Goal: Task Accomplishment & Management: Manage account settings

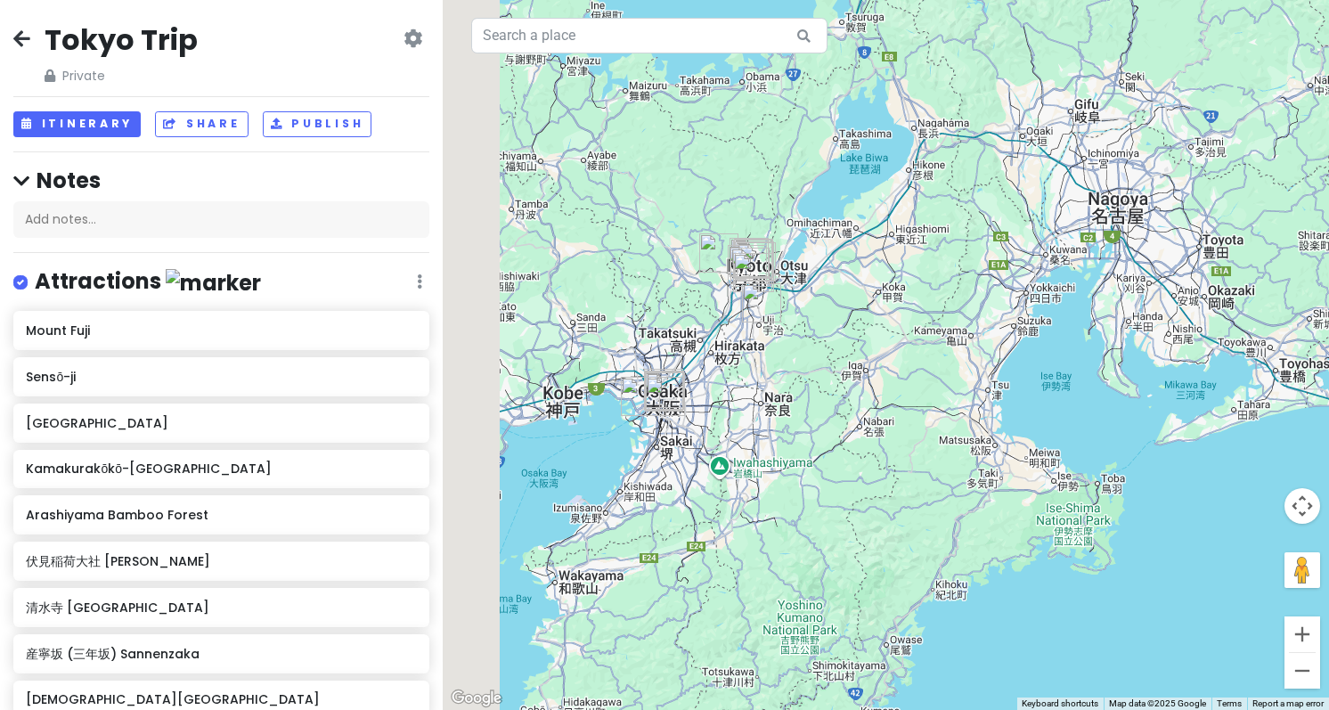
drag, startPoint x: 546, startPoint y: 425, endPoint x: 854, endPoint y: 339, distance: 319.8
click at [854, 339] on div at bounding box center [886, 355] width 886 height 710
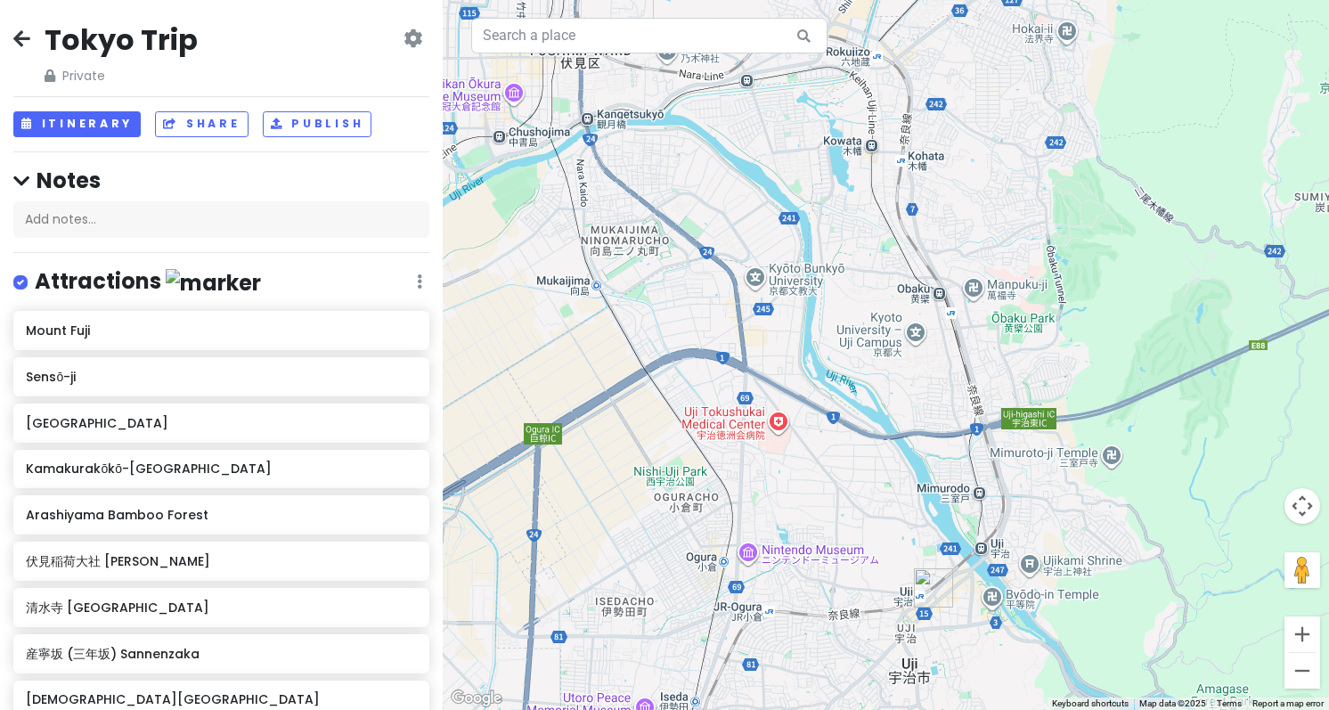
drag, startPoint x: 929, startPoint y: 237, endPoint x: 831, endPoint y: 667, distance: 441.2
click at [831, 667] on div at bounding box center [886, 355] width 886 height 710
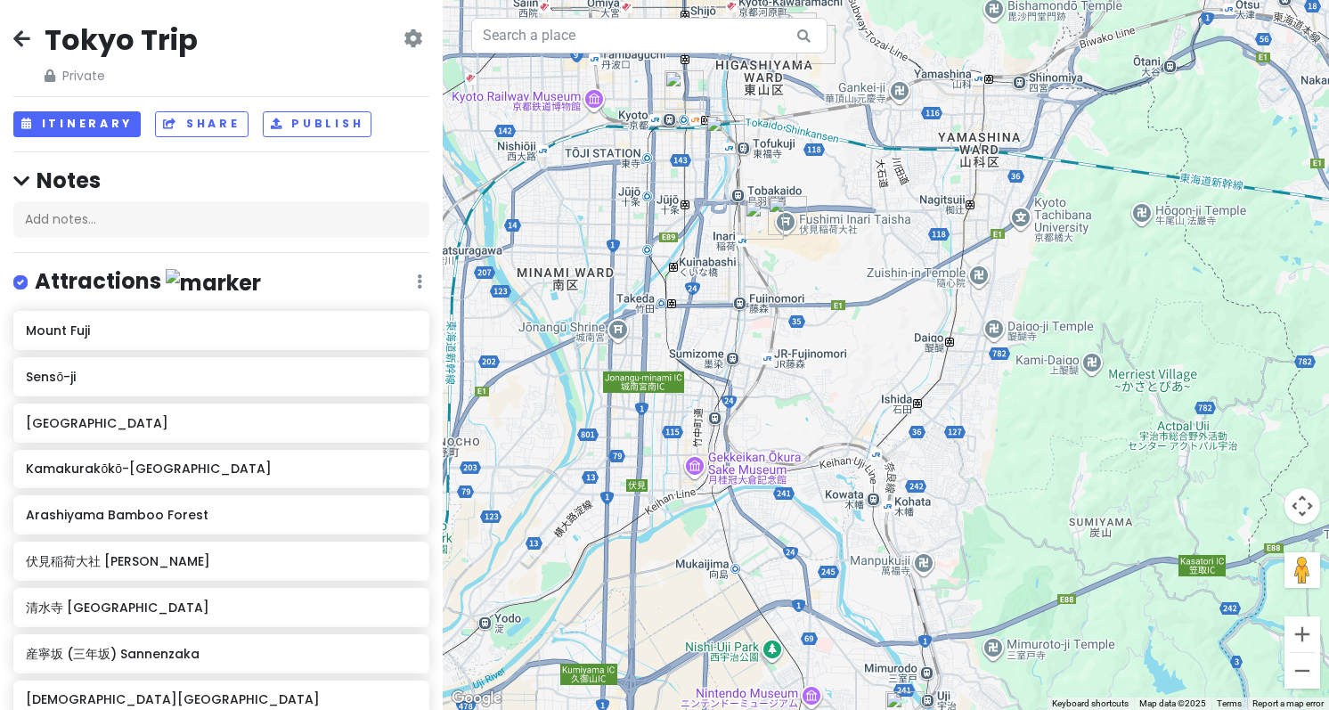
click at [558, 4] on div at bounding box center [886, 355] width 886 height 710
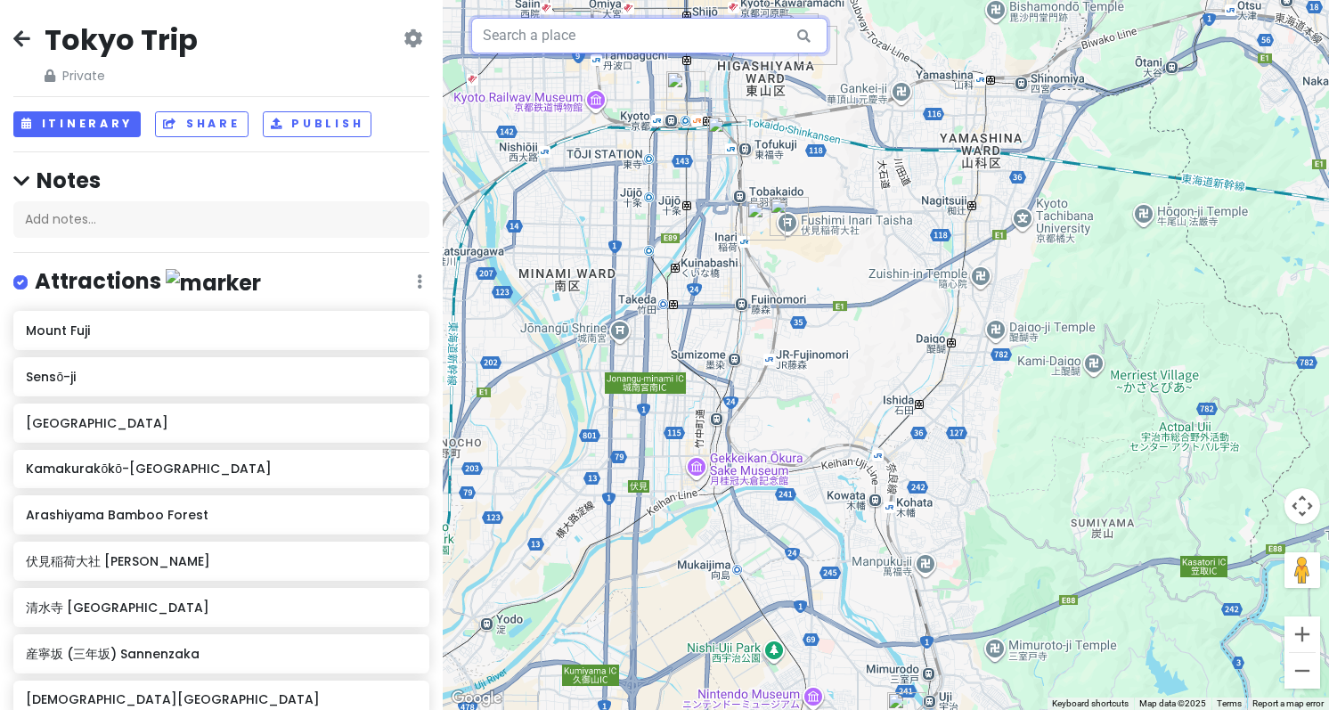
click at [566, 39] on input "text" at bounding box center [649, 36] width 356 height 36
paste input "[GEOGRAPHIC_DATA]"
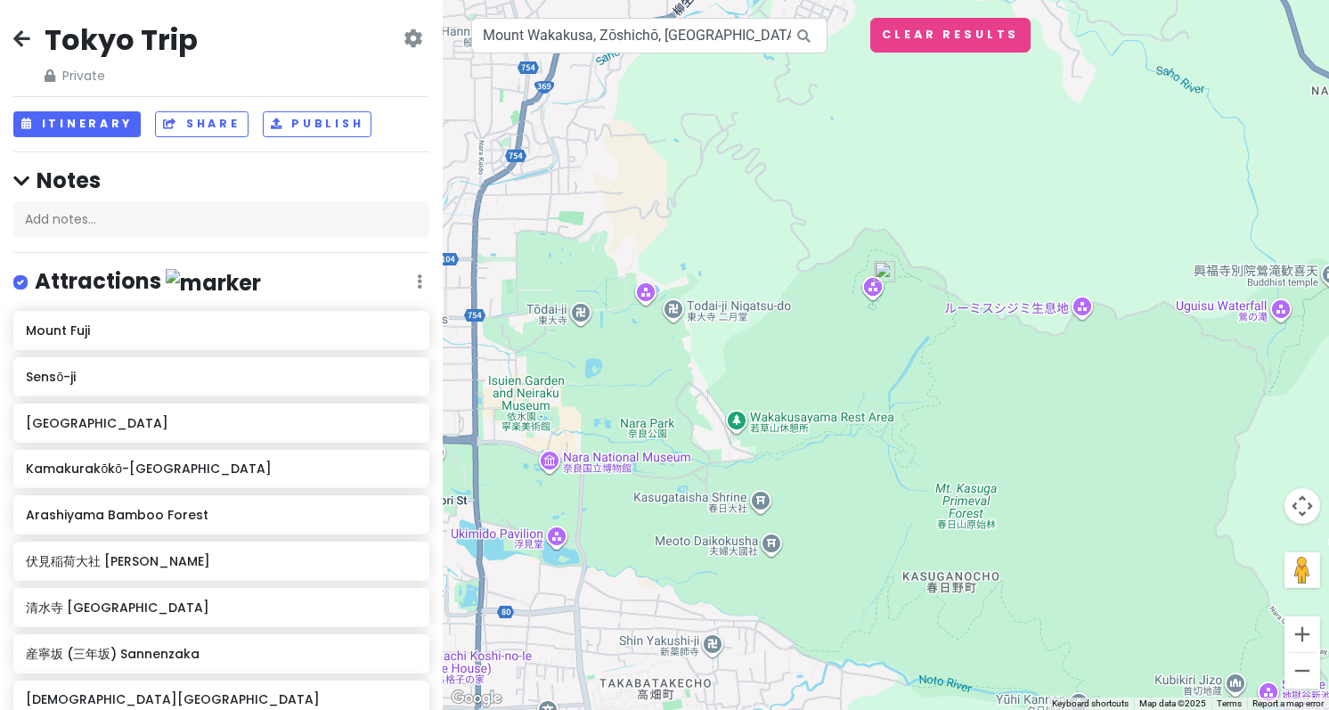
drag, startPoint x: 958, startPoint y: 522, endPoint x: 956, endPoint y: 436, distance: 86.4
click at [956, 436] on div at bounding box center [886, 355] width 886 height 710
click at [892, 280] on img at bounding box center [884, 270] width 21 height 21
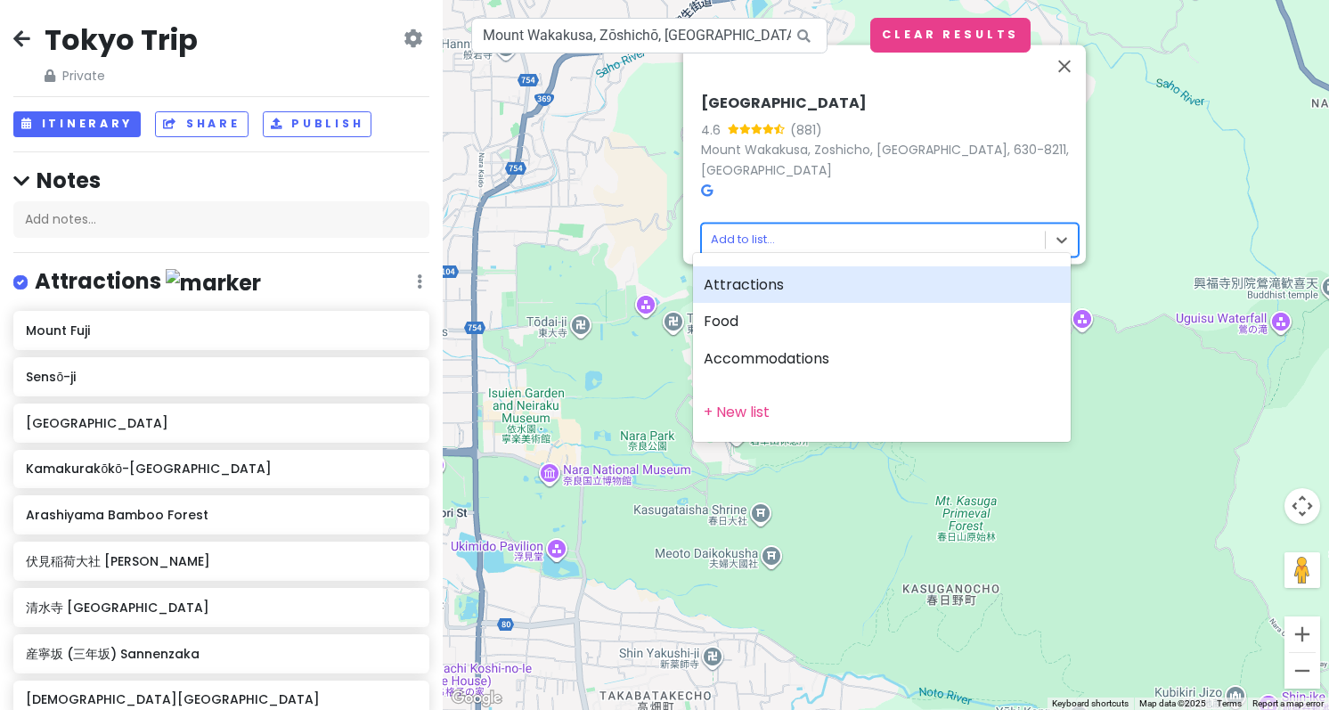
click at [841, 231] on body "Tokyo Trip Private Change Dates Make a Copy Delete Trip Go Pro ⚡️ Give Feedback…" at bounding box center [664, 355] width 1329 height 710
click at [822, 281] on div "Attractions" at bounding box center [882, 284] width 378 height 37
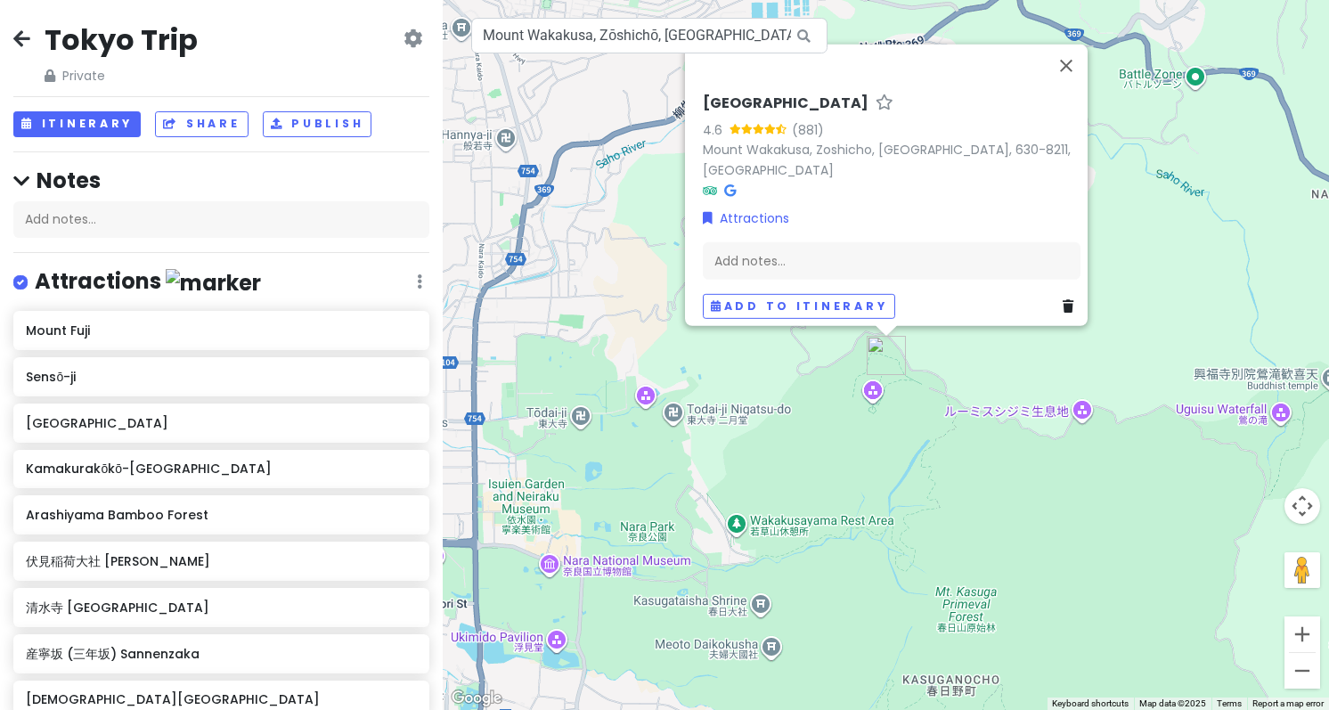
click at [930, 464] on div "[GEOGRAPHIC_DATA] 4.6 (881) [GEOGRAPHIC_DATA], [GEOGRAPHIC_DATA], [GEOGRAPHIC_D…" at bounding box center [886, 355] width 886 height 710
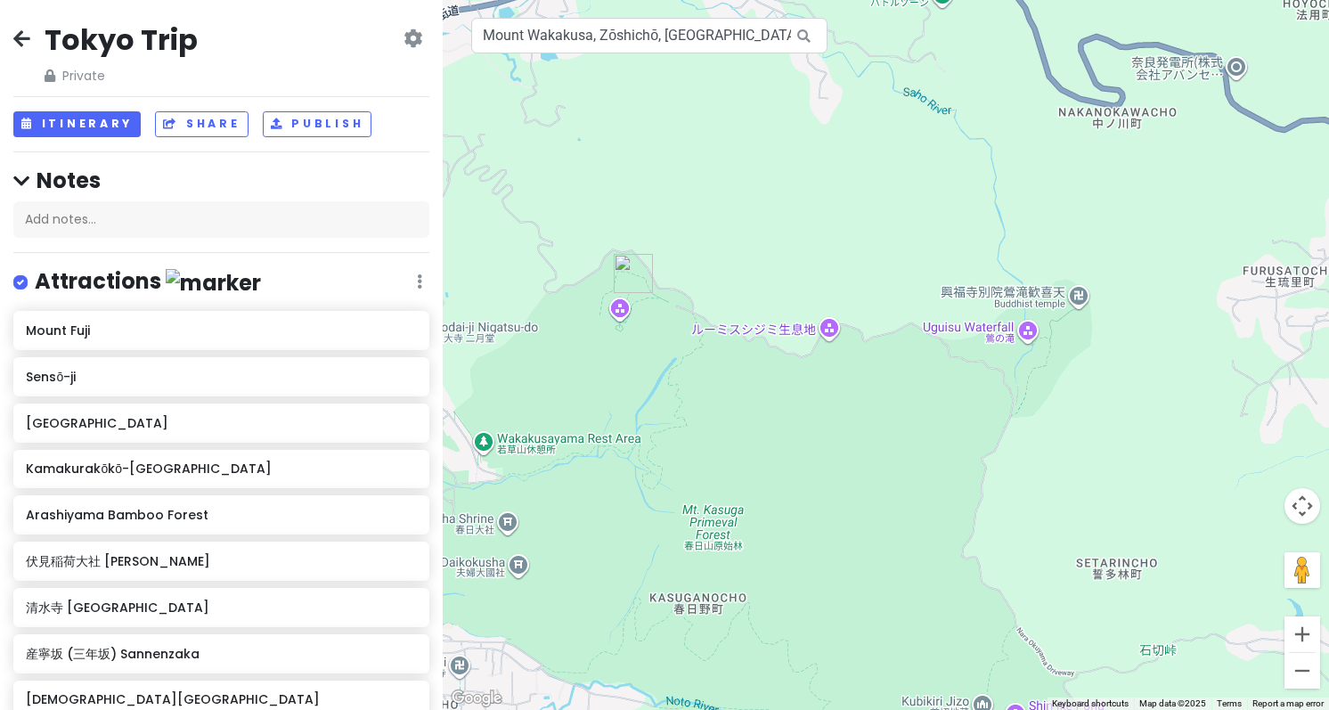
drag, startPoint x: 1005, startPoint y: 526, endPoint x: 752, endPoint y: 442, distance: 266.5
click at [752, 442] on div at bounding box center [886, 355] width 886 height 710
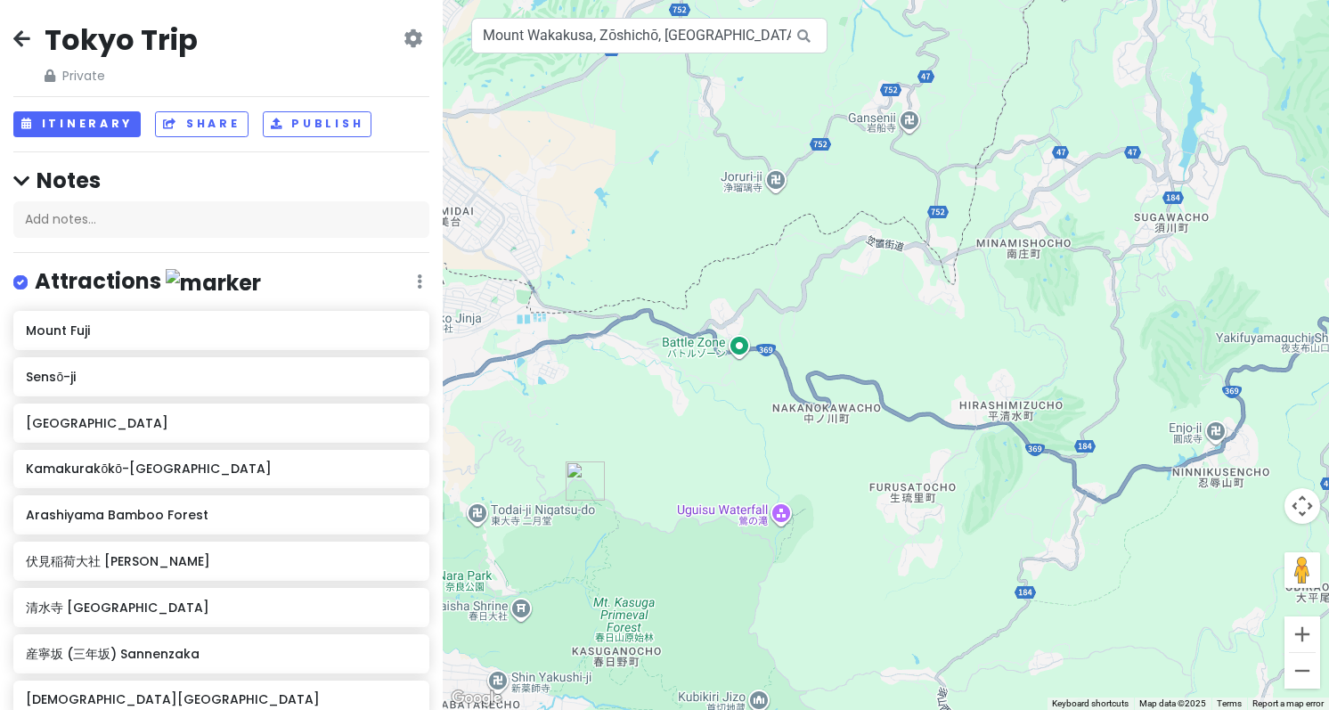
drag, startPoint x: 830, startPoint y: 375, endPoint x: 754, endPoint y: 458, distance: 112.8
click at [754, 458] on div at bounding box center [886, 355] width 886 height 710
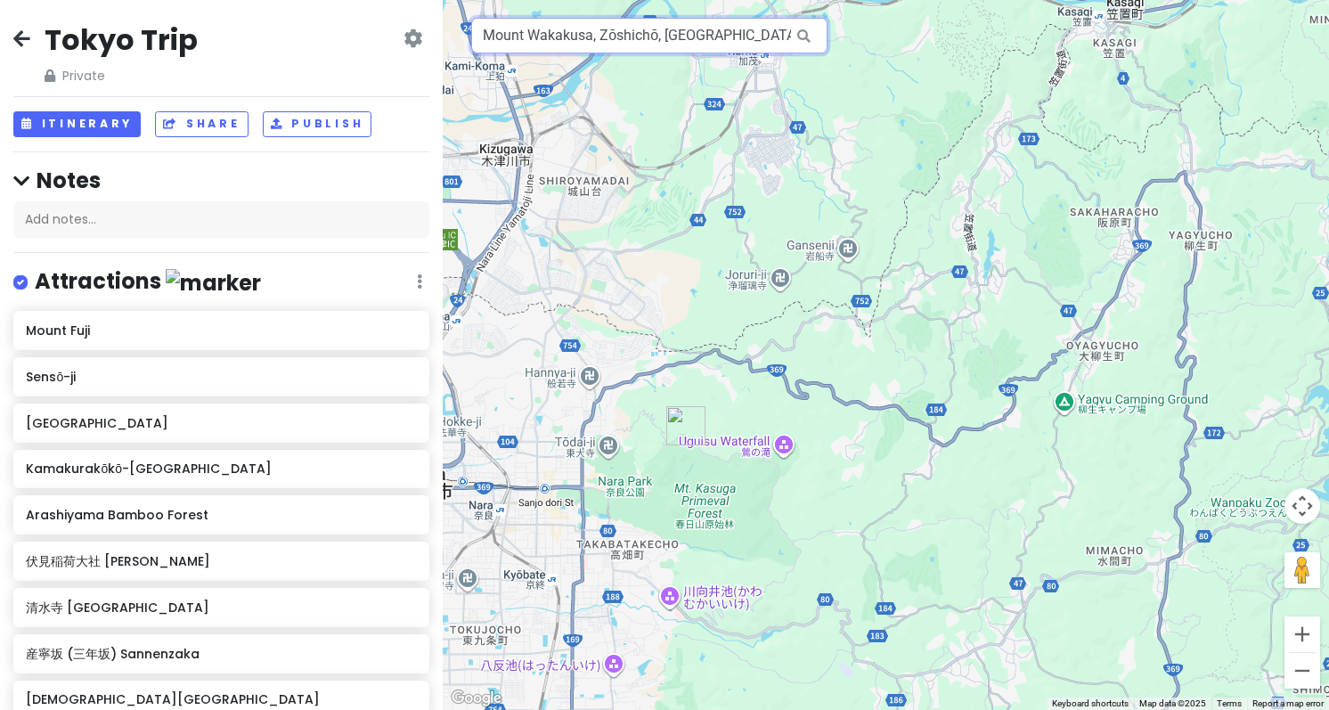
click at [614, 48] on input "Mount Wakakusa, Zōshichō, [GEOGRAPHIC_DATA], [GEOGRAPHIC_DATA]" at bounding box center [649, 36] width 356 height 36
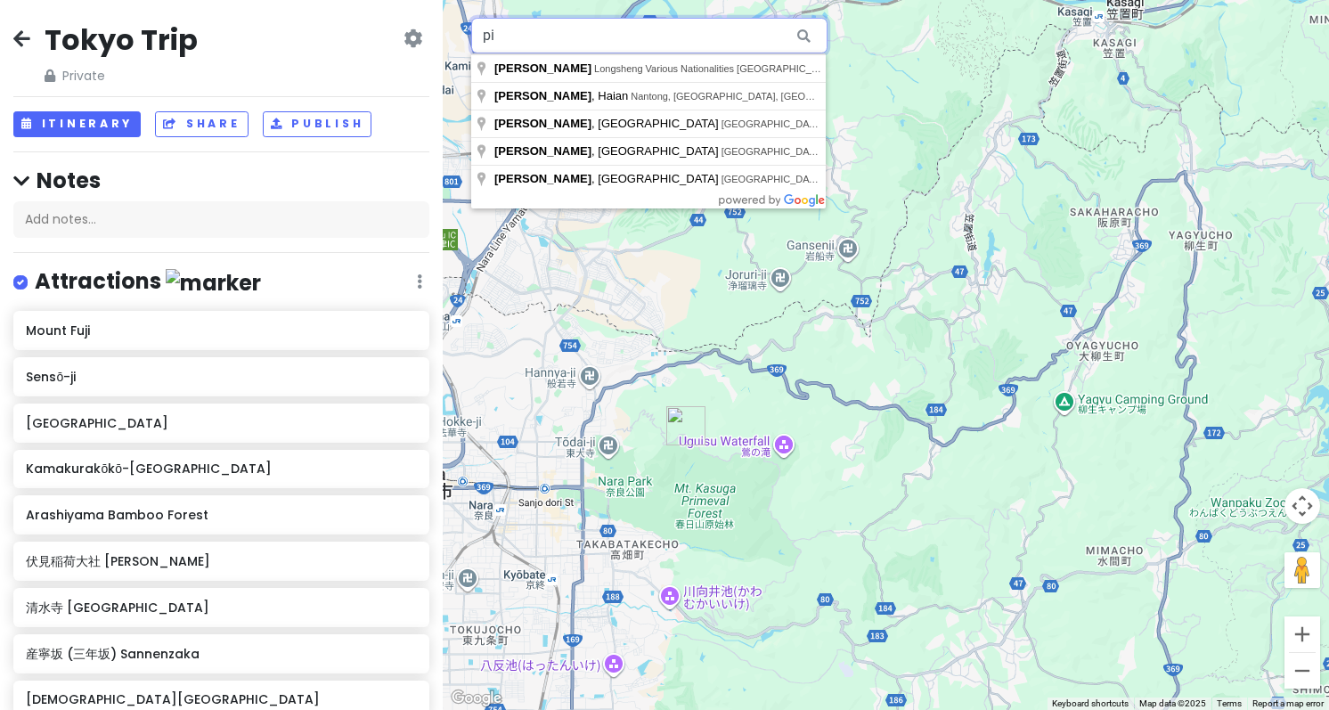
type input "p"
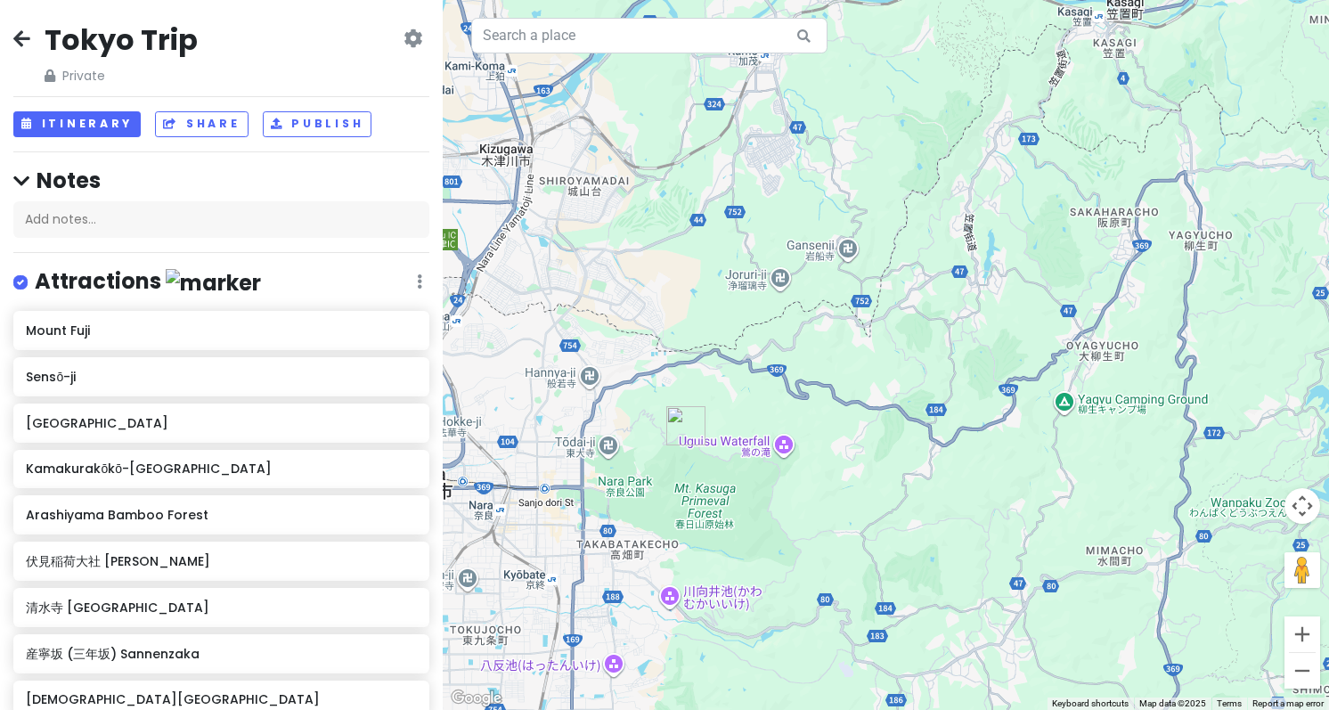
click at [693, 409] on img "Mount Wakakusa" at bounding box center [685, 425] width 39 height 39
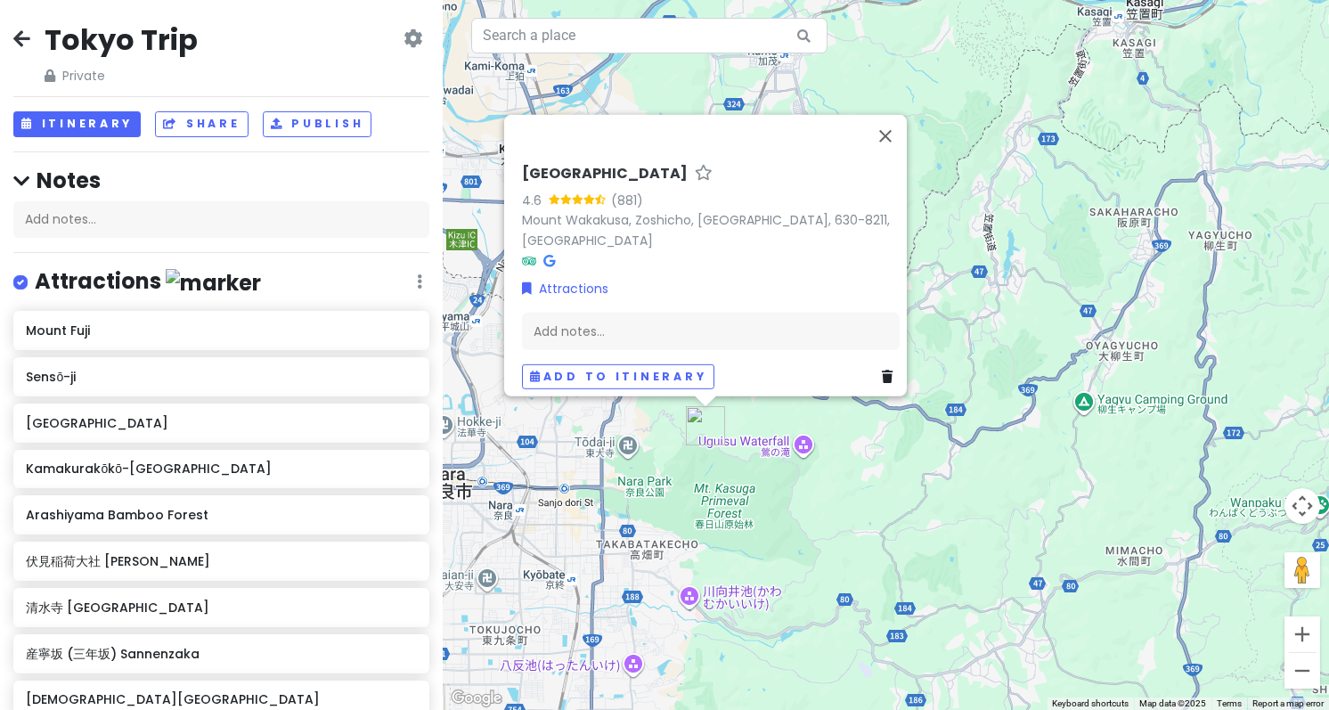
click at [523, 181] on h6 "[GEOGRAPHIC_DATA]" at bounding box center [605, 173] width 166 height 19
click at [522, 175] on input "[GEOGRAPHIC_DATA]" at bounding box center [711, 169] width 378 height 28
type input "若草山 [GEOGRAPHIC_DATA]"
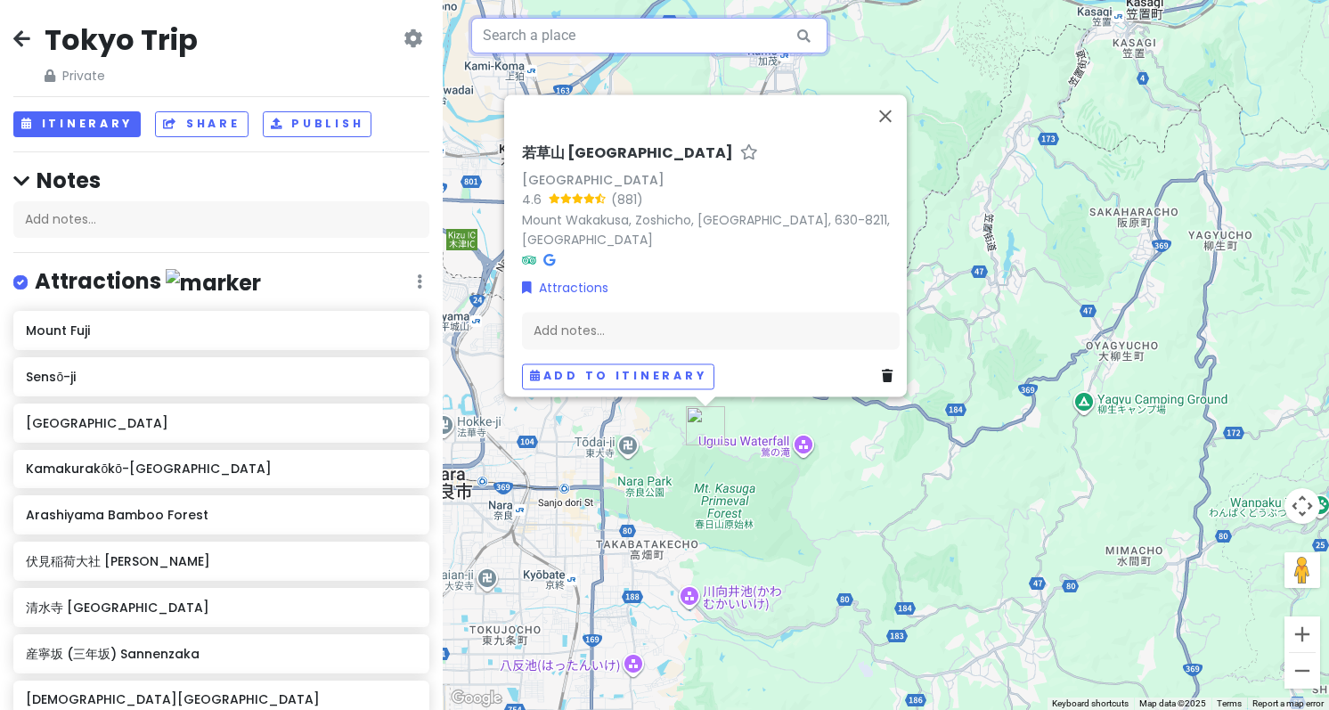
click at [492, 31] on input "text" at bounding box center [649, 36] width 356 height 36
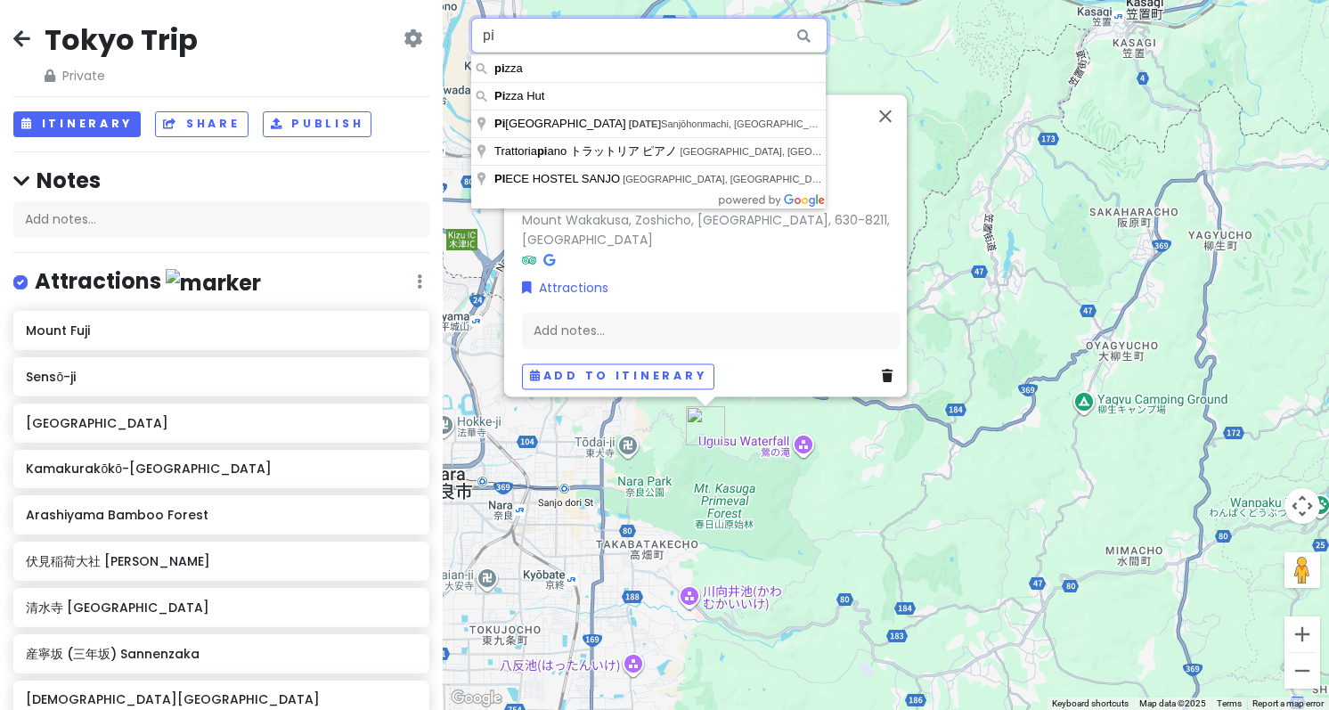
type input "p"
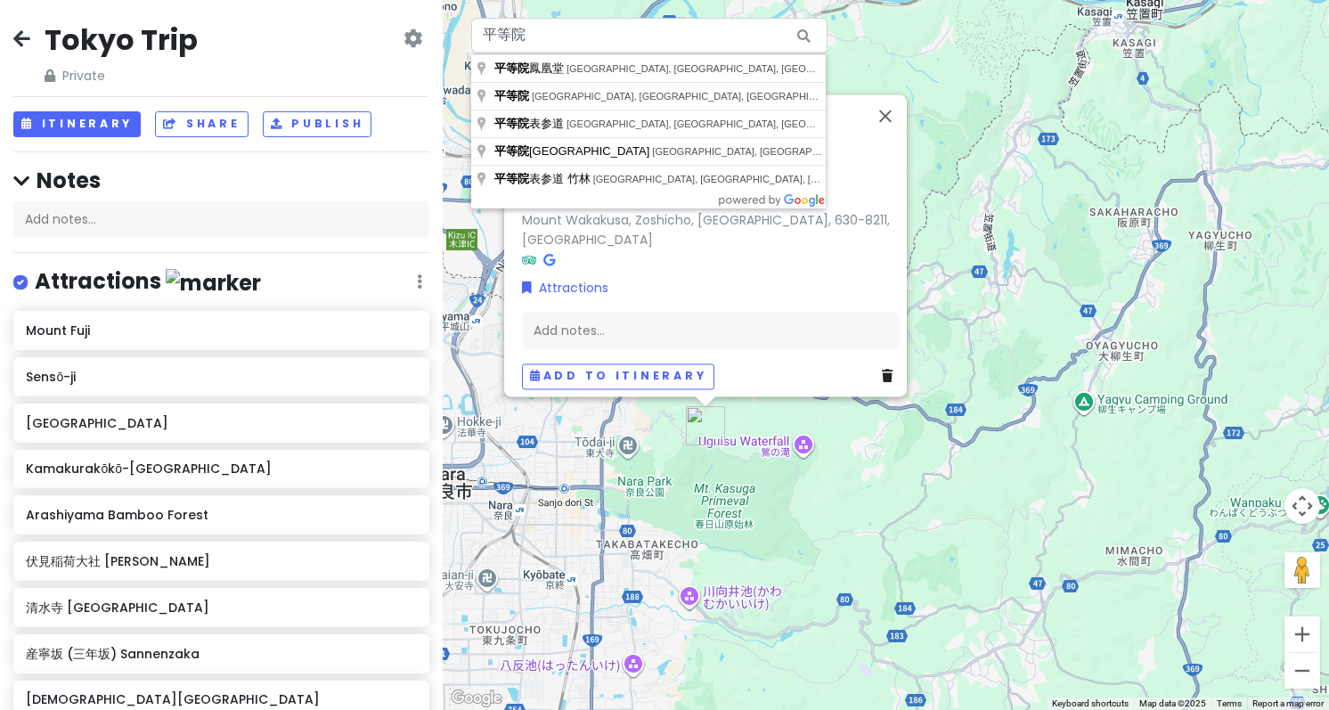
type input "[GEOGRAPHIC_DATA], [GEOGRAPHIC_DATA], [GEOGRAPHIC_DATA], Renge−[GEOGRAPHIC_DATA]"
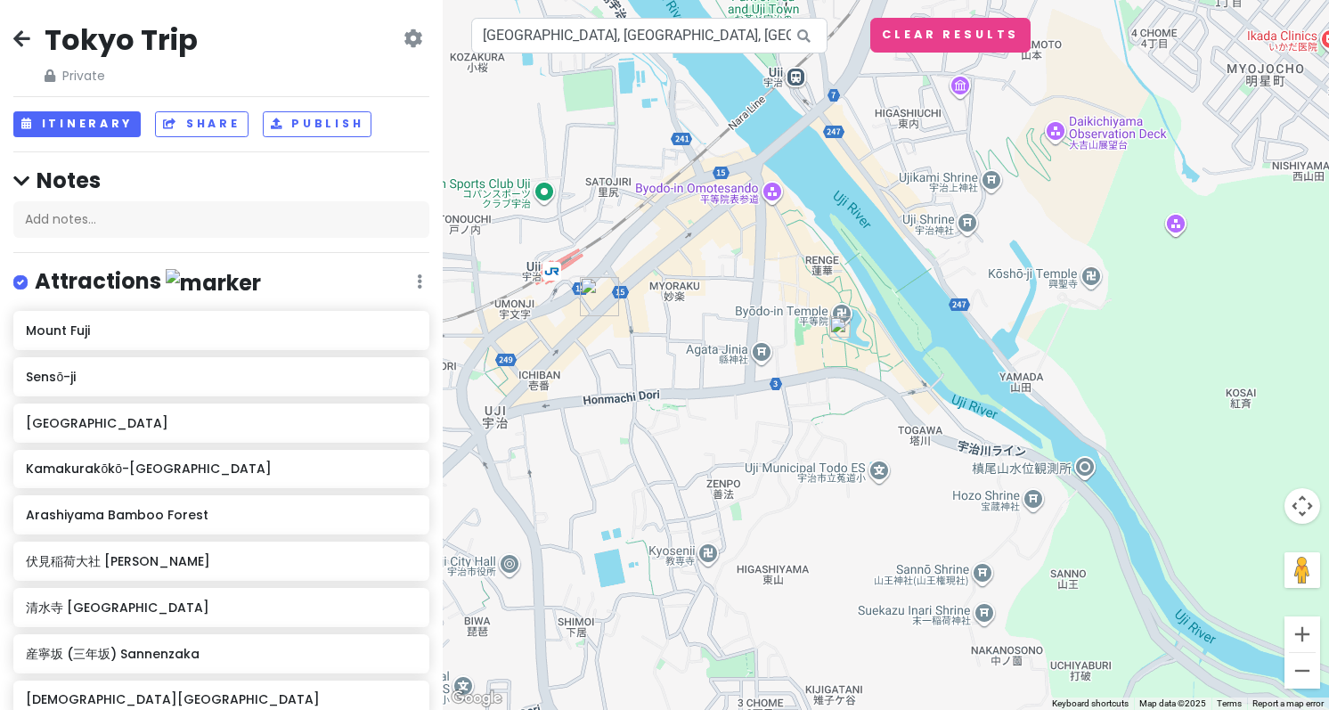
click at [844, 336] on img at bounding box center [839, 326] width 21 height 21
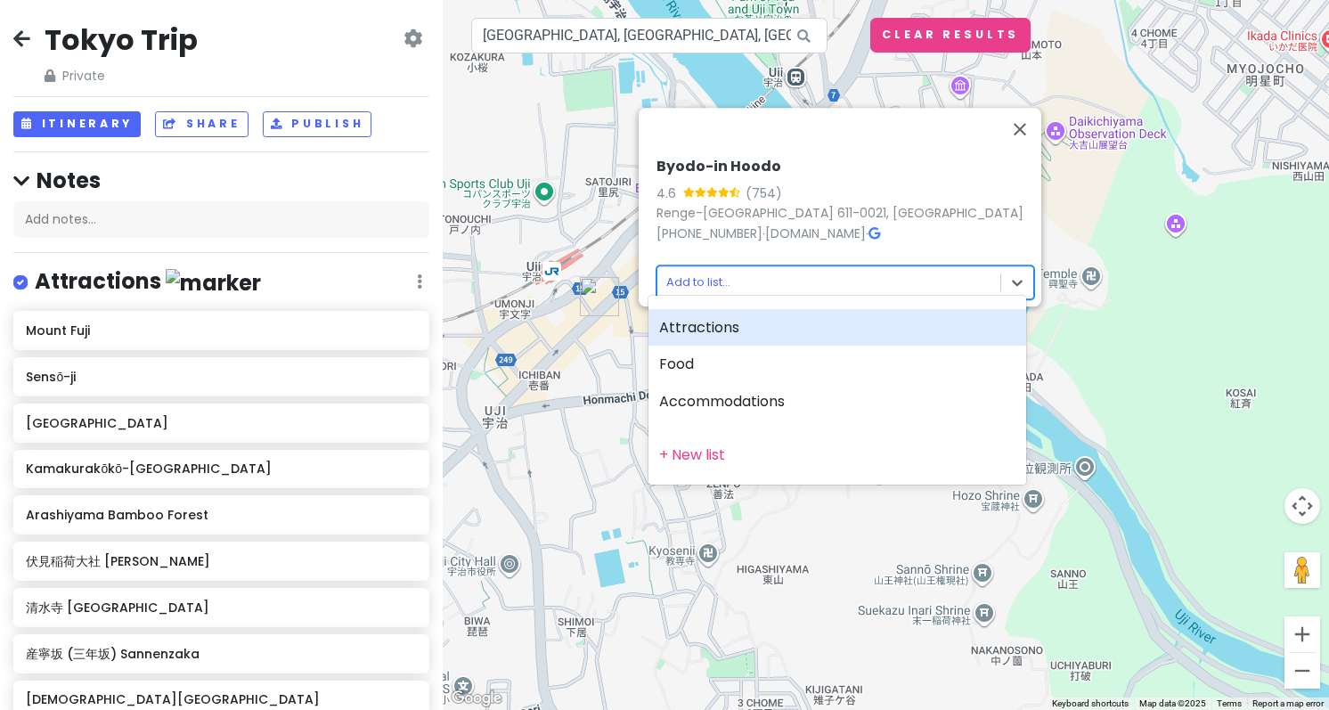
click at [805, 274] on body "Tokyo Trip Private Change Dates Make a Copy Delete Trip Go Pro ⚡️ Give Feedback…" at bounding box center [664, 355] width 1329 height 710
click at [780, 329] on div "Attractions" at bounding box center [837, 327] width 378 height 37
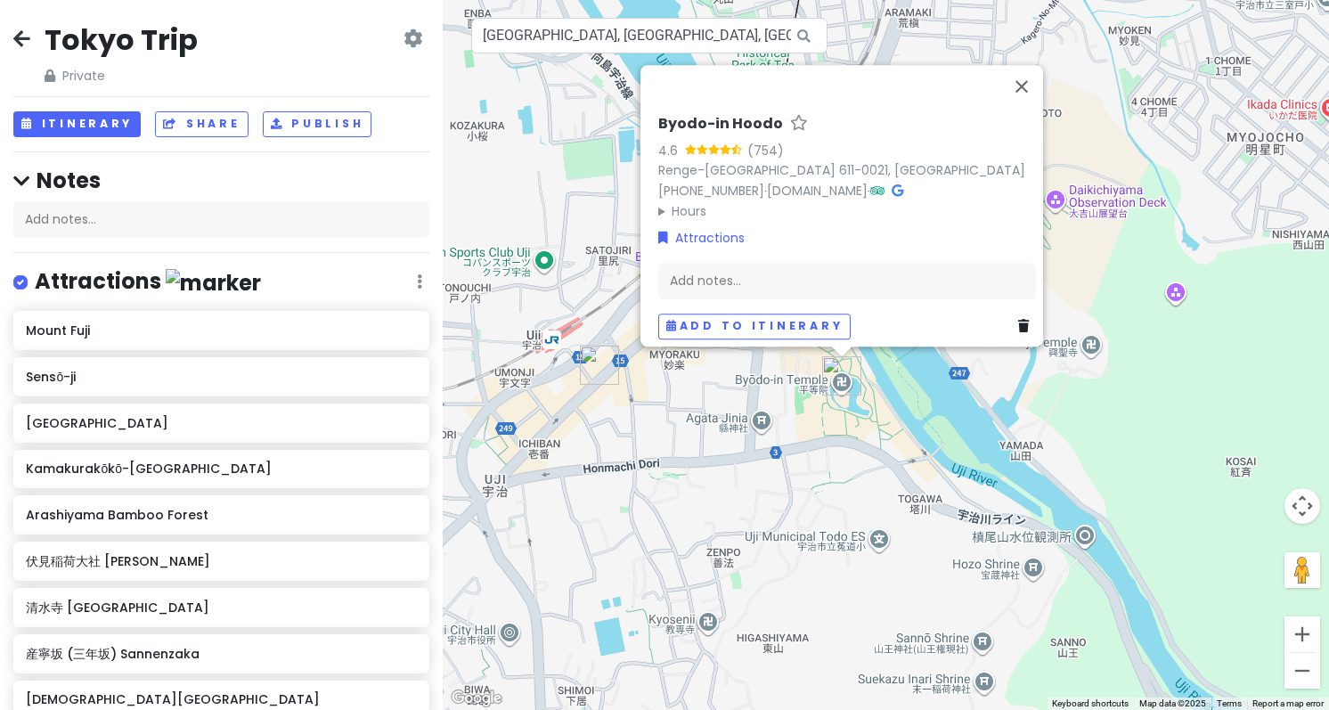
click at [698, 115] on h6 "Byodo-in Hoodo" at bounding box center [720, 124] width 125 height 19
click at [660, 106] on input "Byodo-in Hoodo" at bounding box center [847, 120] width 378 height 28
type input "平等院 Byodo-in [GEOGRAPHIC_DATA]"
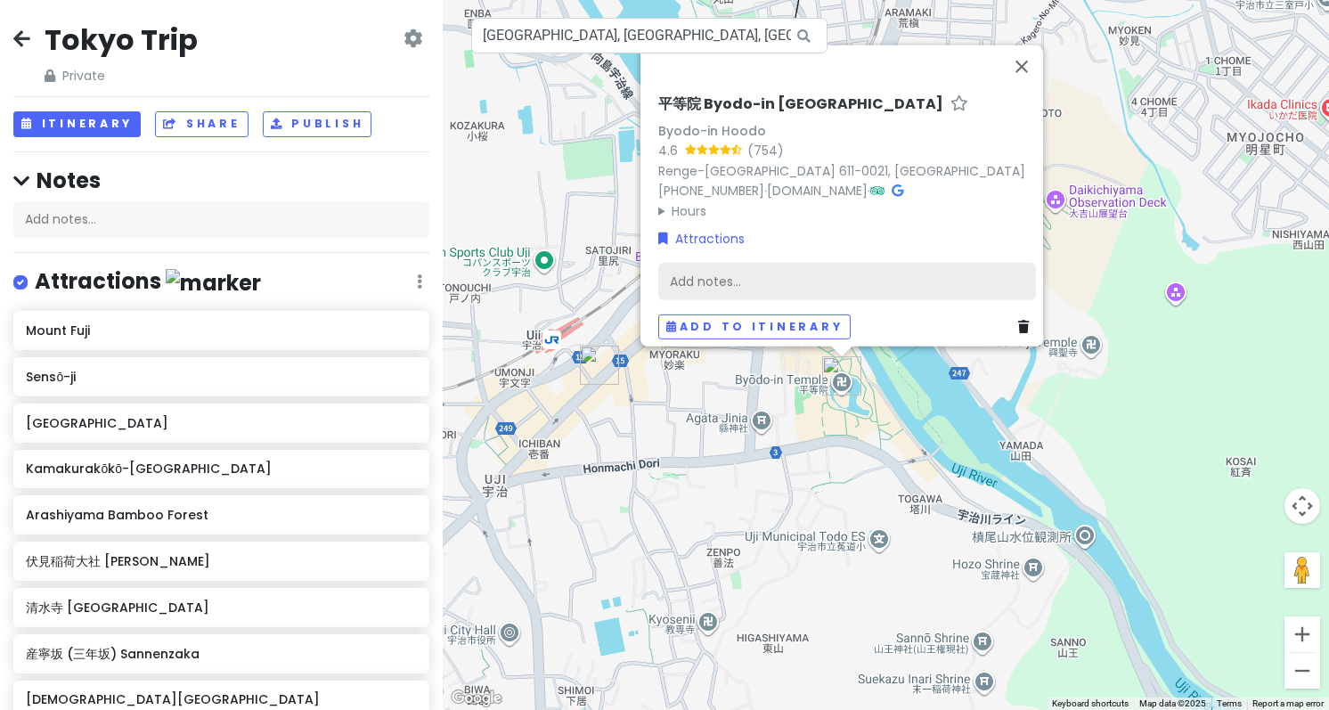
click at [834, 280] on div "Add notes..." at bounding box center [847, 280] width 378 height 37
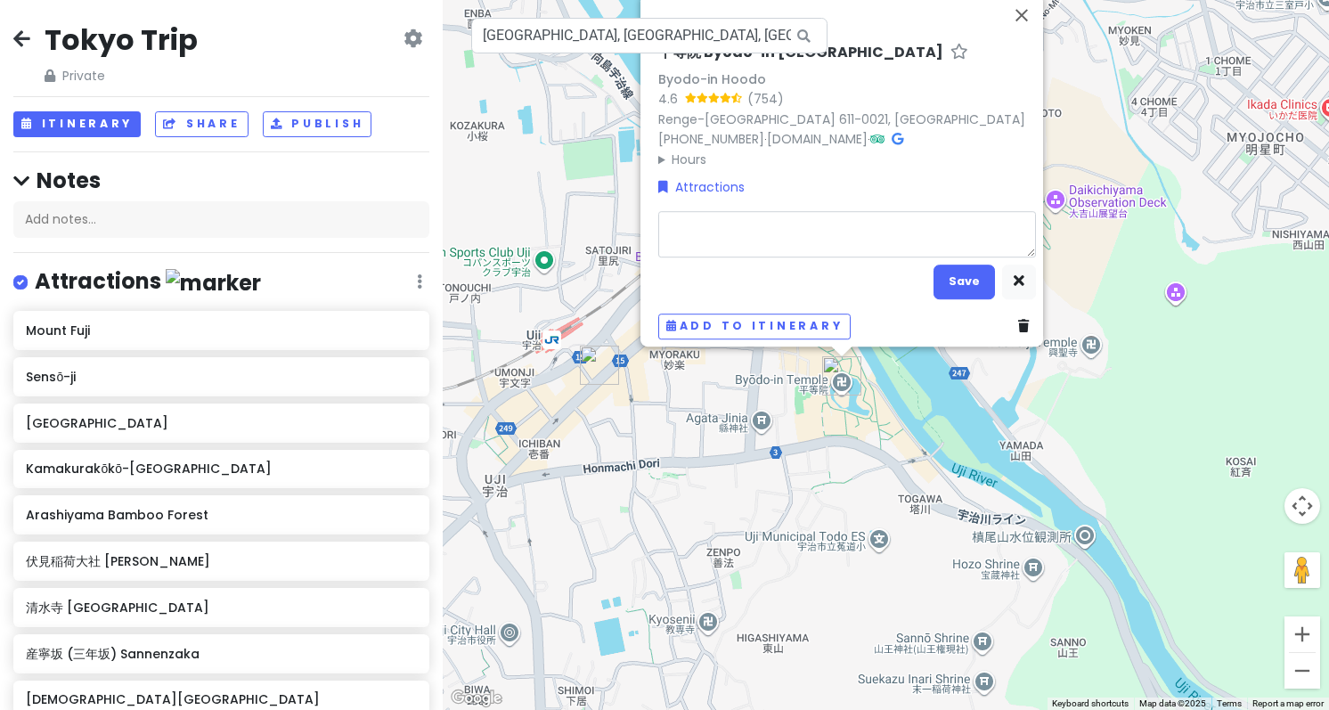
type textarea "x"
type textarea "E"
type textarea "x"
type textarea "En"
type textarea "x"
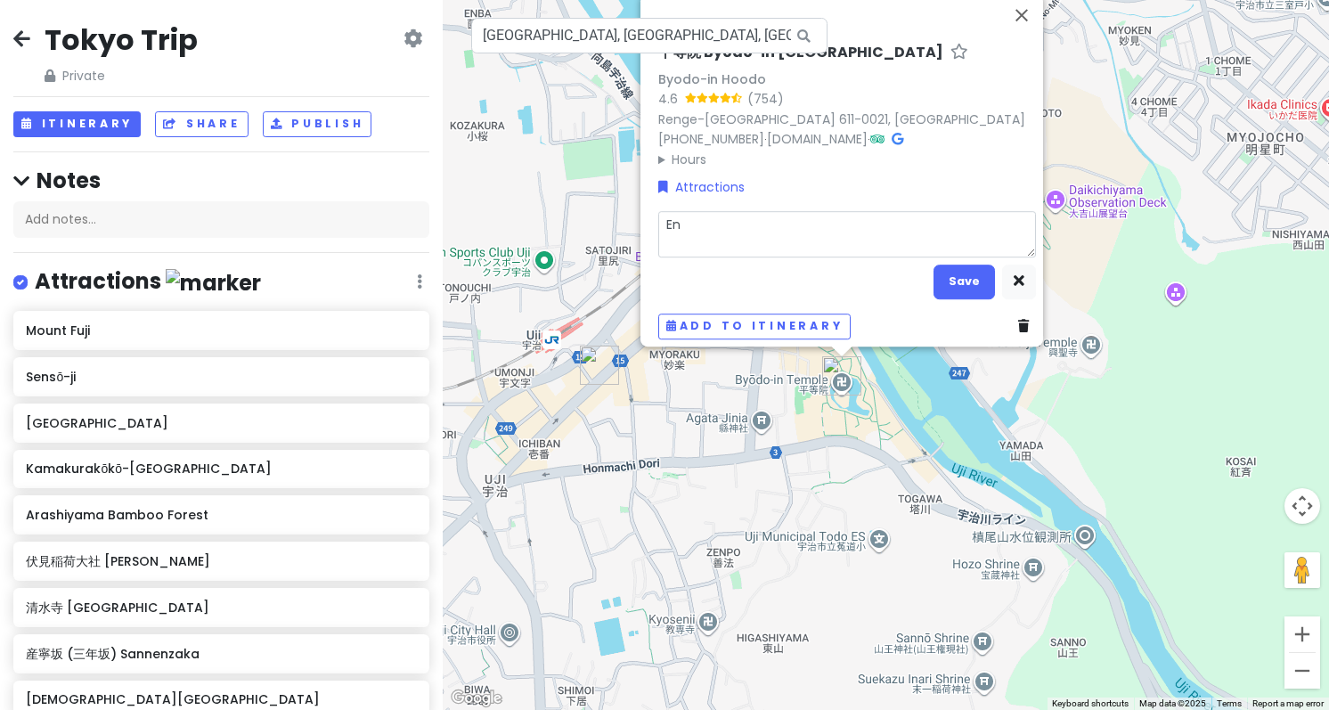
type textarea "Ent"
type textarea "x"
type textarea "Entr"
type textarea "x"
type textarea "Entra"
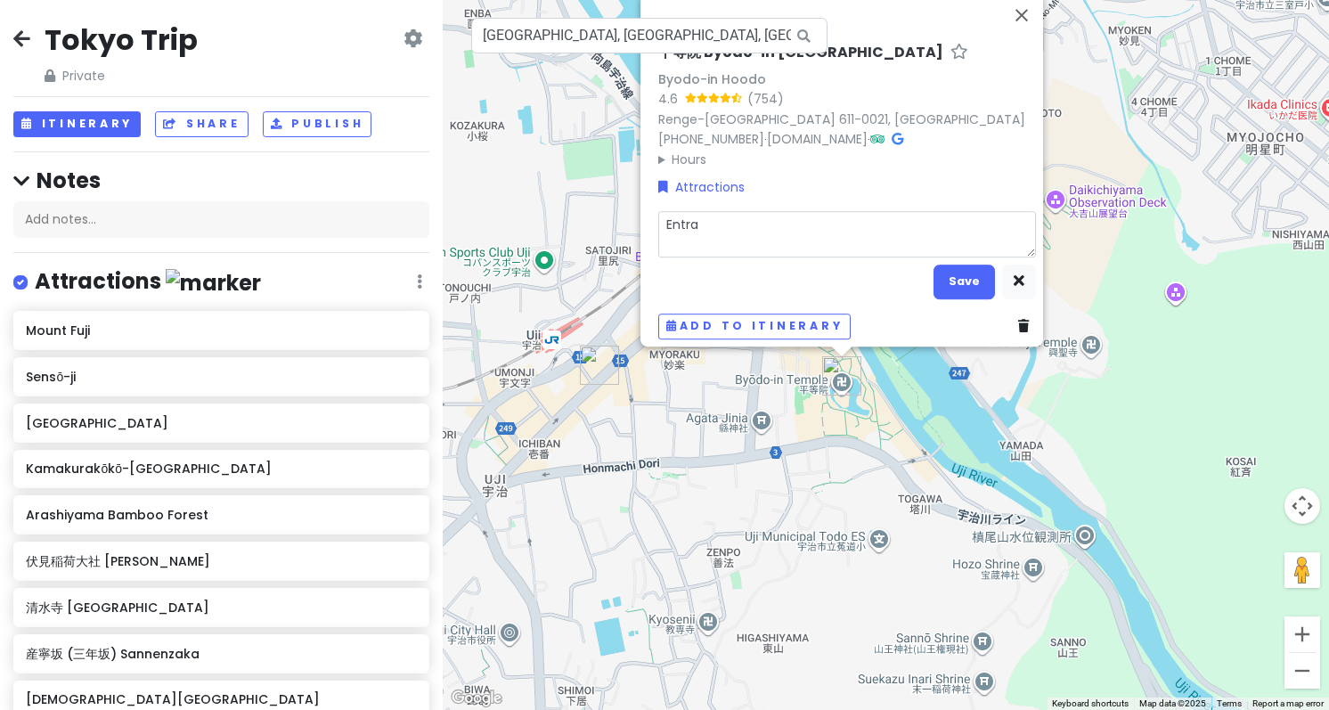
type textarea "x"
type textarea "Entran"
type textarea "x"
type textarea "Entranc"
type textarea "x"
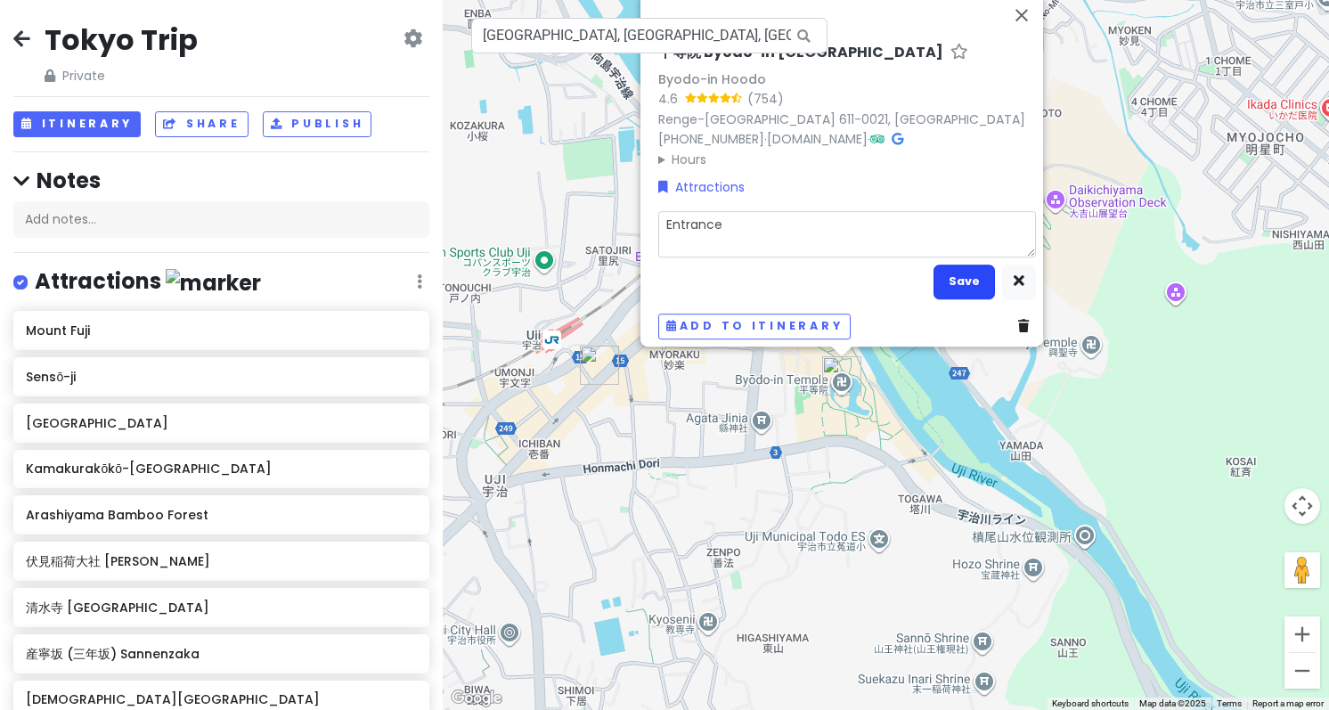
type textarea "Entrance"
click at [947, 275] on button "Save" at bounding box center [963, 282] width 61 height 35
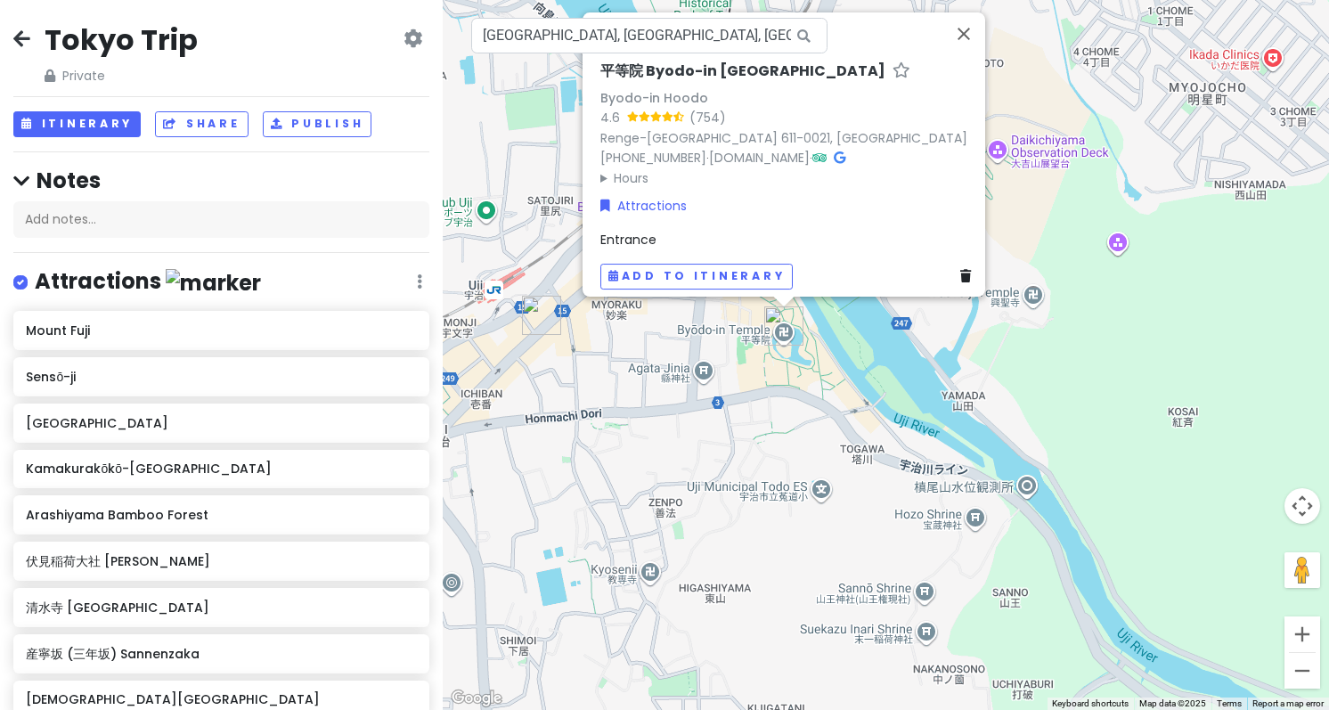
drag, startPoint x: 614, startPoint y: 488, endPoint x: 555, endPoint y: 436, distance: 78.9
click at [555, 436] on div "平等院 Byodo-in Hoodo Byodo-in Hoodo 4.6 (754) Renge-[GEOGRAPHIC_DATA] 611-0021, […" at bounding box center [886, 355] width 886 height 710
click at [1060, 476] on div "平等院 Byodo-in Hoodo Byodo-in Hoodo 4.6 (754) Renge-[GEOGRAPHIC_DATA] 611-0021, […" at bounding box center [886, 355] width 886 height 710
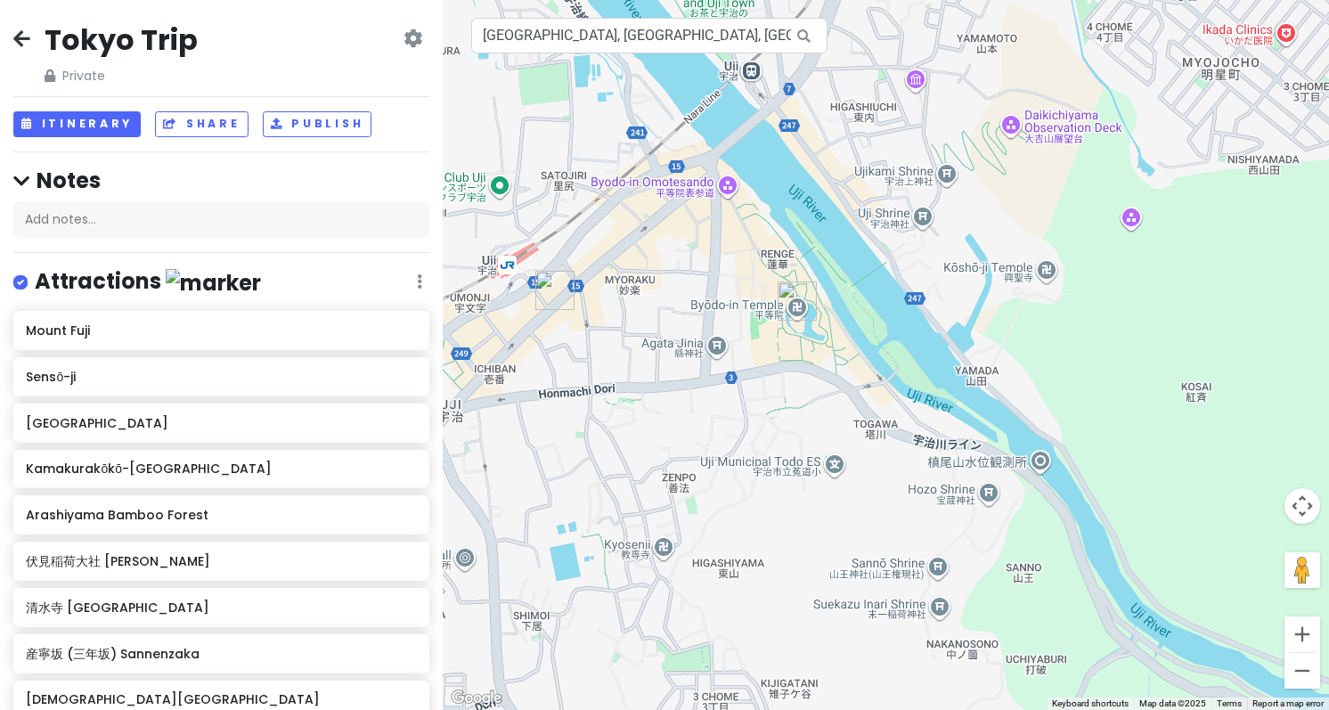
drag, startPoint x: 722, startPoint y: 372, endPoint x: 738, endPoint y: 344, distance: 32.7
click at [738, 344] on div at bounding box center [886, 355] width 886 height 710
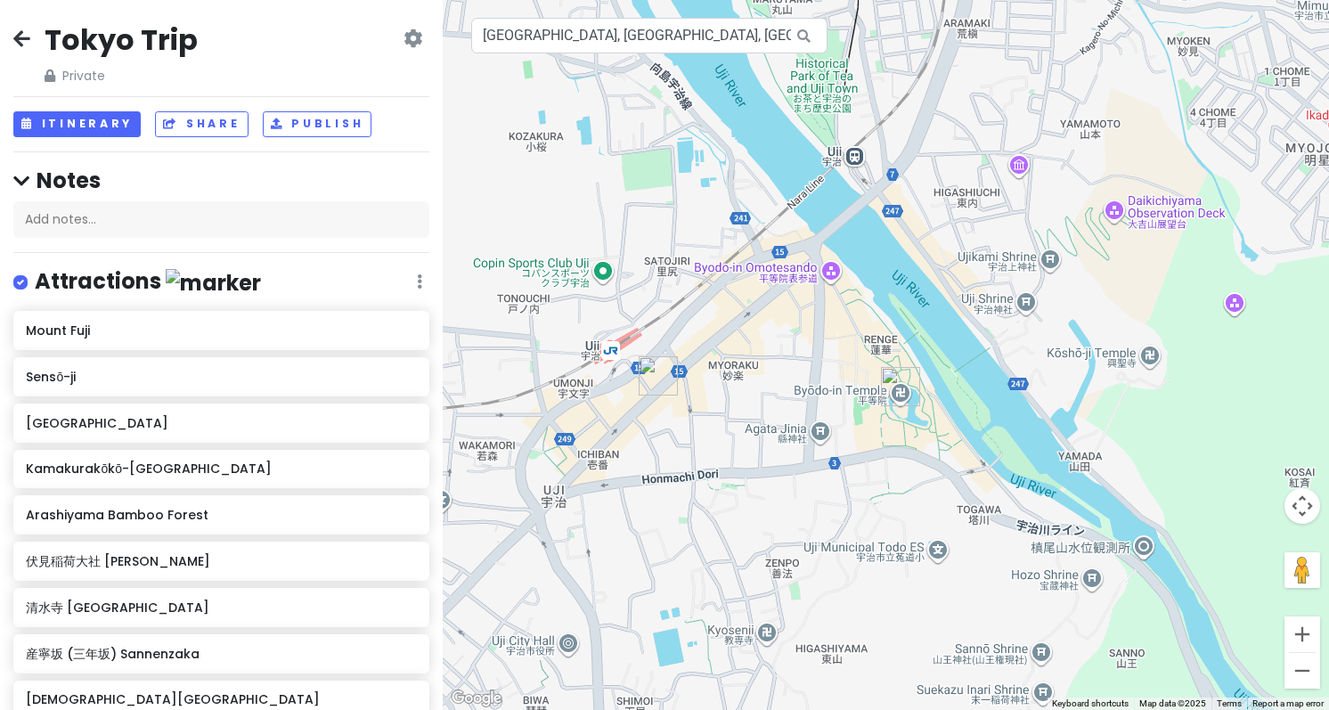
drag, startPoint x: 649, startPoint y: 395, endPoint x: 756, endPoint y: 479, distance: 135.8
click at [756, 479] on div at bounding box center [886, 355] width 886 height 710
click at [671, 37] on input "[GEOGRAPHIC_DATA], [GEOGRAPHIC_DATA], [GEOGRAPHIC_DATA], Renge−[GEOGRAPHIC_DATA]" at bounding box center [649, 36] width 356 height 36
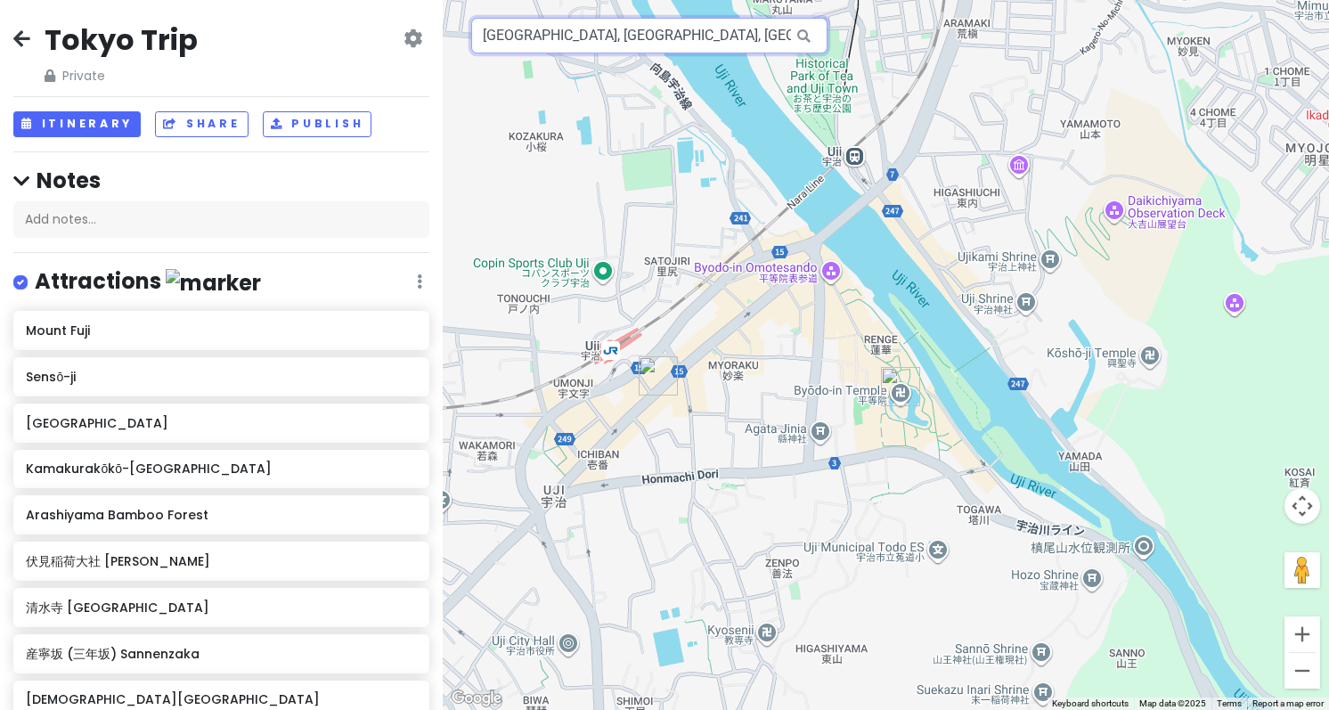
paste input "Kamo River"
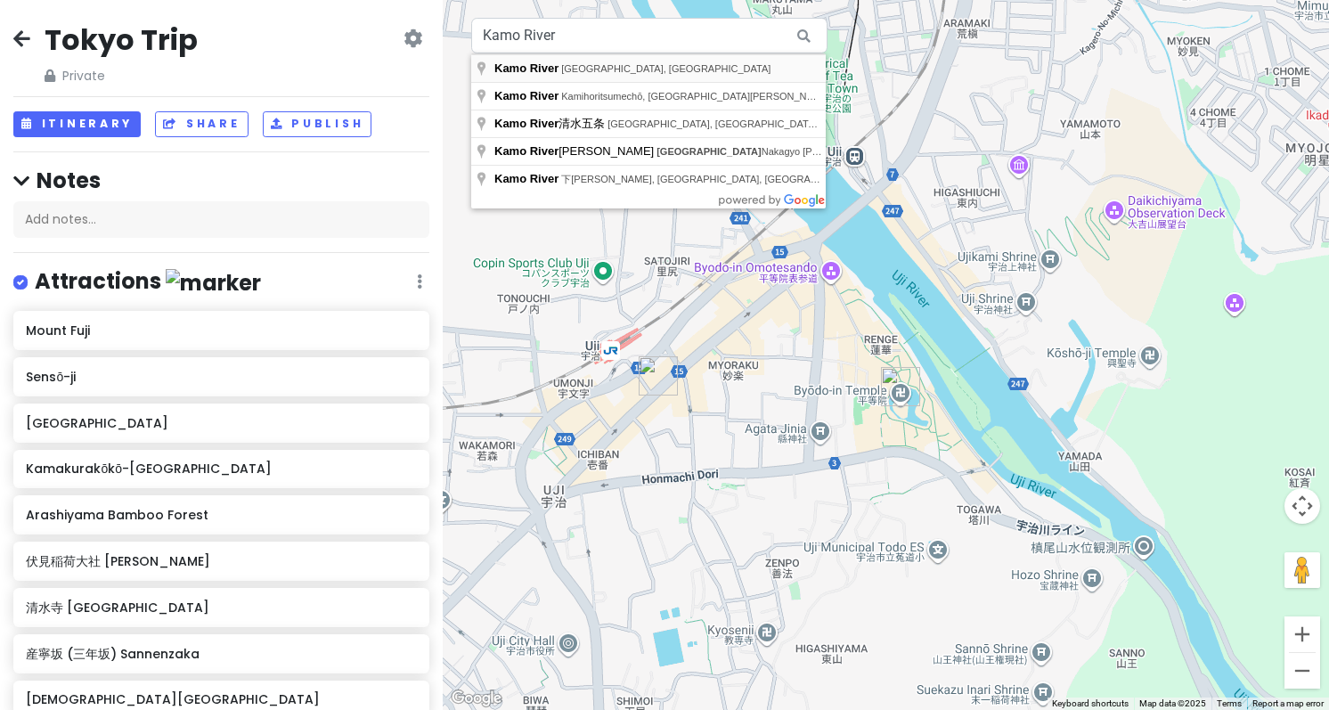
type input "Kamo River, [GEOGRAPHIC_DATA], [GEOGRAPHIC_DATA]"
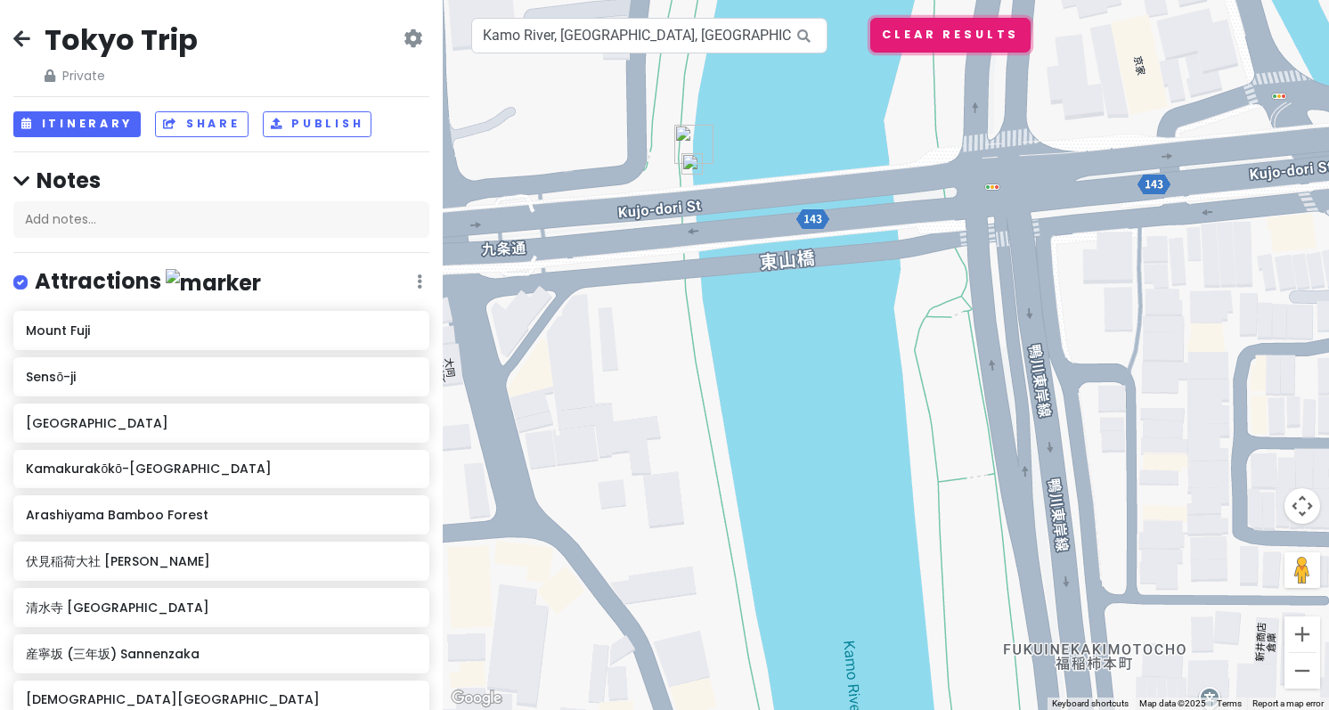
click at [923, 43] on button "Clear Results" at bounding box center [950, 35] width 160 height 35
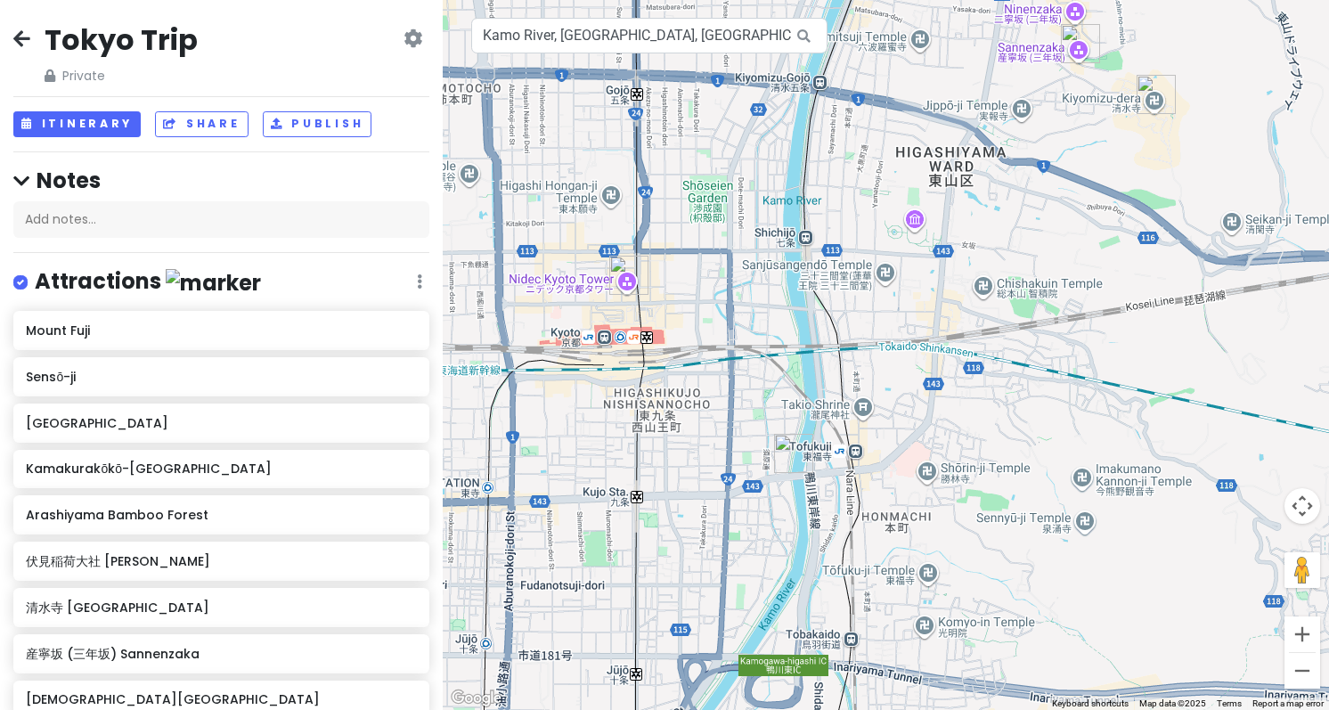
drag, startPoint x: 1061, startPoint y: 321, endPoint x: 968, endPoint y: 473, distance: 178.3
click at [968, 473] on div at bounding box center [886, 355] width 886 height 710
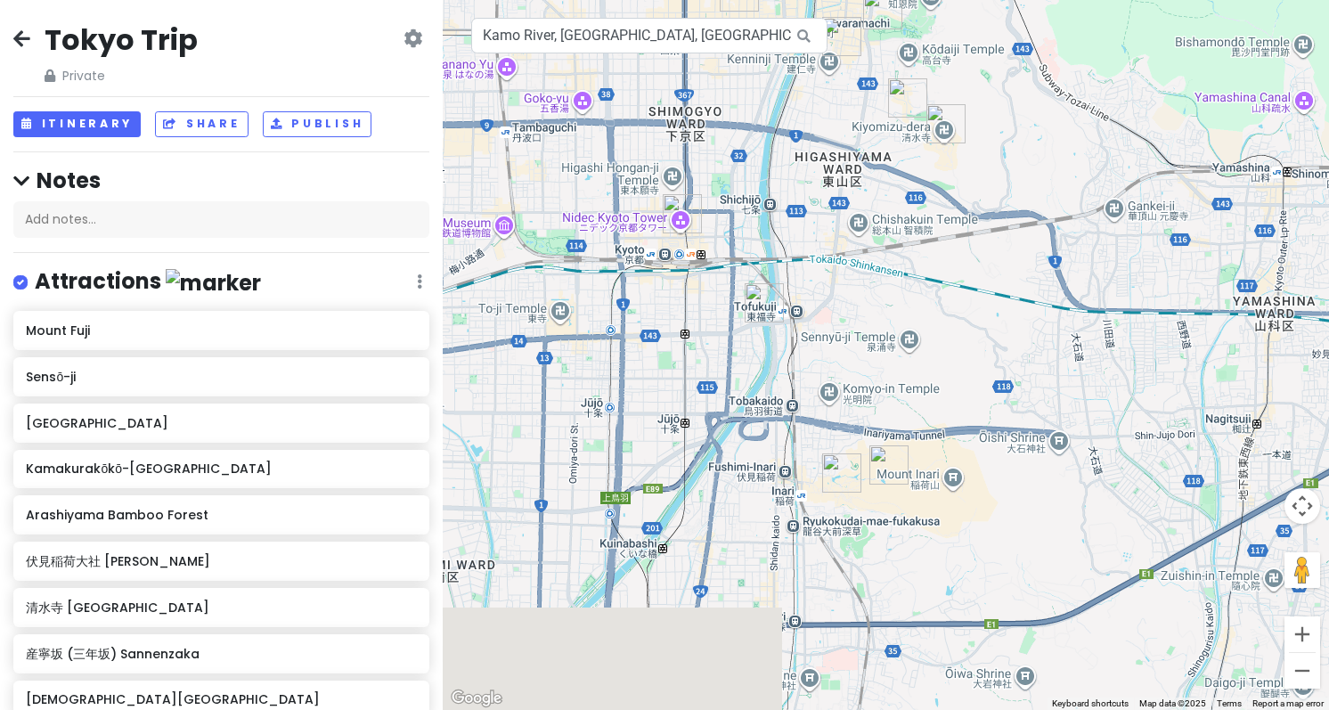
drag, startPoint x: 769, startPoint y: 452, endPoint x: 714, endPoint y: 133, distance: 324.3
click at [745, 283] on img "Kamo River" at bounding box center [764, 302] width 39 height 39
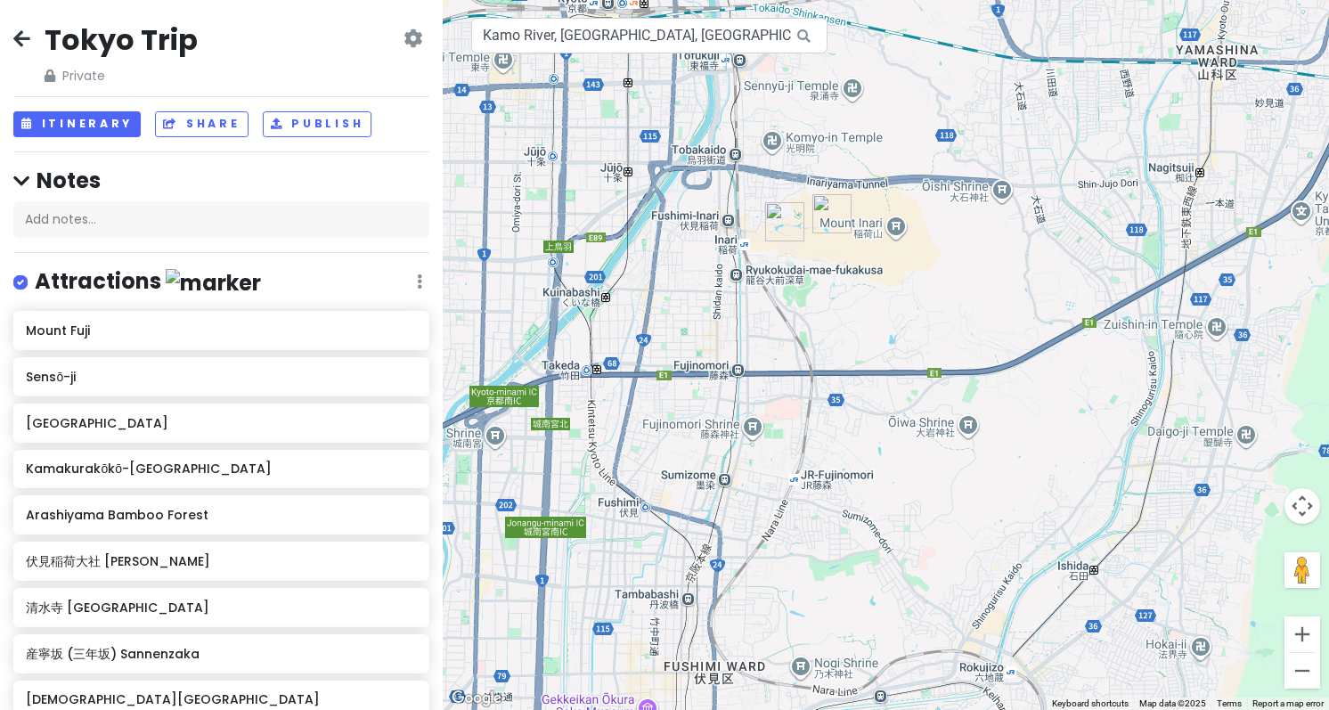
drag, startPoint x: 727, startPoint y: 479, endPoint x: 712, endPoint y: 322, distance: 158.4
click at [711, 338] on div "To navigate, press the arrow keys." at bounding box center [886, 355] width 886 height 710
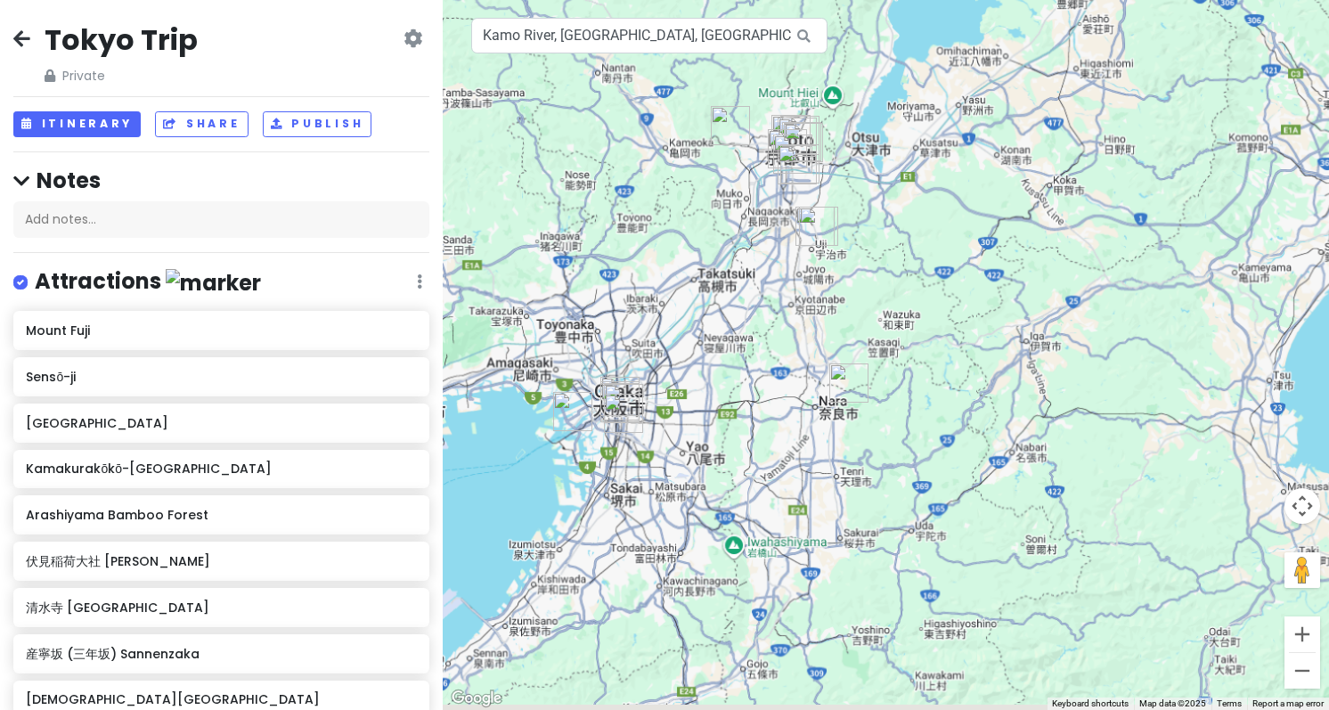
drag, startPoint x: 752, startPoint y: 412, endPoint x: 830, endPoint y: 282, distance: 151.1
click at [830, 282] on div at bounding box center [886, 355] width 886 height 710
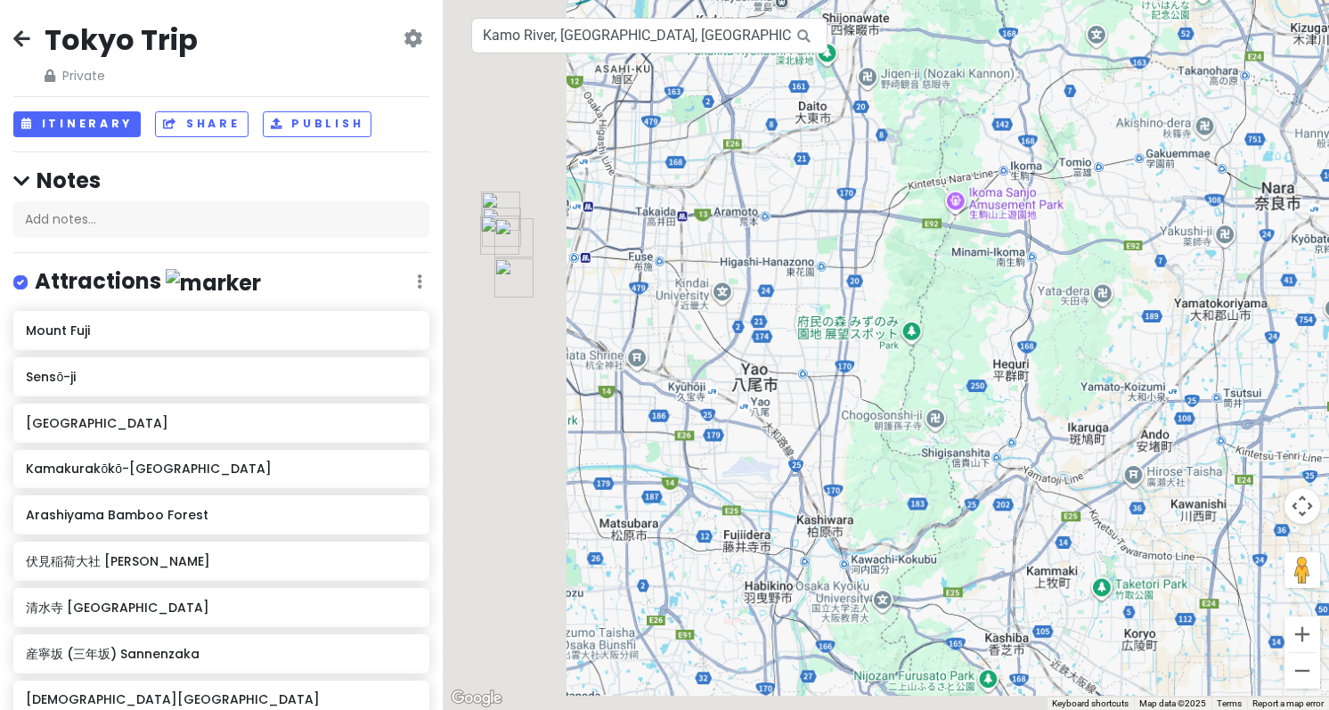
drag, startPoint x: 662, startPoint y: 453, endPoint x: 1013, endPoint y: 284, distance: 389.6
click at [1013, 284] on div at bounding box center [886, 355] width 886 height 710
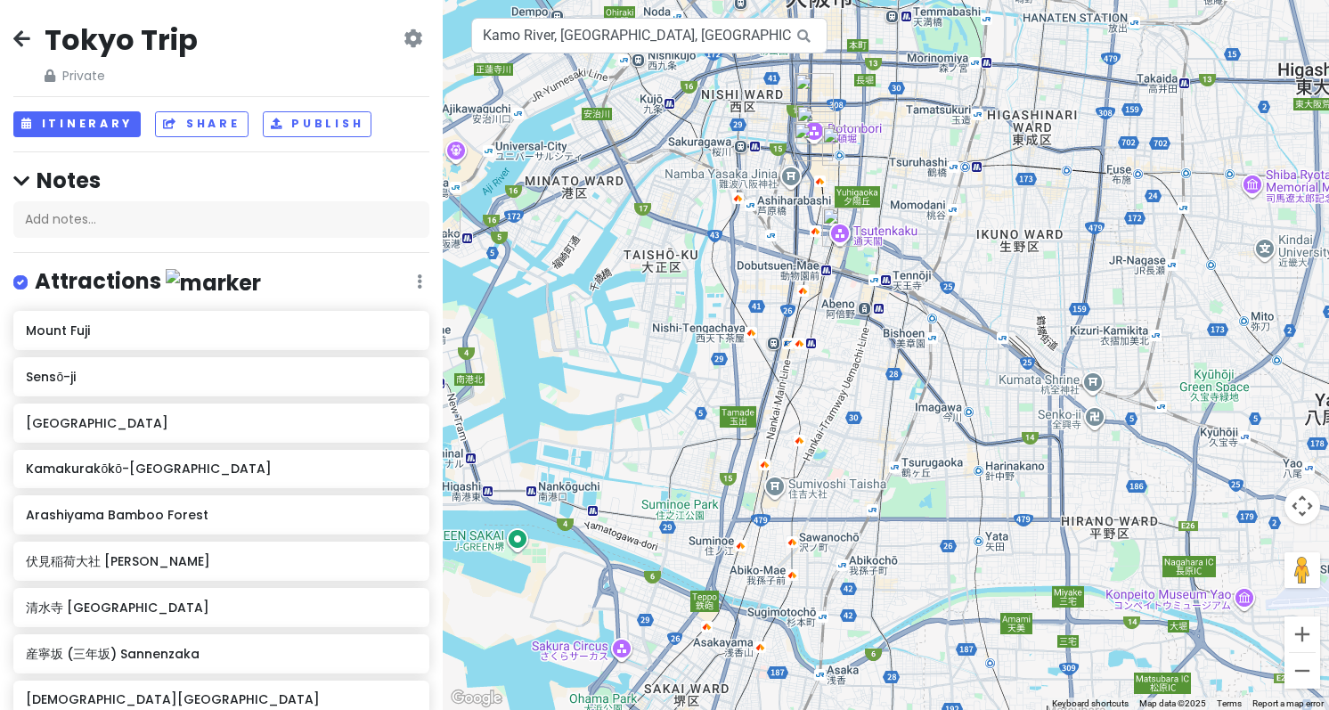
drag, startPoint x: 589, startPoint y: 266, endPoint x: 899, endPoint y: 220, distance: 313.4
click at [899, 220] on div at bounding box center [886, 355] width 886 height 710
click at [219, 326] on h6 "Mount Fuji" at bounding box center [215, 330] width 379 height 16
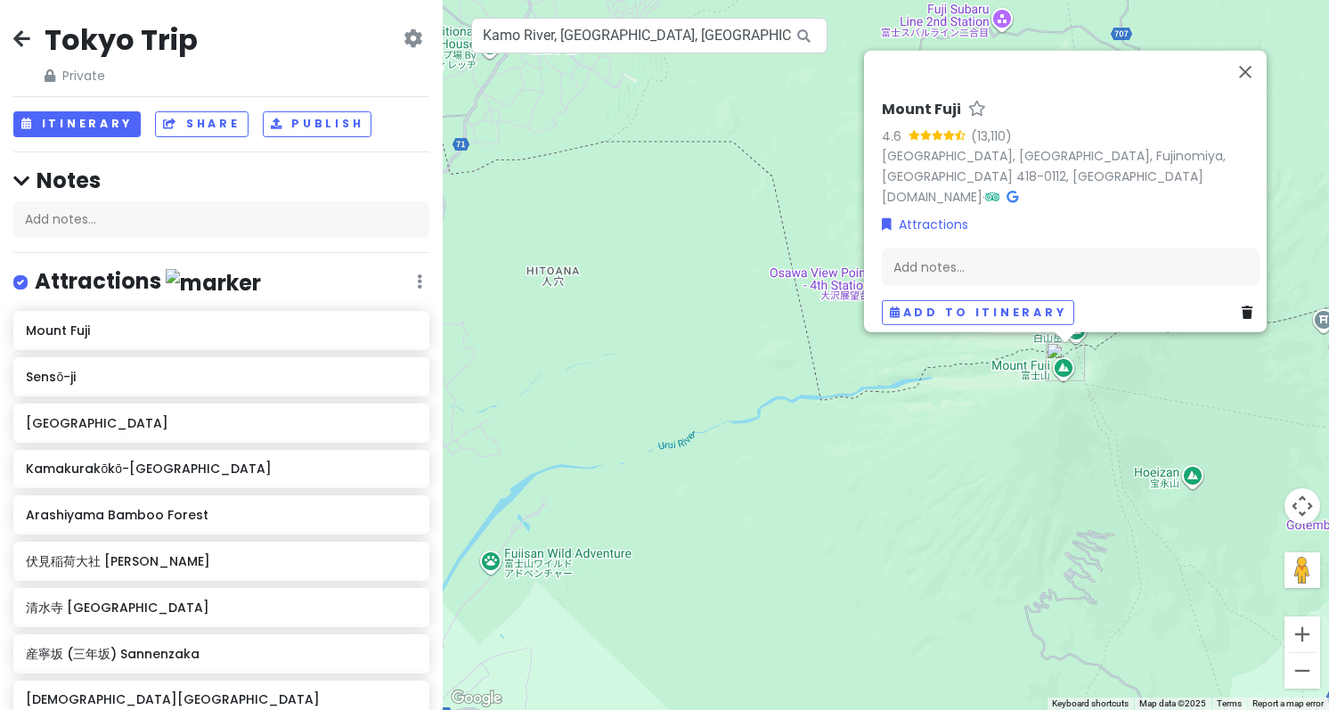
click at [305, 176] on h4 "Notes" at bounding box center [221, 181] width 416 height 28
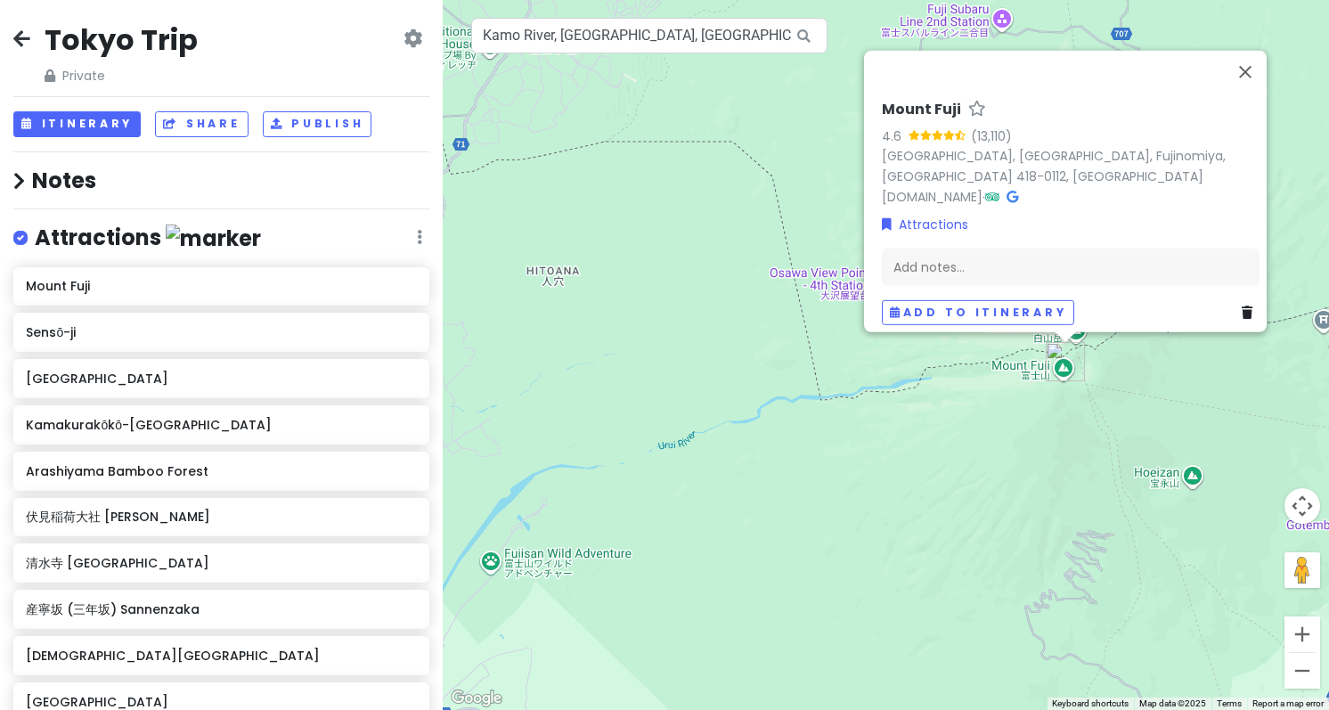
click at [347, 188] on h4 "Notes" at bounding box center [221, 181] width 416 height 28
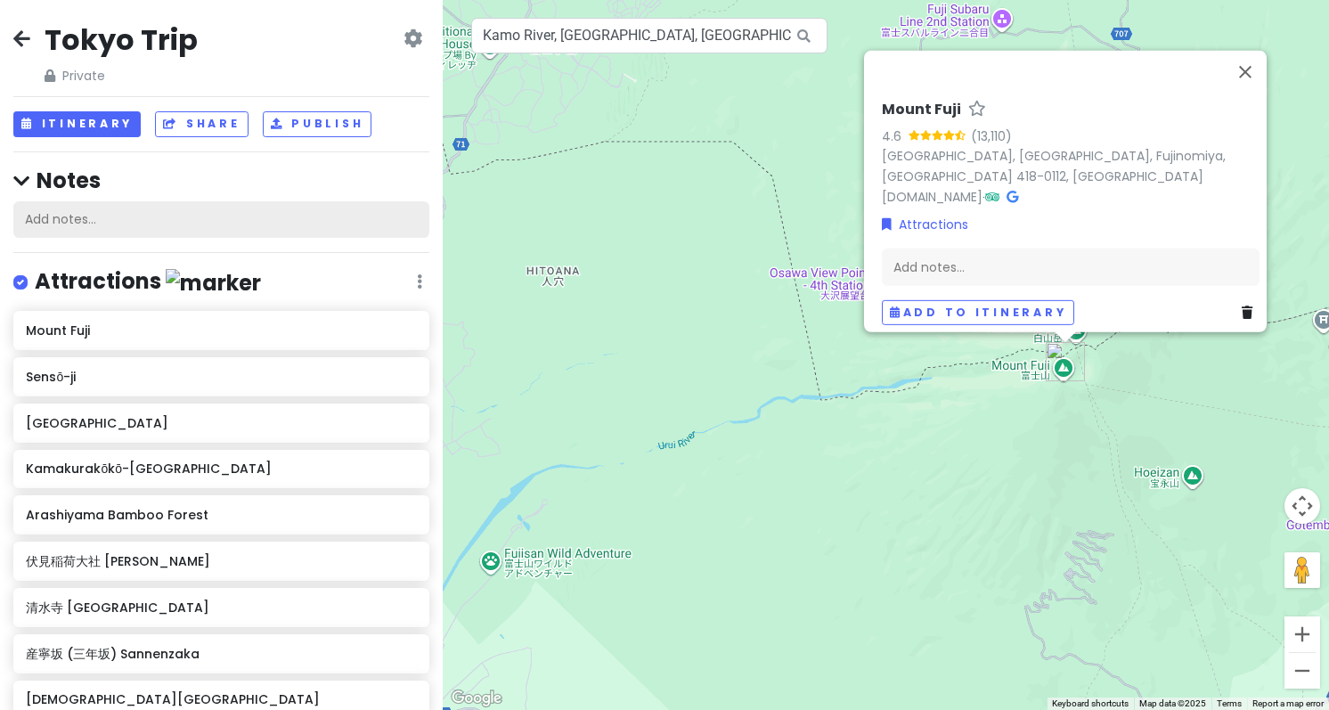
click at [175, 215] on div "Add notes..." at bounding box center [221, 219] width 416 height 37
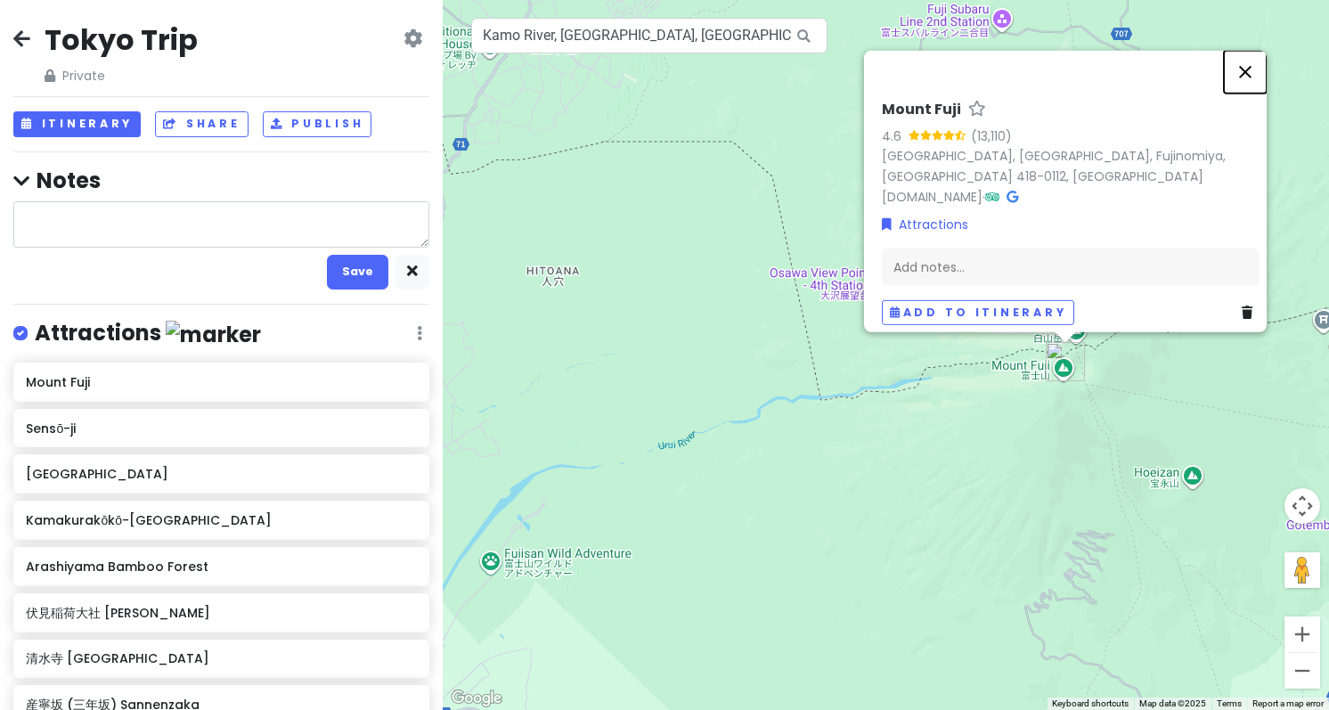
click at [1251, 78] on button "Close" at bounding box center [1245, 71] width 43 height 43
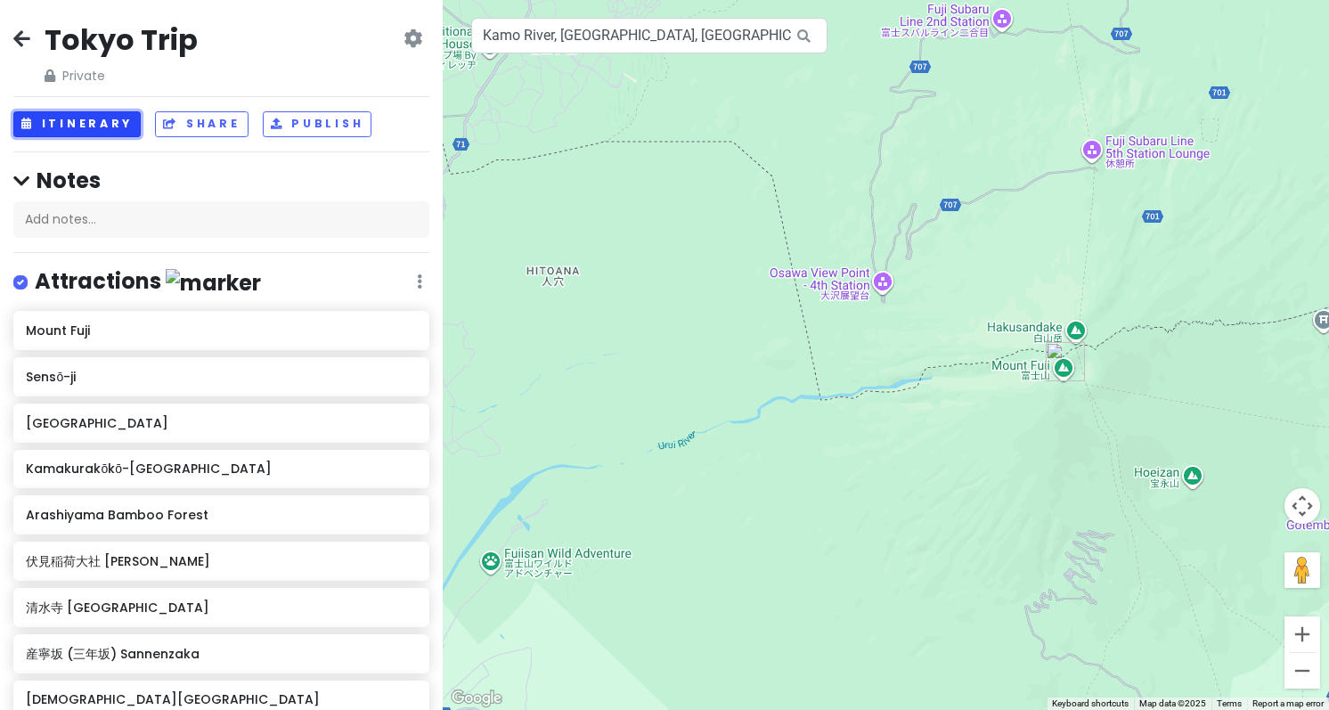
click at [110, 126] on button "Itinerary" at bounding box center [76, 124] width 127 height 26
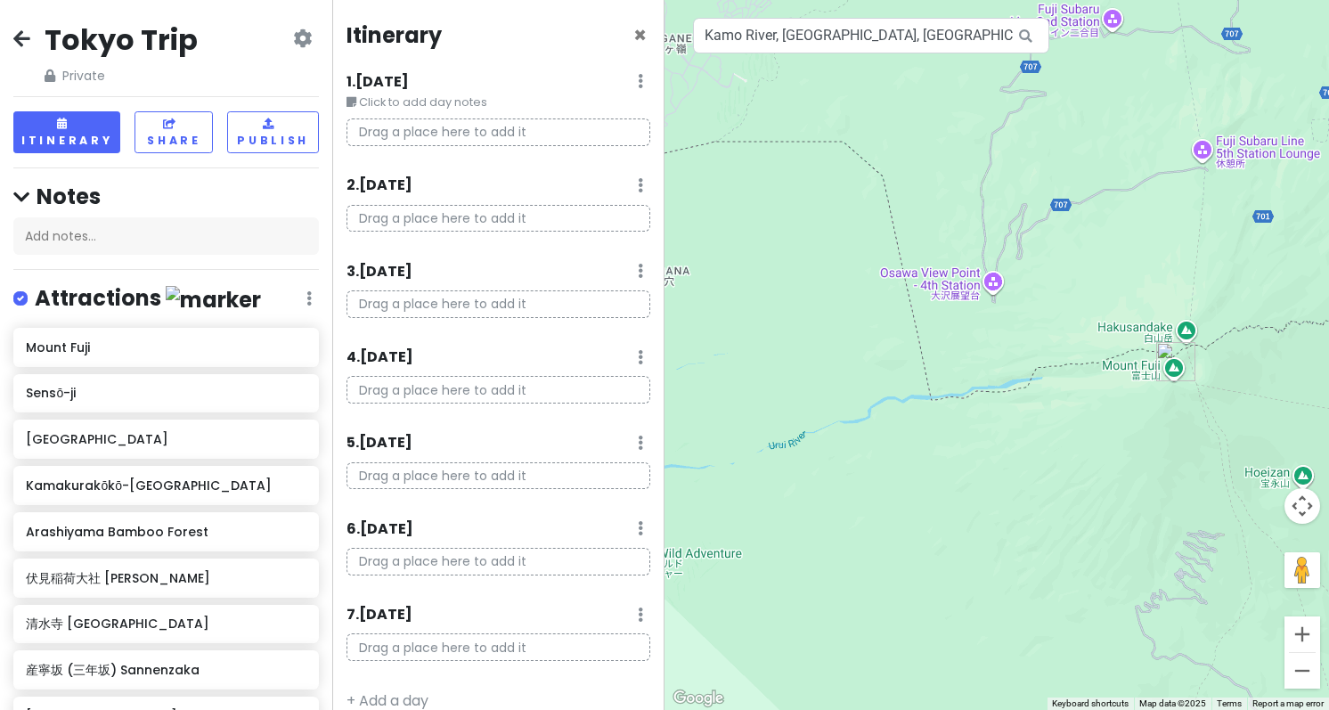
click at [293, 36] on icon at bounding box center [302, 38] width 19 height 14
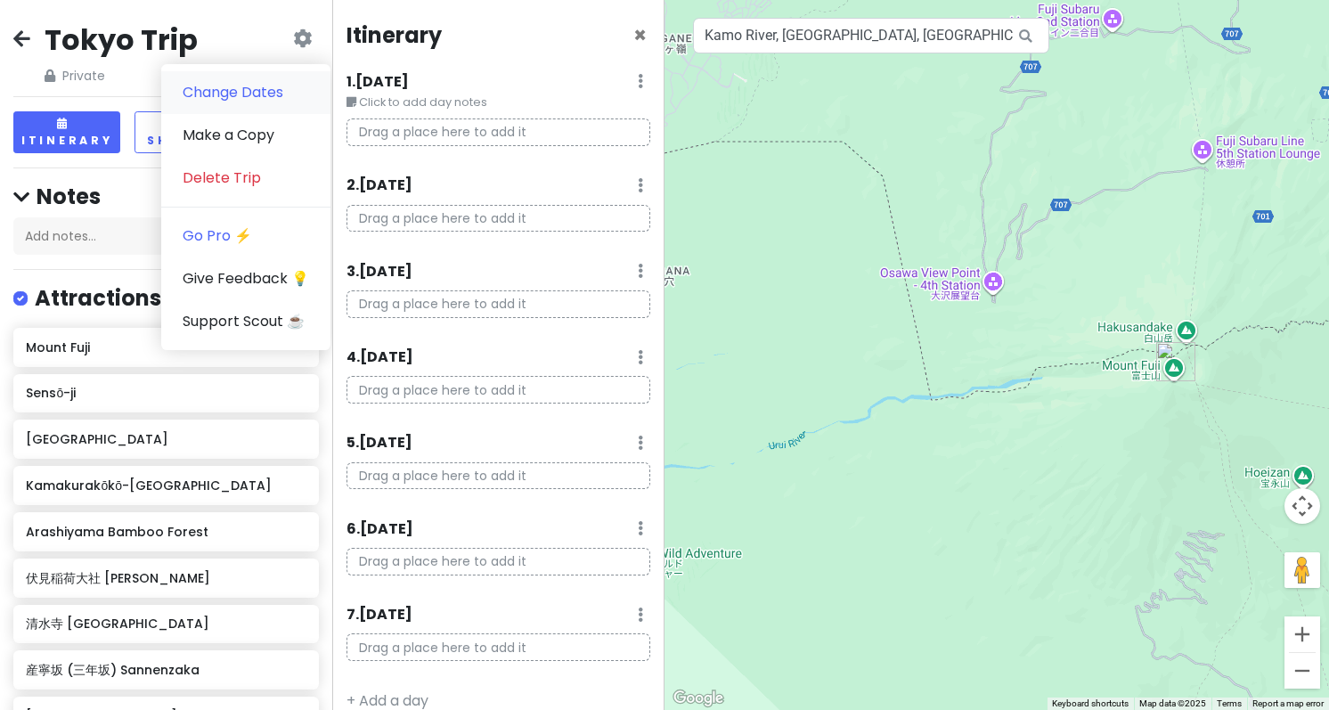
click at [238, 101] on link "Change Dates" at bounding box center [245, 92] width 169 height 43
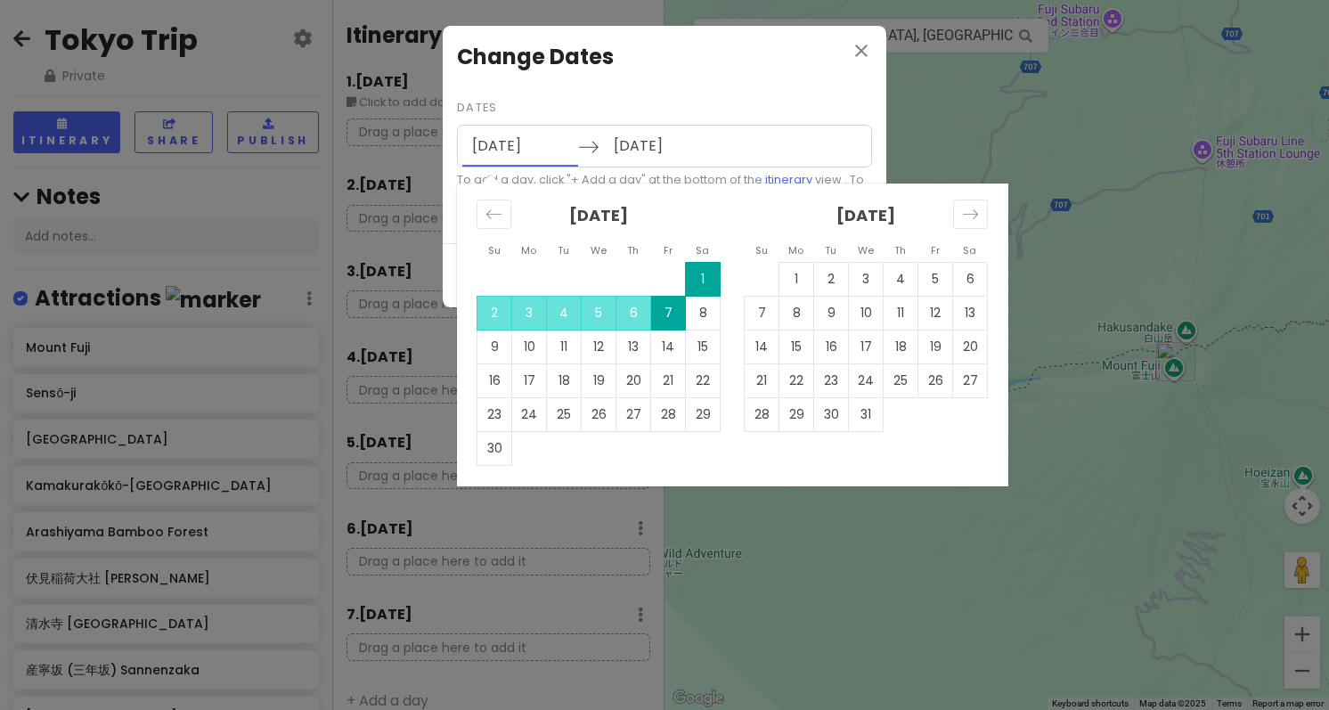
click at [510, 144] on input "[DATE]" at bounding box center [520, 146] width 116 height 41
click at [504, 349] on td "9" at bounding box center [494, 347] width 35 height 34
type input "[DATE]"
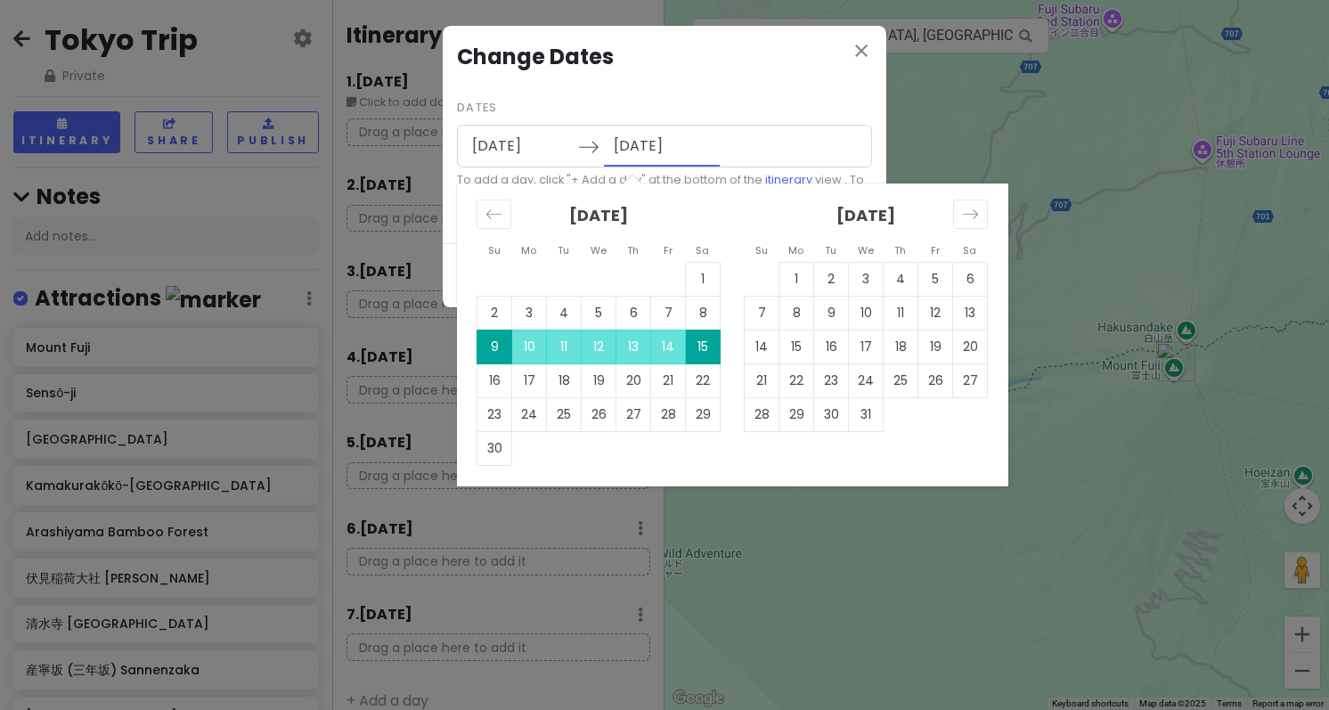
click at [640, 152] on input "[DATE]" at bounding box center [662, 146] width 116 height 41
click at [501, 377] on td "16" at bounding box center [494, 380] width 35 height 34
type input "[DATE]"
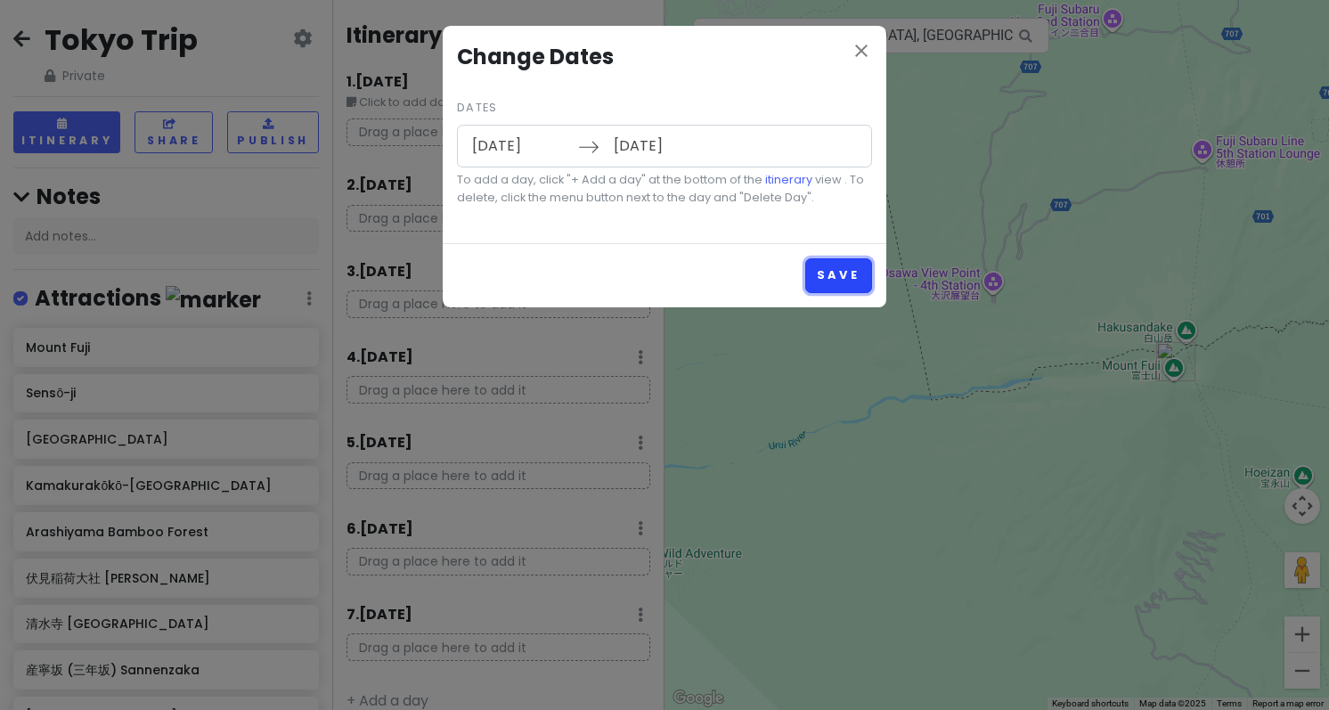
click at [841, 267] on button "Save" at bounding box center [838, 275] width 67 height 35
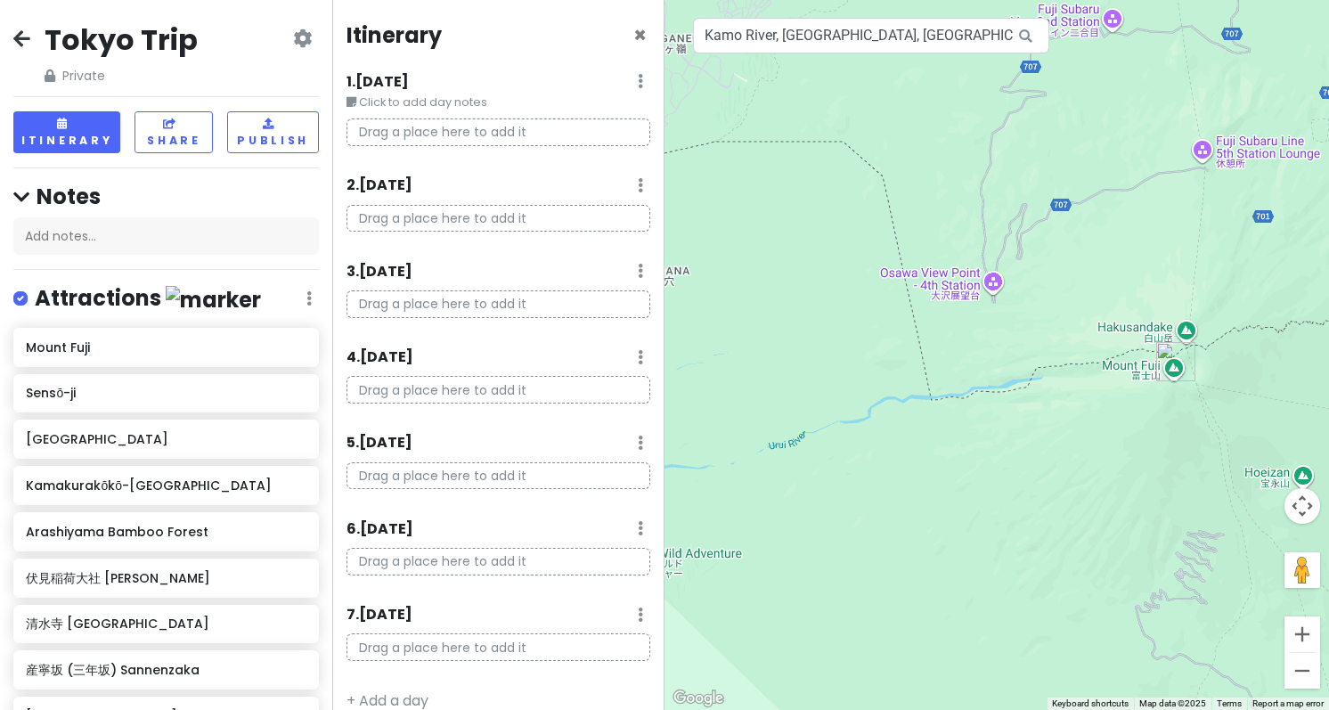
click at [403, 83] on h6 "1 . [DATE]" at bounding box center [377, 82] width 62 height 19
click at [429, 96] on small "Click to add day notes" at bounding box center [505, 103] width 290 height 18
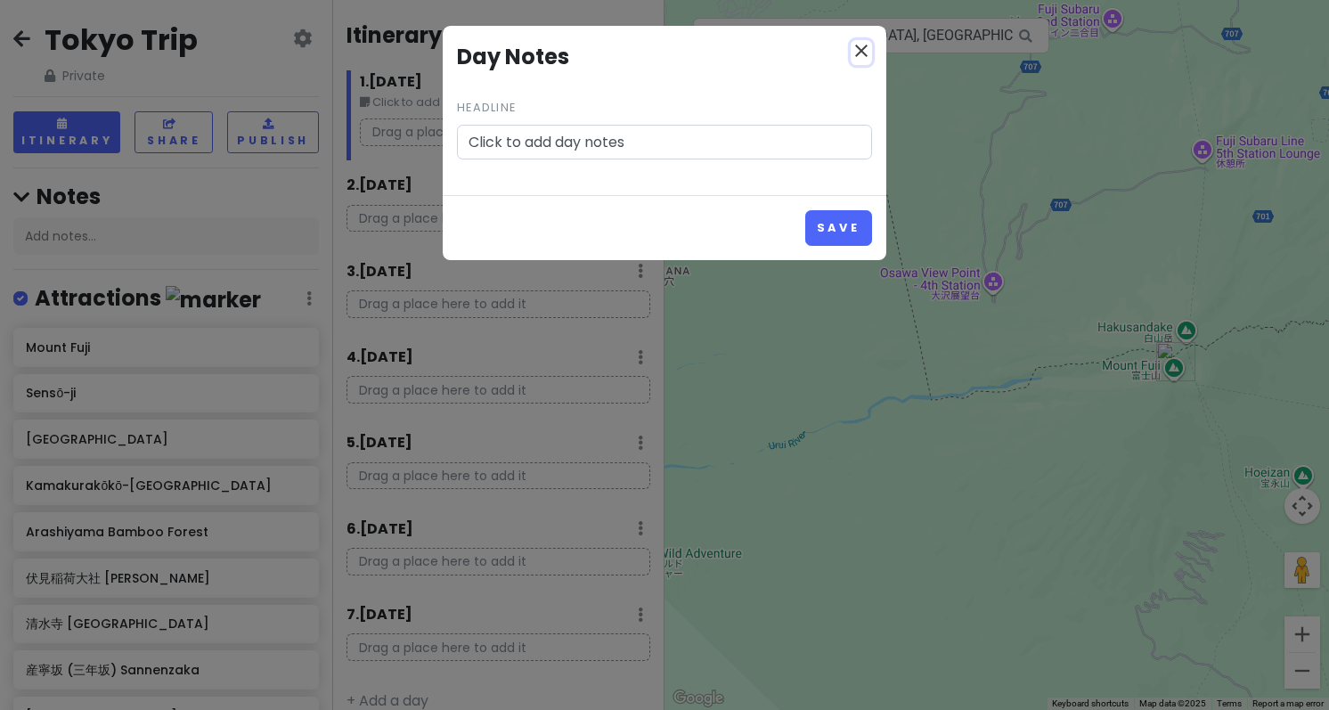
click at [855, 43] on icon "close" at bounding box center [861, 50] width 21 height 21
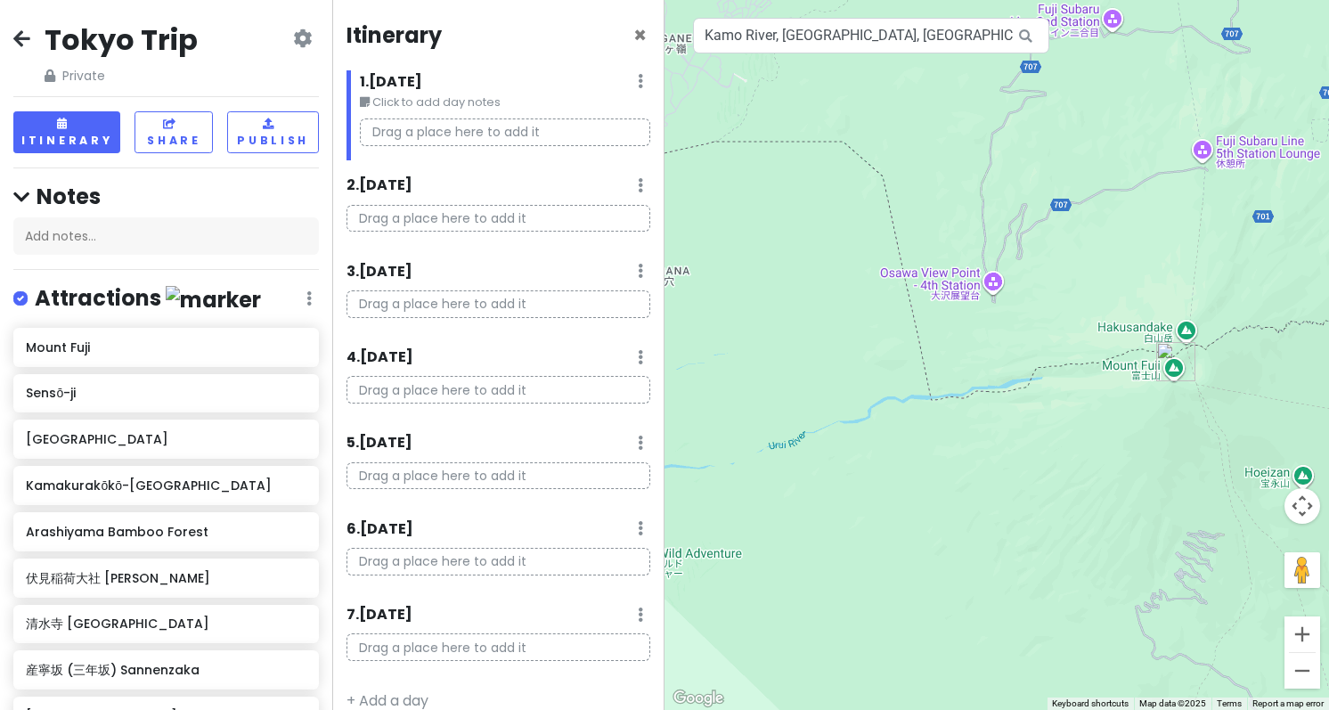
click at [436, 98] on small "Click to add day notes" at bounding box center [505, 103] width 290 height 18
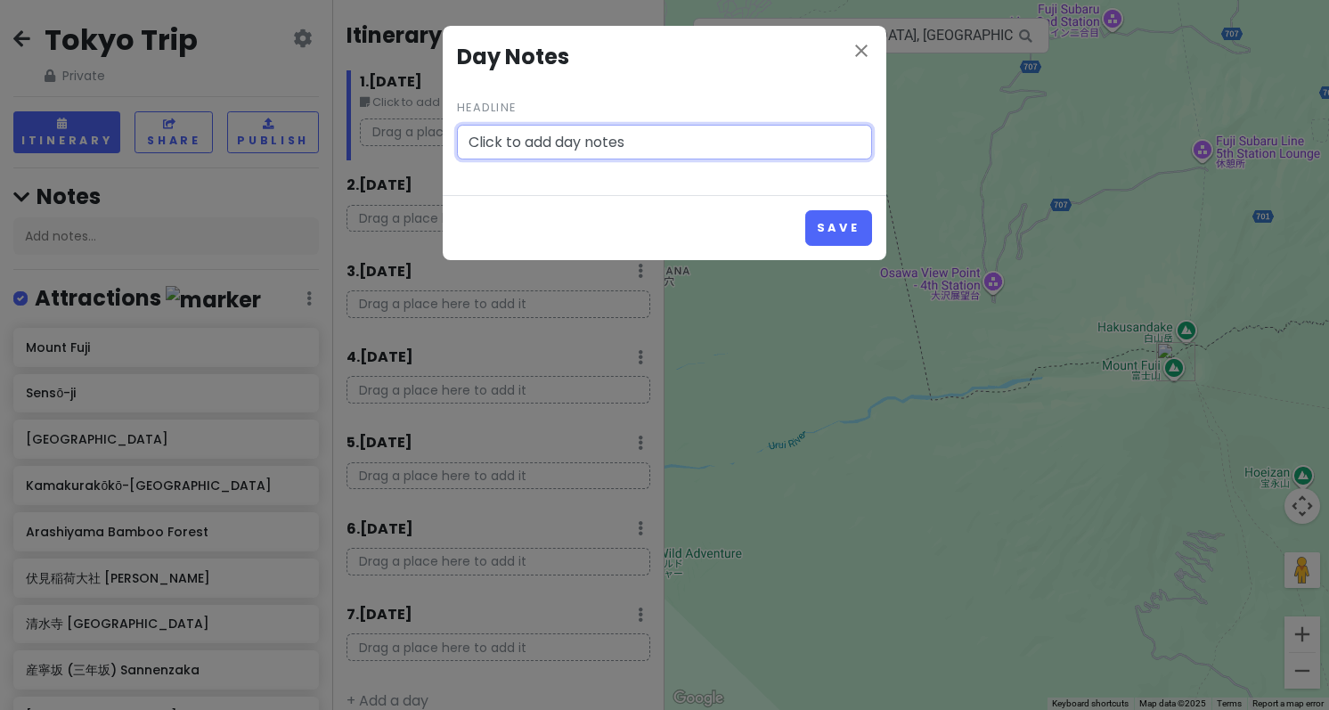
click at [599, 134] on input "Click to add day notes" at bounding box center [664, 143] width 415 height 36
type input "KUL ✈ KIX - [GEOGRAPHIC_DATA]"
click at [805, 210] on button "Save" at bounding box center [838, 227] width 67 height 35
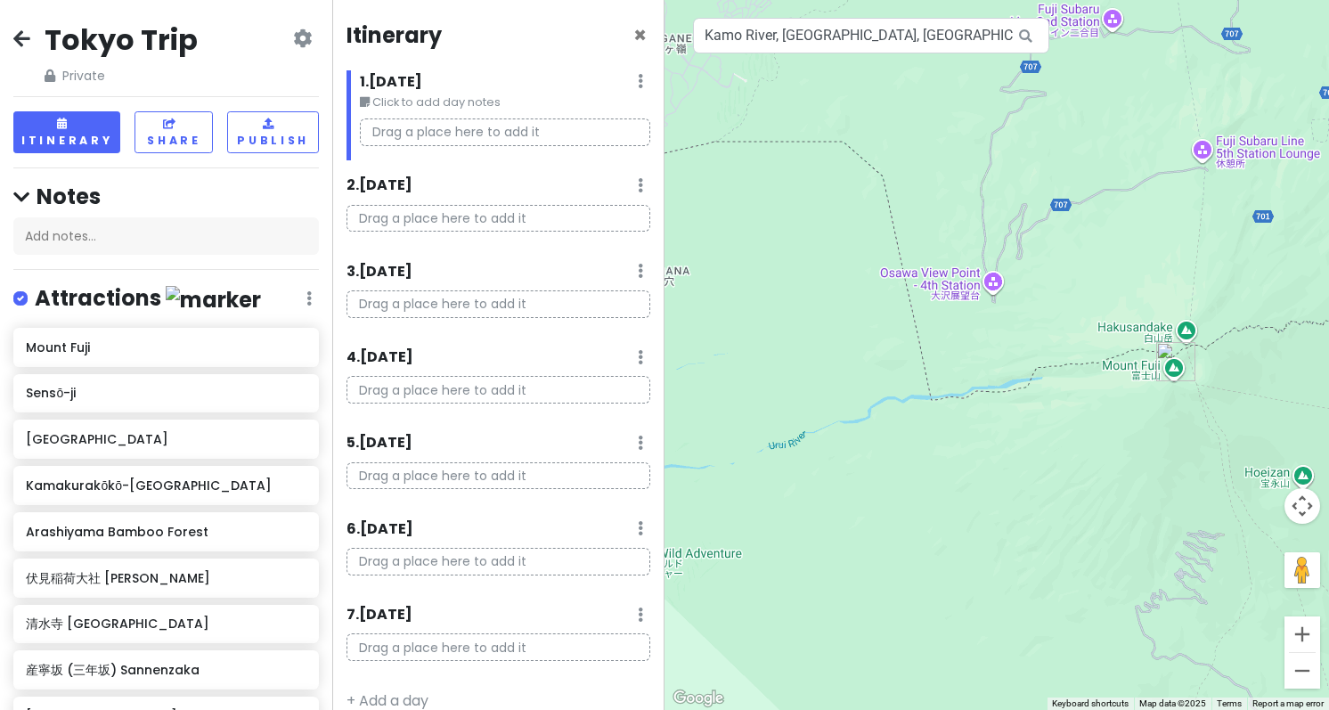
click at [485, 104] on small "Click to add day notes" at bounding box center [505, 103] width 290 height 18
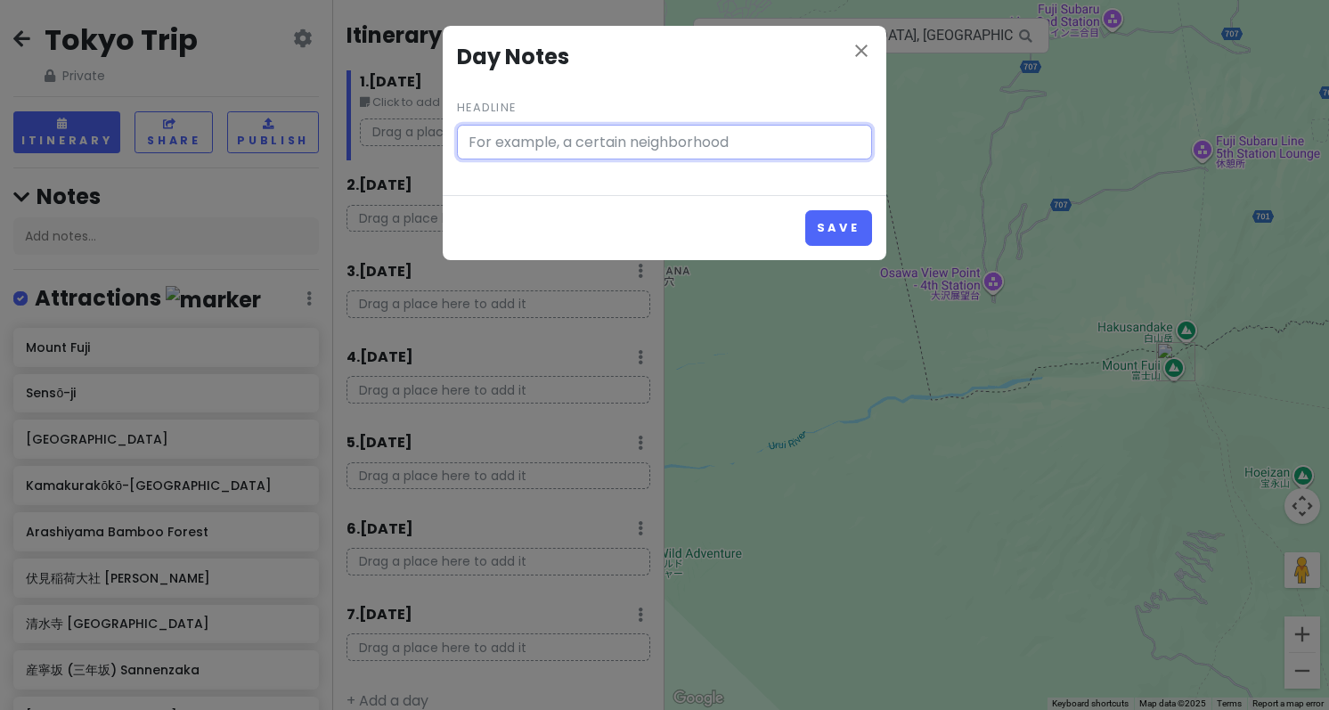
type input "Click to add day notes"
click at [630, 143] on input "Click to add day notes" at bounding box center [664, 143] width 415 height 36
click at [864, 46] on icon "close" at bounding box center [861, 50] width 21 height 21
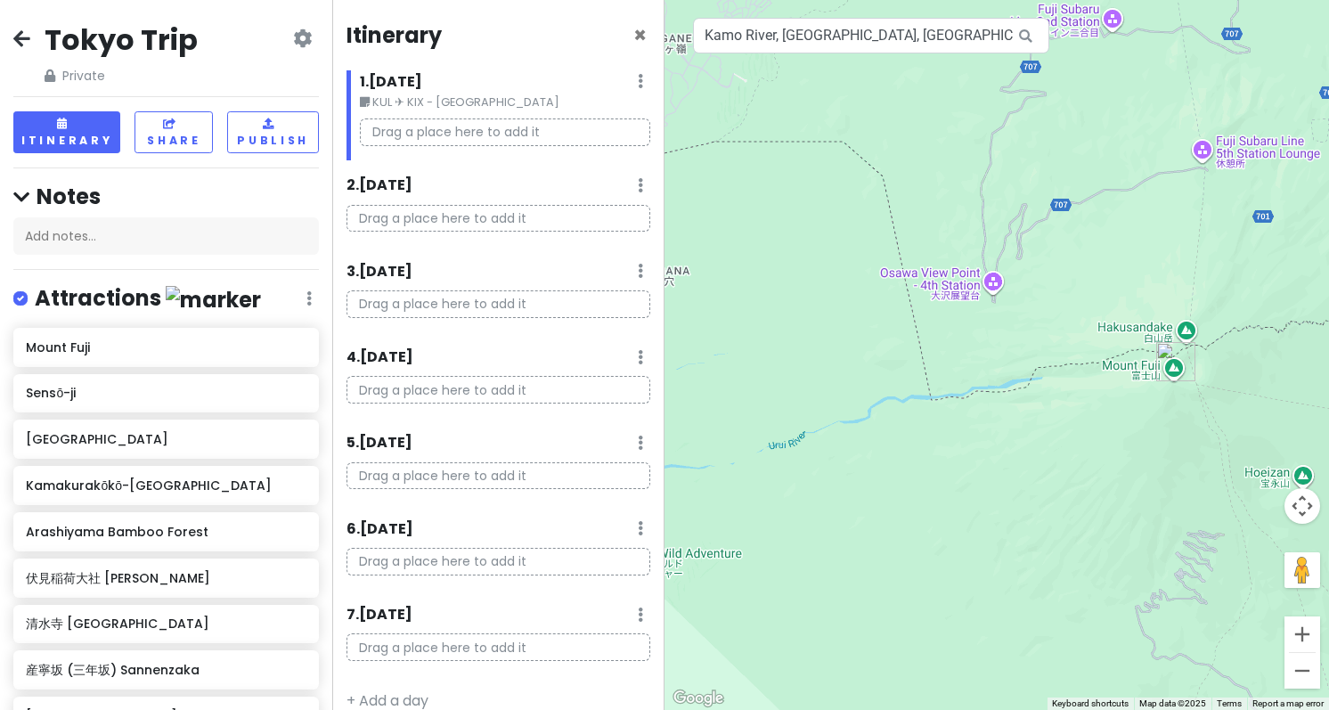
click at [432, 135] on p "Drag a place here to add it" at bounding box center [505, 132] width 290 height 28
click at [410, 216] on p "Drag a place here to add it" at bounding box center [498, 219] width 304 height 28
click at [509, 196] on div "2 . [DATE] Add Day Notes Delete Day" at bounding box center [498, 190] width 304 height 30
click at [435, 215] on p "Drag a place here to add it" at bounding box center [498, 219] width 304 height 28
click at [429, 235] on div "Drag a place here to add it" at bounding box center [498, 226] width 330 height 42
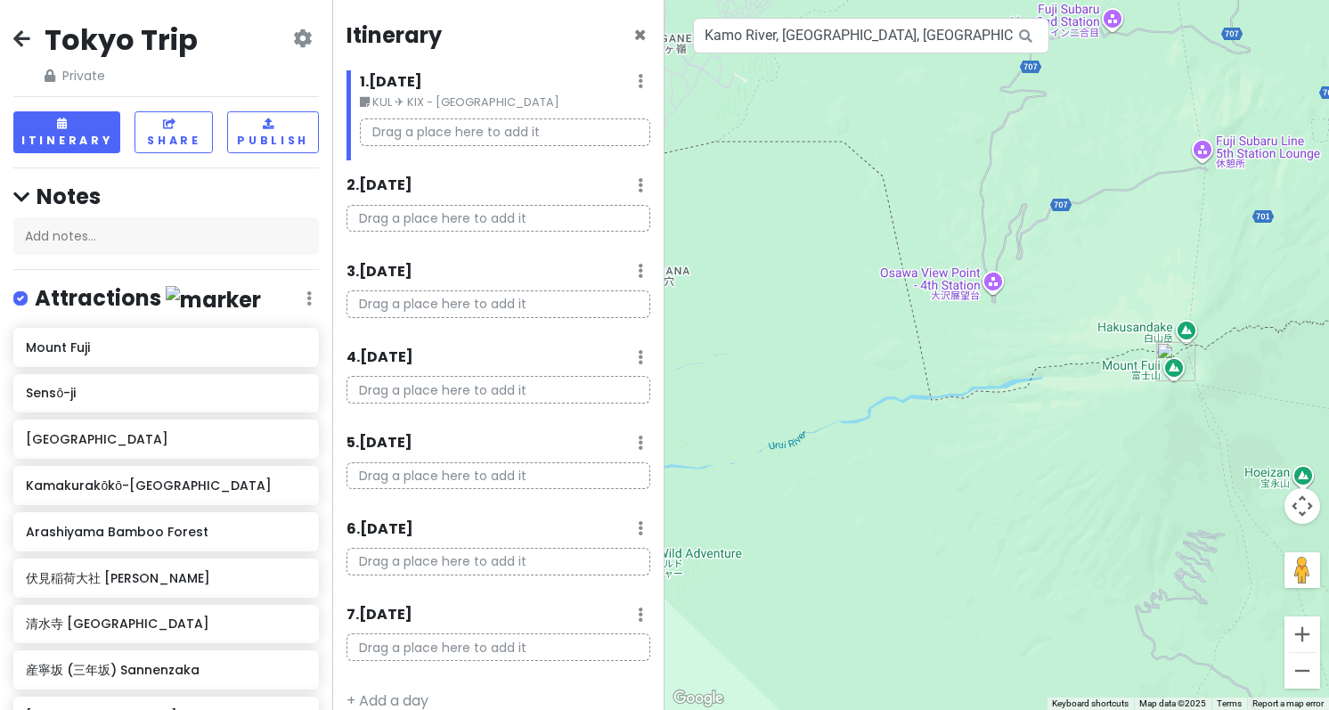
click at [387, 195] on h6 "2 . [DATE]" at bounding box center [379, 185] width 66 height 19
click at [456, 183] on div "2 . [DATE] Add Day Notes Delete Day" at bounding box center [505, 190] width 290 height 30
click at [638, 191] on icon at bounding box center [640, 185] width 5 height 14
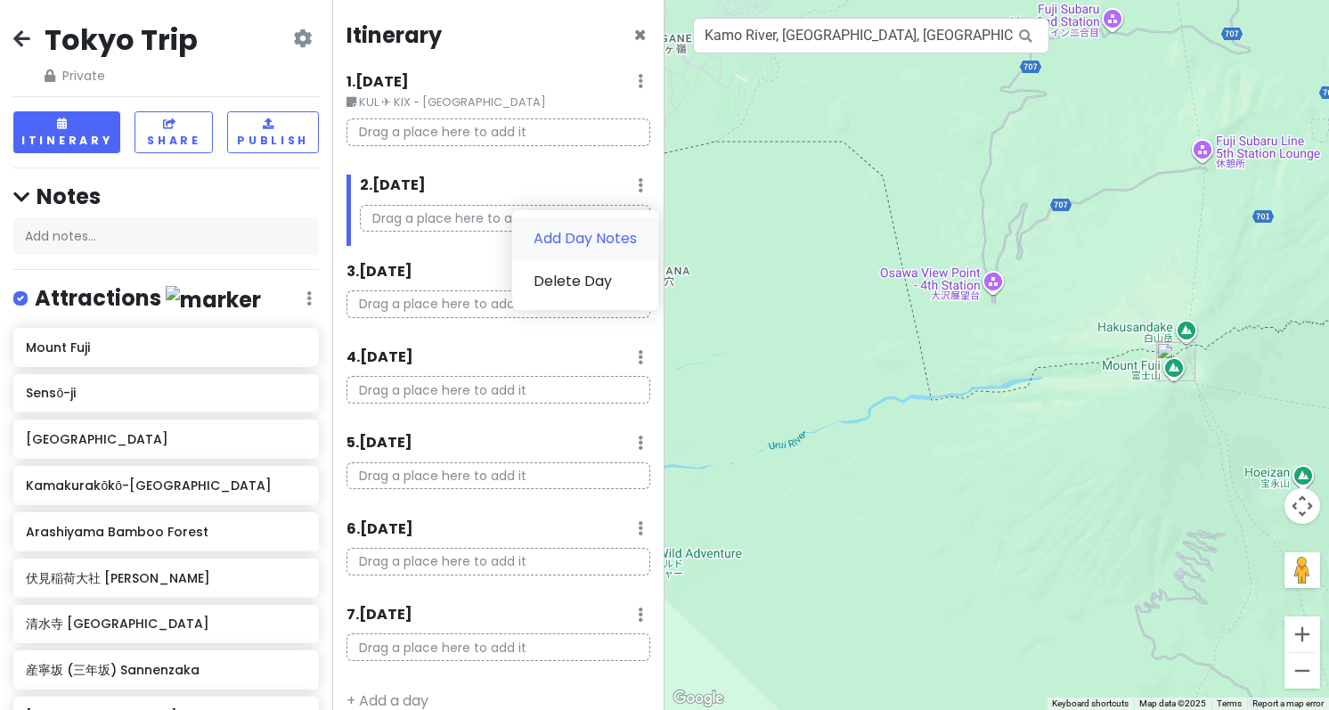
click at [607, 226] on link "Add Day Notes" at bounding box center [585, 238] width 146 height 43
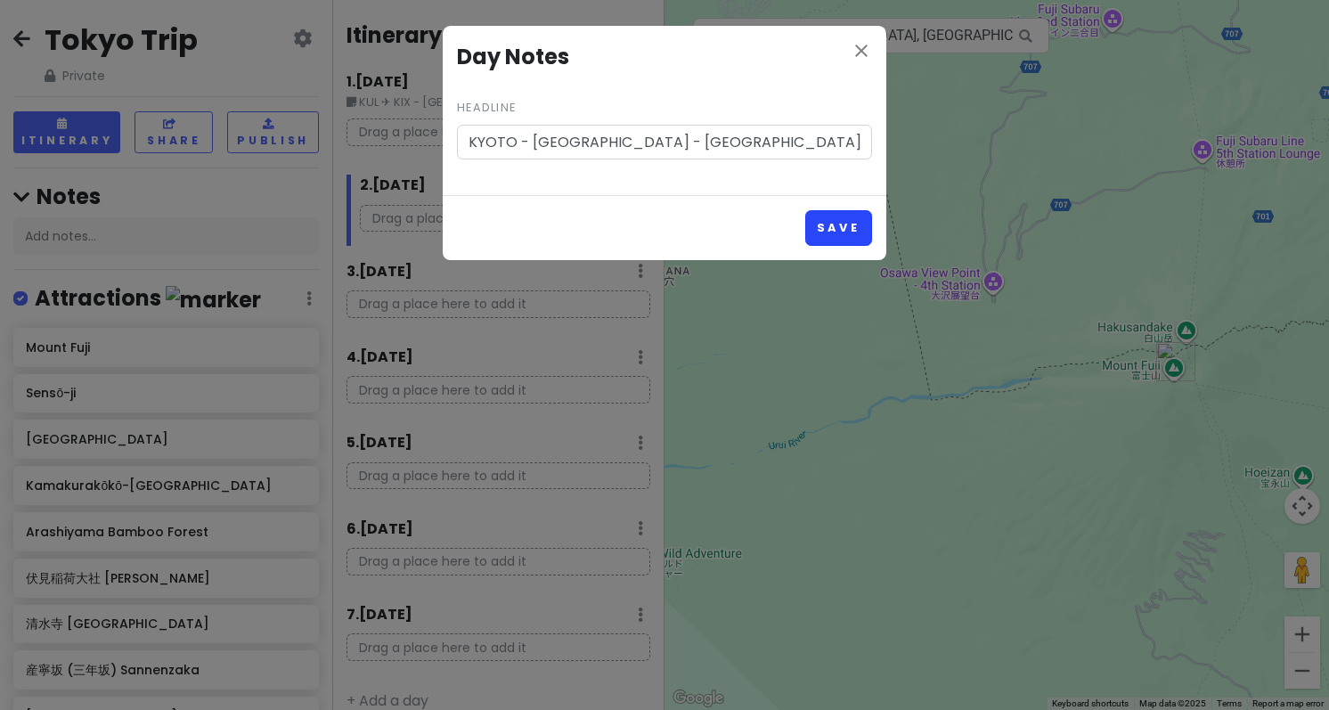
type input "KYOTO - [GEOGRAPHIC_DATA] - [GEOGRAPHIC_DATA]"
click at [820, 223] on button "Save" at bounding box center [838, 227] width 67 height 35
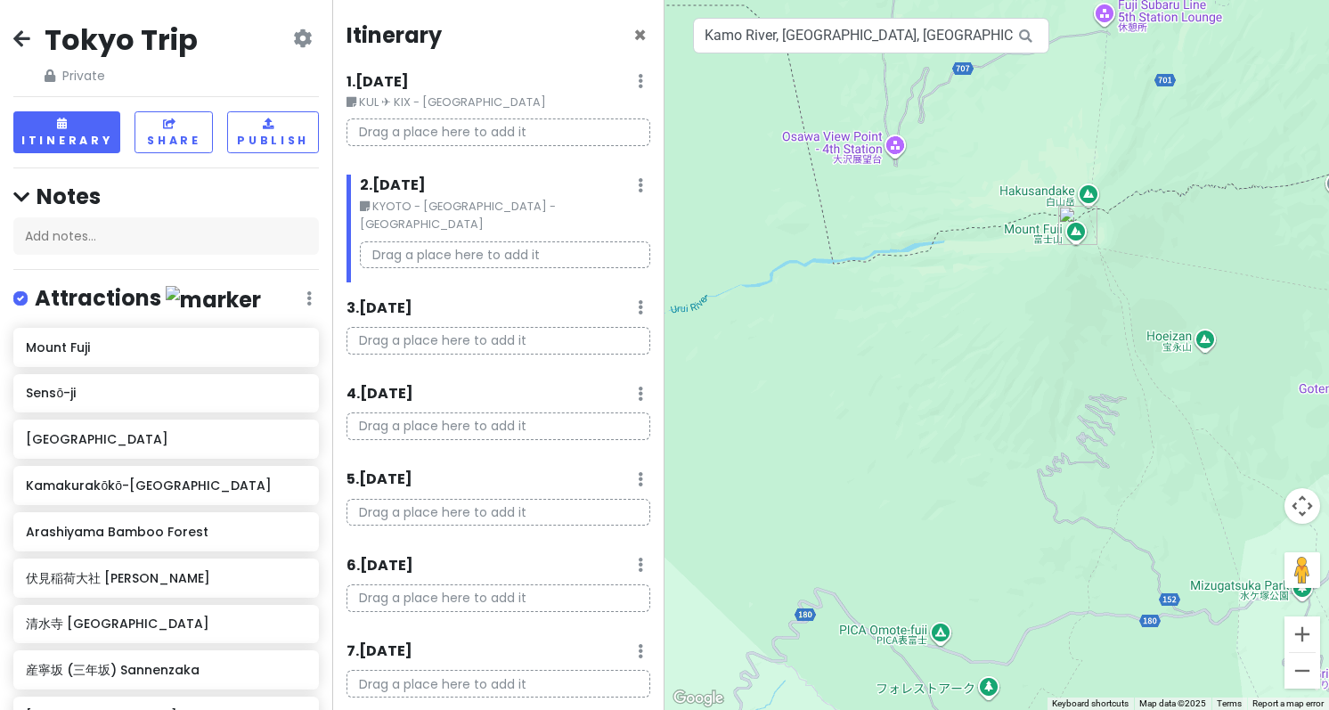
drag, startPoint x: 1015, startPoint y: 387, endPoint x: 835, endPoint y: 331, distance: 189.3
click at [815, 172] on div at bounding box center [996, 355] width 664 height 710
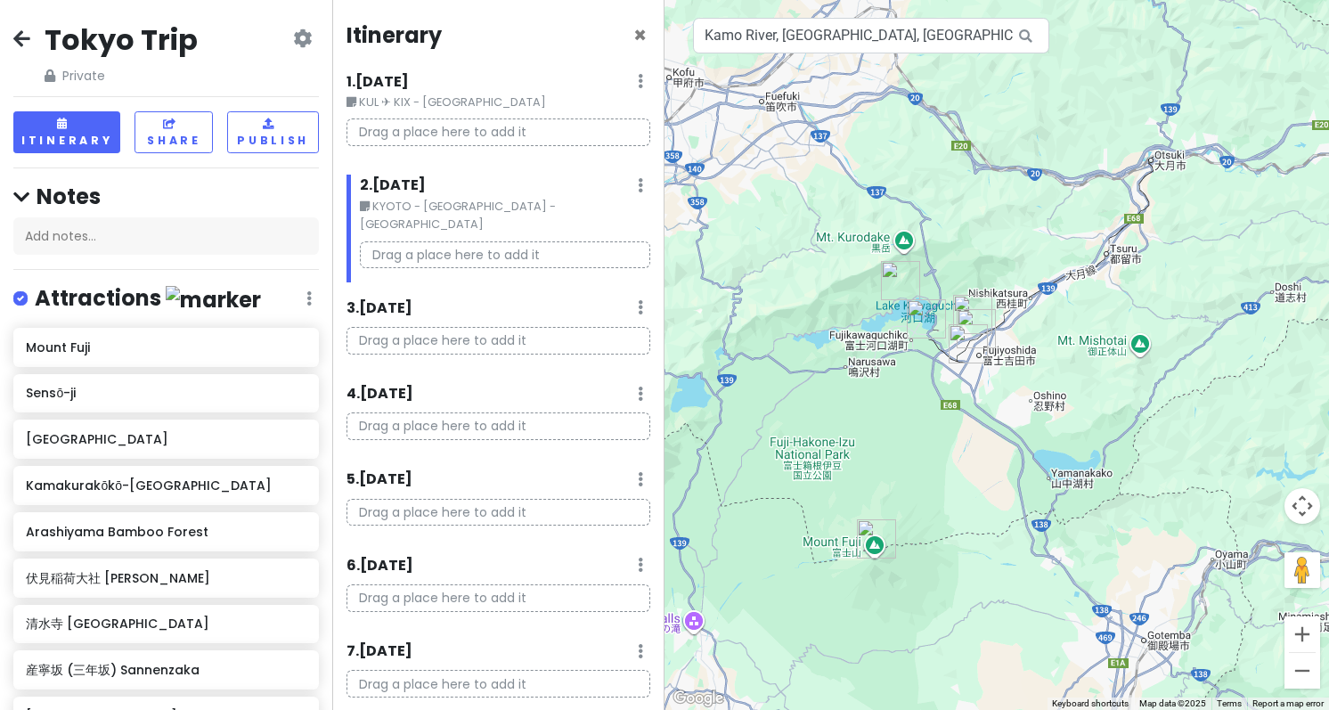
drag, startPoint x: 971, startPoint y: 266, endPoint x: 949, endPoint y: 539, distance: 273.5
click at [949, 539] on div at bounding box center [996, 355] width 664 height 710
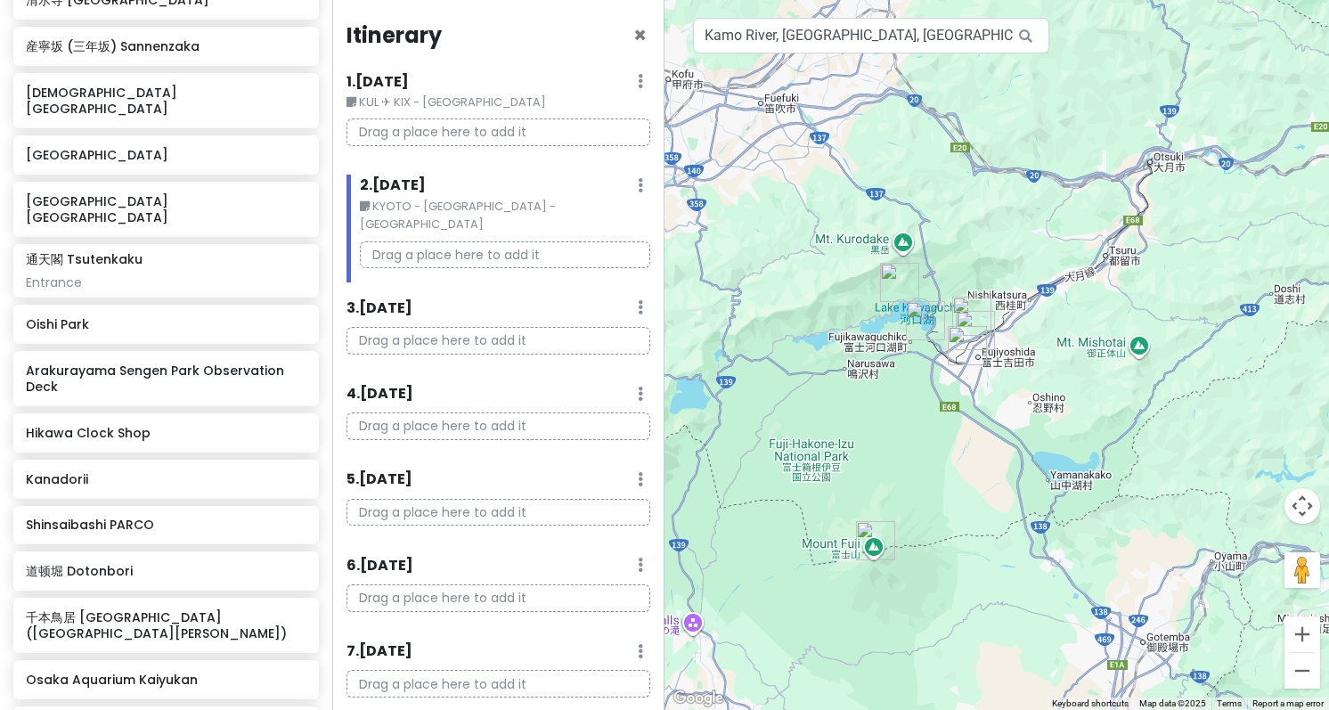
scroll to position [1069, 0]
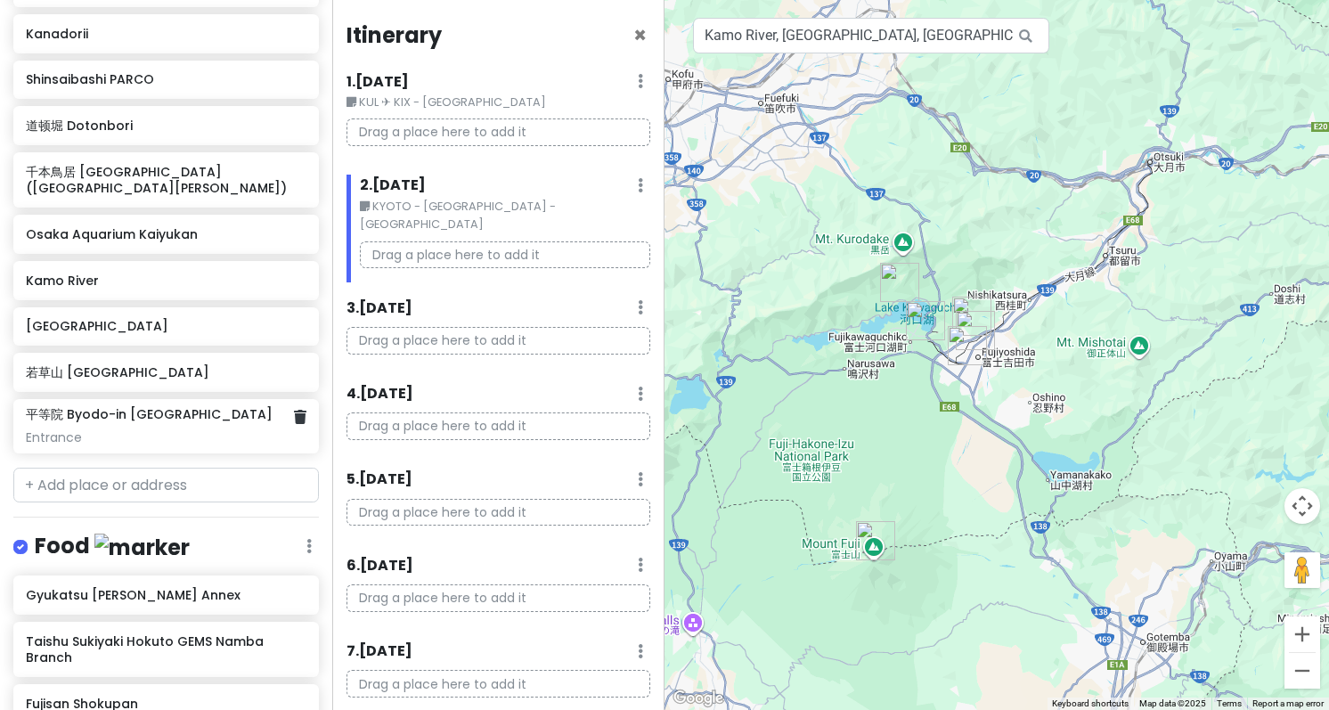
click at [212, 406] on div "平等院 Byodo-in [GEOGRAPHIC_DATA]" at bounding box center [166, 414] width 280 height 16
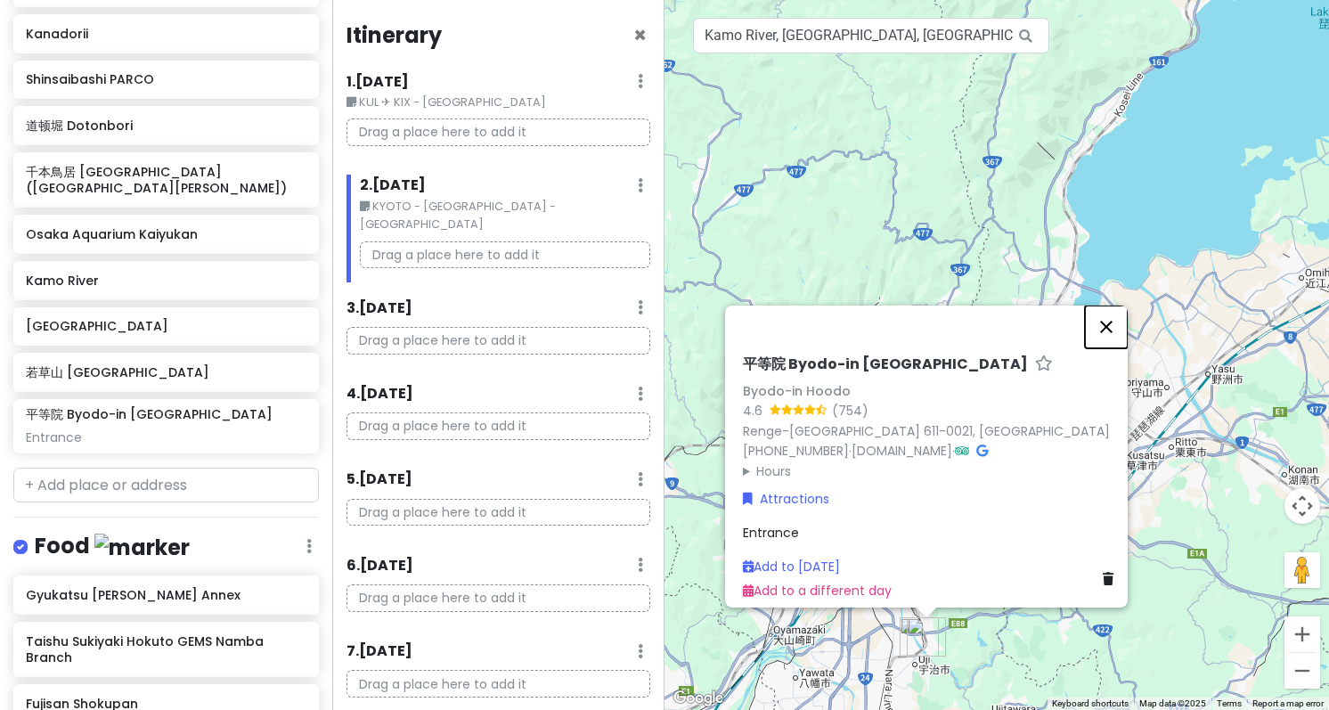
click at [1112, 310] on button "Close" at bounding box center [1106, 326] width 43 height 43
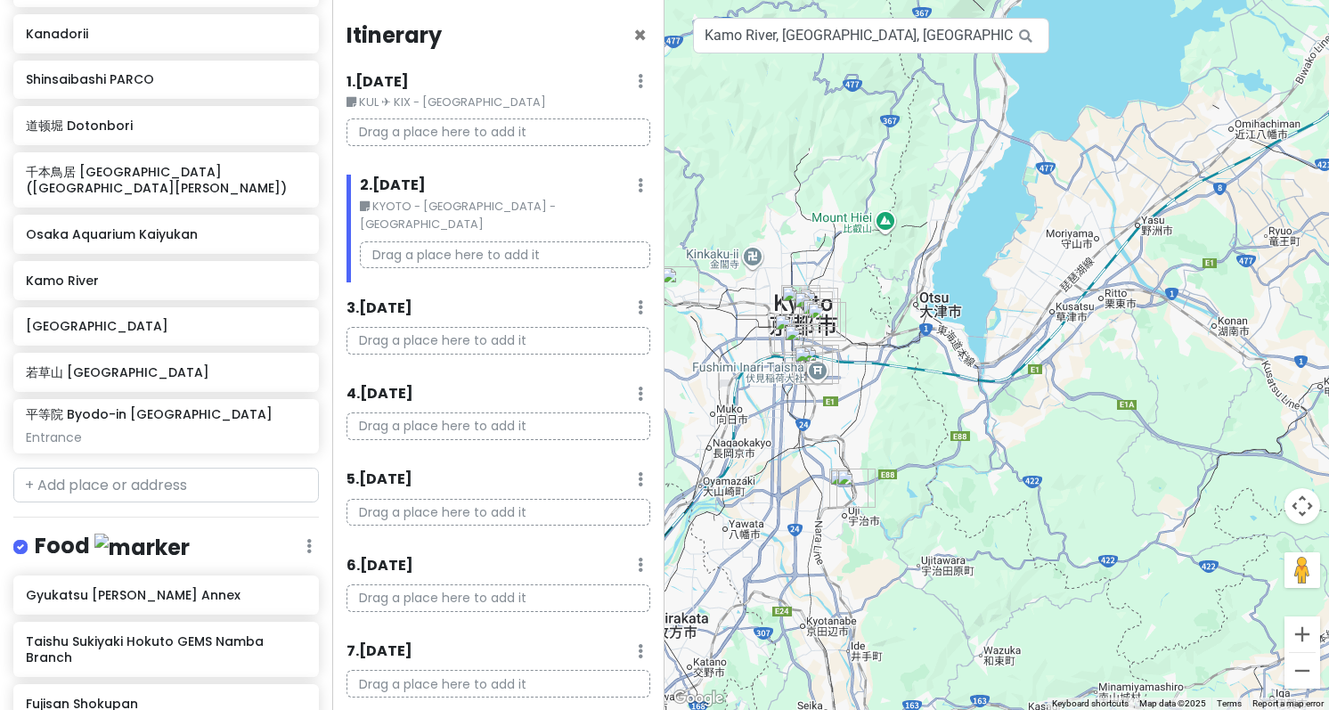
drag, startPoint x: 1029, startPoint y: 453, endPoint x: 946, endPoint y: 272, distance: 199.7
click at [946, 272] on div at bounding box center [996, 355] width 664 height 710
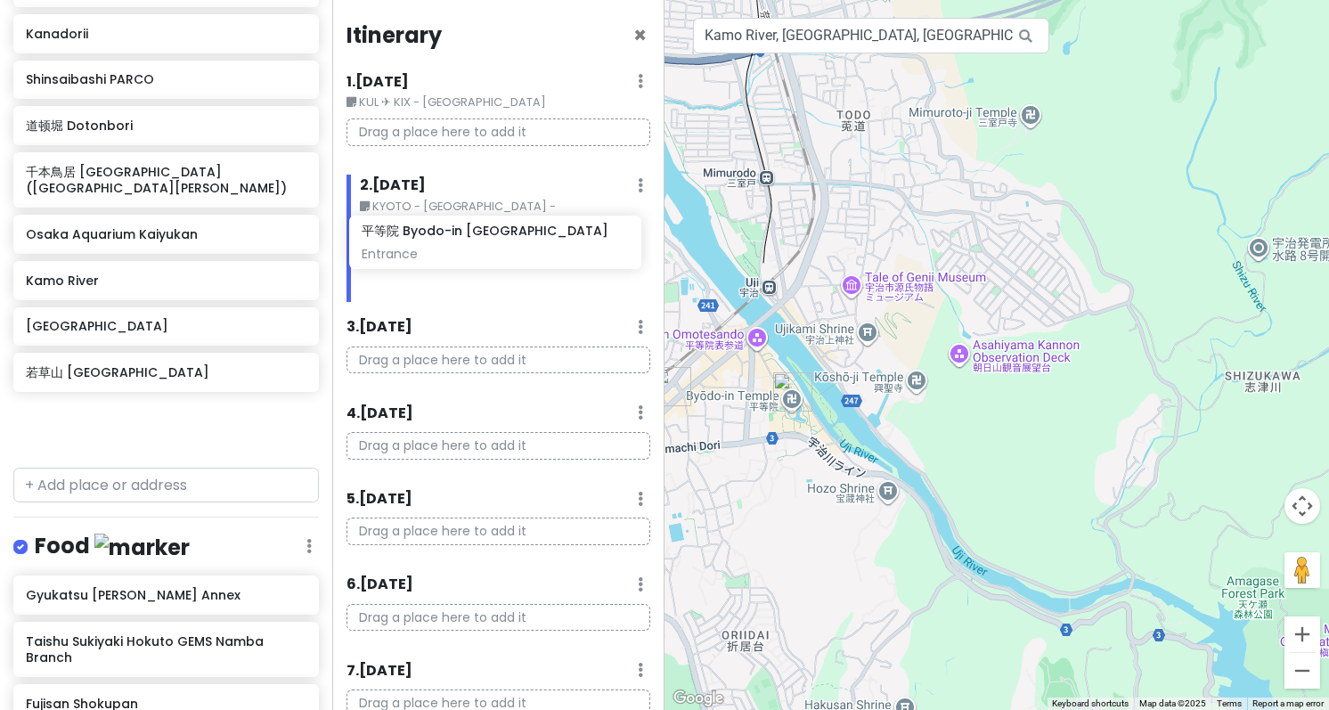
drag, startPoint x: 172, startPoint y: 395, endPoint x: 508, endPoint y: 246, distance: 367.6
click at [508, 246] on div "Tokyo Trip Private Change Dates Make a Copy Delete Trip Go Pro ⚡️ Give Feedback…" at bounding box center [664, 355] width 1329 height 710
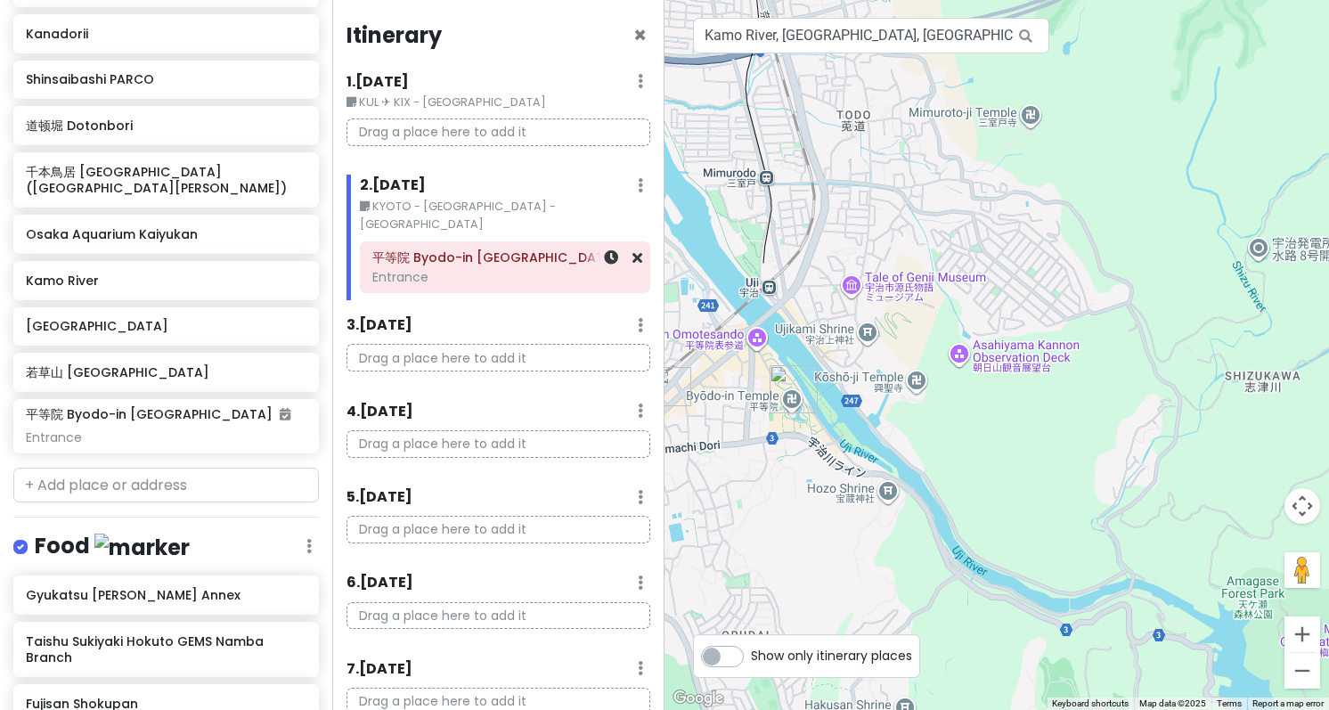
scroll to position [1007, 0]
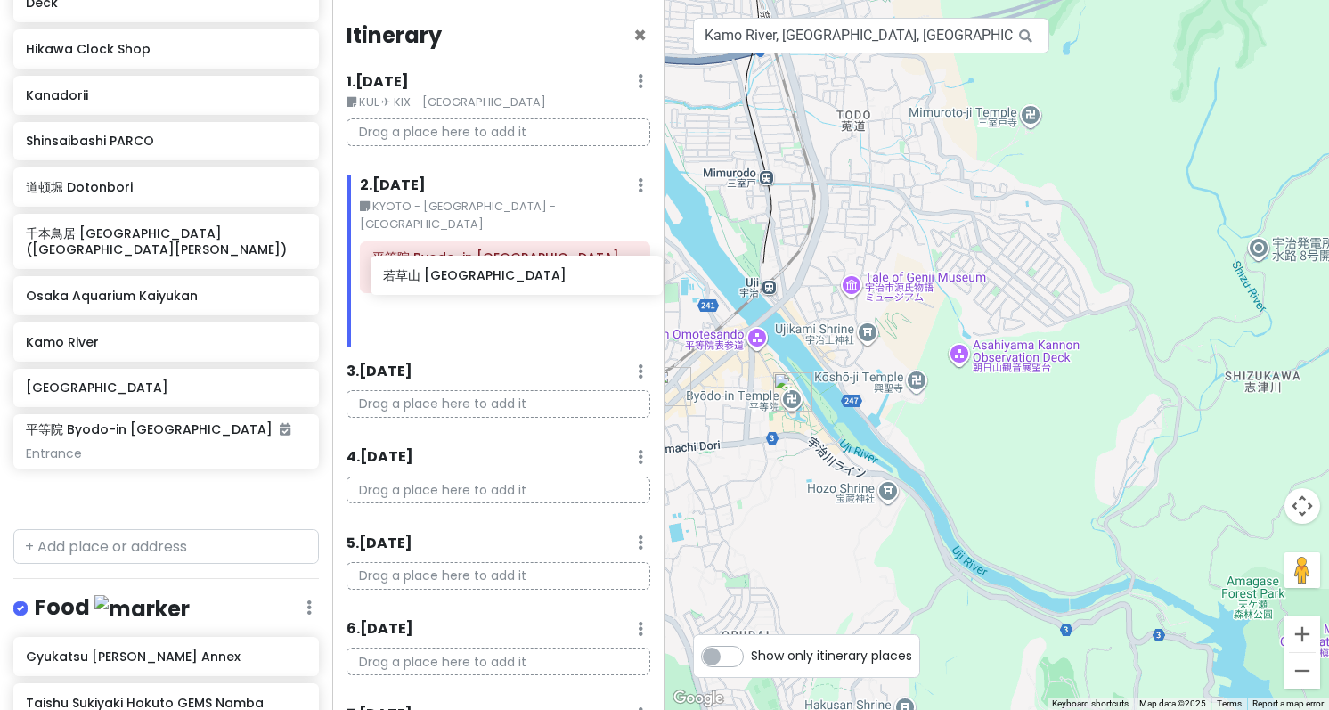
drag, startPoint x: 110, startPoint y: 407, endPoint x: 468, endPoint y: 282, distance: 378.3
click at [468, 282] on div "Tokyo Trip Private Change Dates Make a Copy Delete Trip Go Pro ⚡️ Give Feedback…" at bounding box center [664, 355] width 1329 height 710
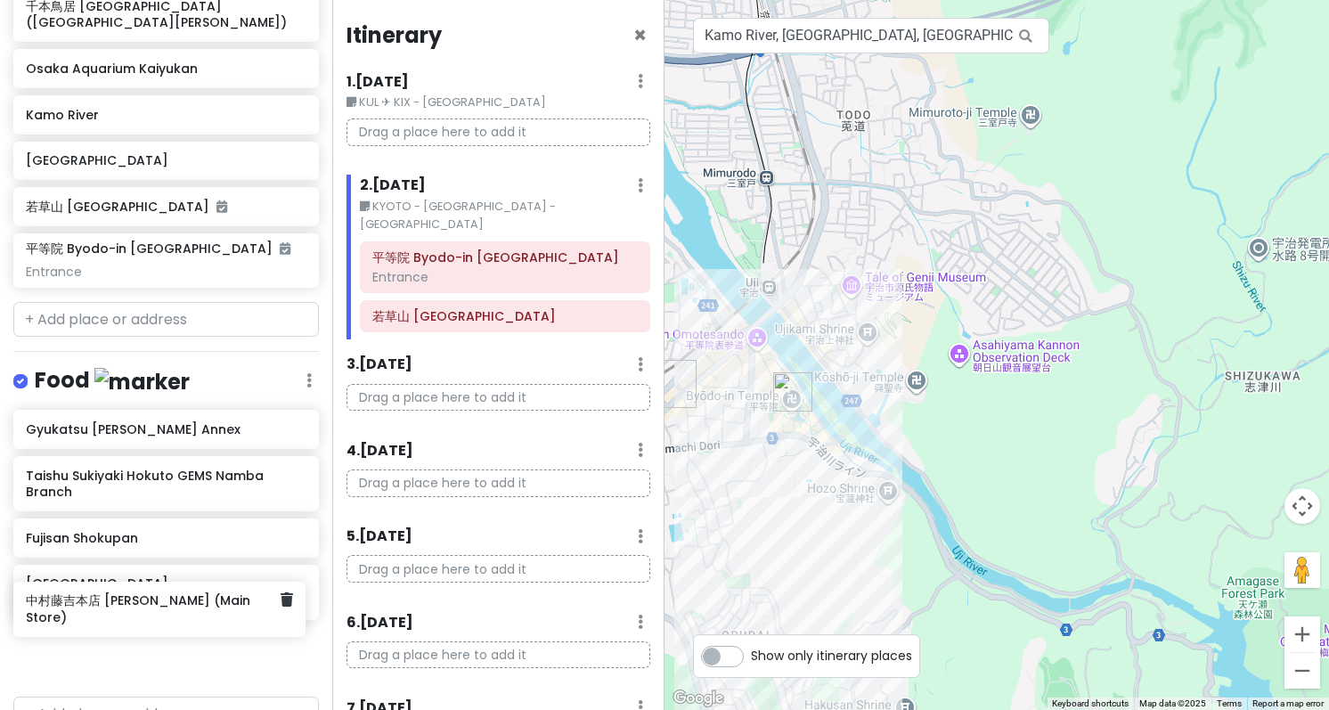
scroll to position [2, 0]
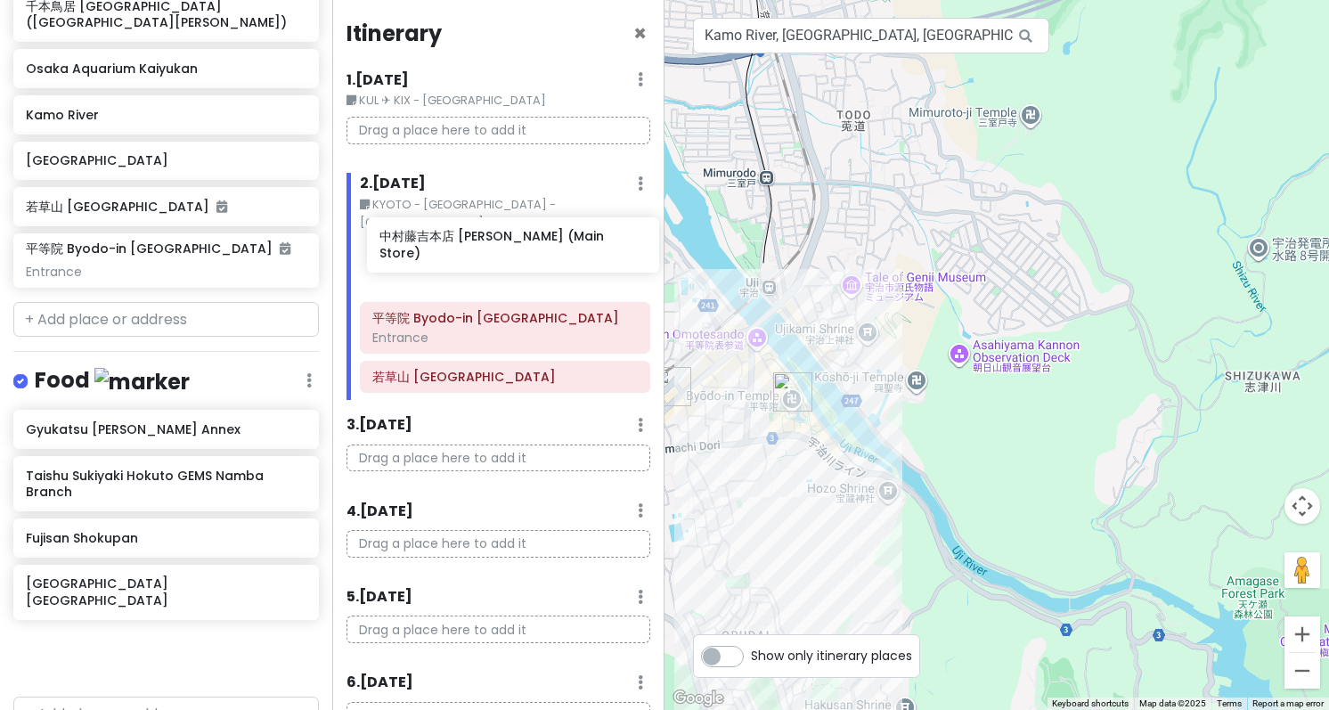
drag, startPoint x: 129, startPoint y: 603, endPoint x: 483, endPoint y: 239, distance: 507.7
click at [483, 239] on div "Tokyo Trip Private Change Dates Make a Copy Delete Trip Go Pro ⚡️ Give Feedback…" at bounding box center [664, 355] width 1329 height 710
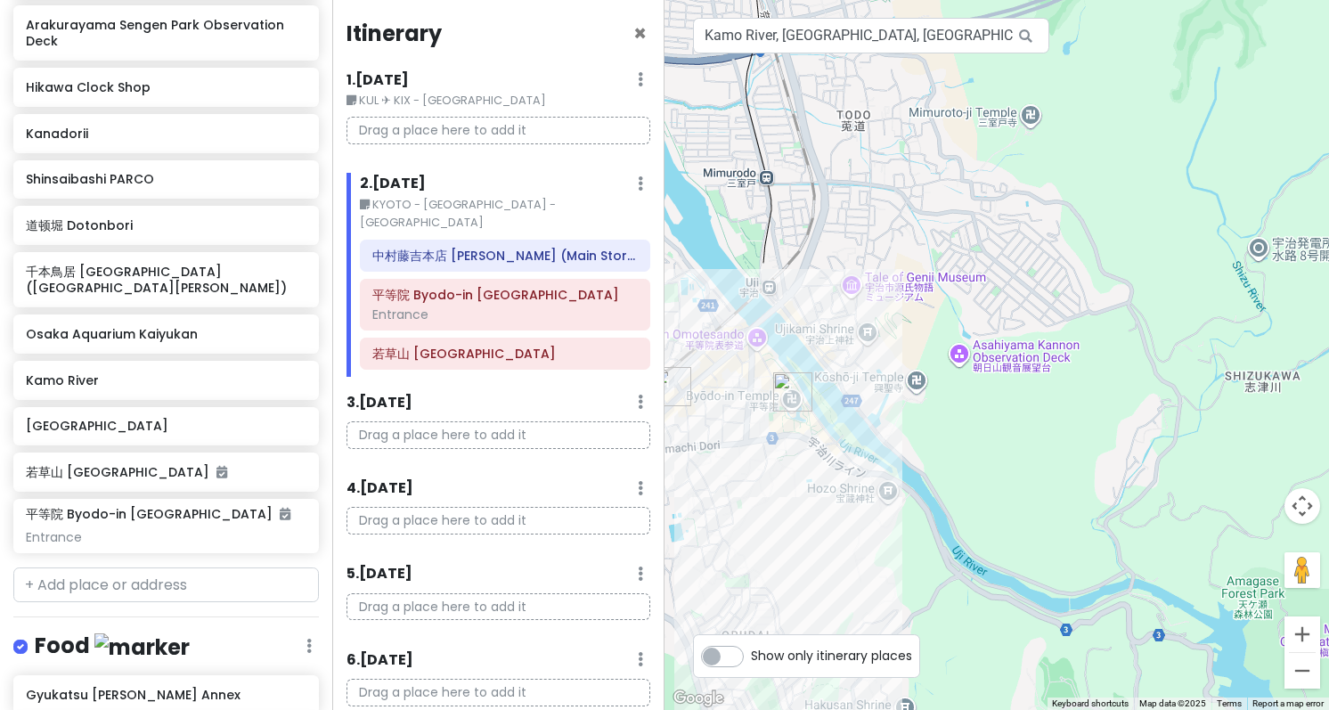
scroll to position [967, 0]
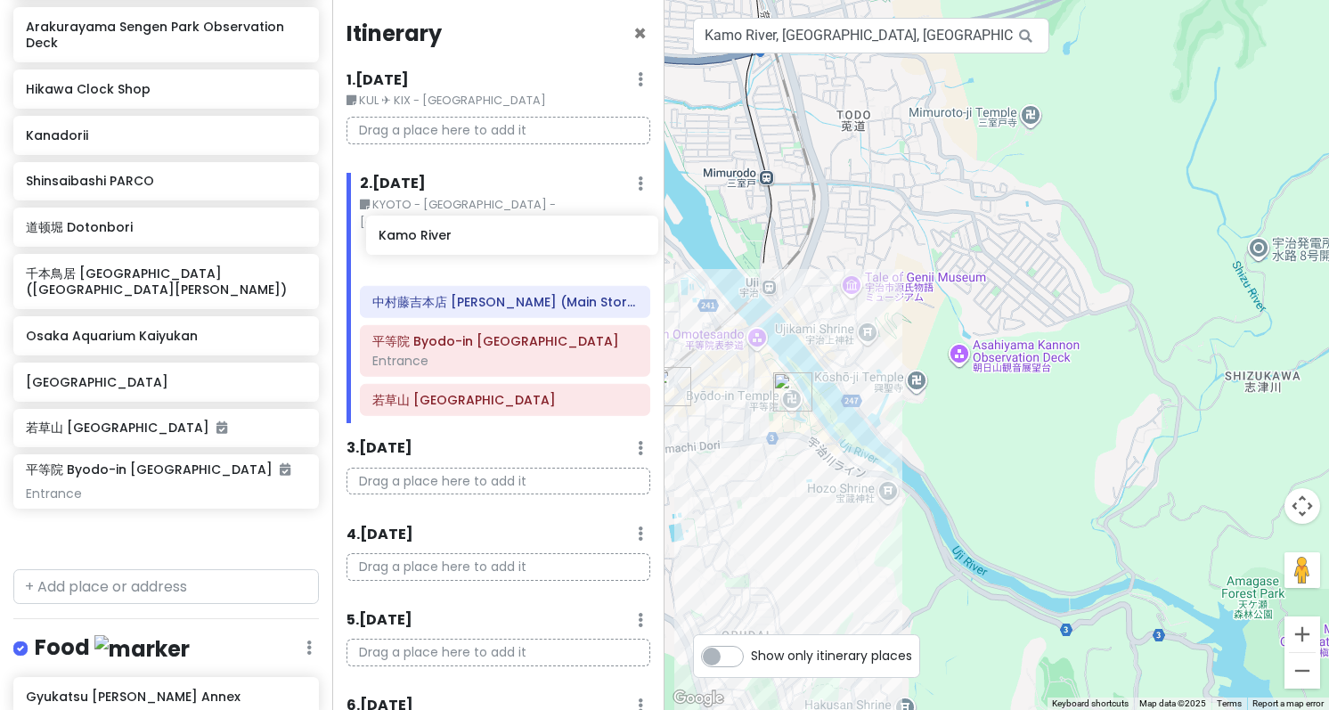
drag, startPoint x: 183, startPoint y: 353, endPoint x: 536, endPoint y: 240, distance: 370.4
click at [536, 240] on div "Tokyo Trip Private Change Dates Make a Copy Delete Trip Go Pro ⚡️ Give Feedback…" at bounding box center [664, 355] width 1329 height 710
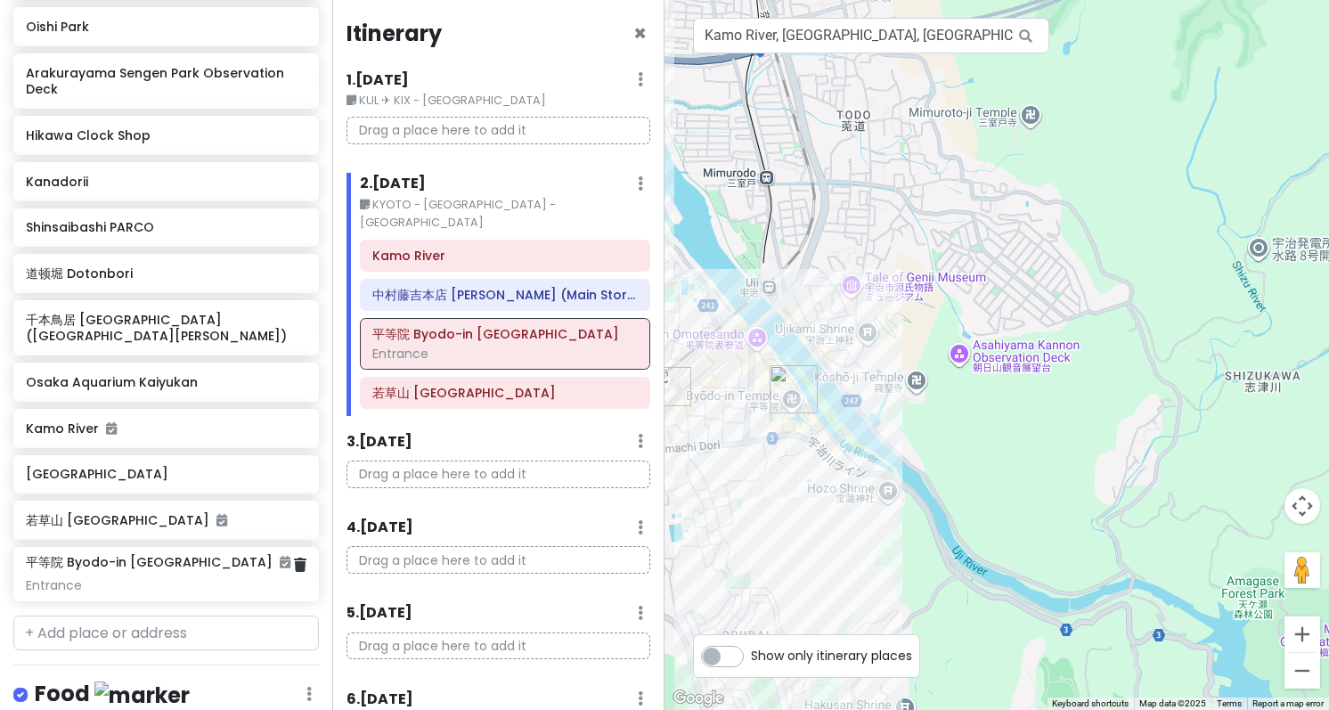
scroll to position [832, 0]
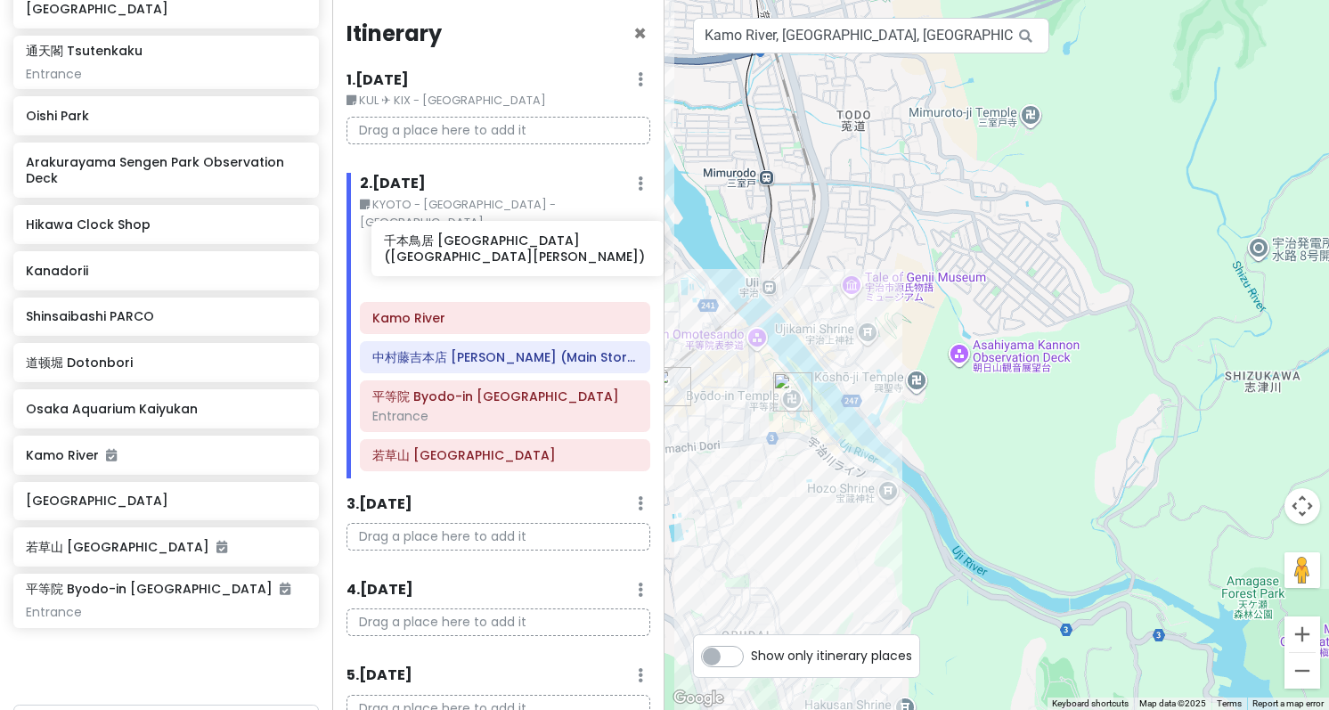
drag, startPoint x: 159, startPoint y: 379, endPoint x: 517, endPoint y: 245, distance: 382.5
click at [517, 245] on div "Tokyo Trip Private Change Dates Make a Copy Delete Trip Go Pro ⚡️ Give Feedback…" at bounding box center [664, 355] width 1329 height 710
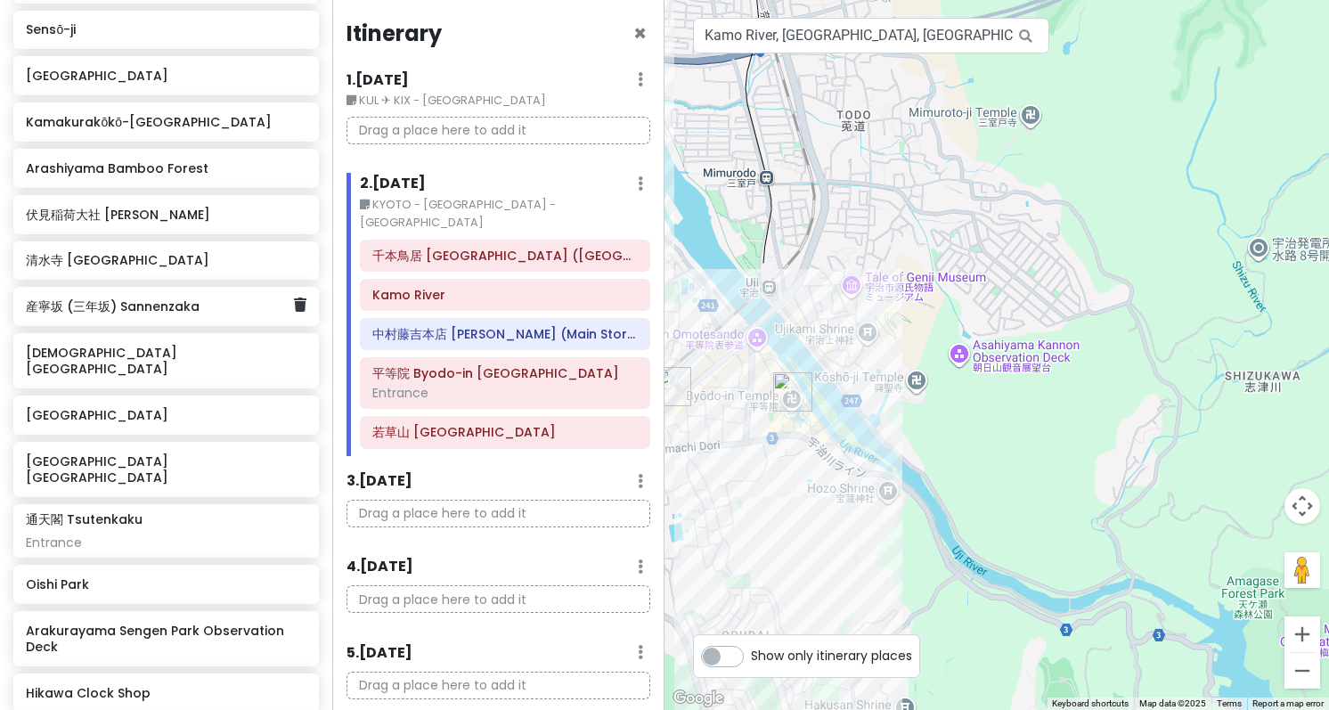
scroll to position [363, 0]
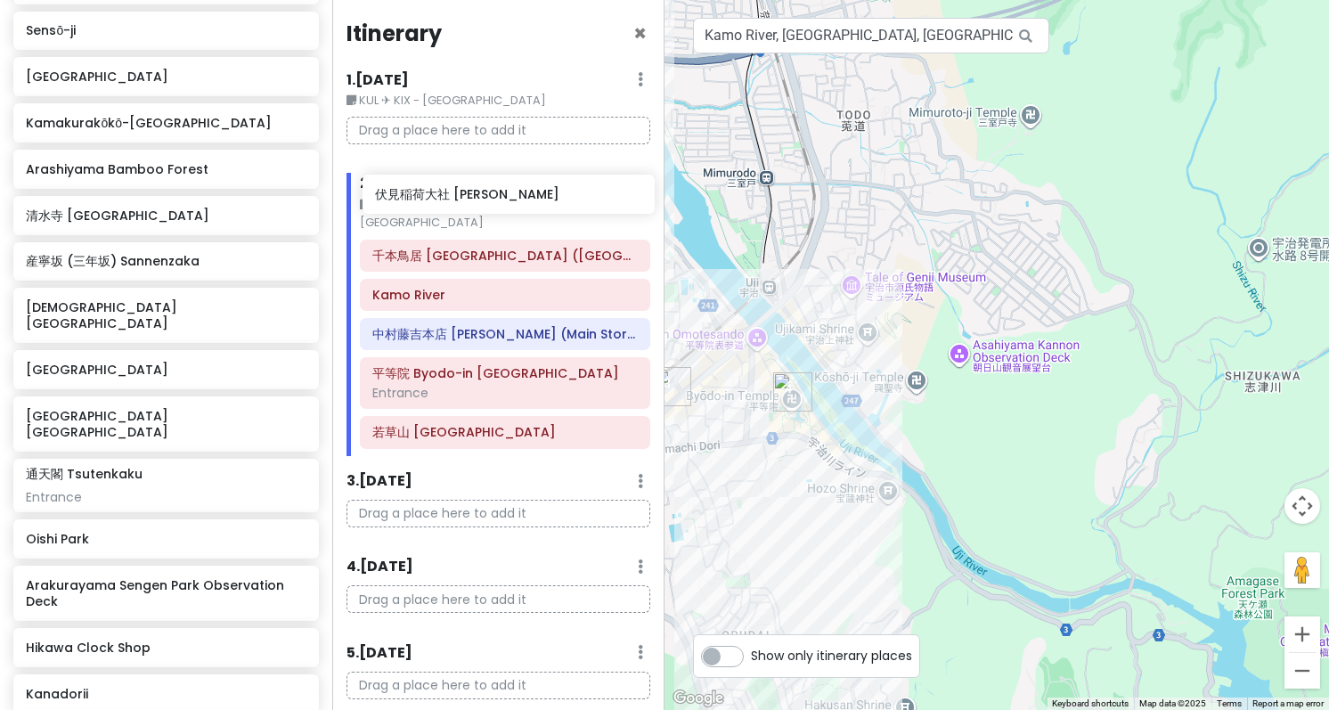
drag, startPoint x: 107, startPoint y: 208, endPoint x: 458, endPoint y: 189, distance: 351.5
click at [458, 189] on div "Tokyo Trip Private Change Dates Make a Copy Delete Trip Go Pro ⚡️ Give Feedback…" at bounding box center [664, 355] width 1329 height 710
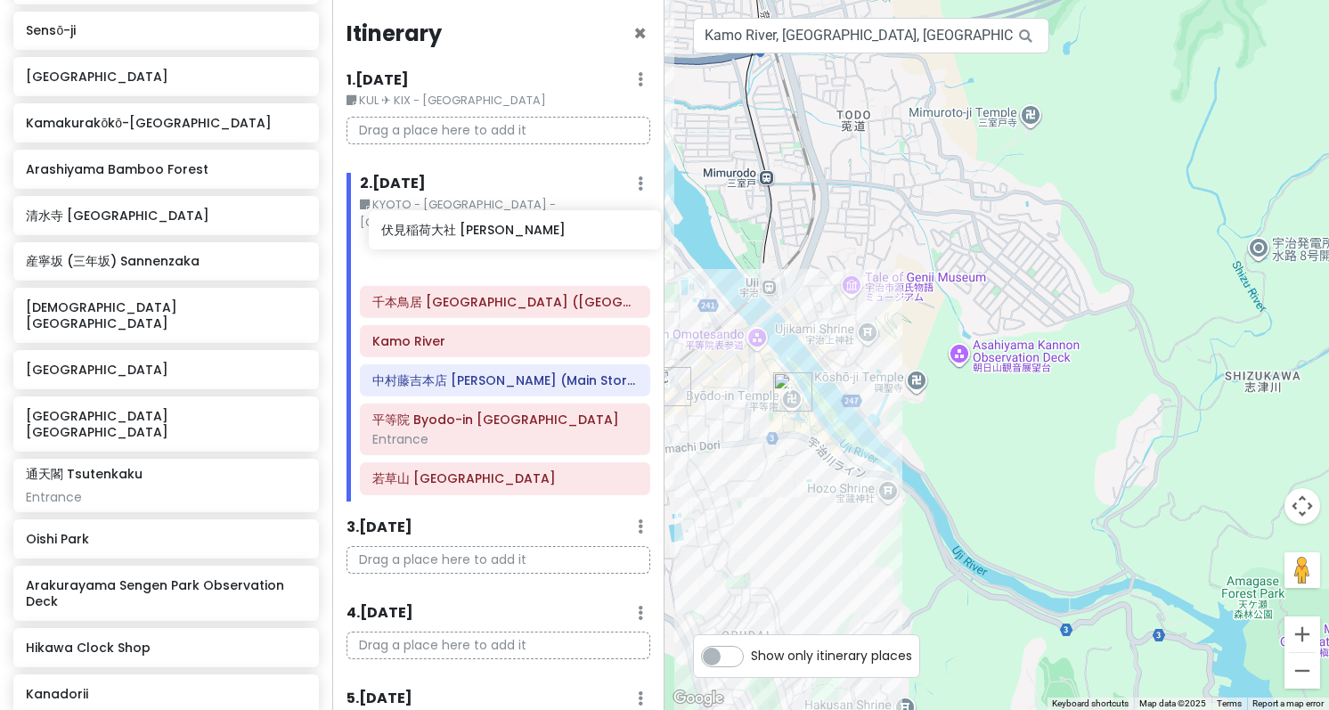
drag, startPoint x: 143, startPoint y: 218, endPoint x: 493, endPoint y: 238, distance: 349.7
click at [493, 238] on div "Tokyo Trip Private Change Dates Make a Copy Delete Trip Go Pro ⚡️ Give Feedback…" at bounding box center [664, 355] width 1329 height 710
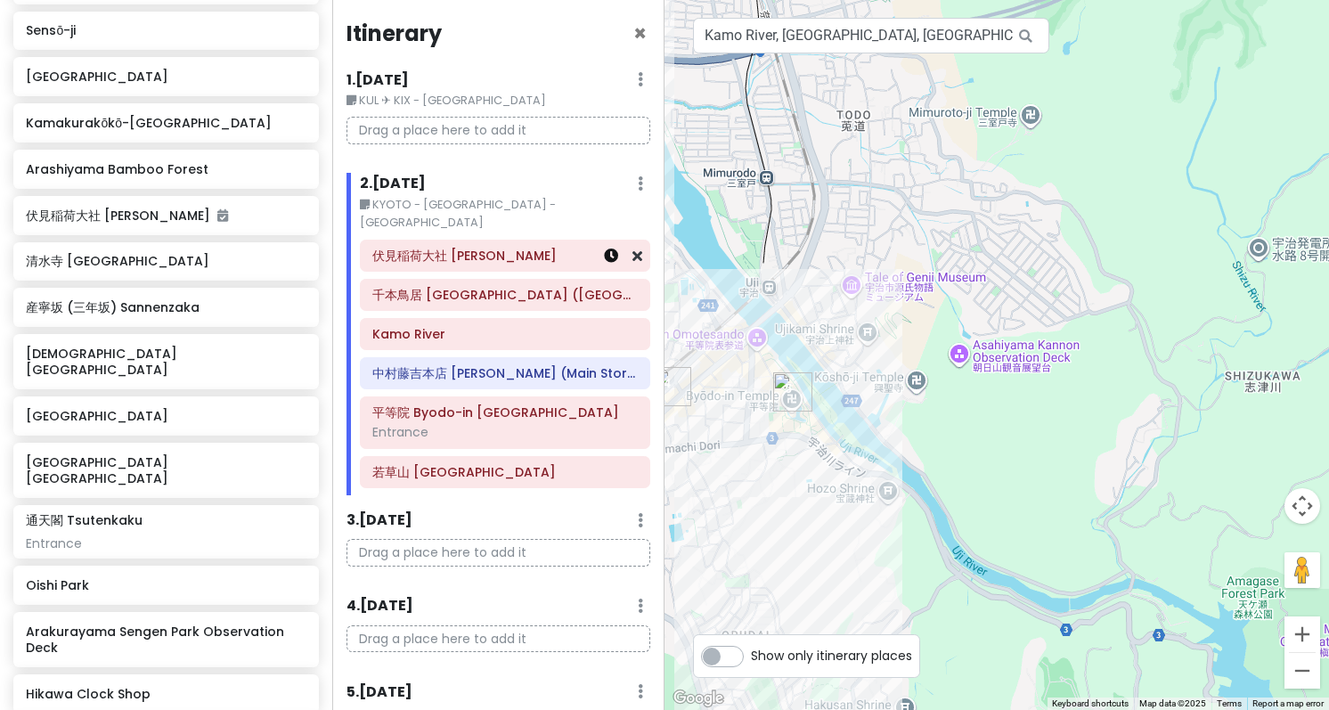
click at [604, 249] on icon at bounding box center [611, 256] width 14 height 14
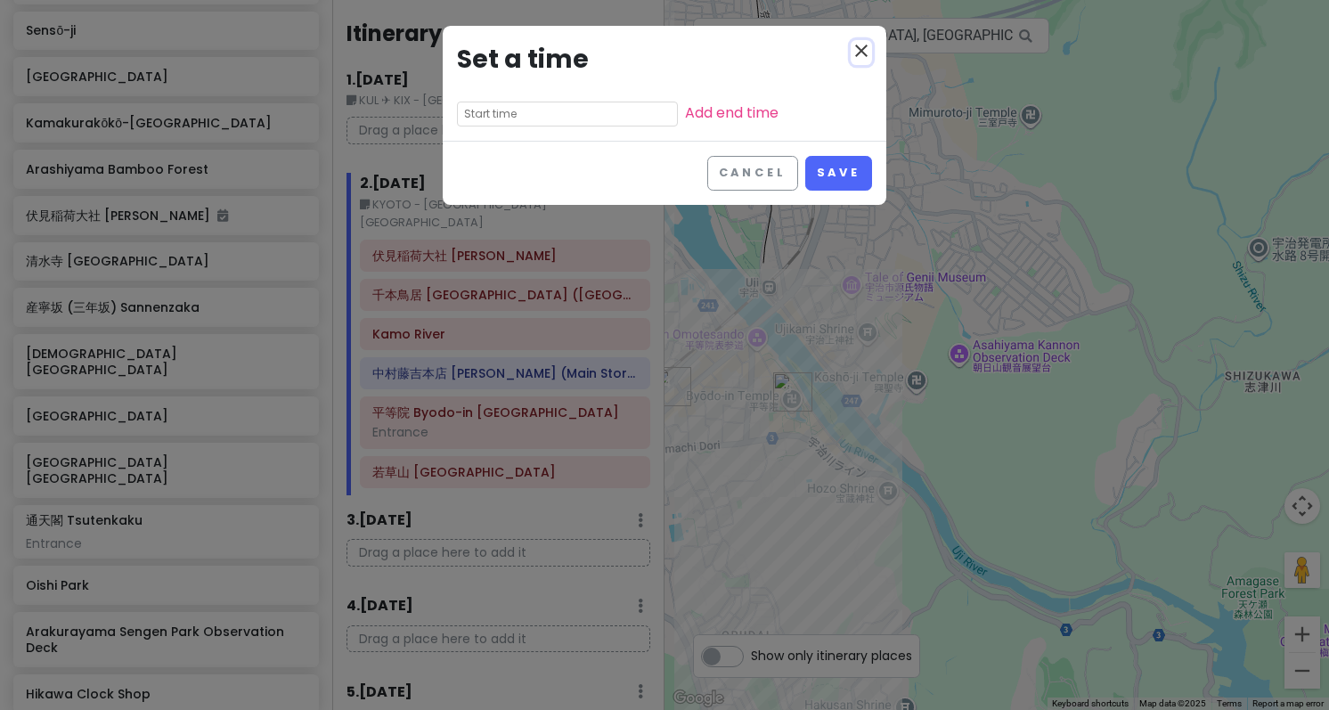
click at [859, 51] on icon "close" at bounding box center [861, 50] width 21 height 21
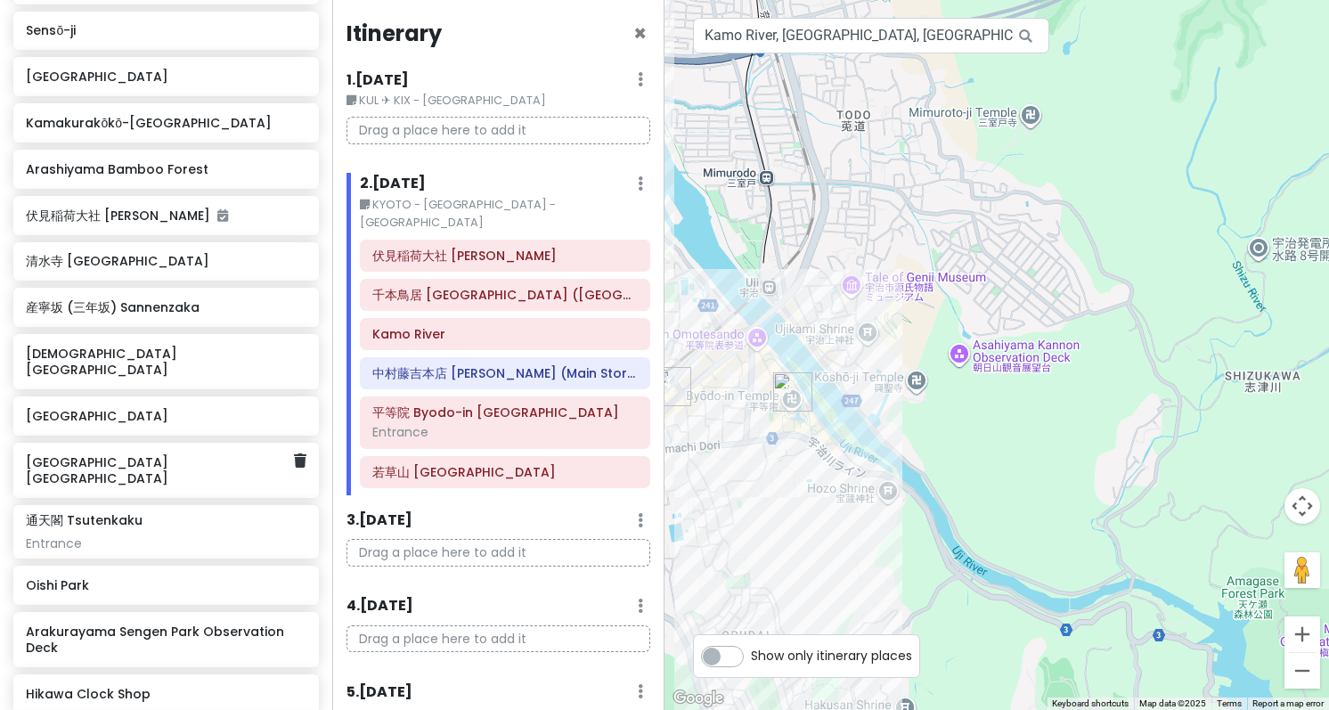
scroll to position [184, 0]
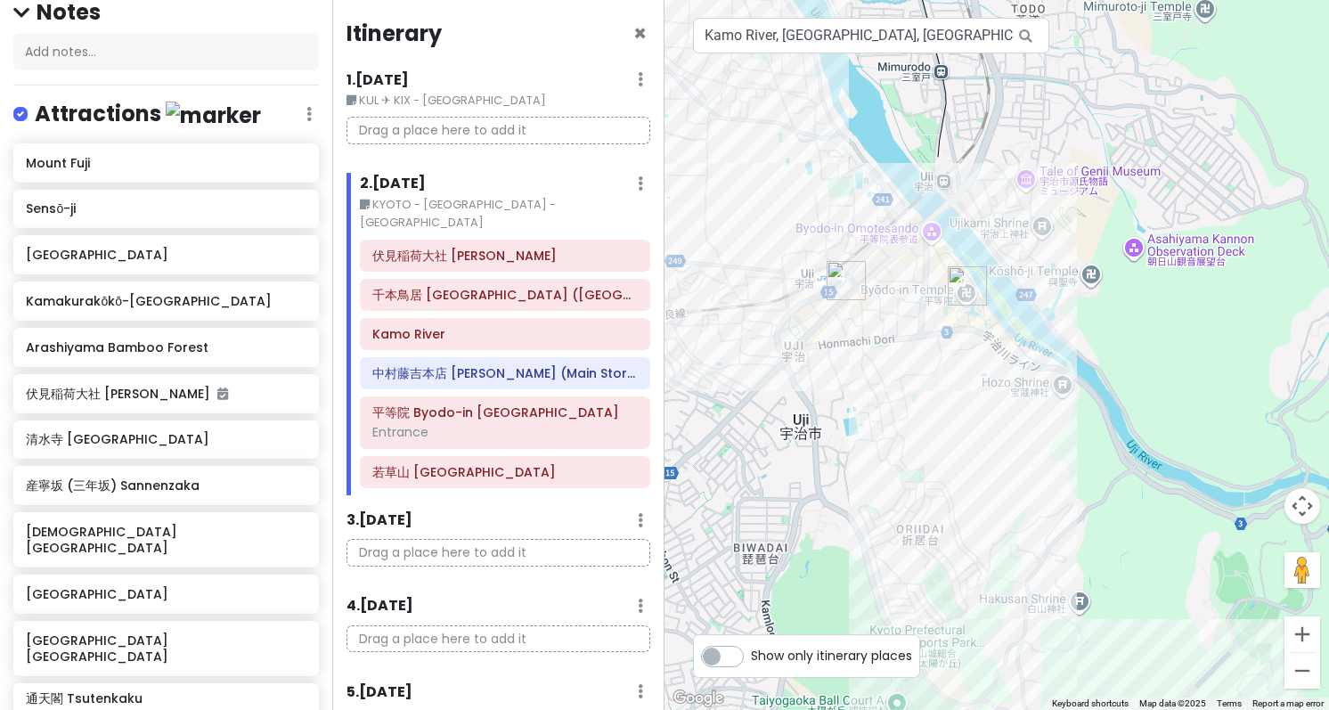
drag, startPoint x: 922, startPoint y: 422, endPoint x: 1137, endPoint y: 300, distance: 246.9
click at [1137, 300] on div at bounding box center [996, 355] width 664 height 710
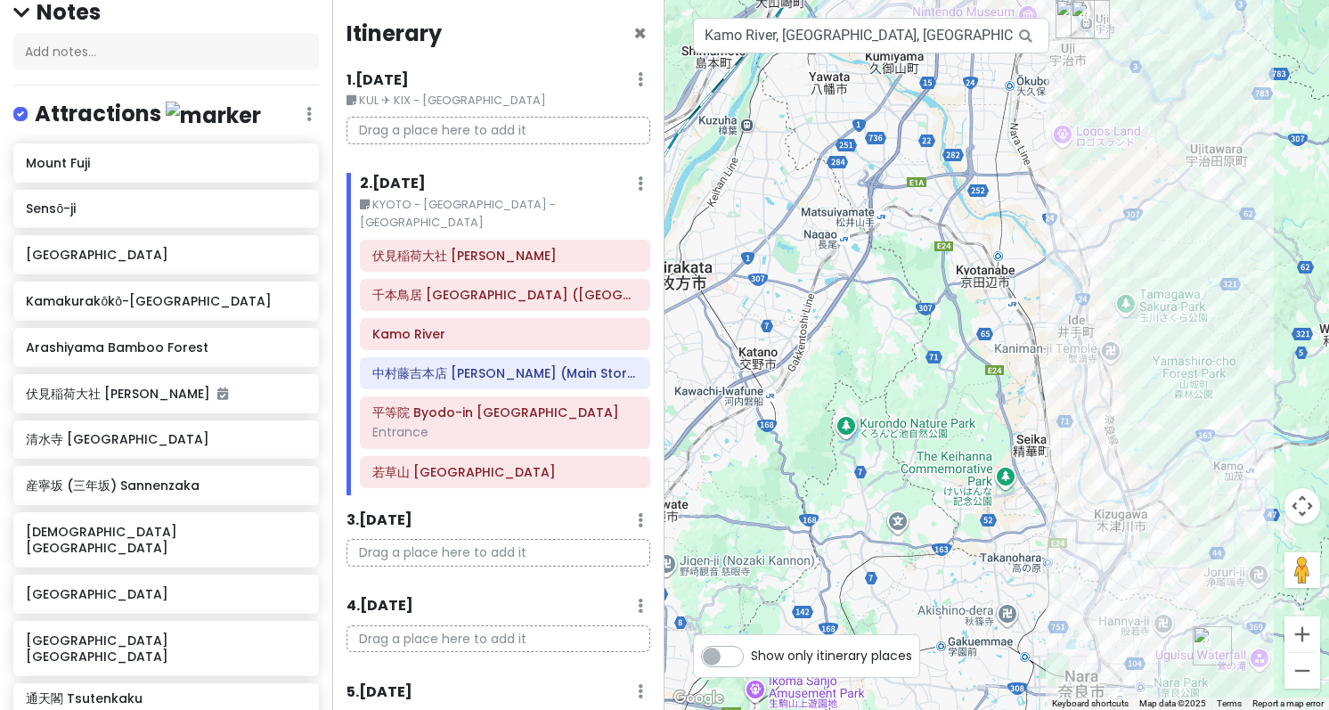
drag, startPoint x: 1151, startPoint y: 417, endPoint x: 1102, endPoint y: 117, distance: 304.1
click at [1102, 117] on div at bounding box center [996, 355] width 664 height 710
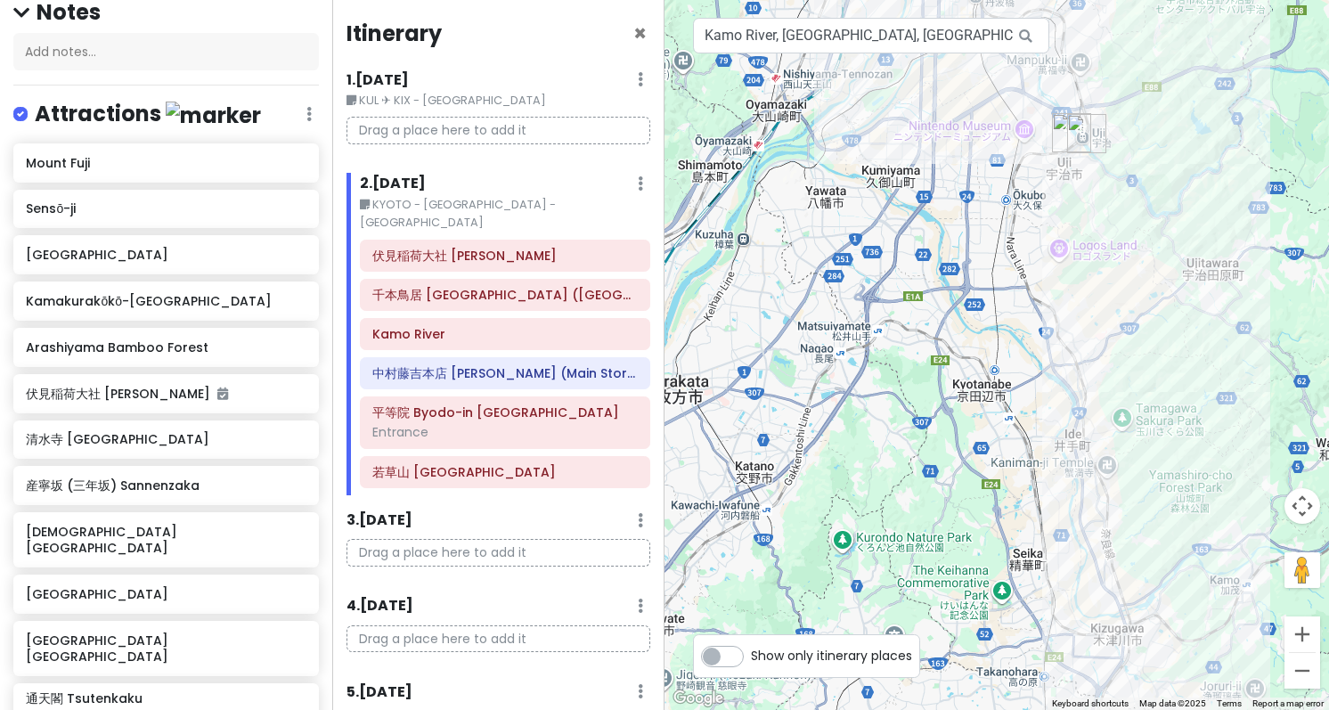
drag, startPoint x: 1005, startPoint y: 287, endPoint x: 976, endPoint y: 494, distance: 209.5
click at [984, 503] on div at bounding box center [996, 355] width 664 height 710
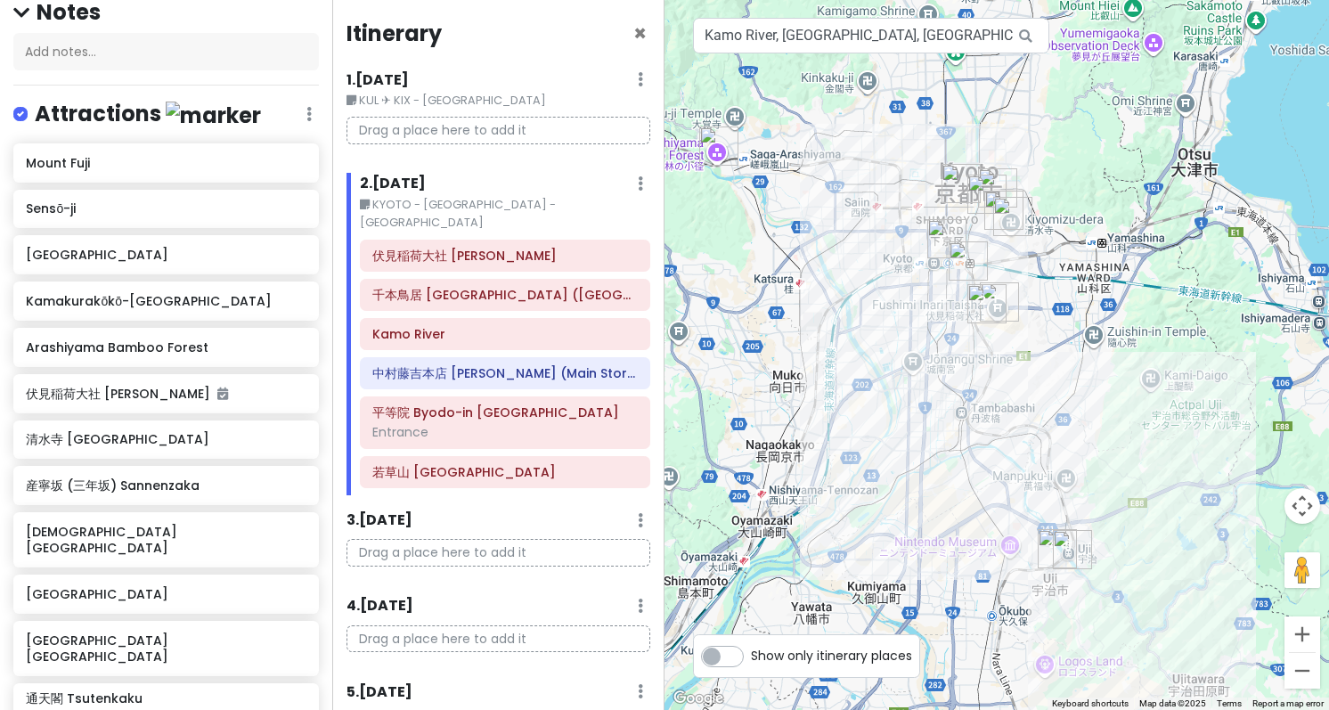
drag, startPoint x: 952, startPoint y: 337, endPoint x: 990, endPoint y: 461, distance: 130.4
click at [988, 469] on div at bounding box center [996, 355] width 664 height 710
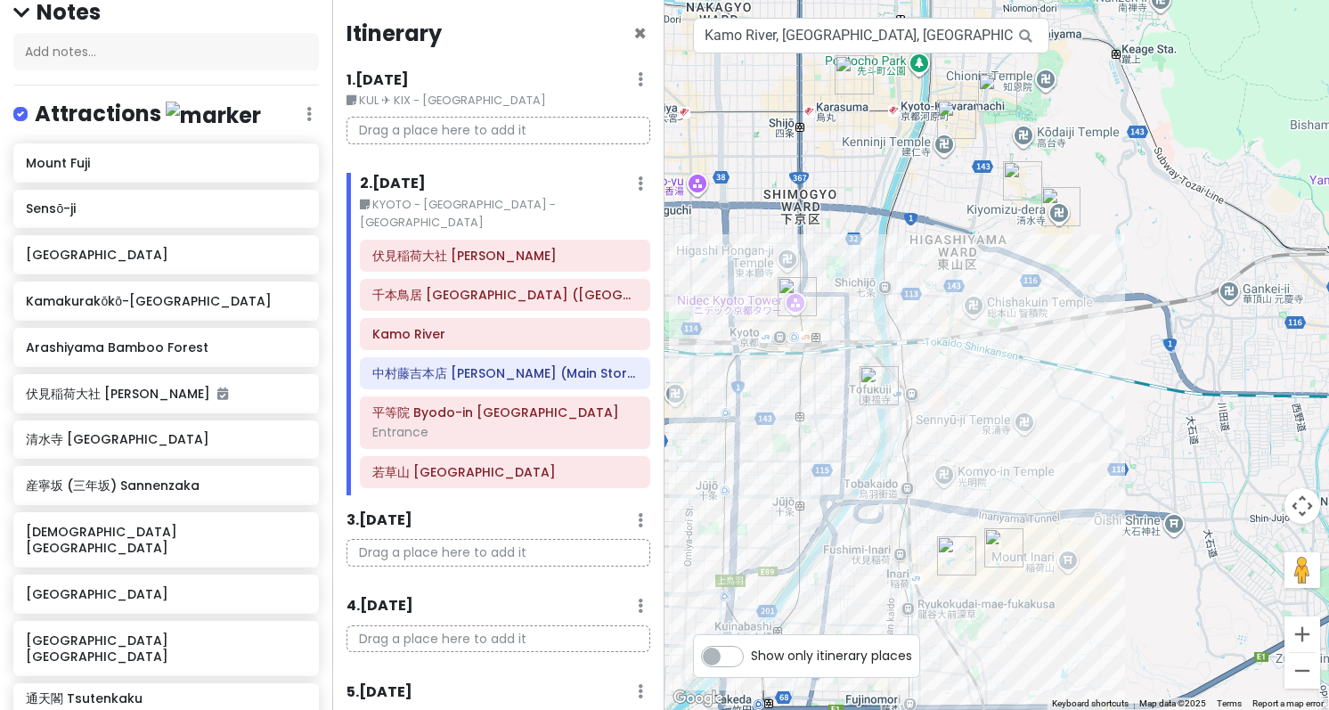
drag, startPoint x: 933, startPoint y: 311, endPoint x: 940, endPoint y: 451, distance: 140.0
click at [940, 451] on div at bounding box center [996, 355] width 664 height 710
click at [1058, 205] on img "清水寺 Kiyomizu-dera" at bounding box center [1060, 206] width 39 height 39
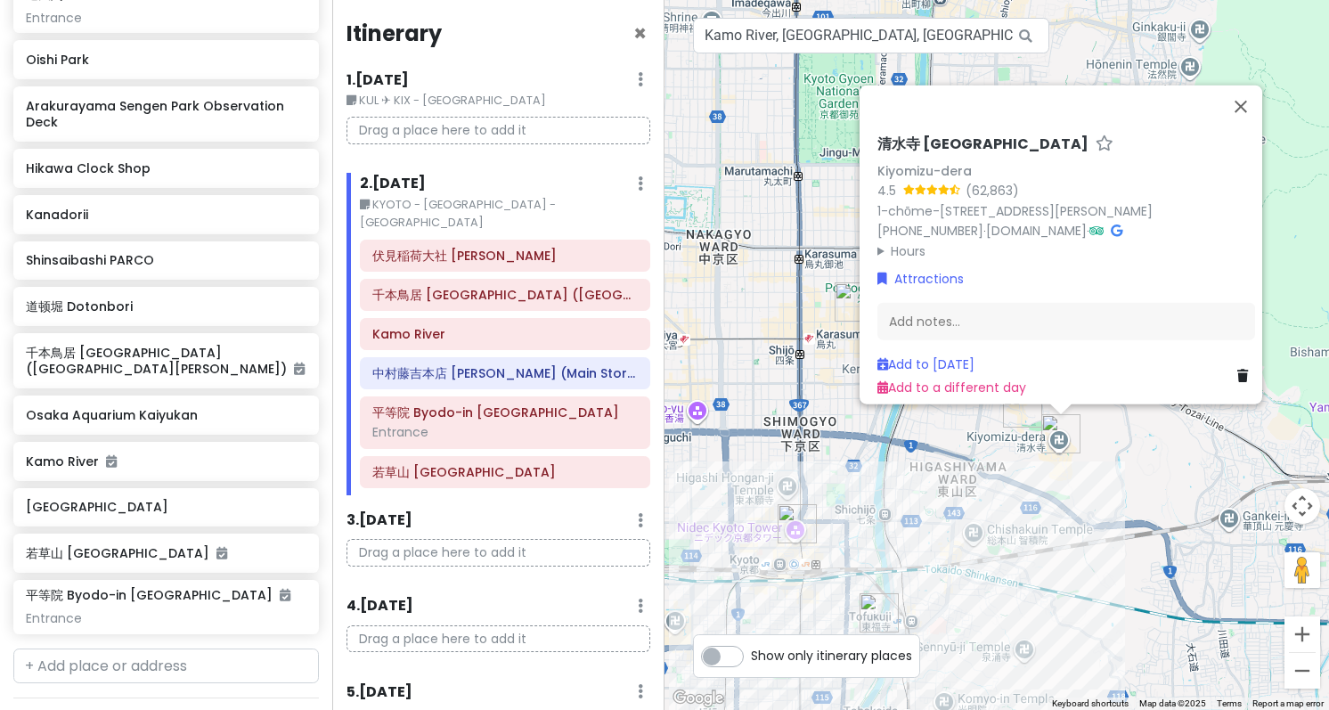
scroll to position [897, 0]
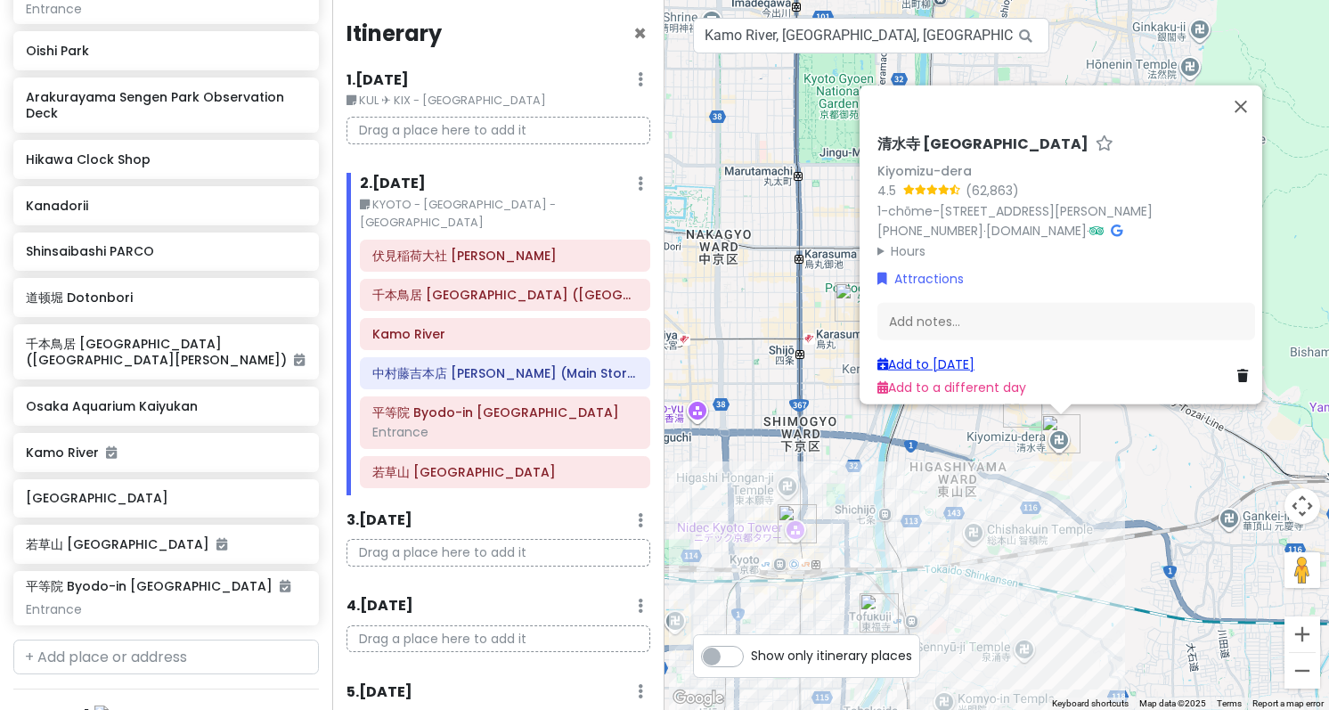
click at [957, 355] on link "Add to [DATE]" at bounding box center [925, 364] width 97 height 18
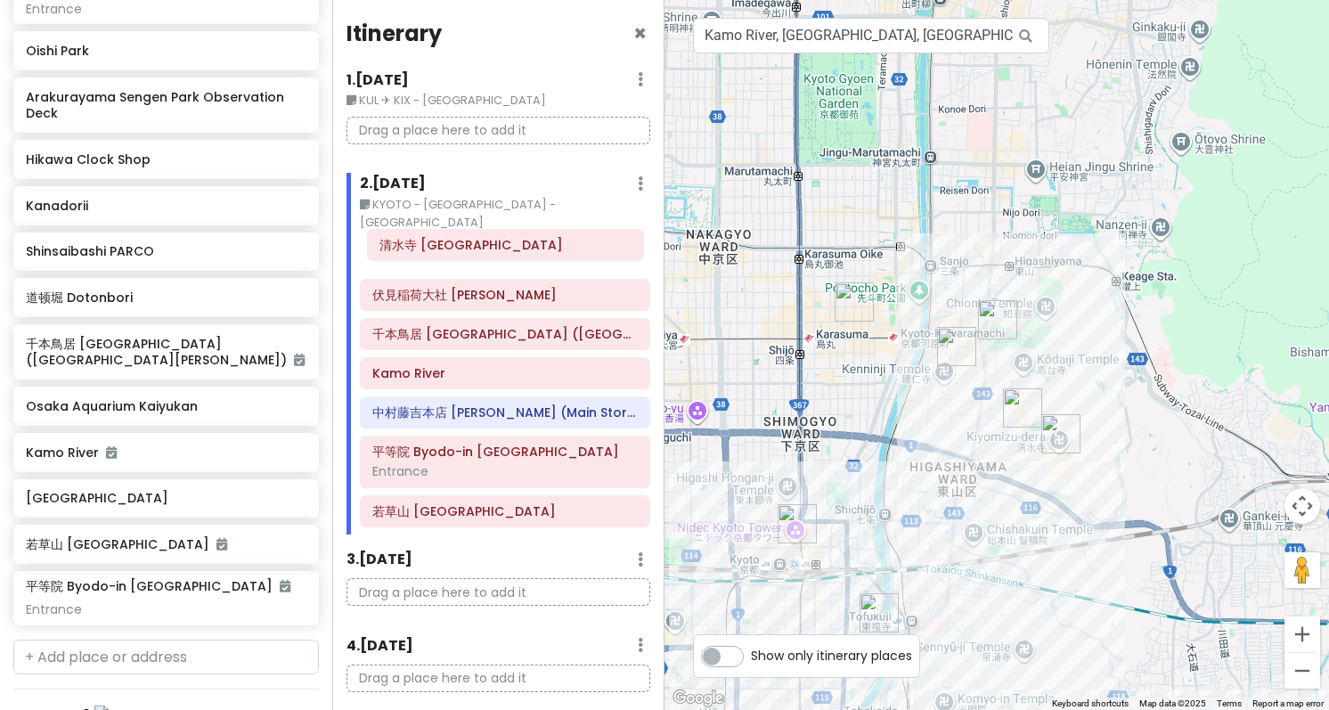
drag, startPoint x: 469, startPoint y: 491, endPoint x: 476, endPoint y: 243, distance: 247.7
click at [476, 243] on div "伏見稲荷大社 Fushimi Inari [PERSON_NAME] 千本鳥居 [GEOGRAPHIC_DATA] ([GEOGRAPHIC_DATA][PE…" at bounding box center [504, 387] width 317 height 295
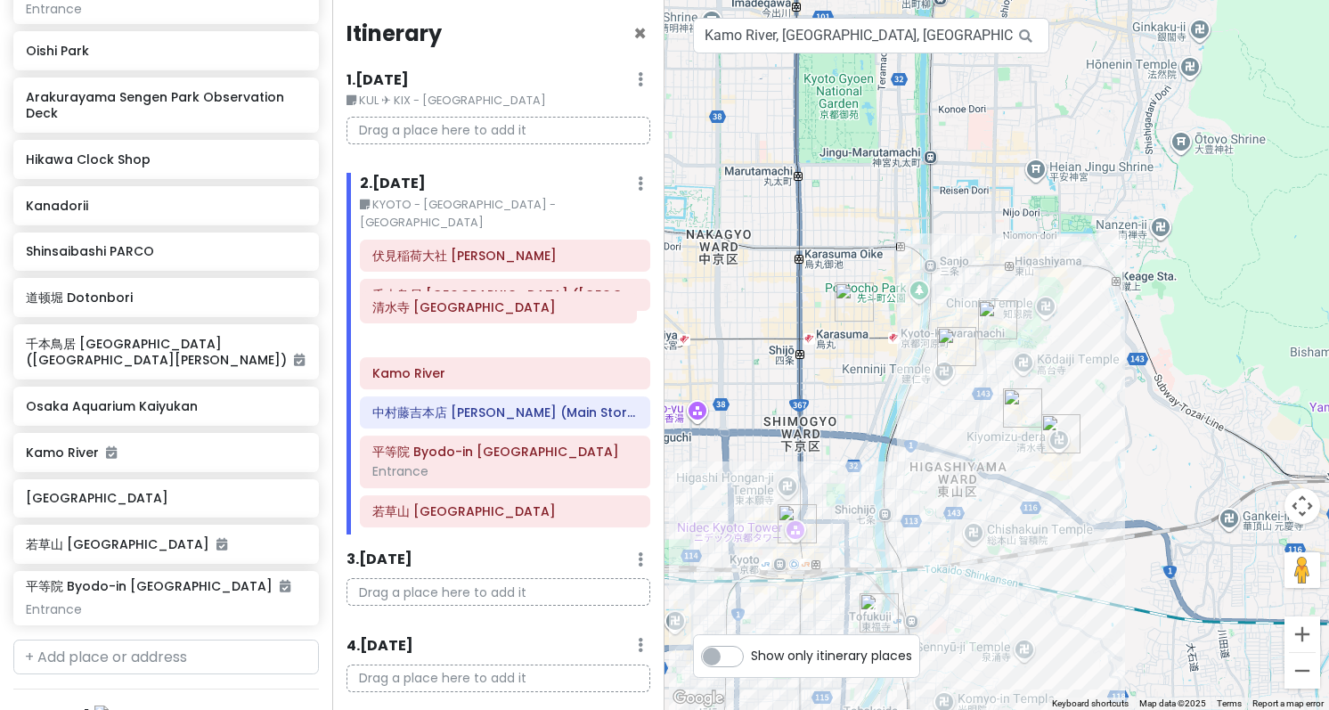
drag, startPoint x: 477, startPoint y: 232, endPoint x: 477, endPoint y: 303, distance: 70.4
click at [477, 303] on div "[GEOGRAPHIC_DATA]-[GEOGRAPHIC_DATA]稲荷大社 Fushimi Inari [PERSON_NAME] 千本鳥居 [GEOGR…" at bounding box center [504, 387] width 317 height 295
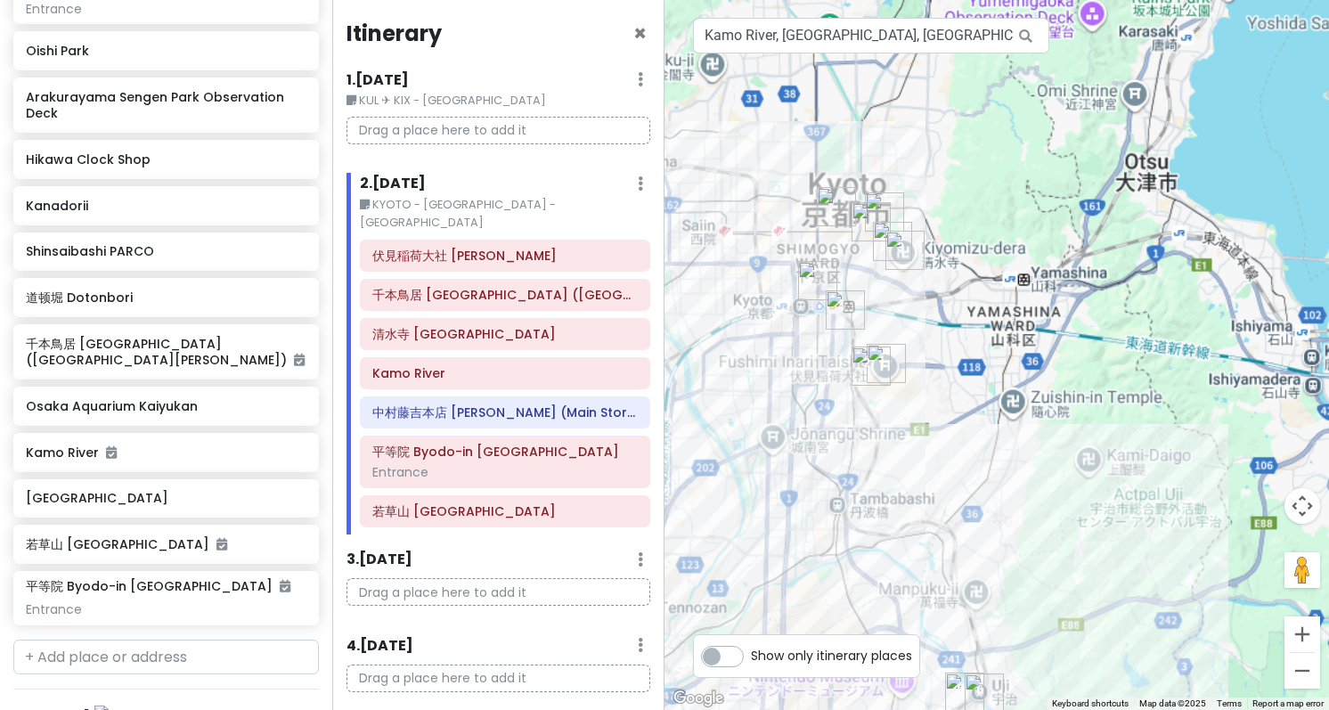
drag, startPoint x: 861, startPoint y: 462, endPoint x: 852, endPoint y: 296, distance: 166.9
click at [852, 296] on img "Kamo River" at bounding box center [845, 309] width 39 height 39
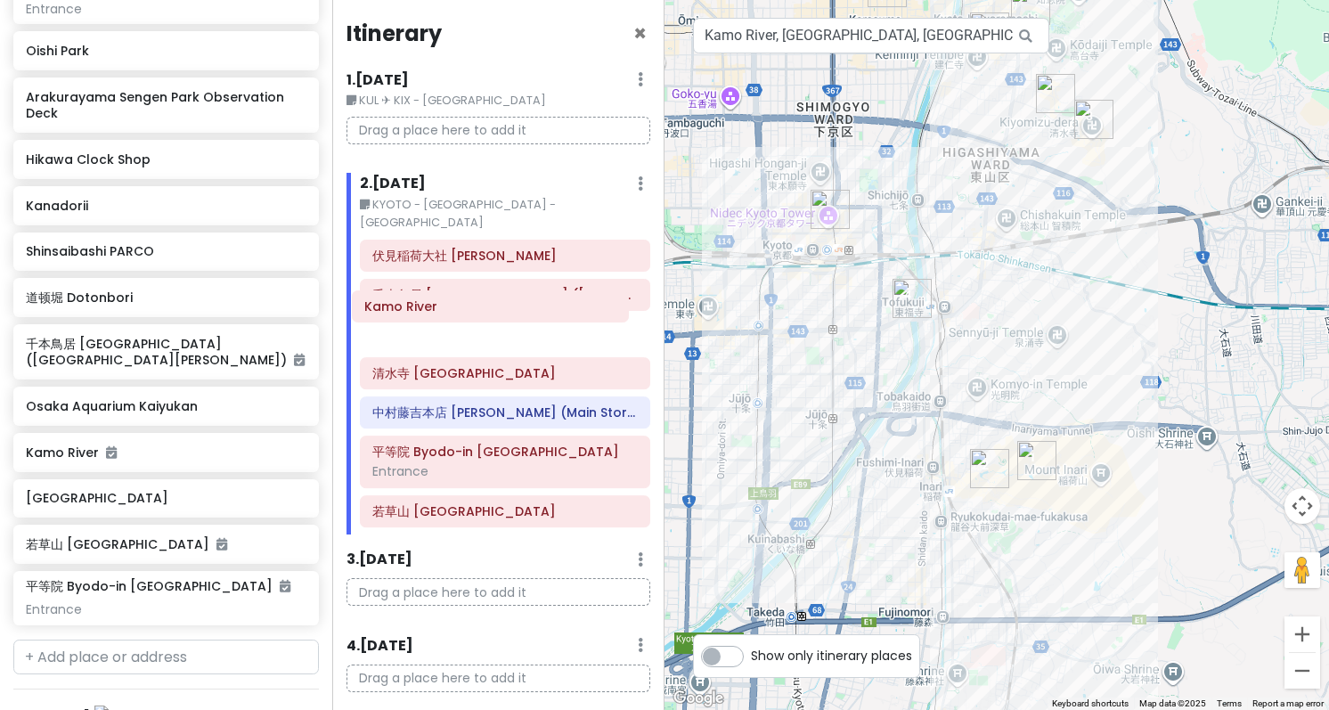
drag, startPoint x: 484, startPoint y: 362, endPoint x: 476, endPoint y: 313, distance: 49.6
click at [476, 313] on div "伏見稲荷大社 Fushimi Inari [PERSON_NAME] 千本鳥居 [GEOGRAPHIC_DATA] ([GEOGRAPHIC_DATA][PE…" at bounding box center [504, 387] width 317 height 295
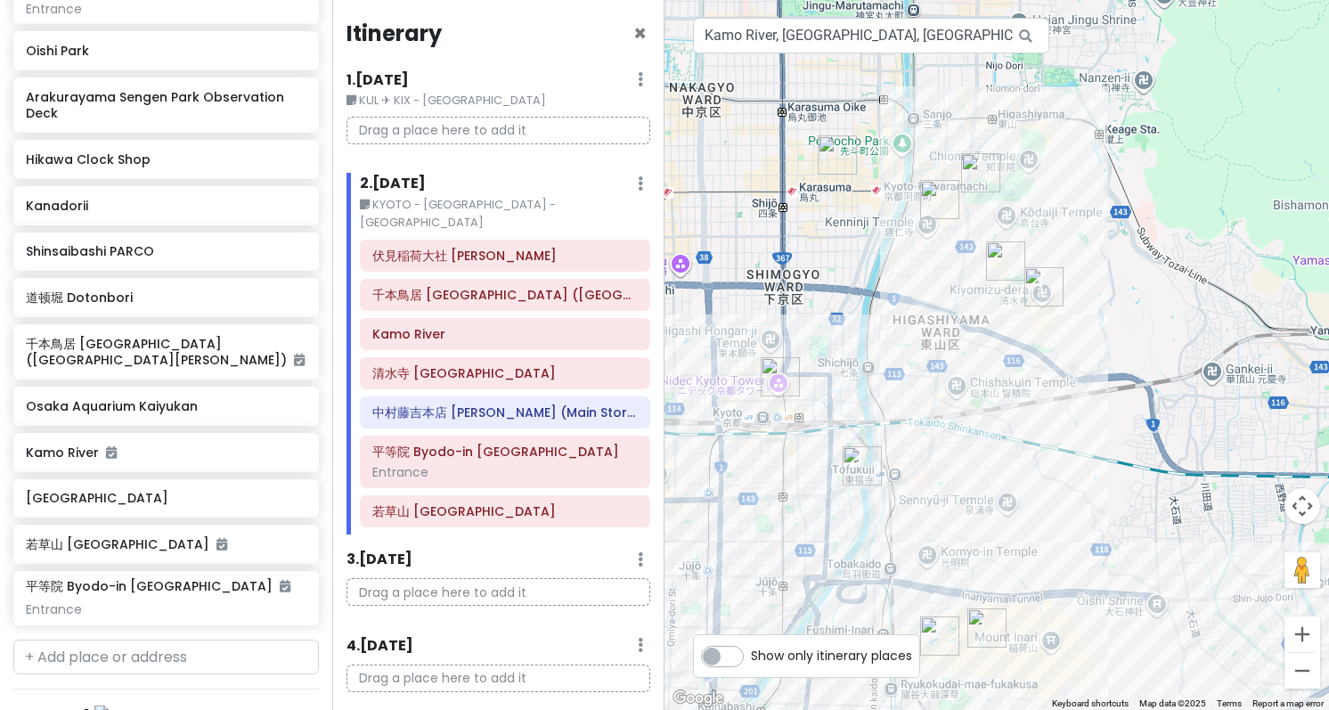
drag, startPoint x: 837, startPoint y: 244, endPoint x: 786, endPoint y: 420, distance: 183.5
click at [786, 420] on div at bounding box center [996, 355] width 664 height 710
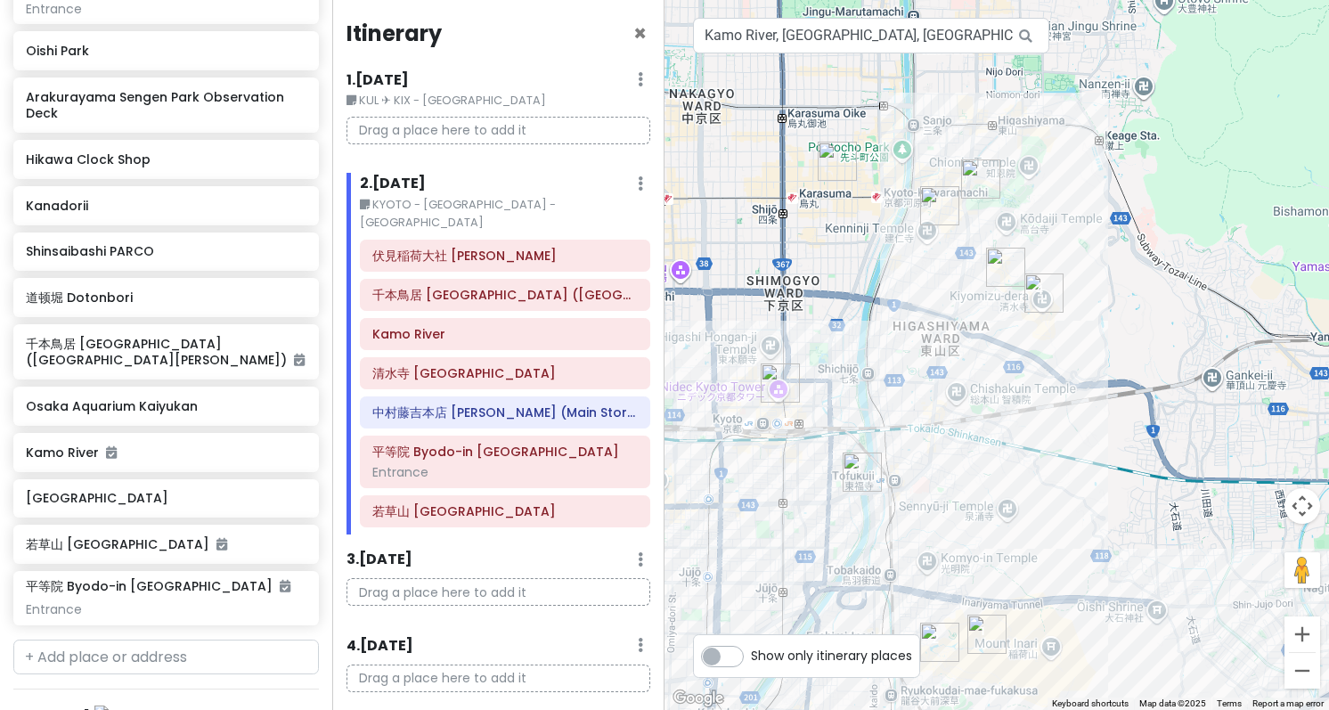
click at [1004, 257] on img "産寧坂 (三年坂) Sannenzaka" at bounding box center [1005, 267] width 39 height 39
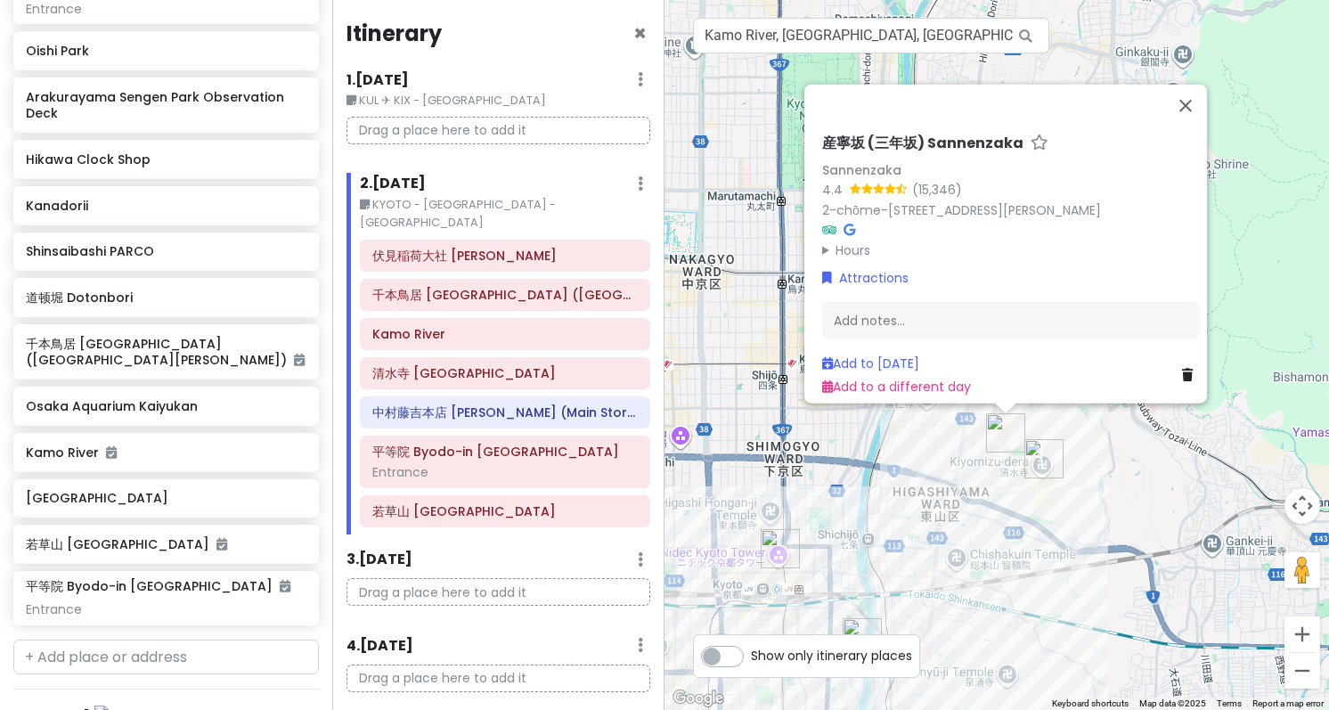
click at [822, 240] on summary "Hours" at bounding box center [1011, 250] width 378 height 20
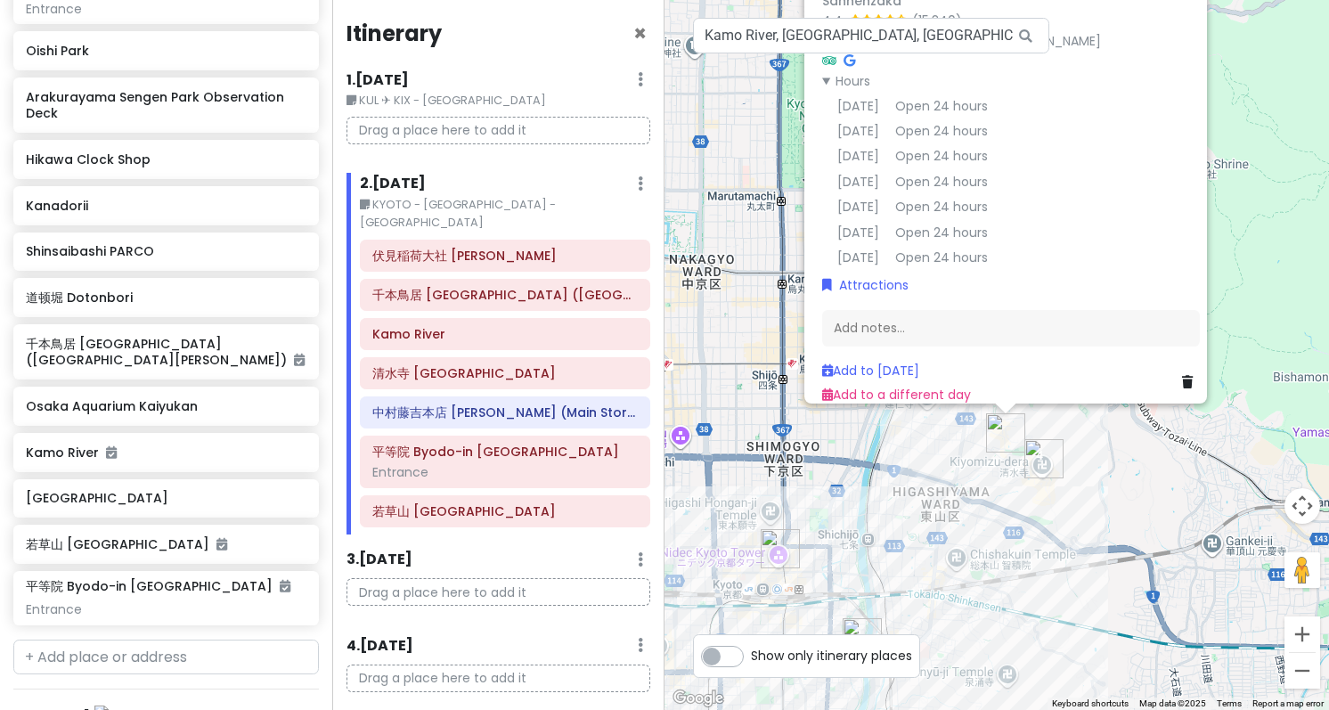
click at [749, 278] on div "産[GEOGRAPHIC_DATA] ([GEOGRAPHIC_DATA]) Sannenzaka Sannenzaka 4.4 (15,346) 2-chō…" at bounding box center [996, 355] width 664 height 710
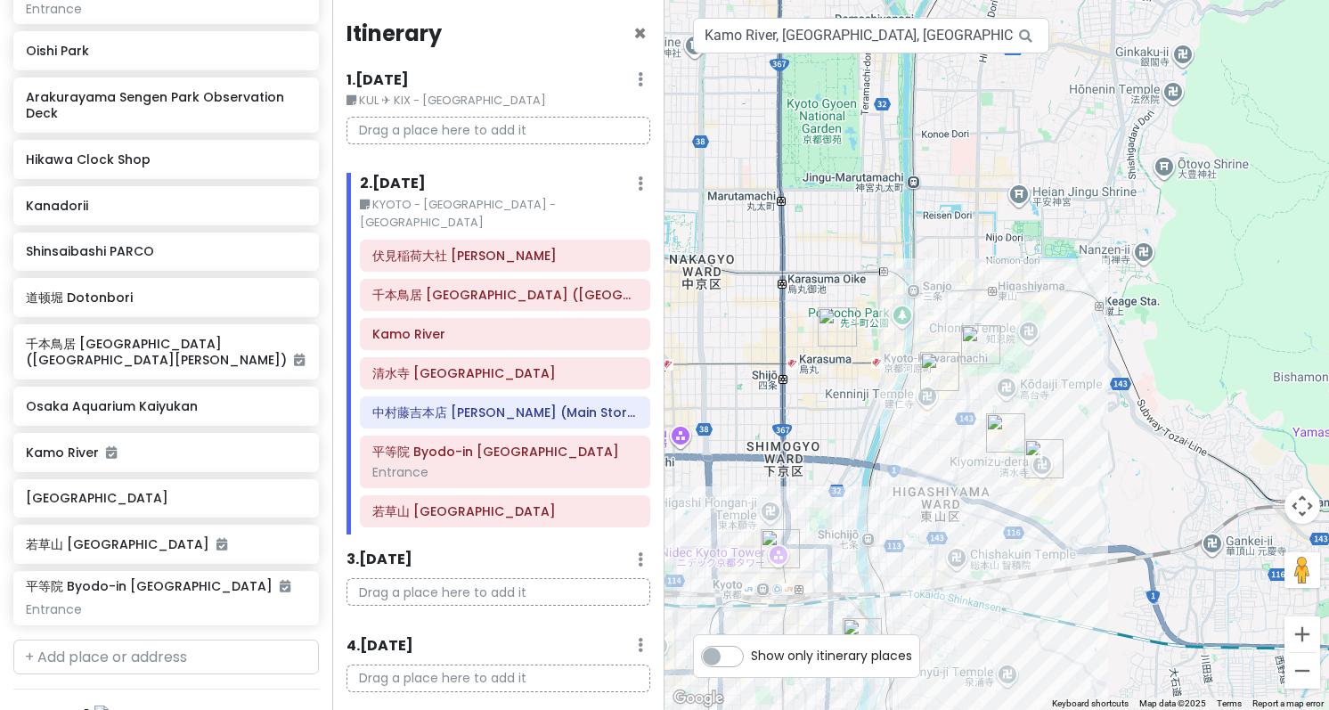
click at [841, 332] on img "锦市场 Nishiki Market" at bounding box center [837, 326] width 39 height 39
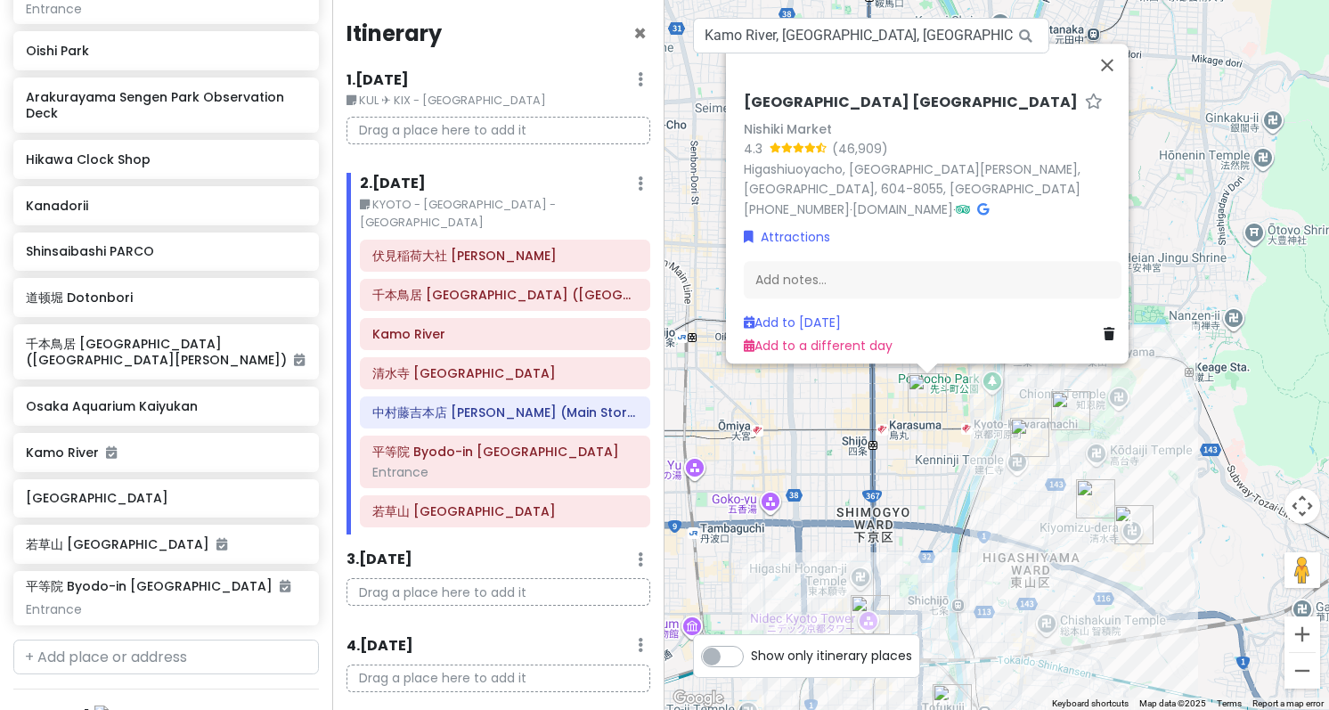
click at [1214, 280] on div "[GEOGRAPHIC_DATA] [GEOGRAPHIC_DATA] 4.3 (46,909) [GEOGRAPHIC_DATA], [GEOGRAPHIC…" at bounding box center [996, 355] width 664 height 710
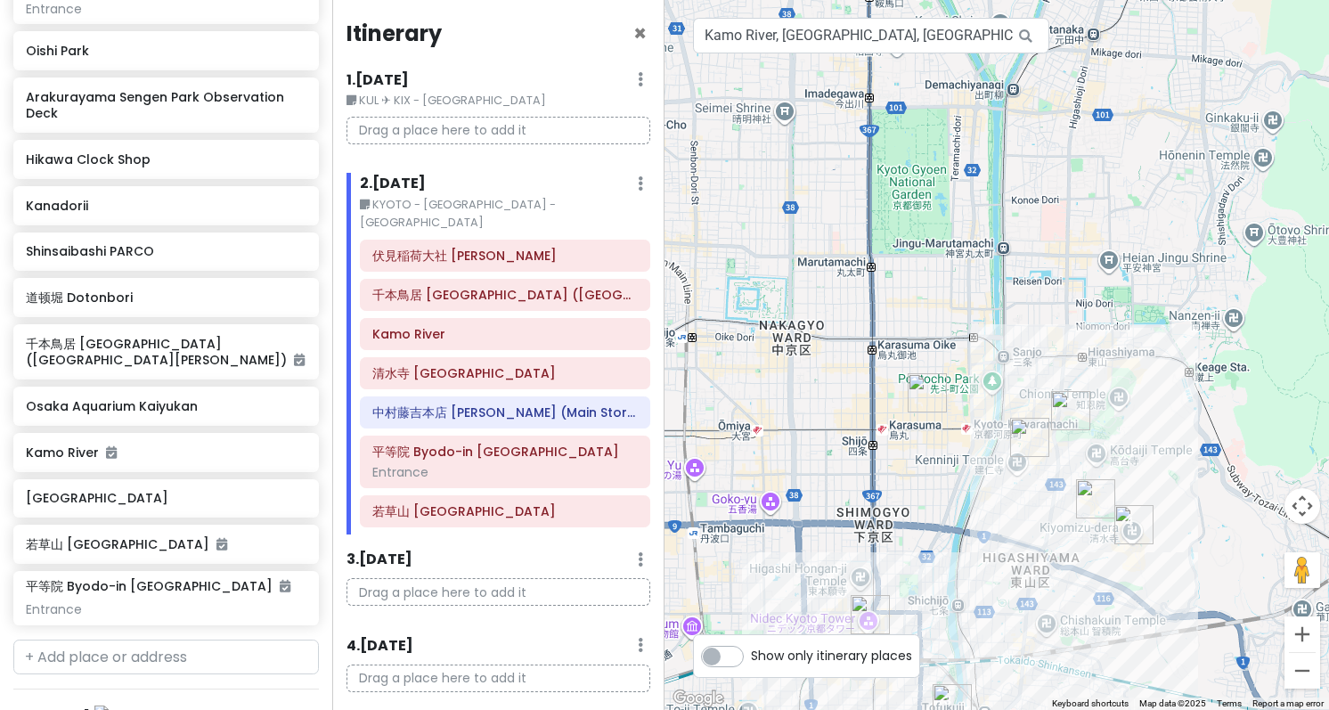
click at [1070, 412] on img "八坂神社 Yasaka Shrine" at bounding box center [1070, 410] width 39 height 39
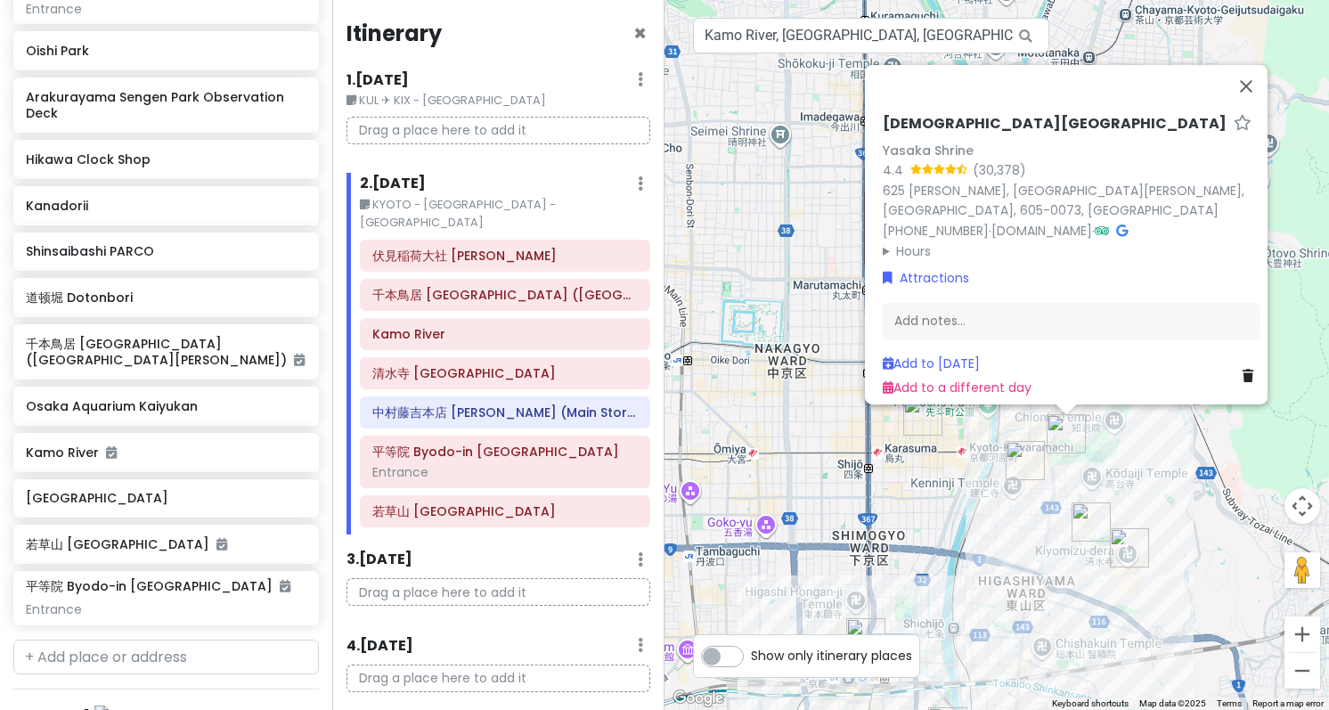
click at [883, 240] on summary "Hours" at bounding box center [1072, 250] width 378 height 20
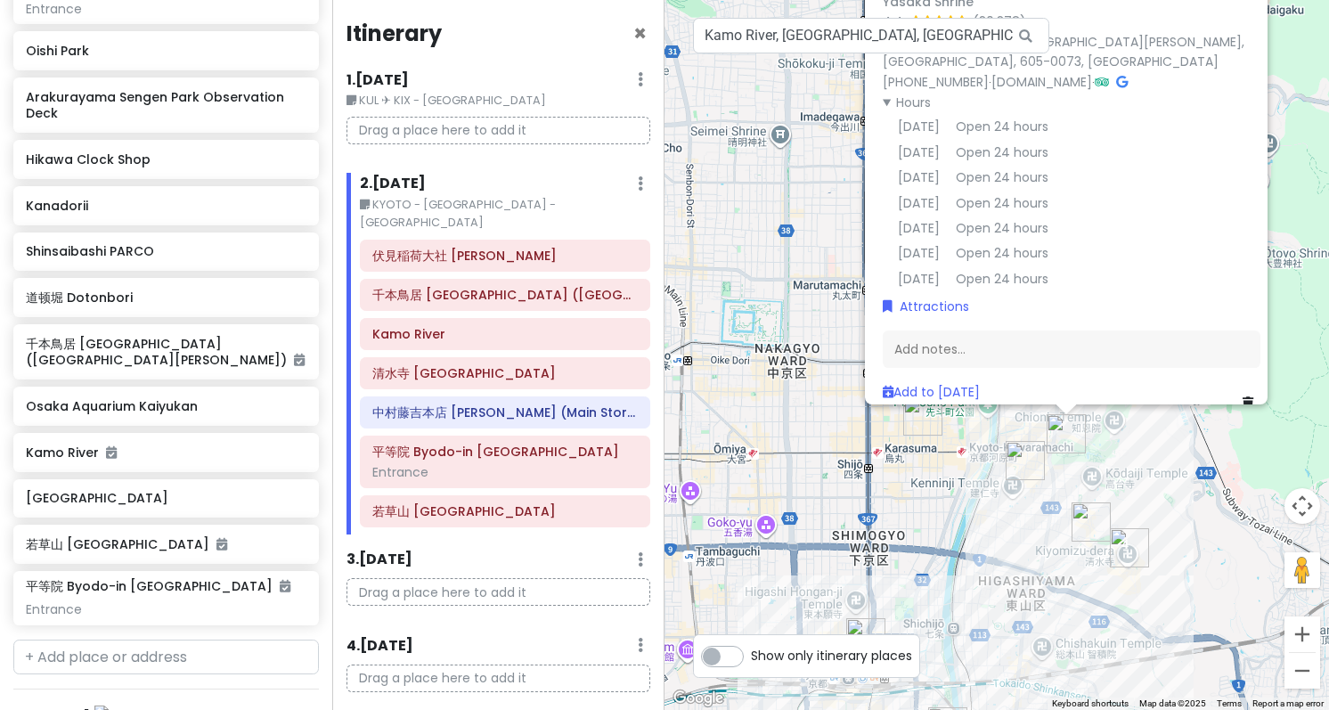
click at [829, 307] on div "八坂神社 [PERSON_NAME][GEOGRAPHIC_DATA] 4.4 (30,378) 625 [PERSON_NAME], [GEOGRAPHIC…" at bounding box center [996, 355] width 664 height 710
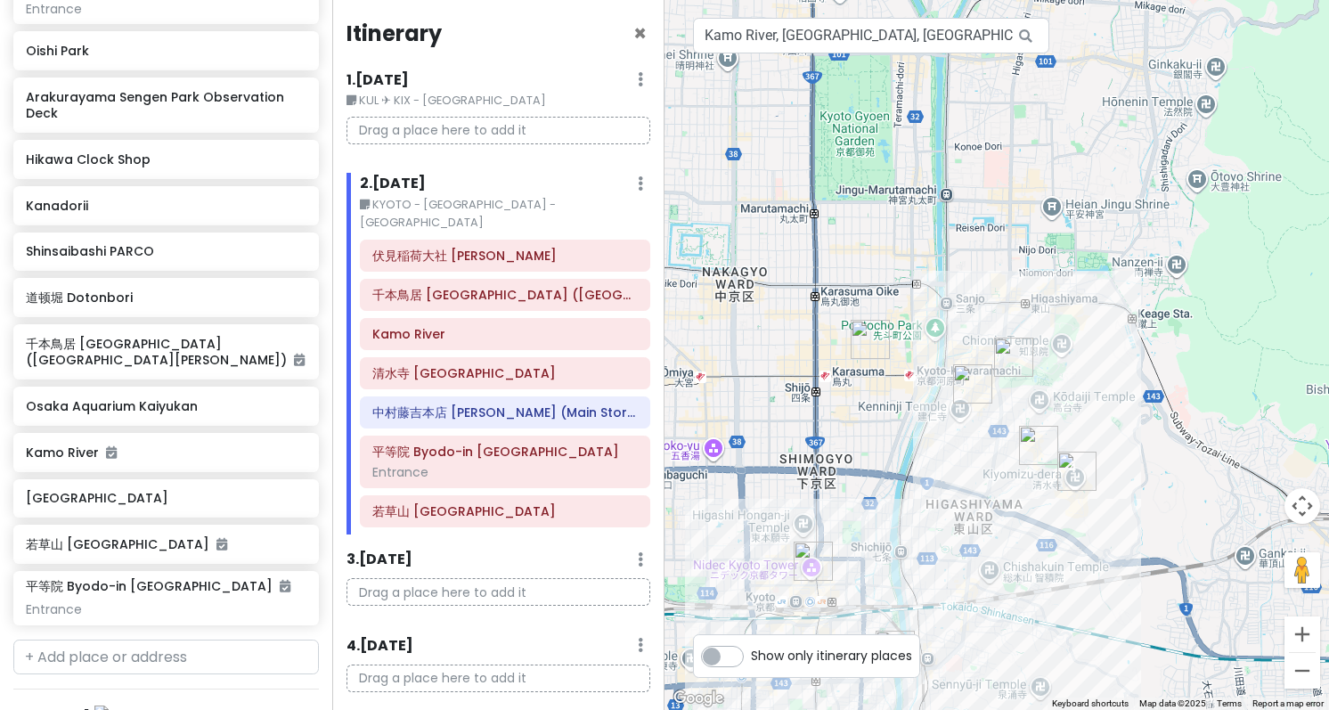
drag, startPoint x: 901, startPoint y: 465, endPoint x: 799, endPoint y: 416, distance: 113.5
click at [844, 378] on div at bounding box center [996, 355] width 664 height 710
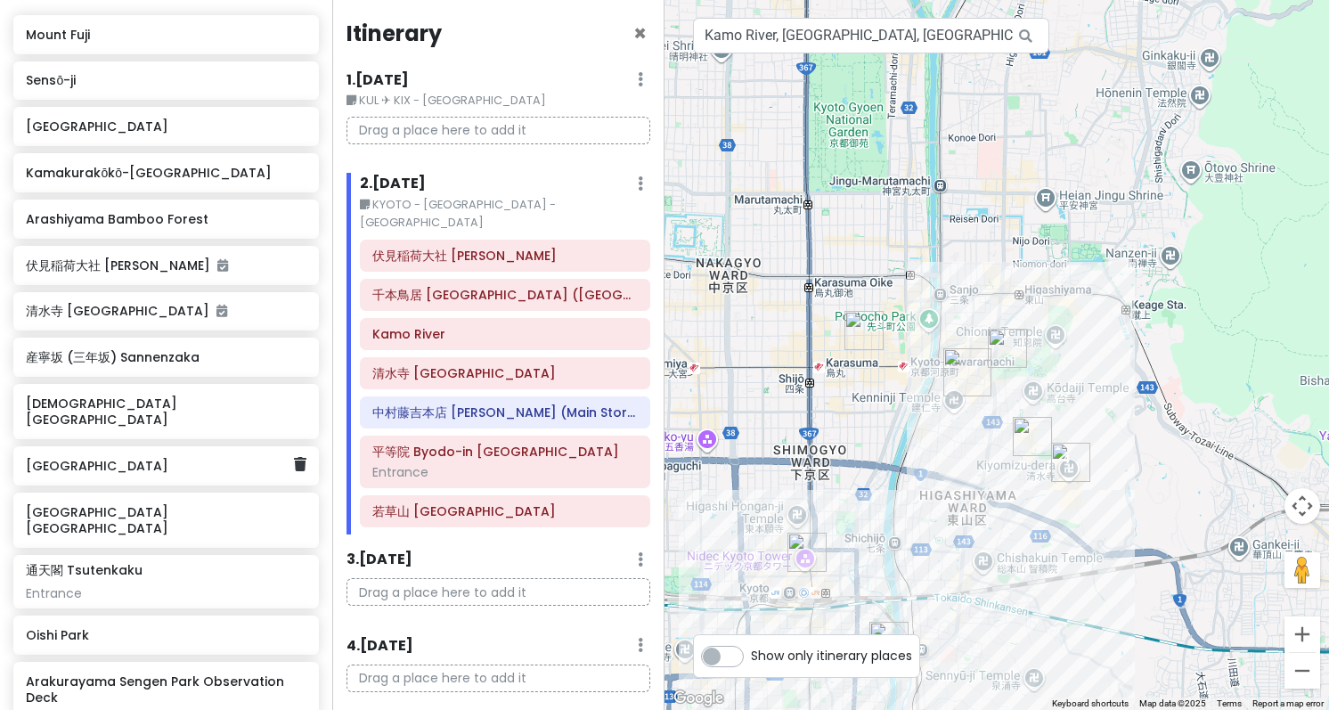
scroll to position [452, 0]
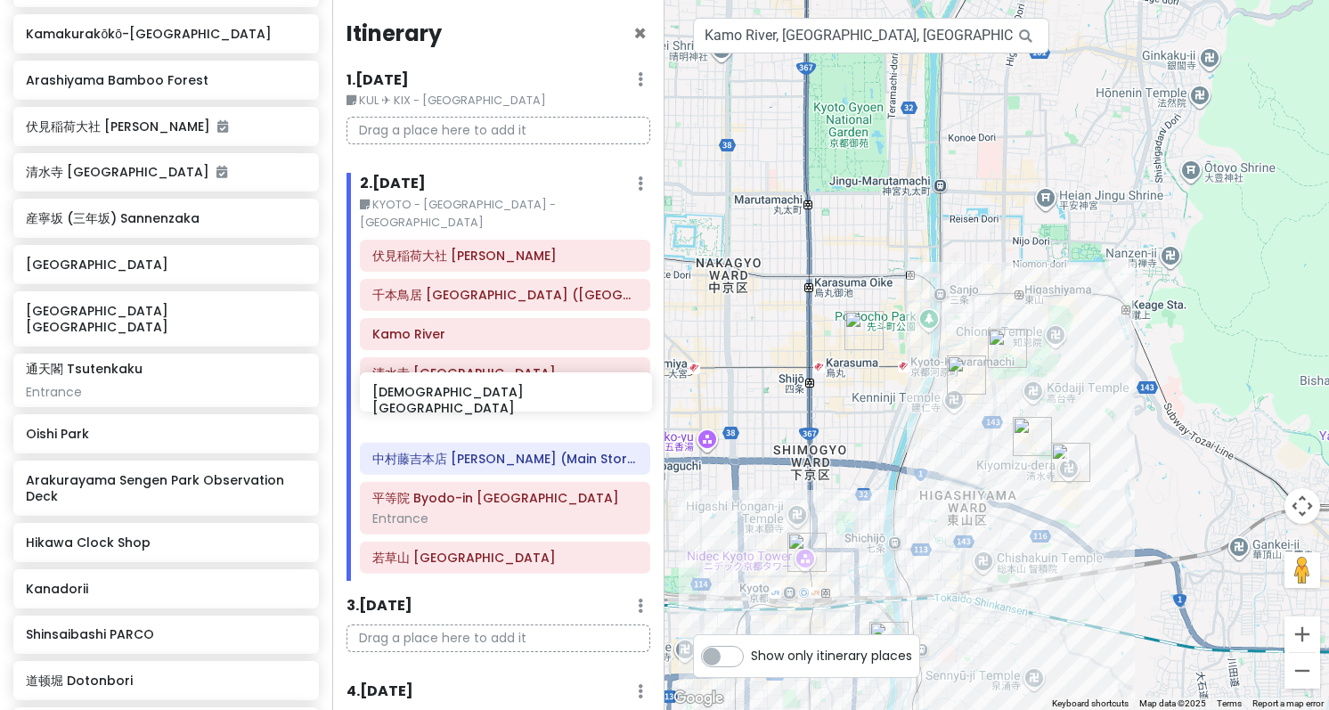
drag, startPoint x: 181, startPoint y: 265, endPoint x: 527, endPoint y: 394, distance: 369.8
click at [527, 394] on div "Tokyo Trip Private Change Dates Make a Copy Delete Trip Go Pro ⚡️ Give Feedback…" at bounding box center [664, 355] width 1329 height 710
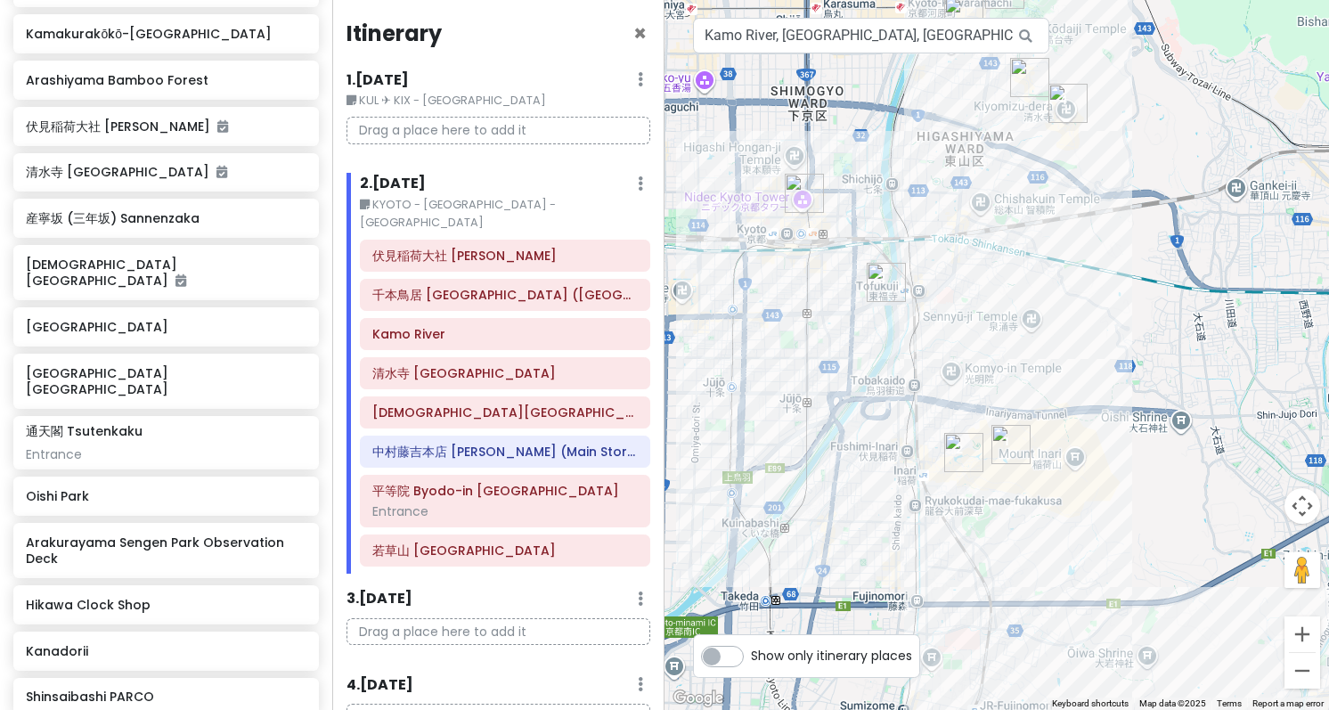
drag, startPoint x: 902, startPoint y: 436, endPoint x: 900, endPoint y: 69, distance: 367.0
click at [900, 71] on div at bounding box center [996, 355] width 664 height 710
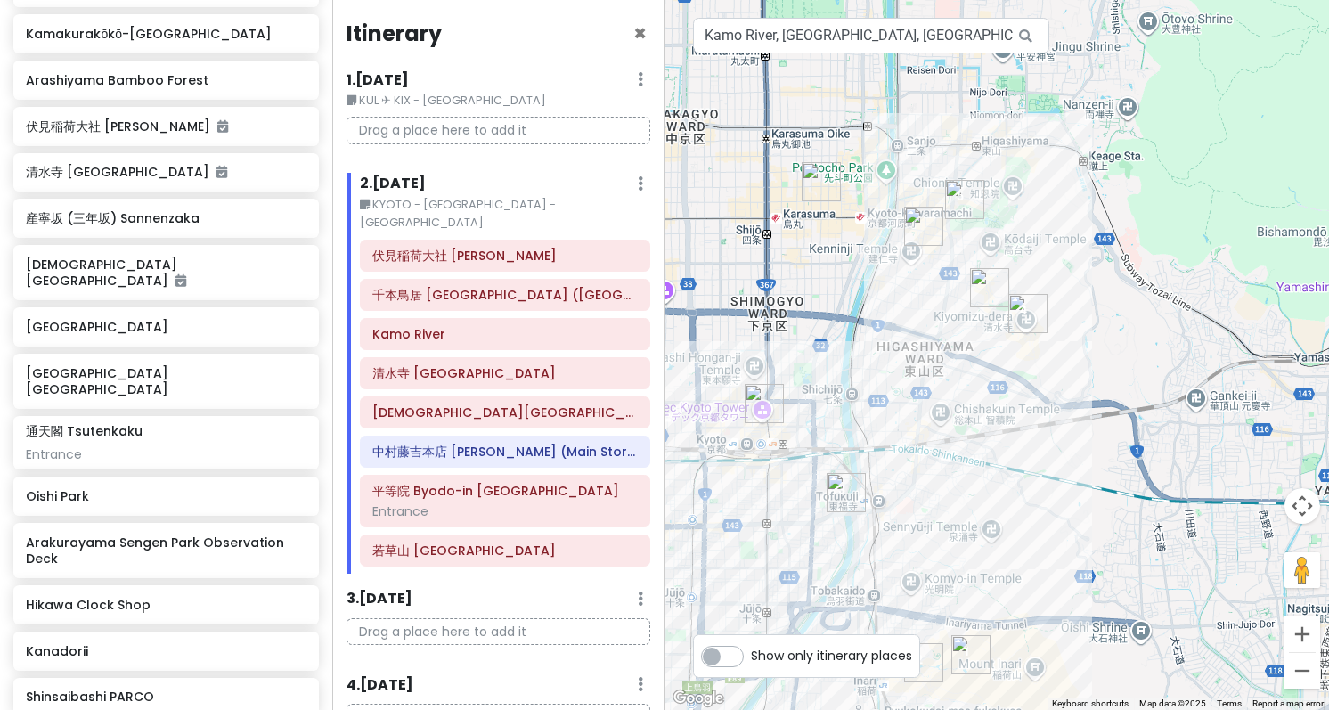
drag, startPoint x: 863, startPoint y: 350, endPoint x: 819, endPoint y: 607, distance: 260.4
click at [819, 607] on div at bounding box center [996, 355] width 664 height 710
click at [921, 239] on img "花見小路 Hanamikoji Street" at bounding box center [923, 226] width 39 height 39
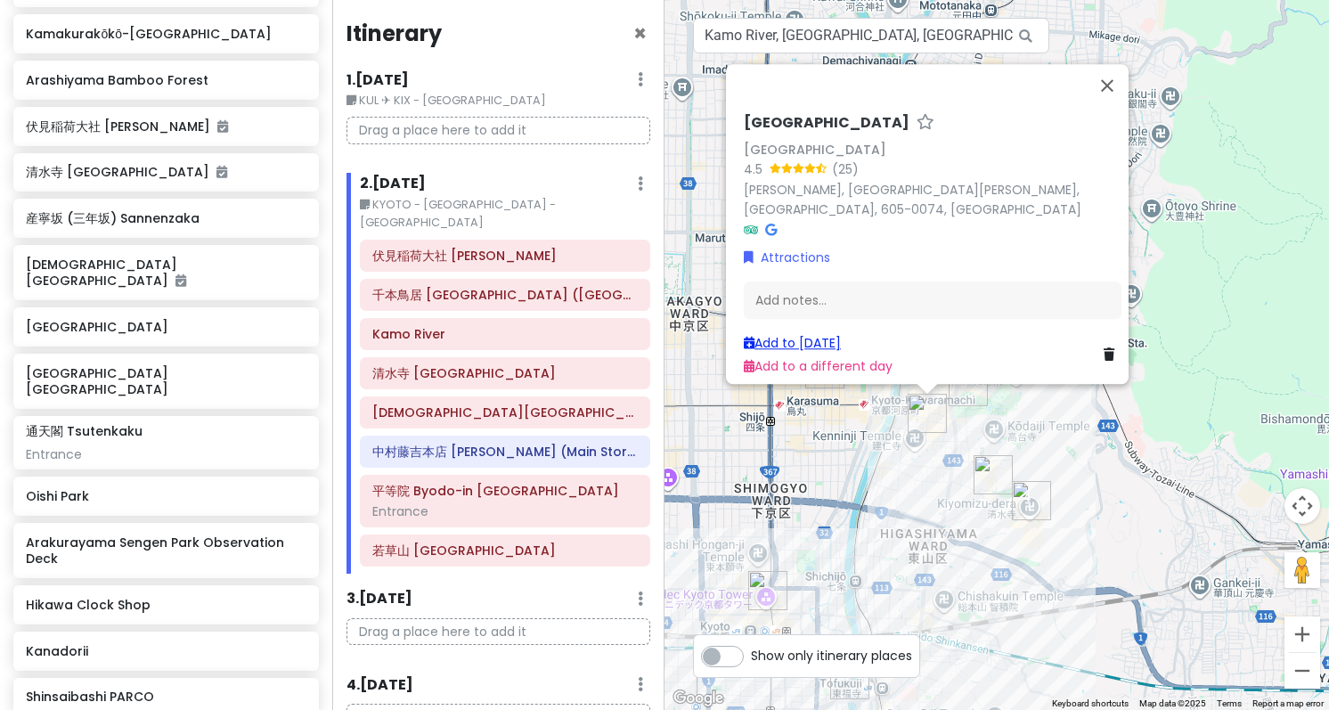
click at [833, 340] on link "Add to [DATE]" at bounding box center [792, 343] width 97 height 18
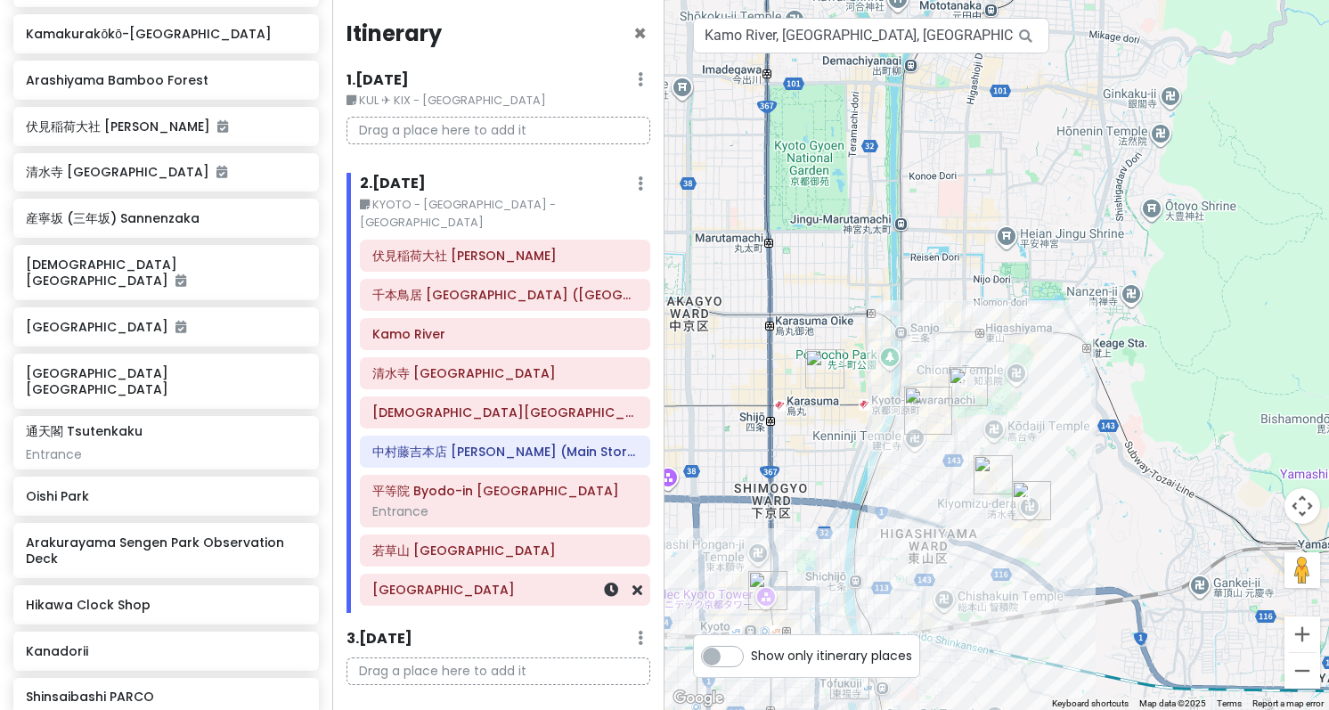
scroll to position [6, 0]
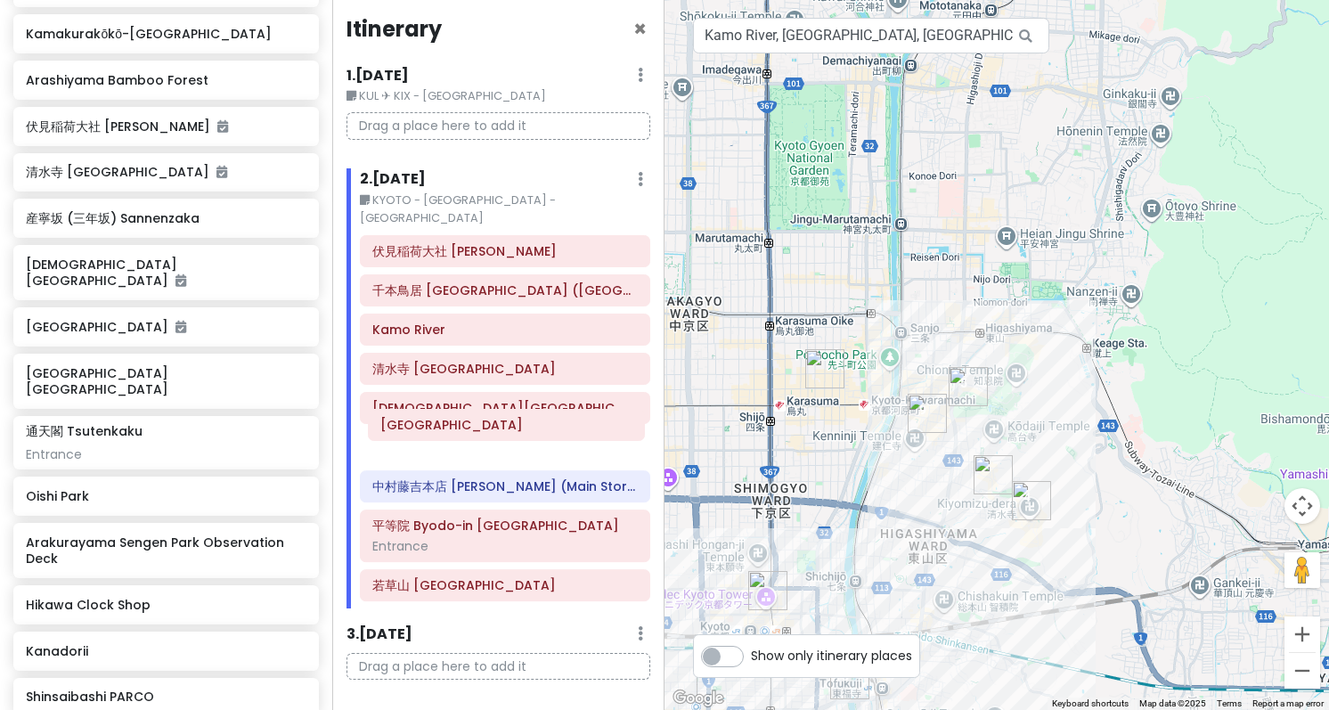
drag, startPoint x: 530, startPoint y: 572, endPoint x: 538, endPoint y: 425, distance: 147.2
click at [538, 425] on div "伏見稲荷大社 Fushimi Inari [PERSON_NAME] 千本鳥居 [GEOGRAPHIC_DATA] ([GEOGRAPHIC_DATA][PE…" at bounding box center [504, 422] width 317 height 374
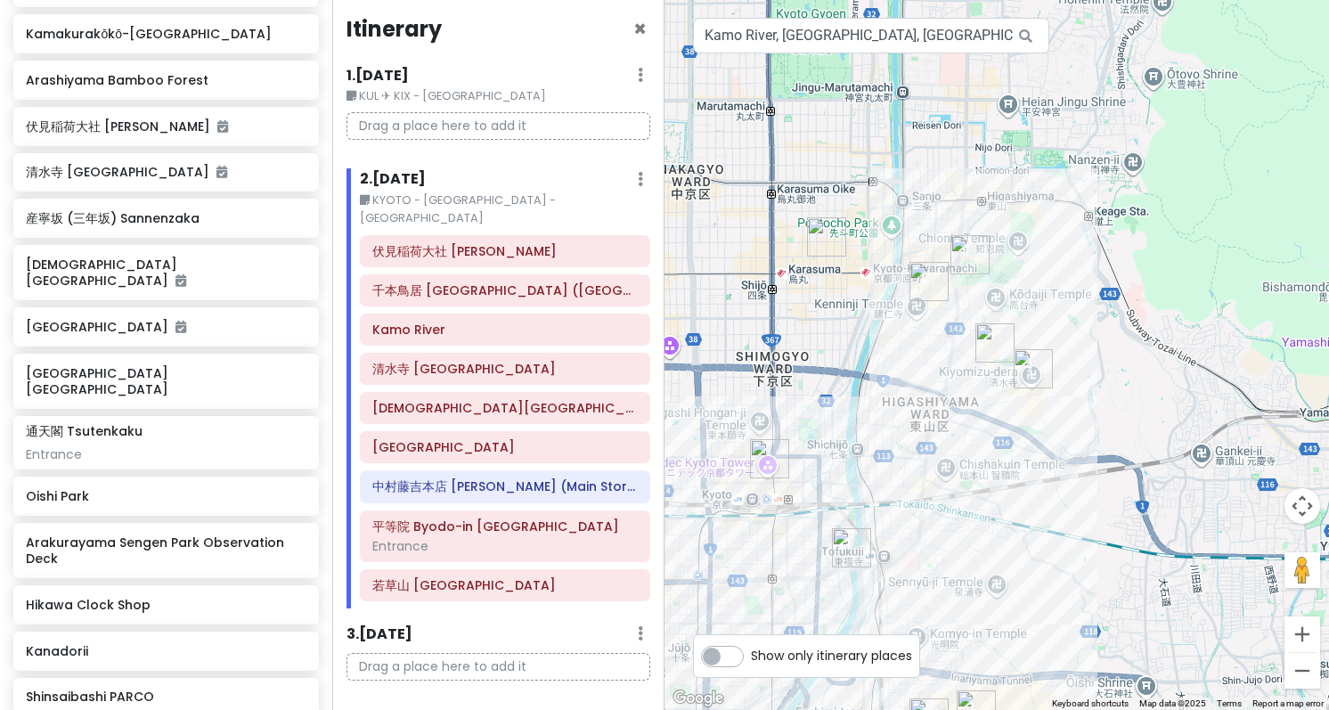
drag, startPoint x: 772, startPoint y: 447, endPoint x: 774, endPoint y: 313, distance: 134.5
click at [774, 313] on div at bounding box center [996, 355] width 664 height 710
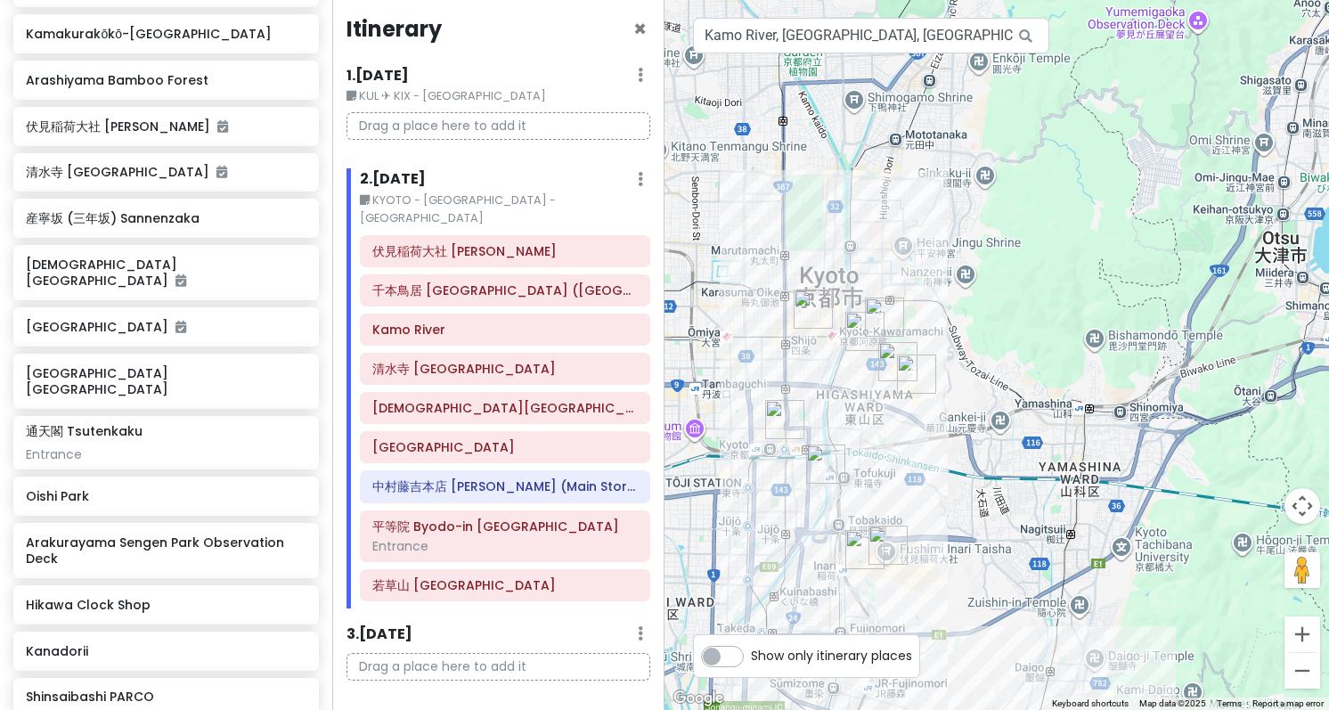
click at [775, 419] on img "Nidec Kyoto Tower" at bounding box center [784, 419] width 39 height 39
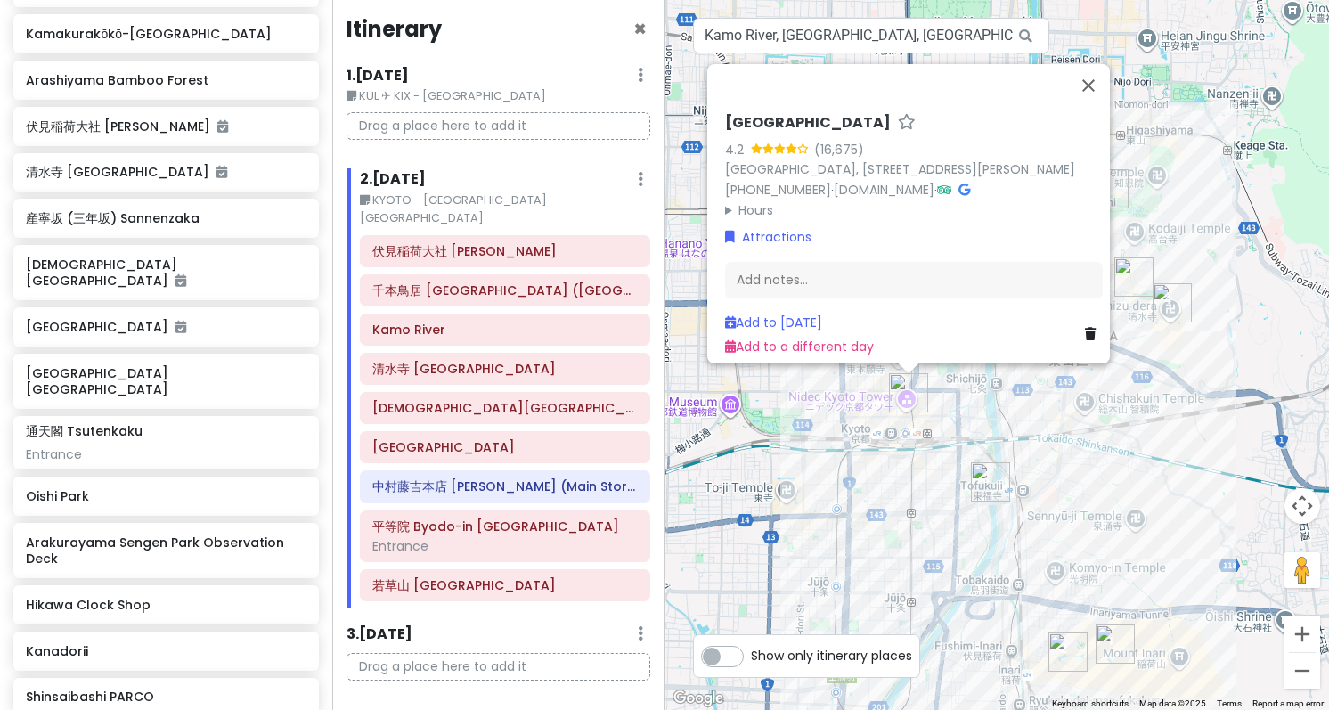
drag, startPoint x: 1007, startPoint y: 430, endPoint x: 1009, endPoint y: 410, distance: 20.6
click at [1009, 410] on div "[GEOGRAPHIC_DATA] 4.2 (16,675) [GEOGRAPHIC_DATA], [STREET_ADDRESS][PERSON_NAME]…" at bounding box center [996, 355] width 664 height 710
click at [798, 317] on link "Add to [DATE]" at bounding box center [773, 323] width 97 height 18
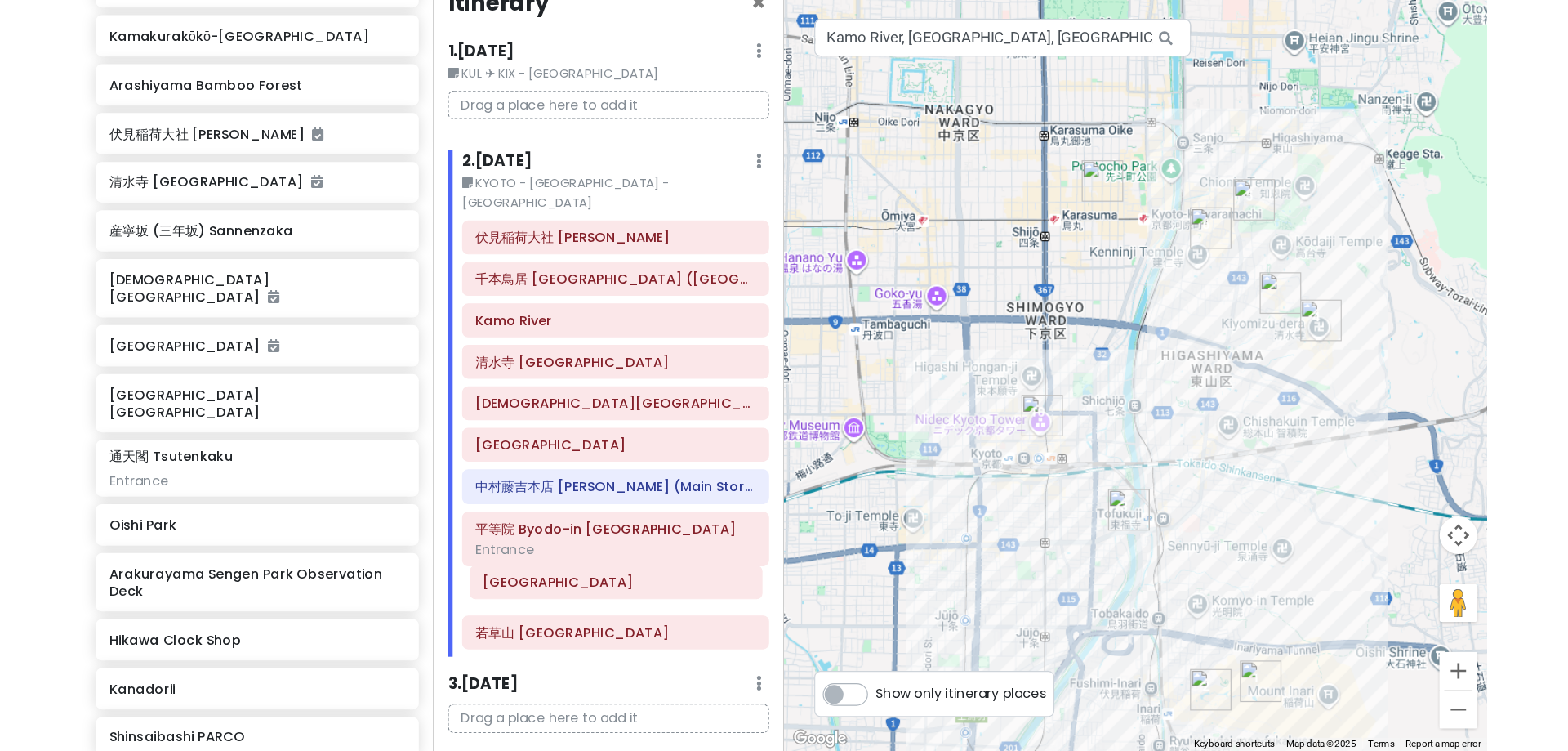
scroll to position [39, 0]
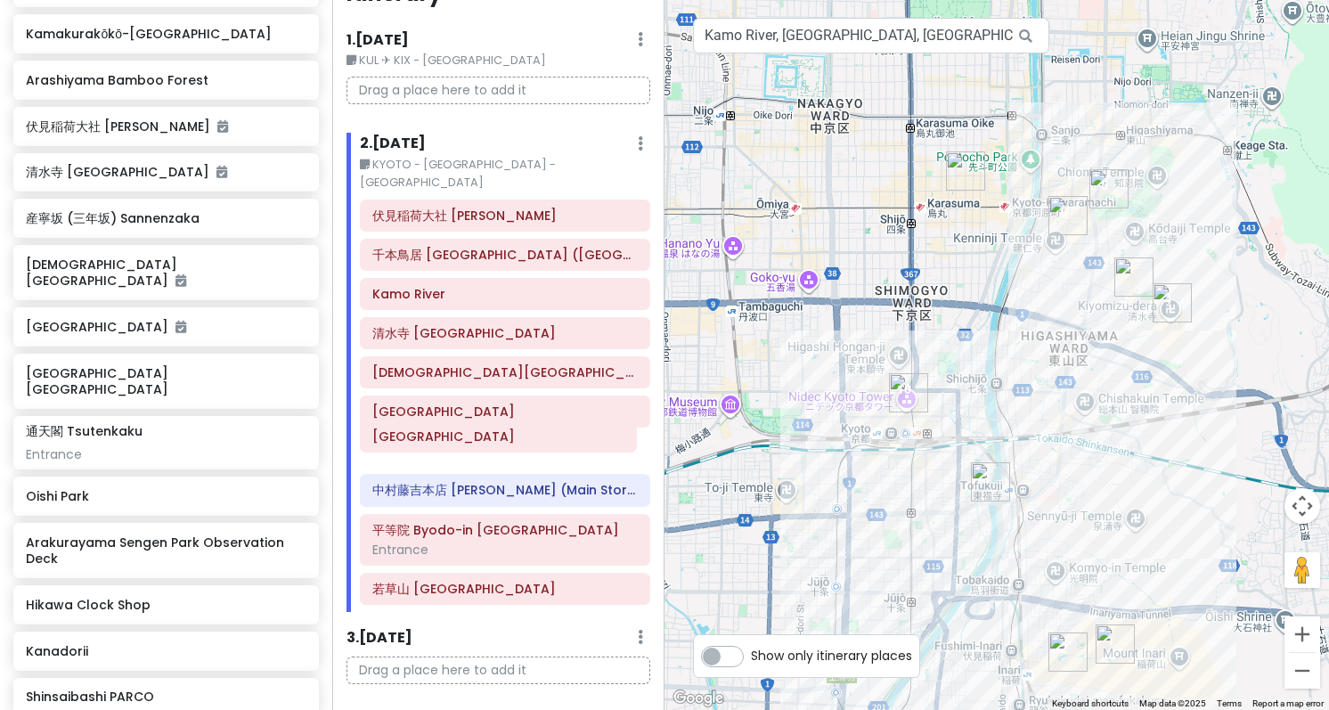
drag, startPoint x: 506, startPoint y: 609, endPoint x: 506, endPoint y: 439, distance: 170.1
click at [506, 439] on div "伏見稲荷大社 Fushimi Inari [PERSON_NAME] 千本鳥居 [GEOGRAPHIC_DATA] ([GEOGRAPHIC_DATA][PE…" at bounding box center [504, 406] width 317 height 413
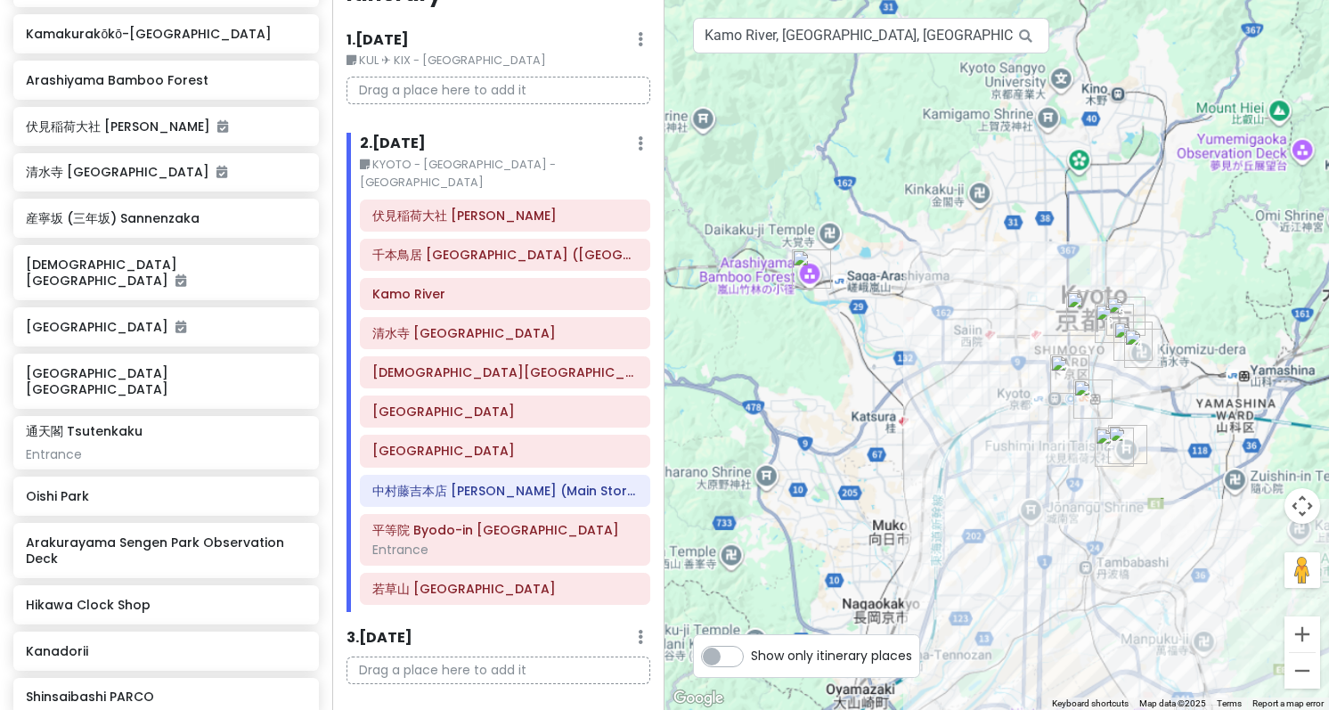
drag, startPoint x: 1223, startPoint y: 530, endPoint x: 1121, endPoint y: 446, distance: 131.6
click at [1121, 446] on img "千本鳥居 Senbon Torii (Thousand Torii Gates)" at bounding box center [1114, 447] width 39 height 39
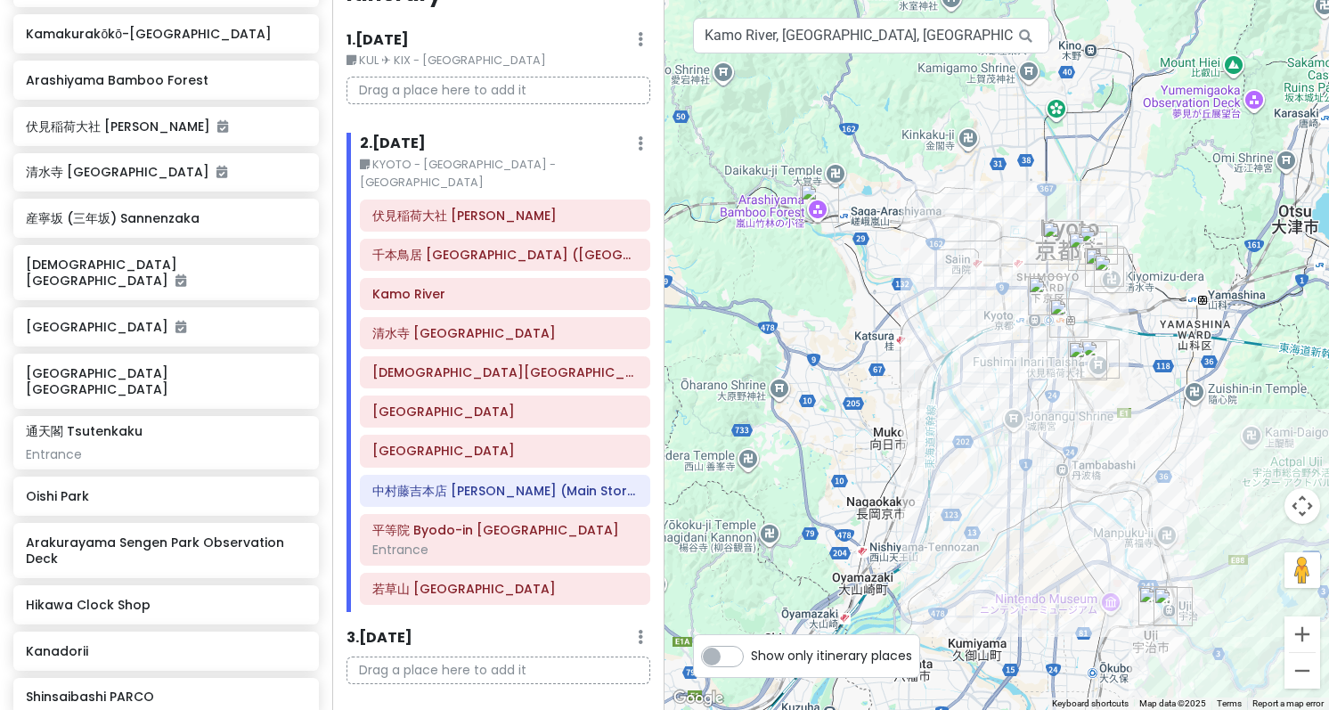
drag, startPoint x: 1144, startPoint y: 518, endPoint x: 1129, endPoint y: 434, distance: 85.8
click at [1129, 434] on div at bounding box center [996, 355] width 664 height 710
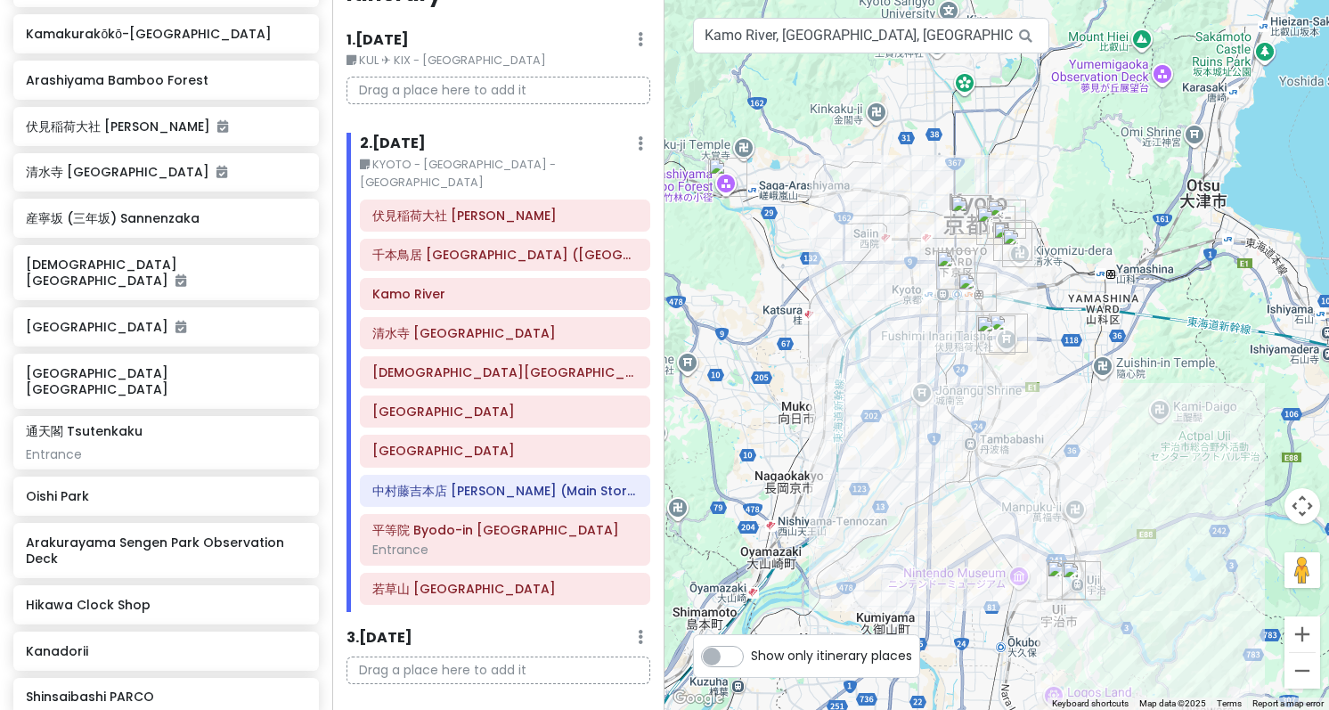
drag, startPoint x: 1035, startPoint y: 231, endPoint x: 1059, endPoint y: 377, distance: 148.0
click at [1059, 377] on div at bounding box center [996, 355] width 664 height 710
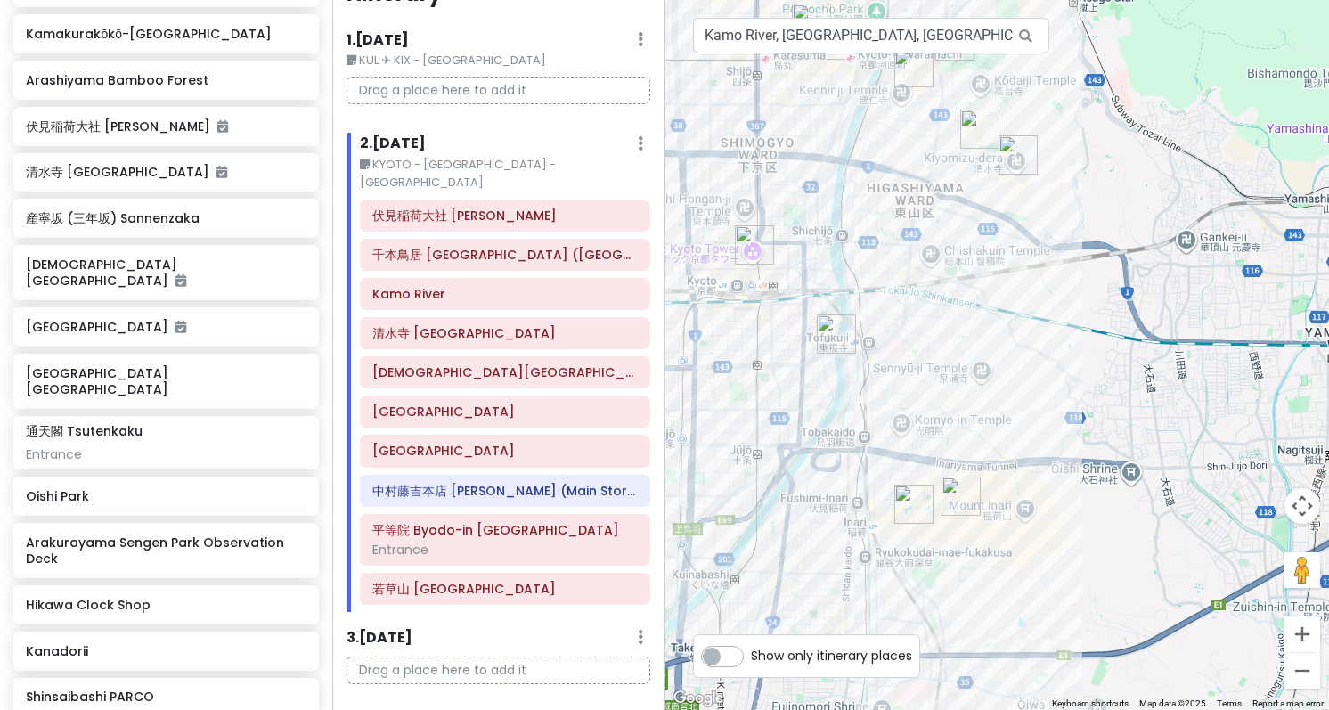
drag, startPoint x: 917, startPoint y: 331, endPoint x: 975, endPoint y: 303, distance: 64.5
click at [975, 303] on div at bounding box center [996, 355] width 664 height 710
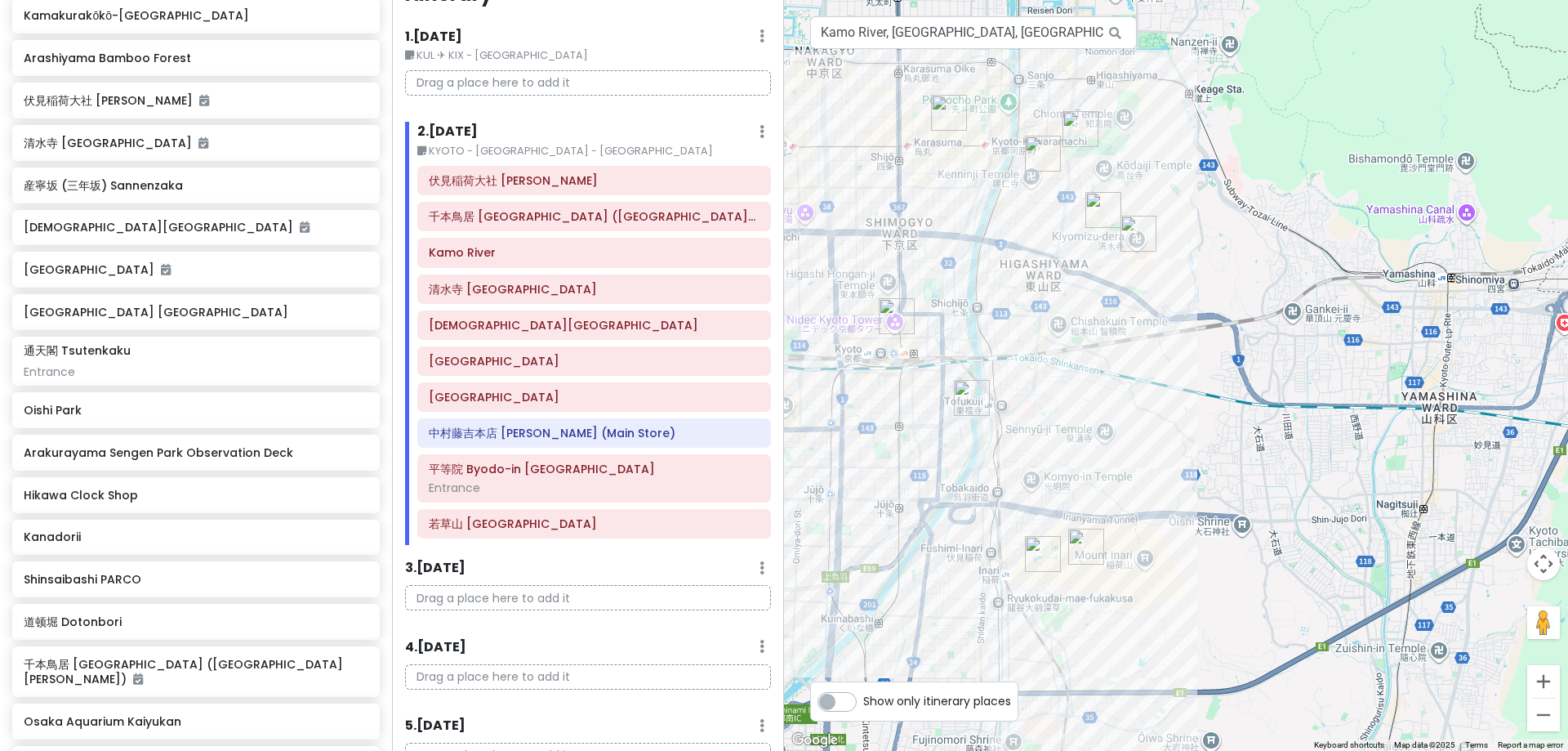
drag, startPoint x: 1124, startPoint y: 421, endPoint x: 929, endPoint y: 543, distance: 230.0
click at [931, 589] on div at bounding box center [1176, 375] width 784 height 751
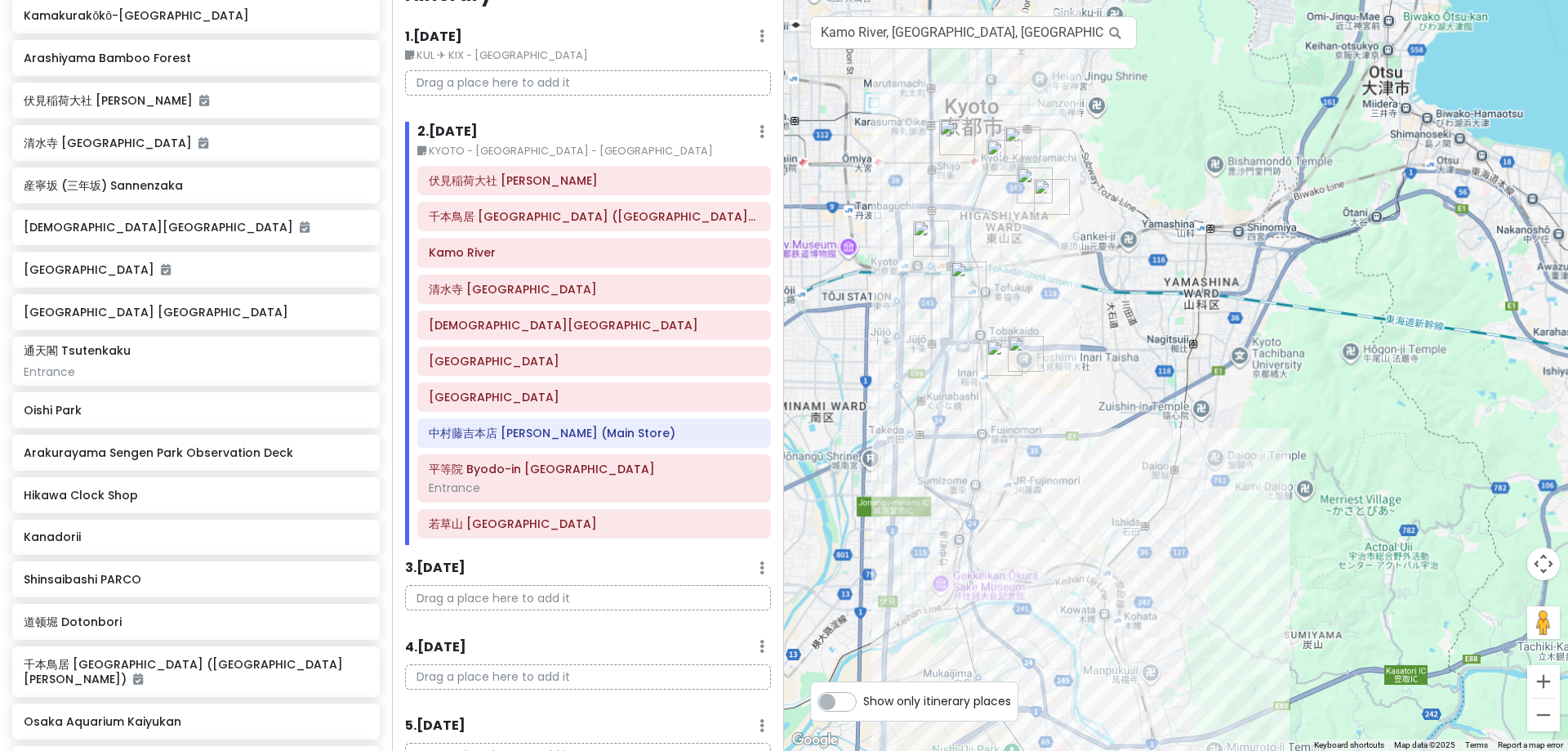
drag, startPoint x: 951, startPoint y: 584, endPoint x: 957, endPoint y: 342, distance: 242.1
click at [957, 342] on div at bounding box center [1176, 375] width 784 height 751
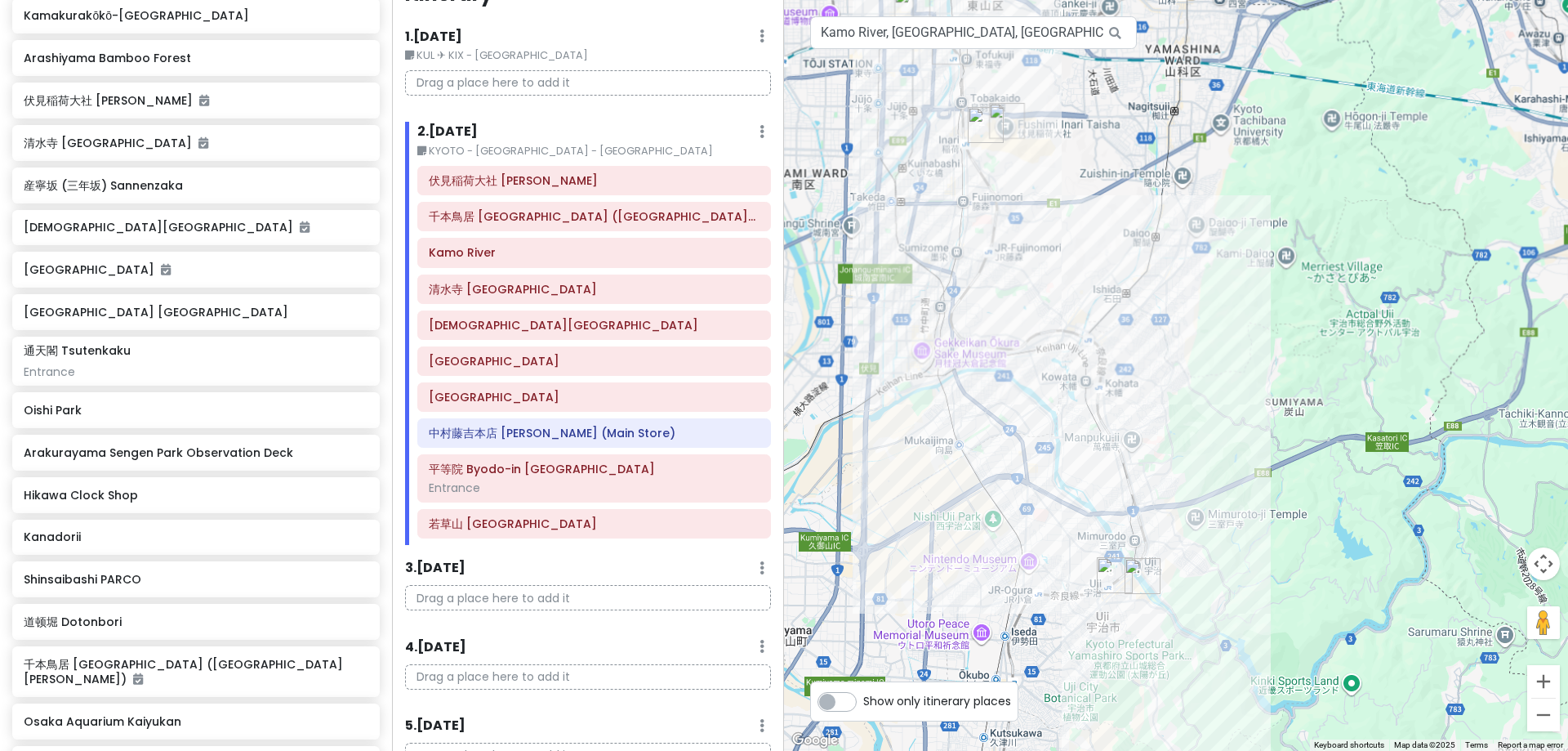
drag, startPoint x: 981, startPoint y: 532, endPoint x: 972, endPoint y: 416, distance: 116.3
click at [972, 420] on div at bounding box center [1176, 375] width 784 height 751
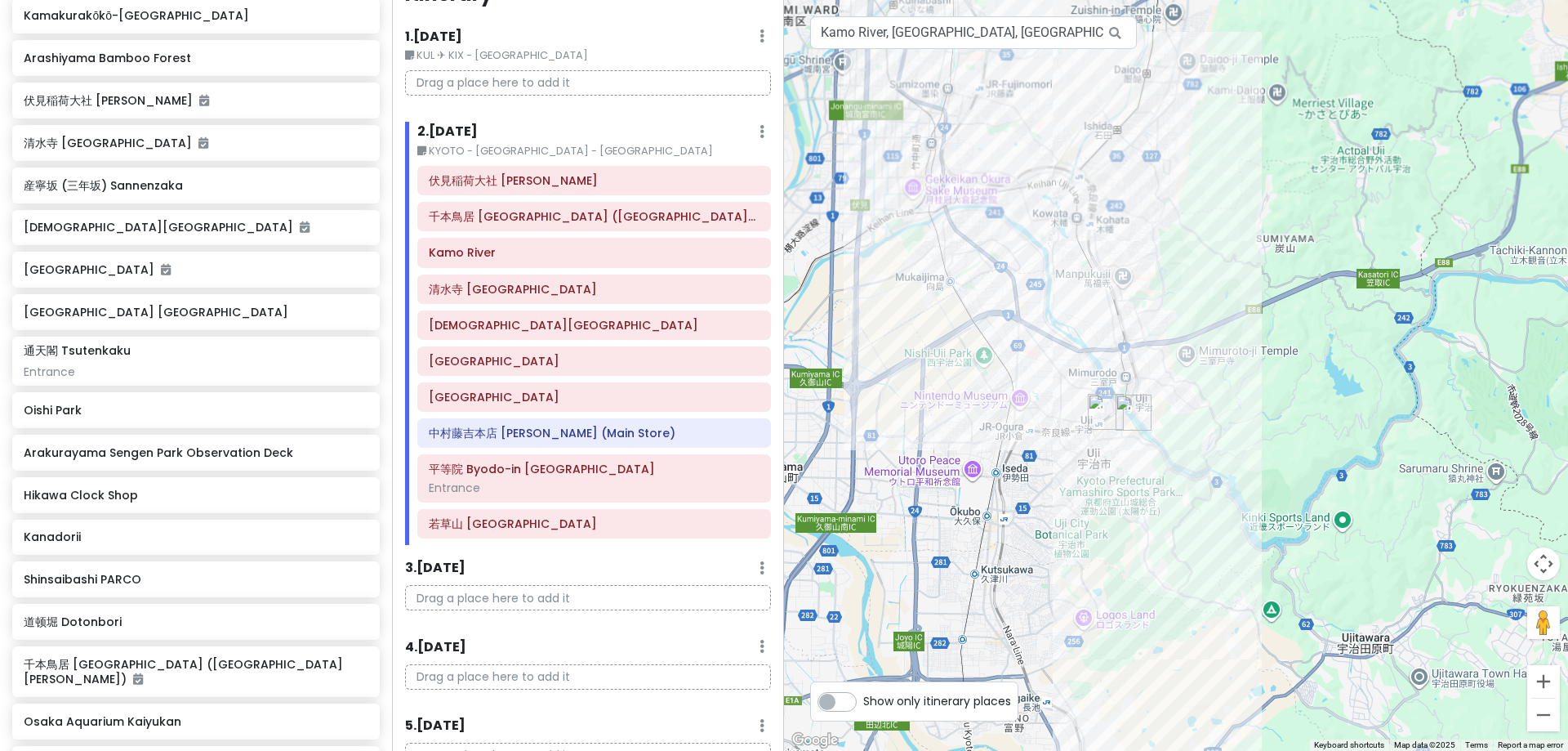
drag, startPoint x: 1005, startPoint y: 562, endPoint x: 988, endPoint y: 437, distance: 126.2
click at [988, 446] on div at bounding box center [1176, 375] width 784 height 751
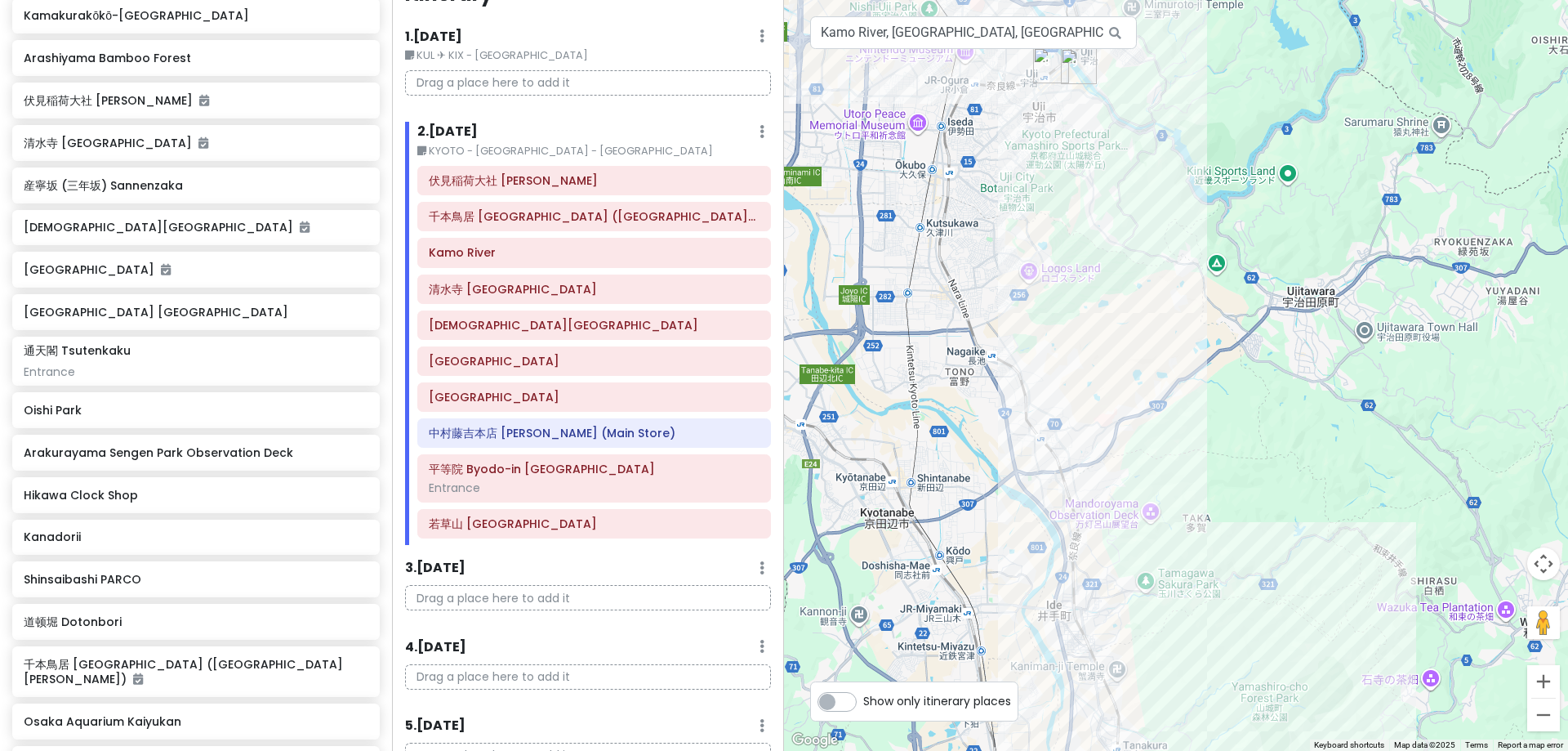
drag, startPoint x: 1018, startPoint y: 563, endPoint x: 1018, endPoint y: 475, distance: 88.0
click at [1017, 484] on div at bounding box center [1176, 375] width 784 height 751
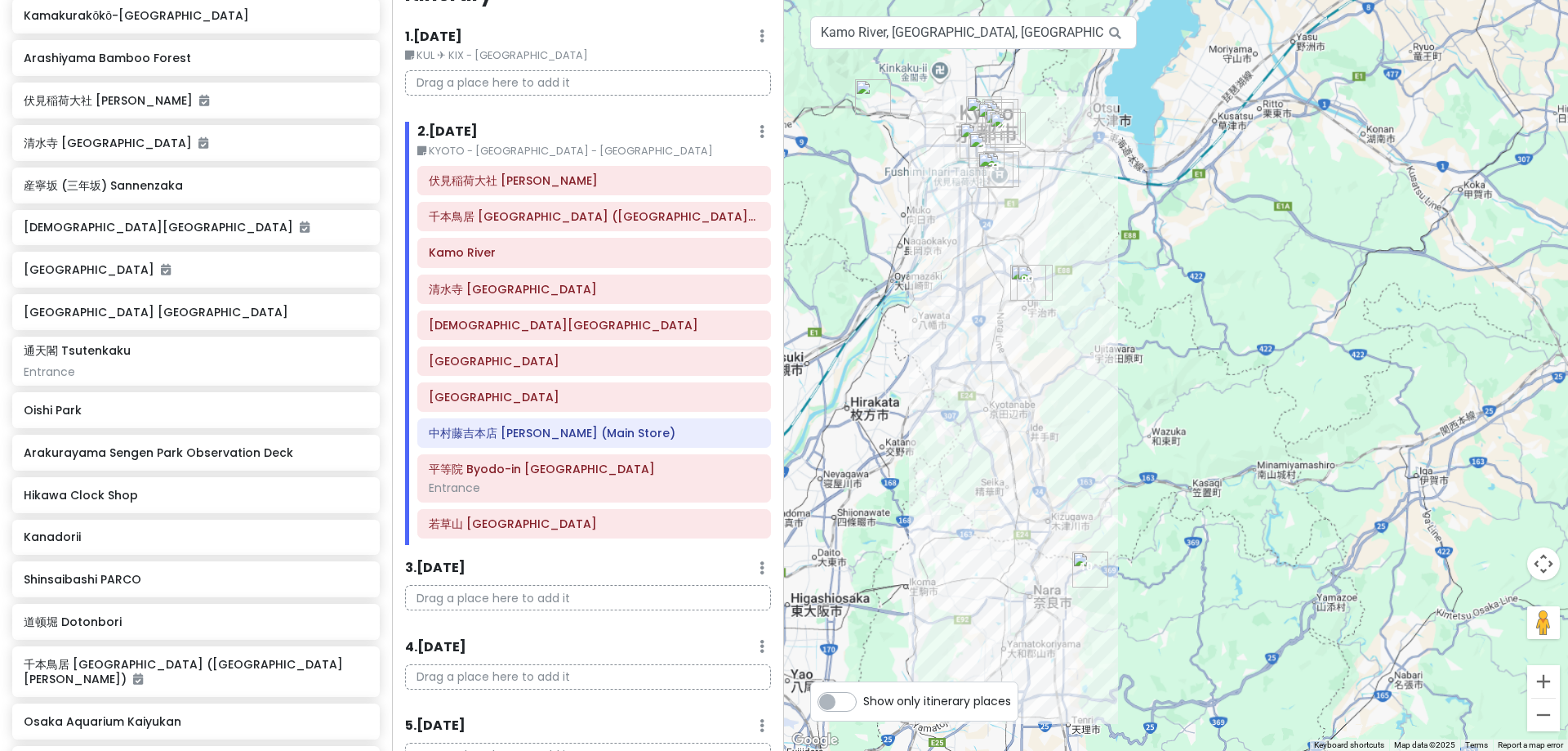
drag, startPoint x: 1034, startPoint y: 646, endPoint x: 1023, endPoint y: 491, distance: 155.4
click at [1023, 491] on div at bounding box center [1176, 375] width 784 height 751
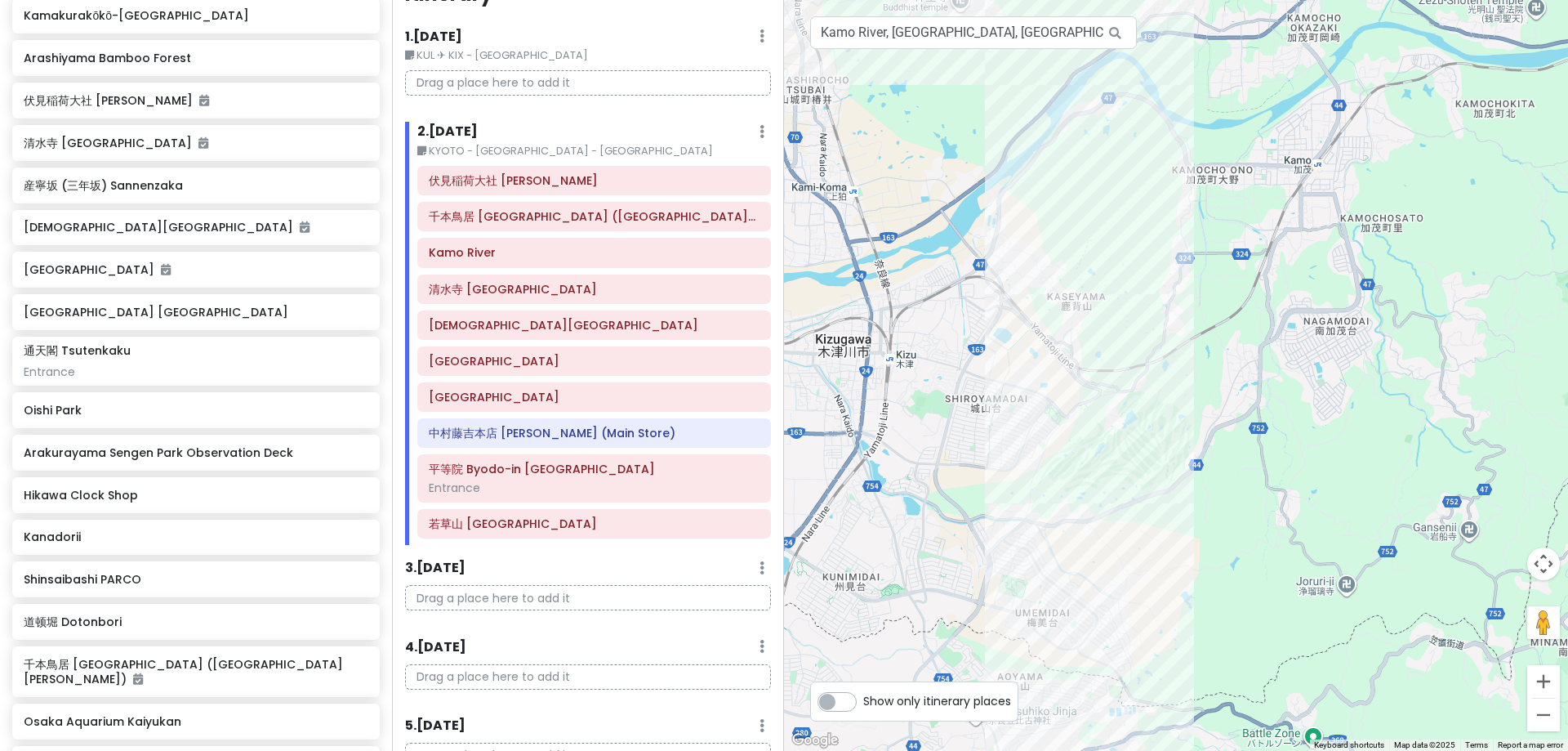
drag, startPoint x: 1117, startPoint y: 150, endPoint x: 1121, endPoint y: 650, distance: 500.0
click at [1123, 644] on div at bounding box center [1176, 375] width 784 height 751
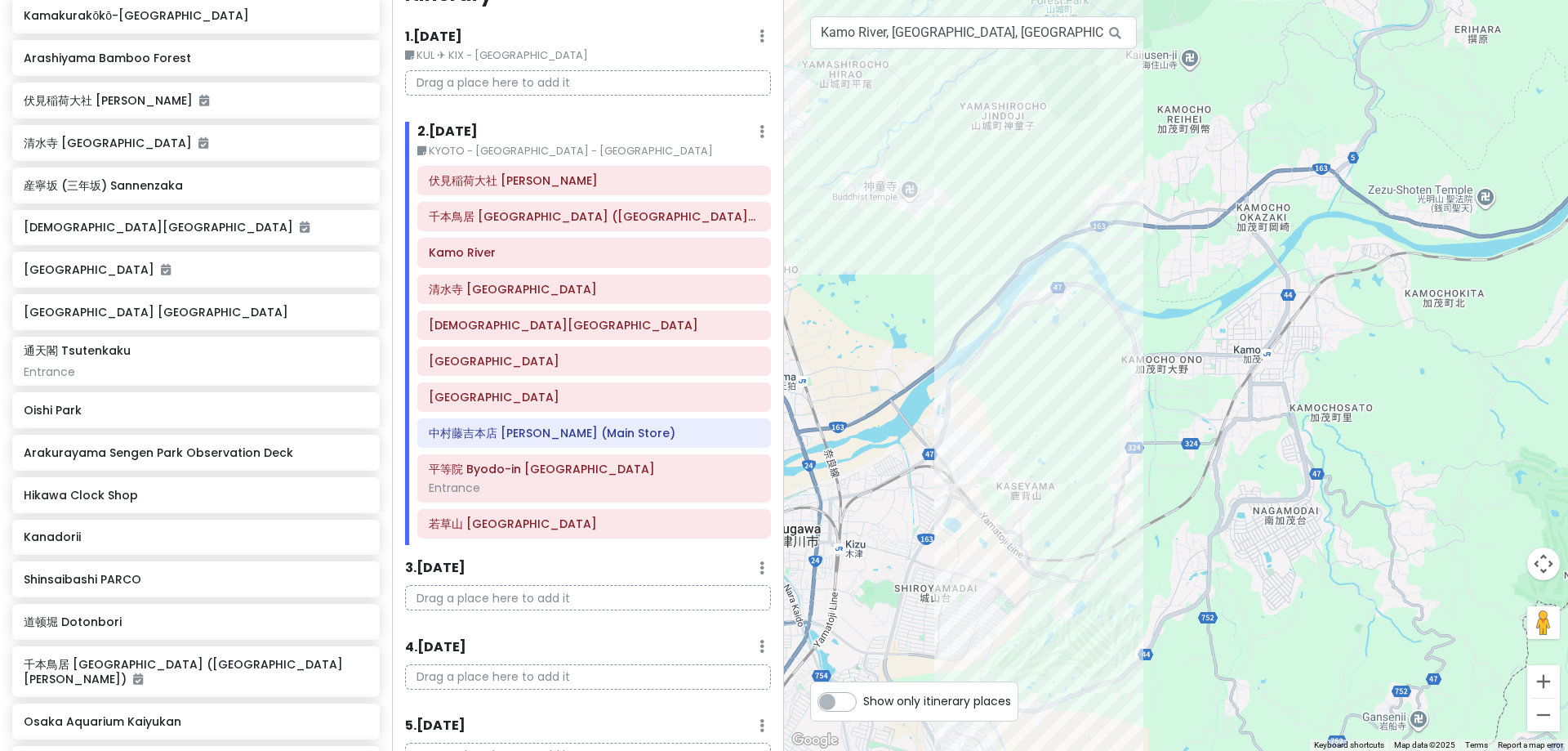
drag, startPoint x: 1010, startPoint y: 235, endPoint x: 1102, endPoint y: 488, distance: 269.2
click at [1100, 479] on div at bounding box center [1176, 375] width 784 height 751
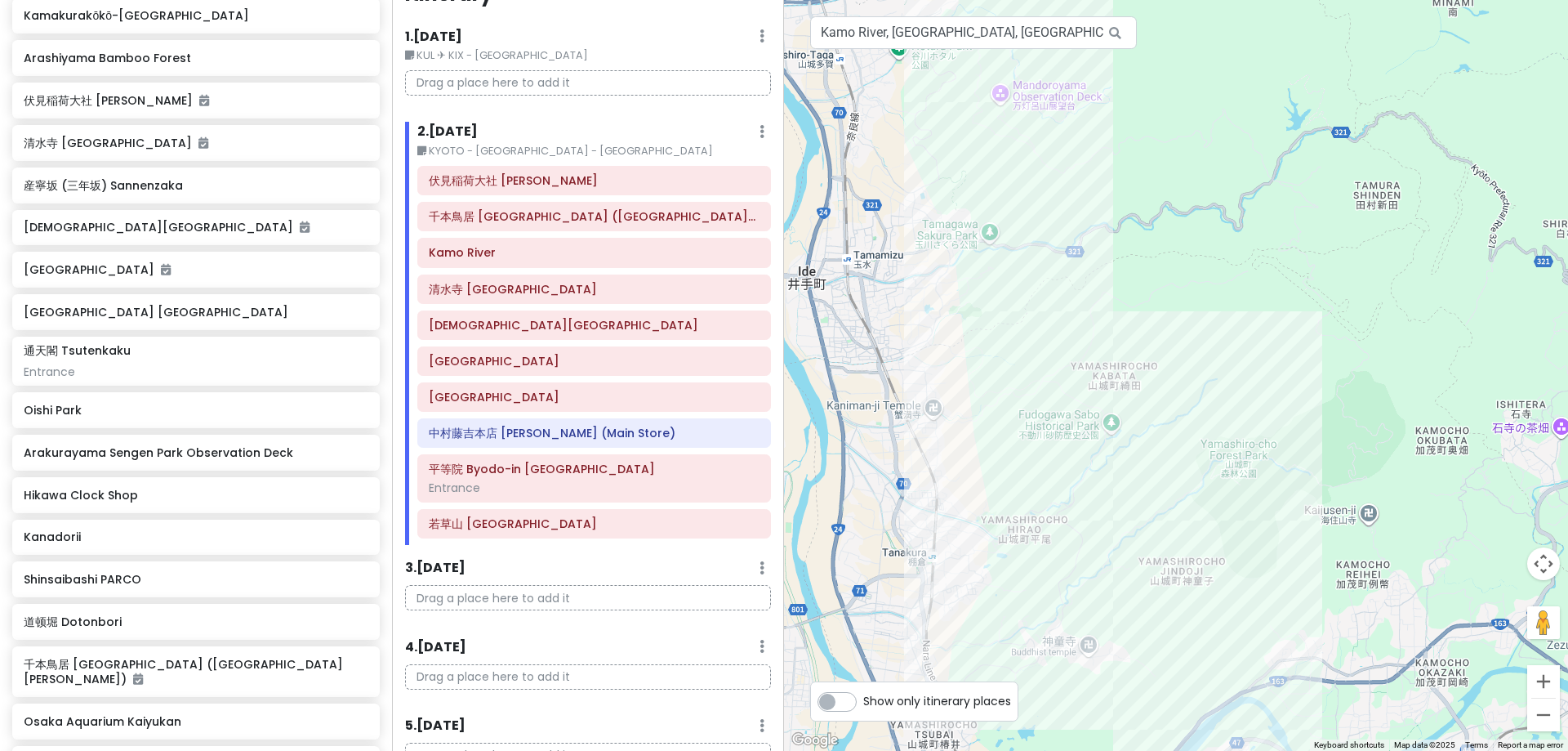
drag, startPoint x: 1073, startPoint y: 205, endPoint x: 1127, endPoint y: 522, distance: 321.6
click at [1127, 522] on div at bounding box center [1176, 375] width 784 height 751
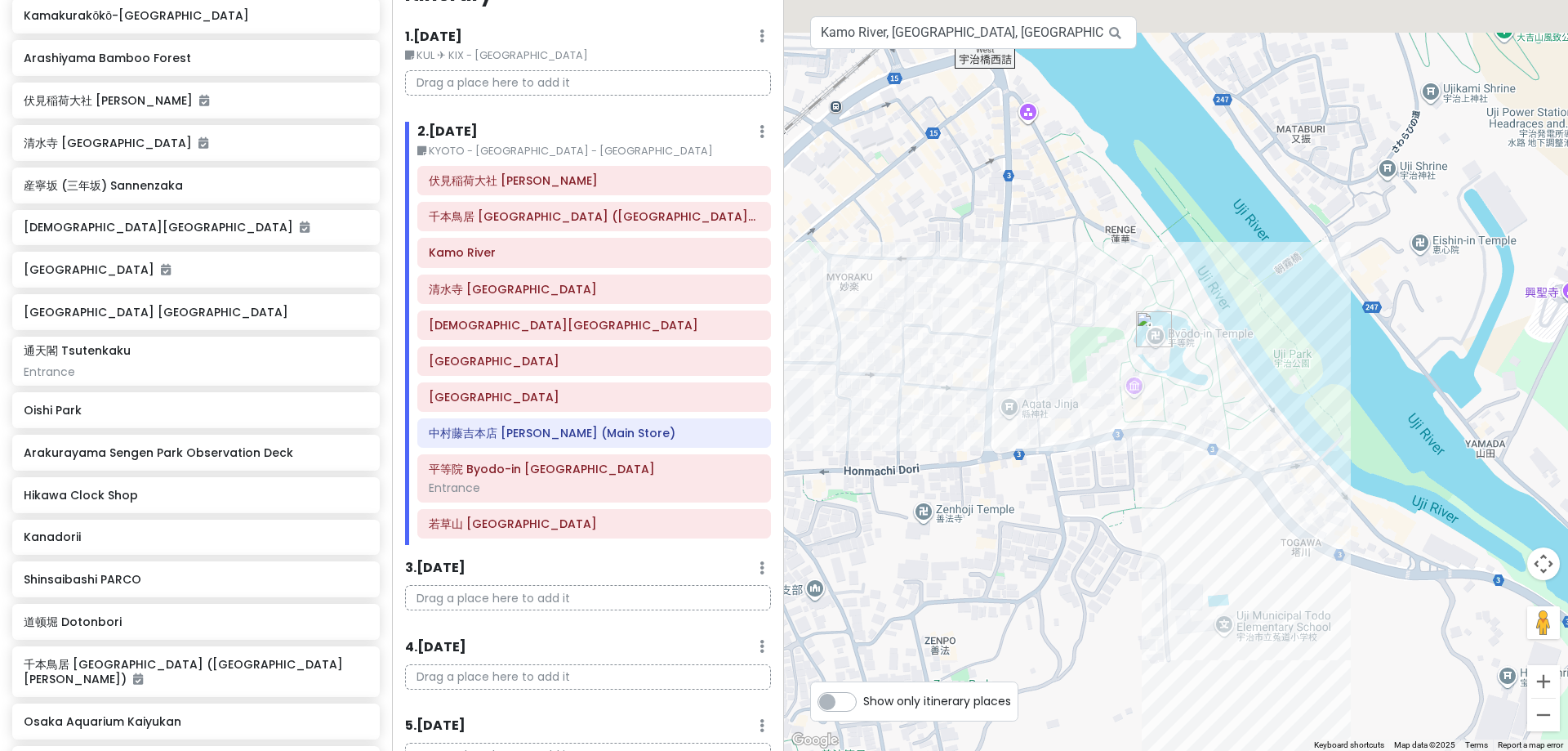
drag, startPoint x: 973, startPoint y: 355, endPoint x: 1291, endPoint y: 513, distance: 355.1
click at [1218, 513] on div at bounding box center [1176, 375] width 784 height 751
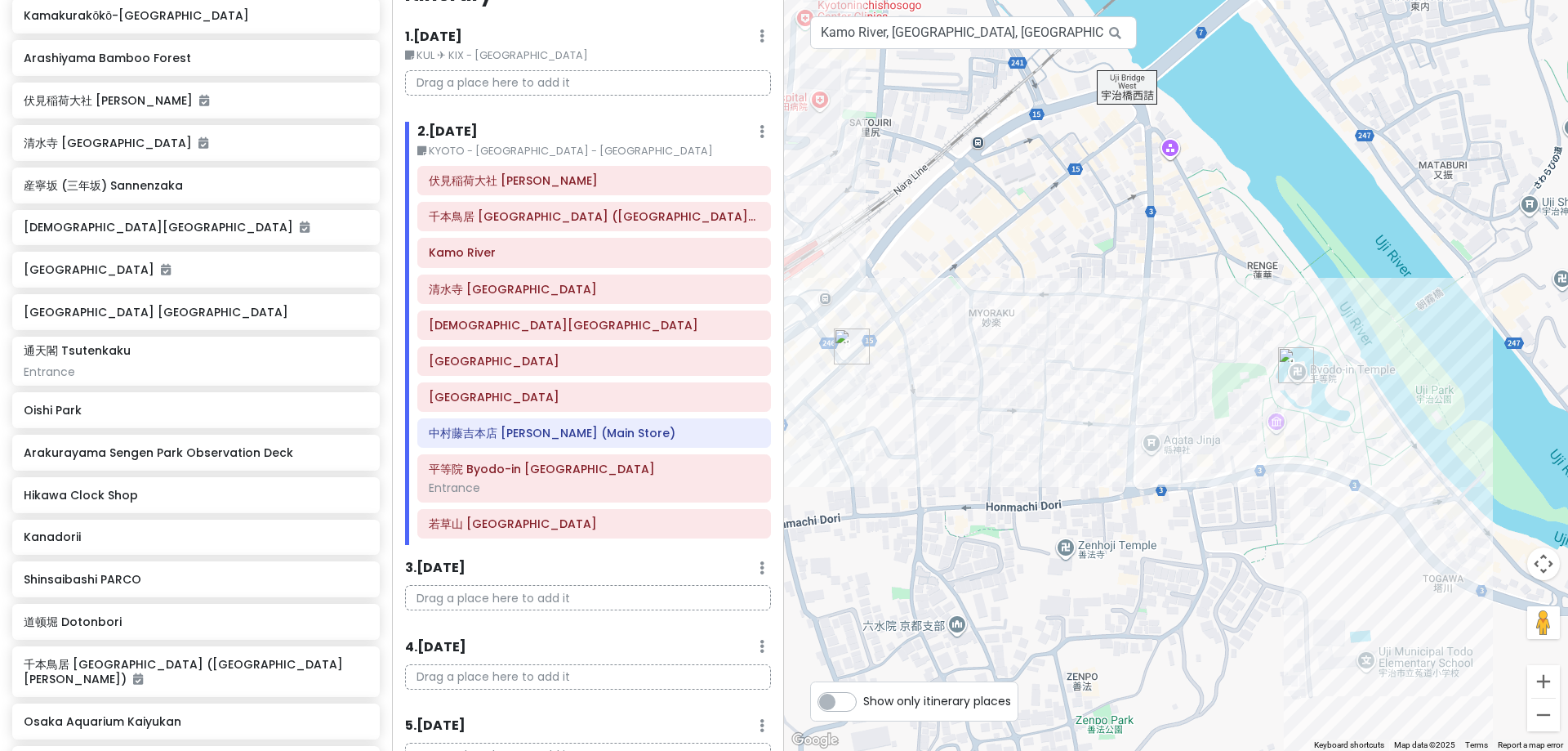
drag, startPoint x: 990, startPoint y: 445, endPoint x: 1050, endPoint y: 442, distance: 60.1
click at [1050, 442] on div at bounding box center [1176, 375] width 784 height 751
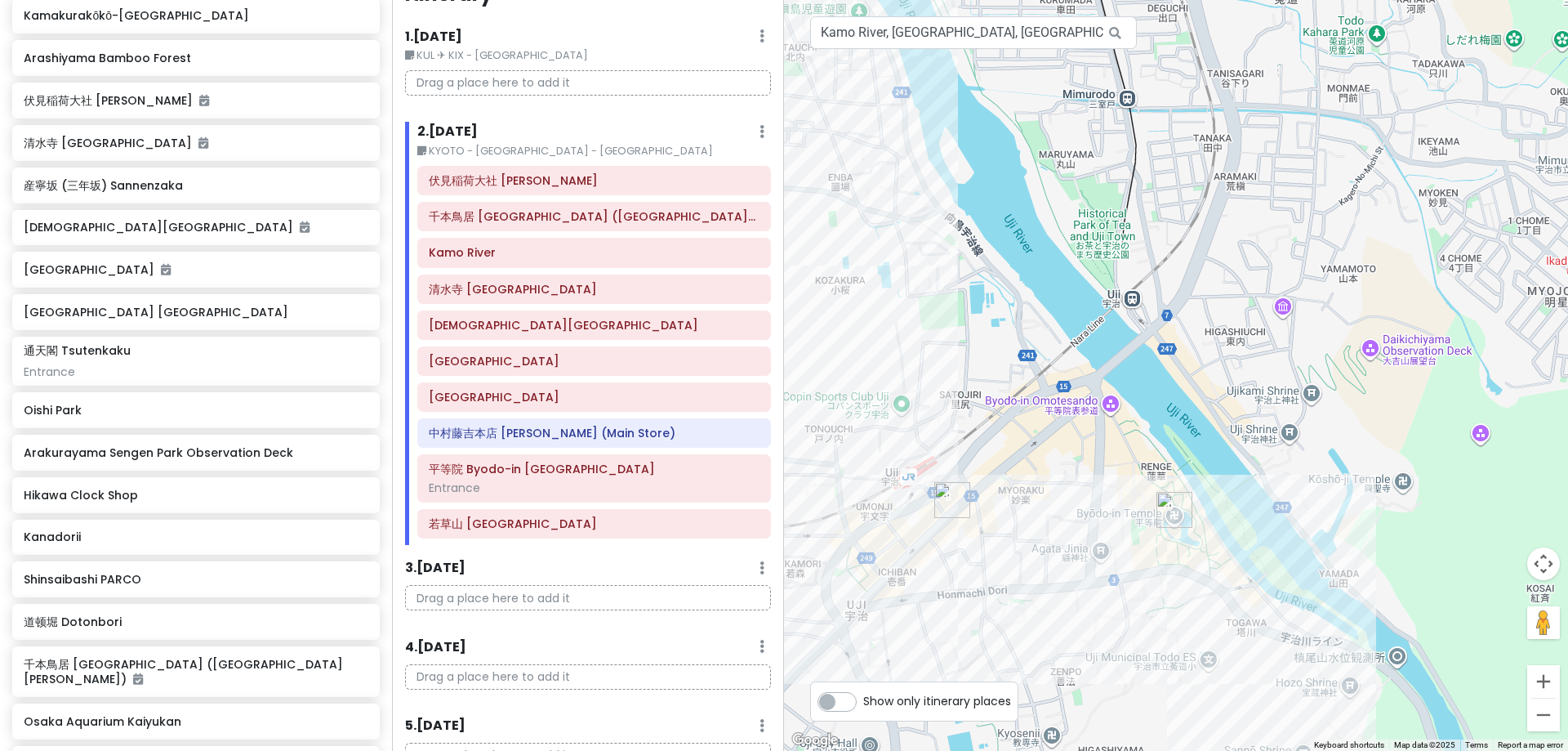
drag, startPoint x: 1132, startPoint y: 443, endPoint x: 1090, endPoint y: 581, distance: 144.2
click at [1090, 581] on div at bounding box center [1176, 375] width 784 height 751
click at [508, 186] on h6 "伏見稲荷大社 [PERSON_NAME]" at bounding box center [594, 181] width 331 height 15
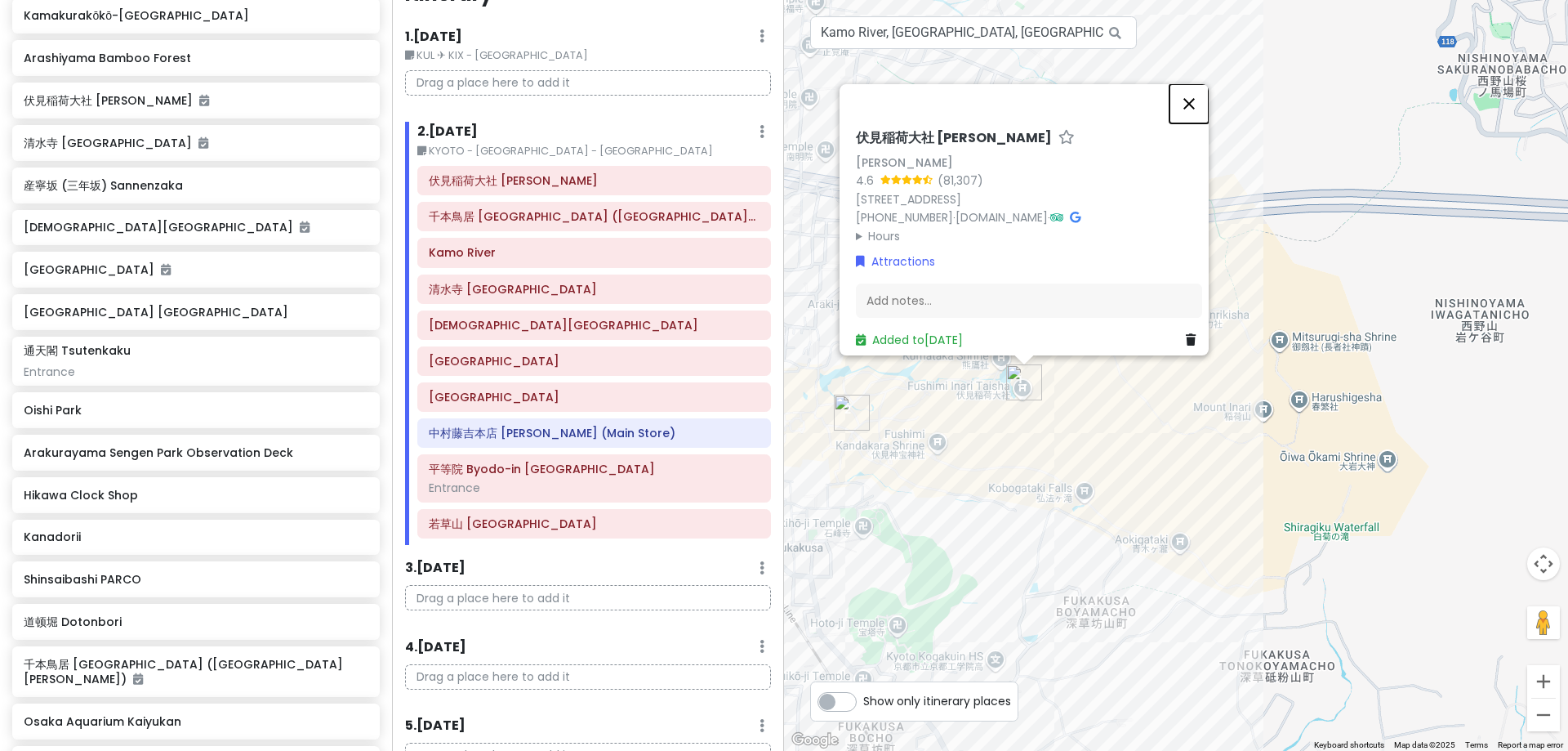
click at [1195, 84] on button "Close" at bounding box center [1188, 104] width 39 height 39
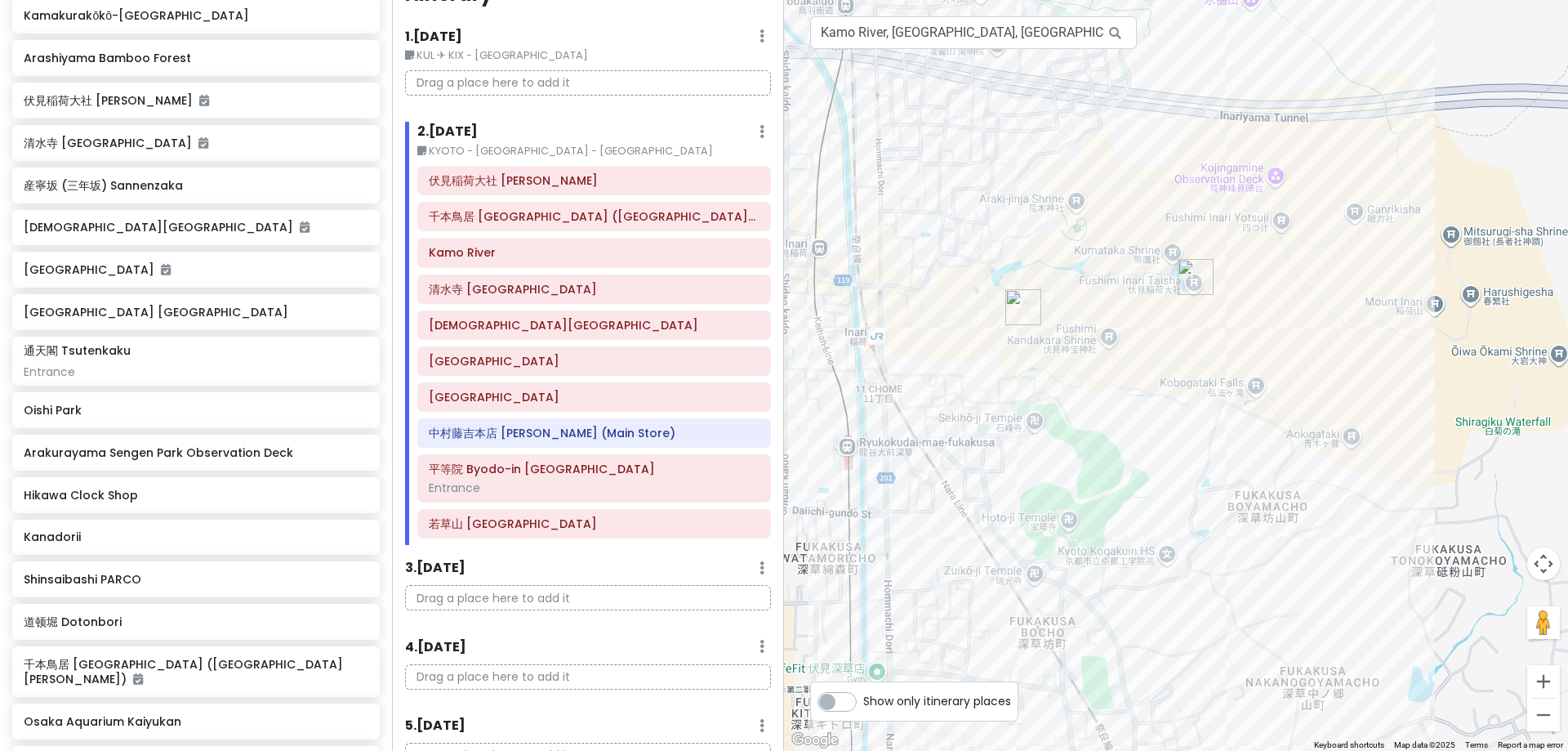
drag, startPoint x: 1073, startPoint y: 369, endPoint x: 1222, endPoint y: 287, distance: 170.1
click at [1218, 287] on div at bounding box center [1176, 375] width 784 height 751
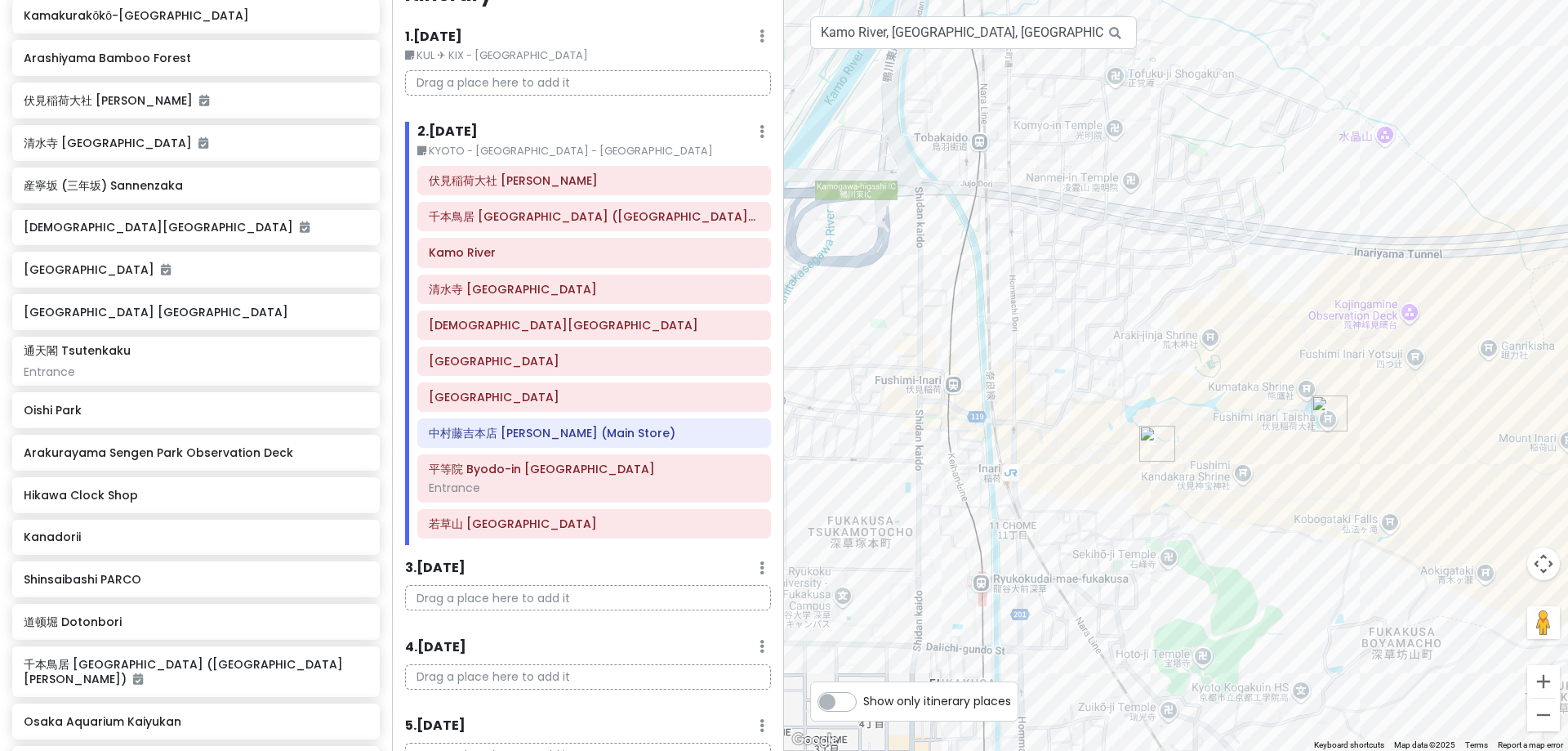
drag, startPoint x: 962, startPoint y: 305, endPoint x: 1098, endPoint y: 444, distance: 194.5
click at [1098, 444] on div at bounding box center [1176, 375] width 784 height 751
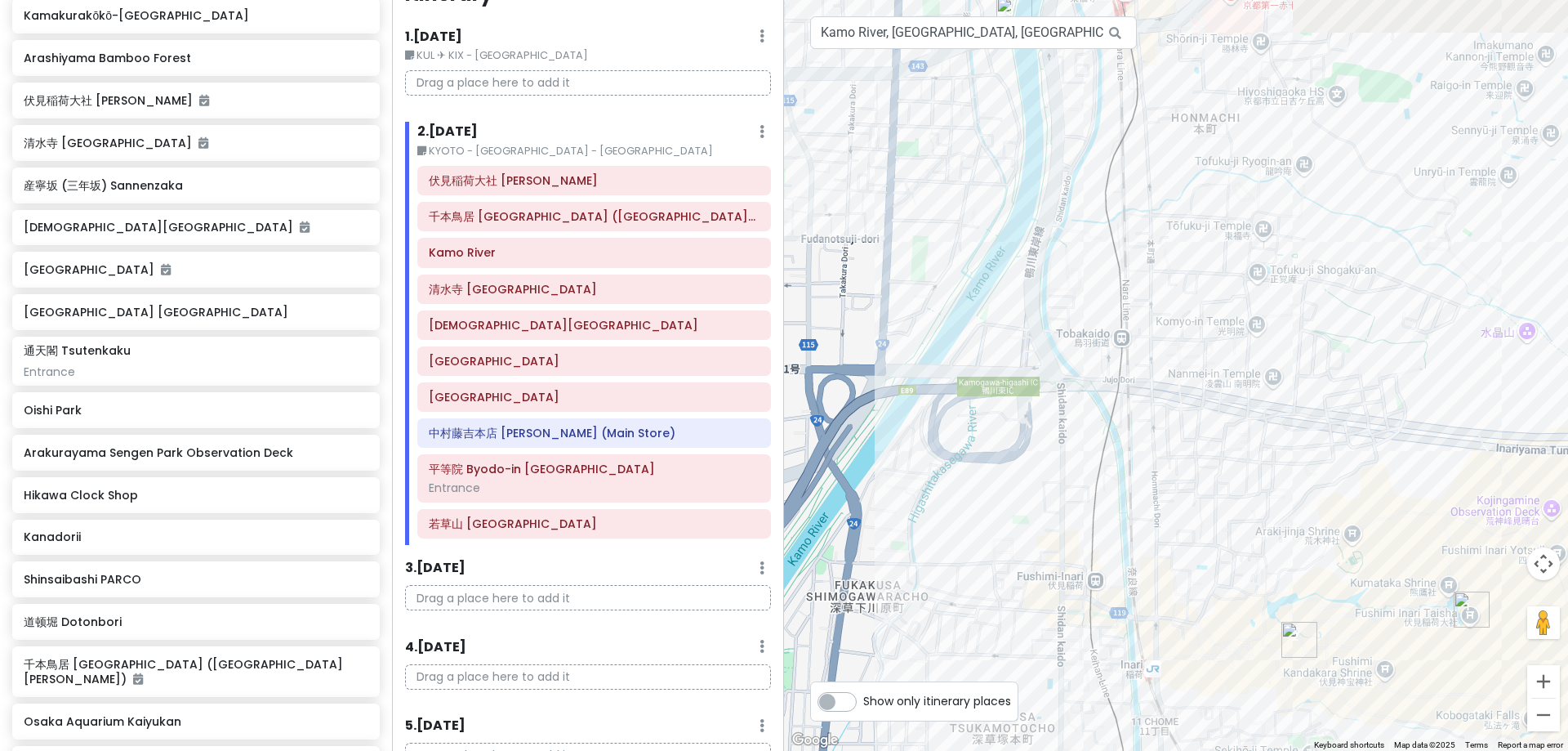
drag, startPoint x: 1150, startPoint y: 285, endPoint x: 1300, endPoint y: 494, distance: 257.3
click at [1218, 491] on div at bounding box center [1176, 375] width 784 height 751
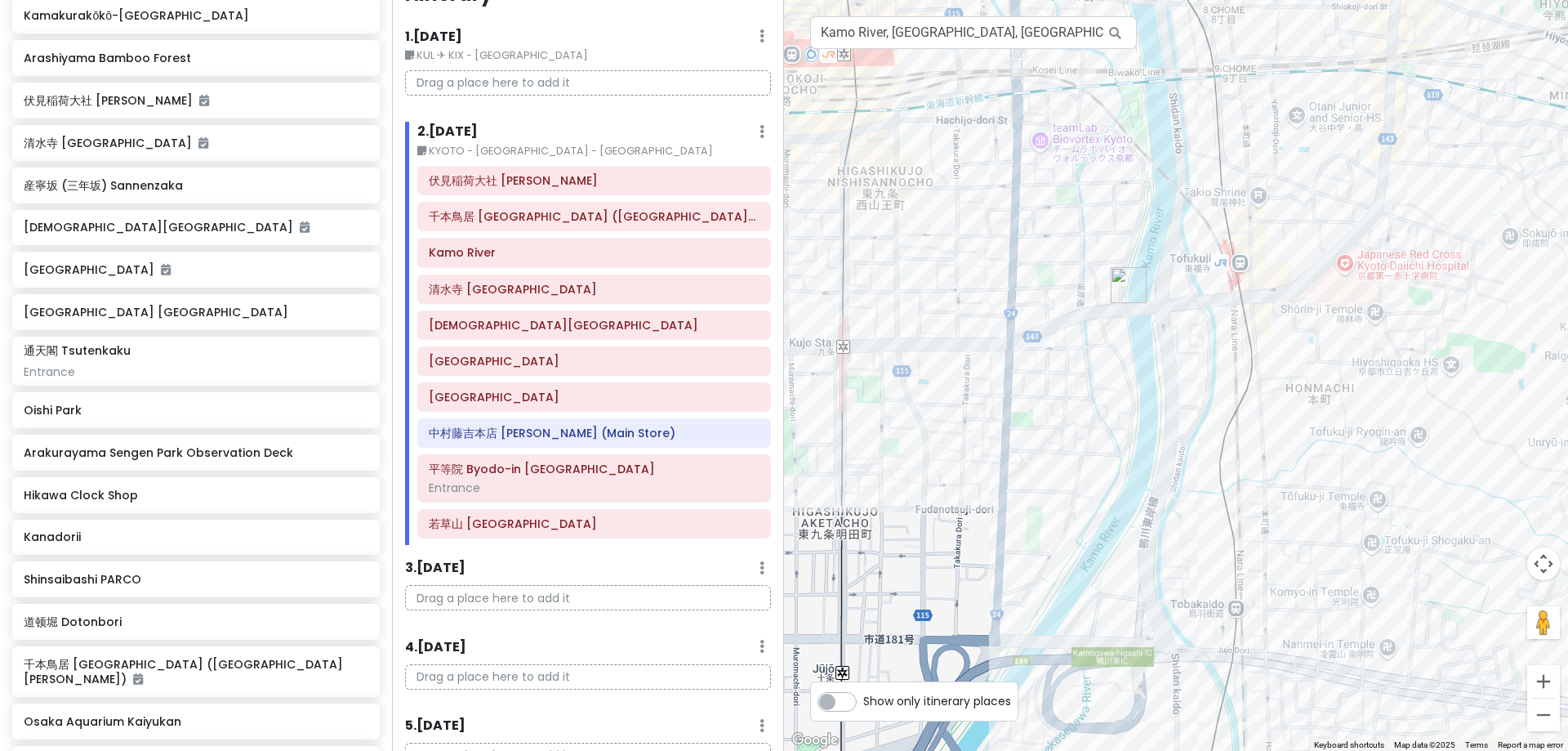
drag, startPoint x: 1210, startPoint y: 287, endPoint x: 1230, endPoint y: 397, distance: 111.8
click at [1218, 397] on div at bounding box center [1176, 375] width 784 height 751
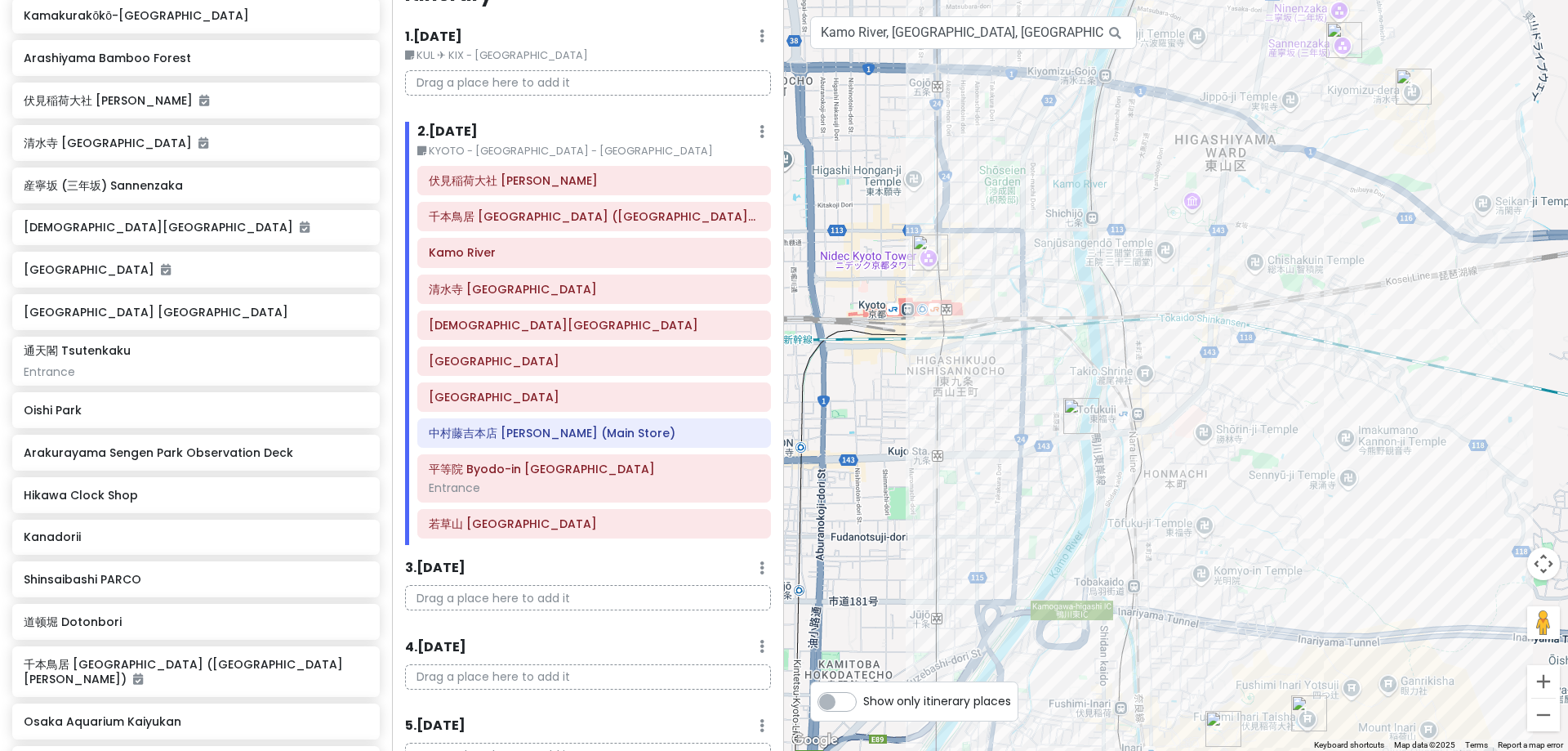
drag, startPoint x: 1278, startPoint y: 459, endPoint x: 1192, endPoint y: 480, distance: 88.5
click at [1192, 480] on div at bounding box center [1176, 375] width 784 height 751
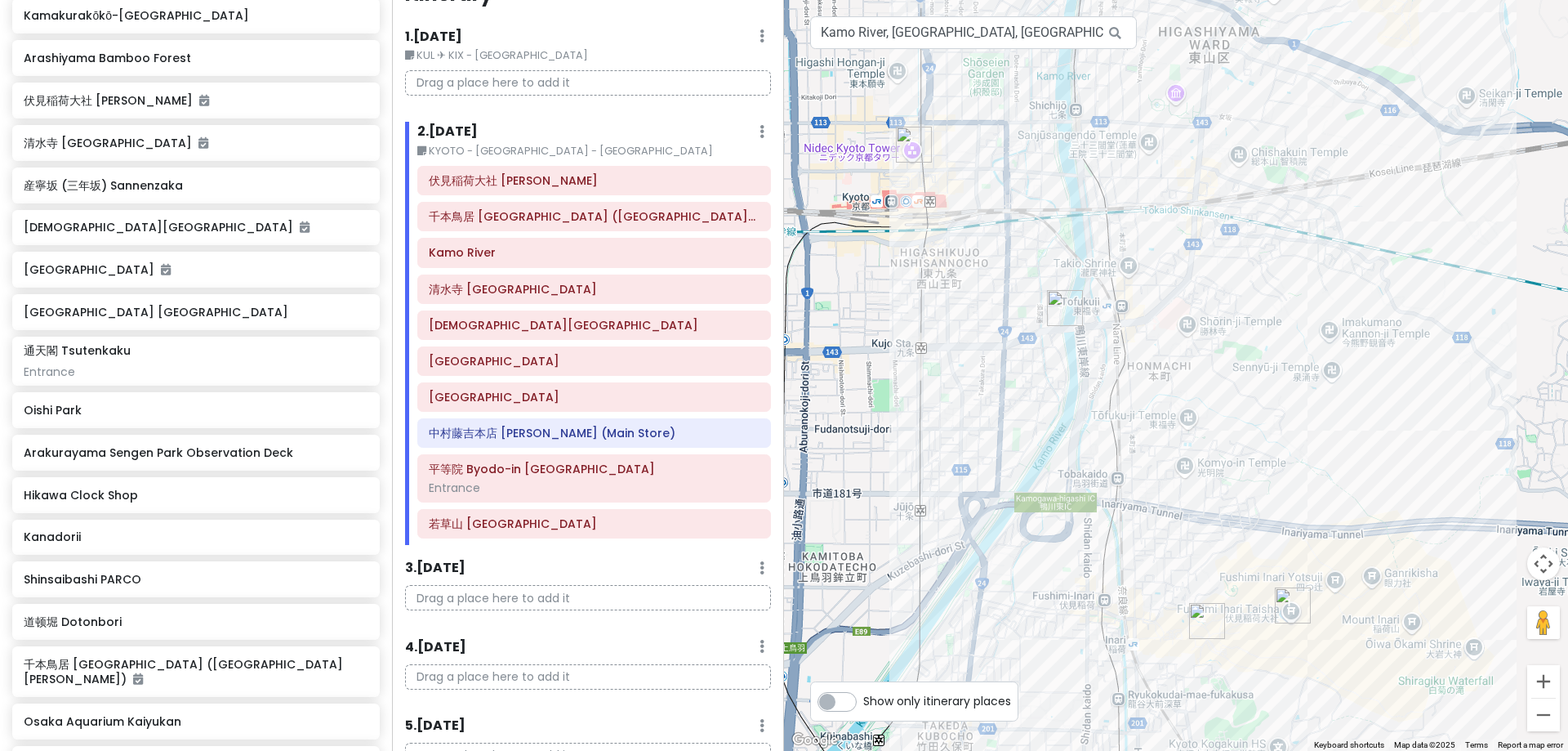
drag, startPoint x: 1234, startPoint y: 491, endPoint x: 1222, endPoint y: 388, distance: 103.7
click at [1218, 388] on div at bounding box center [1176, 375] width 784 height 751
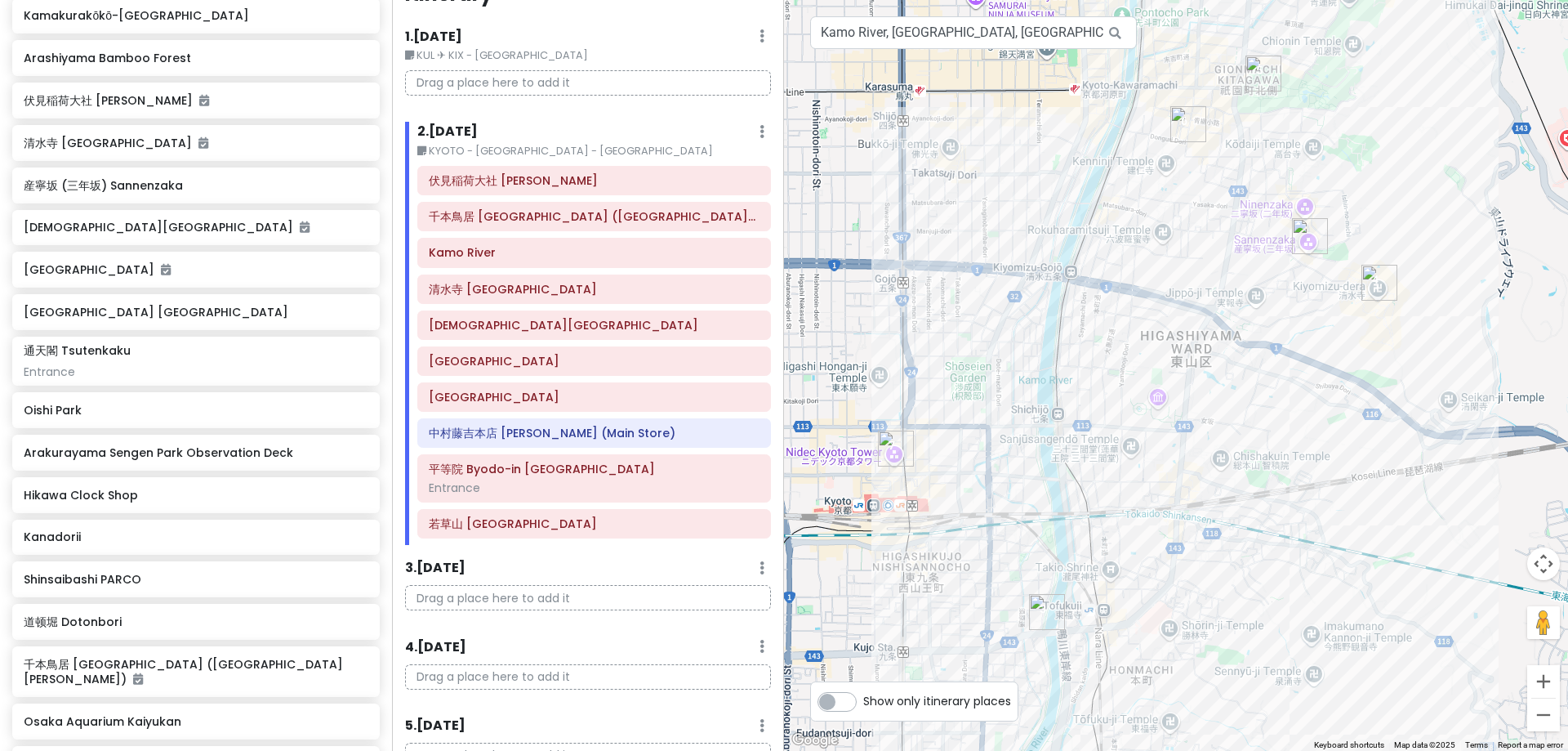
drag, startPoint x: 1207, startPoint y: 284, endPoint x: 1184, endPoint y: 609, distance: 325.8
click at [1184, 609] on div at bounding box center [1176, 375] width 784 height 751
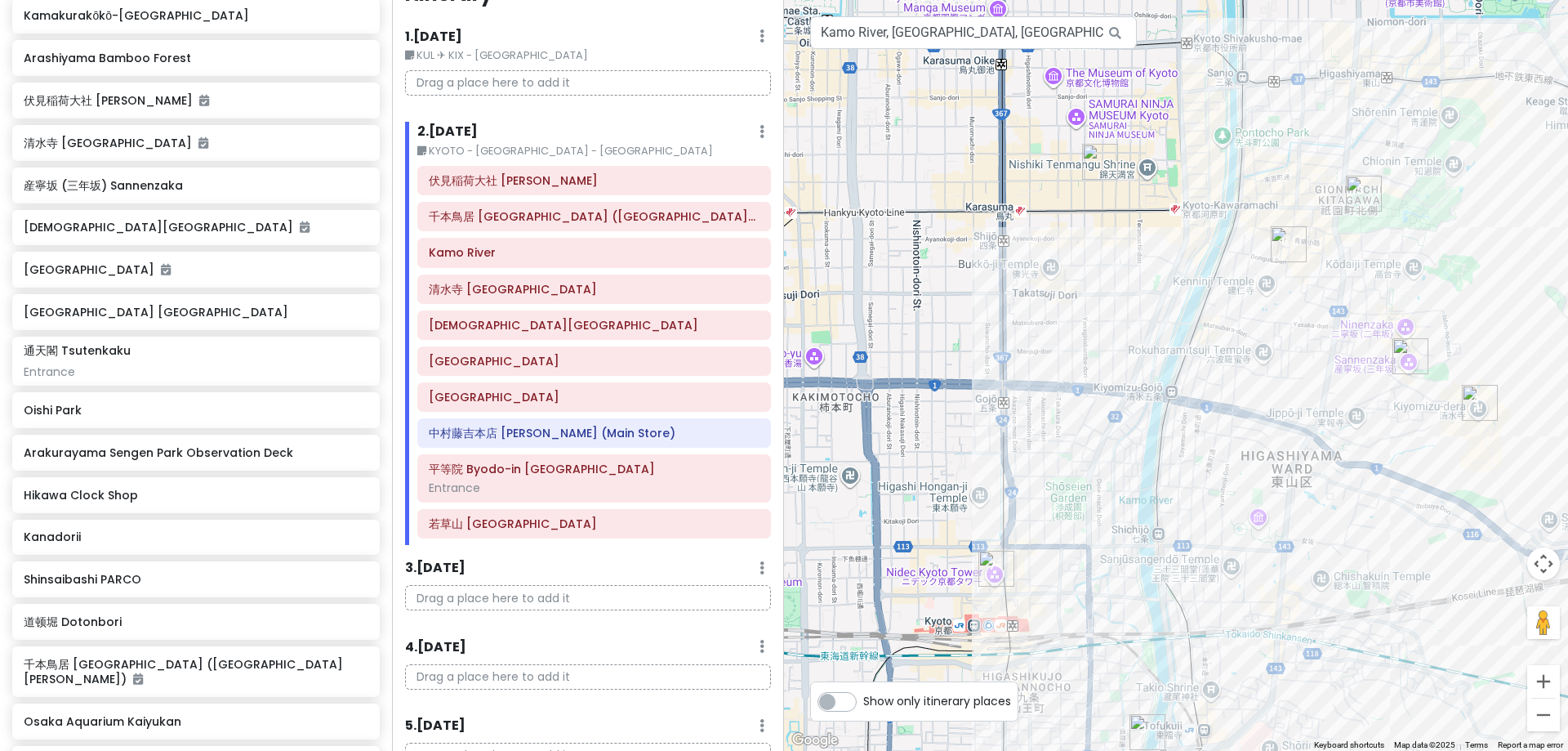
drag, startPoint x: 1099, startPoint y: 138, endPoint x: 1200, endPoint y: 260, distance: 158.4
click at [1200, 260] on div at bounding box center [1176, 375] width 784 height 751
click at [1218, 354] on img "産寧坂 (三年坂) Sannenzaka" at bounding box center [1410, 356] width 36 height 36
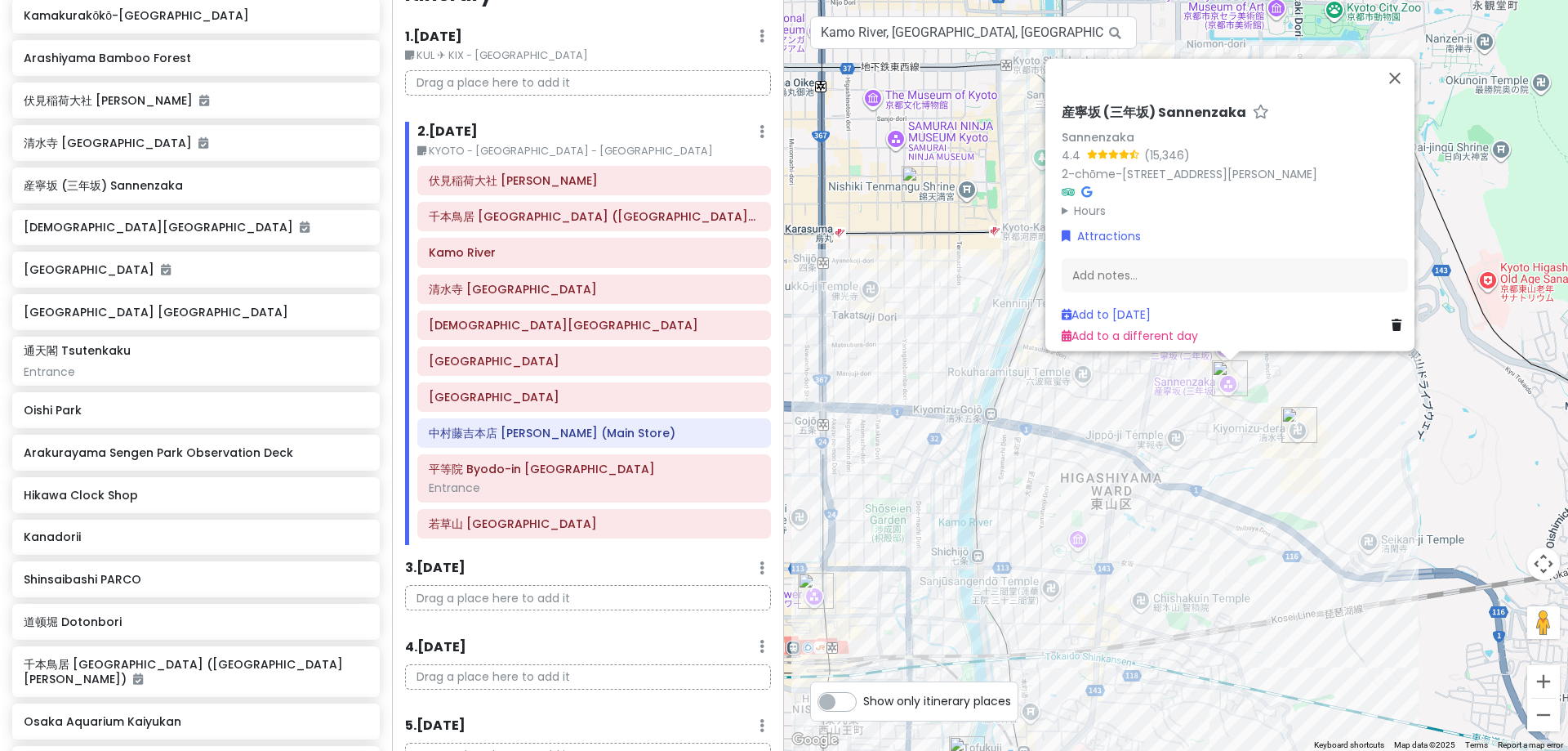
drag, startPoint x: 1346, startPoint y: 437, endPoint x: 1247, endPoint y: 418, distance: 100.8
click at [1218, 418] on div "産[GEOGRAPHIC_DATA] ([GEOGRAPHIC_DATA]) Sannenzaka Sannenzaka 4.4 (15,346) 2-chō…" at bounding box center [1176, 375] width 784 height 751
click at [1123, 305] on link "Add to [DATE]" at bounding box center [1106, 314] width 89 height 17
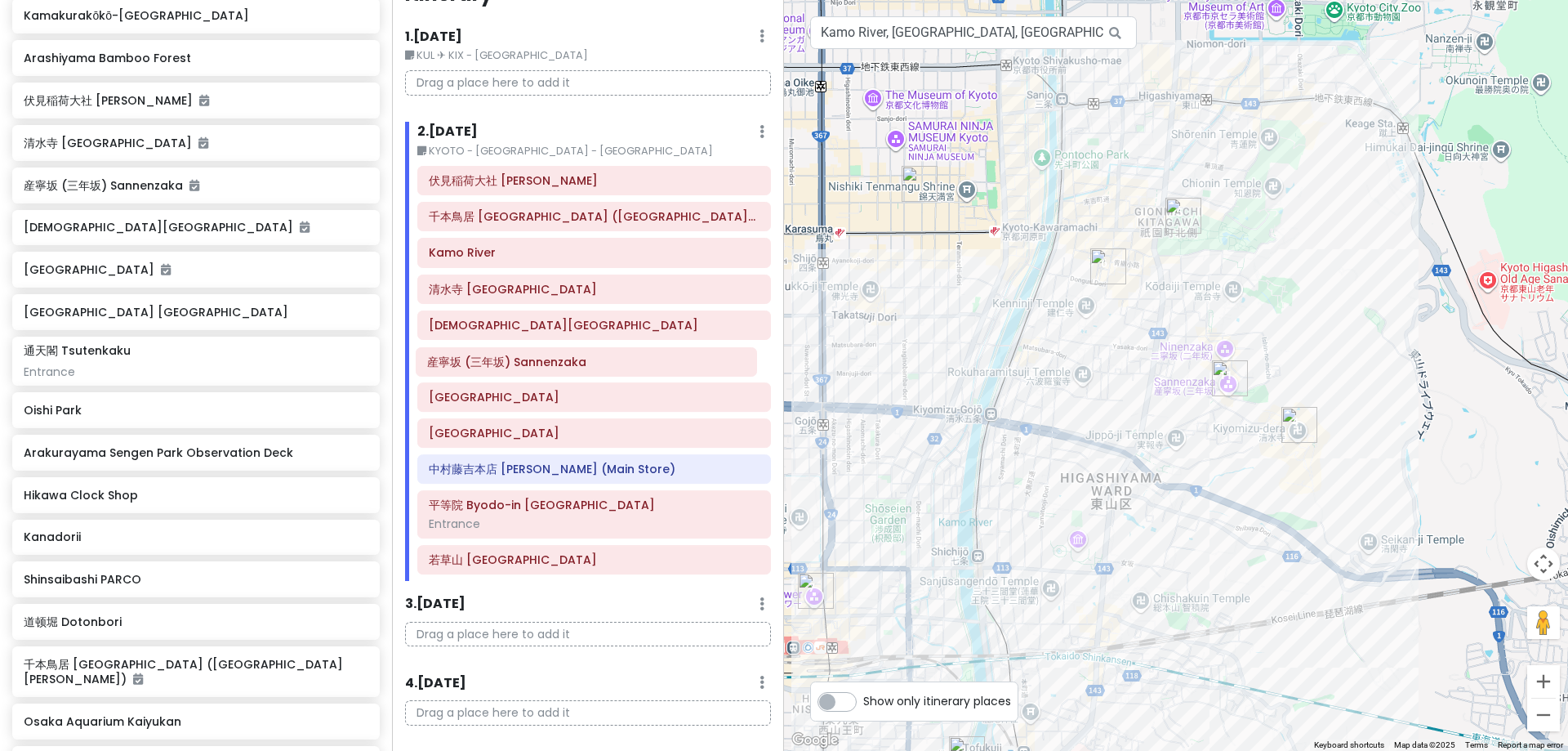
drag, startPoint x: 512, startPoint y: 560, endPoint x: 511, endPoint y: 362, distance: 198.0
click at [511, 362] on div "伏見稲荷大社 Fushimi Inari [PERSON_NAME] 千本鳥居 [GEOGRAPHIC_DATA] ([GEOGRAPHIC_DATA][PE…" at bounding box center [594, 373] width 378 height 414
click at [506, 362] on div "伏見稲荷大社 Fushimi Inari [PERSON_NAME] 千本鳥居 [GEOGRAPHIC_DATA] ([GEOGRAPHIC_DATA][PE…" at bounding box center [594, 373] width 378 height 414
drag, startPoint x: 506, startPoint y: 362, endPoint x: 506, endPoint y: 327, distance: 35.0
click at [506, 327] on div "伏見稲荷大社 Fushimi Inari [PERSON_NAME] 千本鳥居 [GEOGRAPHIC_DATA] ([GEOGRAPHIC_DATA][PE…" at bounding box center [594, 373] width 378 height 414
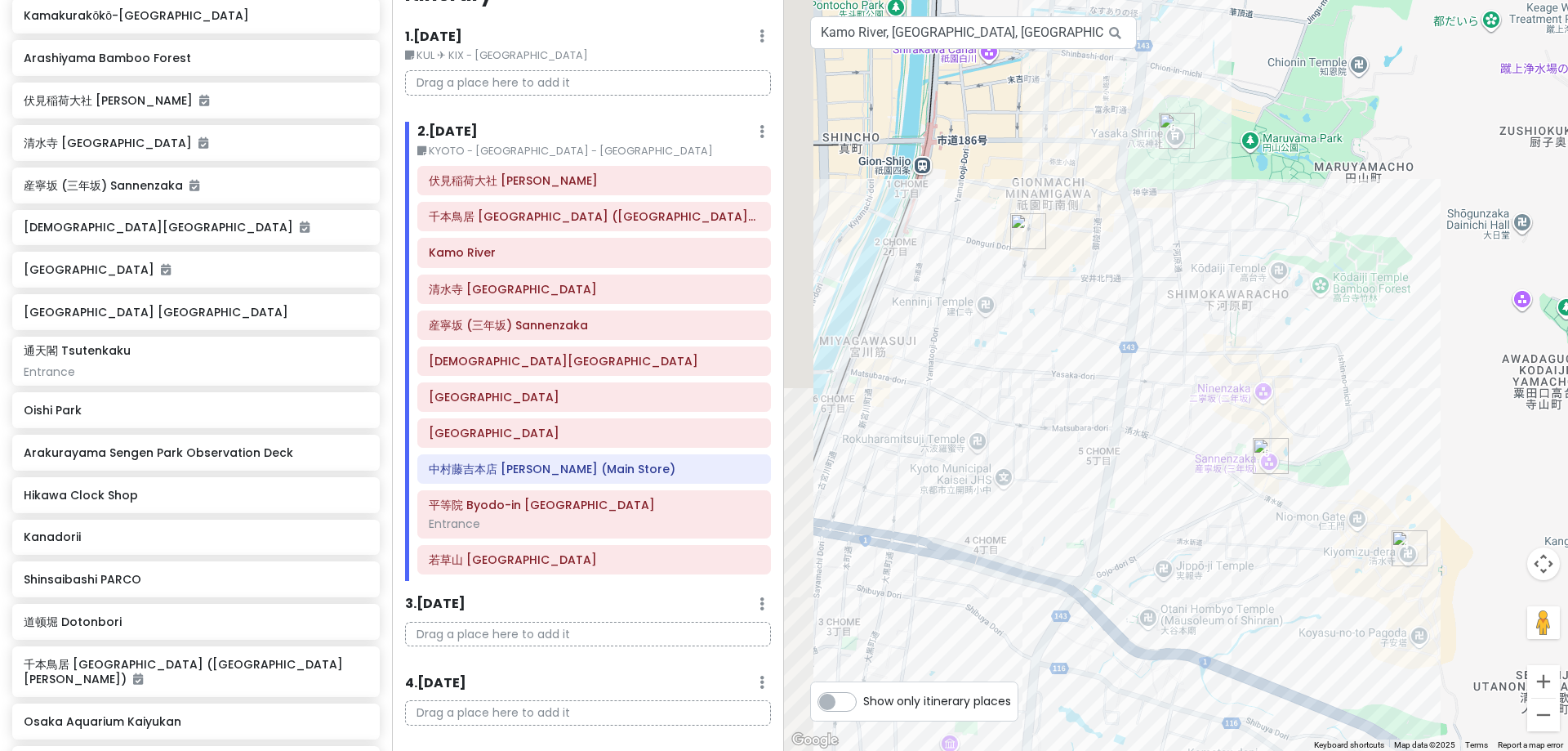
drag, startPoint x: 1121, startPoint y: 236, endPoint x: 1185, endPoint y: 324, distance: 108.8
click at [1185, 324] on div at bounding box center [1176, 375] width 784 height 751
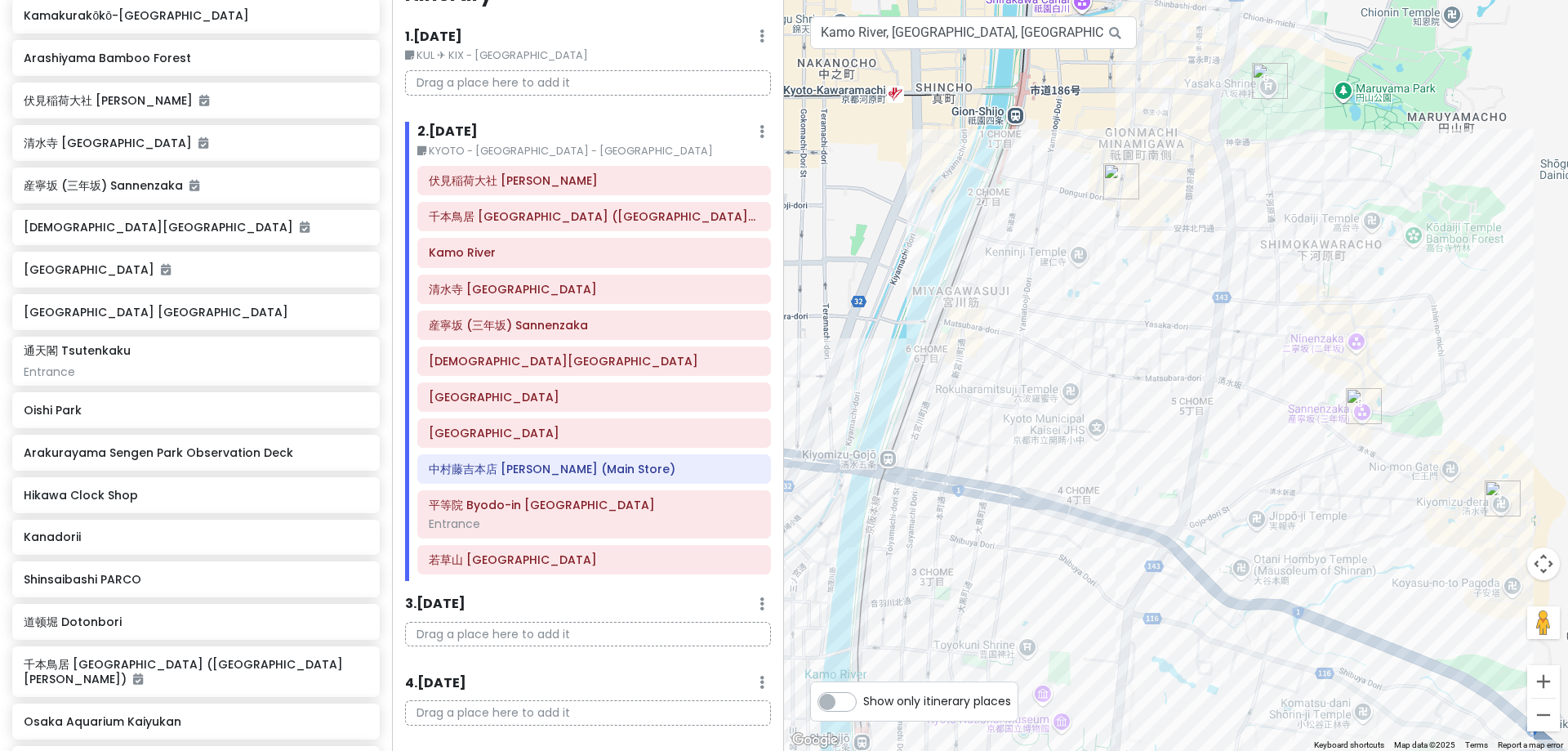
drag, startPoint x: 1146, startPoint y: 446, endPoint x: 1216, endPoint y: 355, distance: 114.8
click at [1216, 355] on div at bounding box center [1176, 375] width 784 height 751
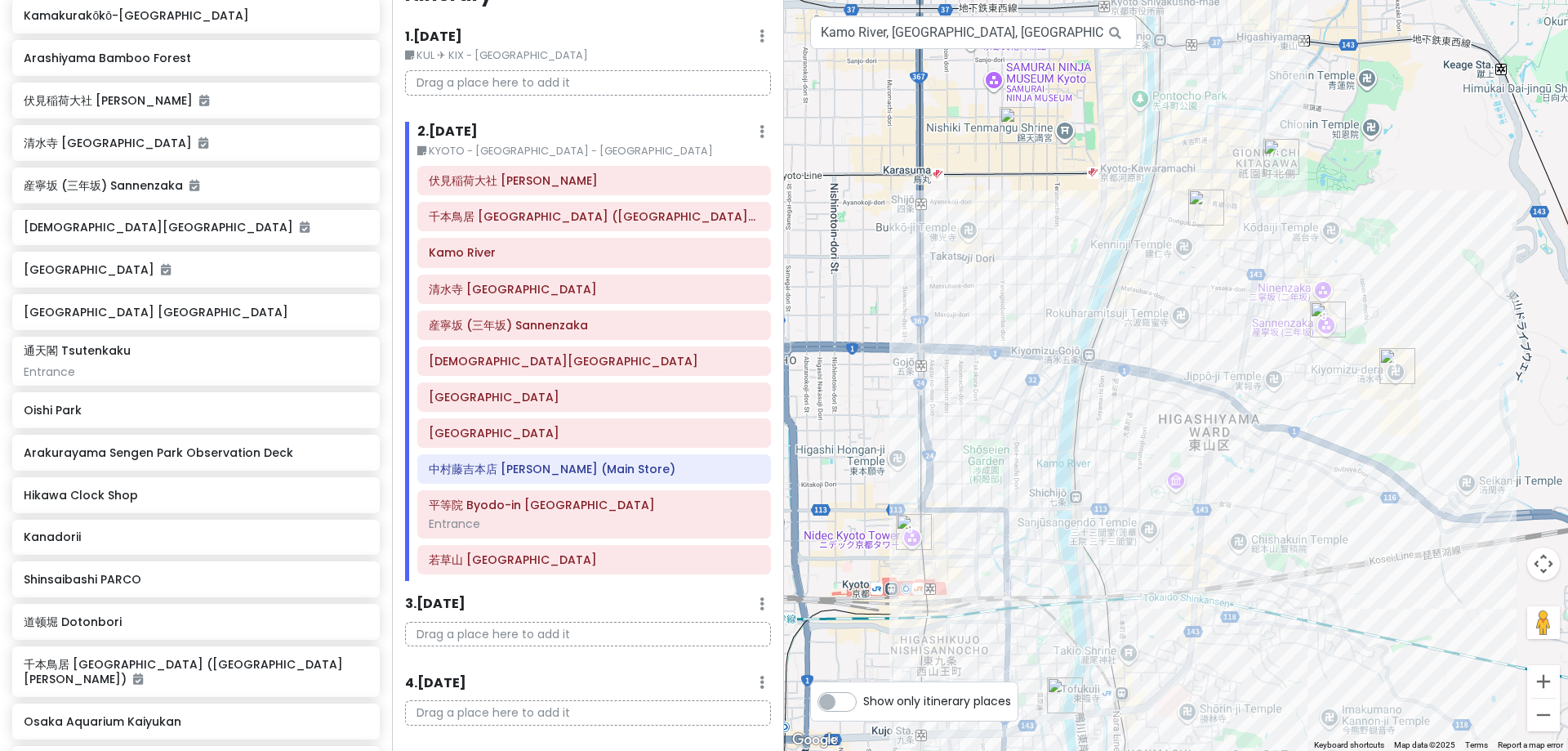
drag, startPoint x: 1183, startPoint y: 415, endPoint x: 1230, endPoint y: 349, distance: 81.0
click at [1218, 365] on div at bounding box center [1176, 375] width 784 height 751
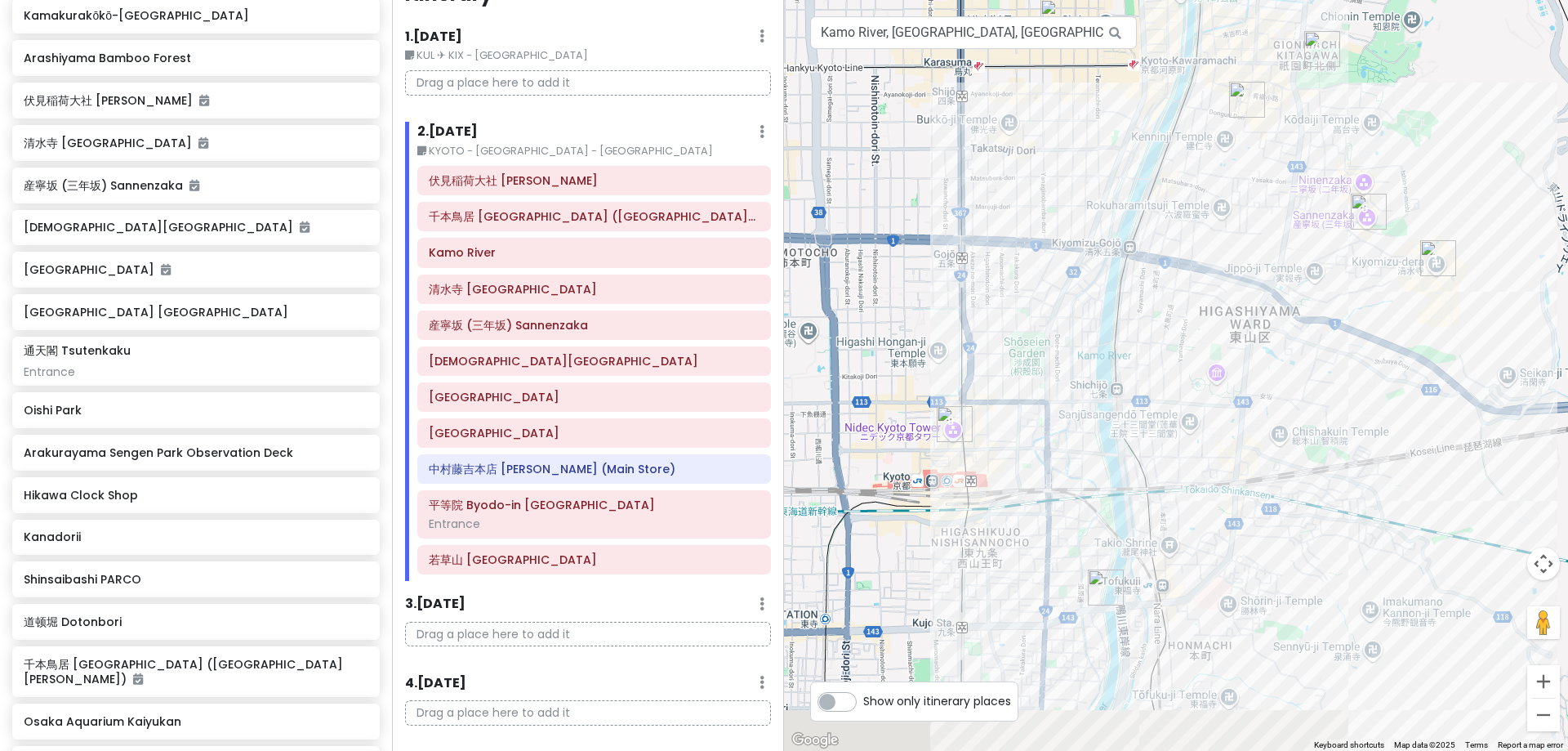
drag, startPoint x: 1095, startPoint y: 284, endPoint x: 1134, endPoint y: 183, distance: 108.3
click at [1134, 183] on div at bounding box center [1176, 375] width 784 height 751
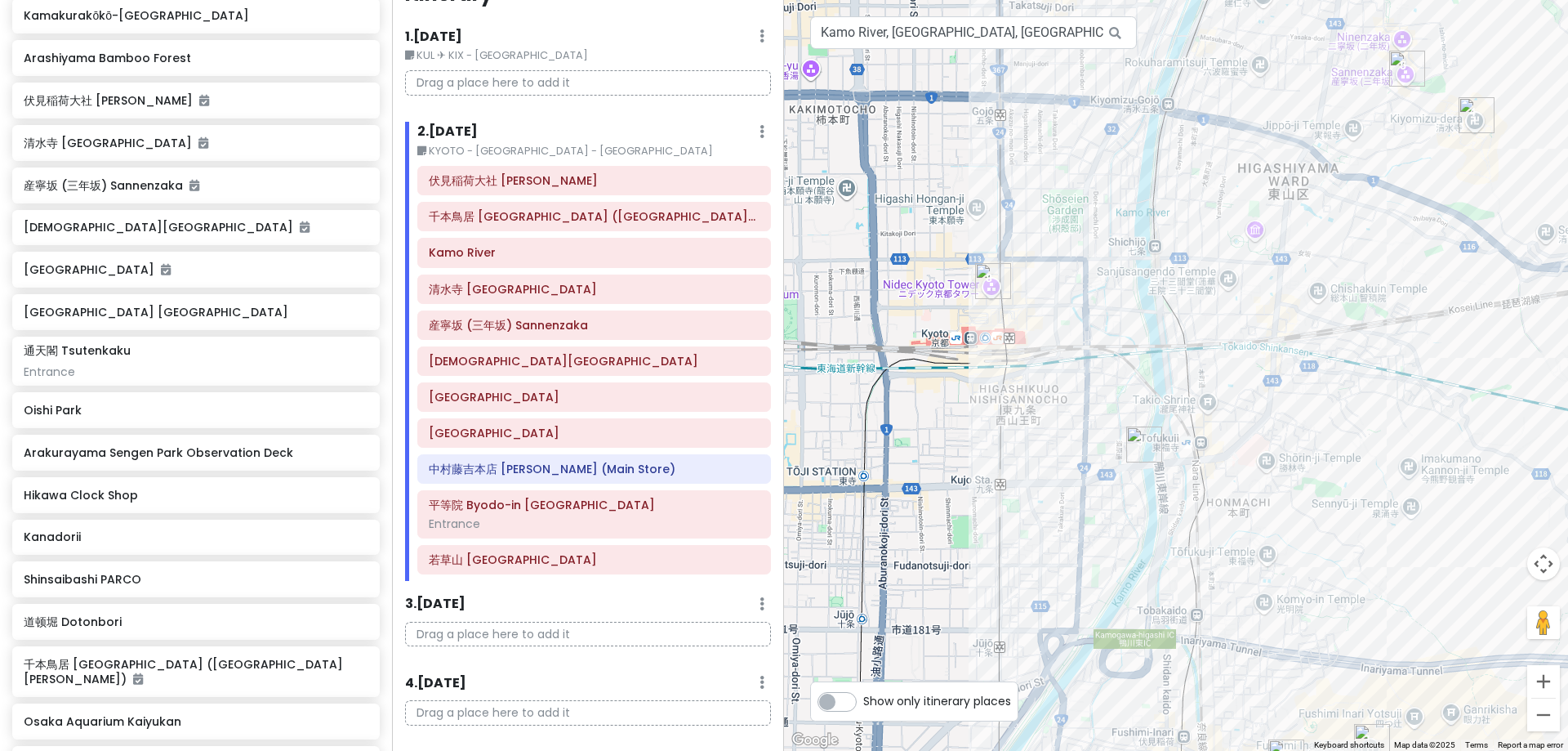
drag, startPoint x: 1009, startPoint y: 515, endPoint x: 1047, endPoint y: 356, distance: 163.5
click at [1043, 359] on div at bounding box center [1176, 375] width 784 height 751
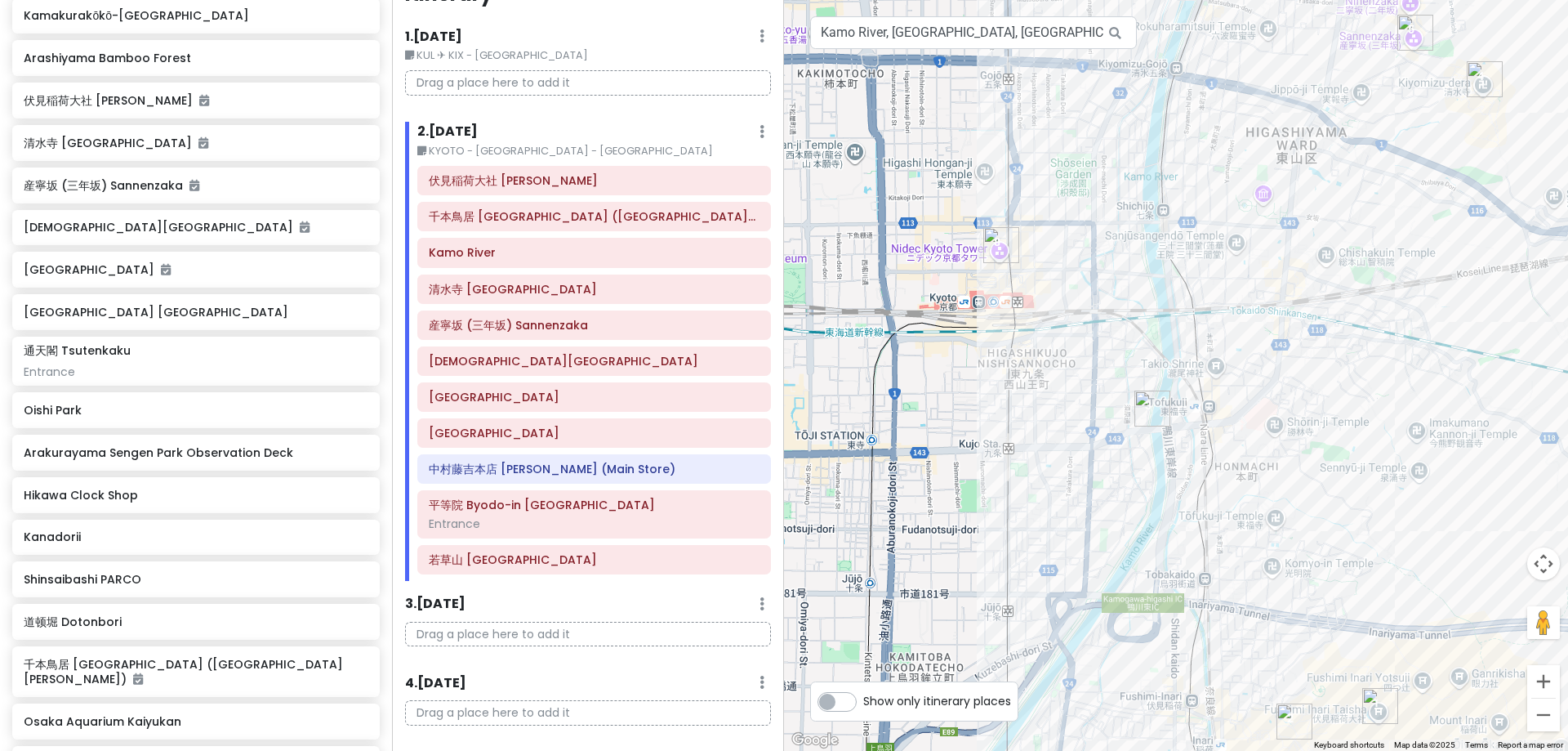
drag, startPoint x: 1099, startPoint y: 477, endPoint x: 1092, endPoint y: 310, distance: 167.1
click at [1092, 327] on div at bounding box center [1176, 375] width 784 height 751
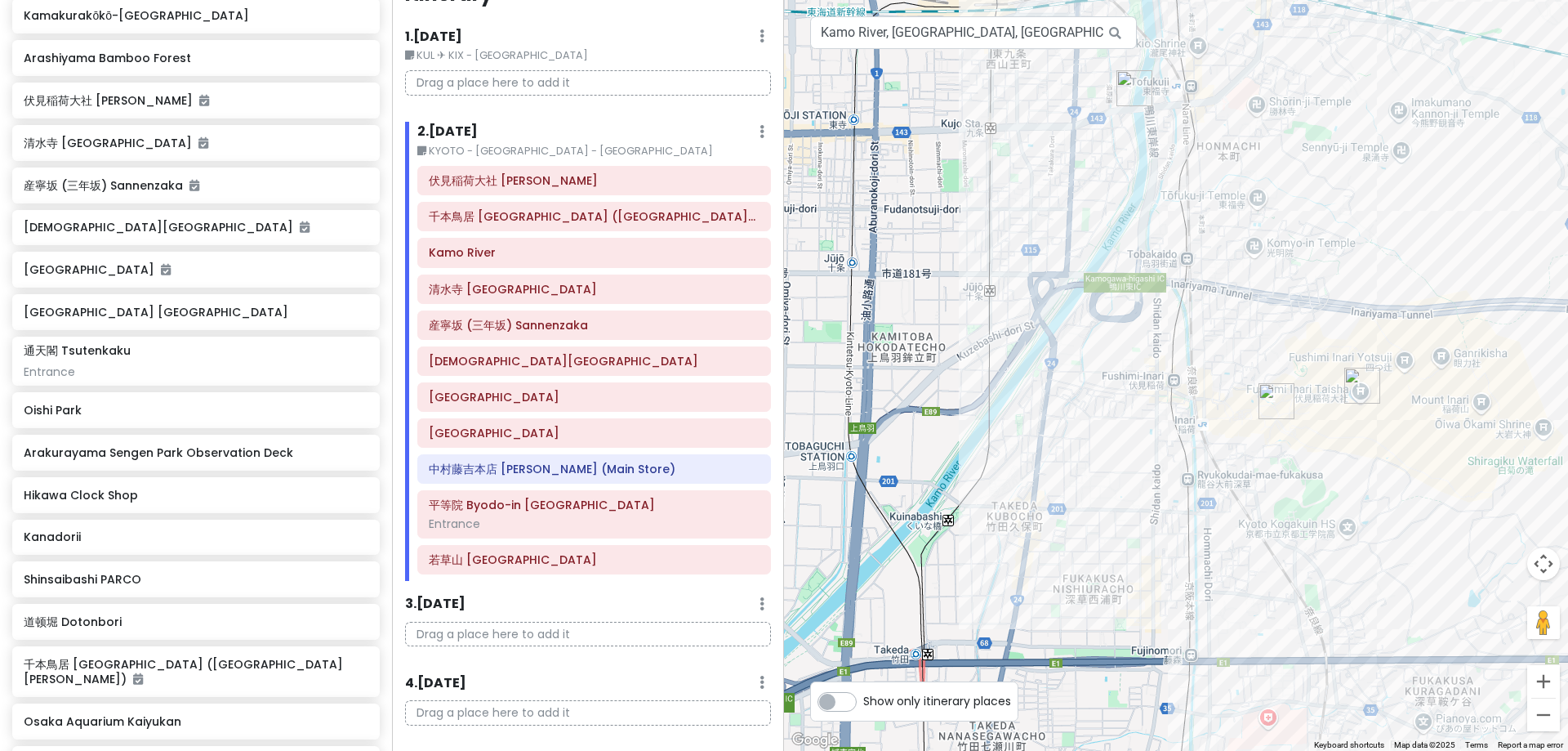
drag, startPoint x: 1177, startPoint y: 515, endPoint x: 1152, endPoint y: 330, distance: 186.7
click at [1154, 355] on div at bounding box center [1176, 375] width 784 height 751
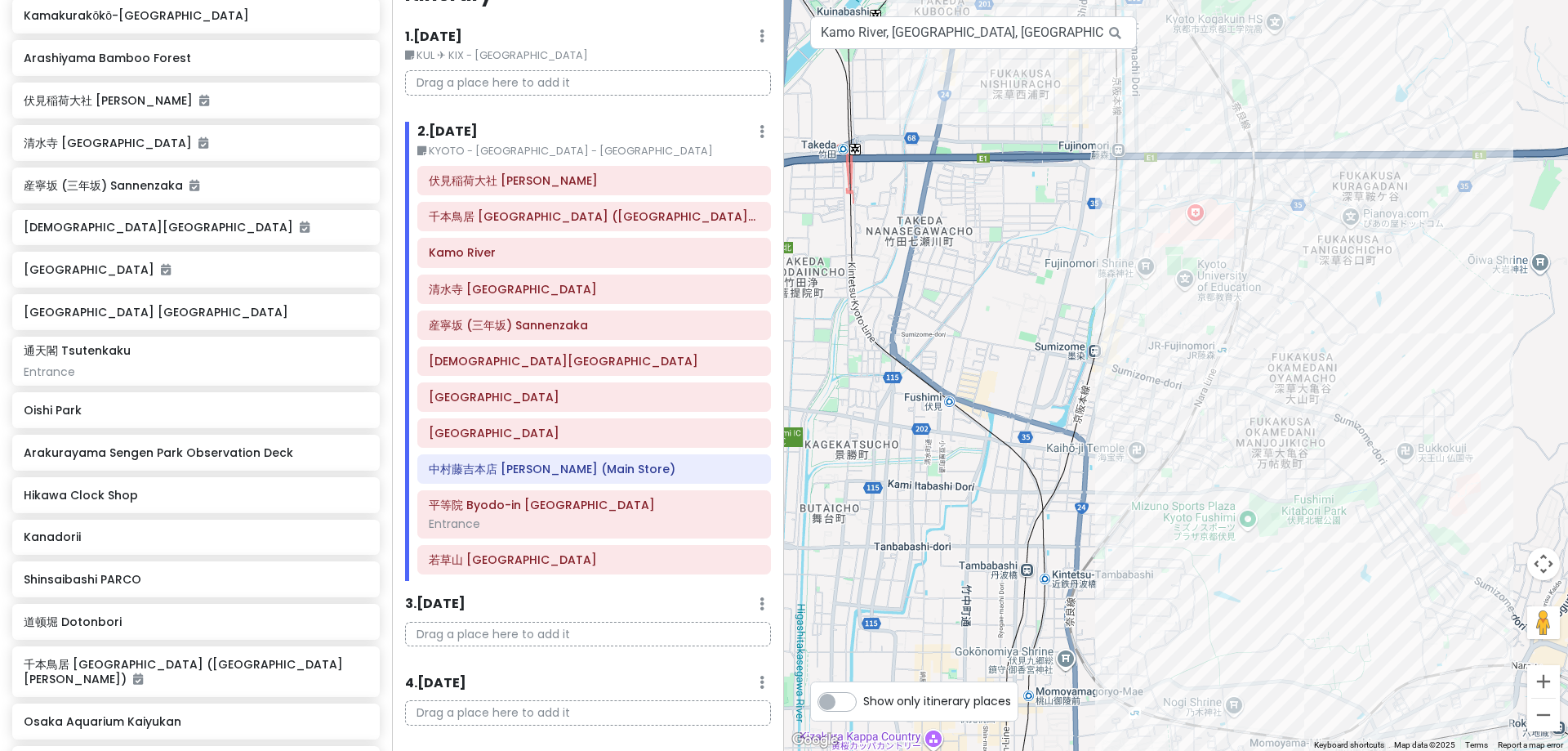
drag, startPoint x: 1218, startPoint y: 530, endPoint x: 1190, endPoint y: 369, distance: 163.4
click at [1197, 404] on div at bounding box center [1176, 375] width 784 height 751
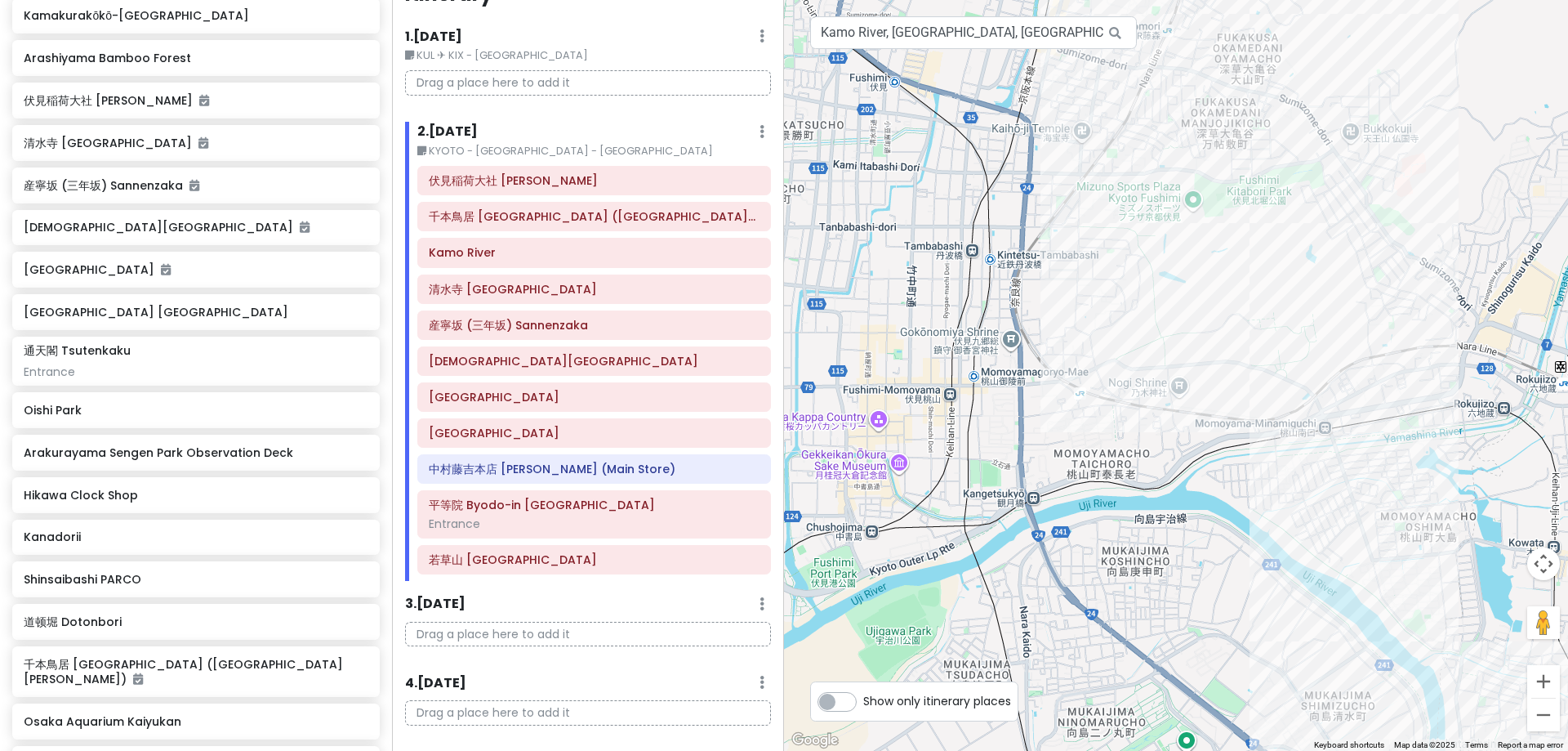
drag, startPoint x: 1286, startPoint y: 570, endPoint x: 1236, endPoint y: 448, distance: 131.8
click at [1218, 484] on div at bounding box center [1176, 375] width 784 height 751
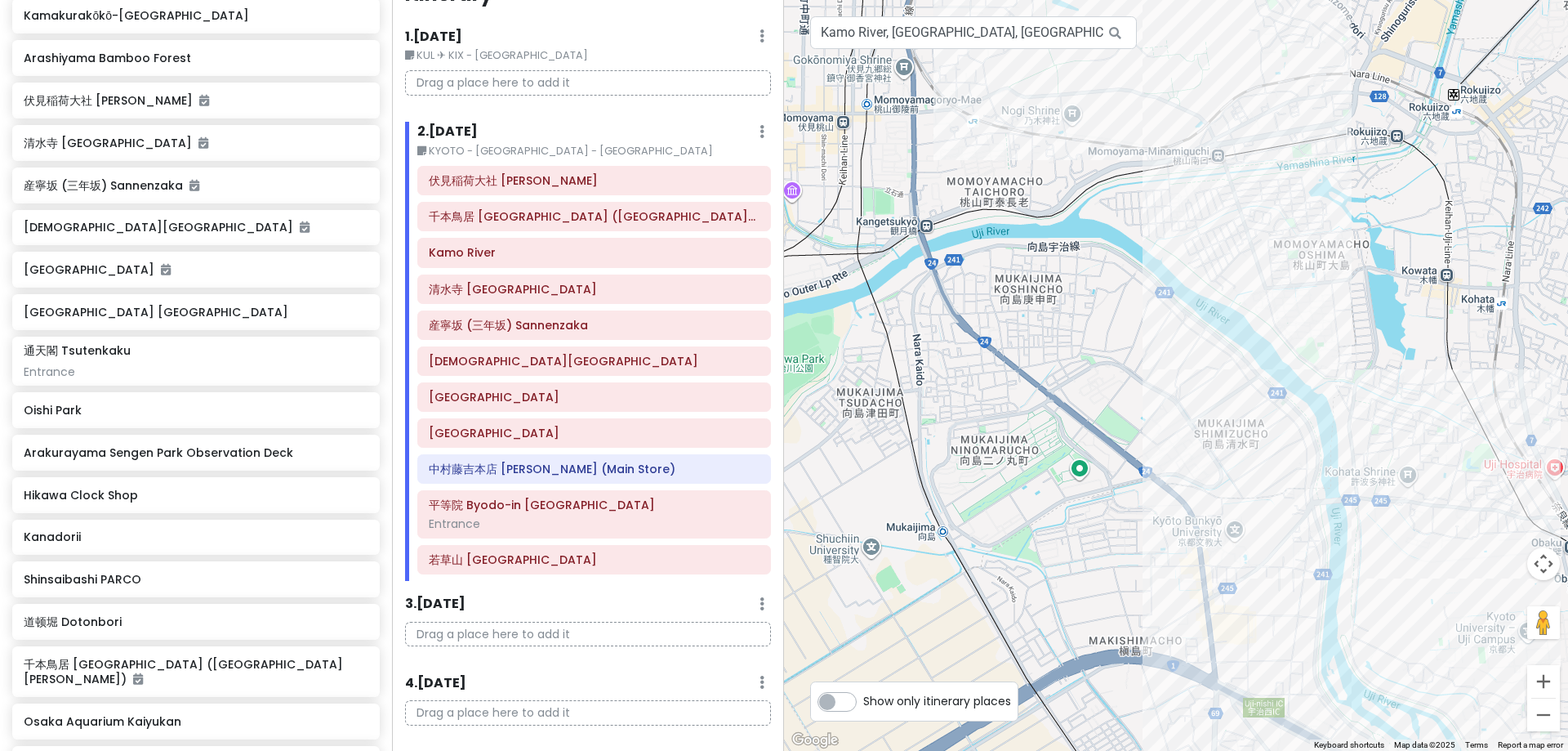
drag, startPoint x: 1300, startPoint y: 609, endPoint x: 1253, endPoint y: 449, distance: 166.8
click at [1218, 487] on div at bounding box center [1176, 375] width 784 height 751
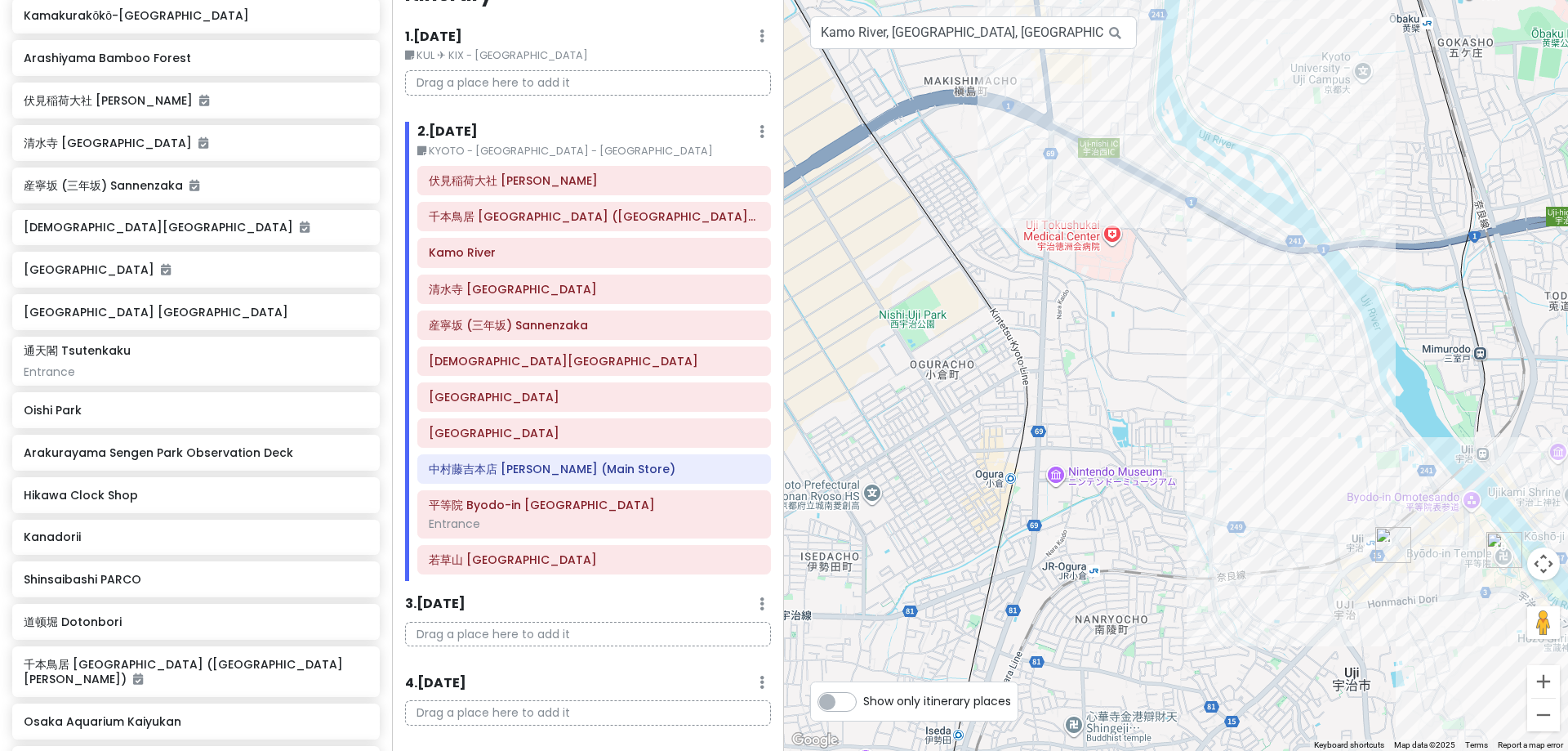
drag, startPoint x: 1302, startPoint y: 576, endPoint x: 1248, endPoint y: 404, distance: 180.3
click at [1218, 462] on div at bounding box center [1176, 375] width 784 height 751
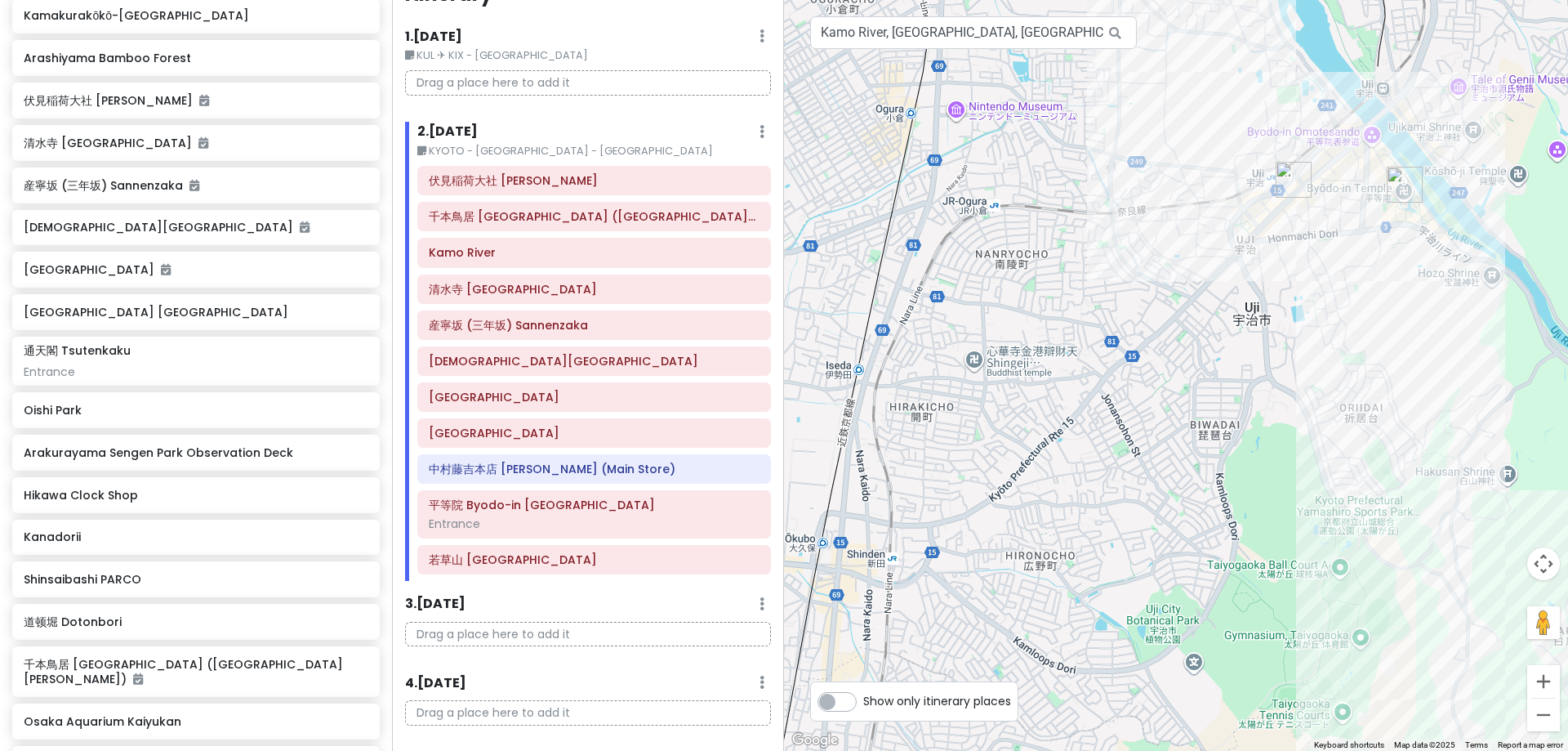
drag, startPoint x: 1285, startPoint y: 444, endPoint x: 1286, endPoint y: 541, distance: 97.0
click at [1218, 541] on div at bounding box center [1176, 375] width 784 height 751
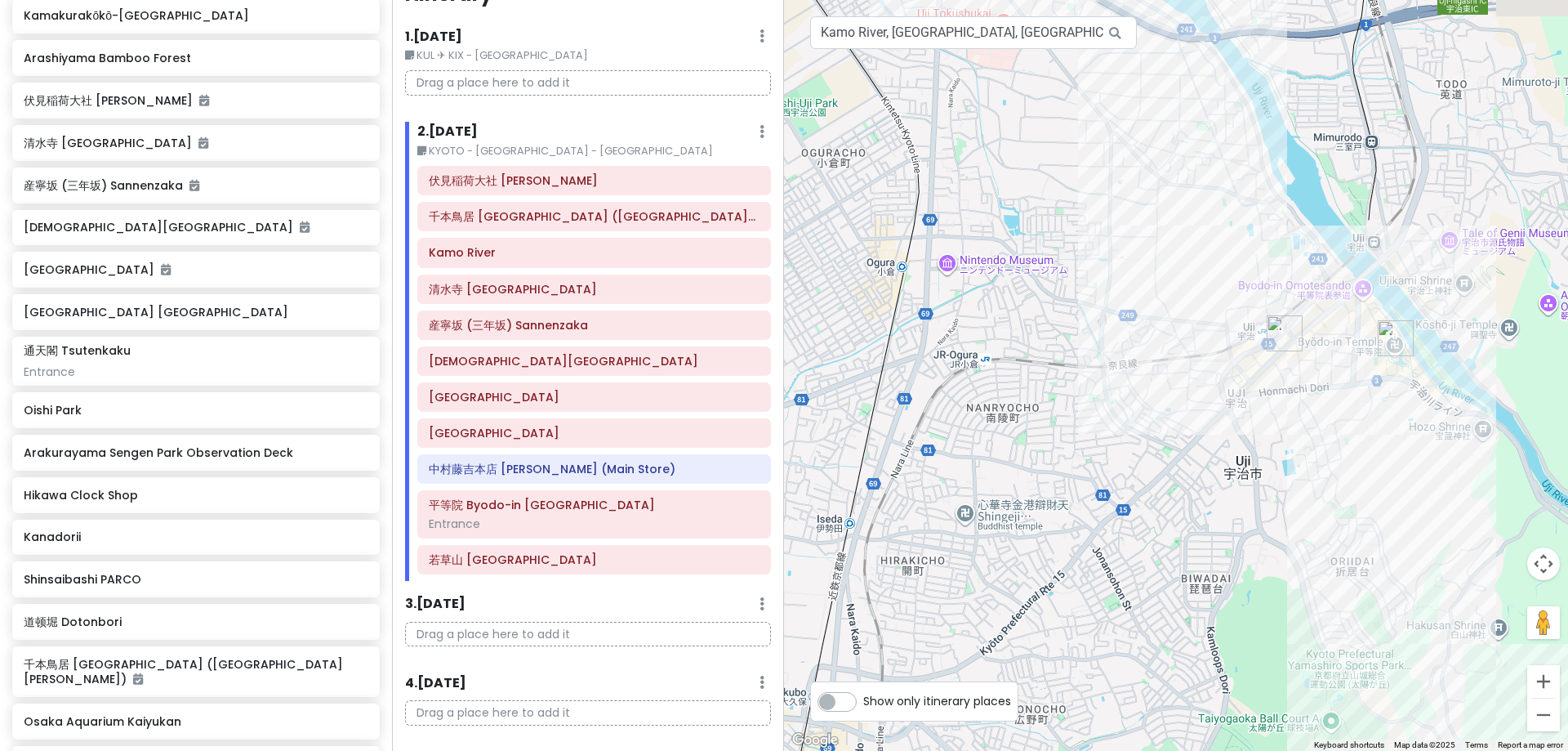
drag, startPoint x: 1200, startPoint y: 119, endPoint x: 1103, endPoint y: 600, distance: 490.7
click at [1115, 564] on div at bounding box center [1176, 375] width 784 height 751
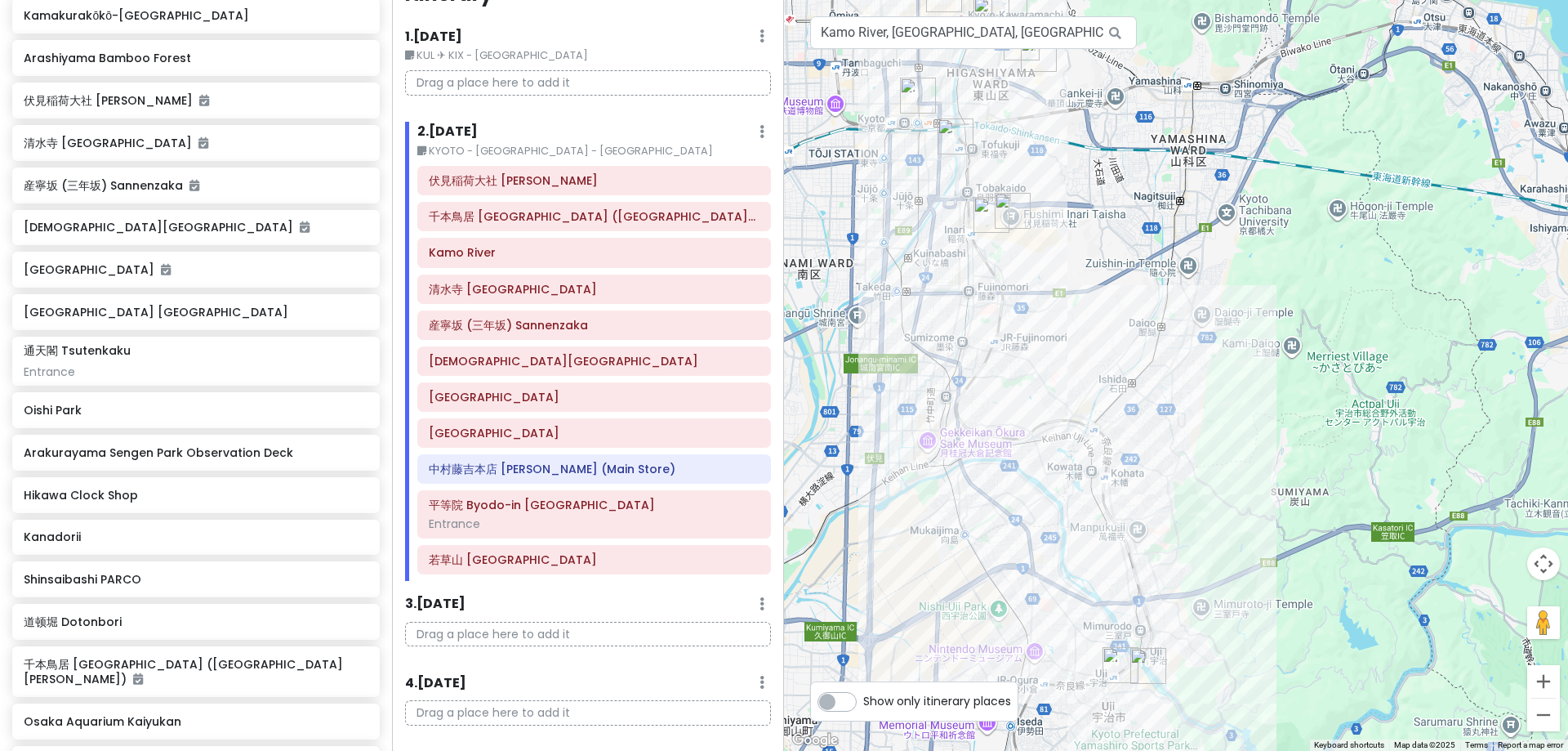
drag, startPoint x: 1016, startPoint y: 295, endPoint x: 1043, endPoint y: 381, distance: 90.1
click at [1043, 381] on div at bounding box center [1176, 375] width 784 height 751
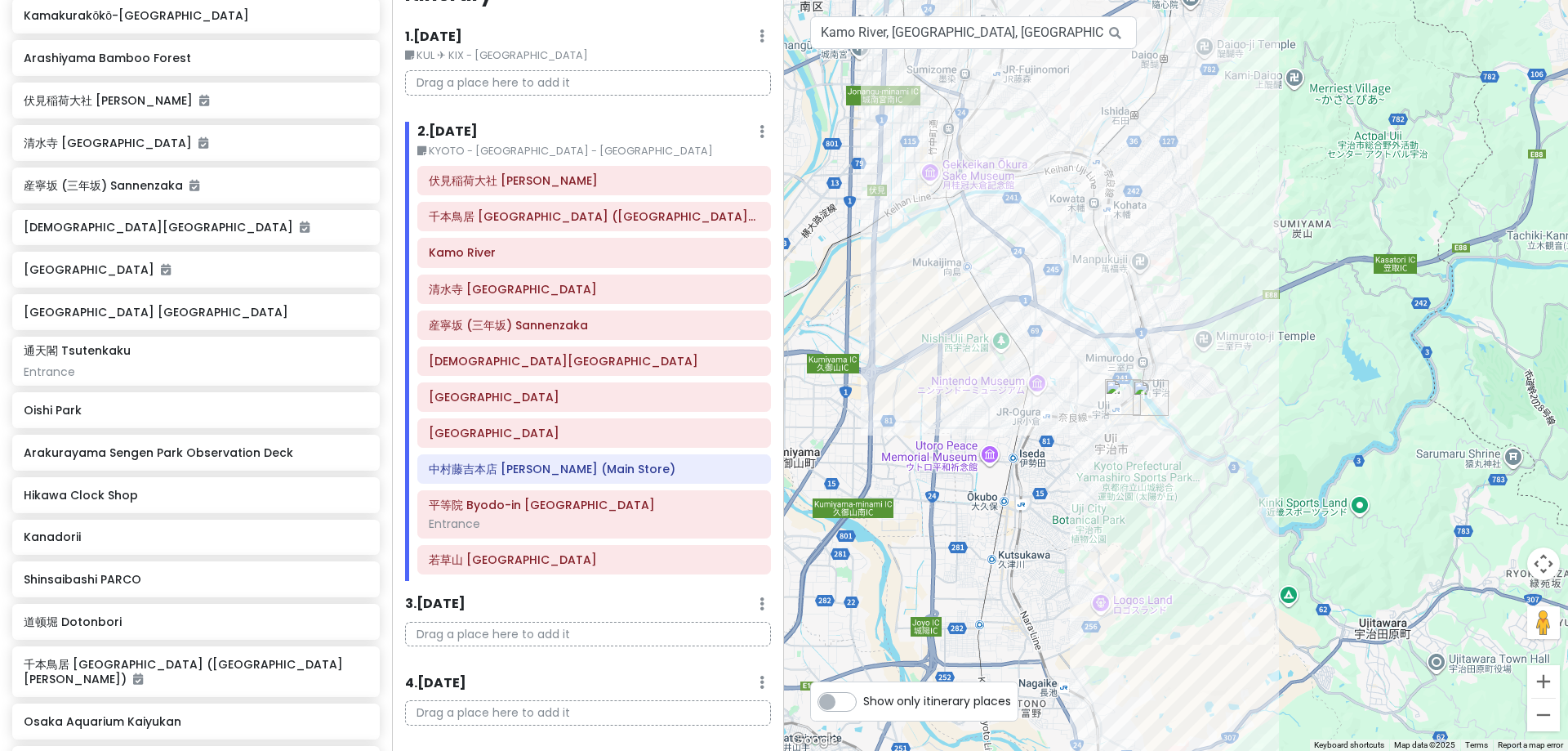
drag, startPoint x: 1144, startPoint y: 665, endPoint x: 1147, endPoint y: 395, distance: 270.0
click at [1147, 395] on img "平等院 Byodo-in Hoodo" at bounding box center [1150, 397] width 36 height 36
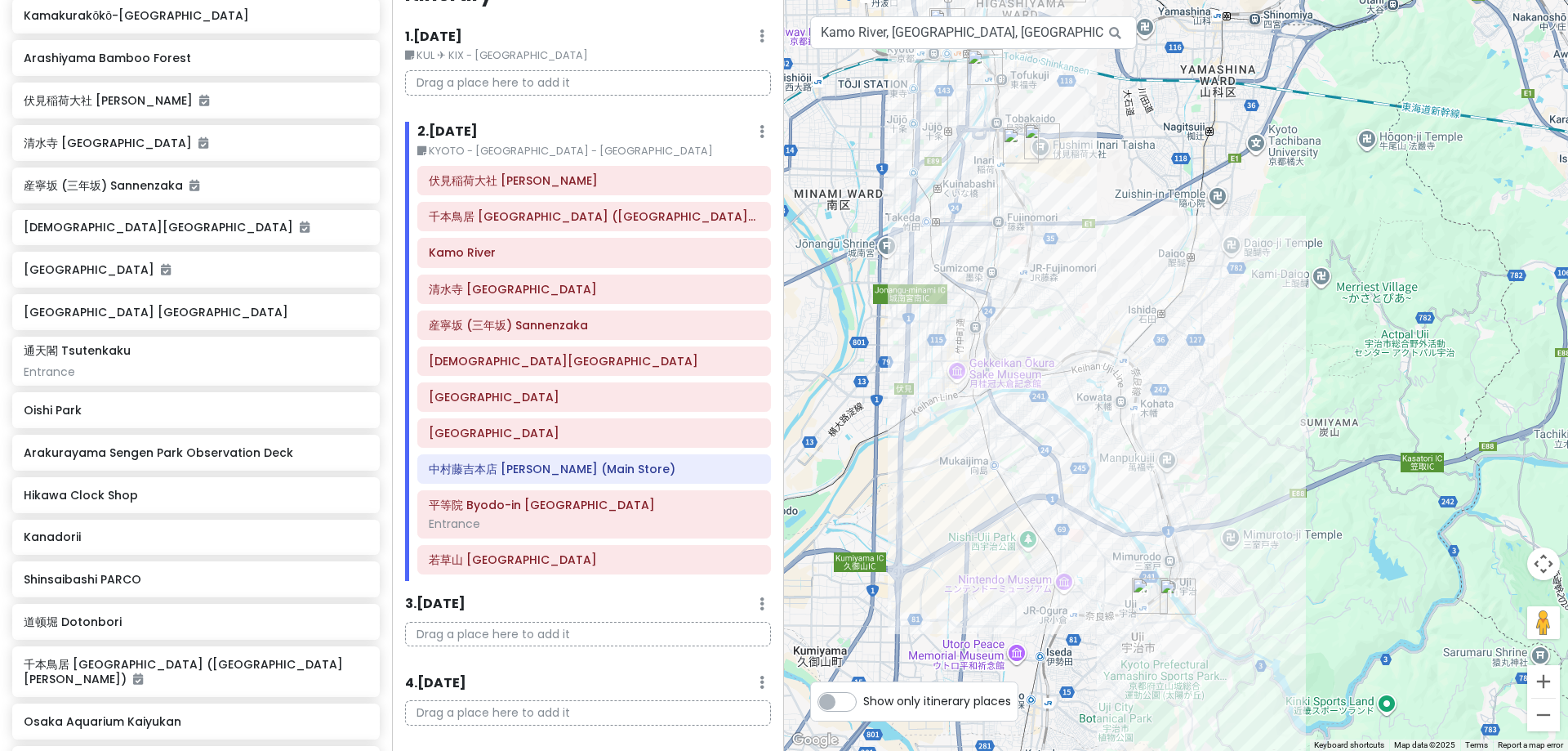
drag, startPoint x: 1068, startPoint y: 345, endPoint x: 1102, endPoint y: 660, distance: 316.8
click at [1105, 650] on div at bounding box center [1176, 375] width 784 height 751
drag, startPoint x: 1069, startPoint y: 407, endPoint x: 1037, endPoint y: 119, distance: 289.8
click at [1038, 124] on div at bounding box center [1176, 375] width 784 height 751
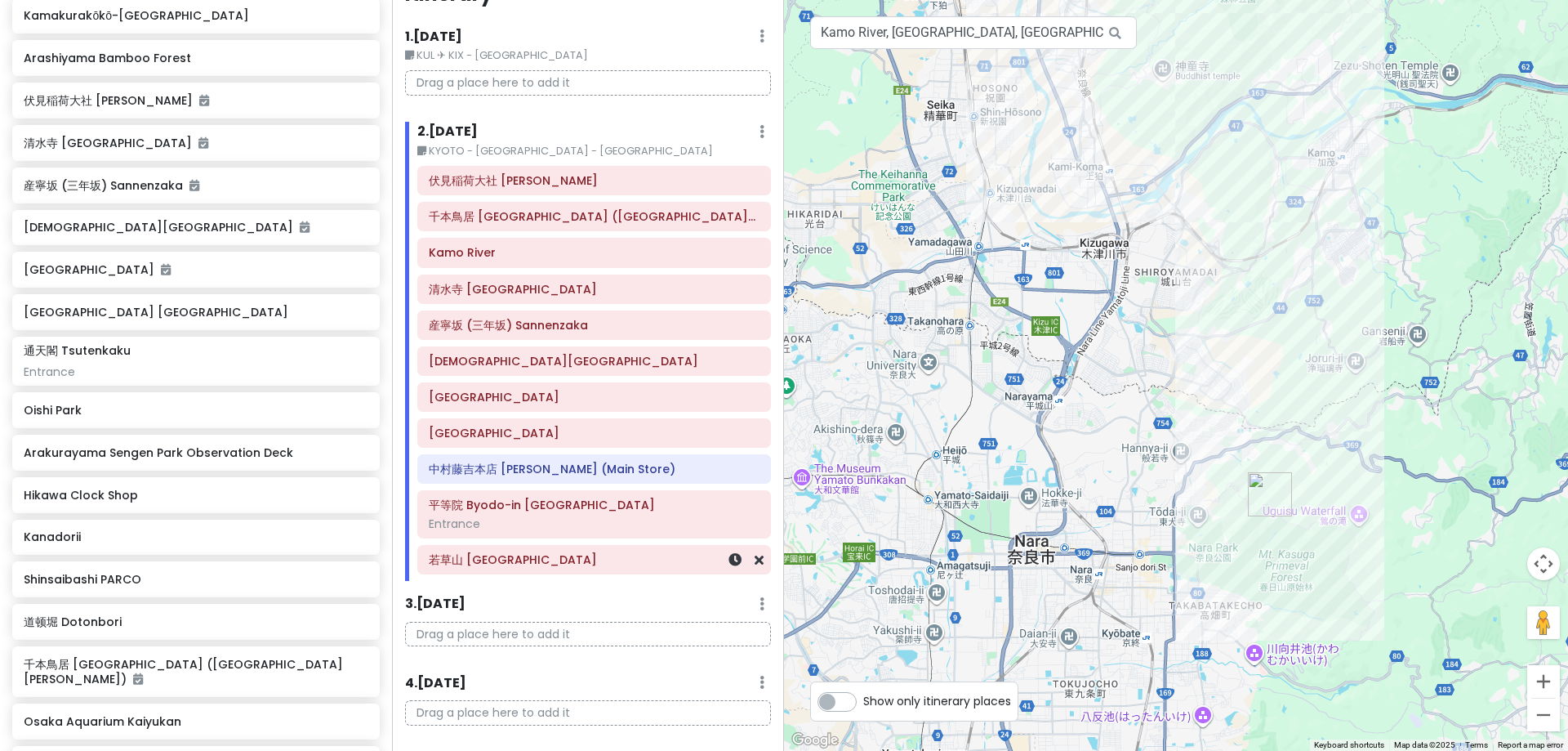
click at [646, 573] on div "若草山 [GEOGRAPHIC_DATA]" at bounding box center [594, 559] width 354 height 29
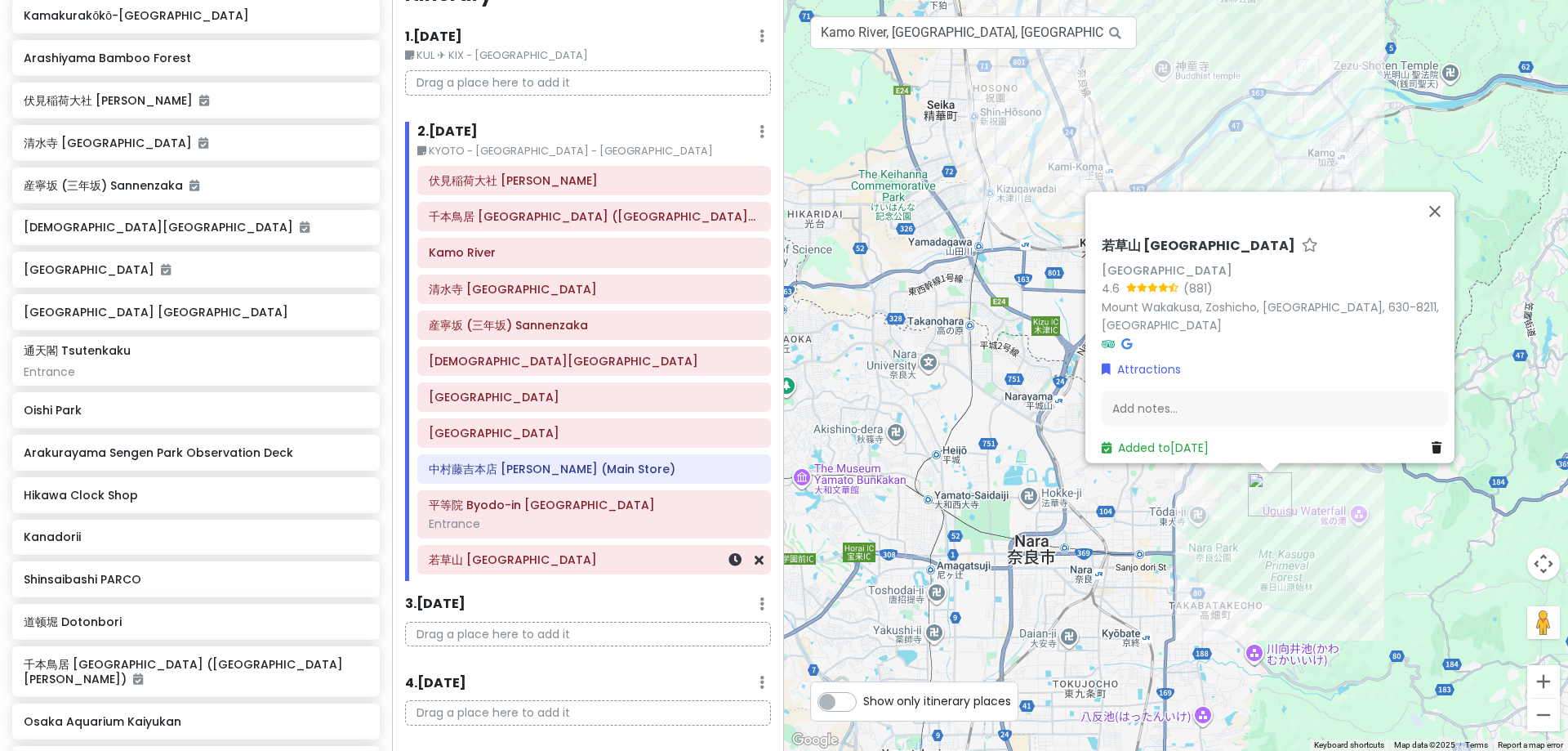
click at [592, 569] on div "若草山 [GEOGRAPHIC_DATA]" at bounding box center [594, 559] width 331 height 23
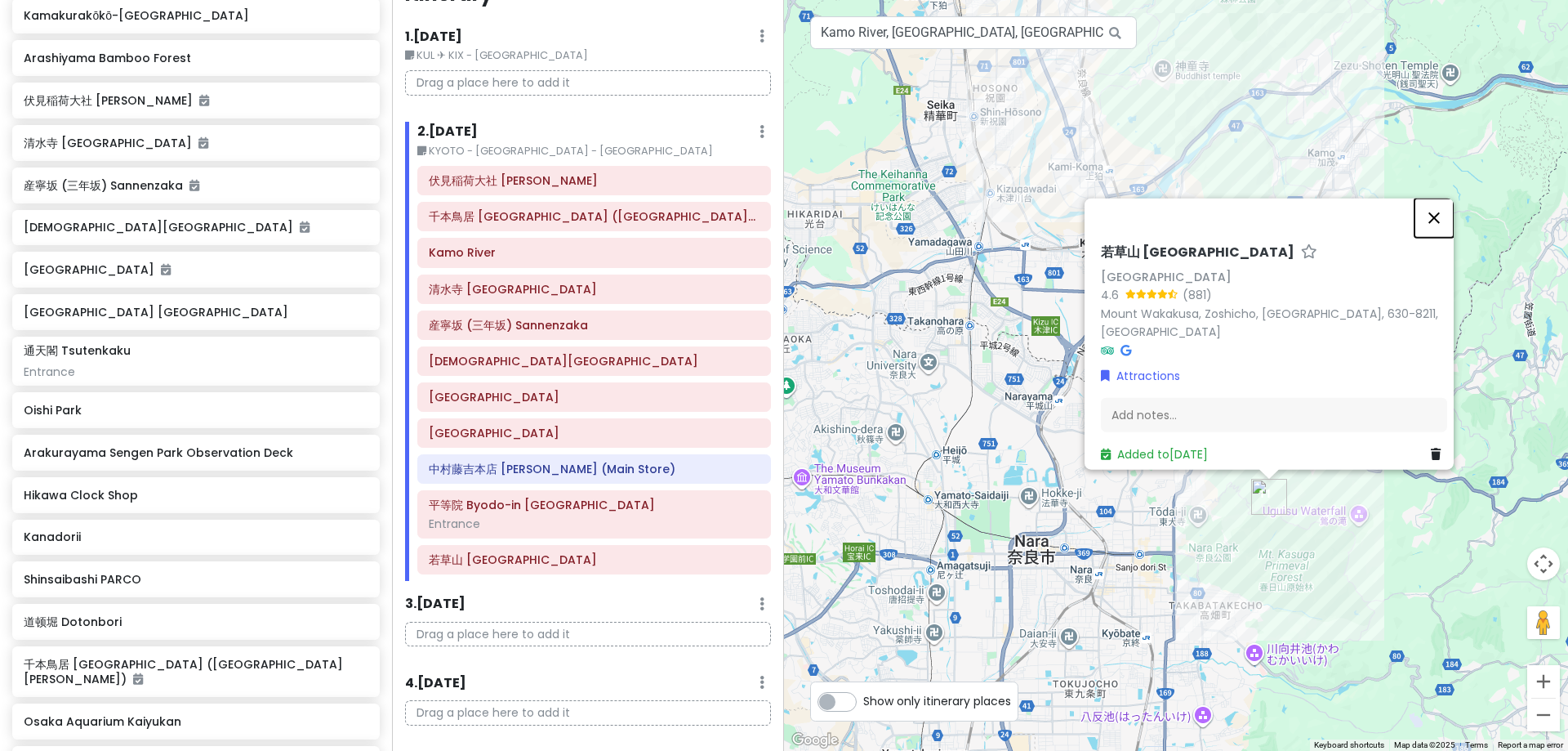
click at [1218, 227] on button "Close" at bounding box center [1434, 217] width 39 height 39
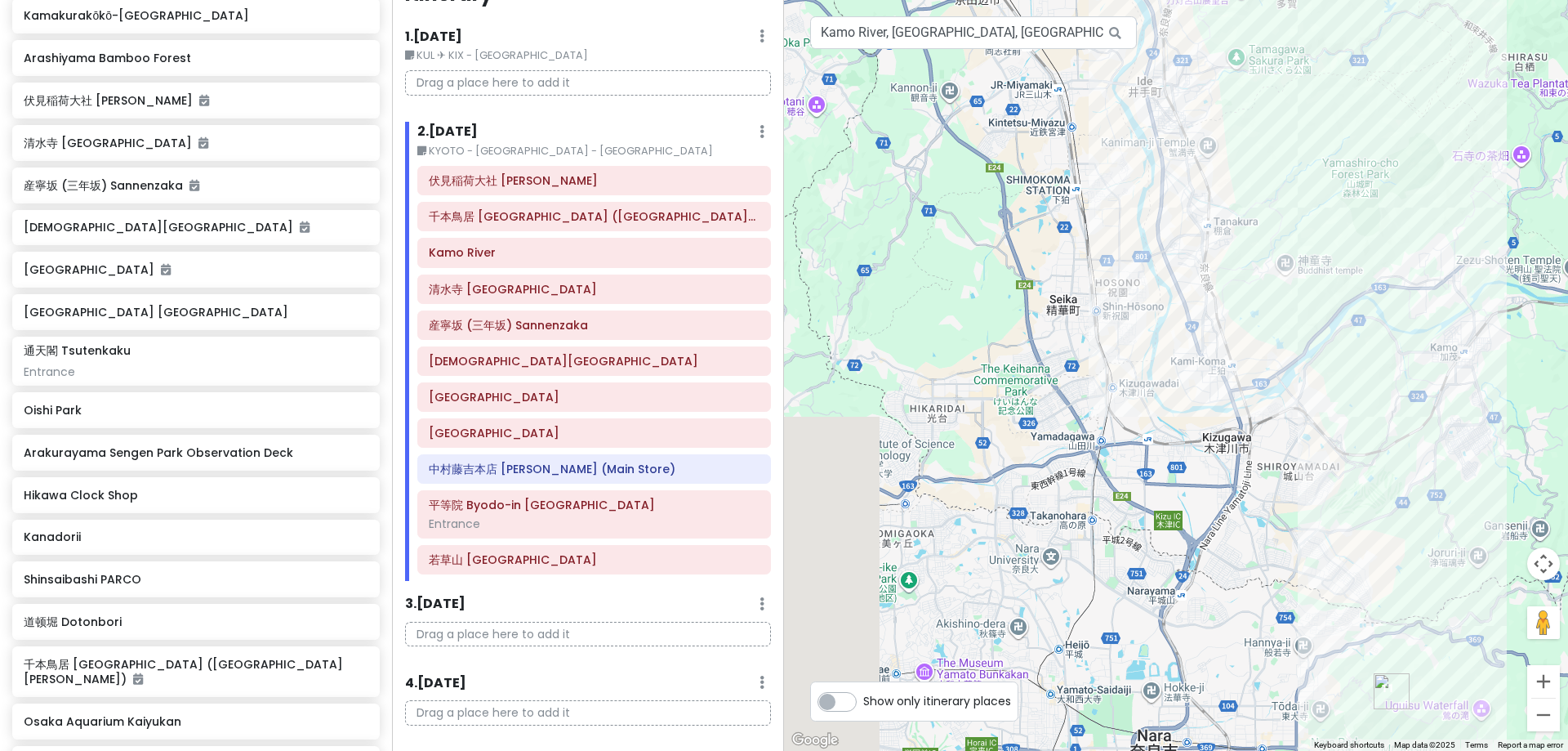
drag, startPoint x: 1018, startPoint y: 292, endPoint x: 1169, endPoint y: 521, distance: 274.3
click at [1168, 518] on div at bounding box center [1176, 375] width 784 height 751
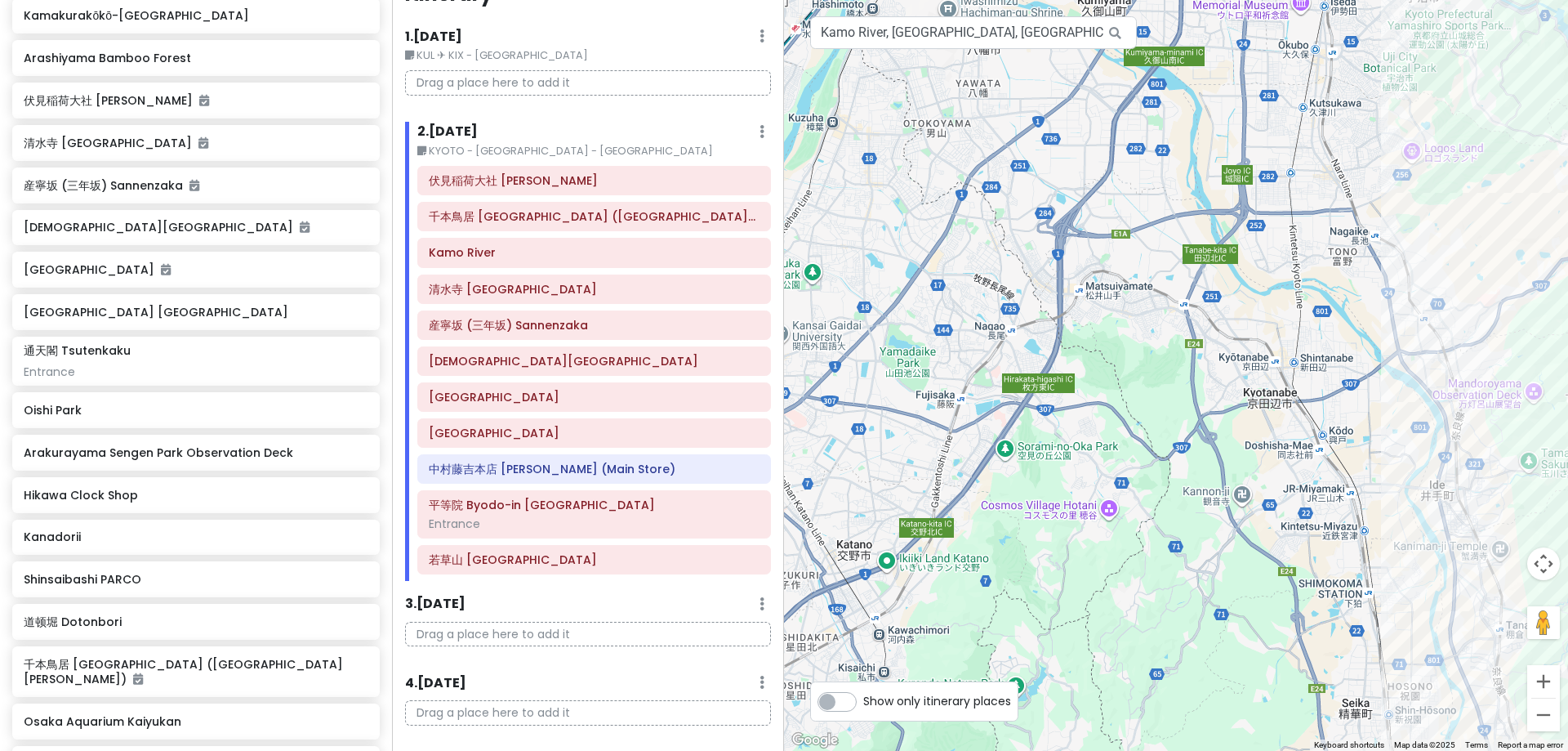
drag, startPoint x: 1009, startPoint y: 224, endPoint x: 1162, endPoint y: 477, distance: 295.7
click at [1162, 476] on div at bounding box center [1176, 375] width 784 height 751
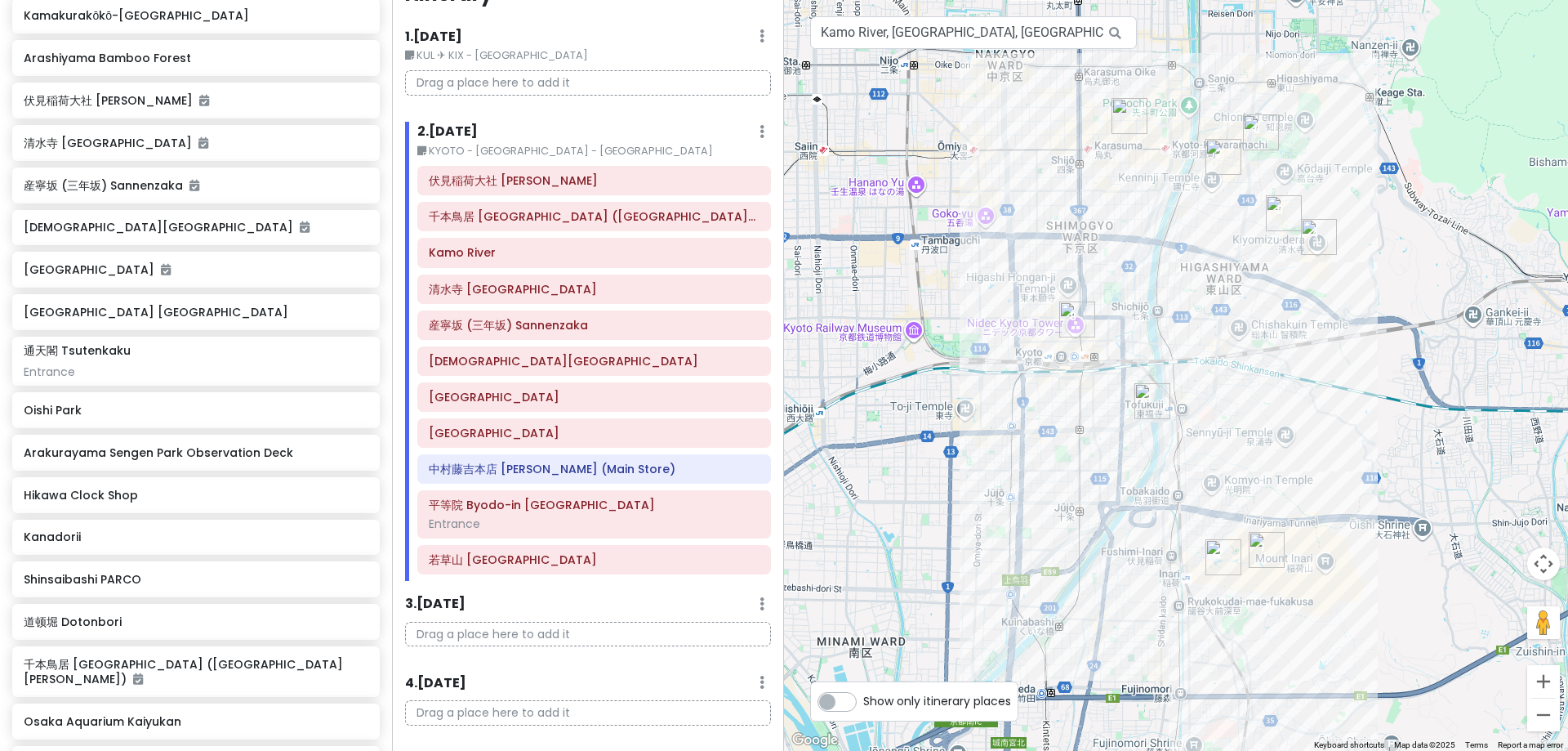
drag, startPoint x: 1257, startPoint y: 310, endPoint x: 1275, endPoint y: 480, distance: 171.0
click at [1218, 480] on div at bounding box center [1176, 375] width 784 height 751
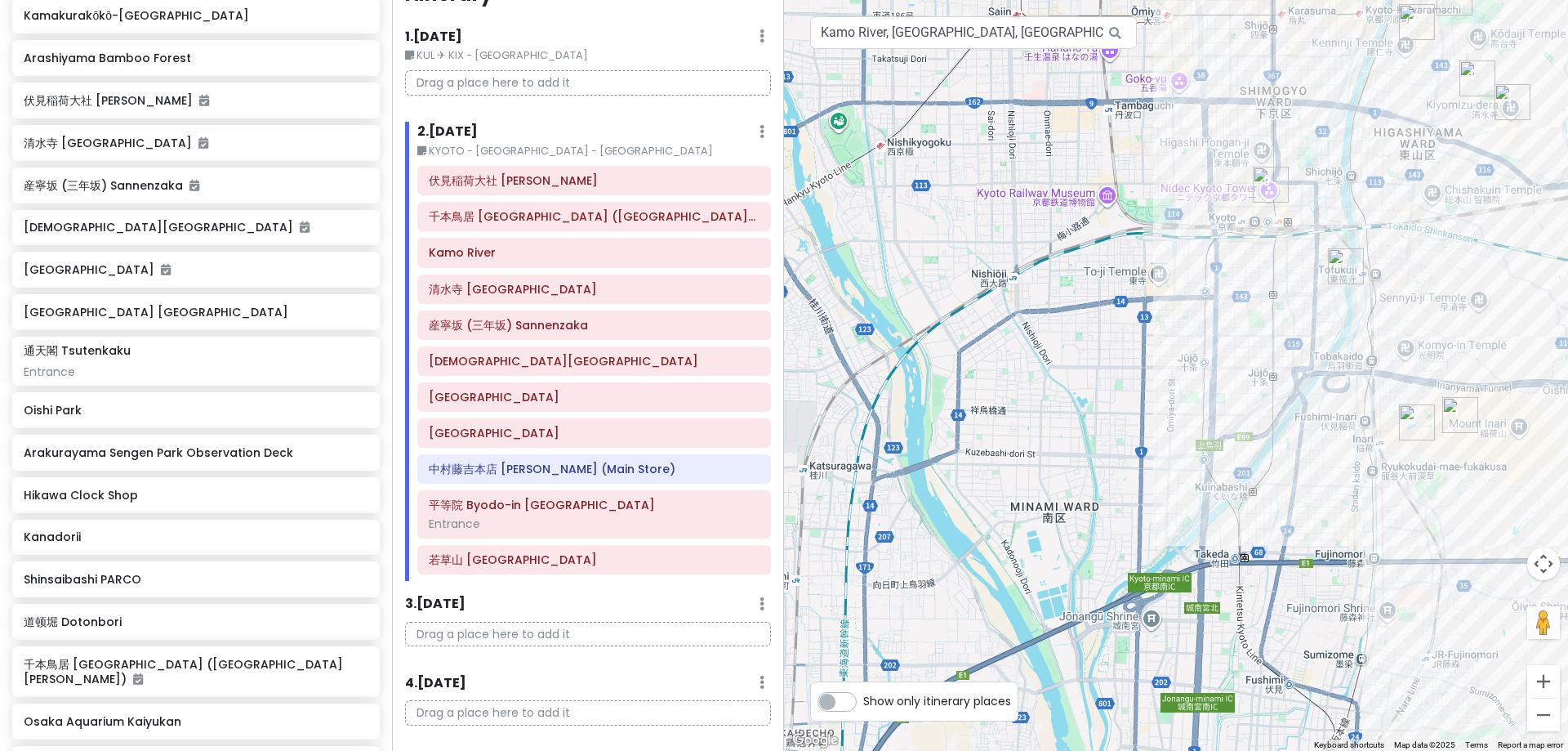
drag, startPoint x: 943, startPoint y: 414, endPoint x: 1137, endPoint y: 277, distance: 237.5
click at [1137, 277] on div at bounding box center [1176, 375] width 784 height 751
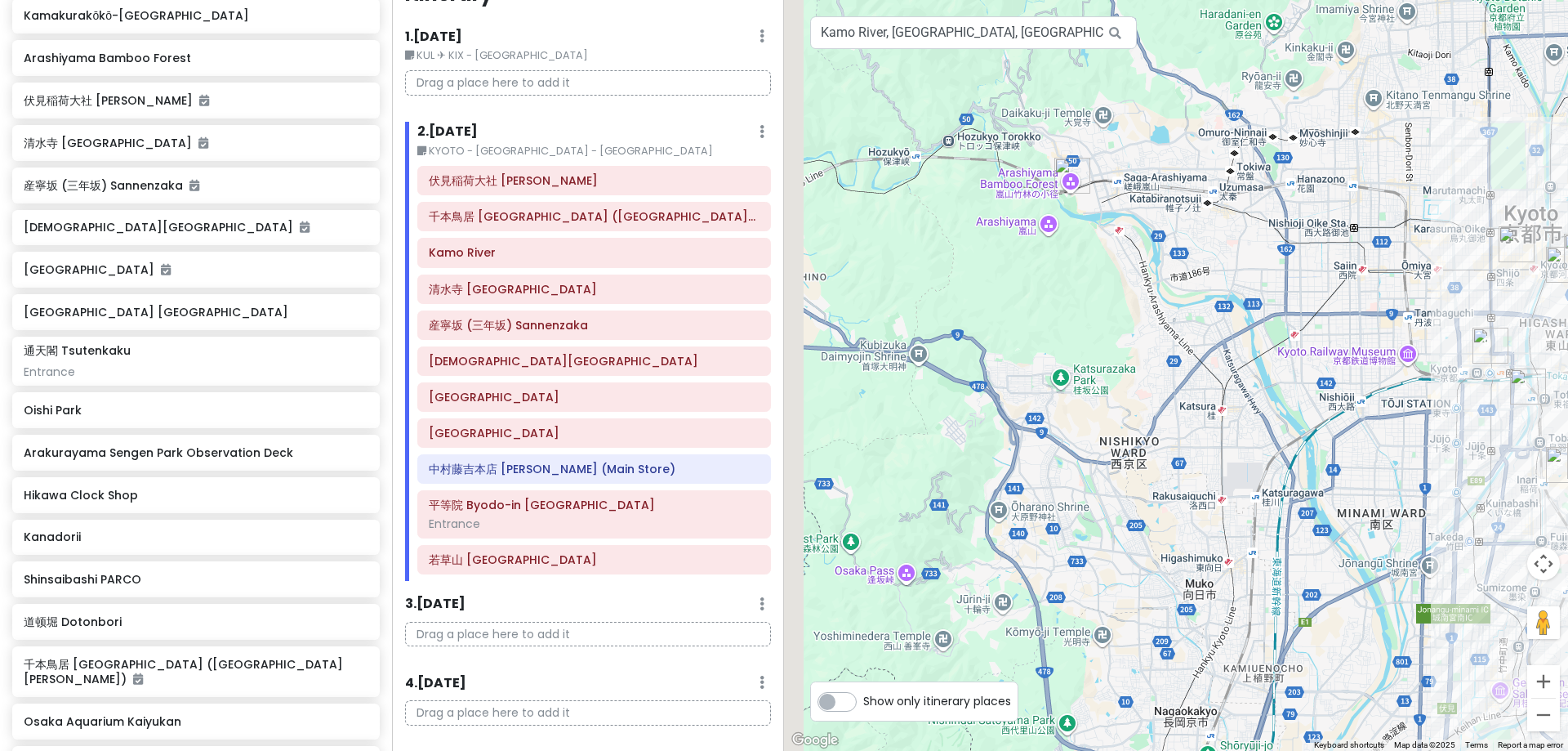
drag, startPoint x: 1110, startPoint y: 347, endPoint x: 1525, endPoint y: 514, distance: 447.3
click at [1218, 514] on div at bounding box center [1176, 375] width 784 height 751
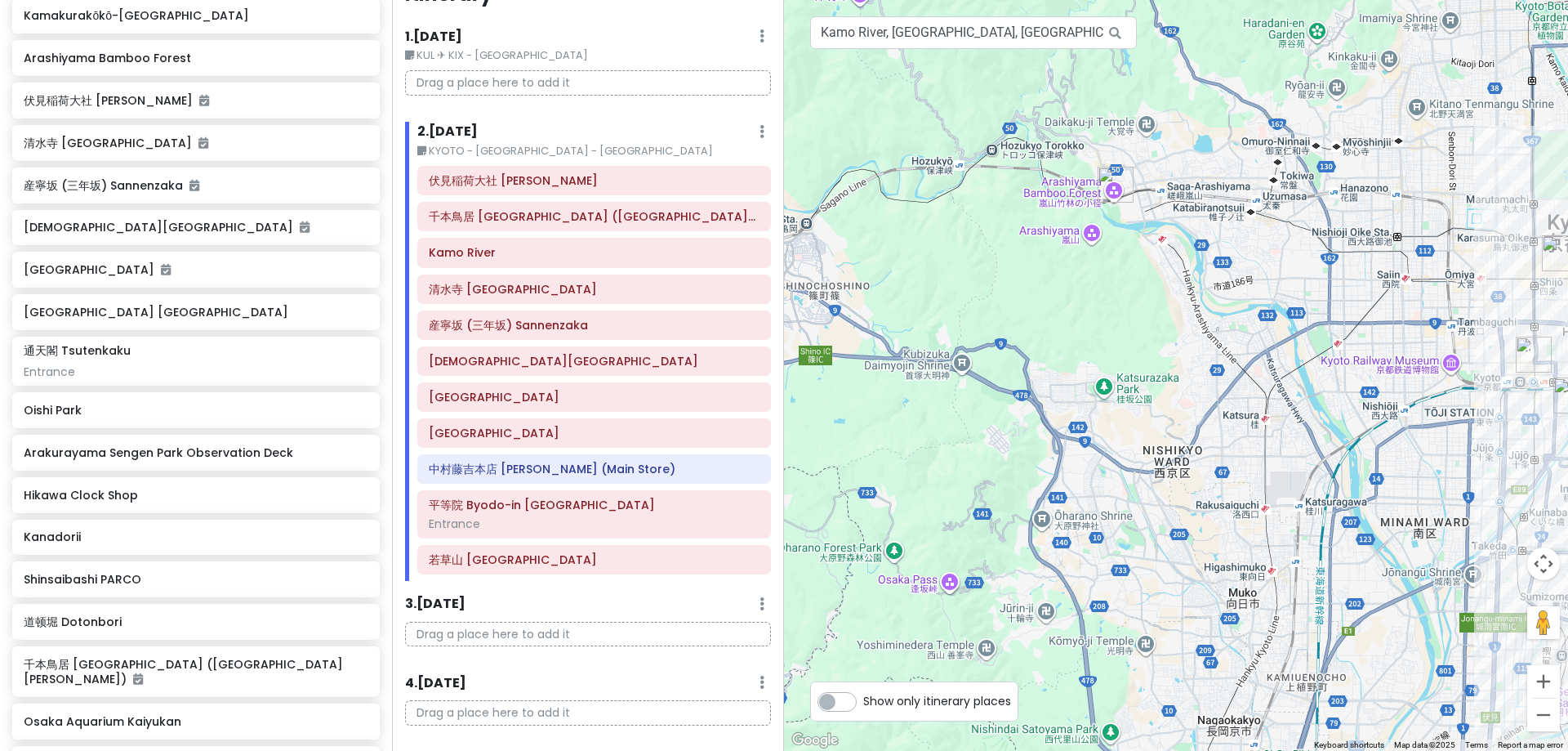
click at [1108, 187] on img "Arashiyama Bamboo Forest" at bounding box center [1115, 184] width 36 height 36
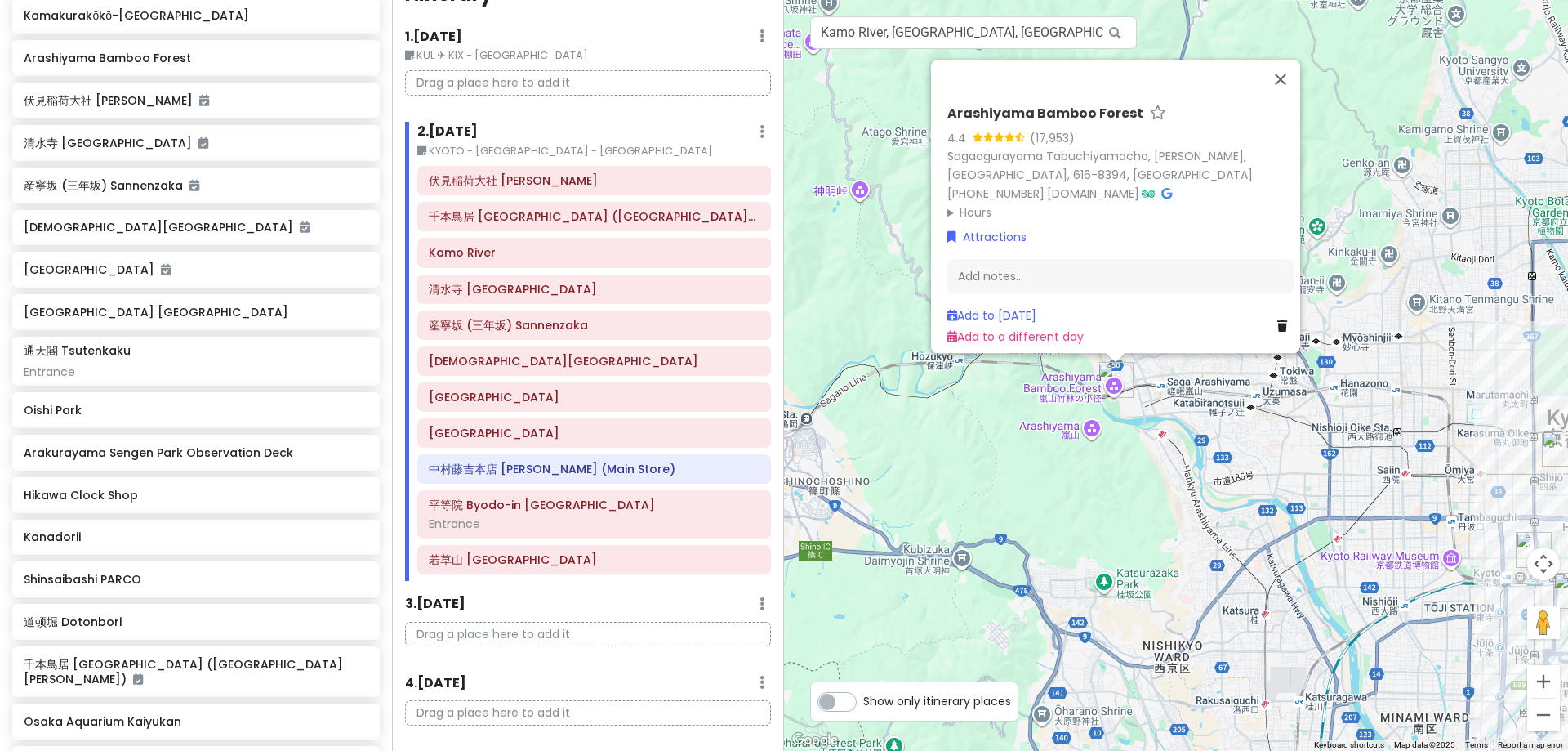
click at [954, 203] on summary "Hours" at bounding box center [1121, 212] width 347 height 18
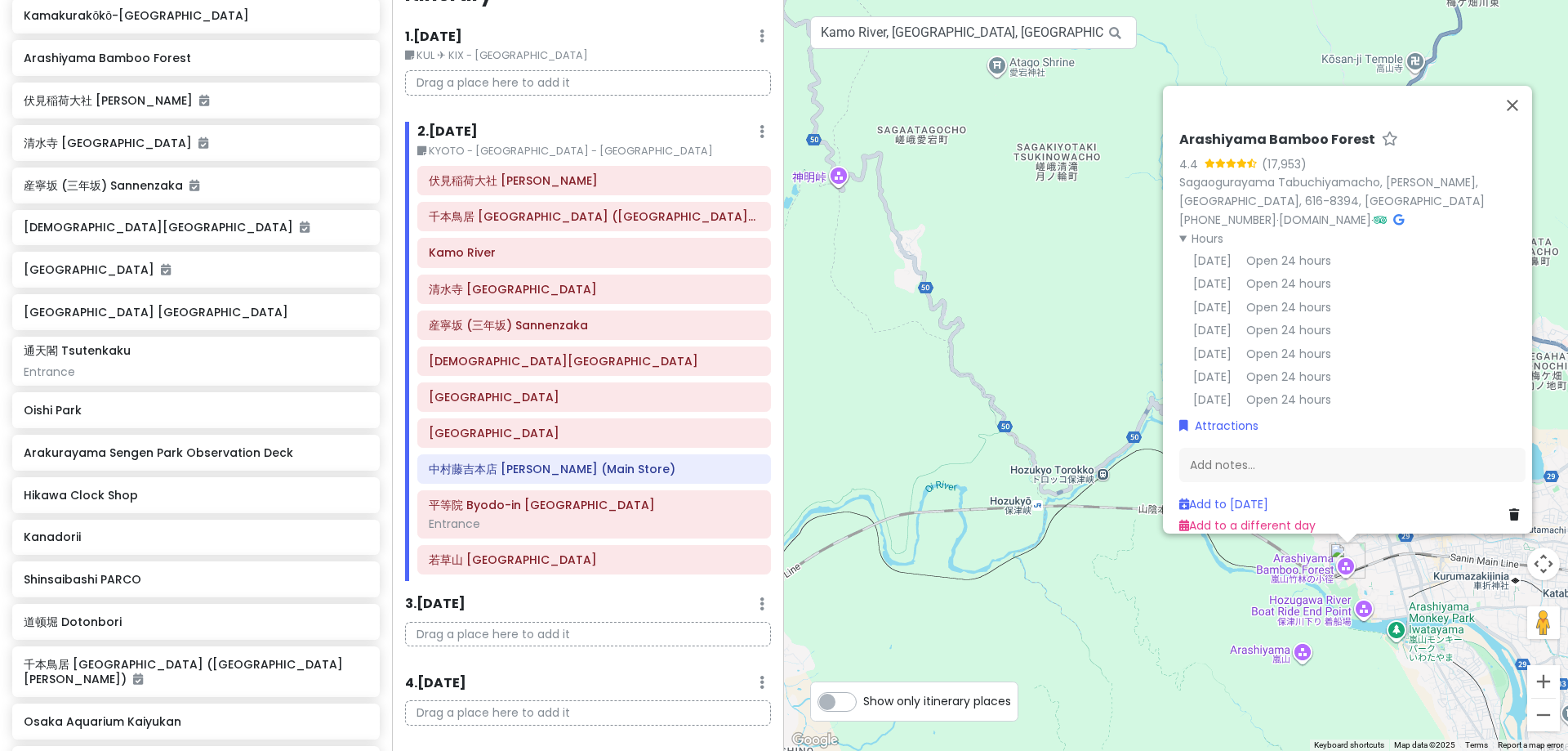
click at [1200, 229] on summary "Hours" at bounding box center [1353, 237] width 347 height 18
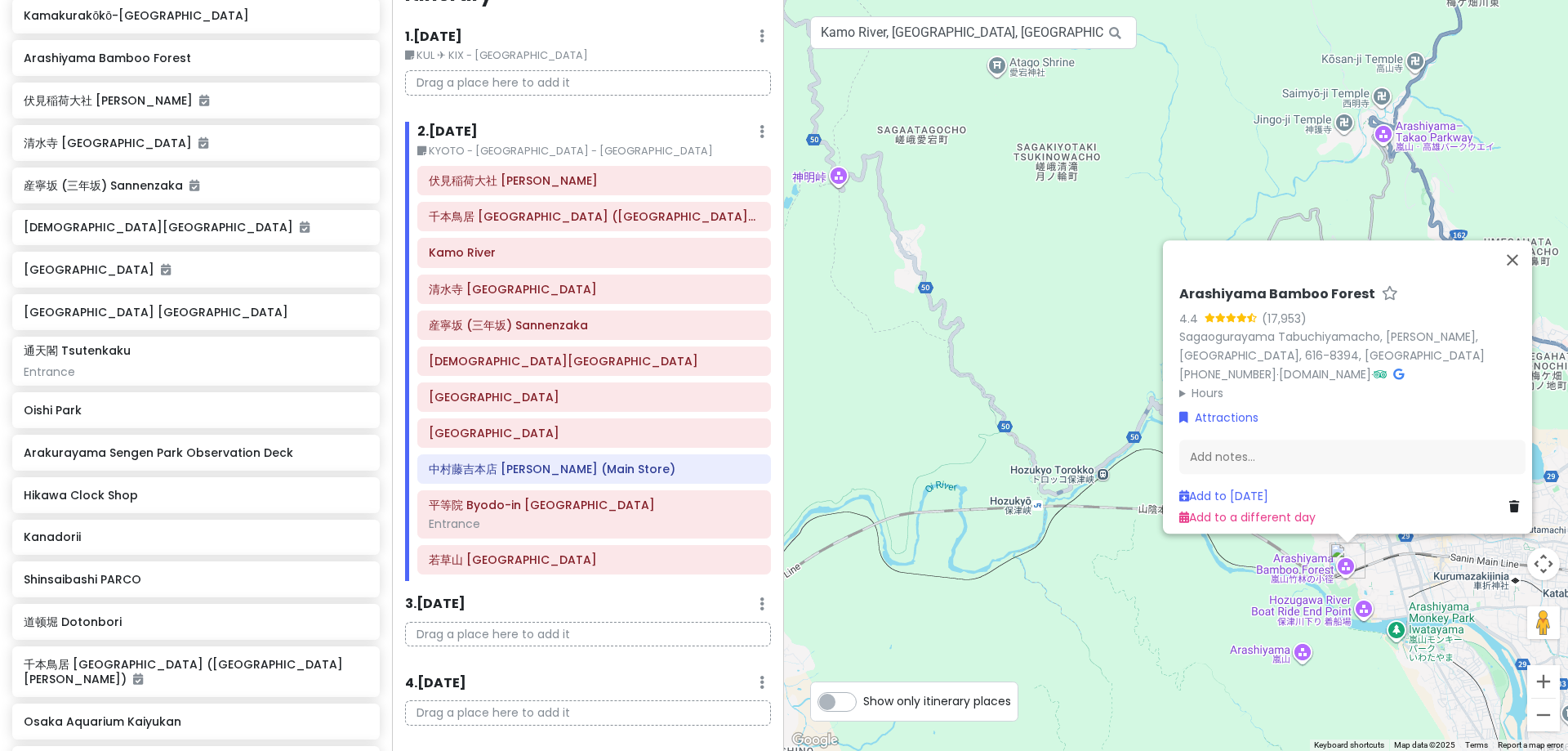
click at [1218, 192] on div "Arashiyama Bamboo Forest 4.4 (17,953) [PERSON_NAME], [GEOGRAPHIC_DATA][PERSON_N…" at bounding box center [1176, 375] width 784 height 751
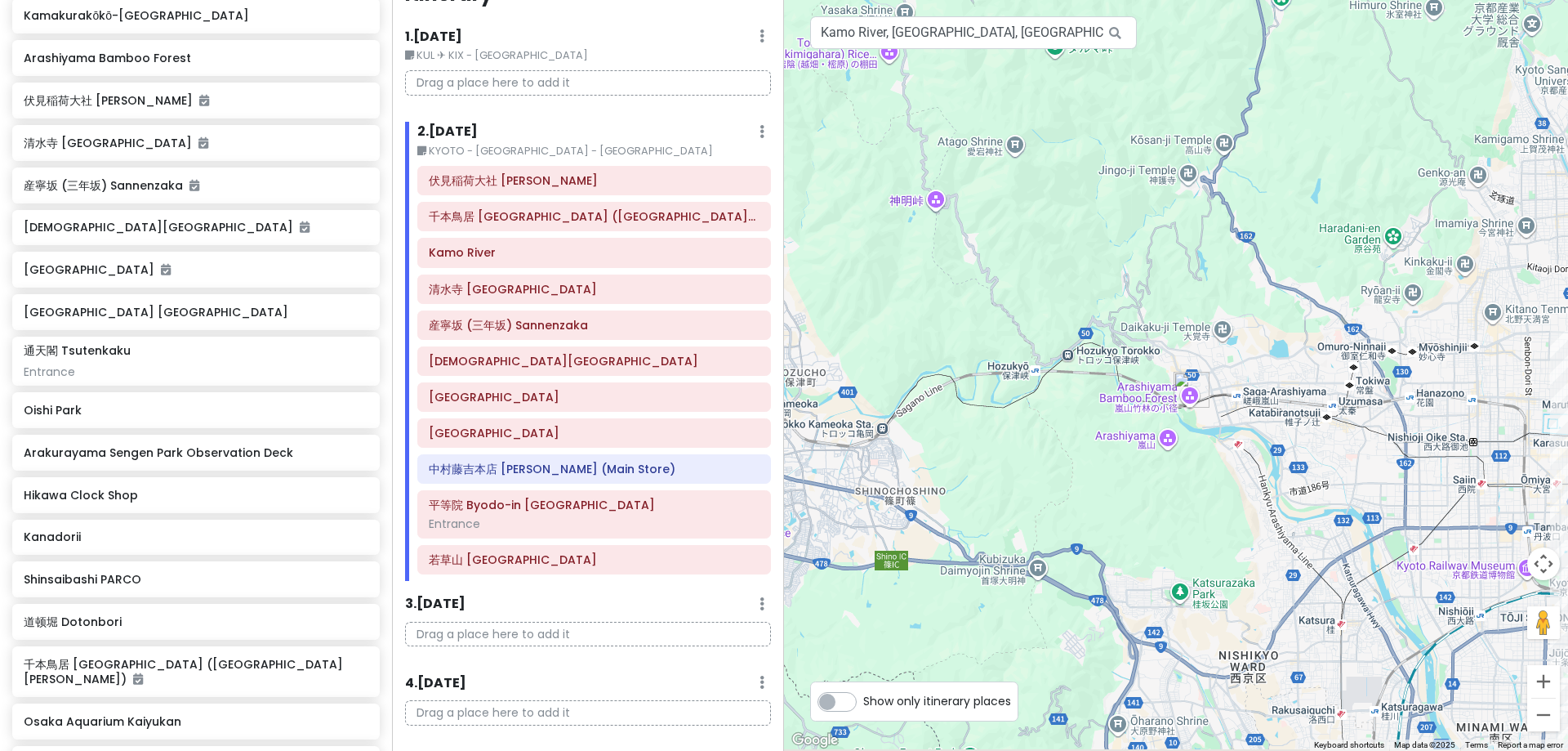
drag, startPoint x: 1066, startPoint y: 577, endPoint x: 974, endPoint y: 407, distance: 193.3
click at [983, 410] on div at bounding box center [1176, 375] width 784 height 751
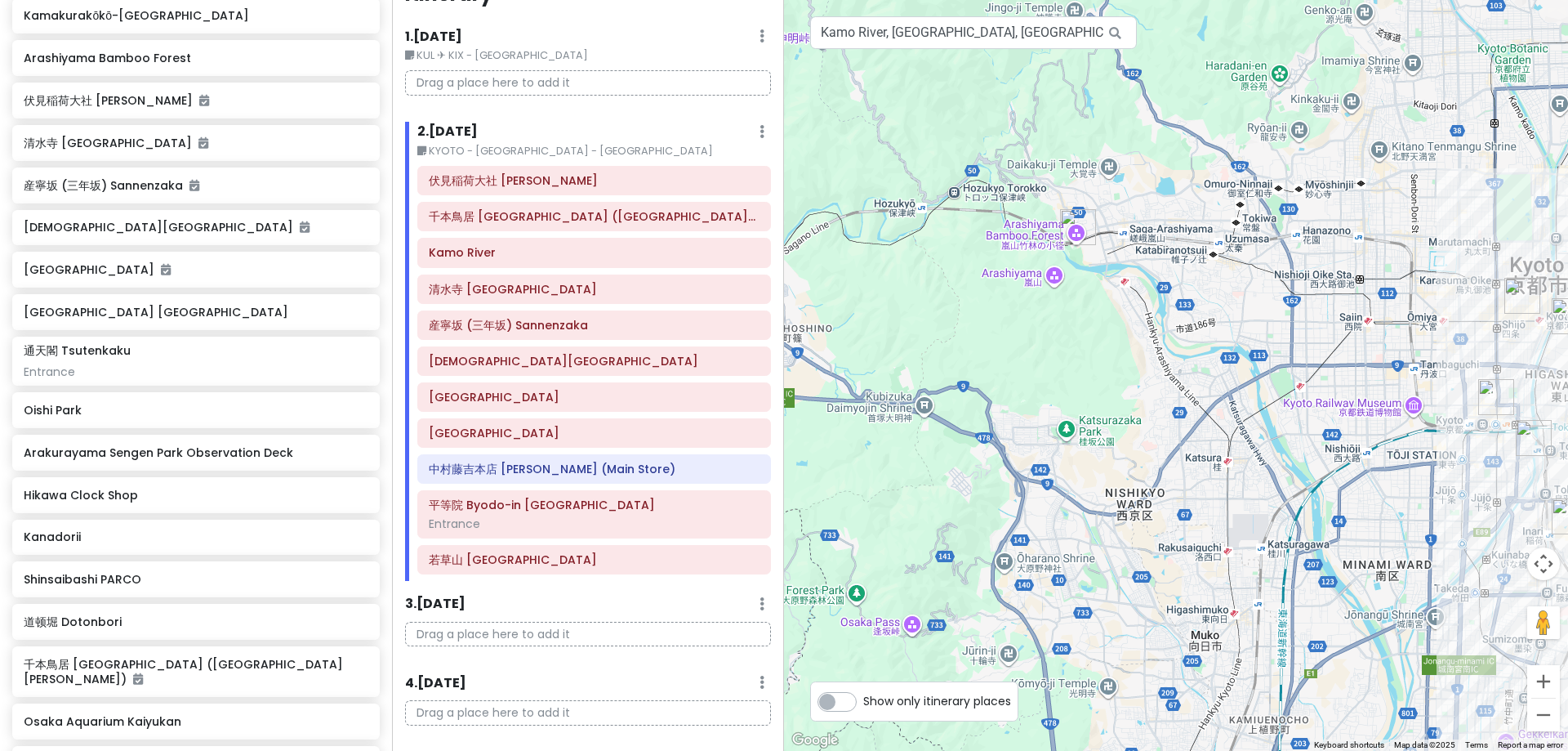
drag, startPoint x: 1088, startPoint y: 600, endPoint x: 977, endPoint y: 422, distance: 209.8
click at [979, 423] on div at bounding box center [1176, 375] width 784 height 751
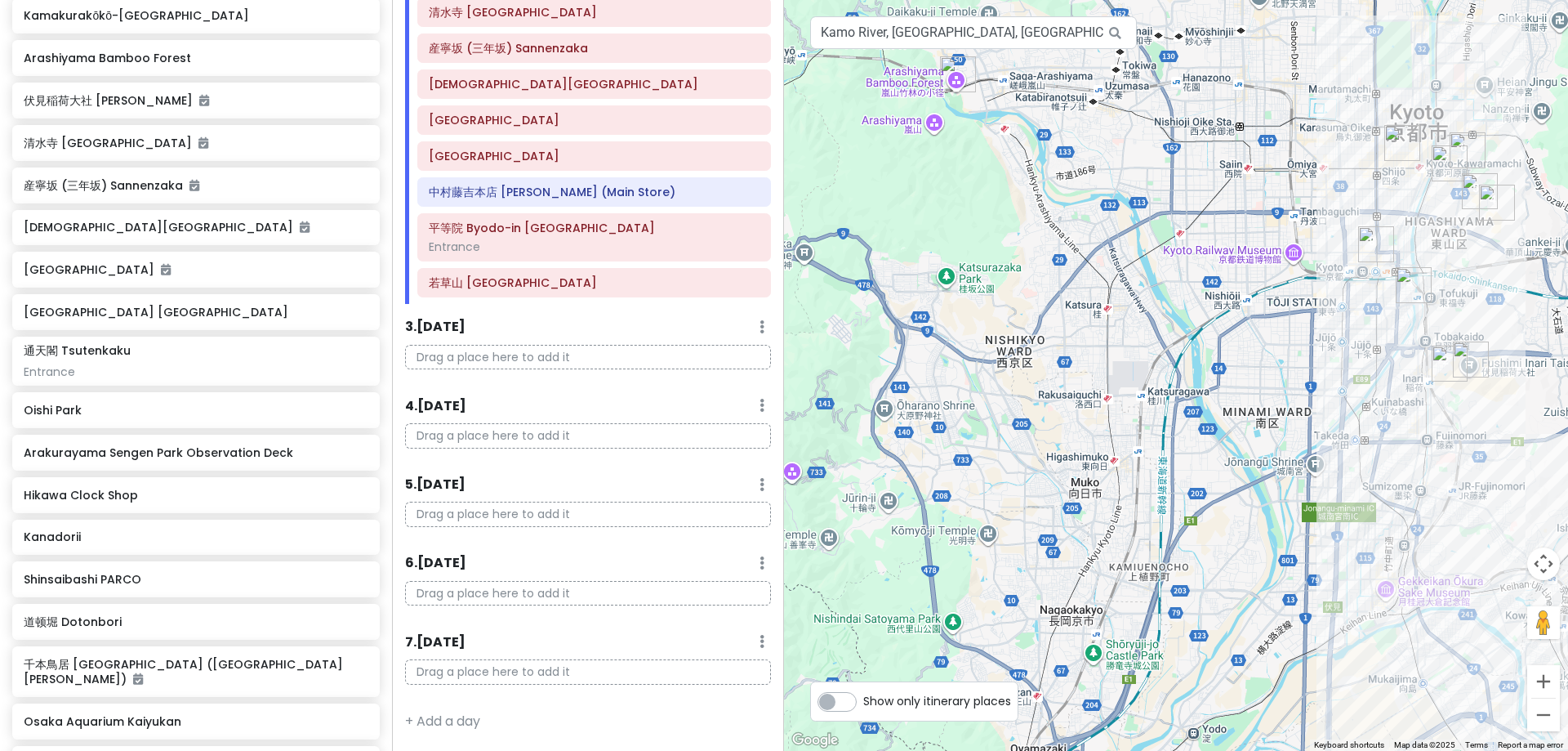
scroll to position [0, 0]
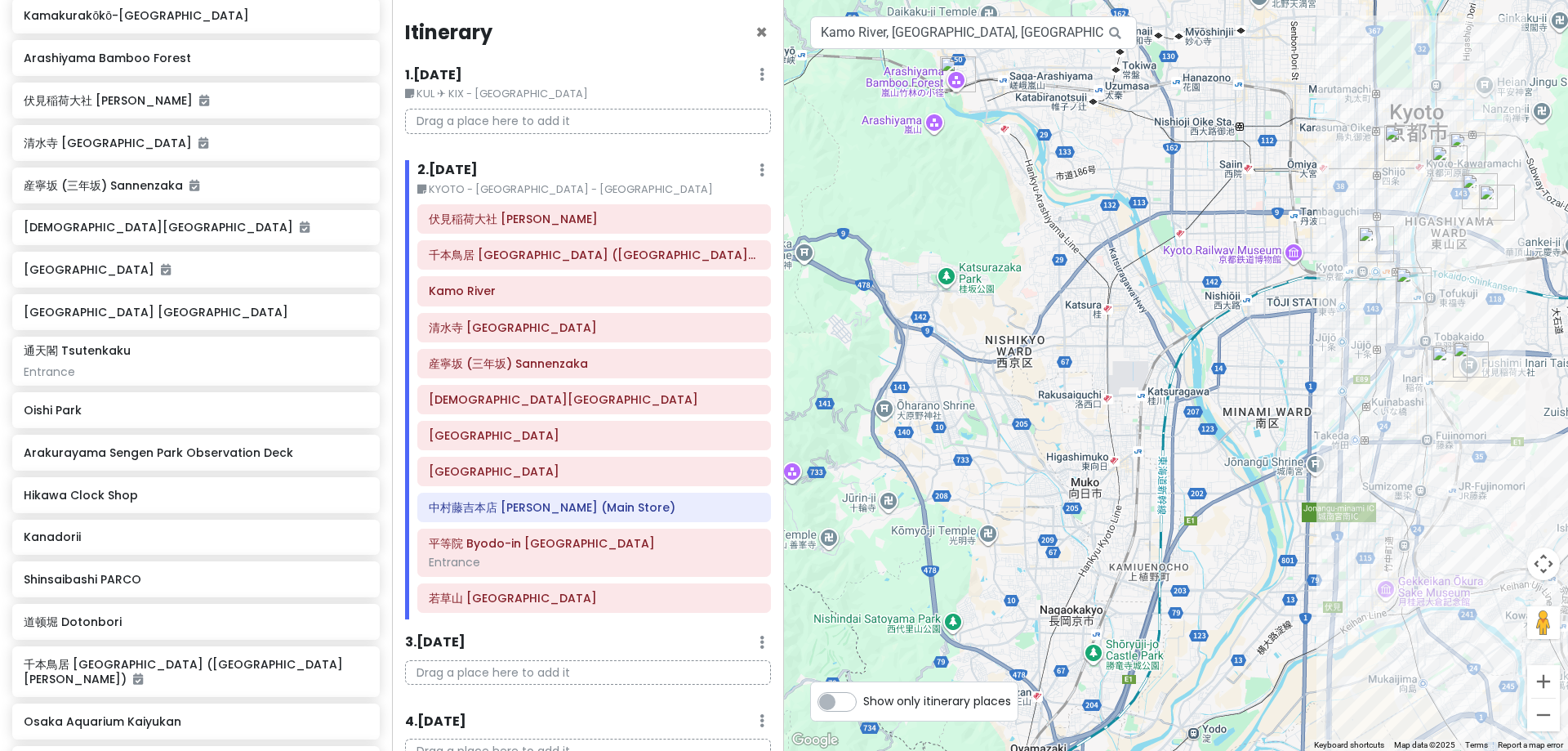
drag, startPoint x: 1216, startPoint y: 426, endPoint x: 1160, endPoint y: 365, distance: 82.8
click at [1160, 365] on div at bounding box center [1176, 375] width 784 height 751
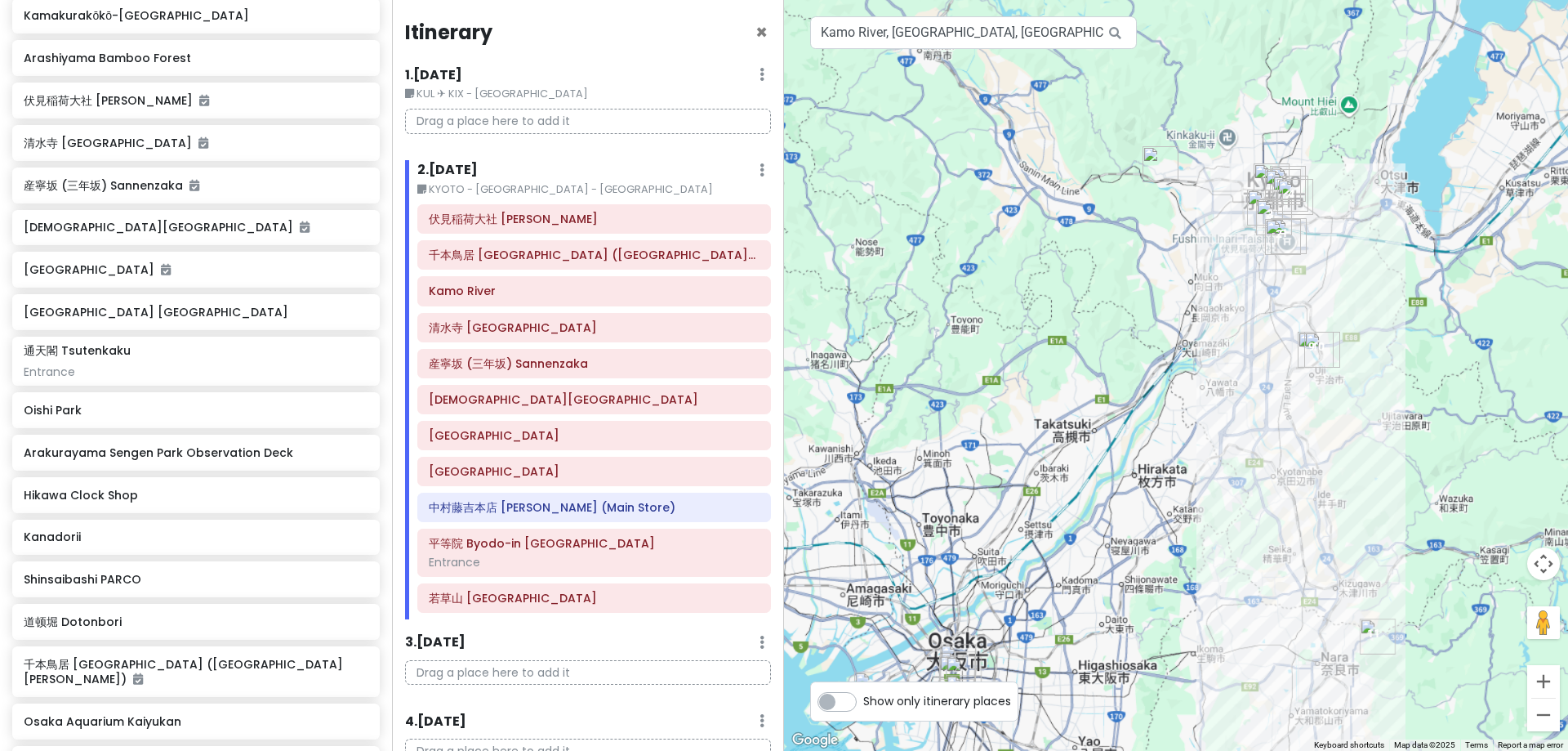
drag, startPoint x: 1066, startPoint y: 471, endPoint x: 1151, endPoint y: 350, distance: 147.9
click at [1151, 350] on div at bounding box center [1176, 375] width 784 height 751
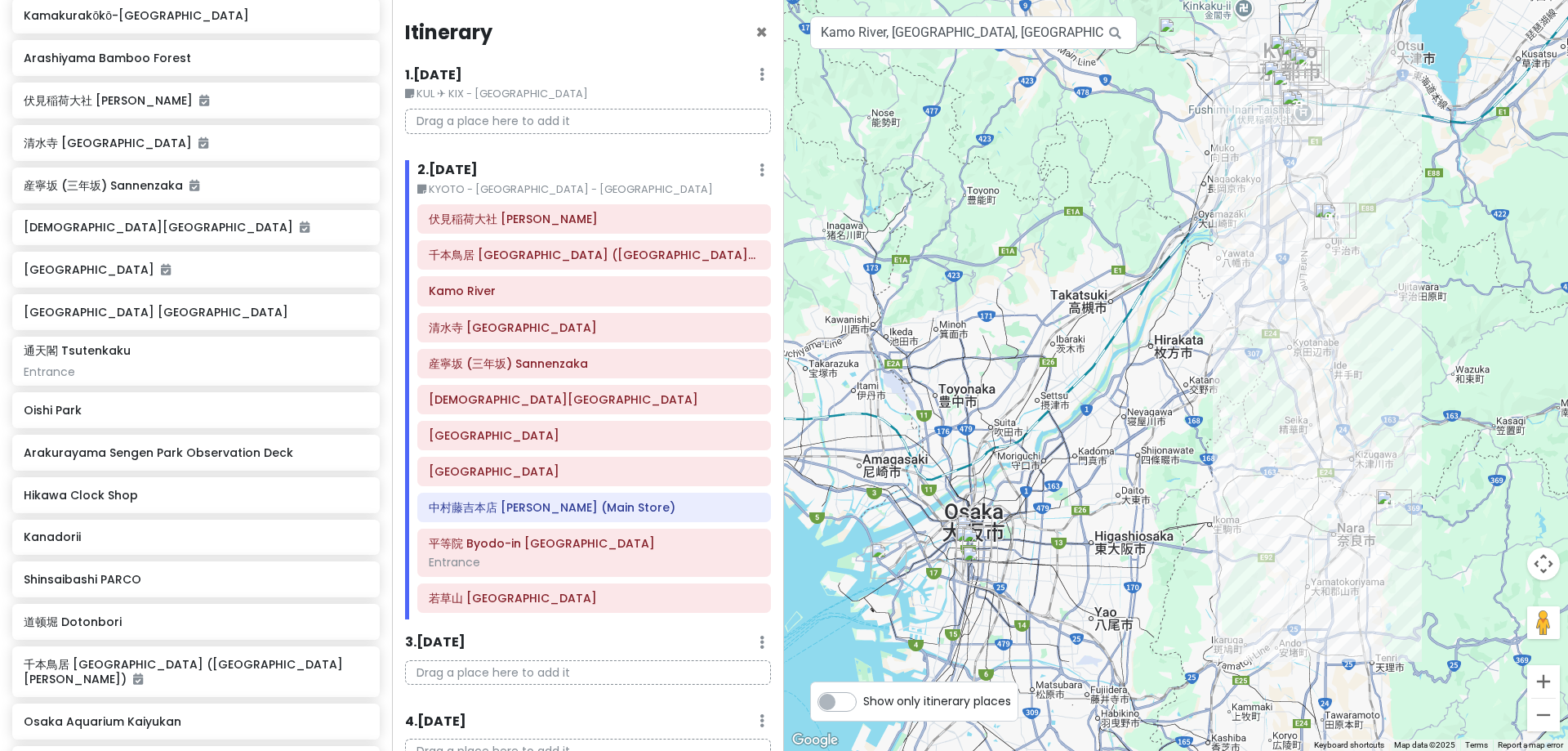
drag, startPoint x: 1229, startPoint y: 580, endPoint x: 1345, endPoint y: 474, distance: 157.1
click at [1218, 449] on div at bounding box center [1176, 375] width 784 height 751
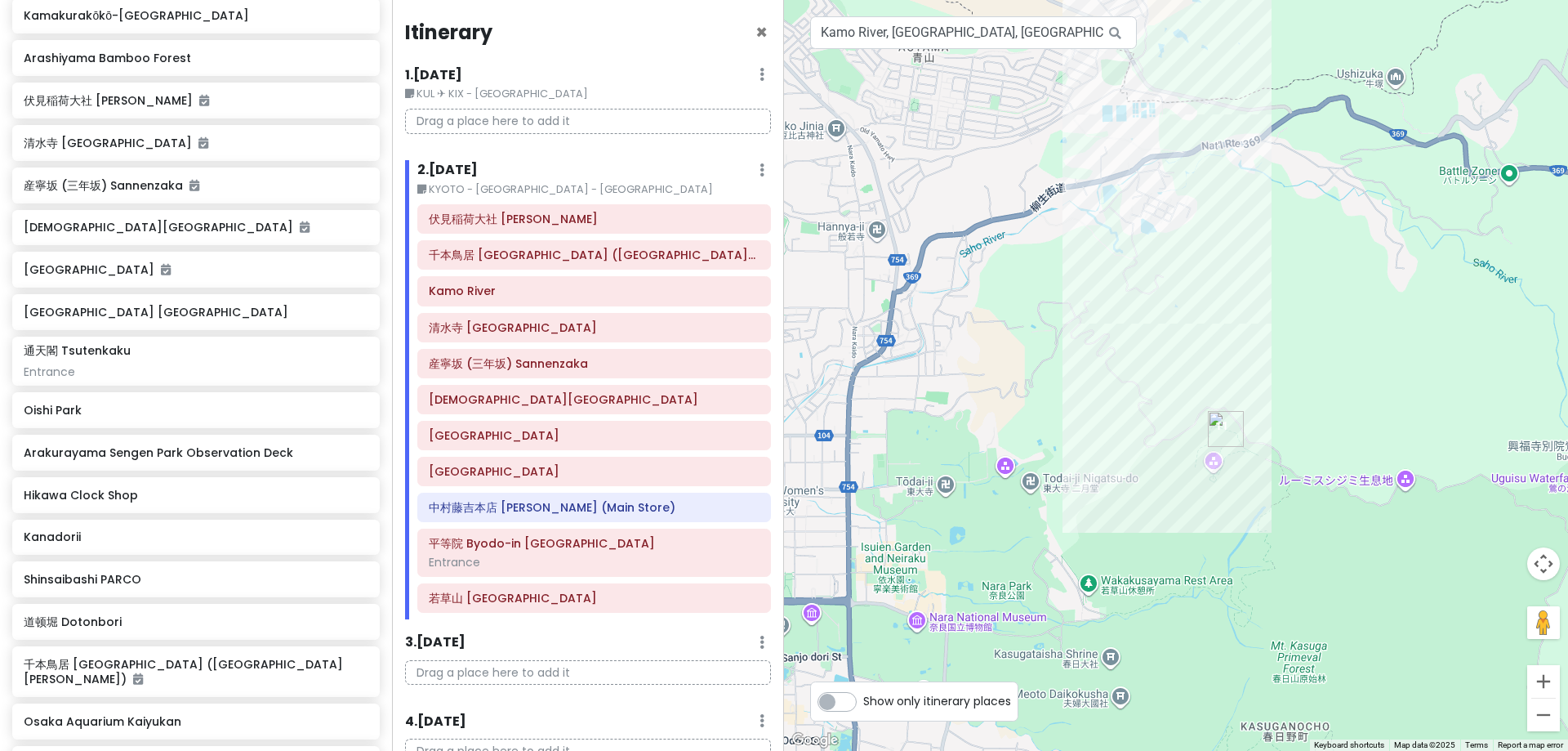
drag, startPoint x: 1202, startPoint y: 502, endPoint x: 1198, endPoint y: 526, distance: 24.3
click at [1198, 526] on div at bounding box center [1176, 375] width 784 height 751
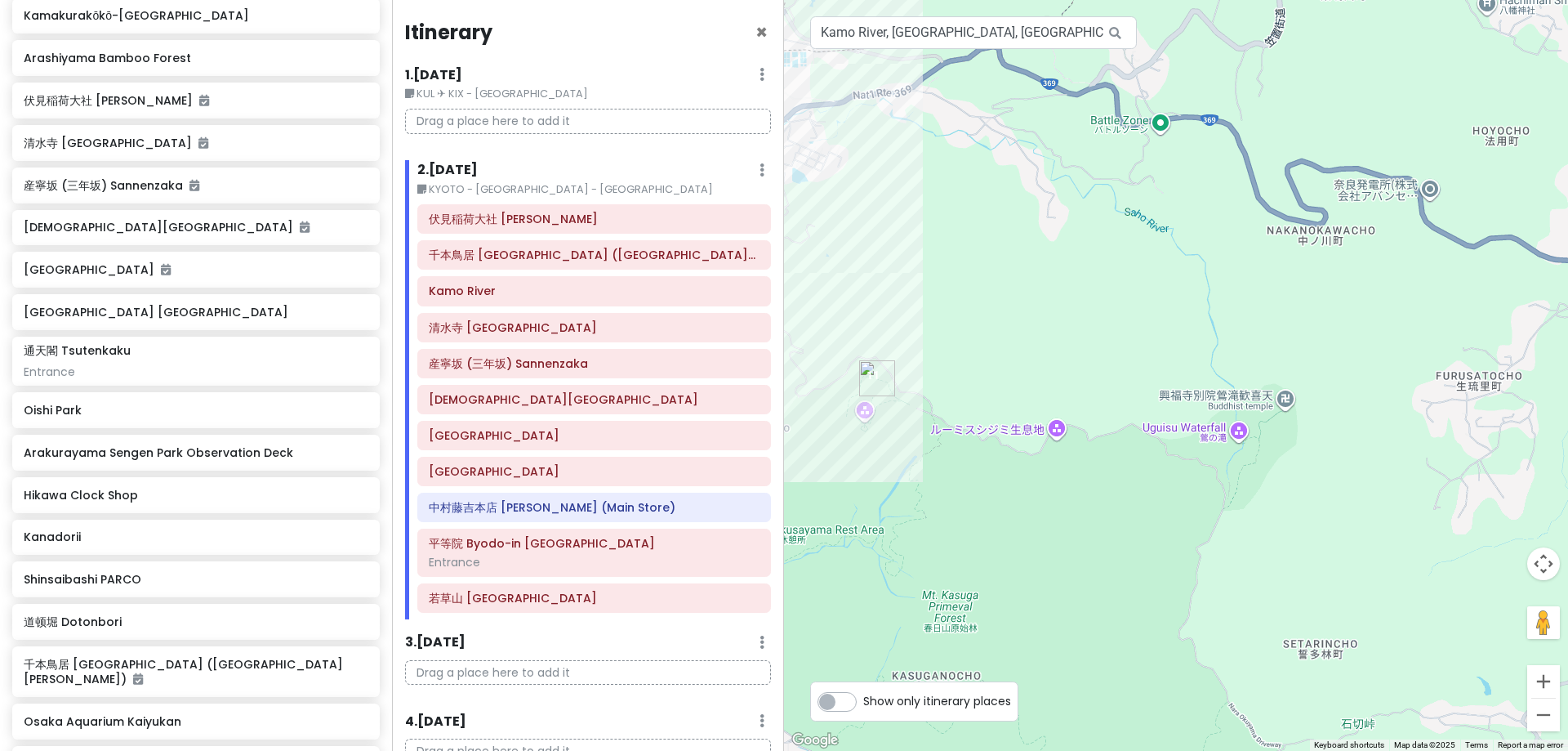
drag, startPoint x: 1143, startPoint y: 565, endPoint x: 791, endPoint y: 508, distance: 356.6
click at [791, 508] on div at bounding box center [1176, 375] width 784 height 751
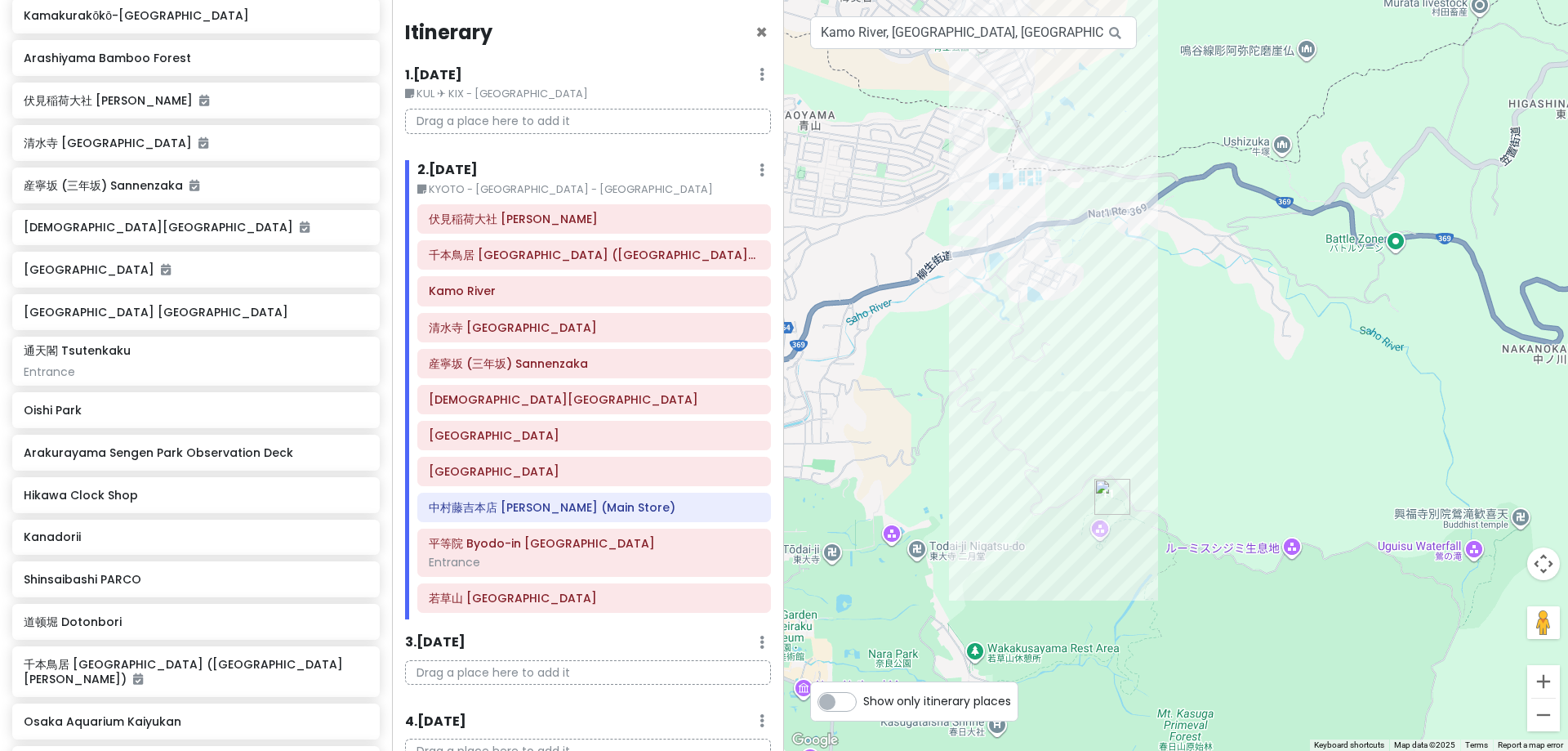
drag, startPoint x: 900, startPoint y: 299, endPoint x: 1139, endPoint y: 418, distance: 267.0
click at [1139, 418] on div at bounding box center [1176, 375] width 784 height 751
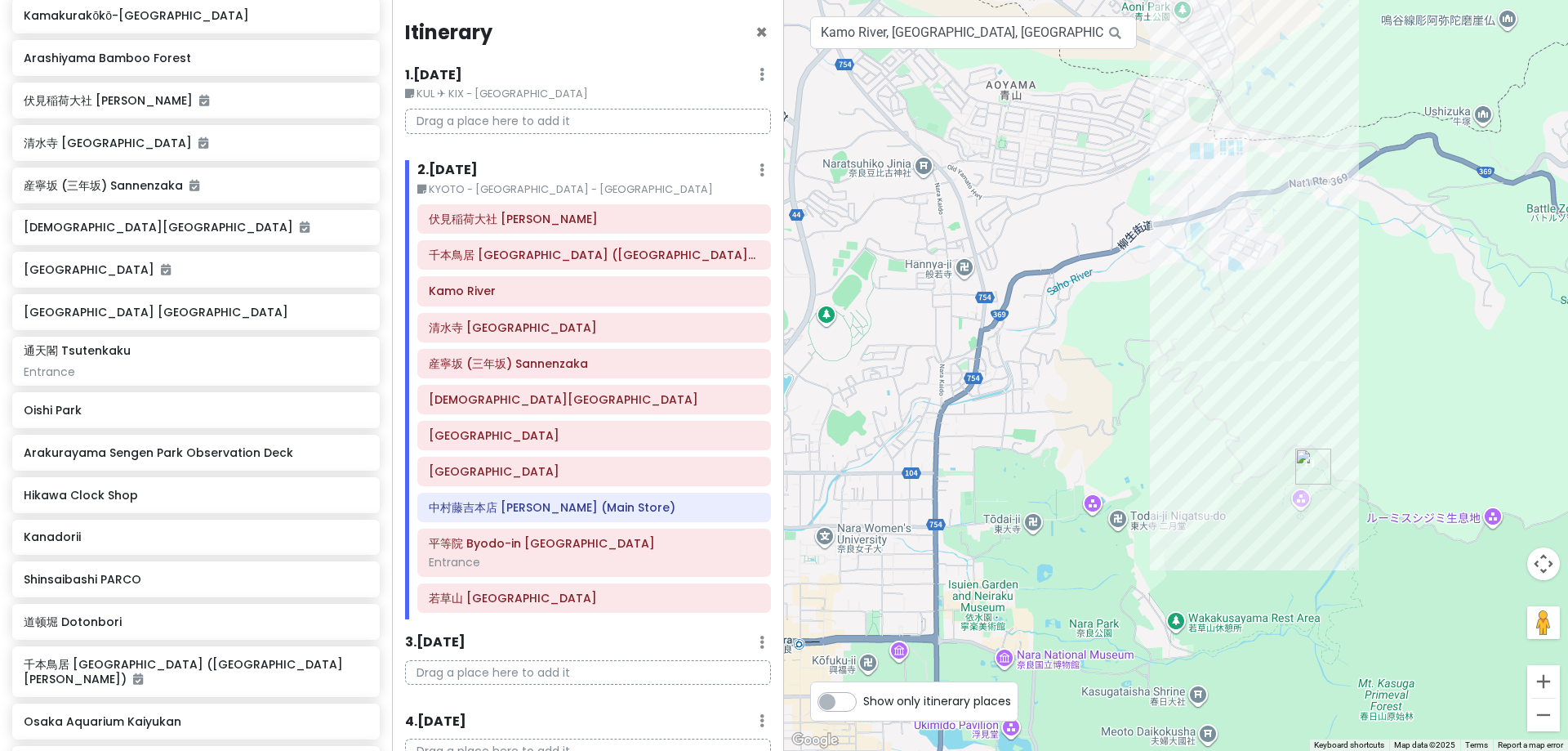
drag, startPoint x: 983, startPoint y: 498, endPoint x: 1192, endPoint y: 464, distance: 211.7
click at [1192, 464] on div at bounding box center [1176, 375] width 784 height 751
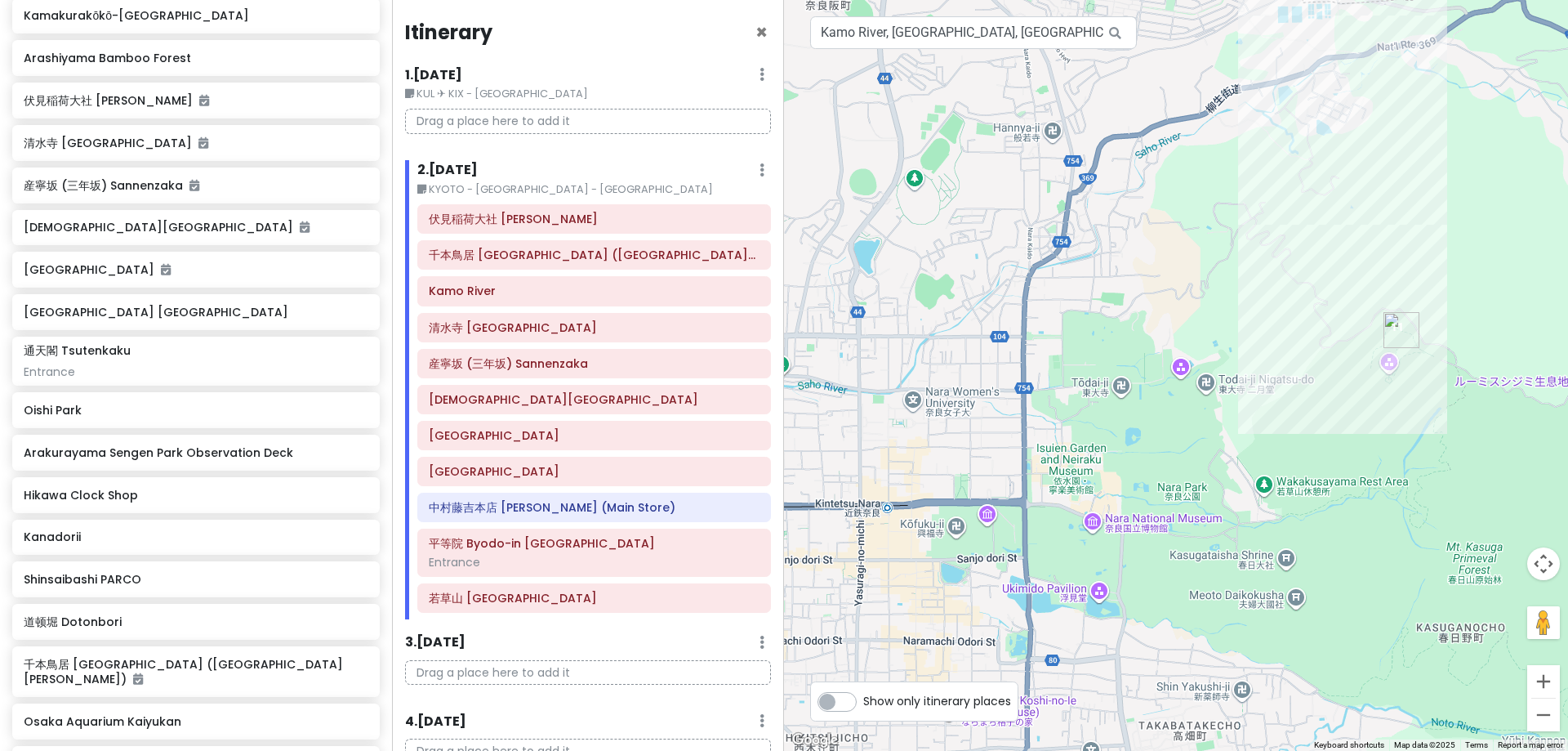
drag, startPoint x: 1164, startPoint y: 440, endPoint x: 1231, endPoint y: 332, distance: 127.1
click at [1218, 332] on div at bounding box center [1176, 375] width 784 height 751
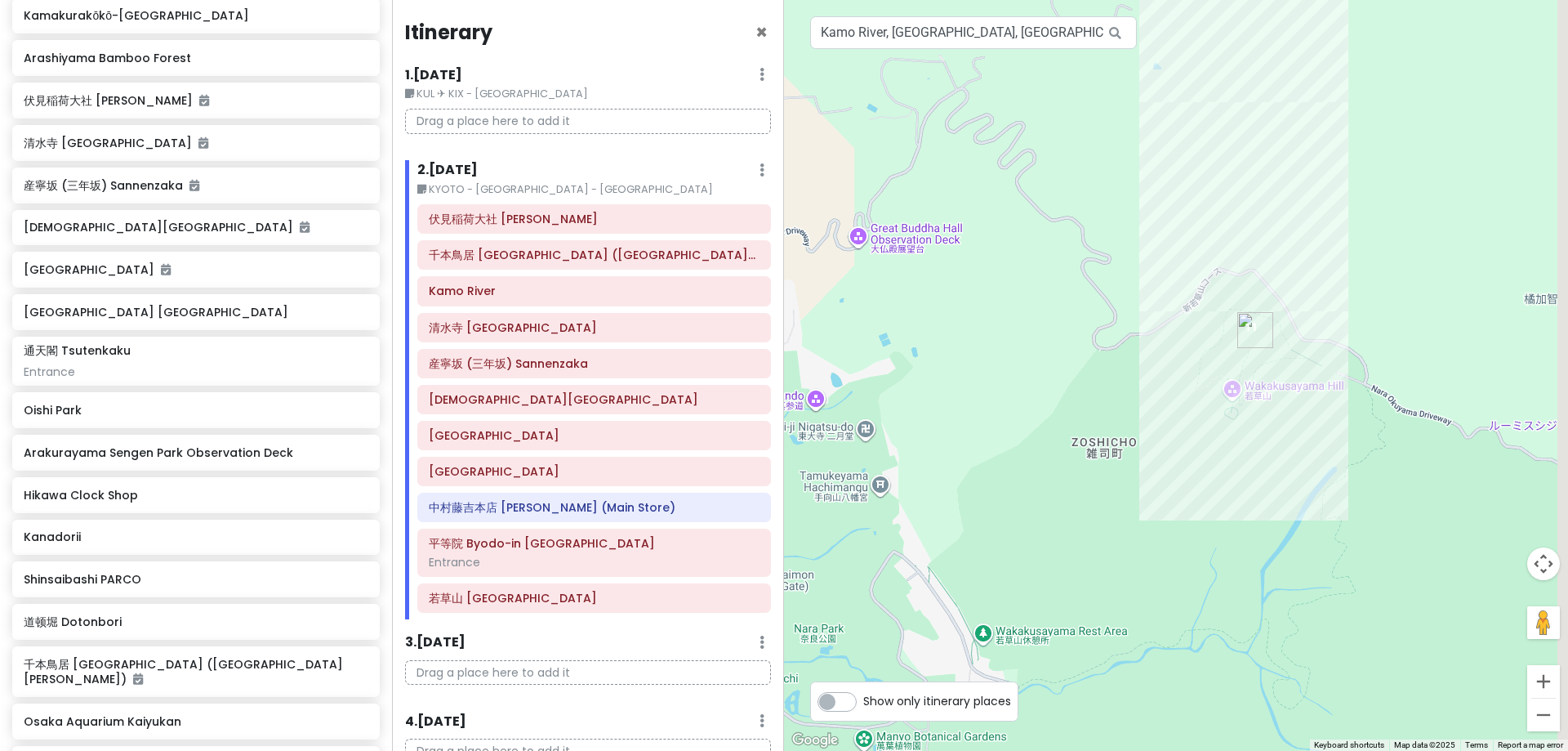
drag, startPoint x: 1351, startPoint y: 309, endPoint x: 965, endPoint y: 293, distance: 386.3
click at [965, 293] on div at bounding box center [1176, 375] width 784 height 751
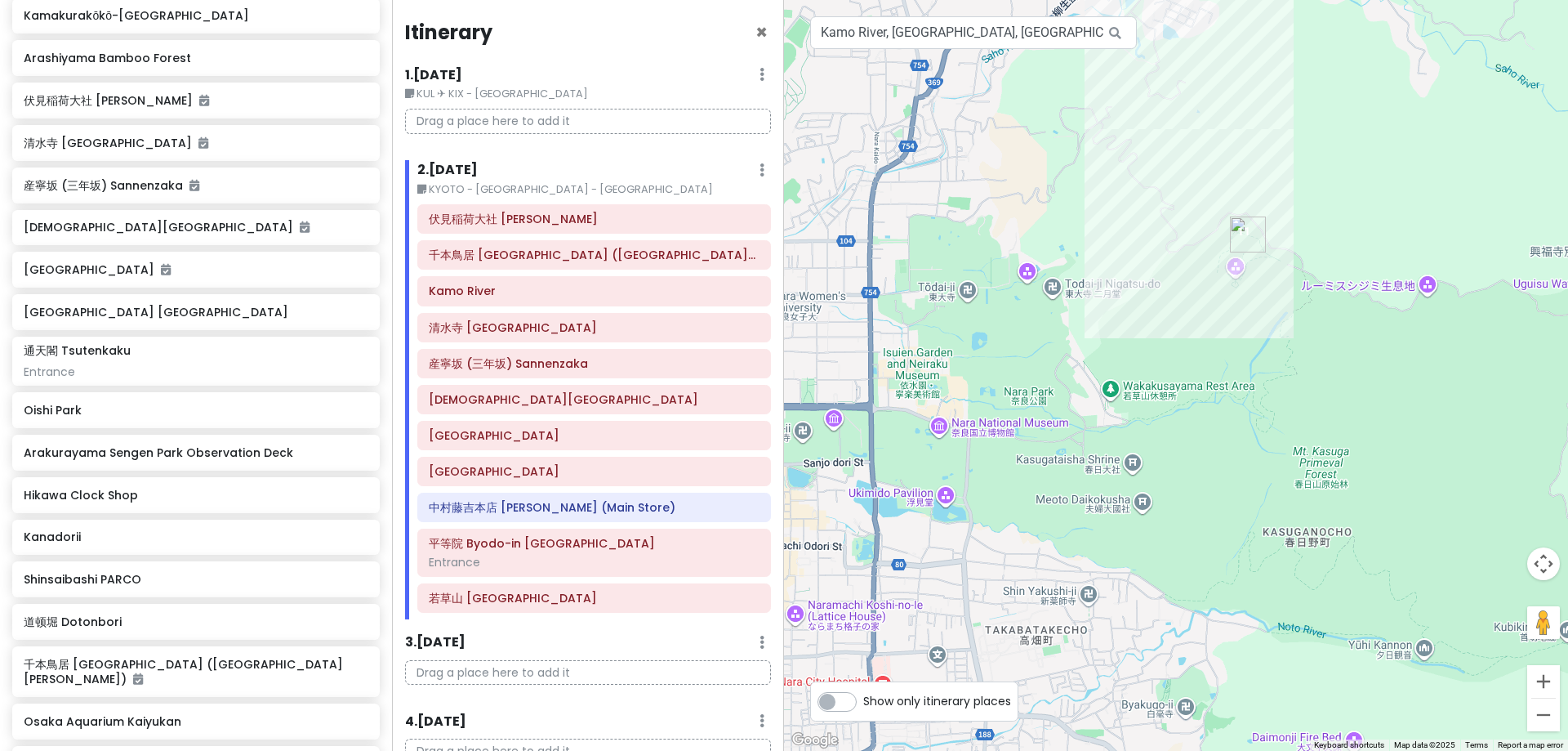
drag, startPoint x: 1118, startPoint y: 332, endPoint x: 1424, endPoint y: 243, distance: 318.7
click at [1218, 243] on div at bounding box center [1176, 375] width 784 height 751
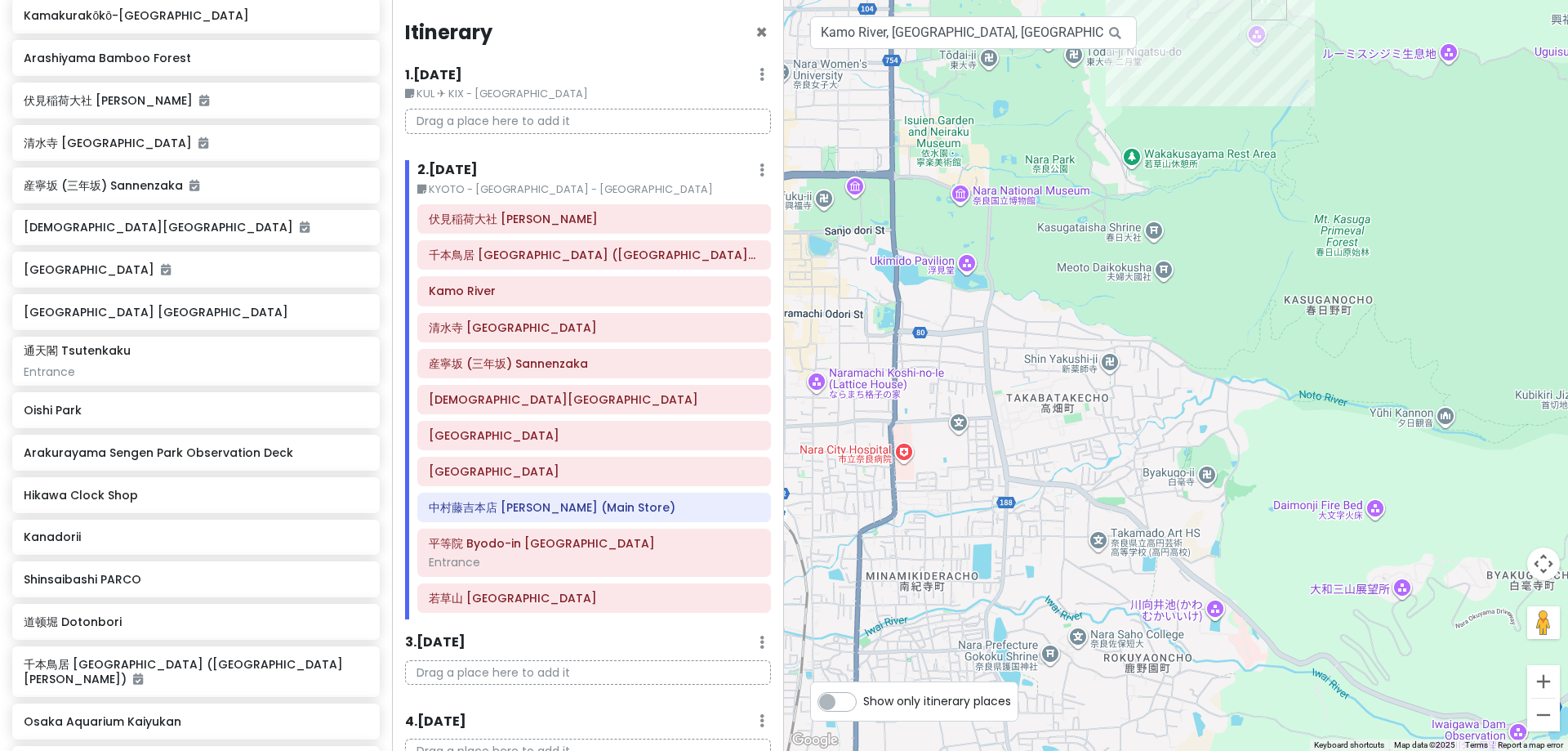
drag, startPoint x: 1327, startPoint y: 355, endPoint x: 1342, endPoint y: 210, distance: 145.8
click at [1218, 210] on div at bounding box center [1176, 375] width 784 height 751
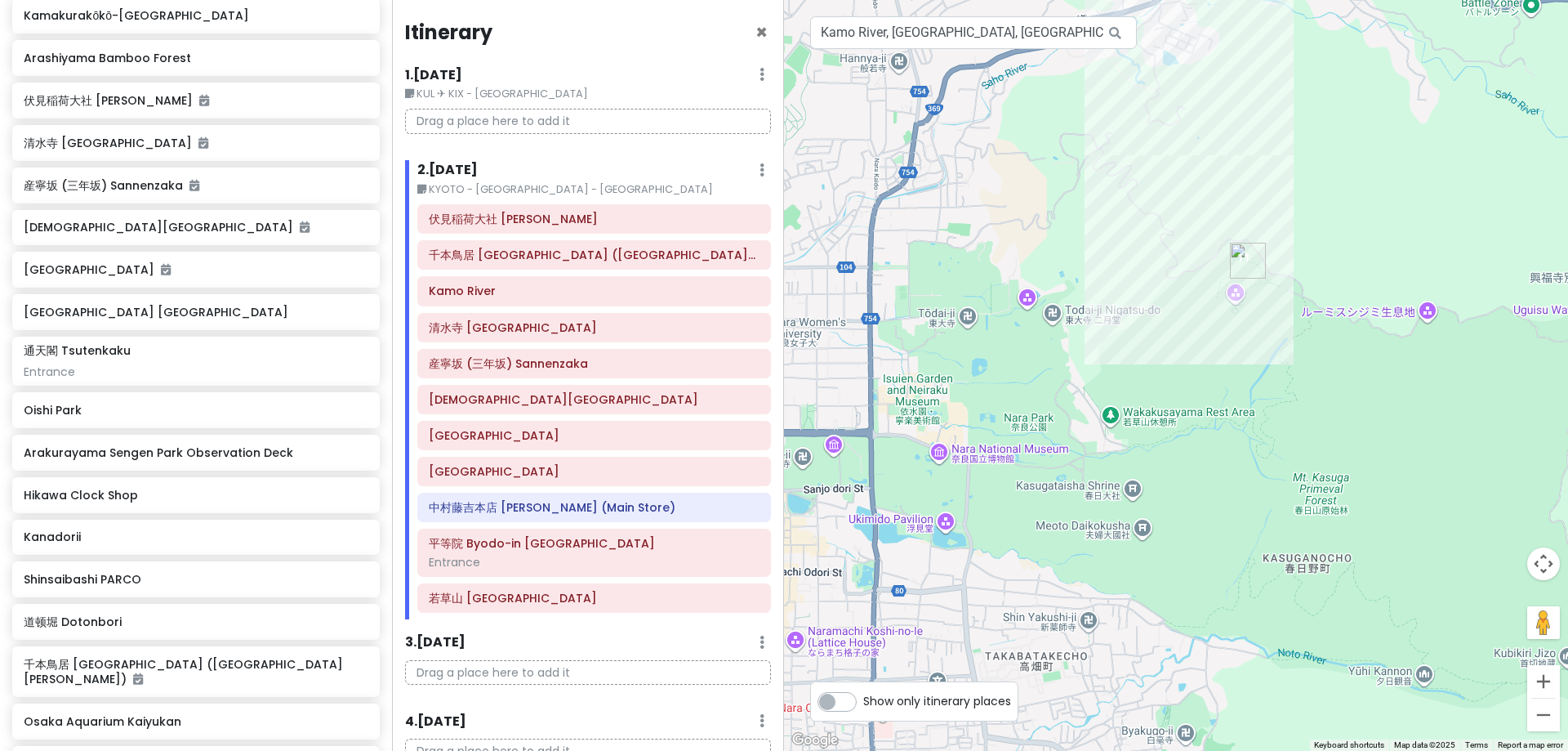
drag, startPoint x: 1230, startPoint y: 358, endPoint x: 1147, endPoint y: 684, distance: 336.4
click at [1159, 650] on div at bounding box center [1176, 375] width 784 height 751
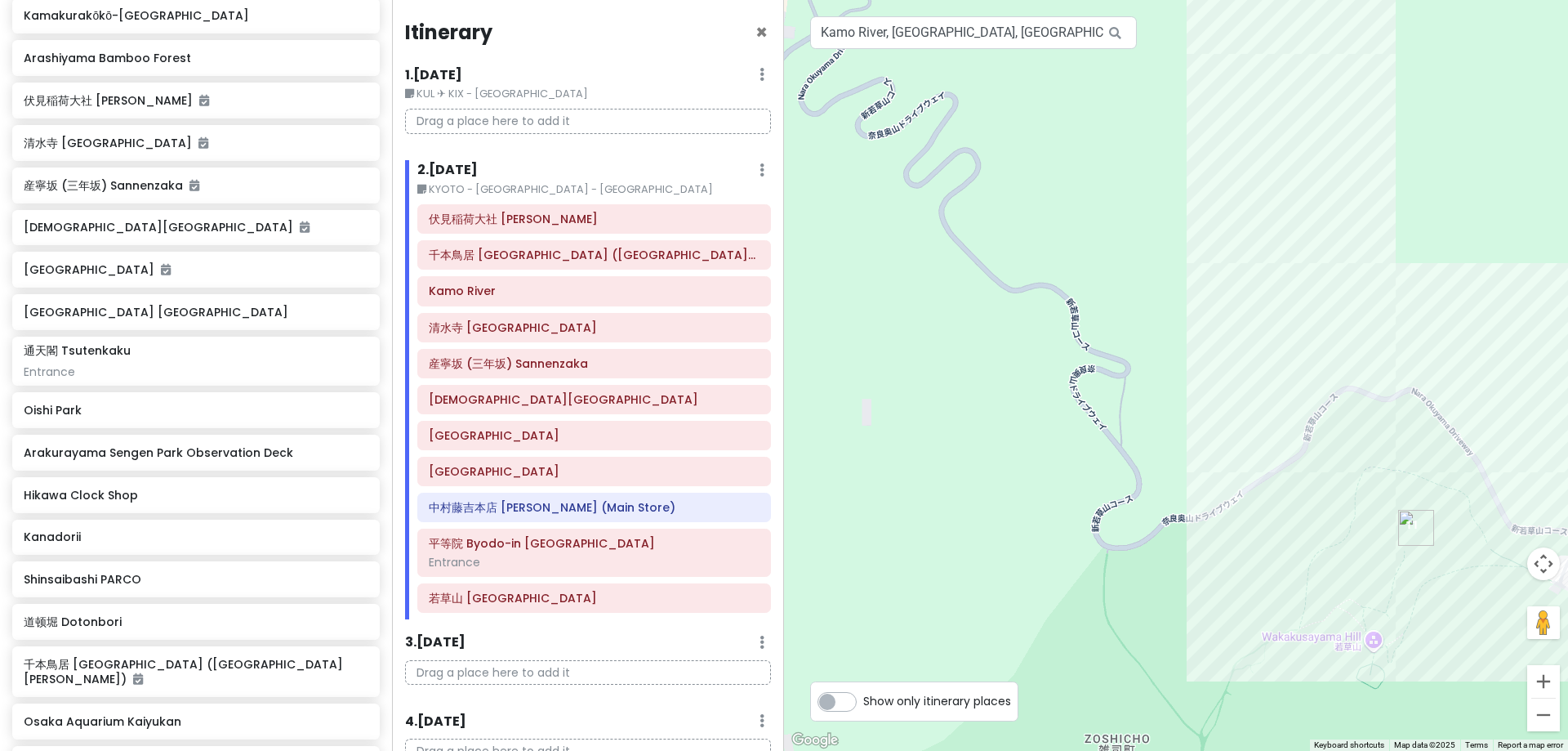
drag, startPoint x: 946, startPoint y: 391, endPoint x: 1244, endPoint y: 509, distance: 320.5
click at [1218, 509] on div at bounding box center [1176, 375] width 784 height 751
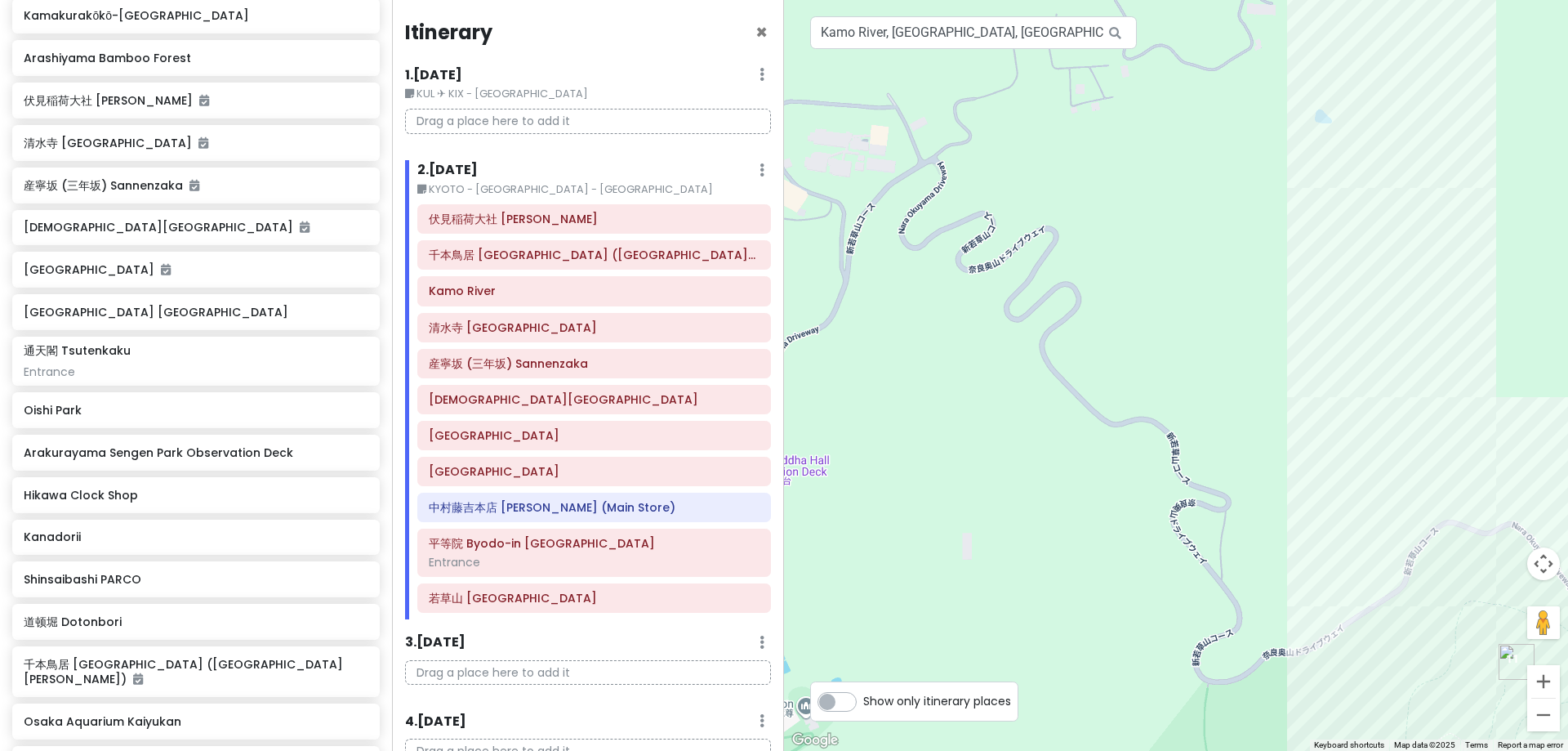
drag, startPoint x: 1076, startPoint y: 468, endPoint x: 1132, endPoint y: 577, distance: 122.5
click at [1132, 577] on div at bounding box center [1176, 375] width 784 height 751
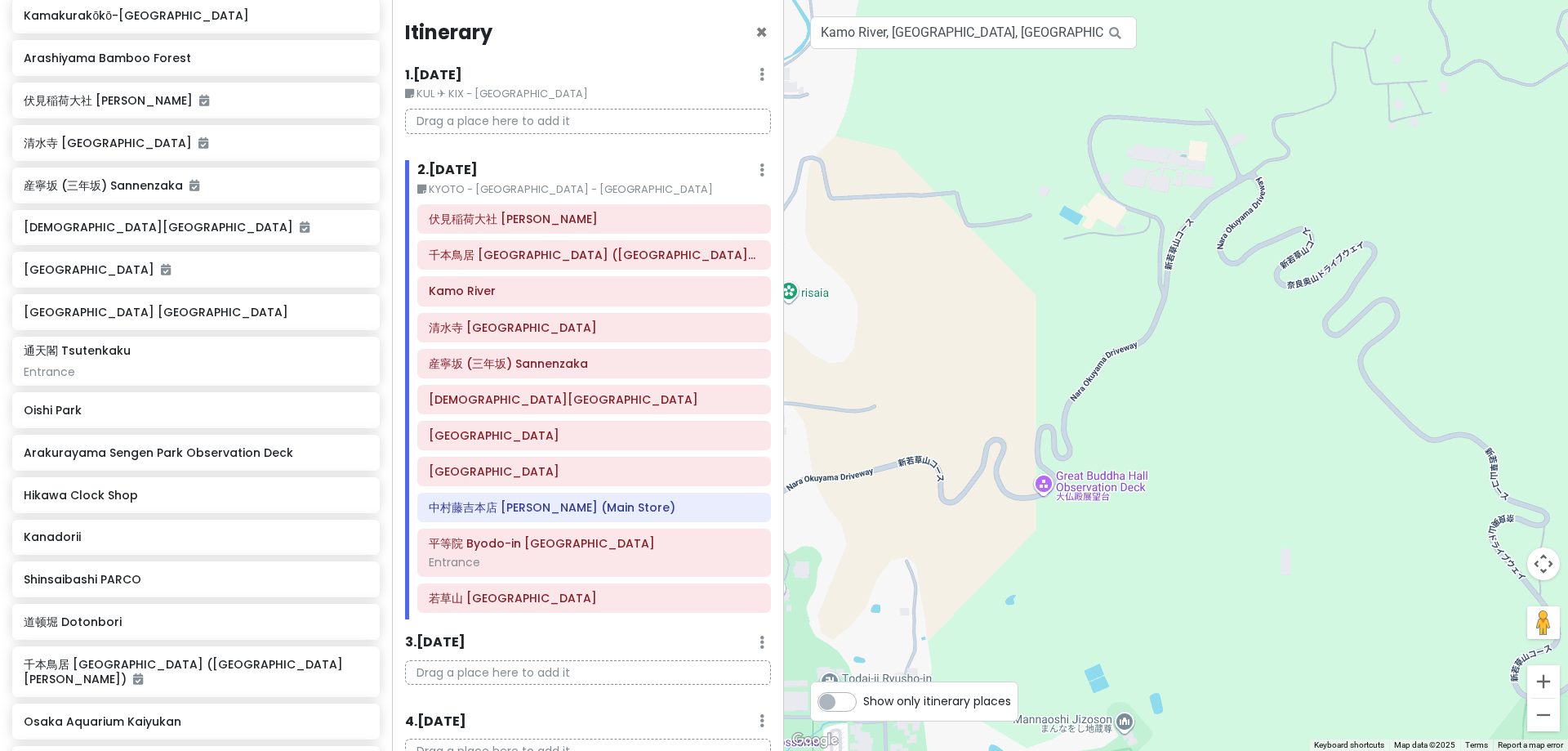
drag, startPoint x: 1004, startPoint y: 414, endPoint x: 1230, endPoint y: 339, distance: 238.1
click at [1218, 339] on div at bounding box center [1176, 375] width 784 height 751
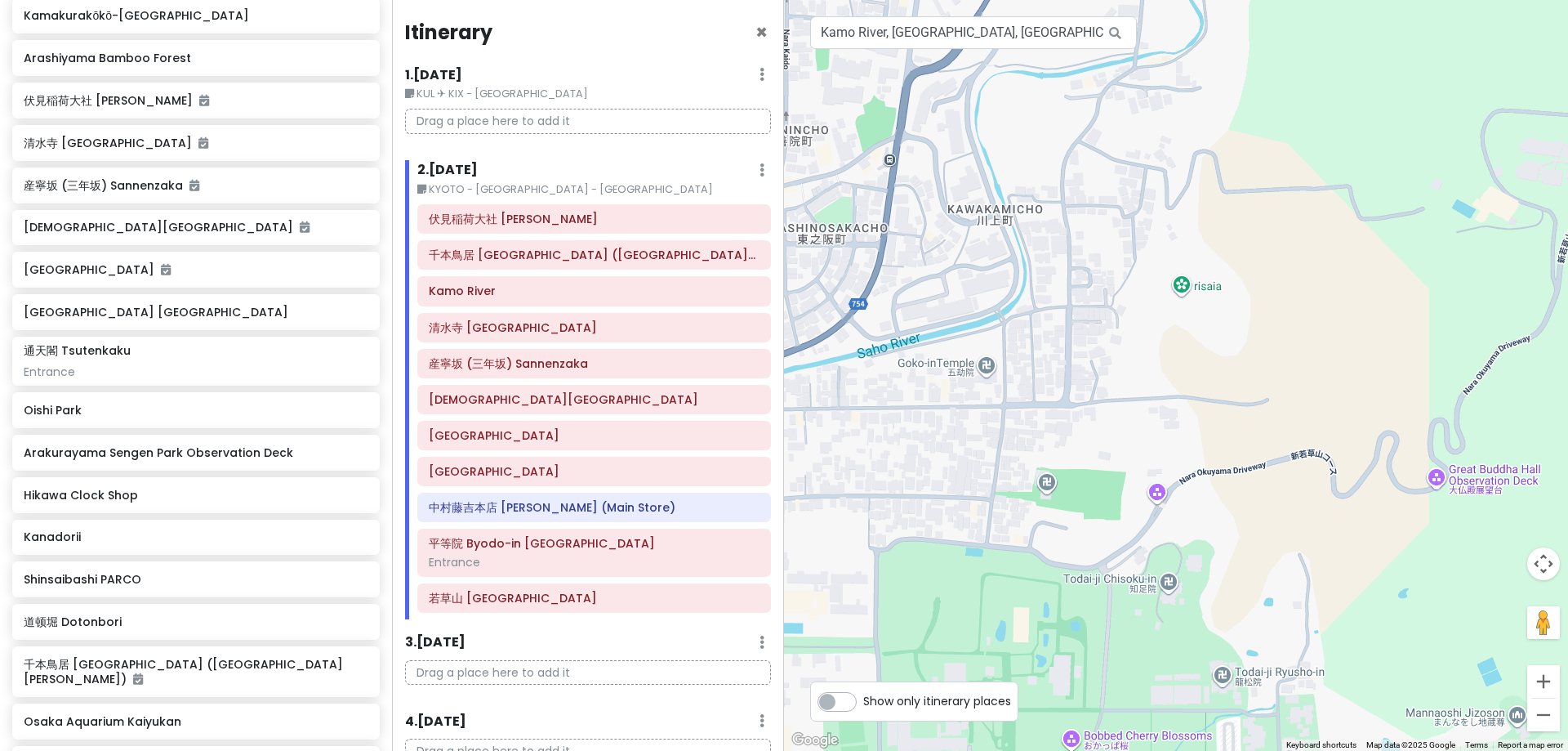
drag, startPoint x: 1073, startPoint y: 508, endPoint x: 1567, endPoint y: 361, distance: 515.4
click at [1218, 371] on div at bounding box center [1176, 375] width 784 height 751
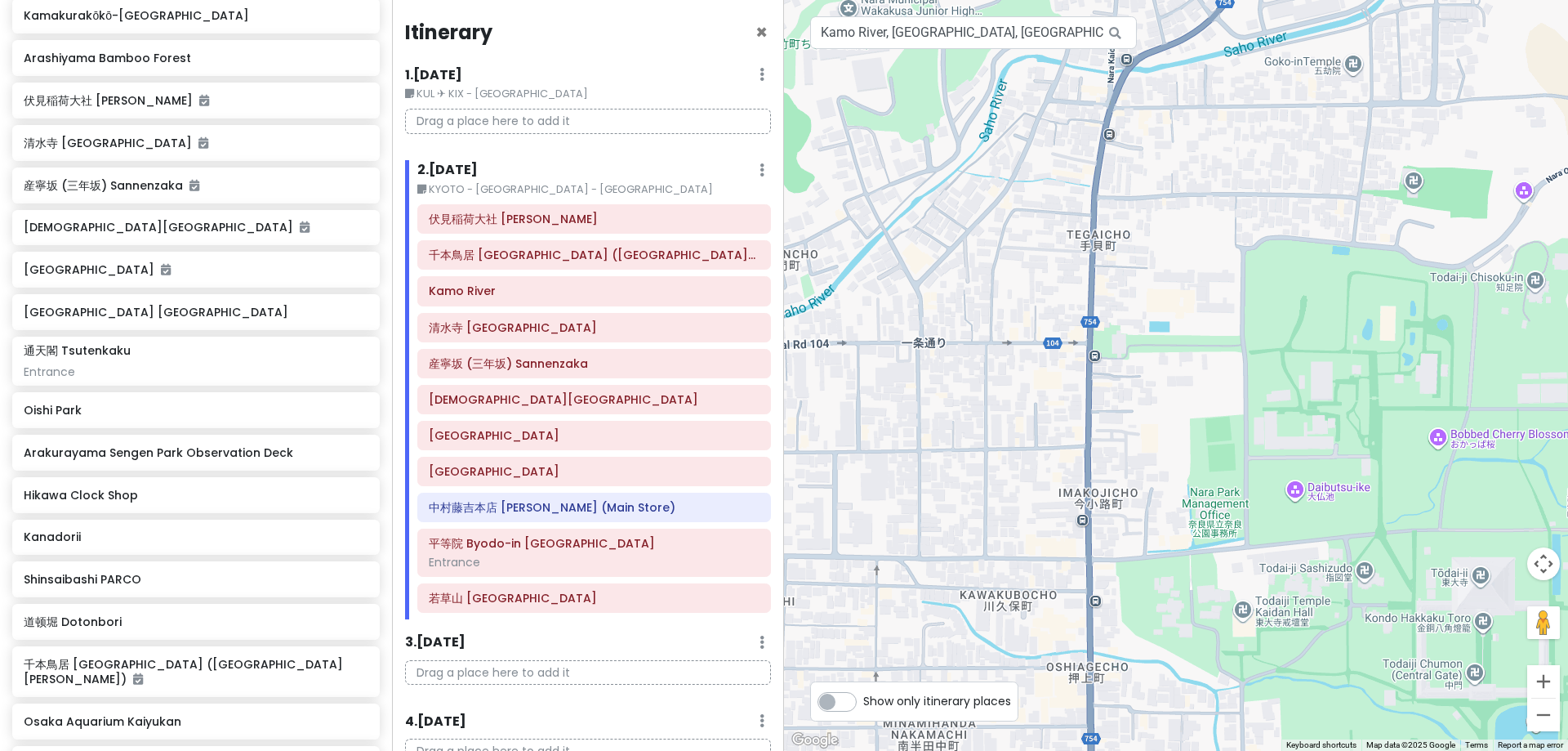
drag, startPoint x: 1374, startPoint y: 399, endPoint x: 1395, endPoint y: 538, distance: 140.6
click at [1218, 538] on div at bounding box center [1176, 375] width 784 height 751
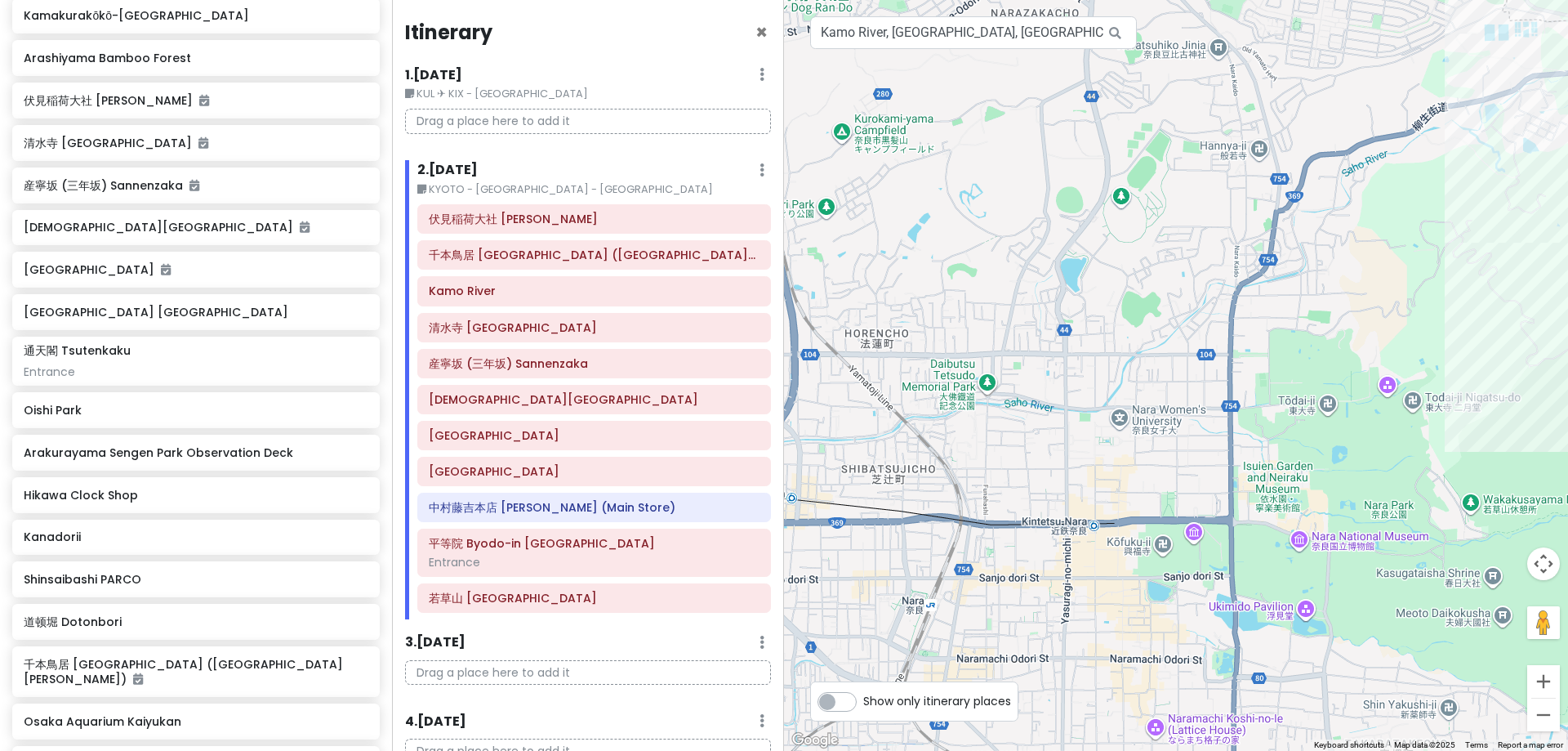
drag, startPoint x: 1358, startPoint y: 522, endPoint x: 1295, endPoint y: 386, distance: 149.9
click at [1218, 386] on div at bounding box center [1176, 375] width 784 height 751
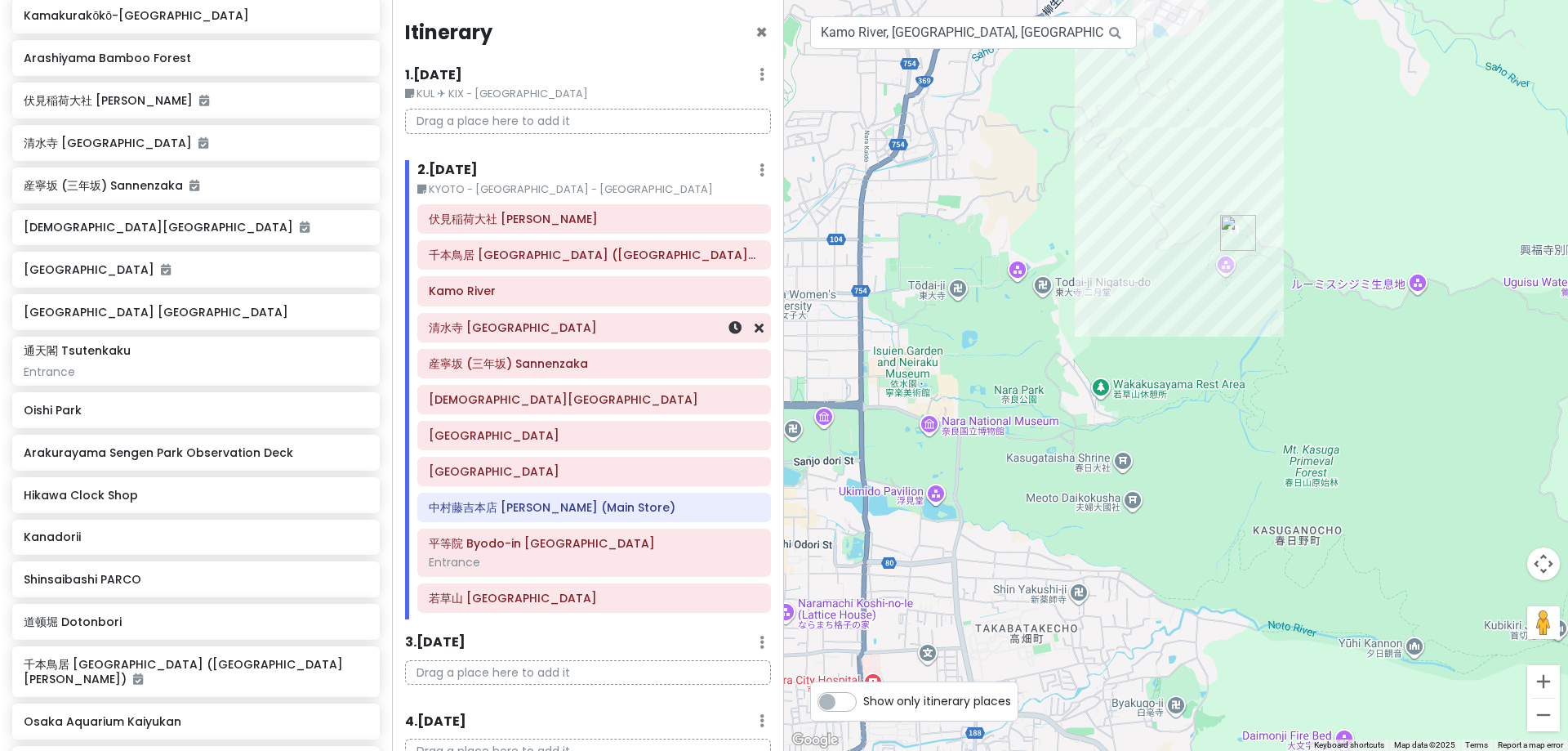
drag, startPoint x: 1103, startPoint y: 436, endPoint x: 765, endPoint y: 337, distance: 352.2
click at [765, 337] on div "Tokyo Trip Private Change Dates Make a Copy Delete Trip Go Pro ⚡️ Give Feedback…" at bounding box center [784, 375] width 1568 height 751
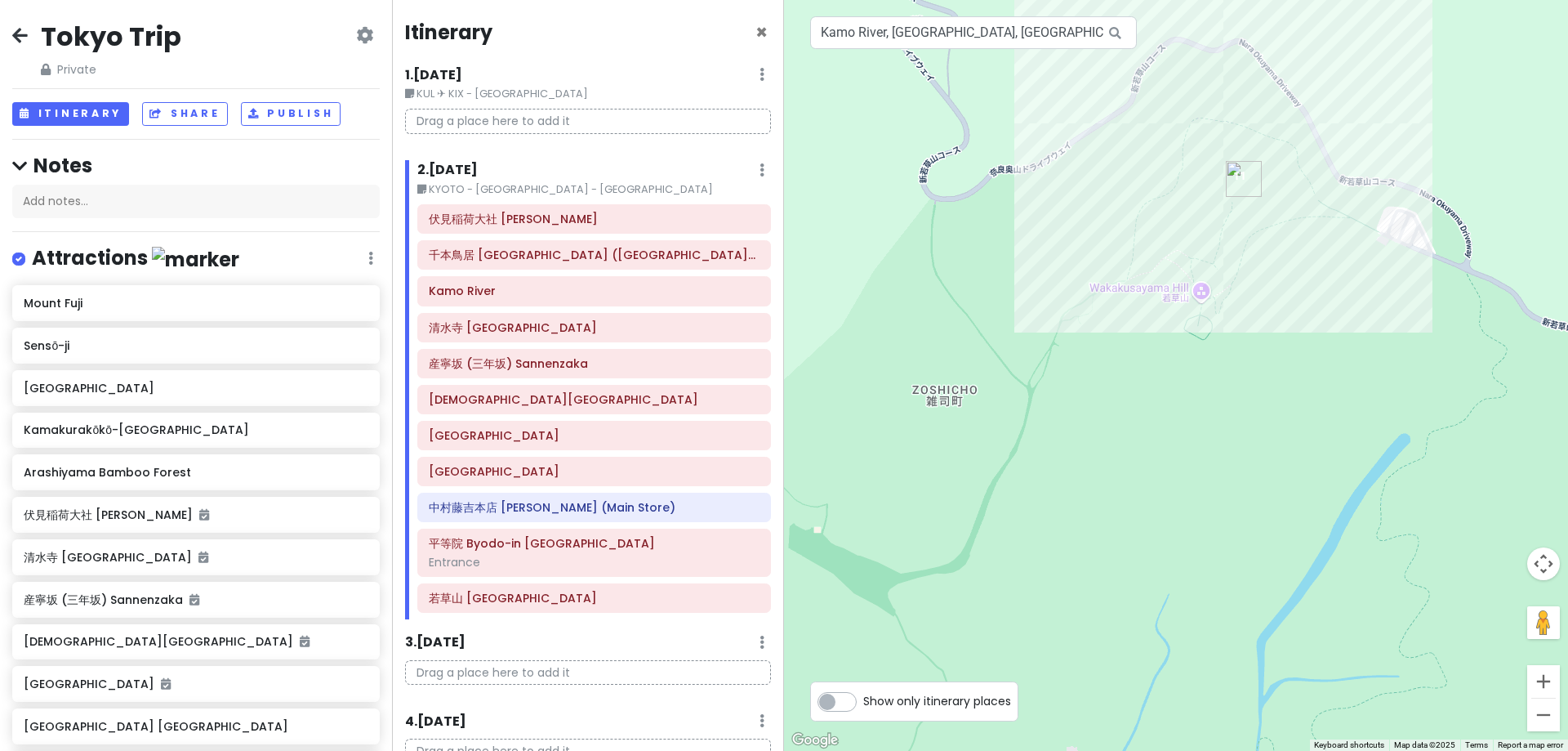
click at [356, 39] on icon at bounding box center [364, 35] width 17 height 13
click at [295, 84] on link "Change Dates" at bounding box center [313, 84] width 155 height 39
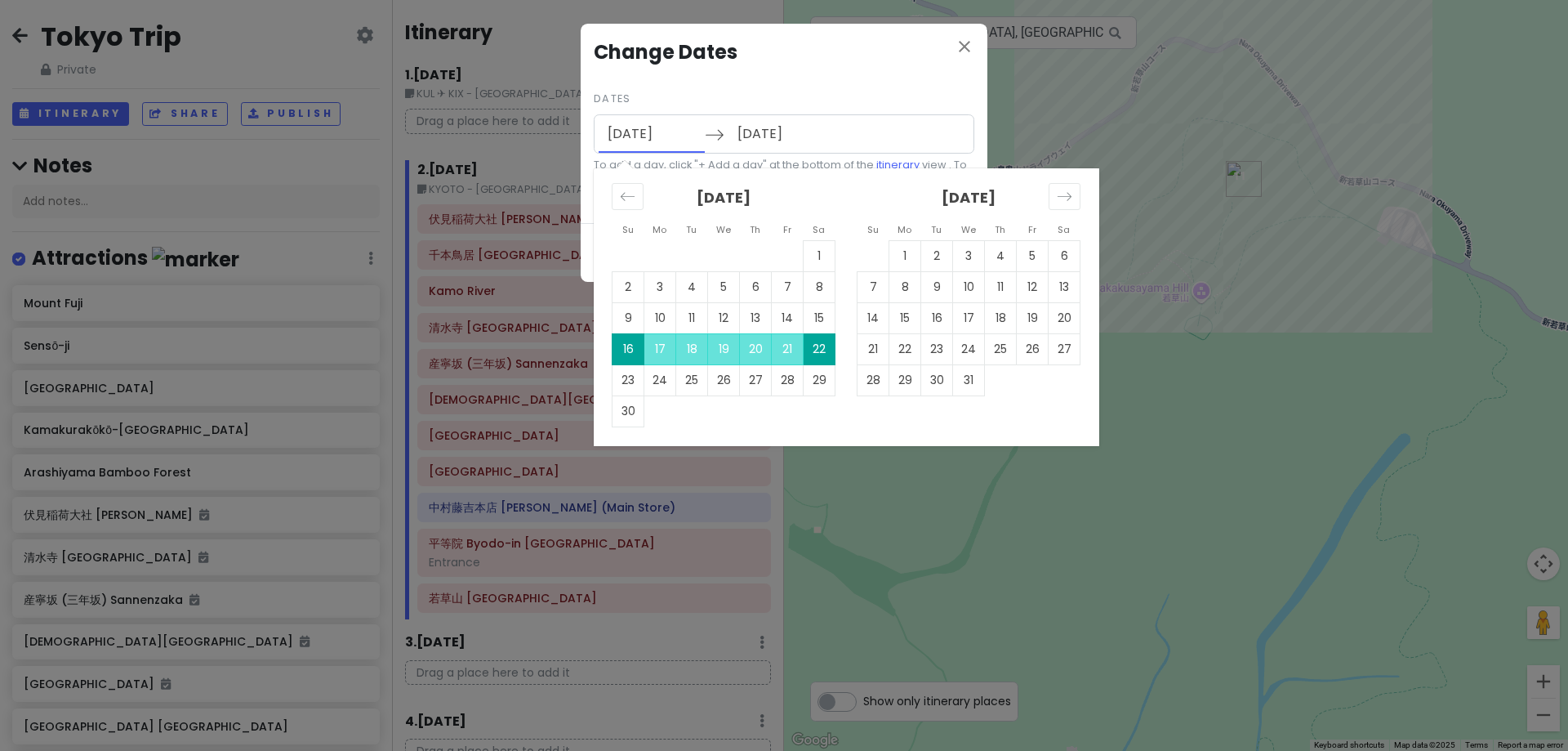
click at [628, 131] on input "[DATE]" at bounding box center [652, 134] width 106 height 38
click at [633, 317] on td "9" at bounding box center [628, 318] width 32 height 31
type input "[DATE]"
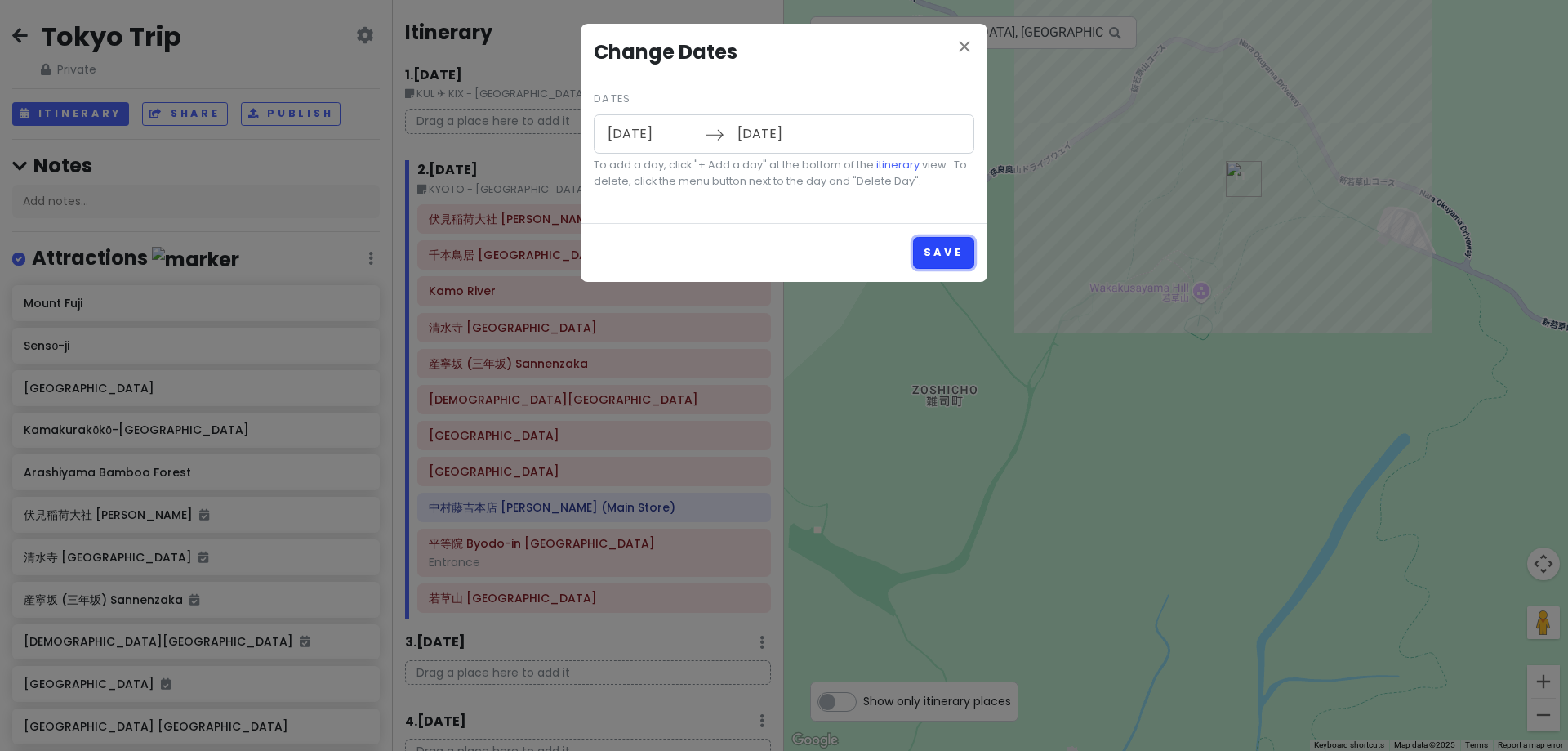
click at [935, 243] on button "Save" at bounding box center [944, 252] width 61 height 32
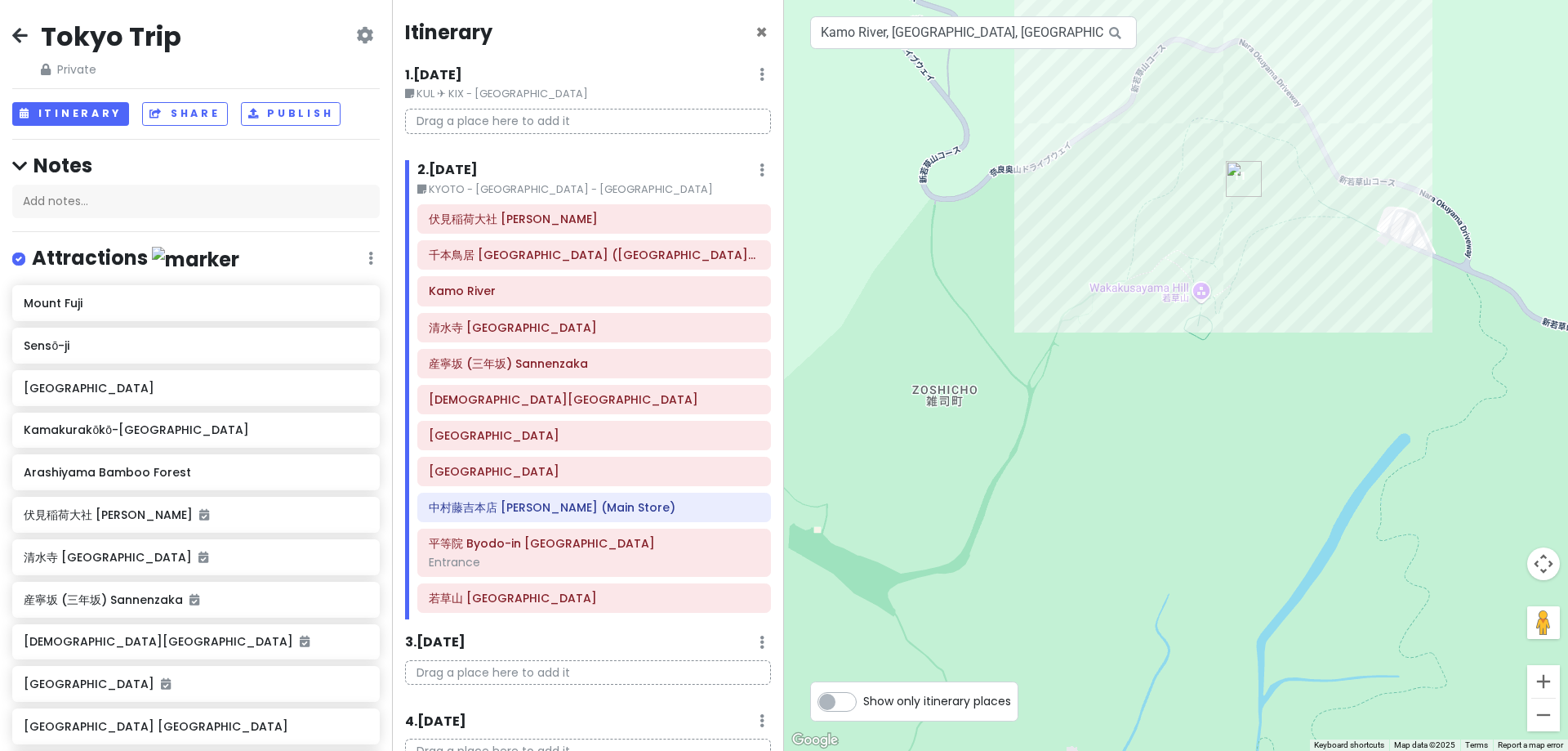
scroll to position [315, 0]
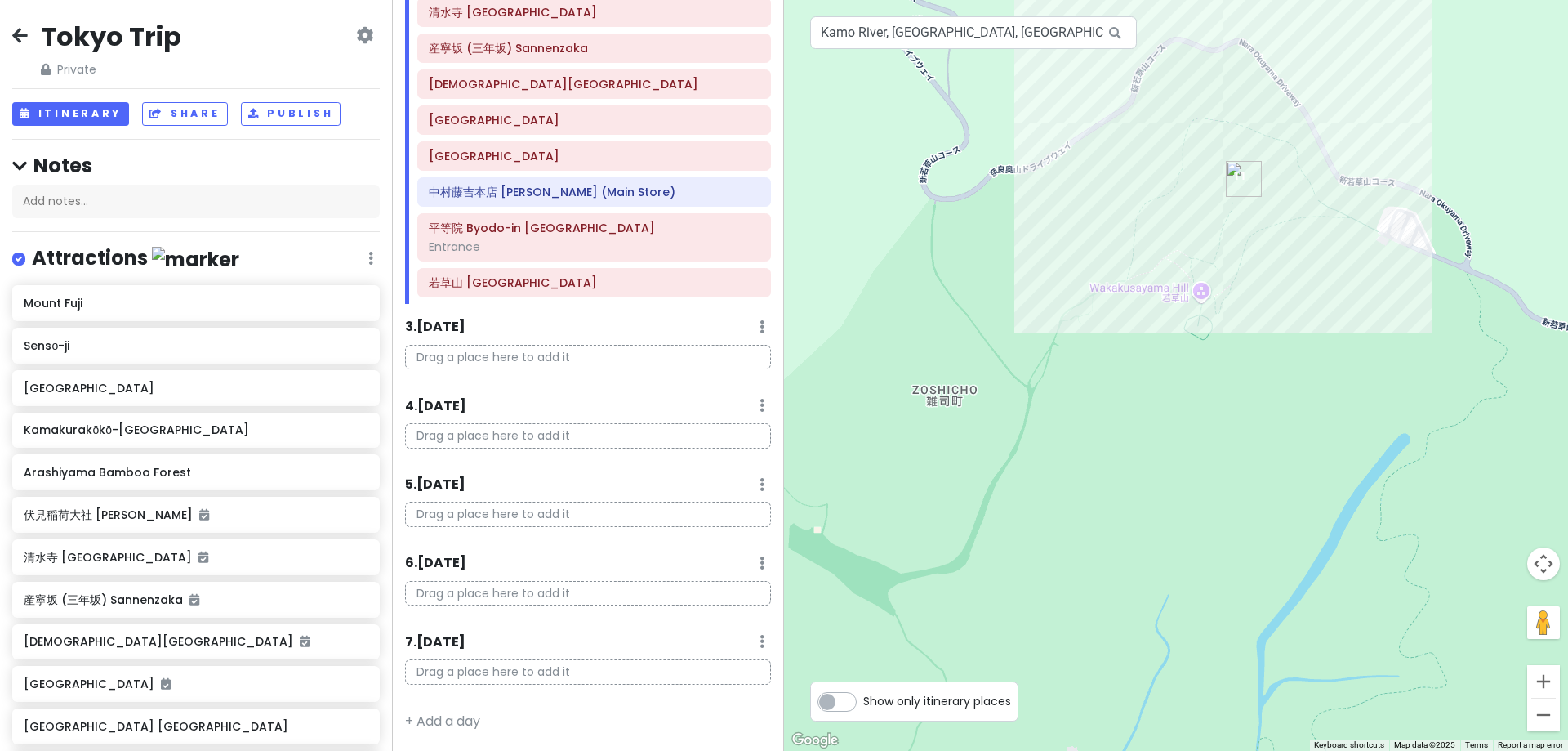
click at [447, 650] on div "Itinerary × 1 . [DATE] Edit Day Notes Delete Day KUL ✈ KIX - [GEOGRAPHIC_DATA] …" at bounding box center [589, 375] width 392 height 751
click at [450, 650] on link "+ Add a day" at bounding box center [443, 721] width 75 height 18
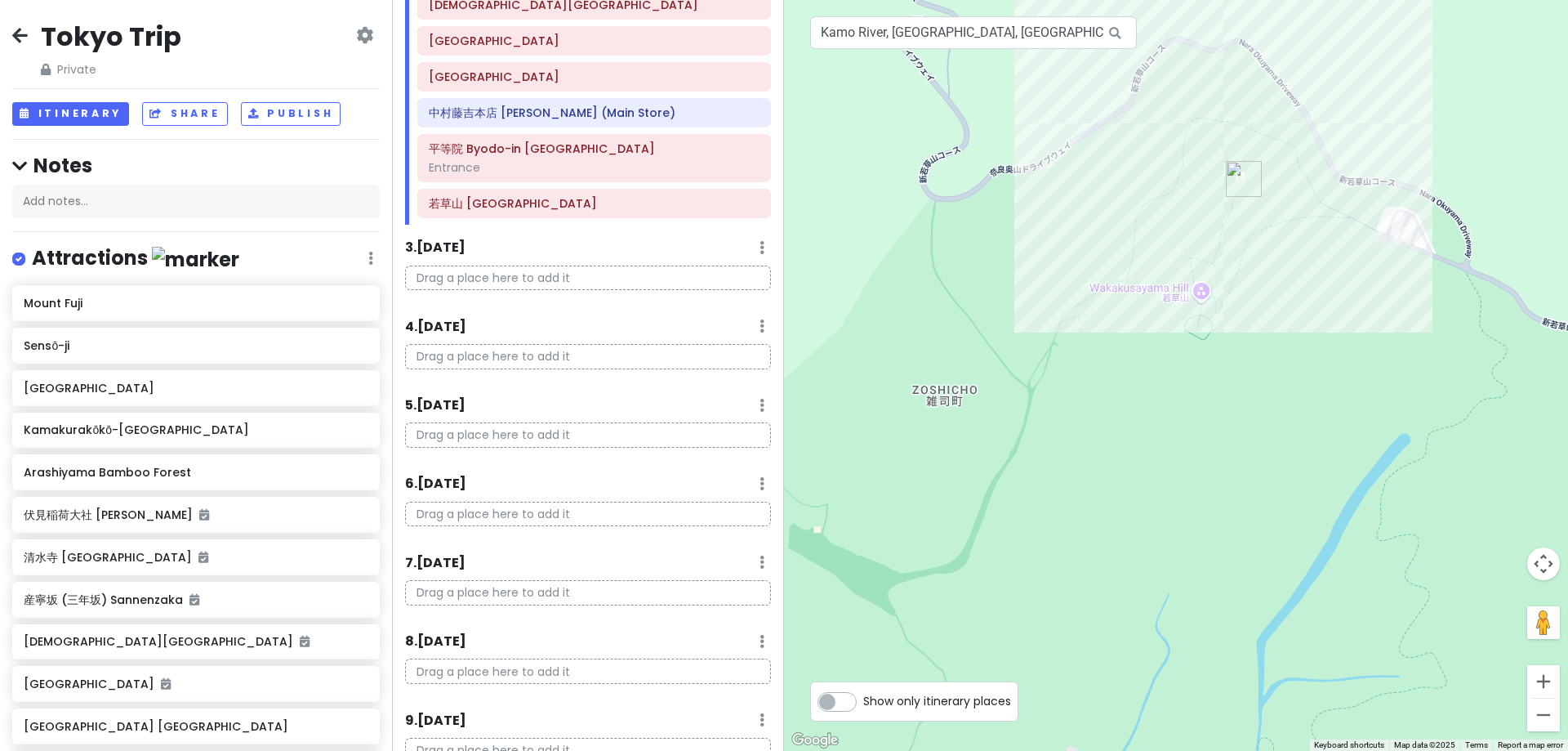
click at [547, 643] on div "8 . [DATE] Add Day Notes Delete Day" at bounding box center [588, 646] width 366 height 28
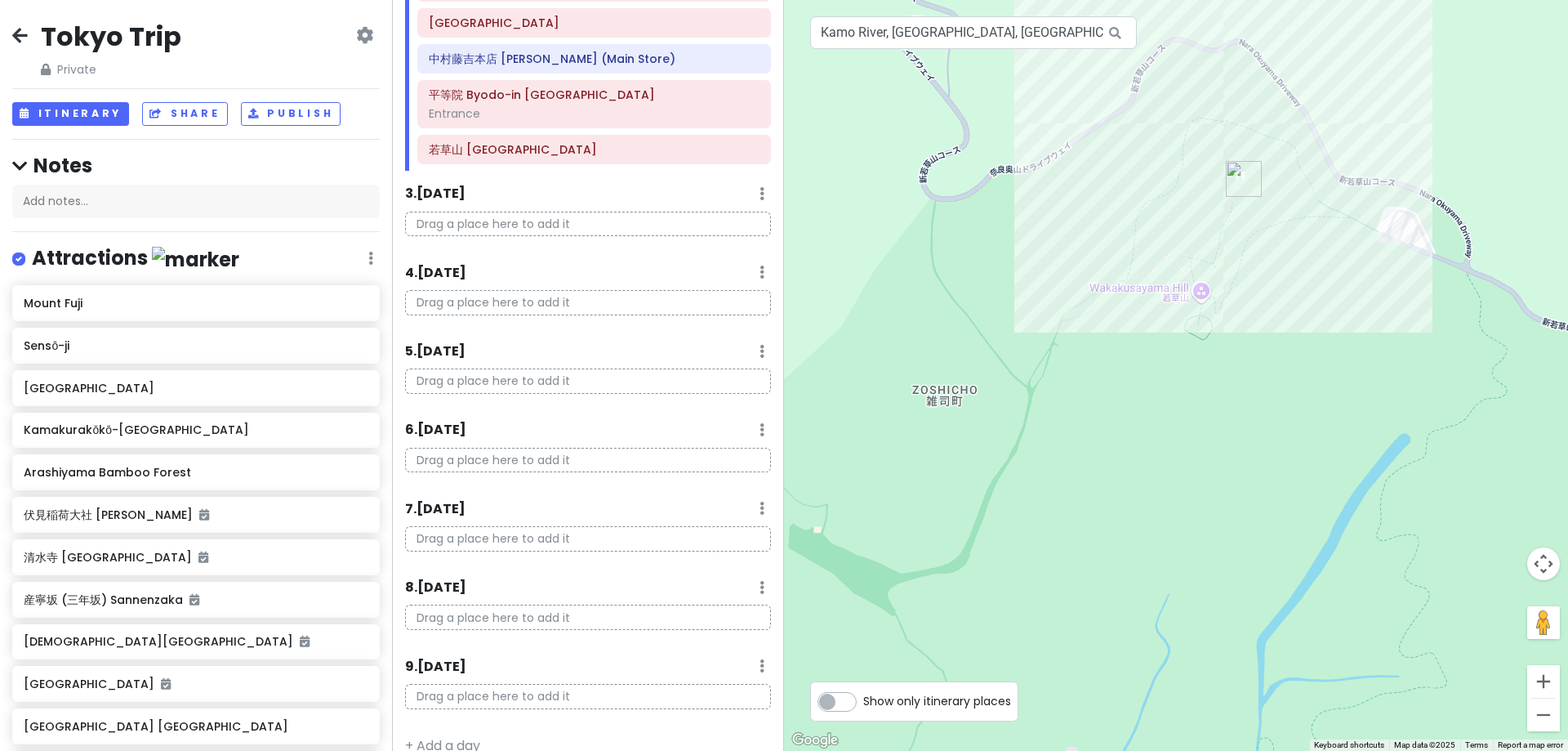
scroll to position [473, 0]
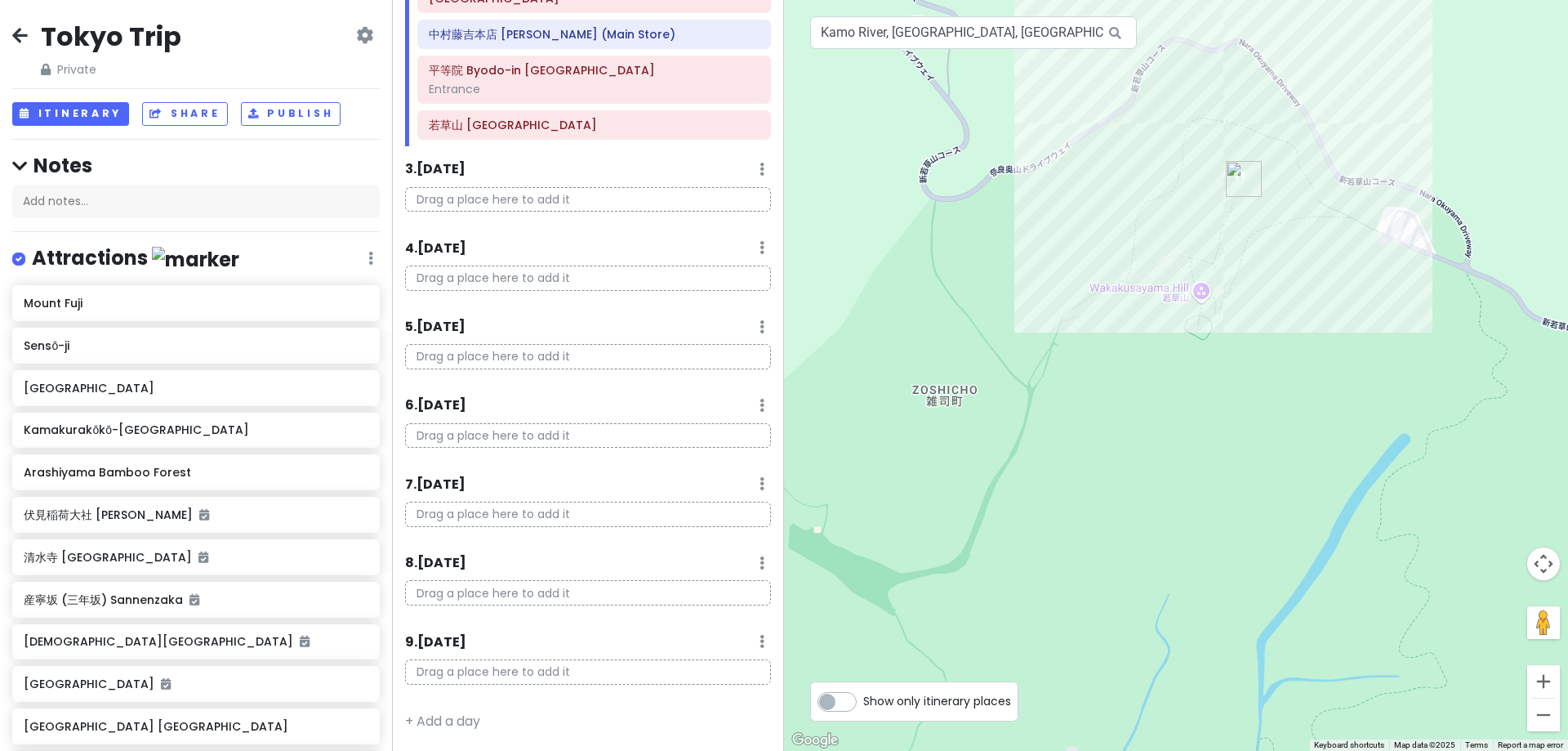
click at [744, 641] on div "9 . [DATE] Add Day Notes Delete Day" at bounding box center [588, 646] width 366 height 28
click at [753, 641] on div "9 . [DATE] Add Day Notes Delete Day" at bounding box center [588, 646] width 366 height 28
click at [759, 643] on icon at bounding box center [761, 641] width 5 height 13
click at [703, 602] on link "Delete Day" at bounding box center [712, 606] width 134 height 39
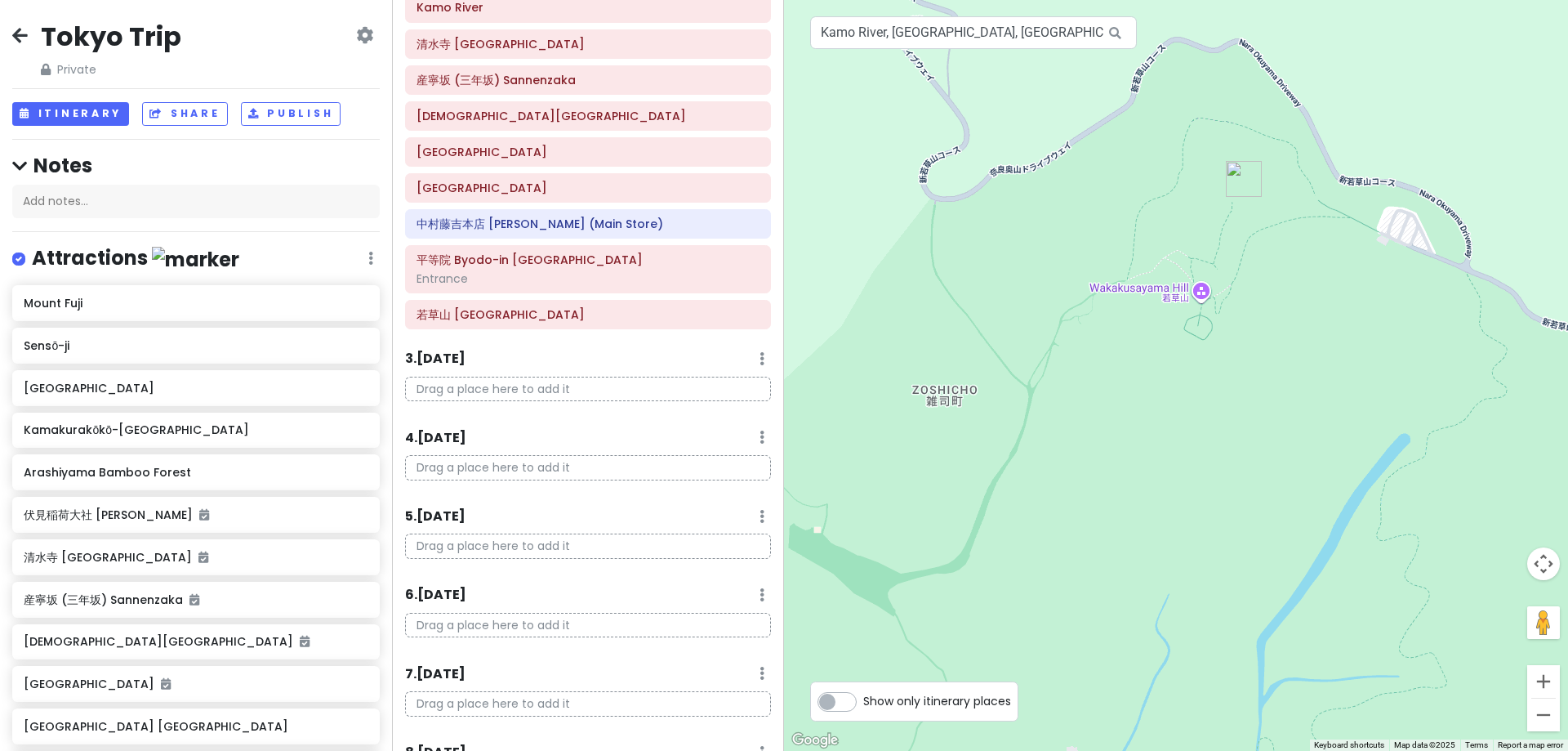
scroll to position [313, 0]
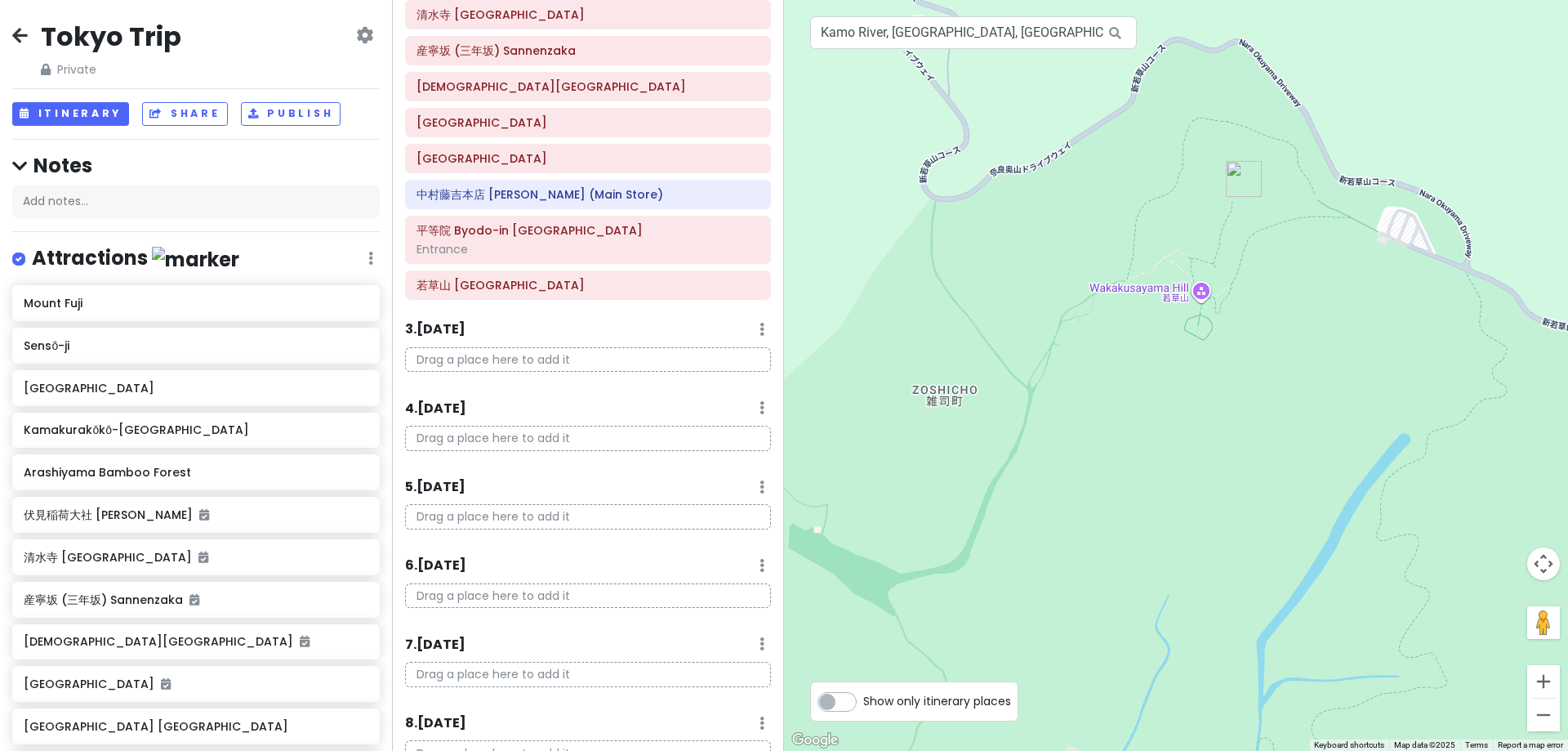
click at [759, 486] on icon at bounding box center [761, 487] width 5 height 13
click at [730, 531] on link "Add Day Notes" at bounding box center [712, 536] width 134 height 39
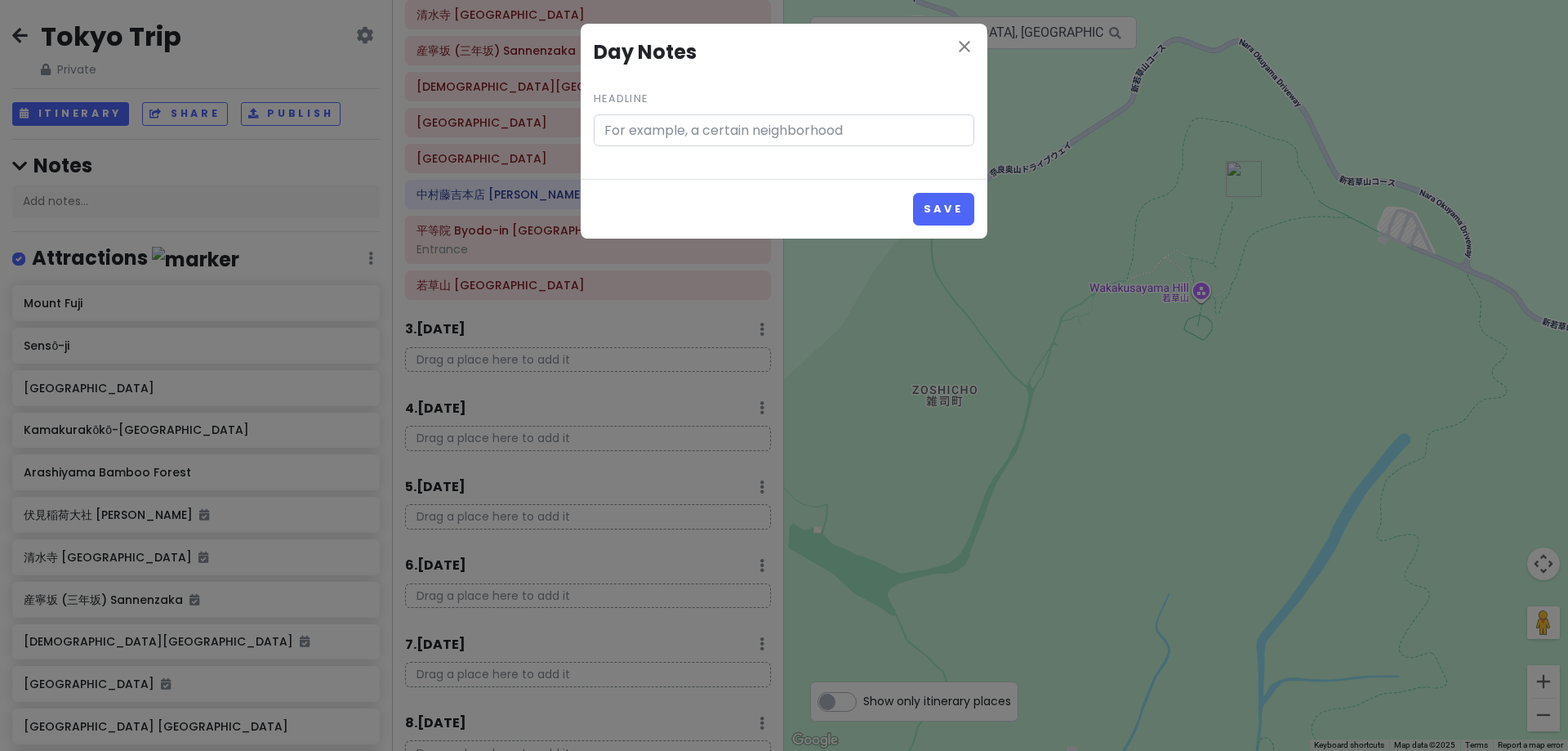
click at [728, 123] on input "Headline" at bounding box center [784, 131] width 381 height 33
type input "FUJI"
click at [913, 193] on button "Save" at bounding box center [944, 208] width 61 height 32
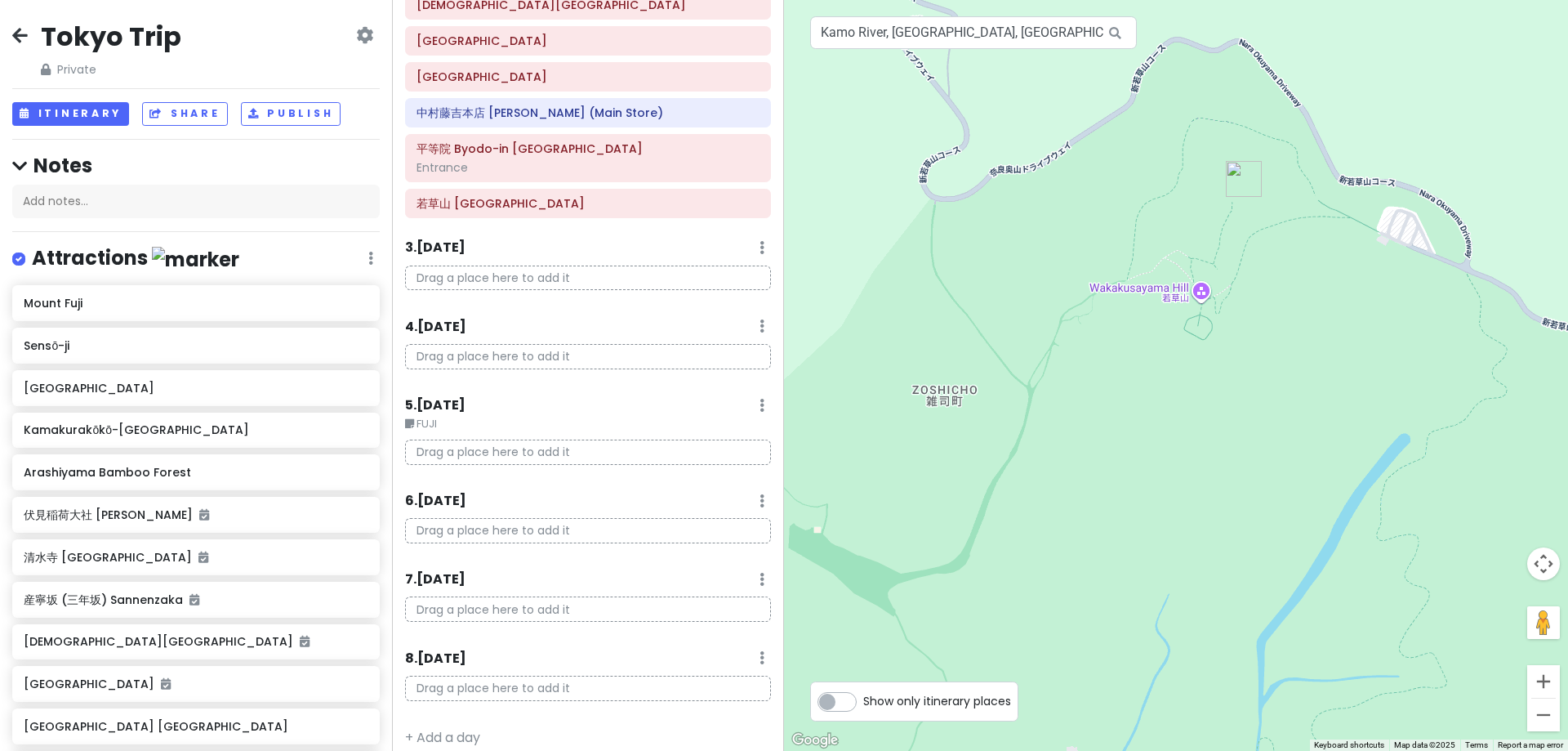
scroll to position [411, 0]
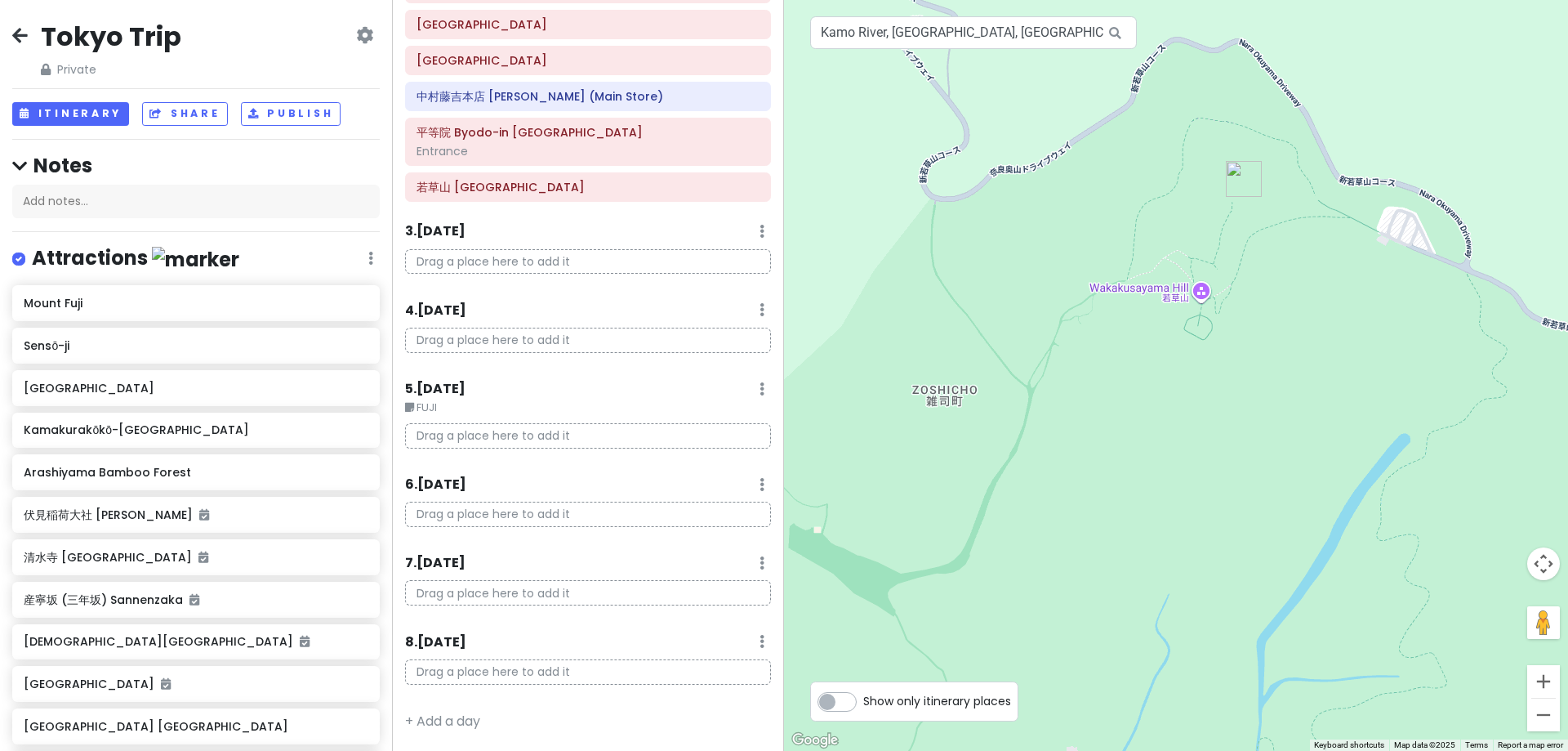
click at [759, 483] on icon at bounding box center [761, 484] width 5 height 13
click at [721, 527] on link "Add Day Notes" at bounding box center [712, 533] width 134 height 39
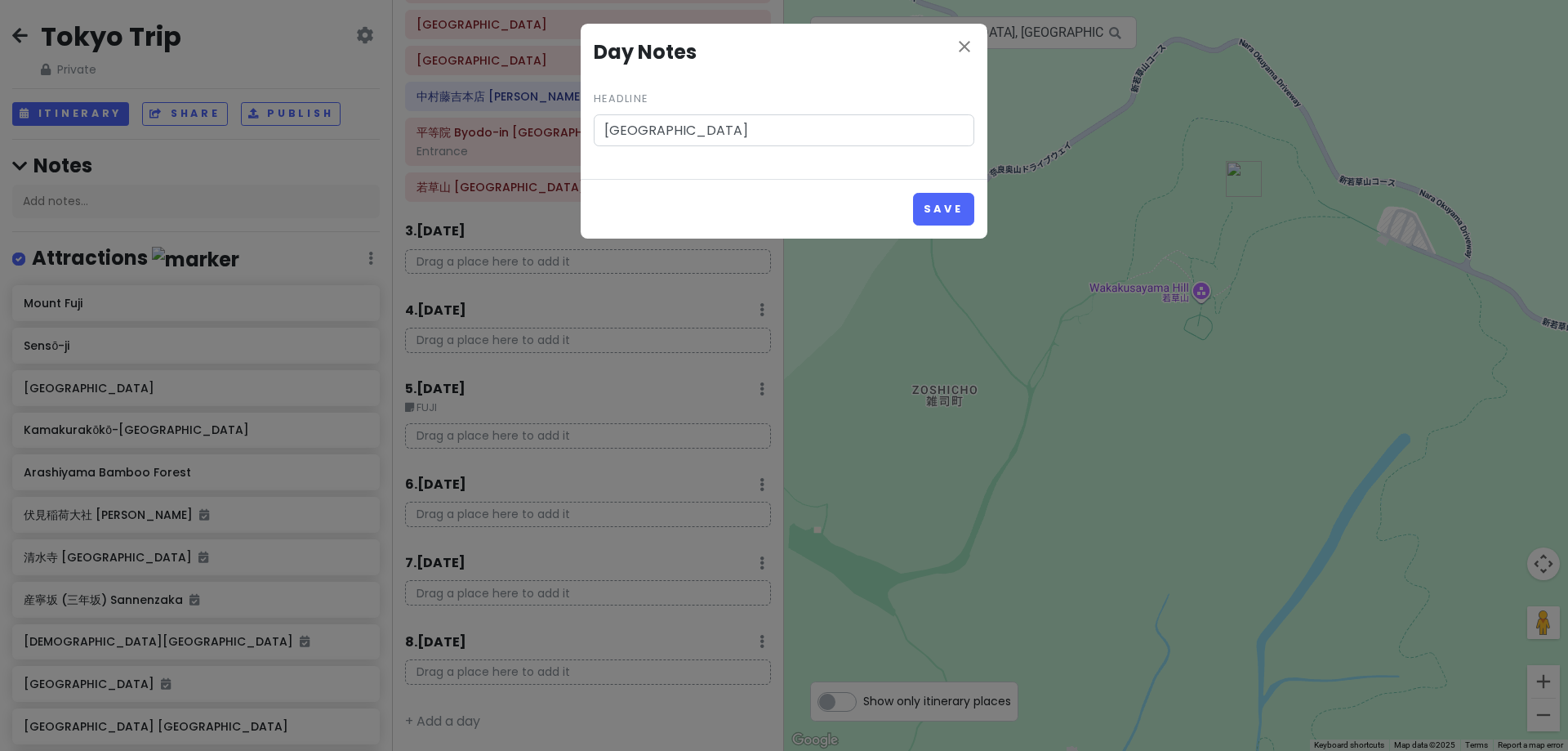
type input "[GEOGRAPHIC_DATA]"
click at [913, 193] on button "Save" at bounding box center [944, 208] width 61 height 32
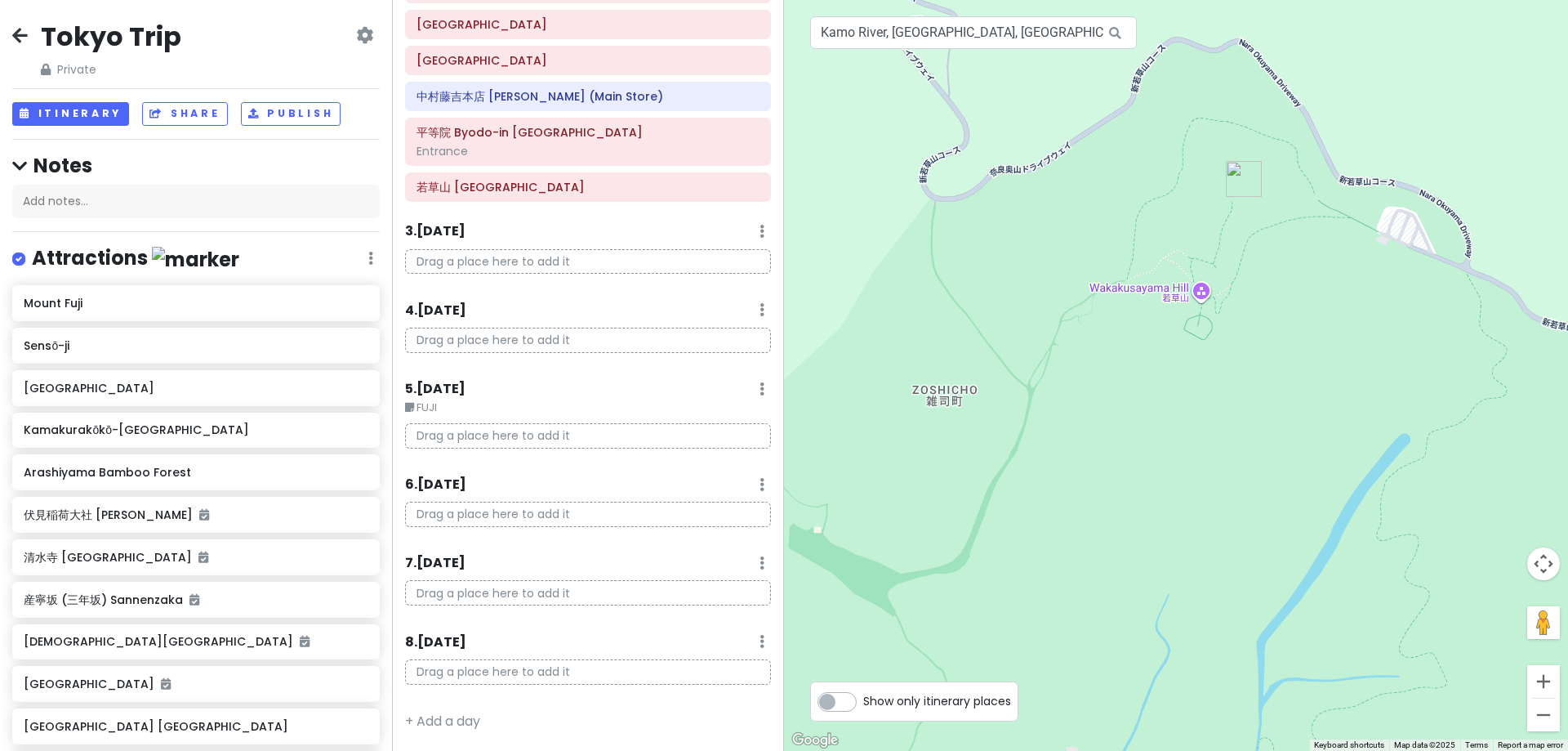
click at [759, 567] on icon at bounding box center [761, 563] width 5 height 13
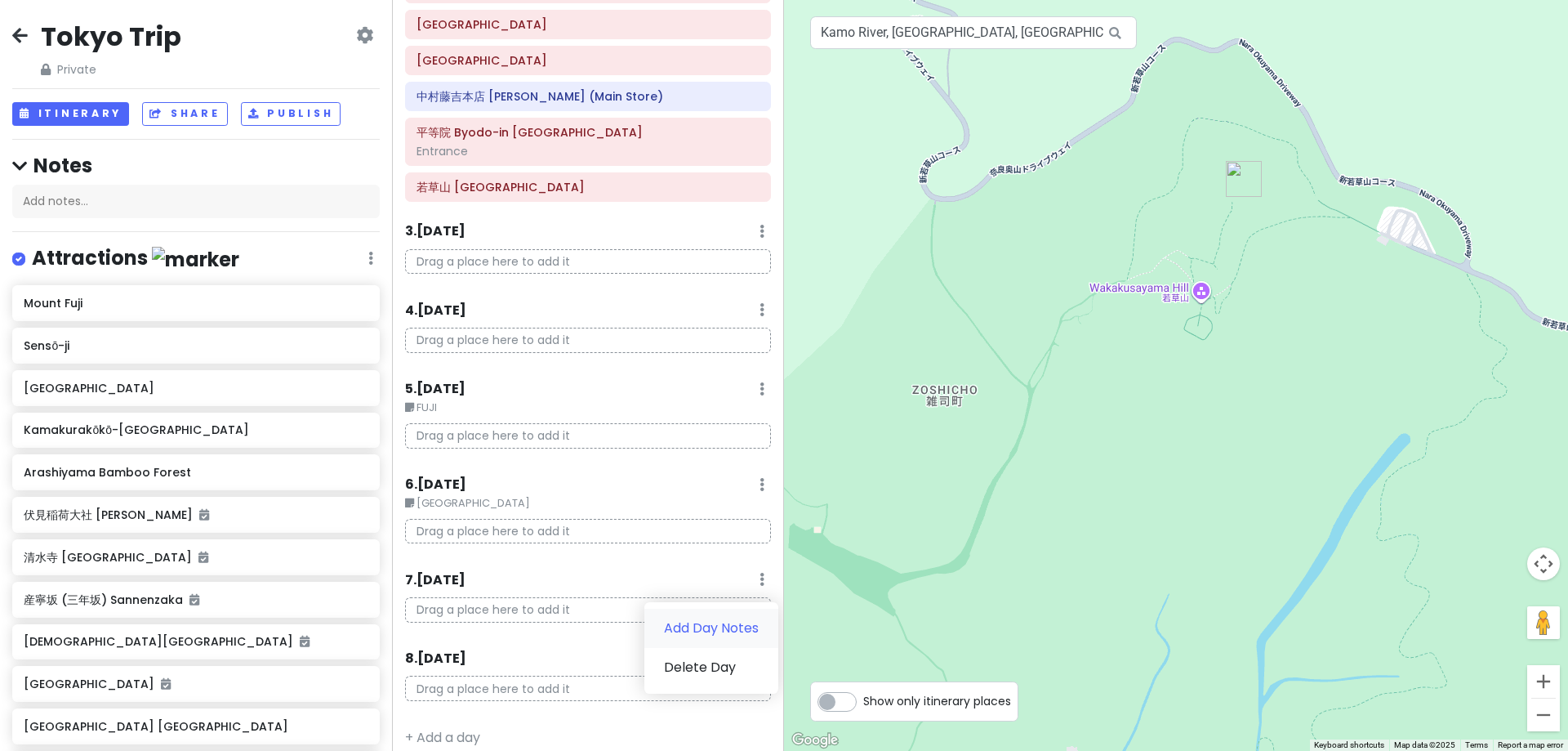
click at [706, 625] on link "Add Day Notes" at bounding box center [712, 628] width 134 height 39
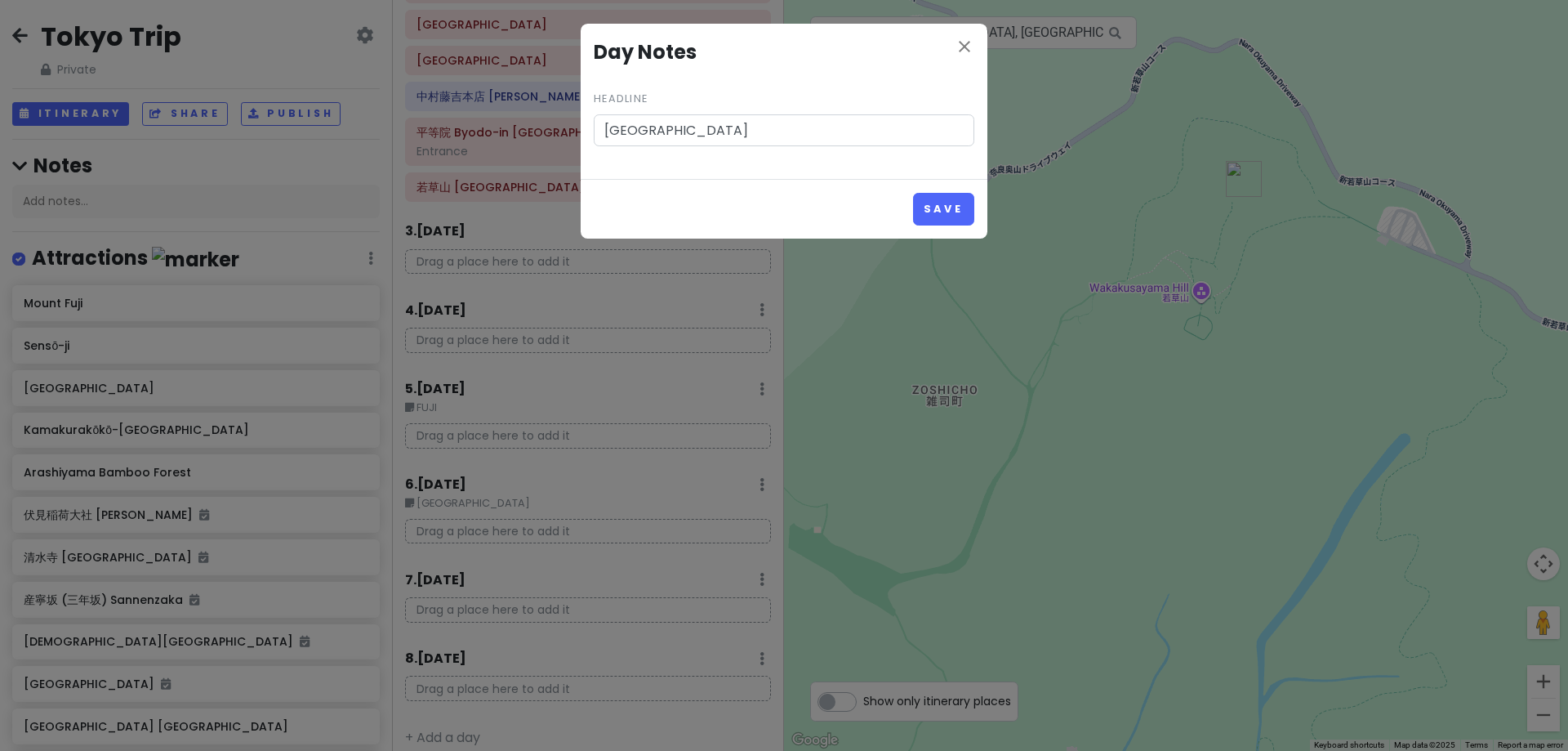
type input "[GEOGRAPHIC_DATA]"
click at [913, 193] on button "Save" at bounding box center [944, 208] width 61 height 32
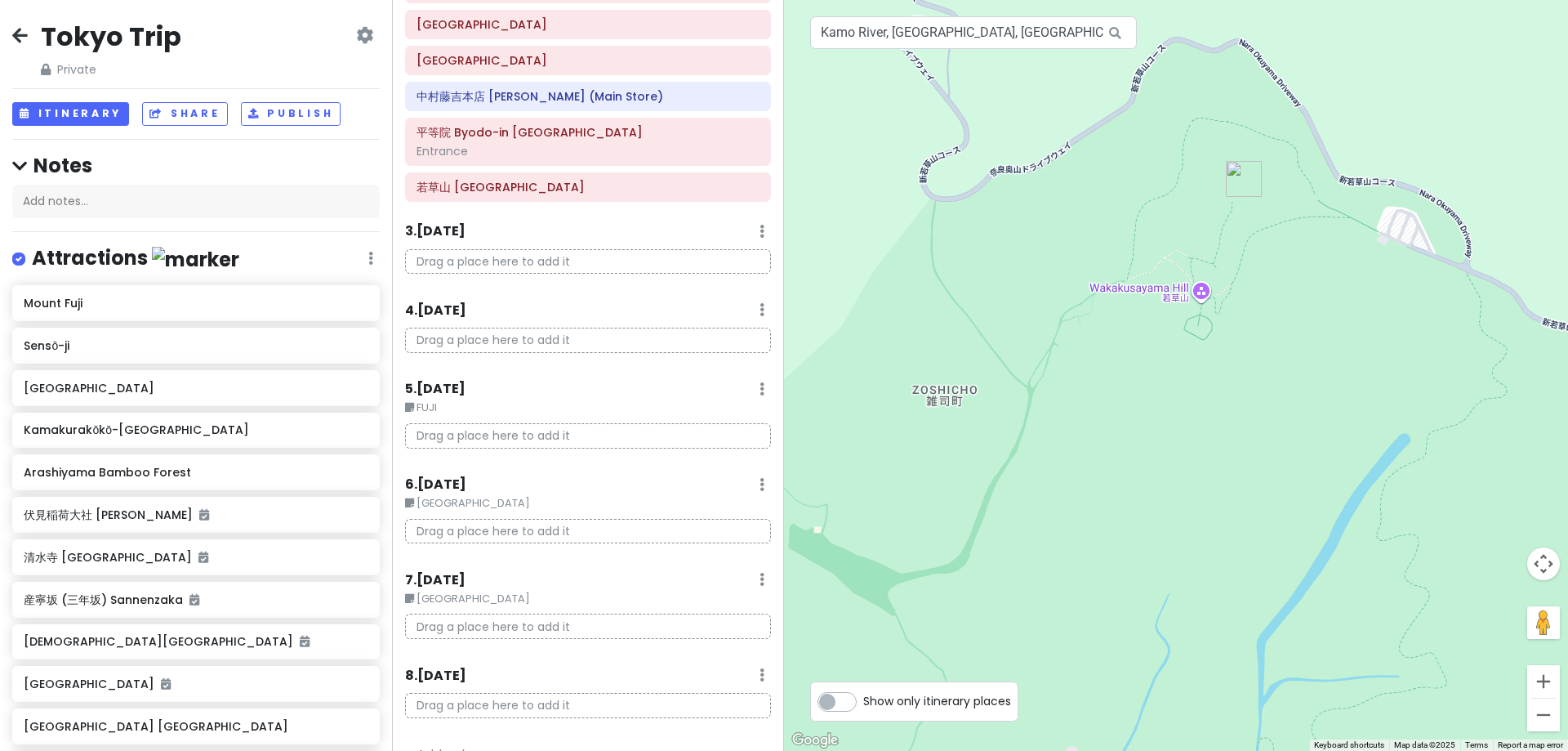
click at [734, 650] on div "8 . [DATE] Add Day Notes Delete Day" at bounding box center [588, 679] width 366 height 28
click at [759, 650] on div "Itinerary × 1 . [DATE] Edit Day Notes Delete Day KUL ✈ KIX - [GEOGRAPHIC_DATA] …" at bounding box center [589, 375] width 392 height 751
click at [755, 650] on div "8 . [DATE] Add Day Notes Delete Day" at bounding box center [588, 679] width 366 height 28
click at [759, 650] on icon at bounding box center [761, 675] width 5 height 13
click at [701, 604] on link "Add Day Notes" at bounding box center [712, 600] width 134 height 39
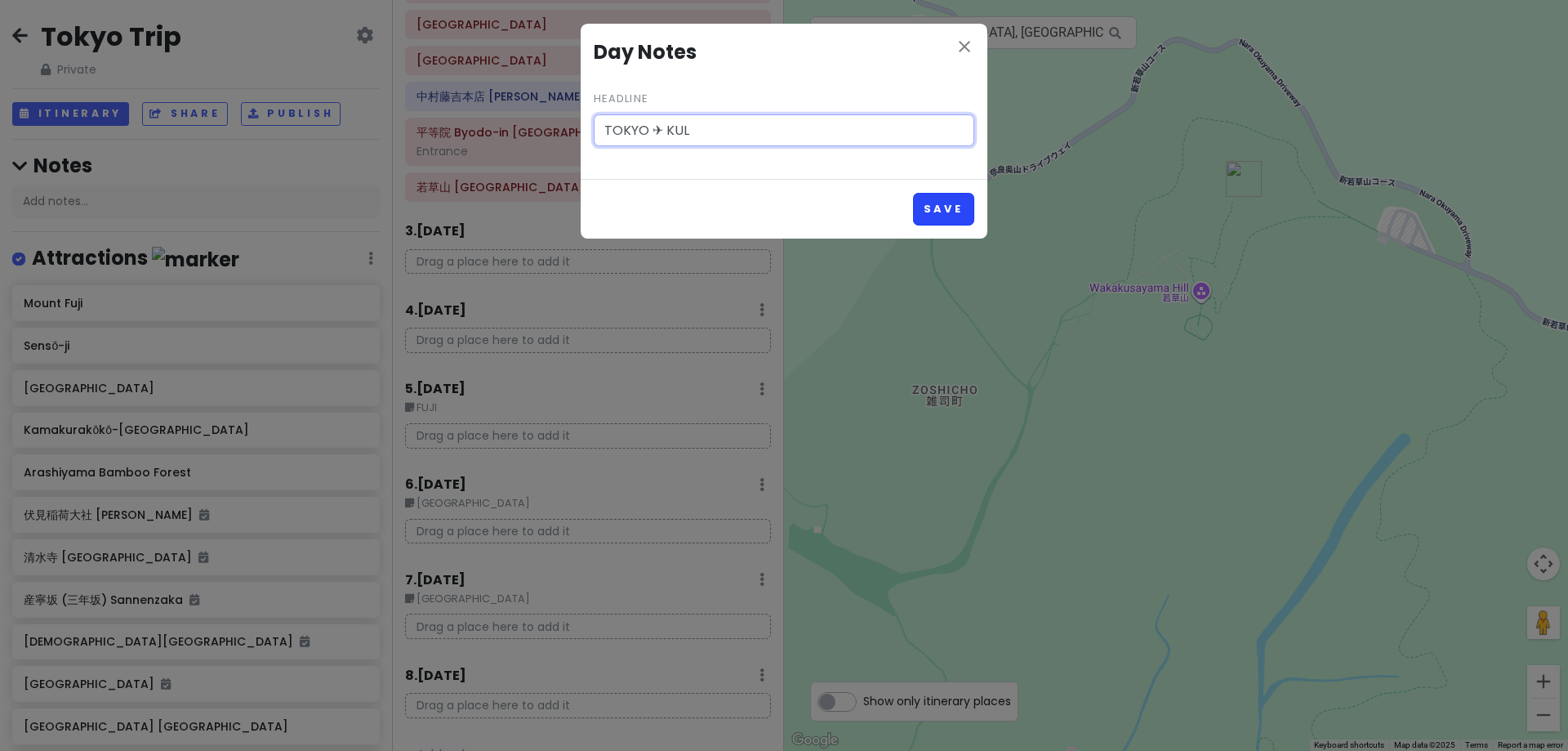
type input "TOKYO ✈ KUL"
click at [914, 213] on button "Save" at bounding box center [944, 208] width 61 height 32
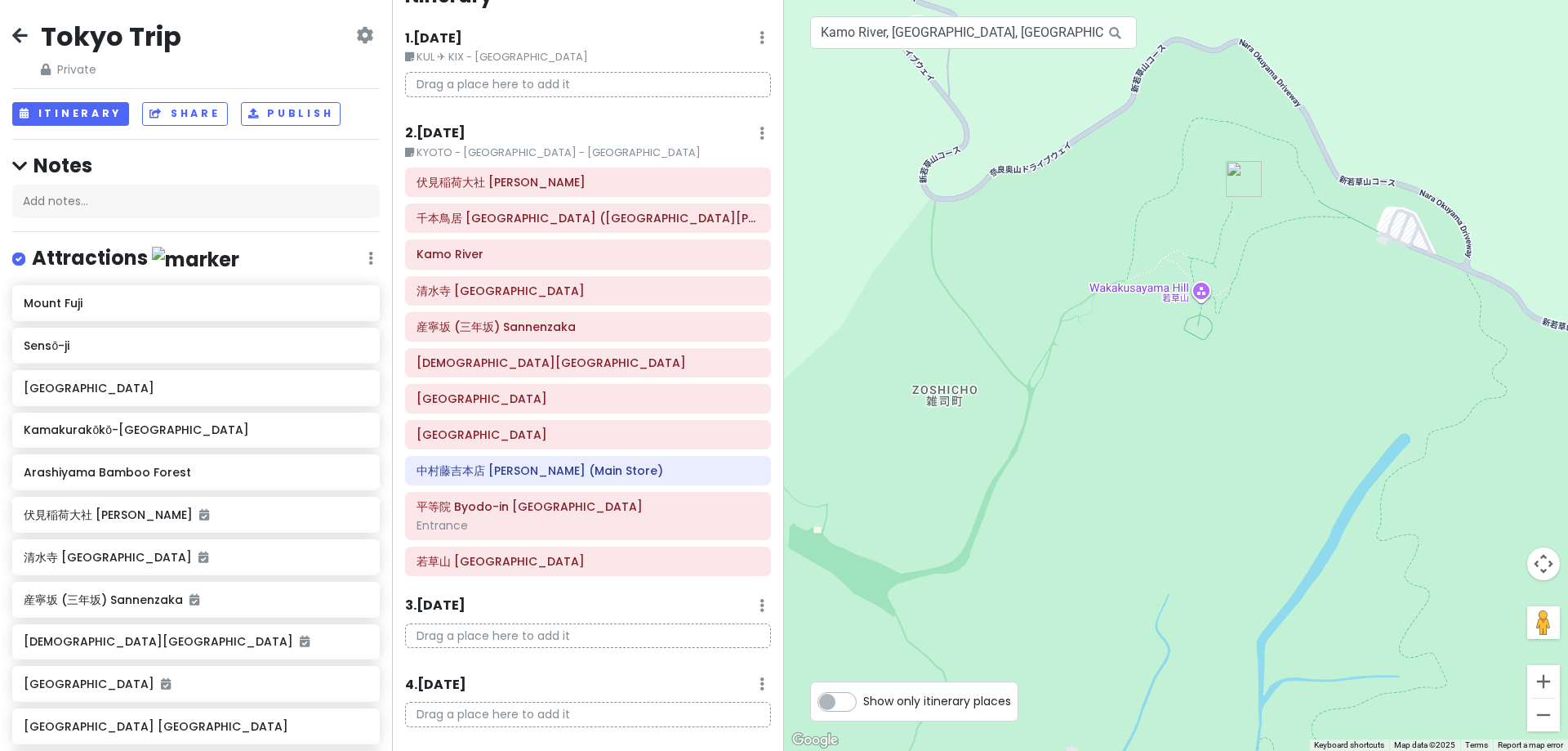
scroll to position [0, 0]
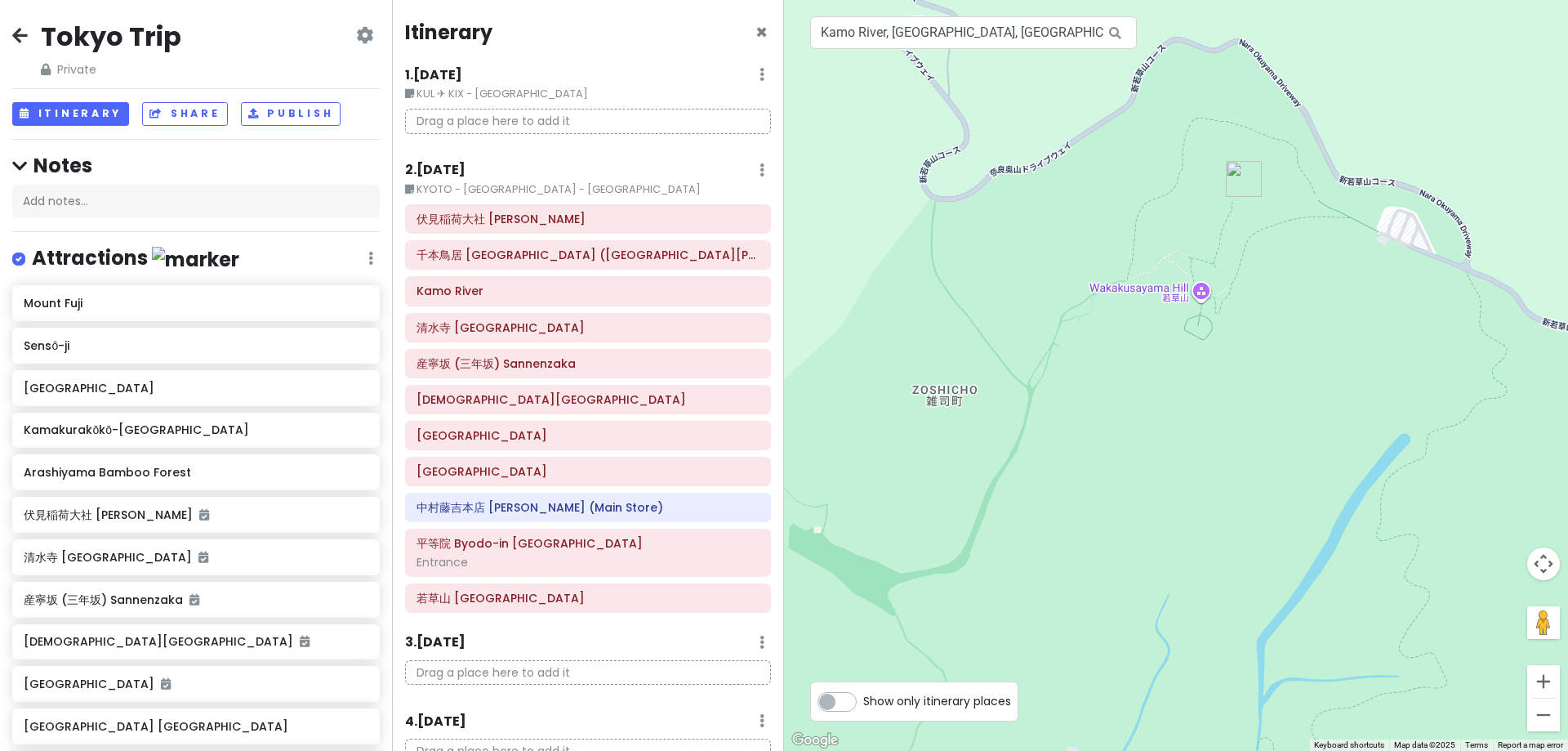
click at [494, 114] on p "Drag a place here to add it" at bounding box center [588, 121] width 366 height 26
click at [530, 67] on div "1 . [DATE] Edit Day Notes Delete Day" at bounding box center [588, 78] width 366 height 28
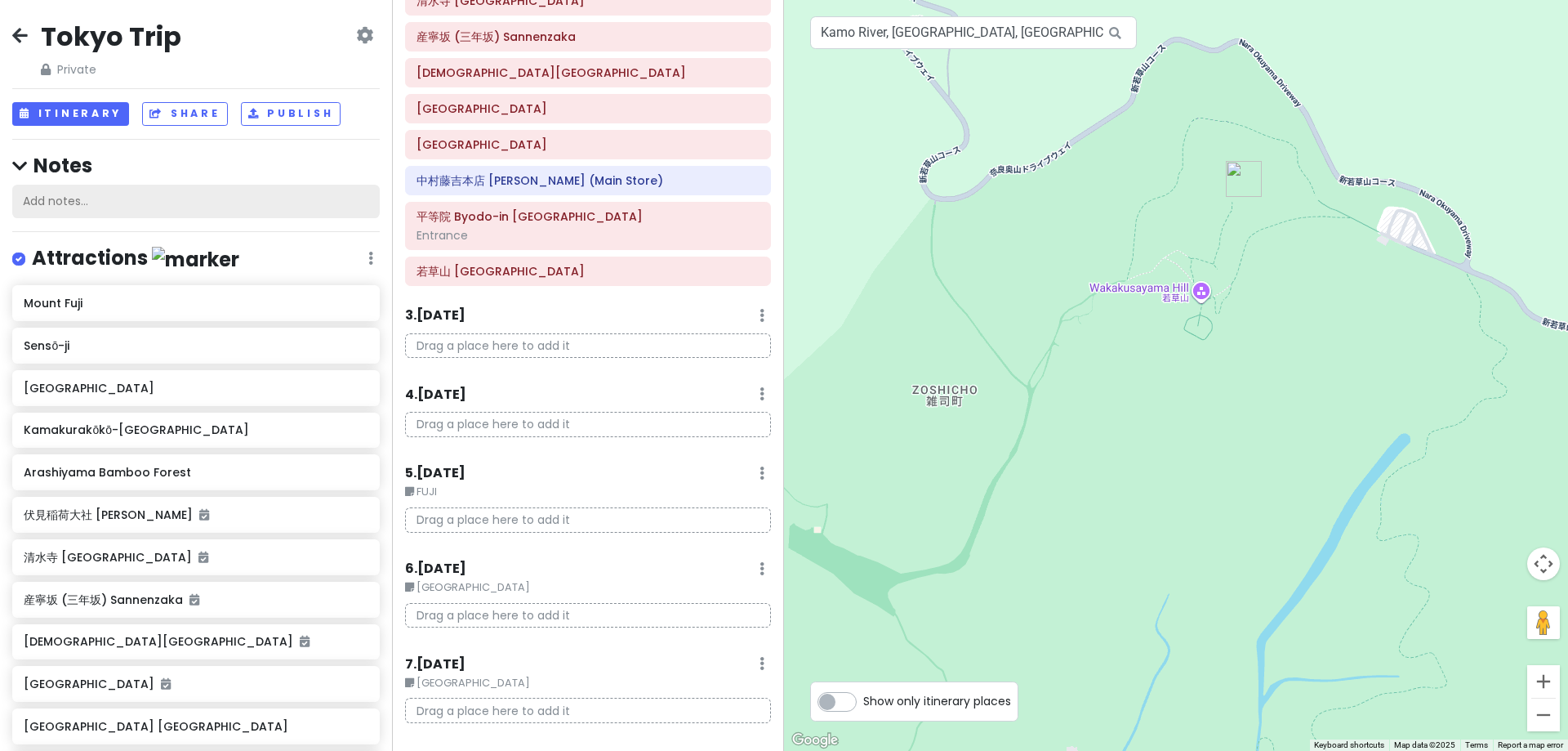
click at [138, 212] on div "Add notes..." at bounding box center [195, 201] width 368 height 34
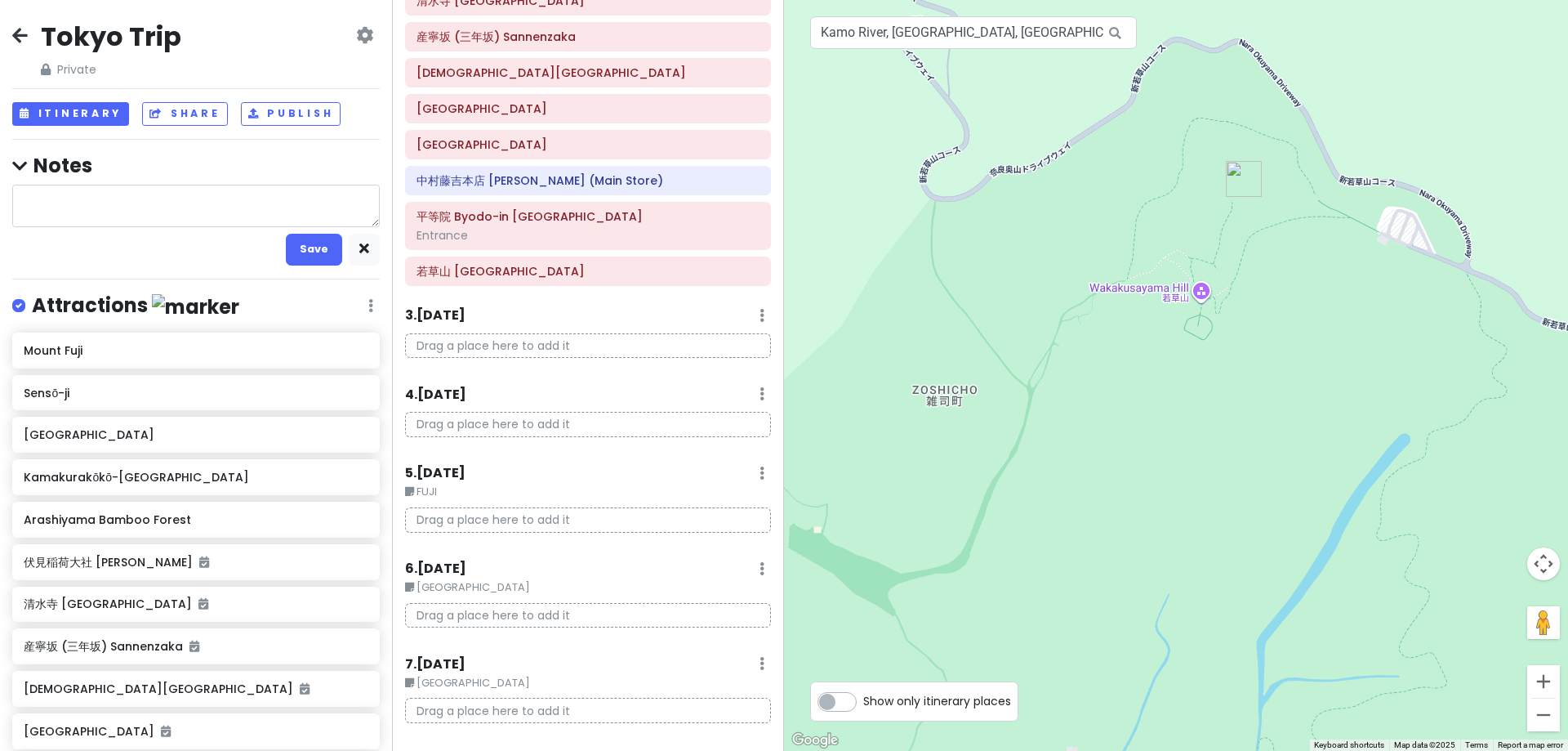
type textarea "x"
type textarea "u"
type textarea "x"
type textarea "un"
type textarea "x"
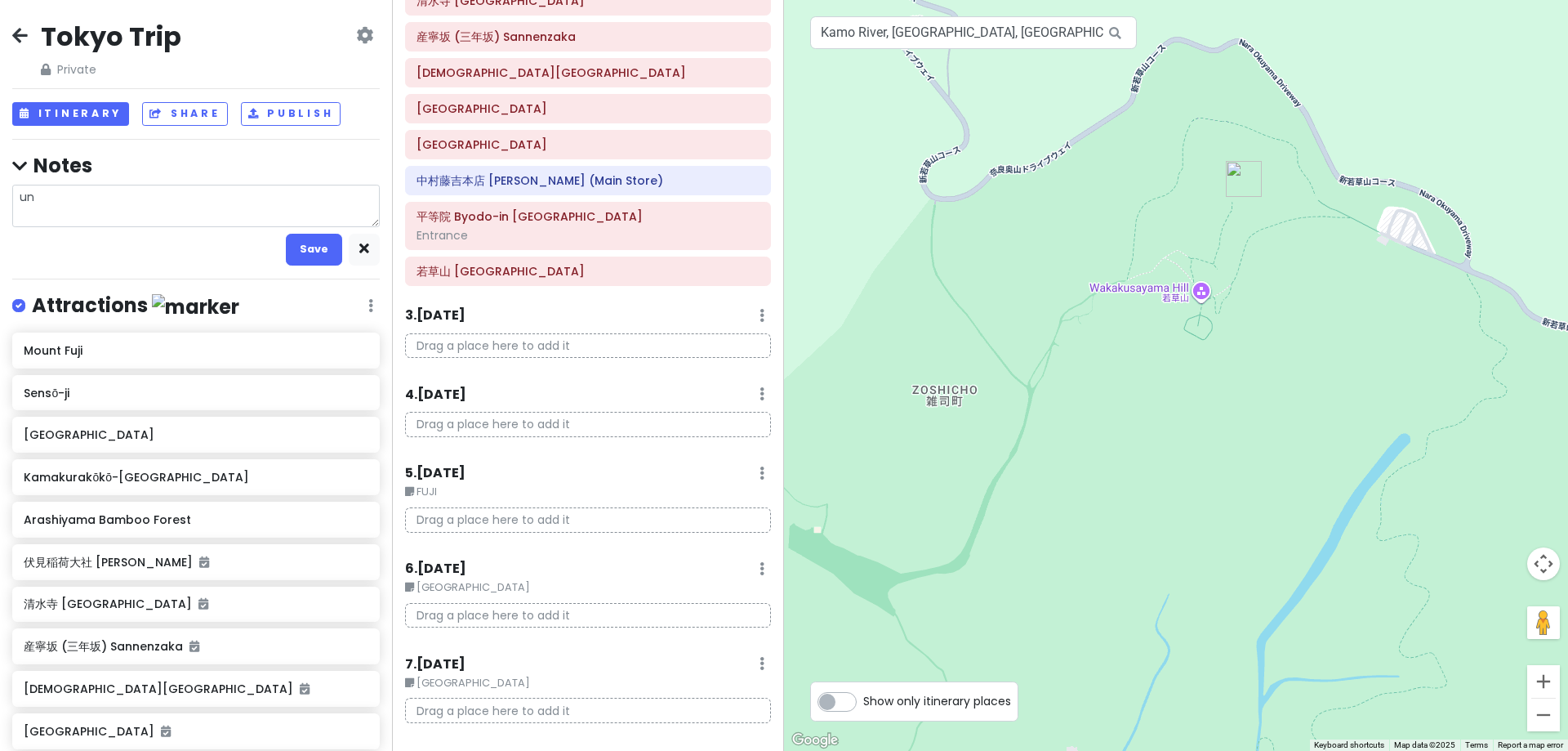
type textarea "uni"
type textarea "x"
type textarea "univ"
type textarea "x"
type textarea "unive"
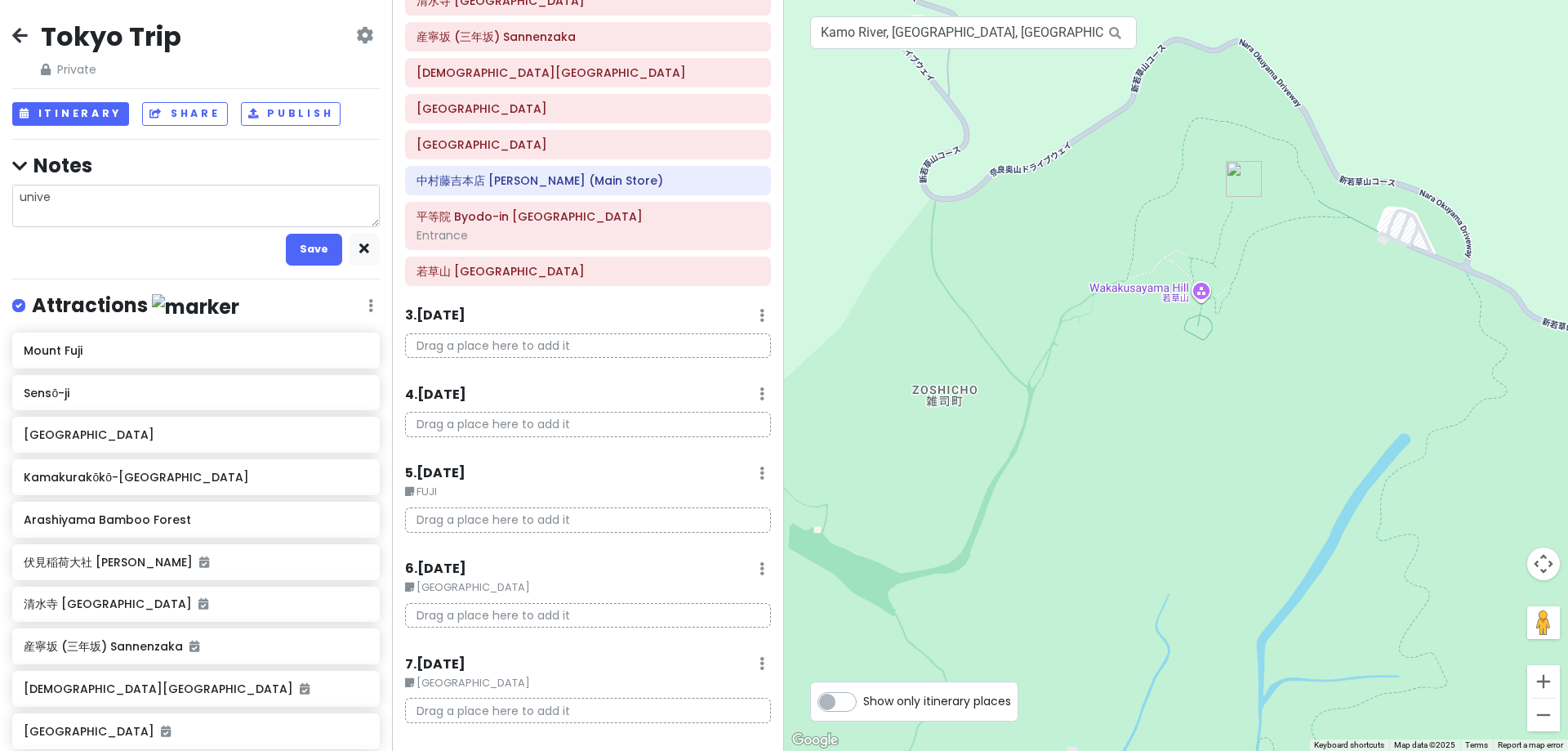
type textarea "x"
type textarea "univer"
type textarea "x"
type textarea "univers"
type textarea "x"
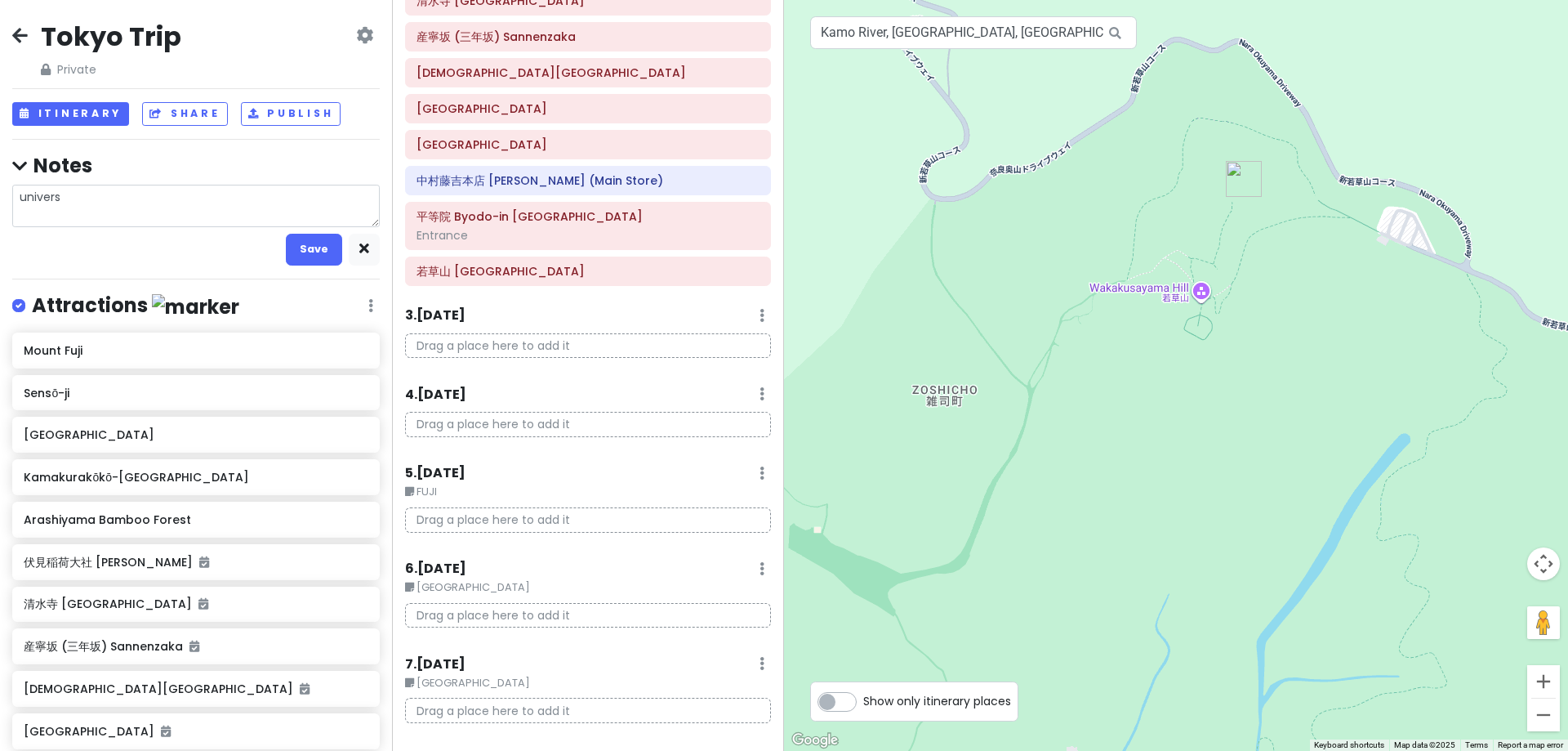
type textarea "universa"
type textarea "x"
type textarea "universal"
type textarea "x"
type textarea "universal"
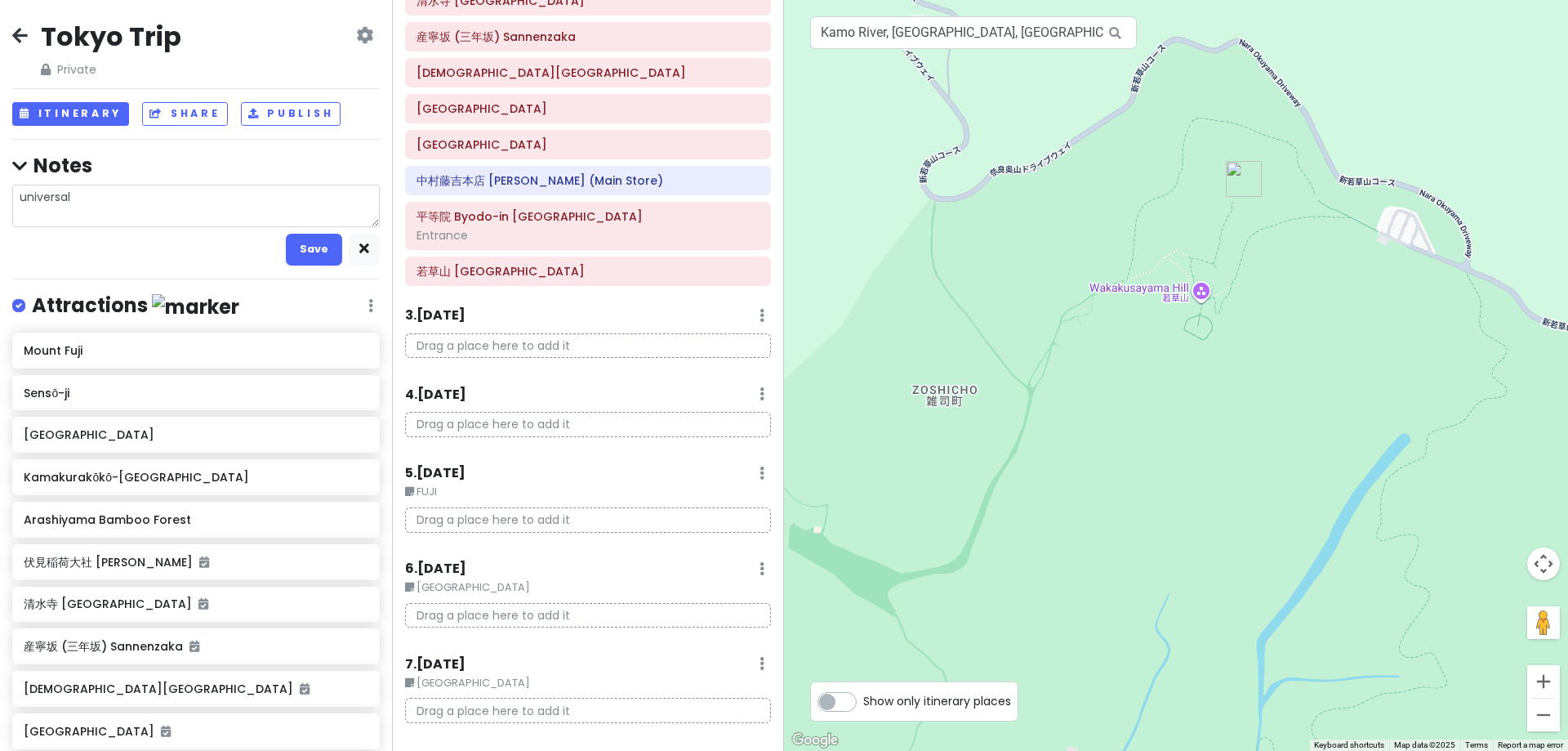
type textarea "x"
type textarea "universal"
type textarea "x"
type textarea "universa"
type textarea "x"
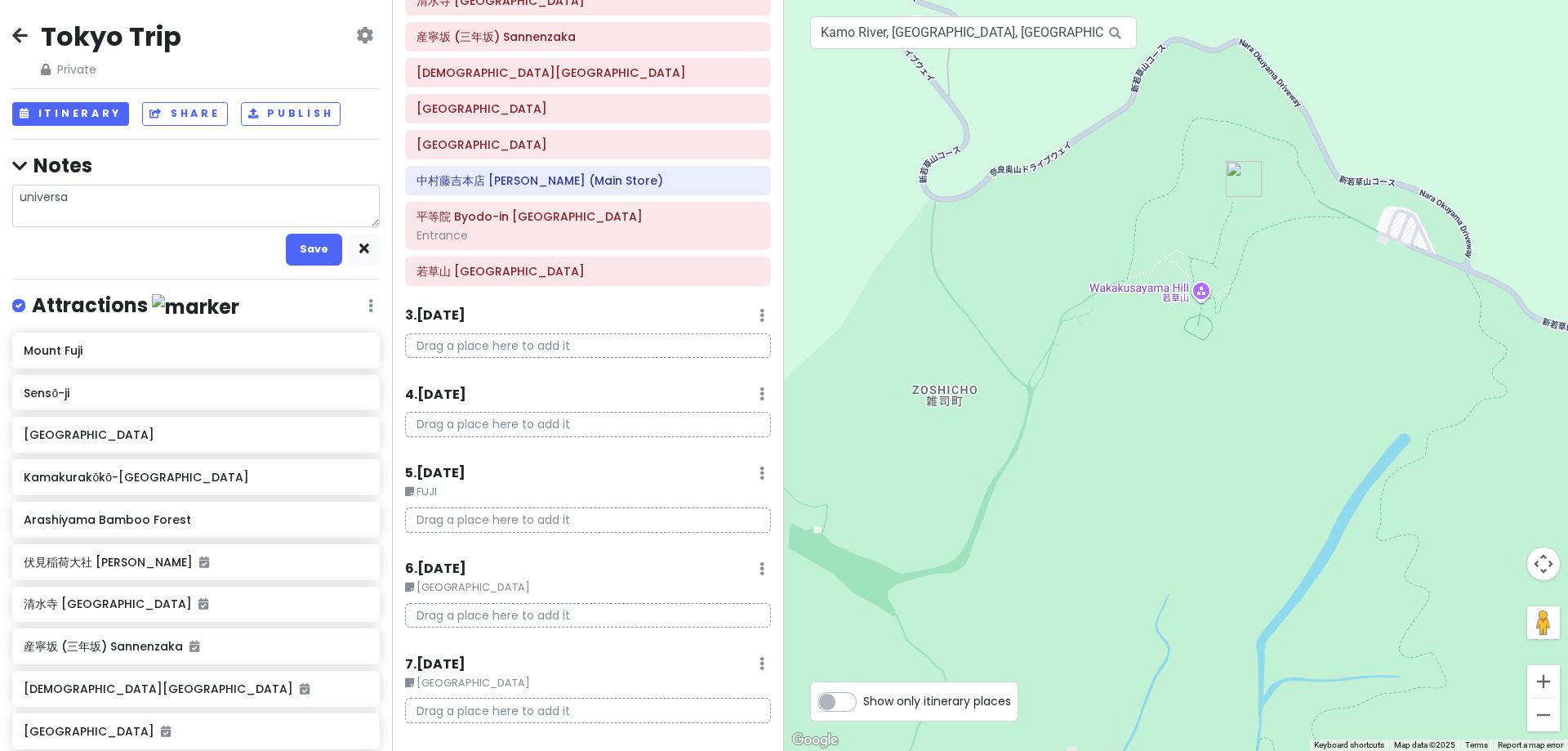
type textarea "univers"
type textarea "x"
type textarea "univer"
type textarea "x"
type textarea "unive"
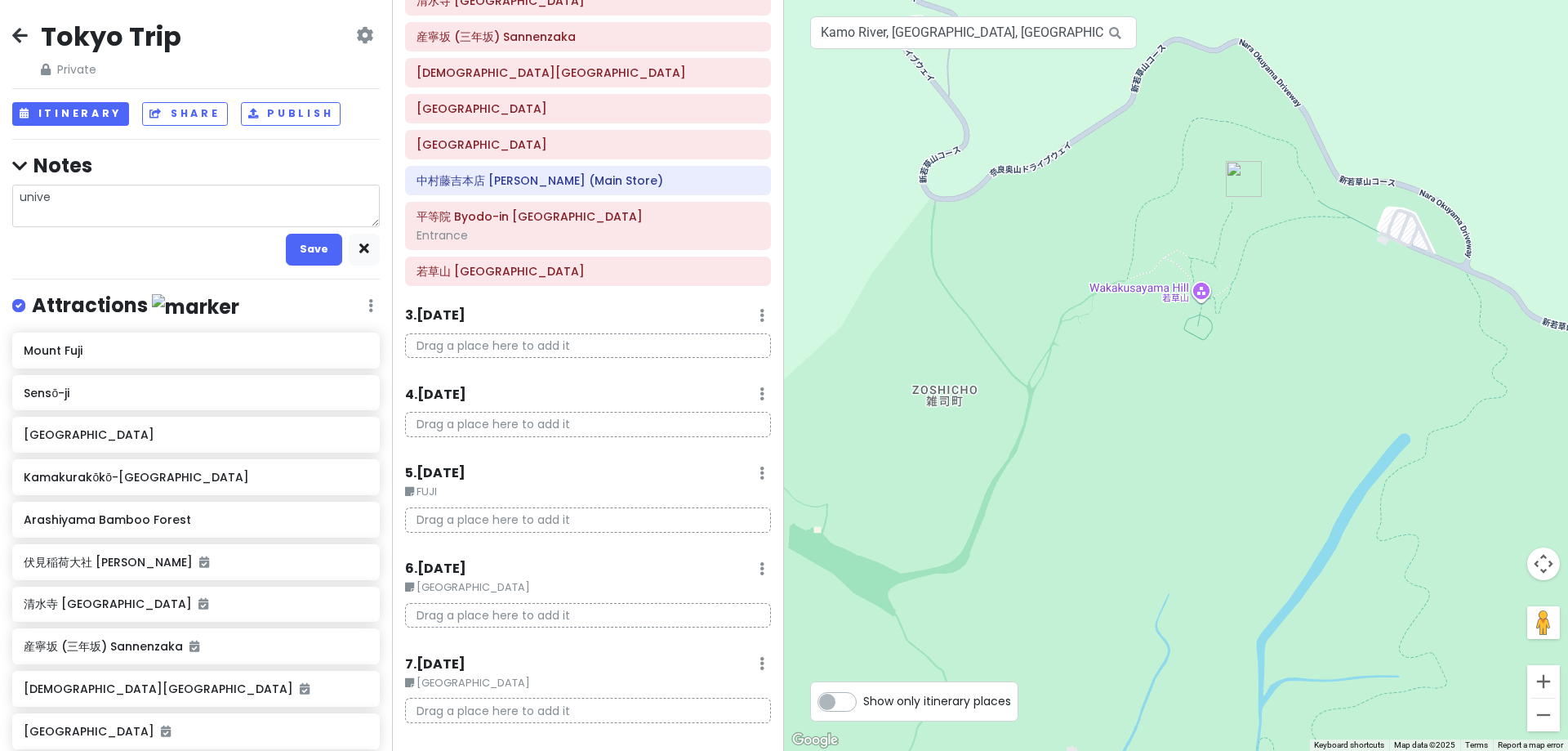
type textarea "x"
type textarea "univ"
type textarea "x"
type textarea "uni"
type textarea "x"
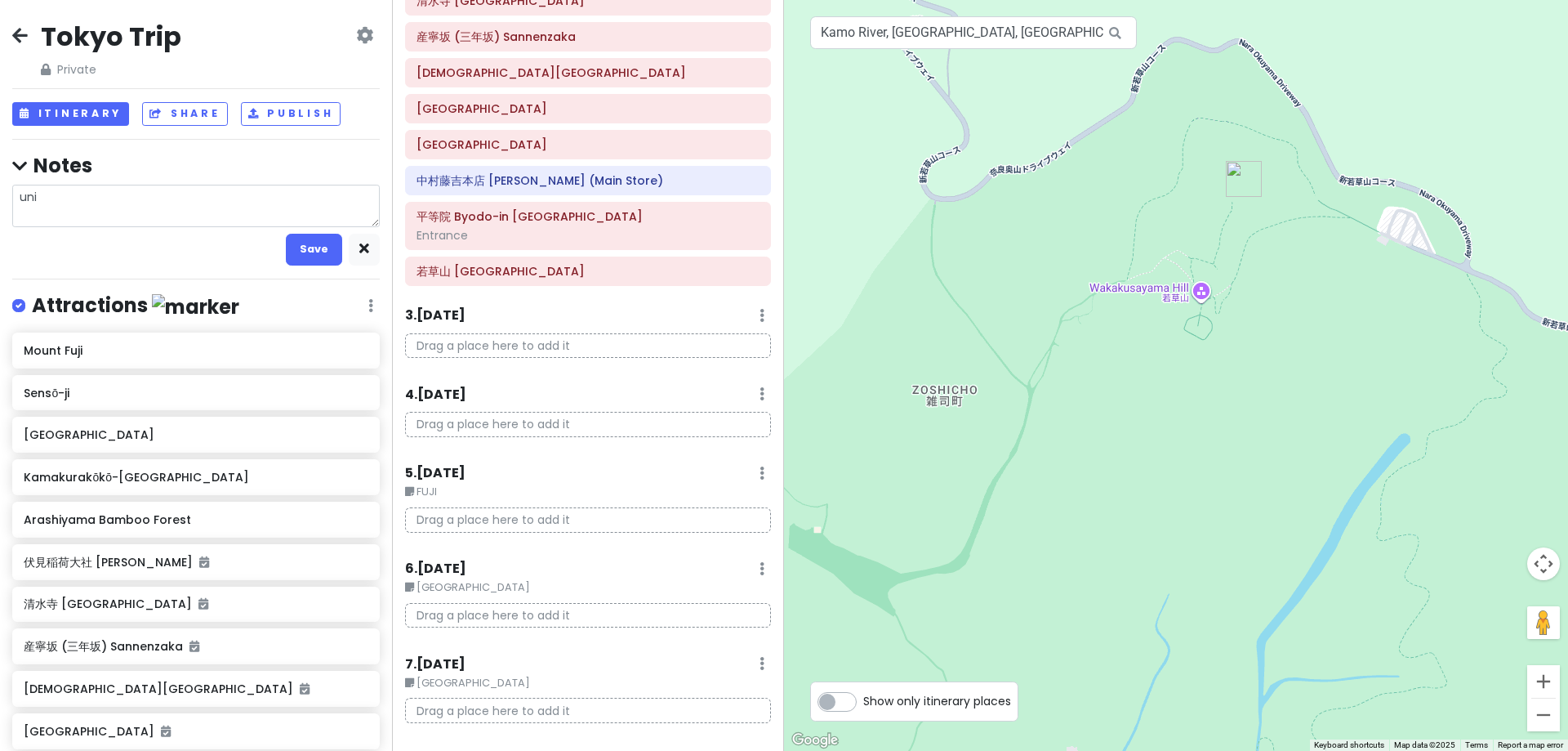
type textarea "un"
type textarea "x"
type textarea "u"
click at [359, 250] on icon "button" at bounding box center [364, 248] width 10 height 11
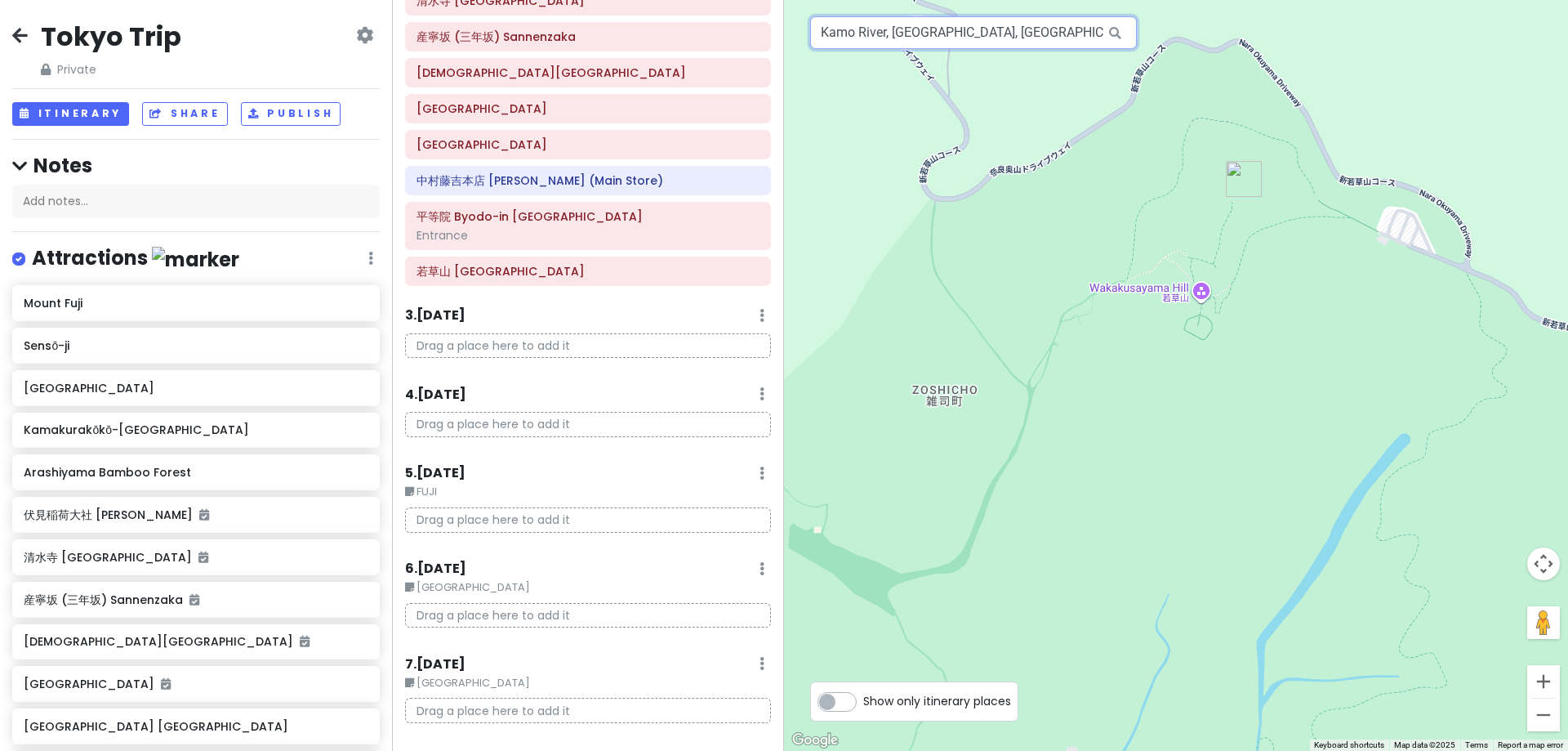
click at [912, 41] on input "Kamo River, [GEOGRAPHIC_DATA], [GEOGRAPHIC_DATA]" at bounding box center [974, 33] width 326 height 33
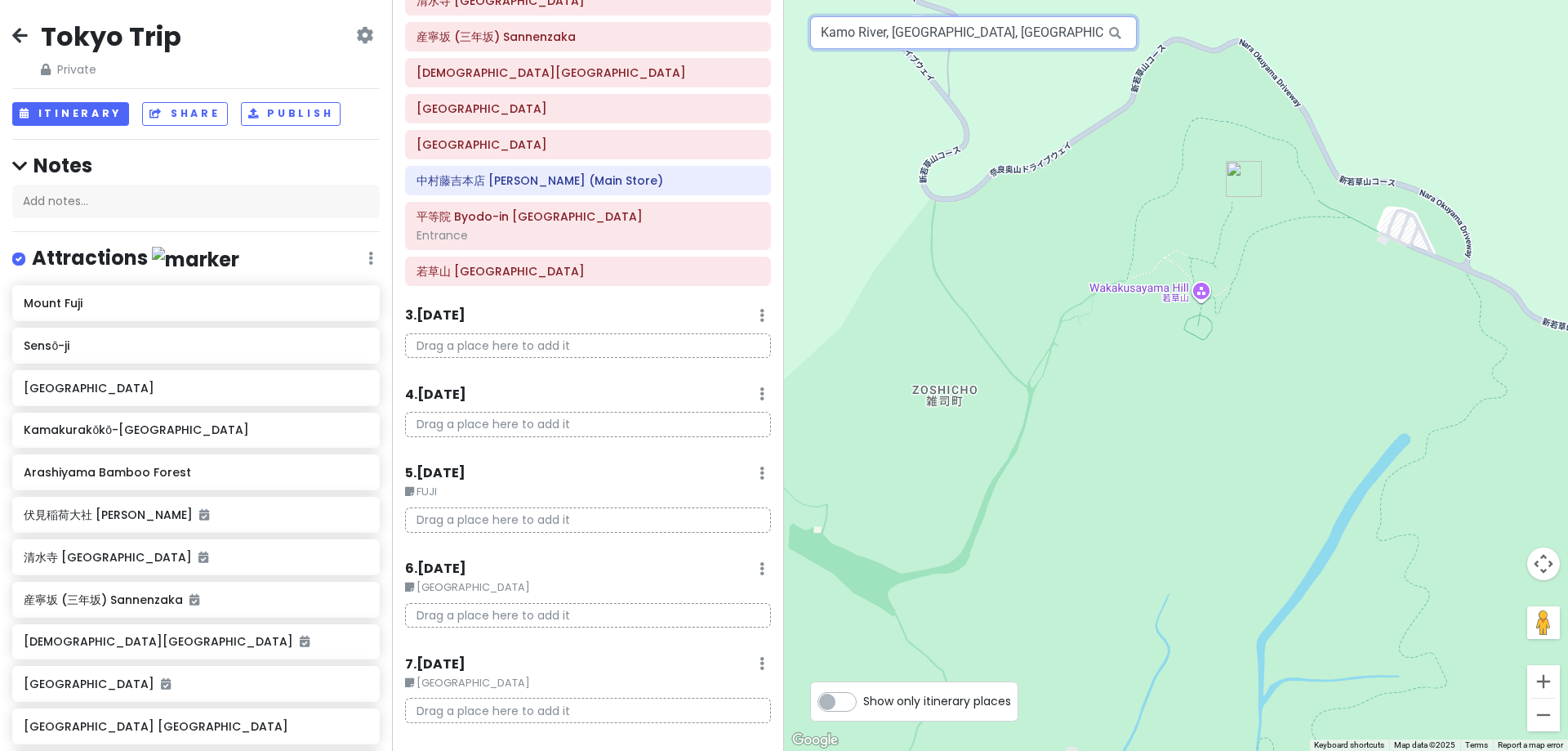
click at [912, 41] on input "Kamo River, [GEOGRAPHIC_DATA], [GEOGRAPHIC_DATA]" at bounding box center [974, 33] width 326 height 33
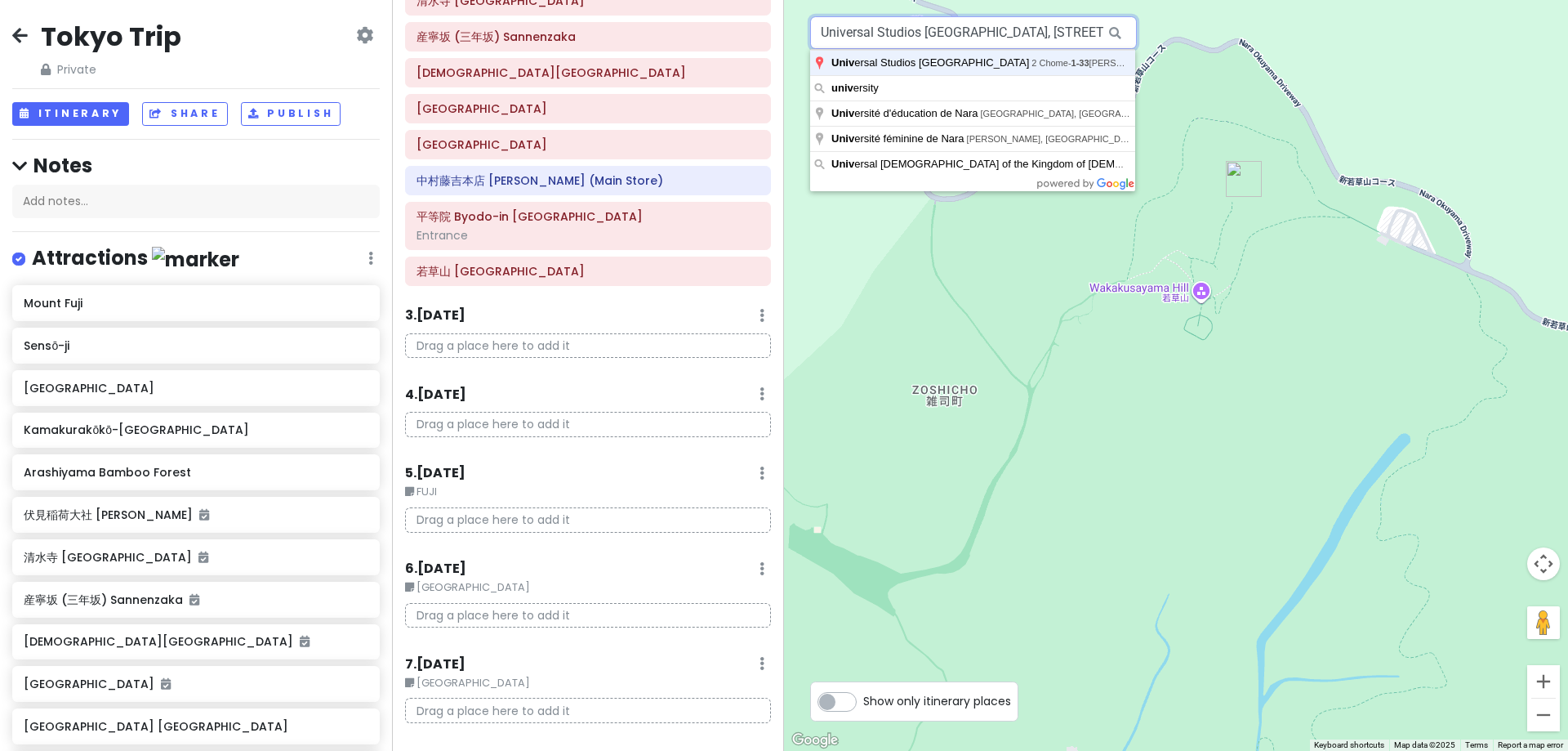
type input "Universal Studios [GEOGRAPHIC_DATA], [STREET_ADDRESS][PERSON_NAME]"
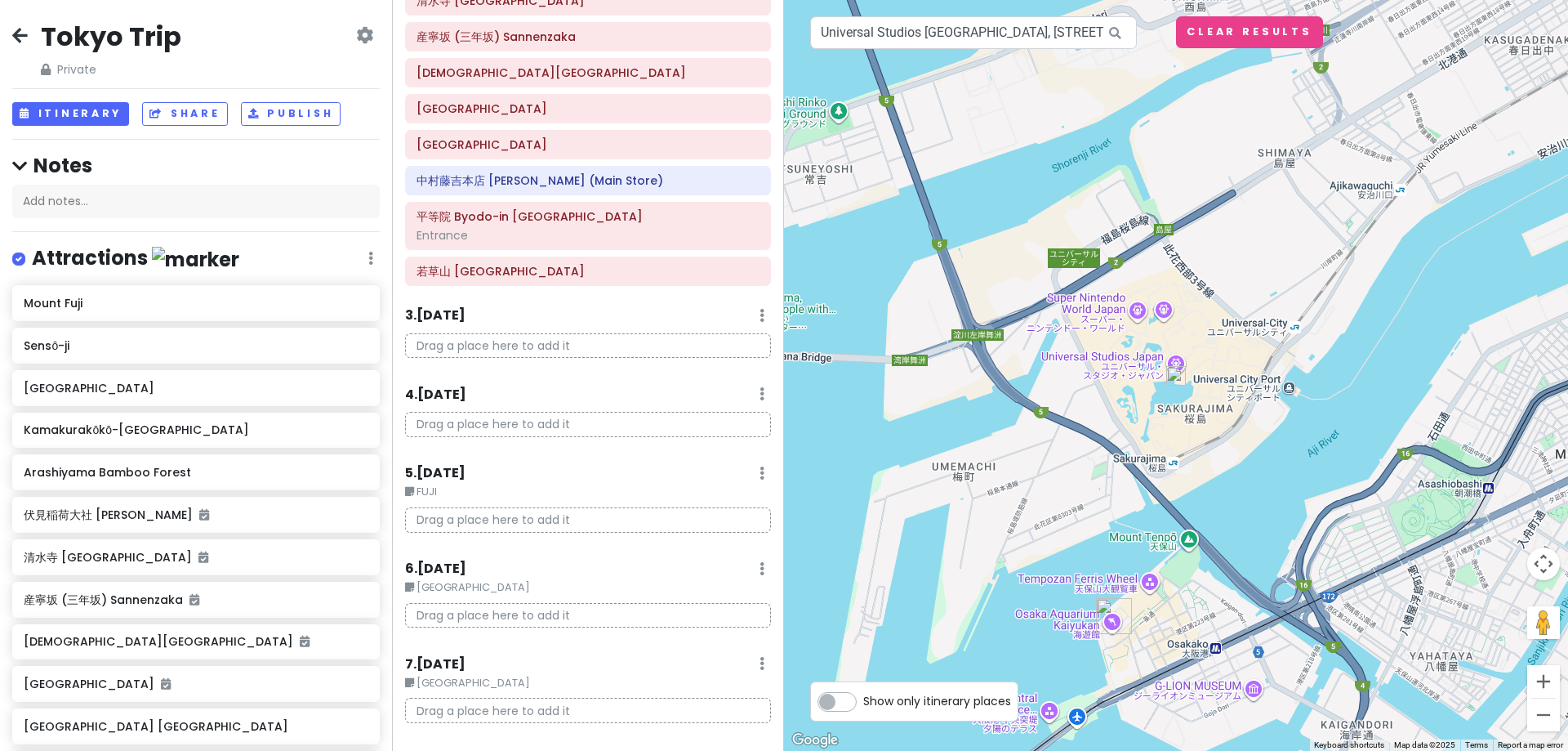
click at [1180, 380] on img at bounding box center [1176, 375] width 19 height 19
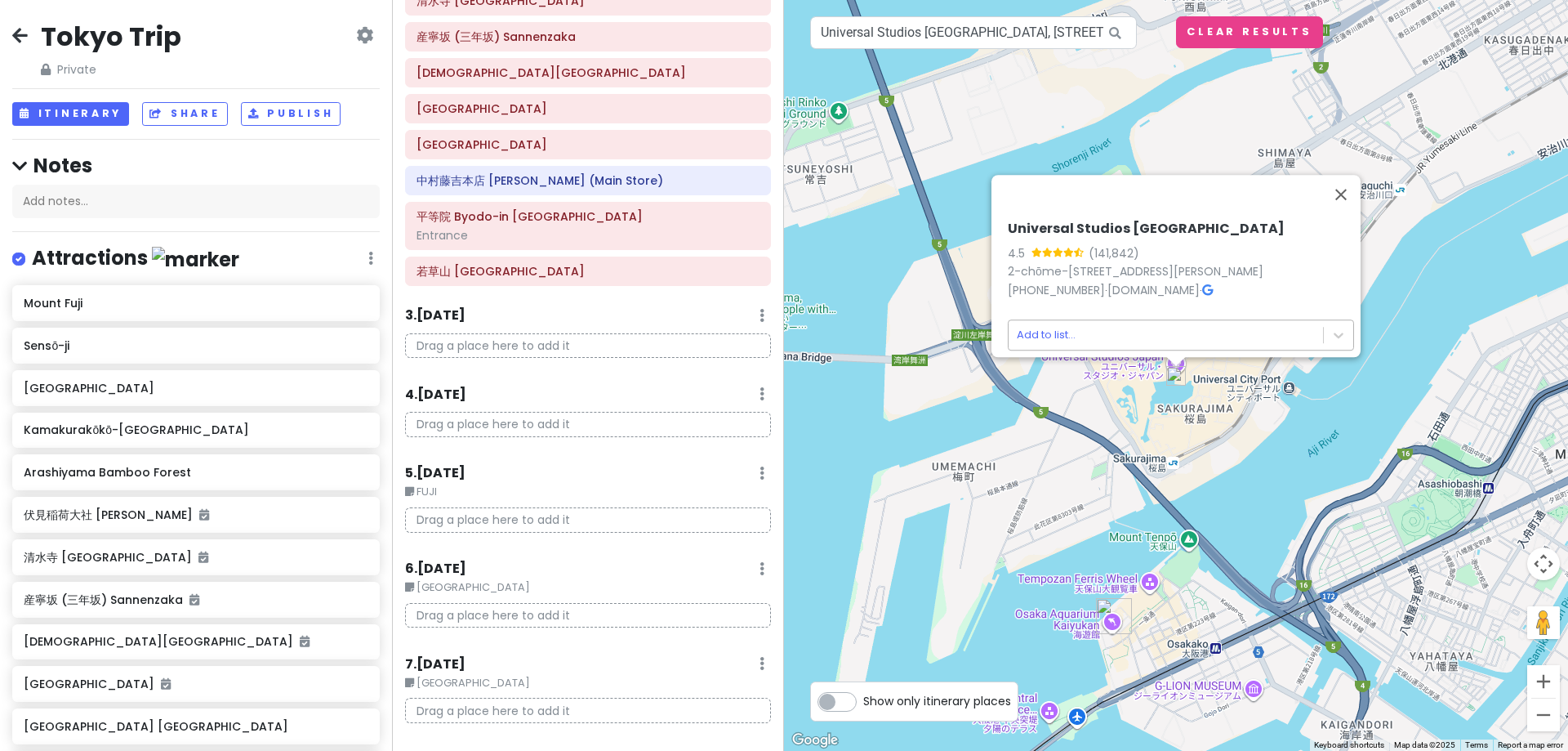
click at [1094, 332] on body "Tokyo Trip Private Change Dates Make a Copy Delete Trip Go Pro ⚡️ Give Feedback…" at bounding box center [784, 375] width 1568 height 751
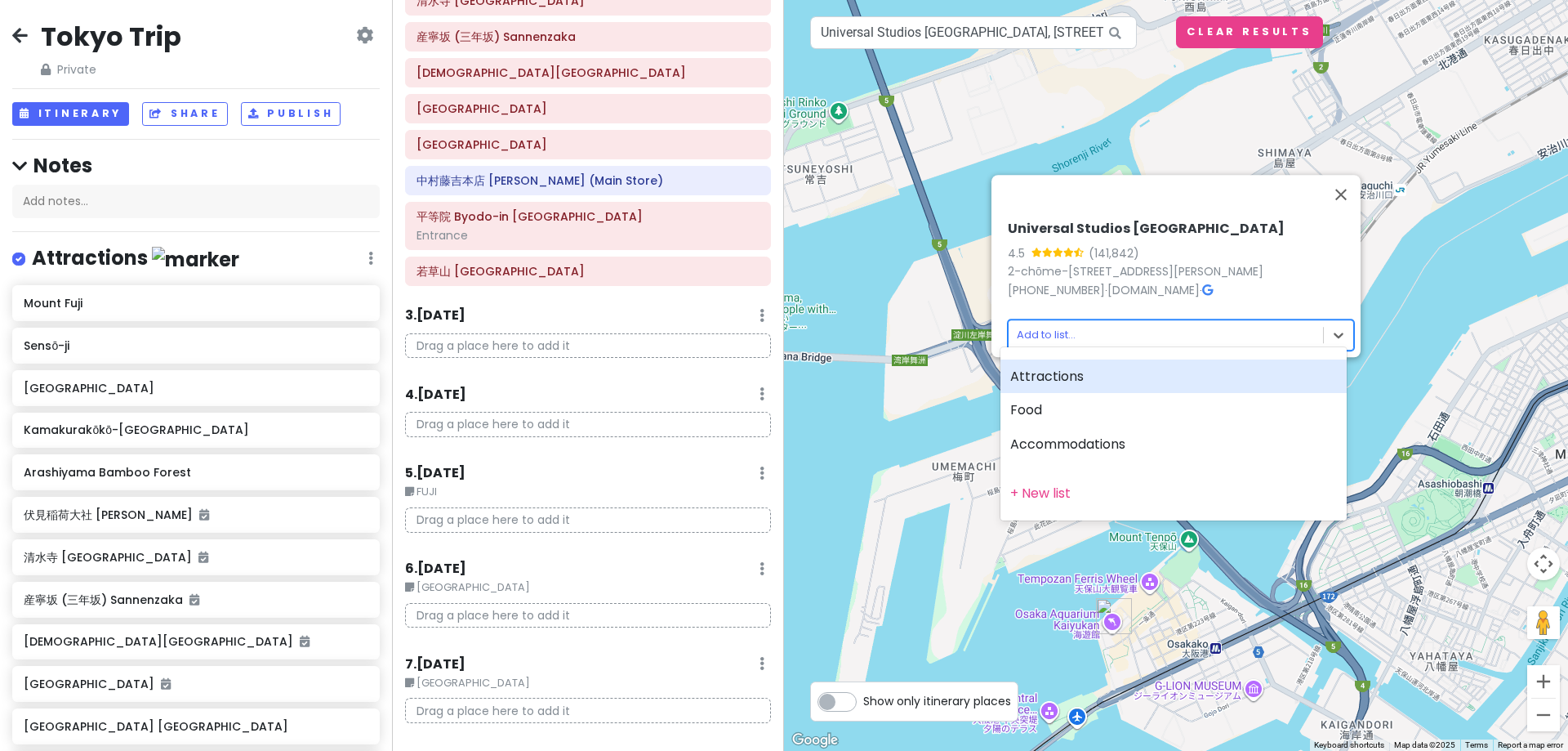
click at [1095, 372] on div "Attractions" at bounding box center [1174, 376] width 347 height 34
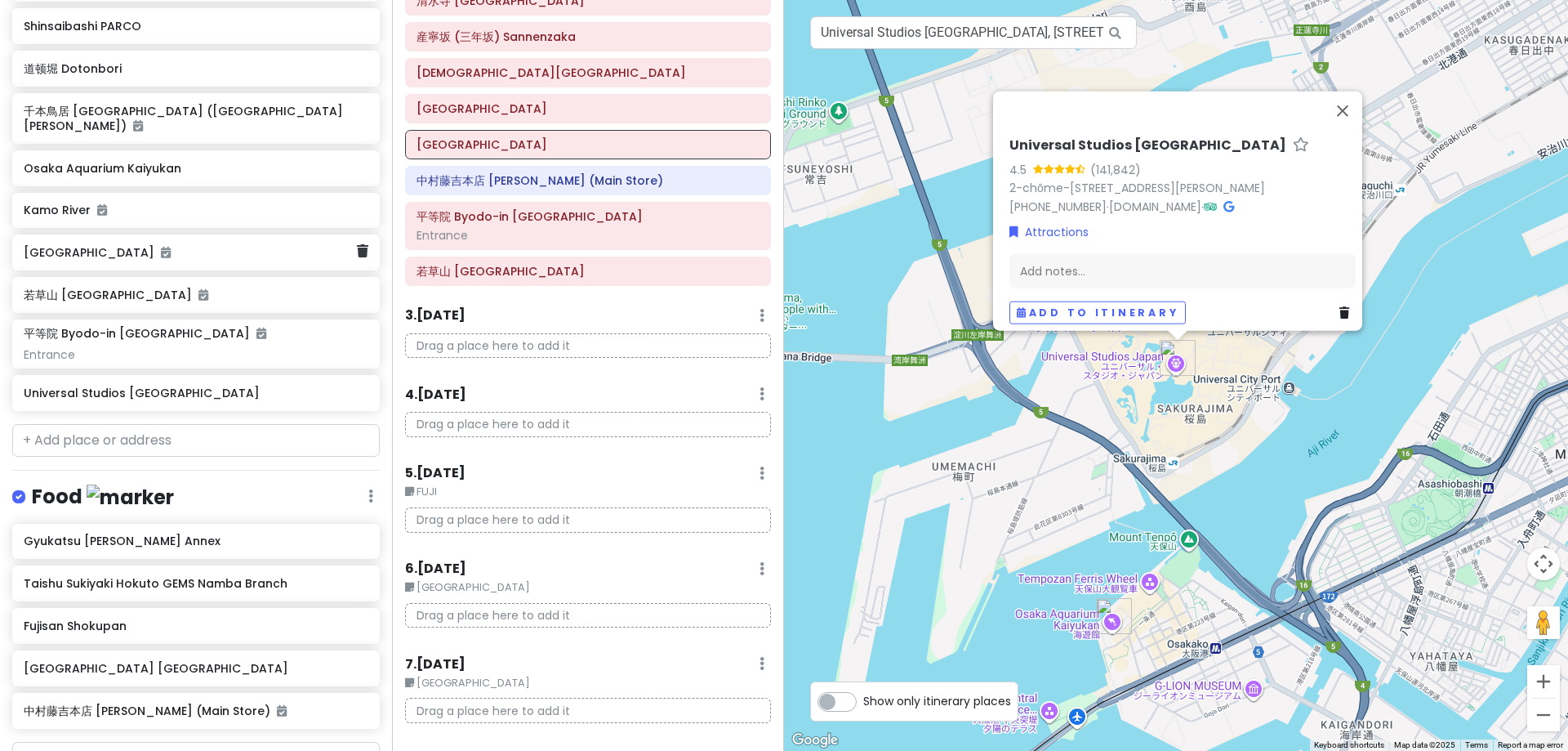
scroll to position [1143, 0]
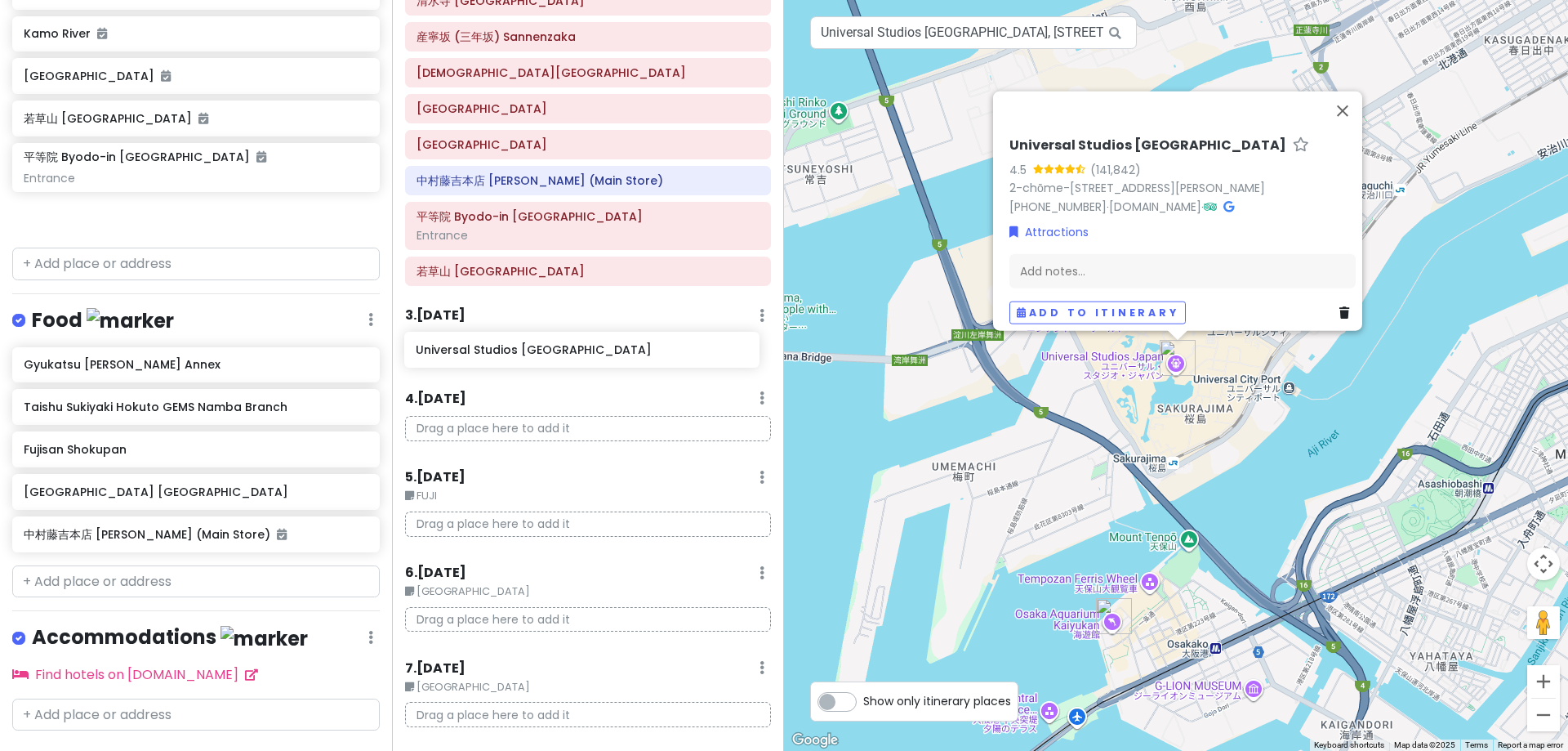
drag, startPoint x: 160, startPoint y: 204, endPoint x: 552, endPoint y: 353, distance: 419.4
click at [552, 353] on div "Tokyo Trip Private Change Dates Make a Copy Delete Trip Go Pro ⚡️ Give Feedback…" at bounding box center [784, 375] width 1568 height 751
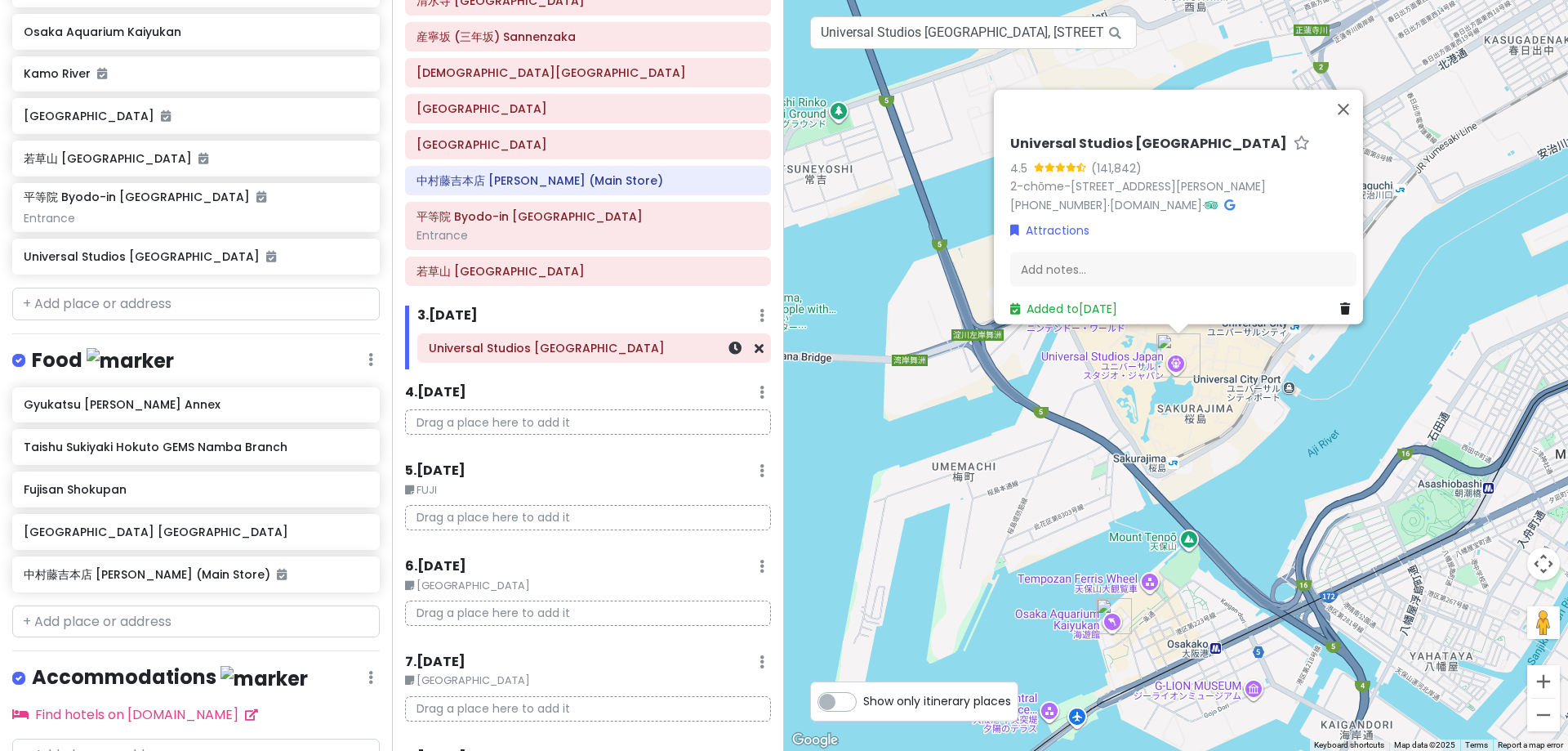
scroll to position [1101, 0]
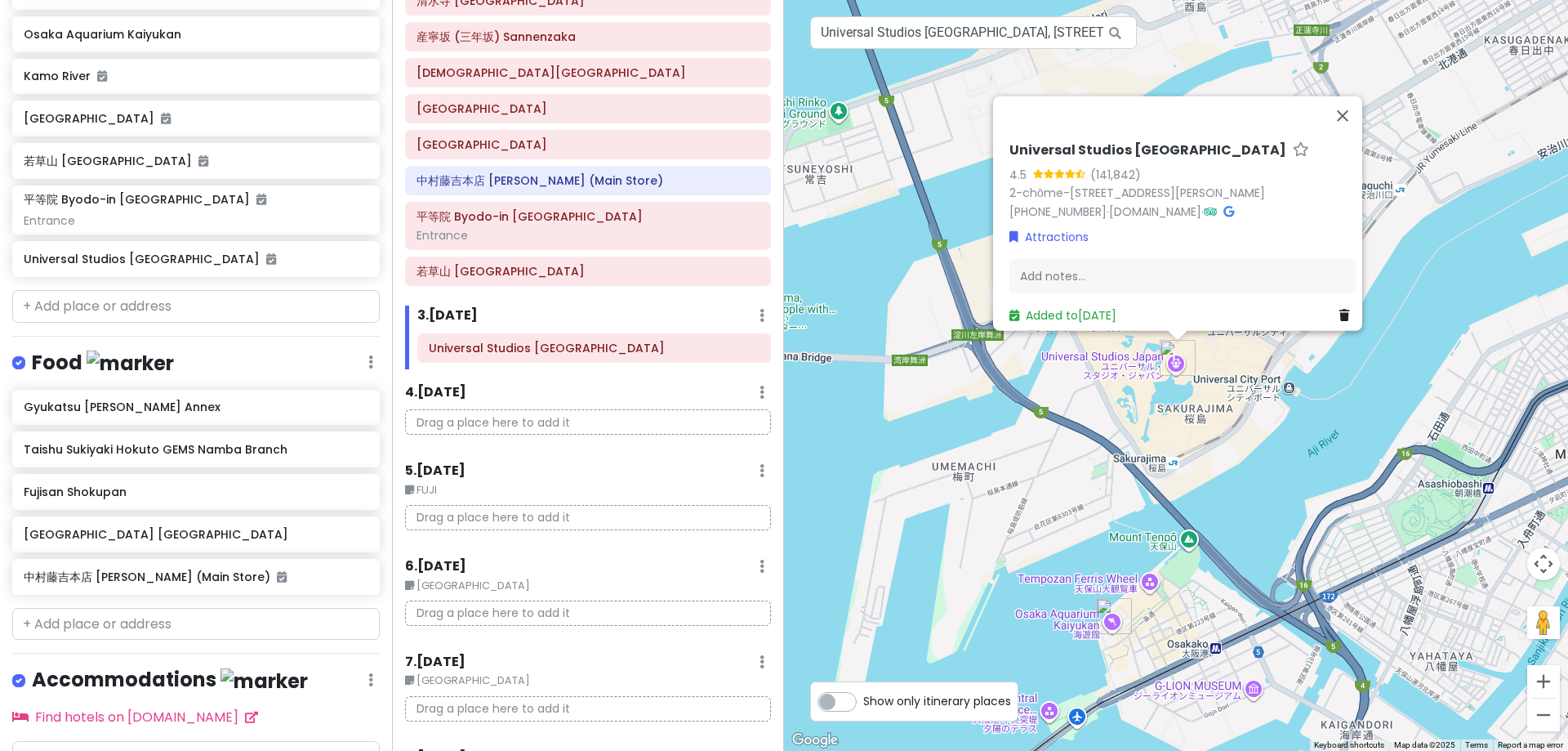
click at [759, 315] on icon at bounding box center [761, 315] width 5 height 13
click at [682, 357] on link "Add Day Notes" at bounding box center [712, 364] width 134 height 39
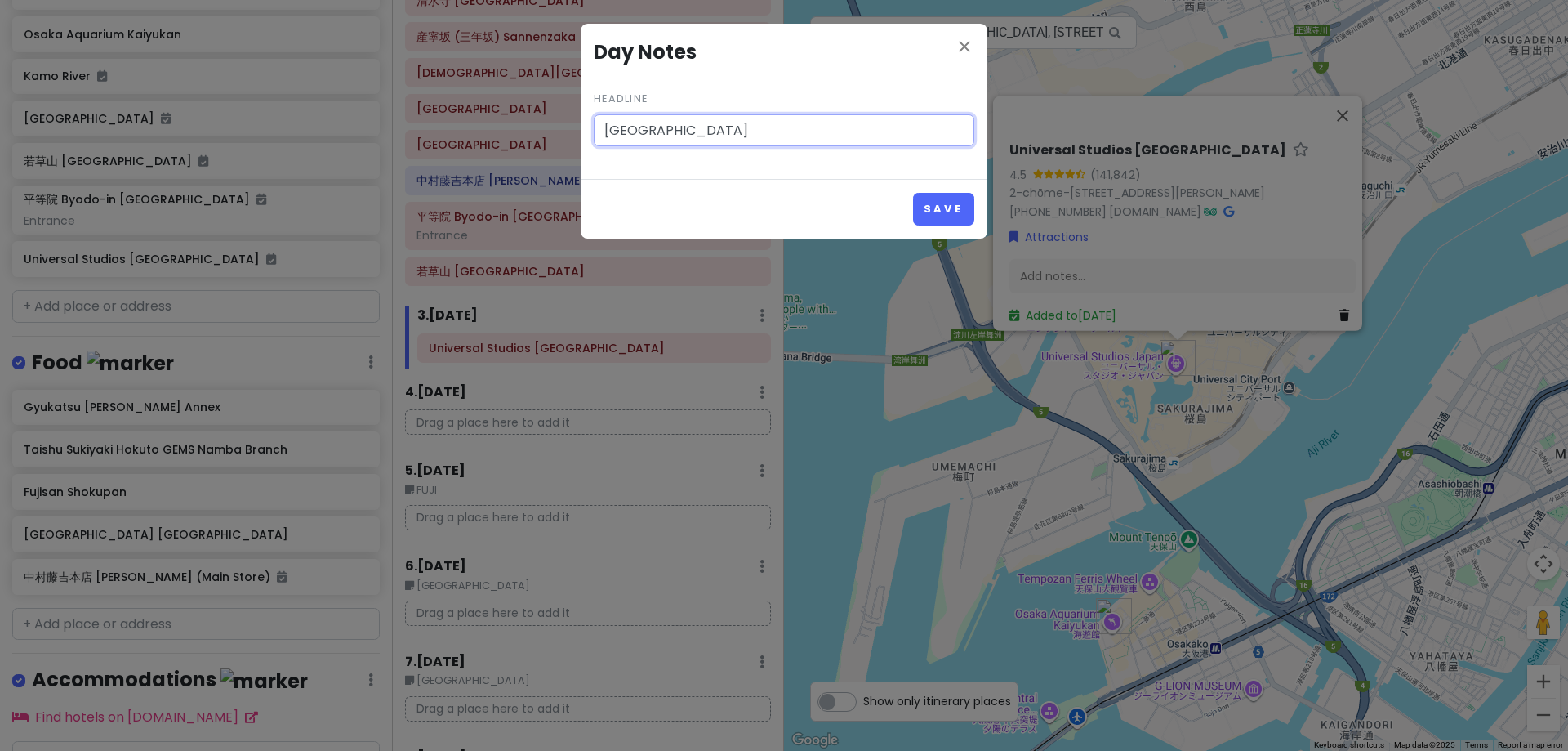
type input "[GEOGRAPHIC_DATA]"
click at [913, 193] on button "Save" at bounding box center [944, 208] width 61 height 32
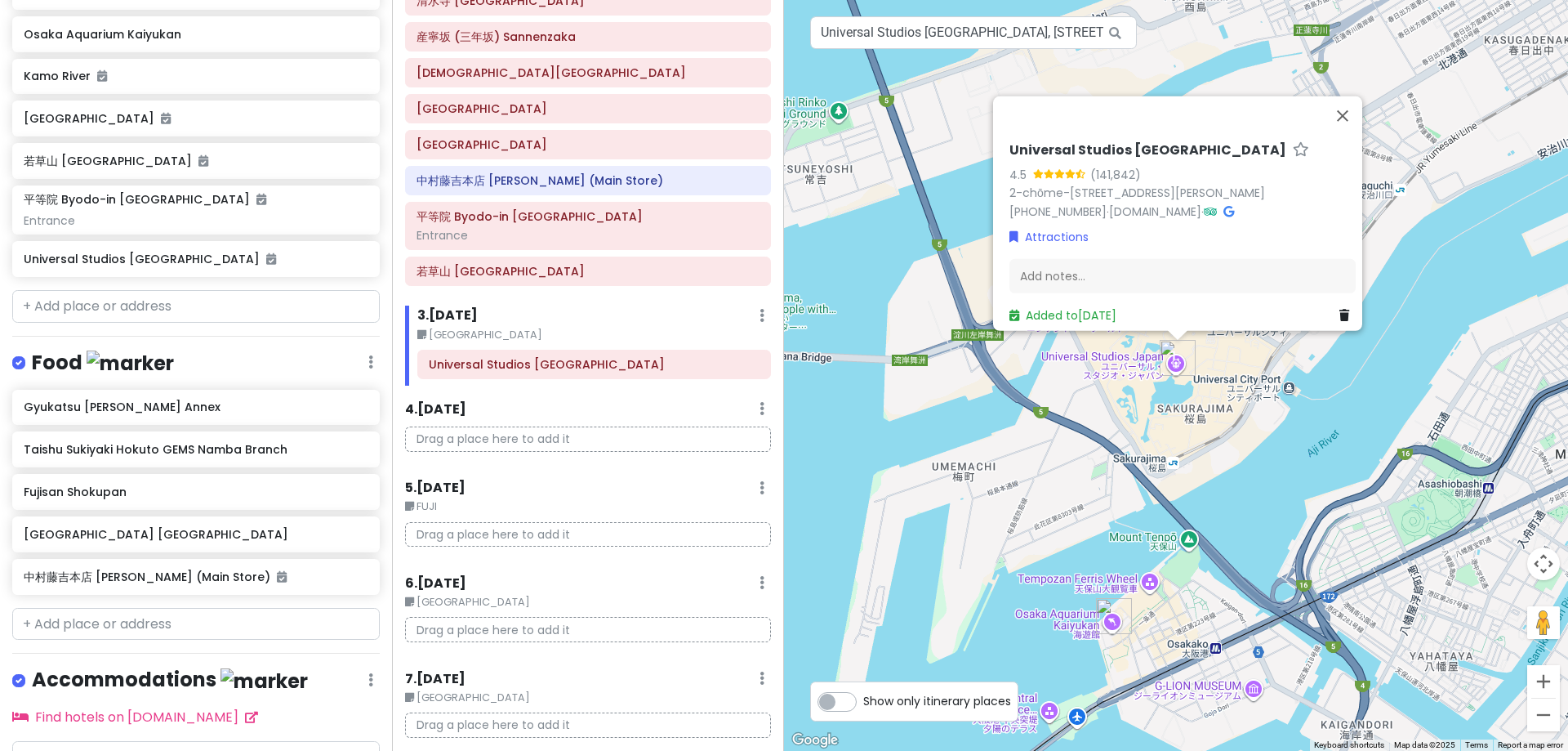
click at [759, 406] on icon at bounding box center [761, 408] width 5 height 13
click at [707, 457] on link "Add Day Notes" at bounding box center [712, 457] width 134 height 39
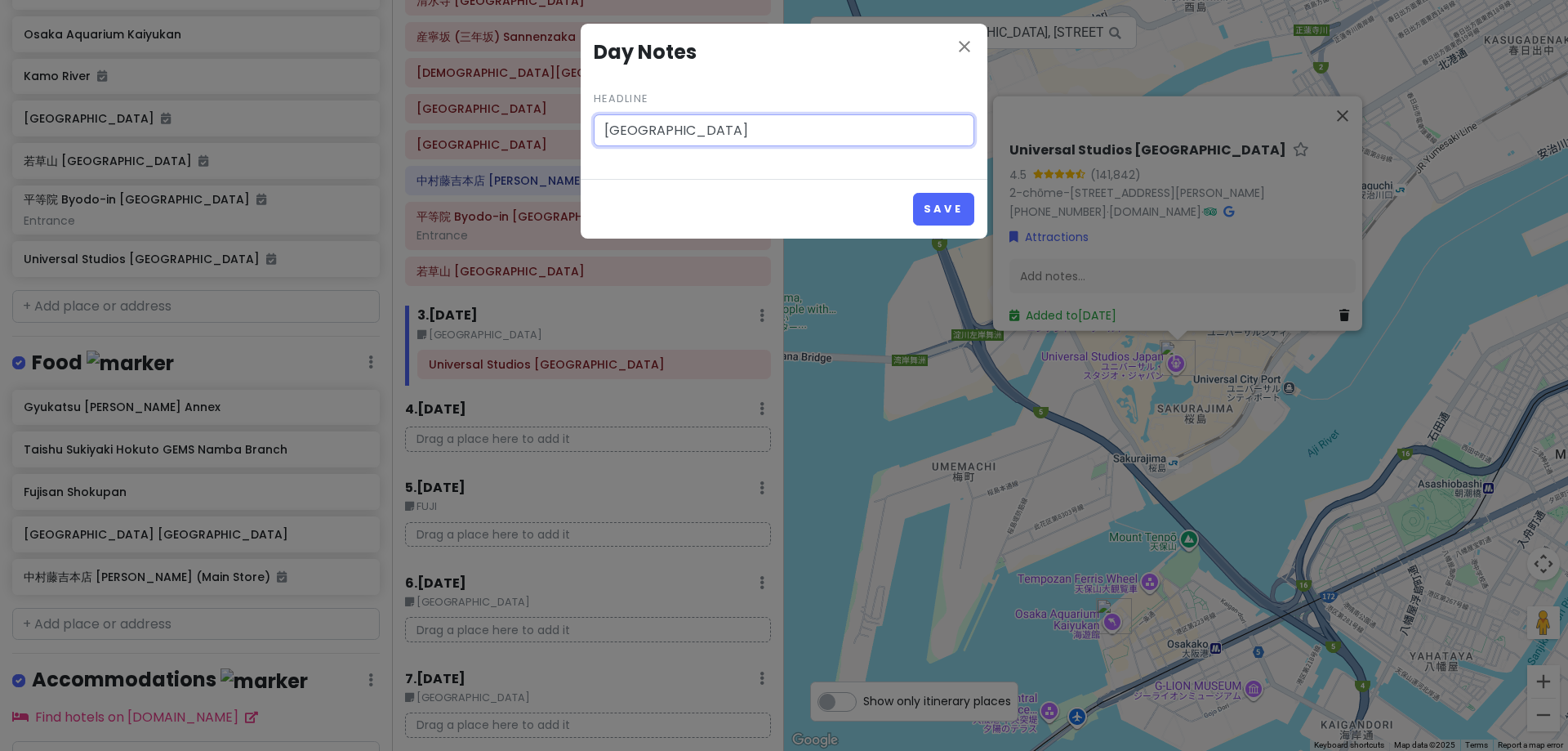
type input "[GEOGRAPHIC_DATA]"
click at [913, 193] on button "Save" at bounding box center [944, 208] width 61 height 32
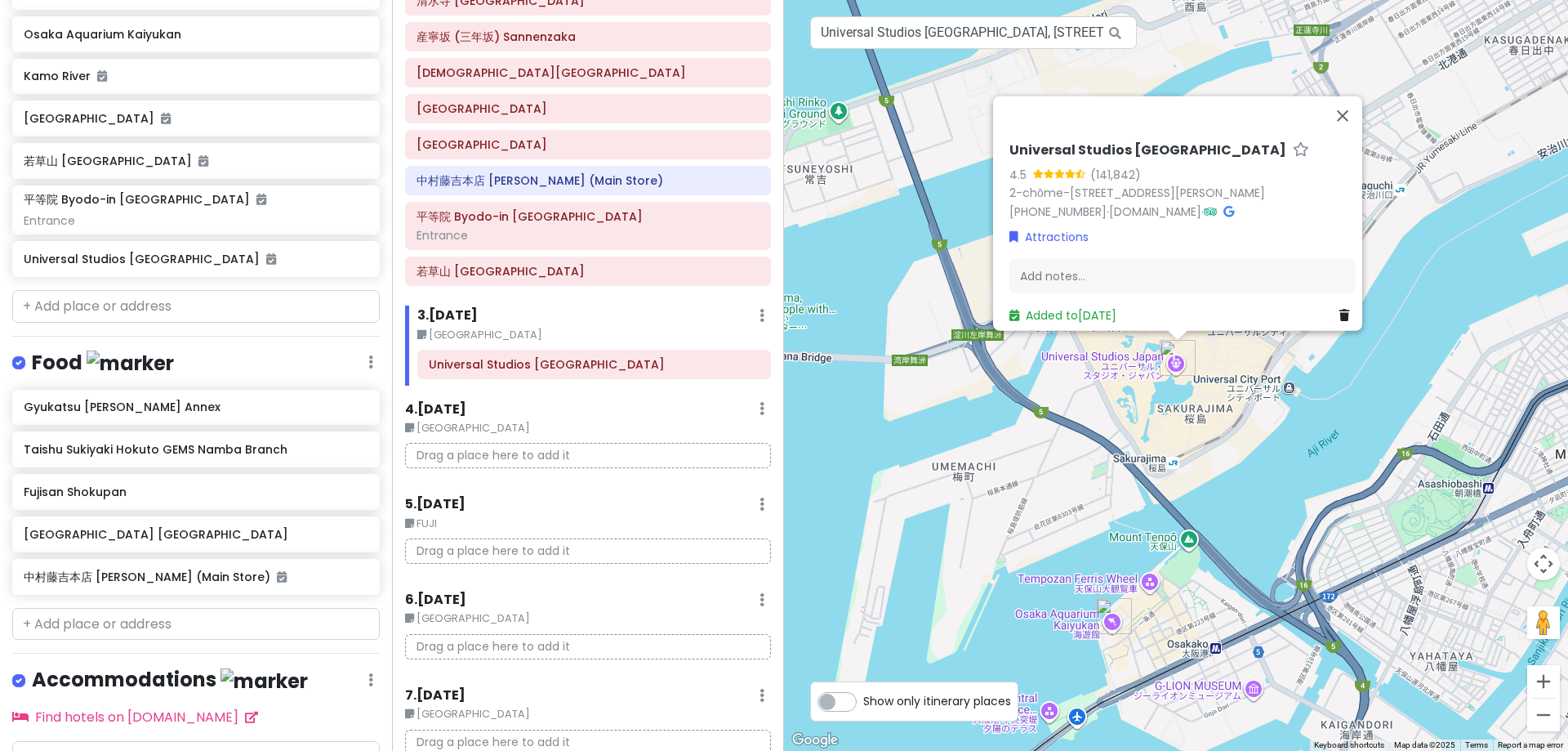
click at [659, 505] on div "5 . [DATE] Edit Day Notes Delete Day" at bounding box center [588, 508] width 366 height 28
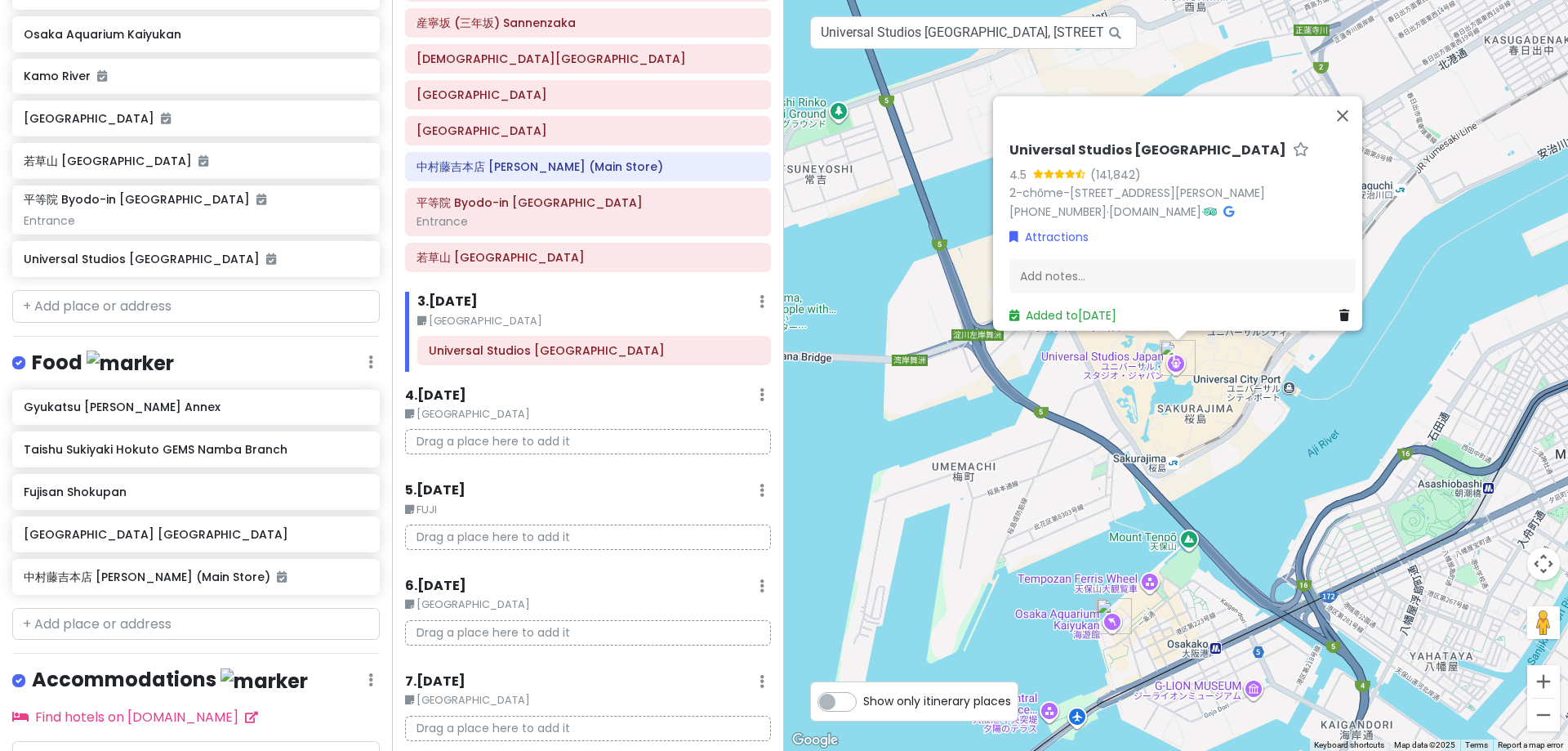
scroll to position [166, 0]
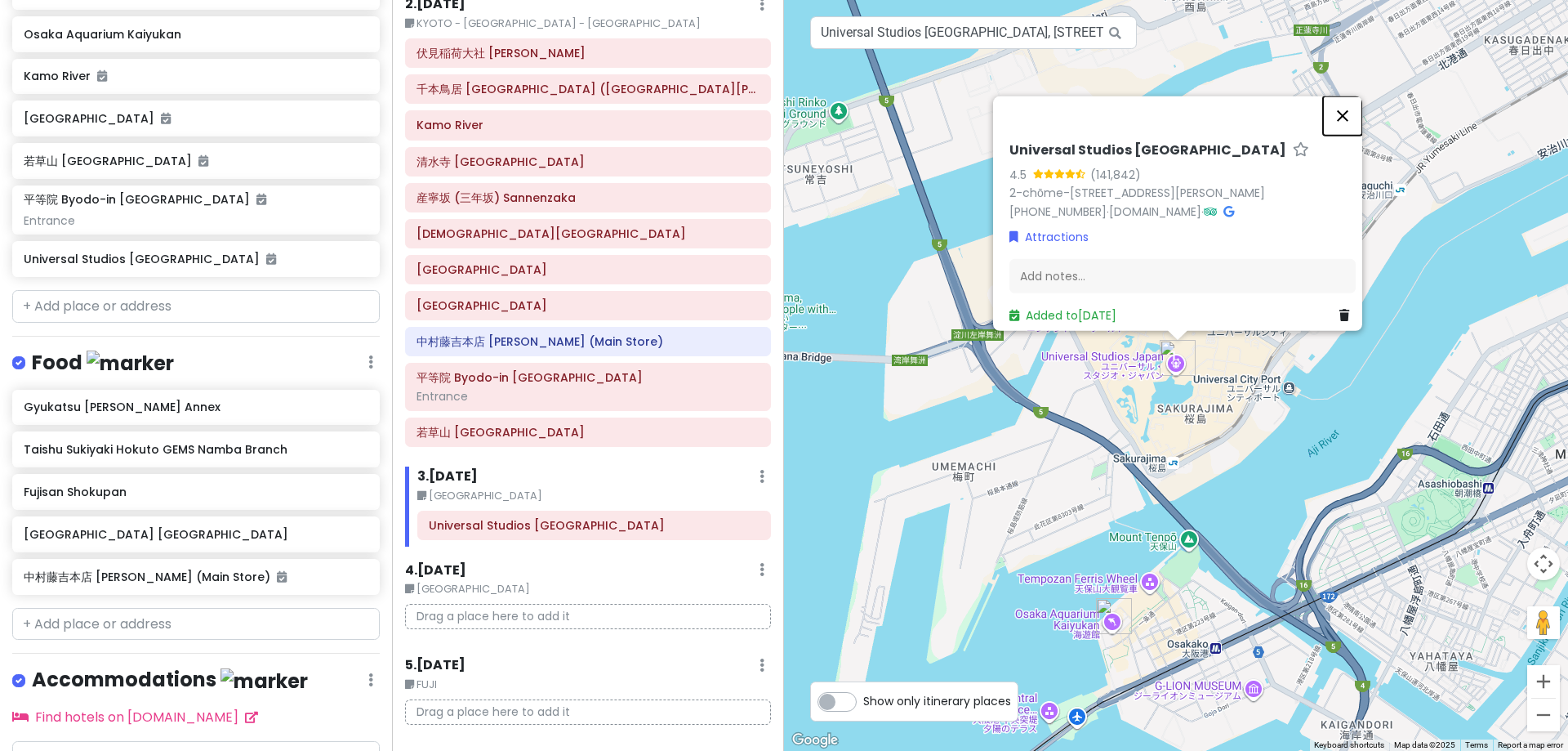
click at [1218, 95] on button "Close" at bounding box center [1342, 115] width 39 height 39
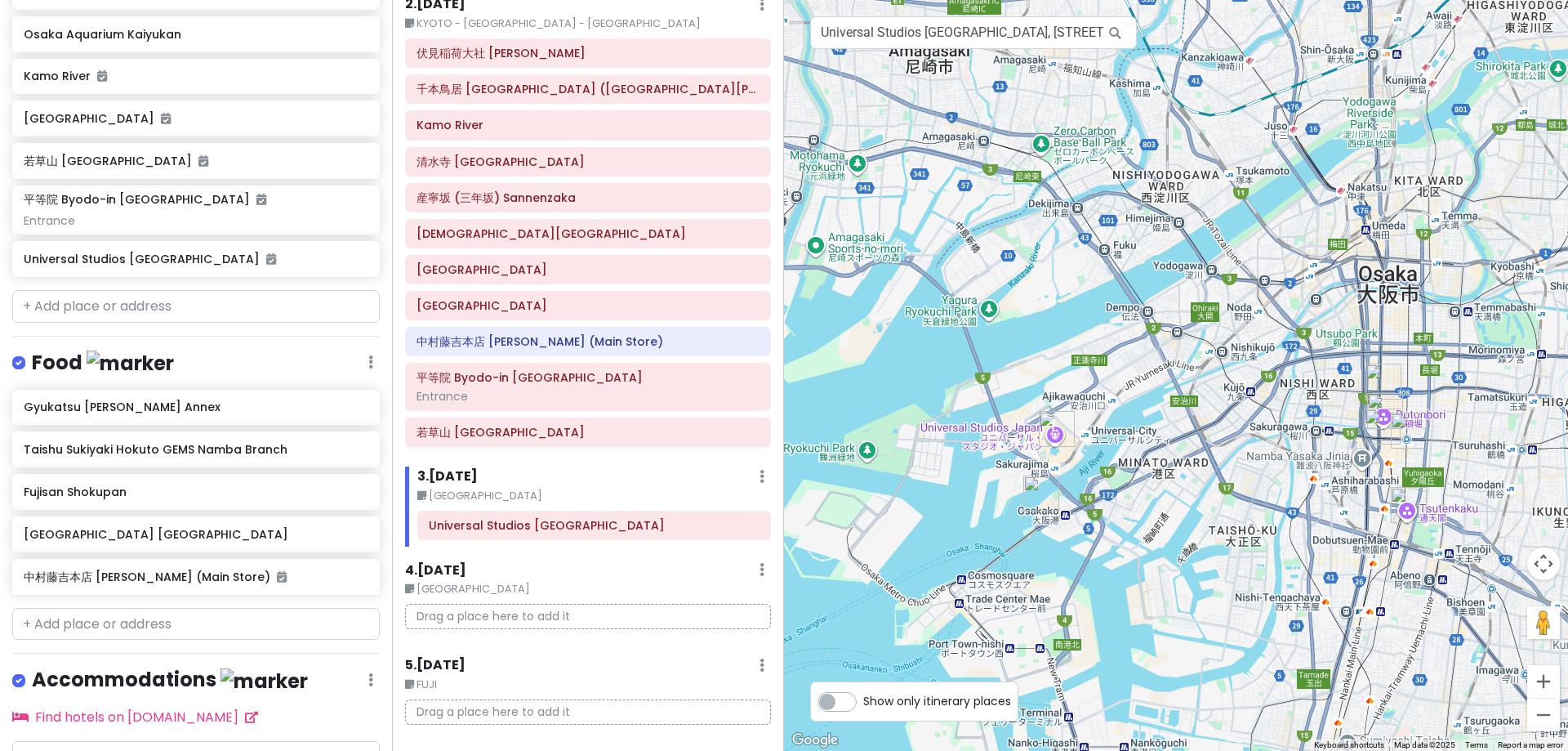
click at [863, 650] on label "Show only itinerary places" at bounding box center [936, 697] width 148 height 19
click at [863, 650] on input "Show only itinerary places" at bounding box center [868, 693] width 11 height 11
click at [863, 650] on label "Show only itinerary places" at bounding box center [936, 697] width 148 height 19
click at [863, 650] on input "Show only itinerary places" at bounding box center [868, 693] width 11 height 11
checkbox input "false"
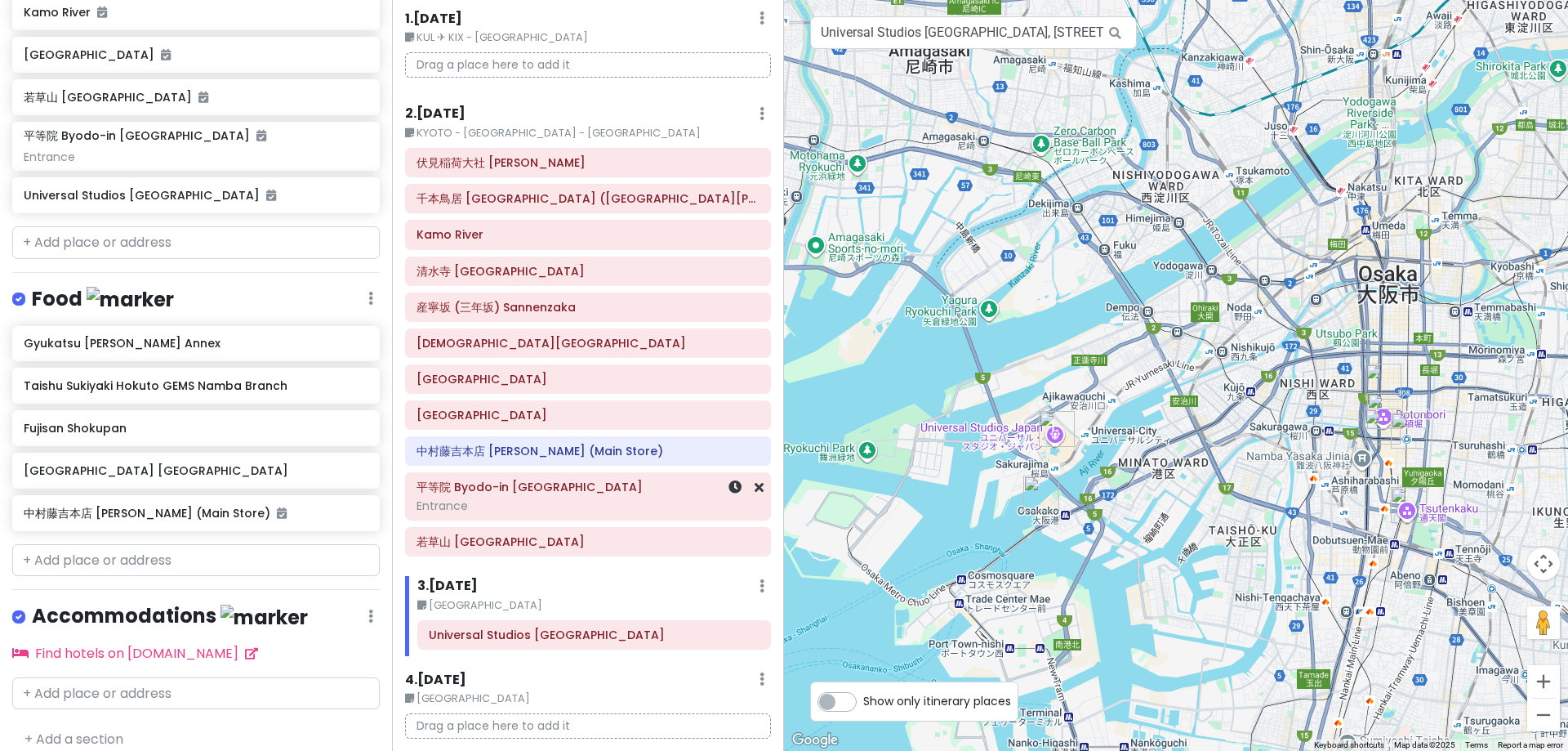
scroll to position [82, 0]
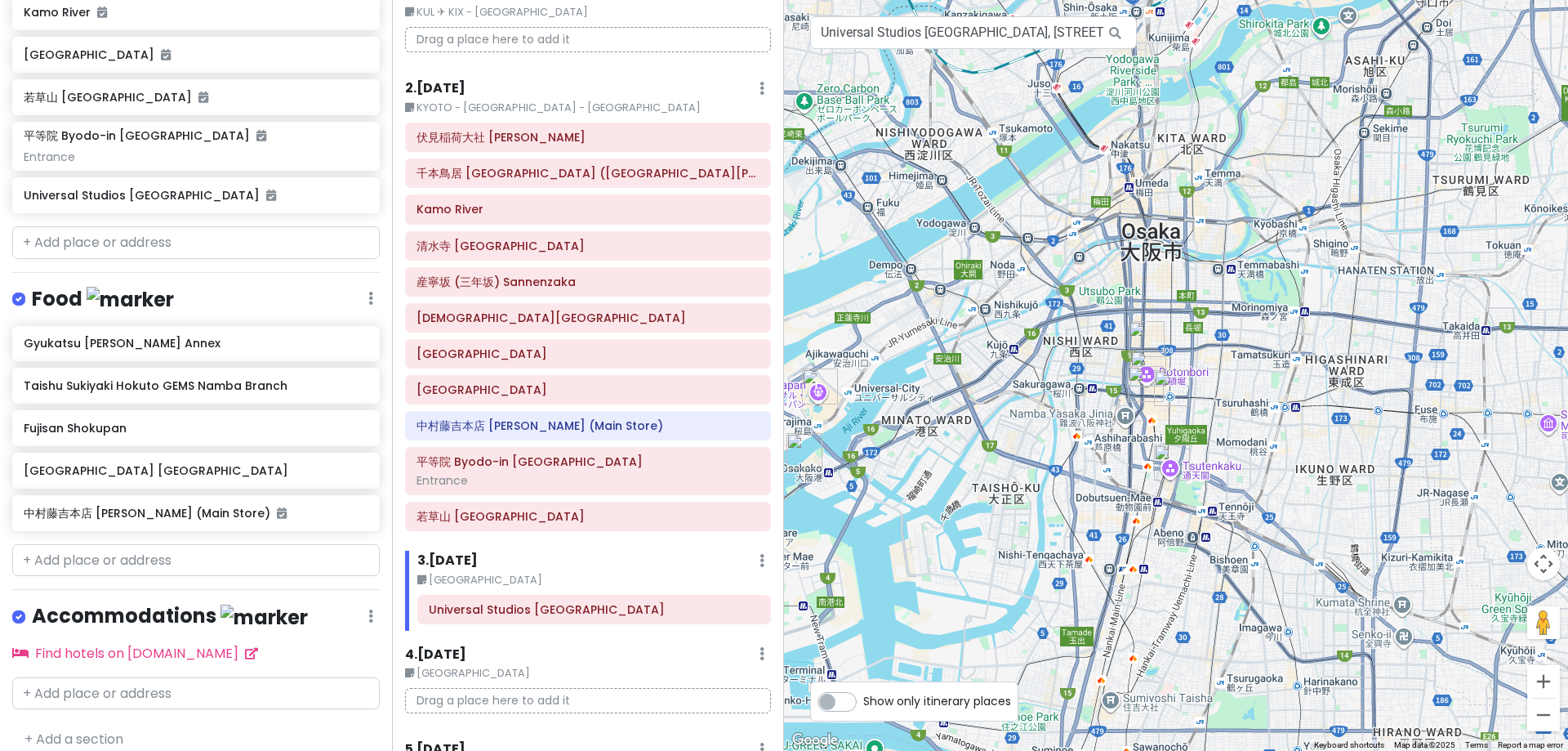
drag, startPoint x: 1266, startPoint y: 464, endPoint x: 987, endPoint y: 403, distance: 285.6
click at [1020, 418] on div at bounding box center [1176, 375] width 784 height 751
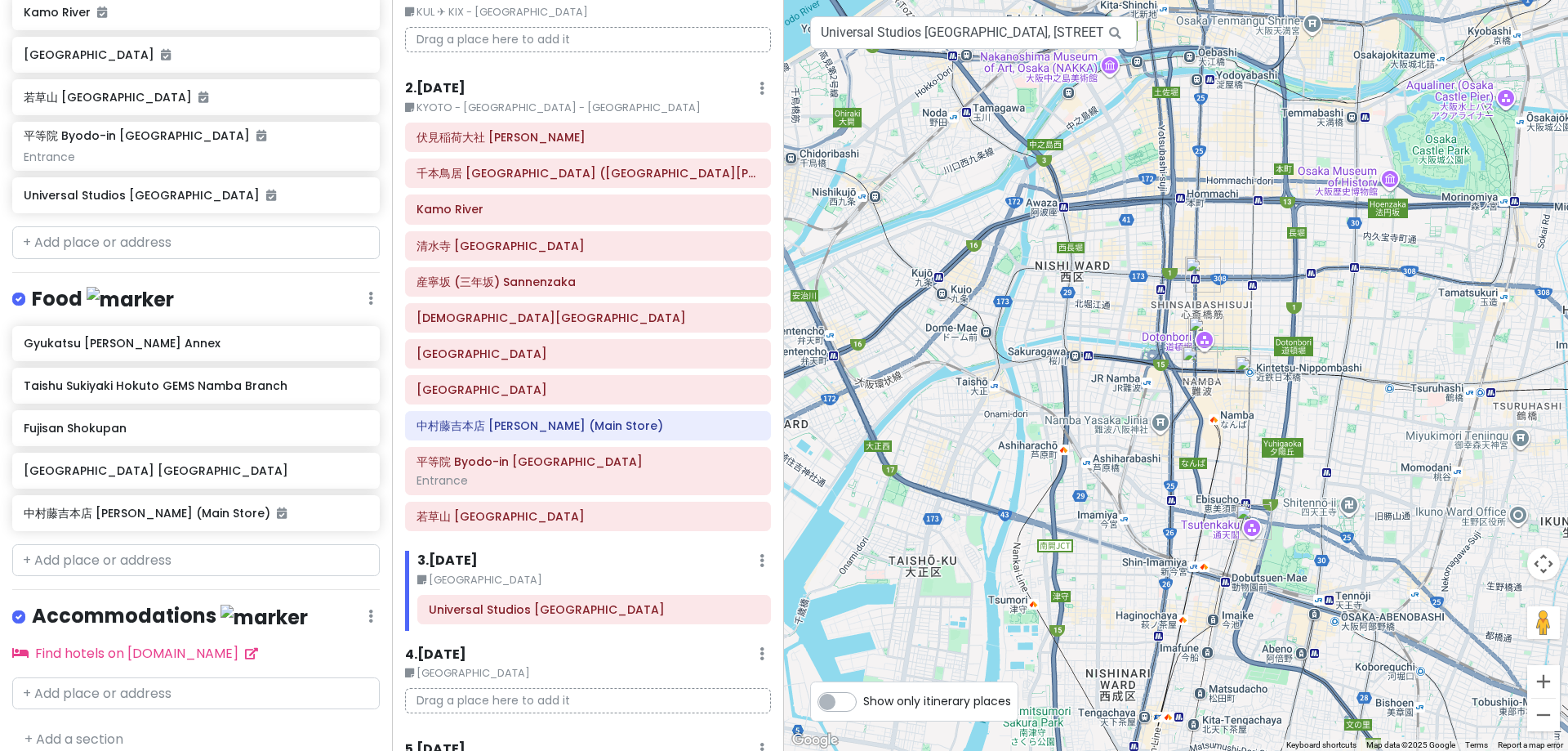
drag, startPoint x: 937, startPoint y: 420, endPoint x: 1319, endPoint y: 707, distance: 477.8
click at [1218, 650] on div at bounding box center [1176, 375] width 784 height 751
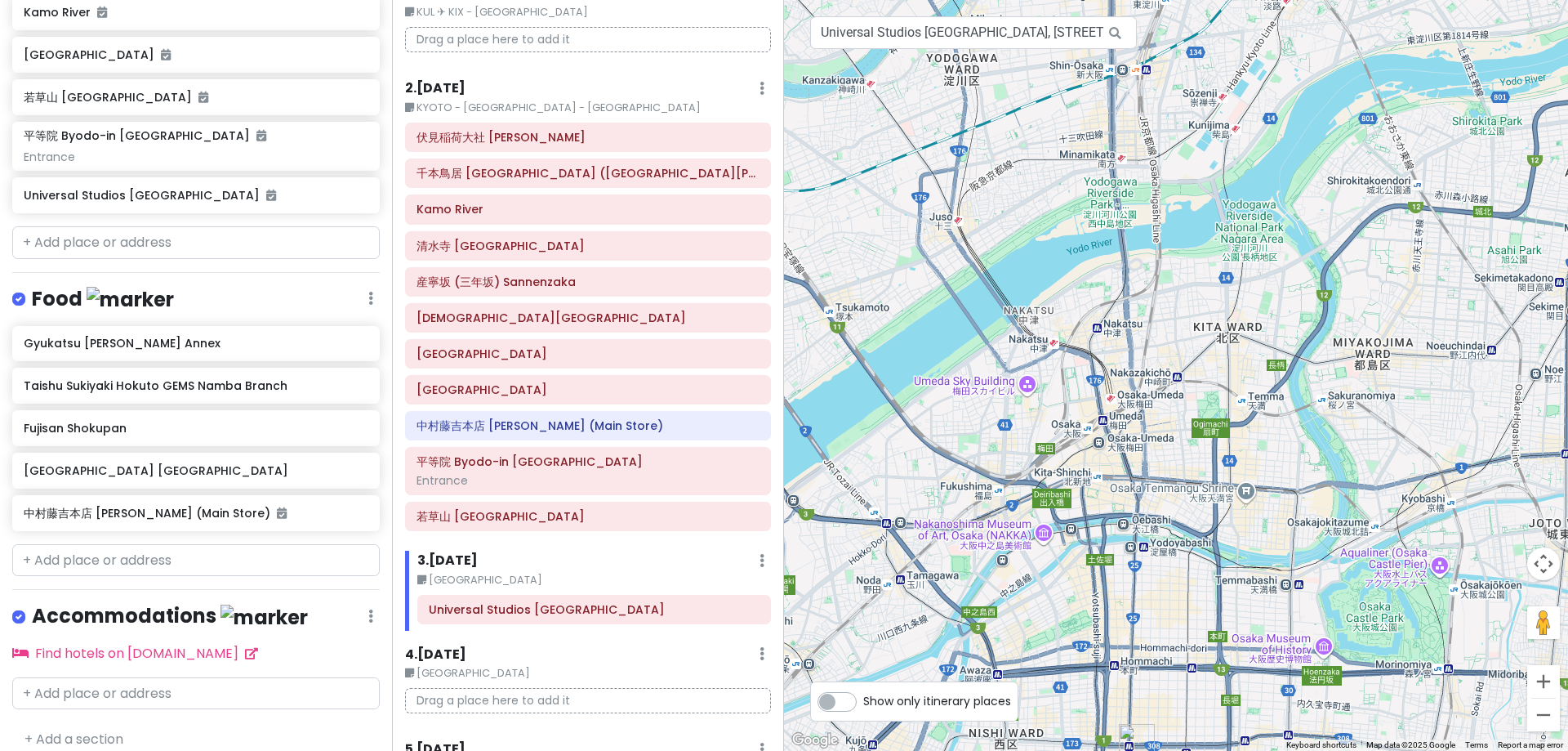
drag, startPoint x: 1364, startPoint y: 395, endPoint x: 1161, endPoint y: 614, distance: 298.6
click at [1162, 612] on div at bounding box center [1176, 375] width 784 height 751
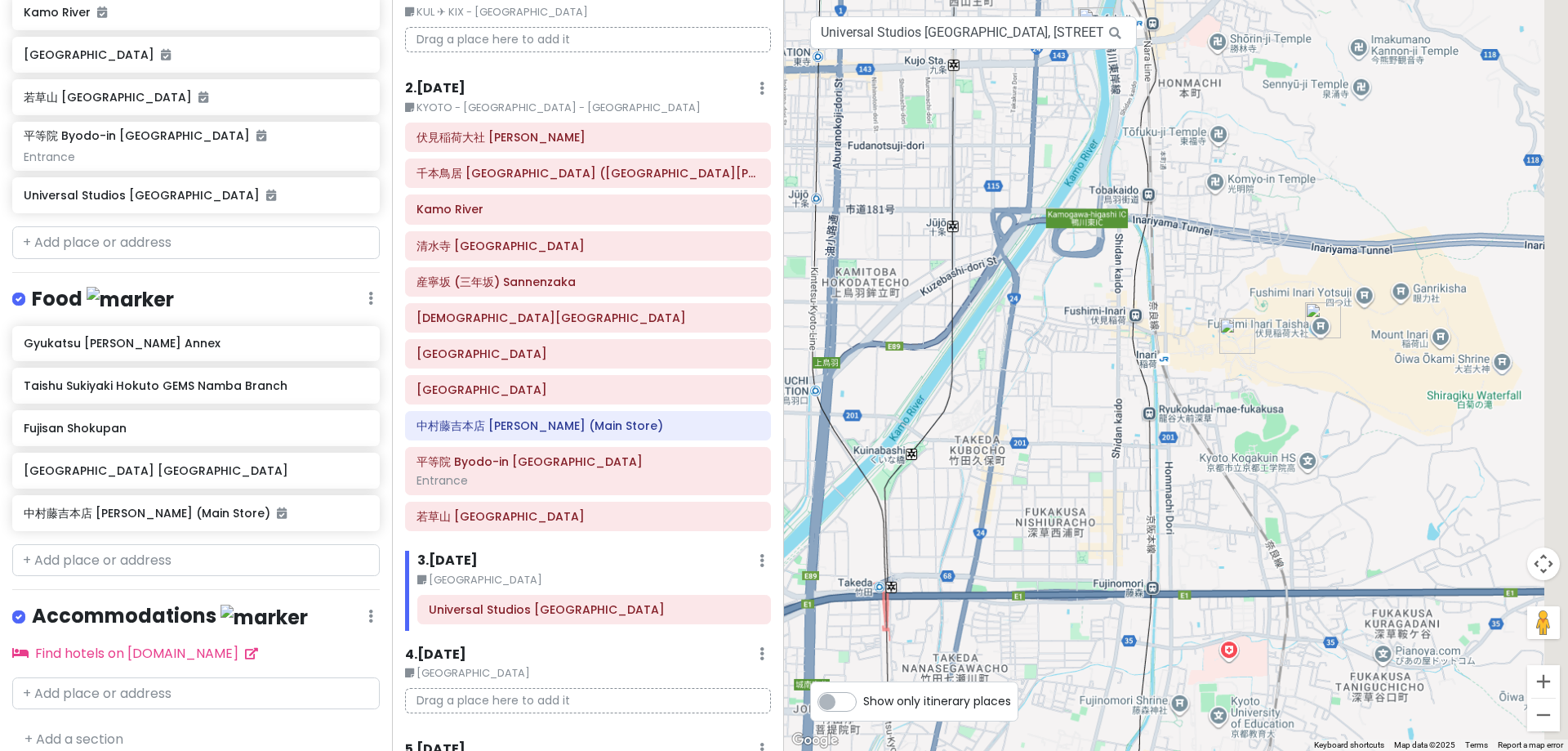
drag, startPoint x: 1370, startPoint y: 310, endPoint x: 1266, endPoint y: 681, distance: 385.3
click at [1218, 650] on div at bounding box center [1176, 375] width 784 height 751
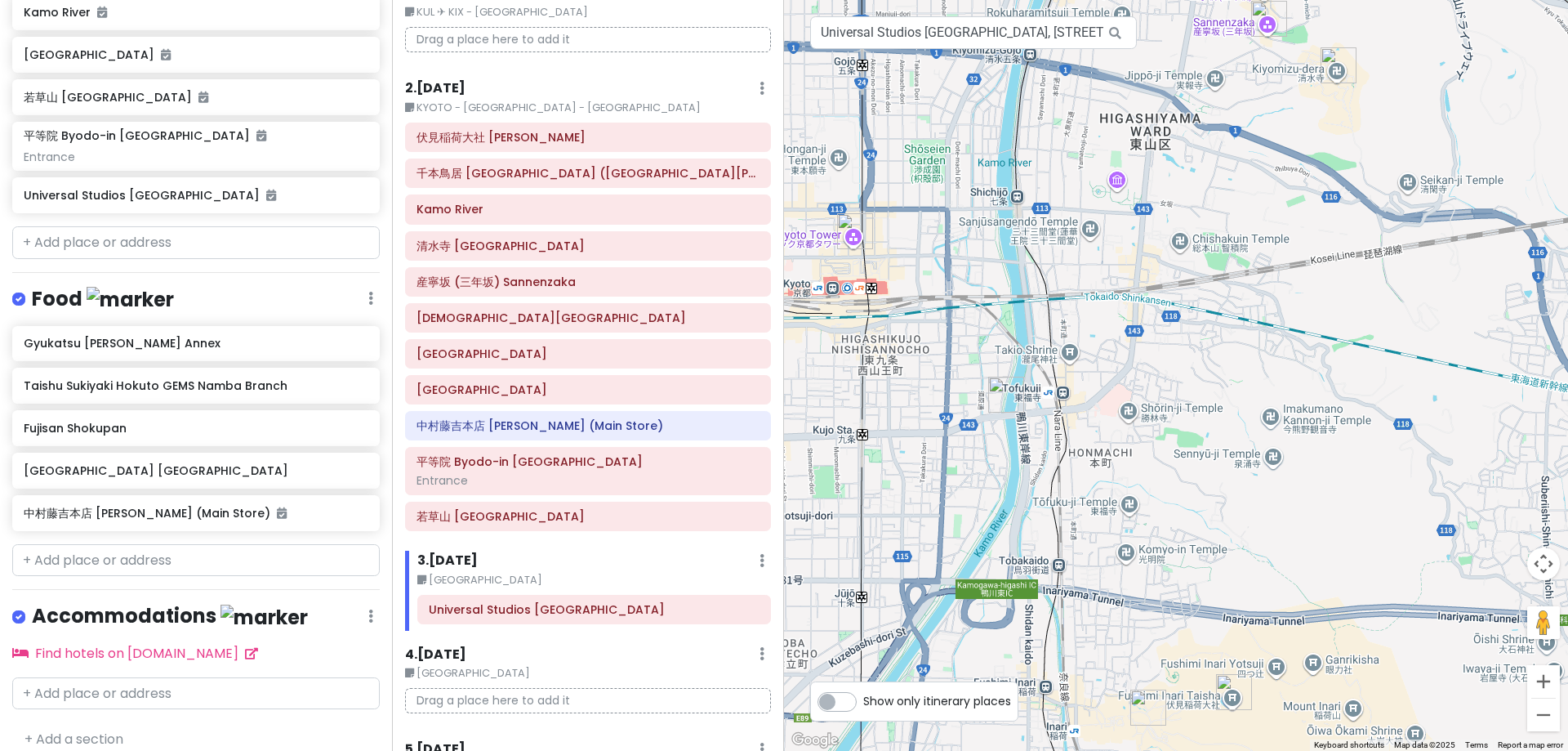
drag, startPoint x: 1140, startPoint y: 432, endPoint x: 1285, endPoint y: 572, distance: 201.6
click at [1218, 572] on div at bounding box center [1176, 375] width 784 height 751
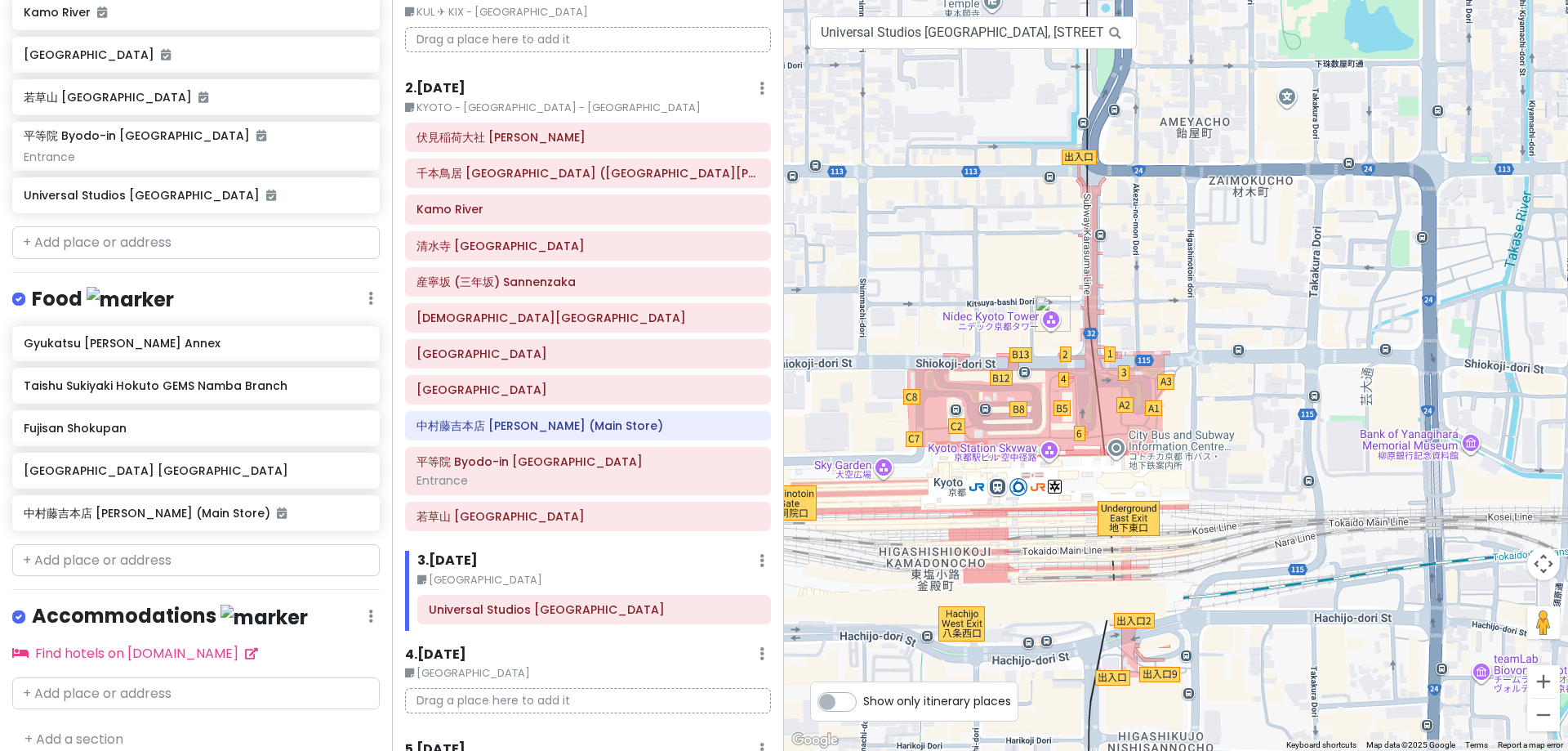
drag, startPoint x: 964, startPoint y: 395, endPoint x: 1186, endPoint y: 404, distance: 222.2
click at [1186, 404] on div at bounding box center [1176, 375] width 784 height 751
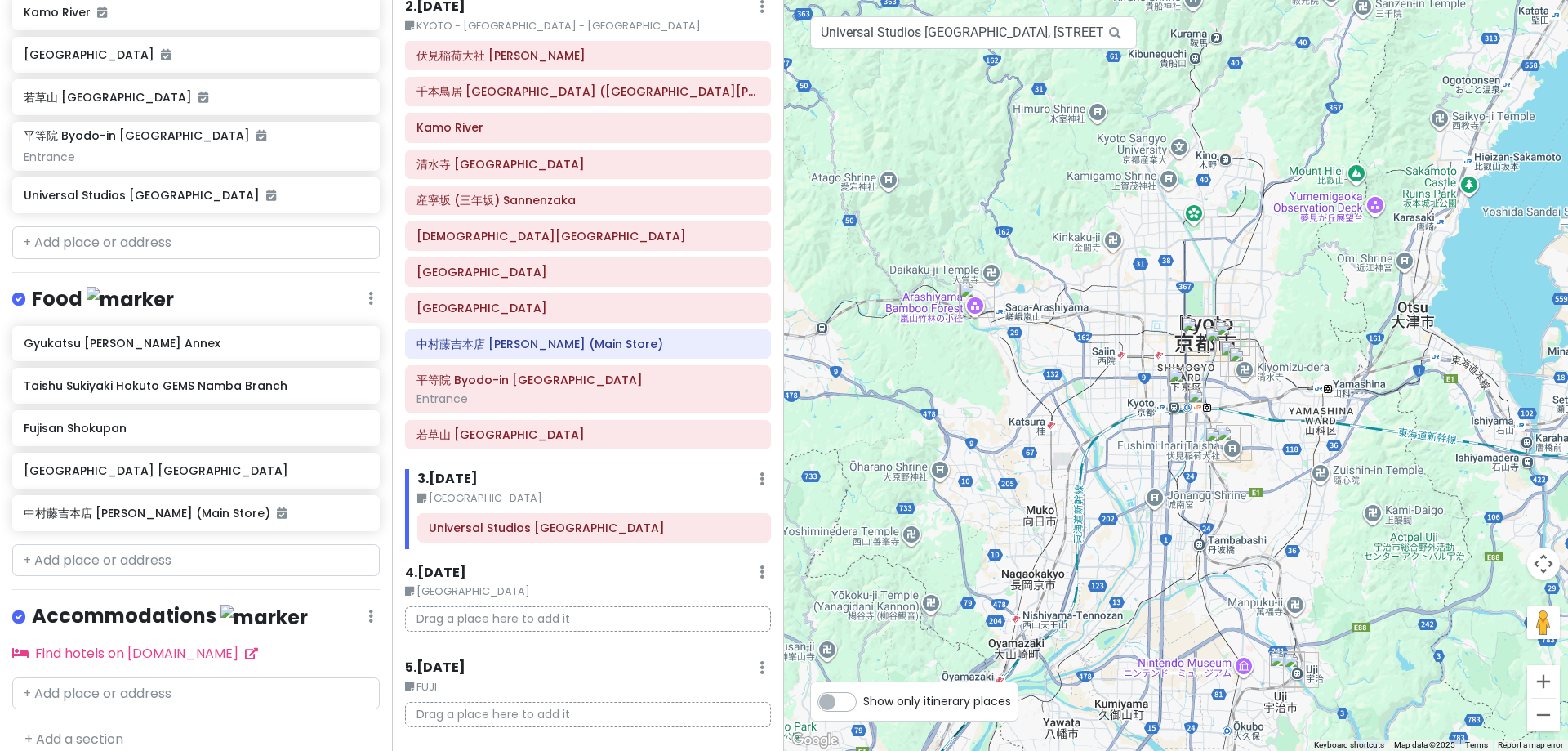
scroll to position [0, 0]
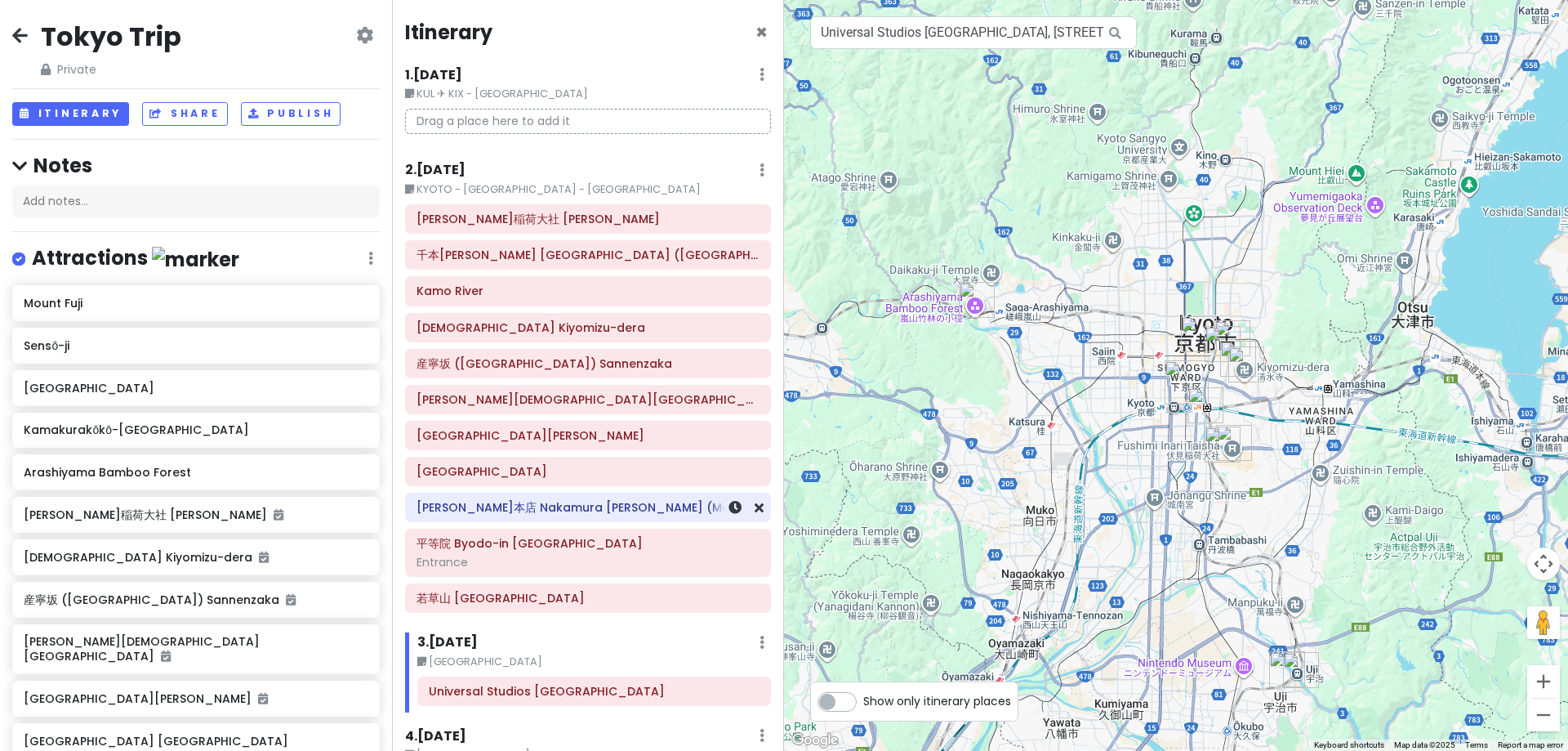
scroll to position [1165, 0]
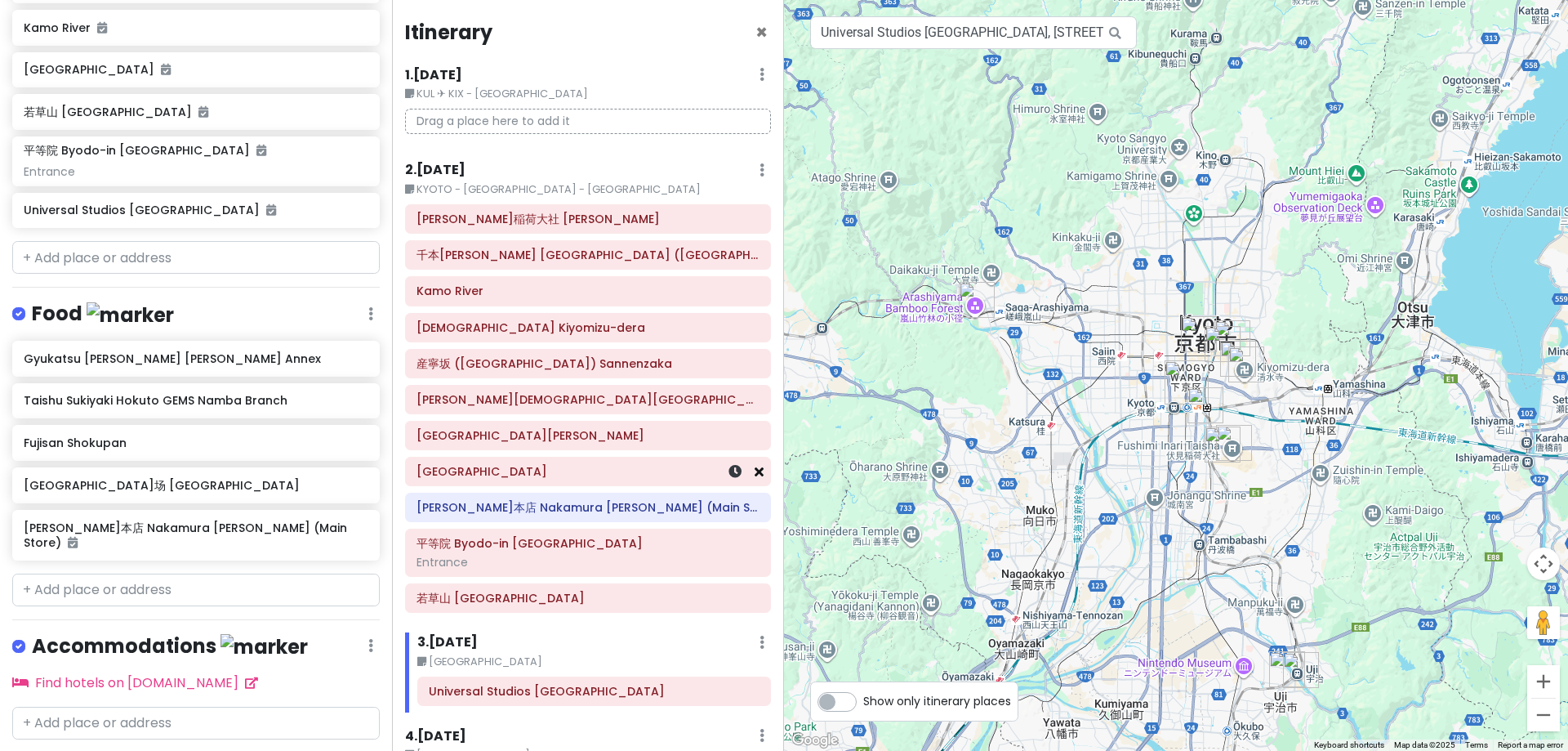
click at [755, 465] on icon at bounding box center [759, 471] width 9 height 13
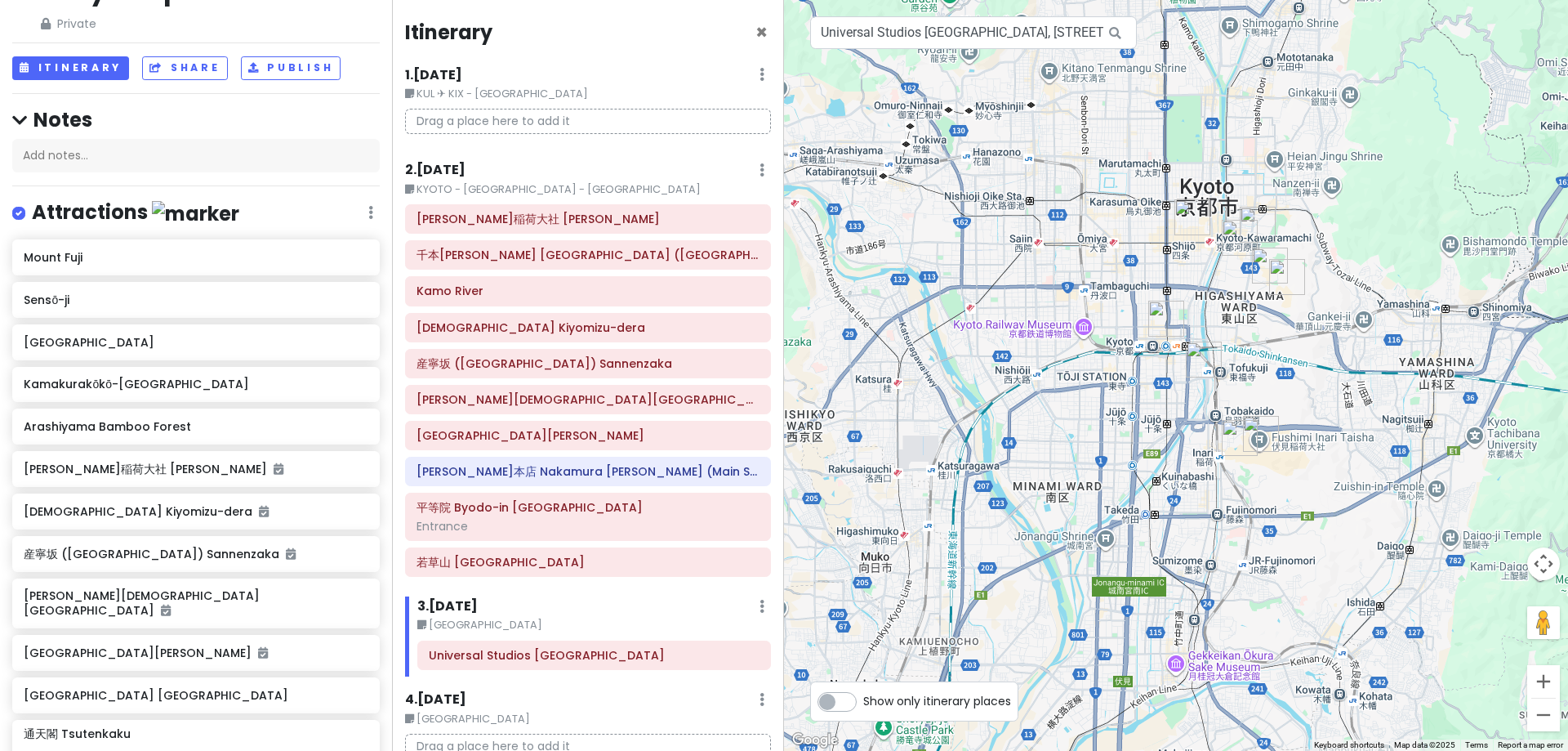
scroll to position [0, 0]
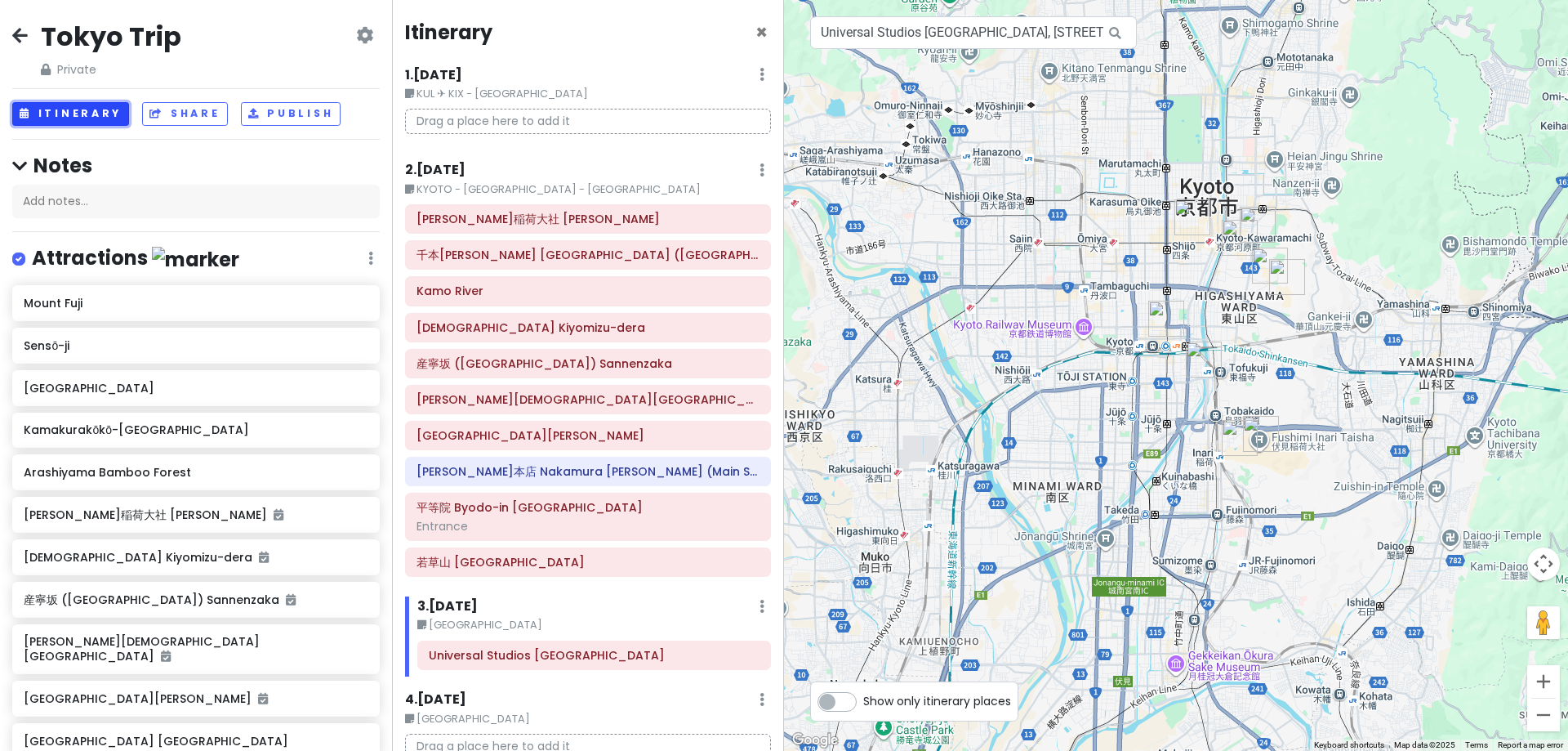
click at [76, 110] on button "Itinerary" at bounding box center [70, 114] width 116 height 24
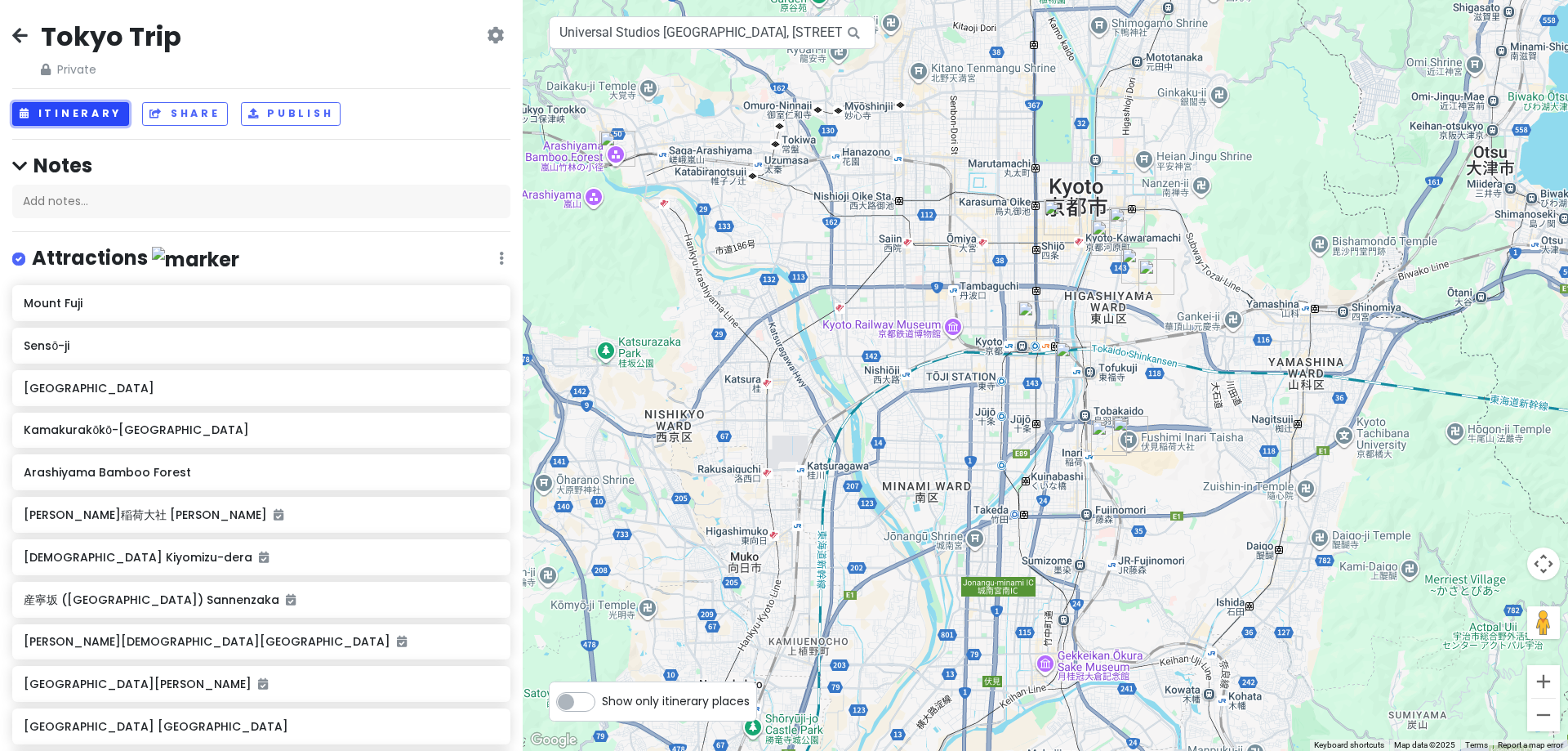
click at [76, 110] on button "Itinerary" at bounding box center [70, 114] width 116 height 24
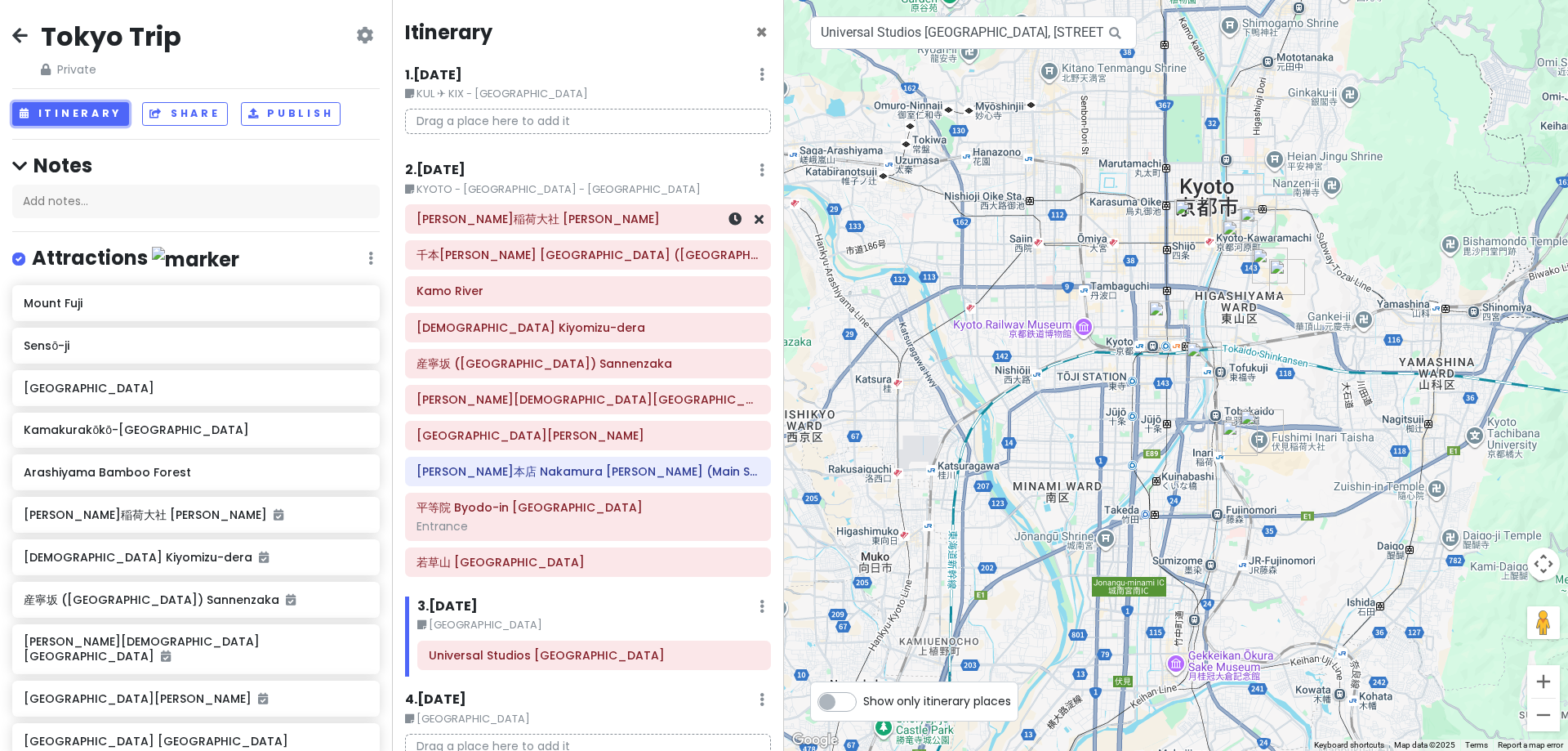
click at [624, 221] on h6 "伏見稲荷大社 [PERSON_NAME]" at bounding box center [588, 219] width 343 height 15
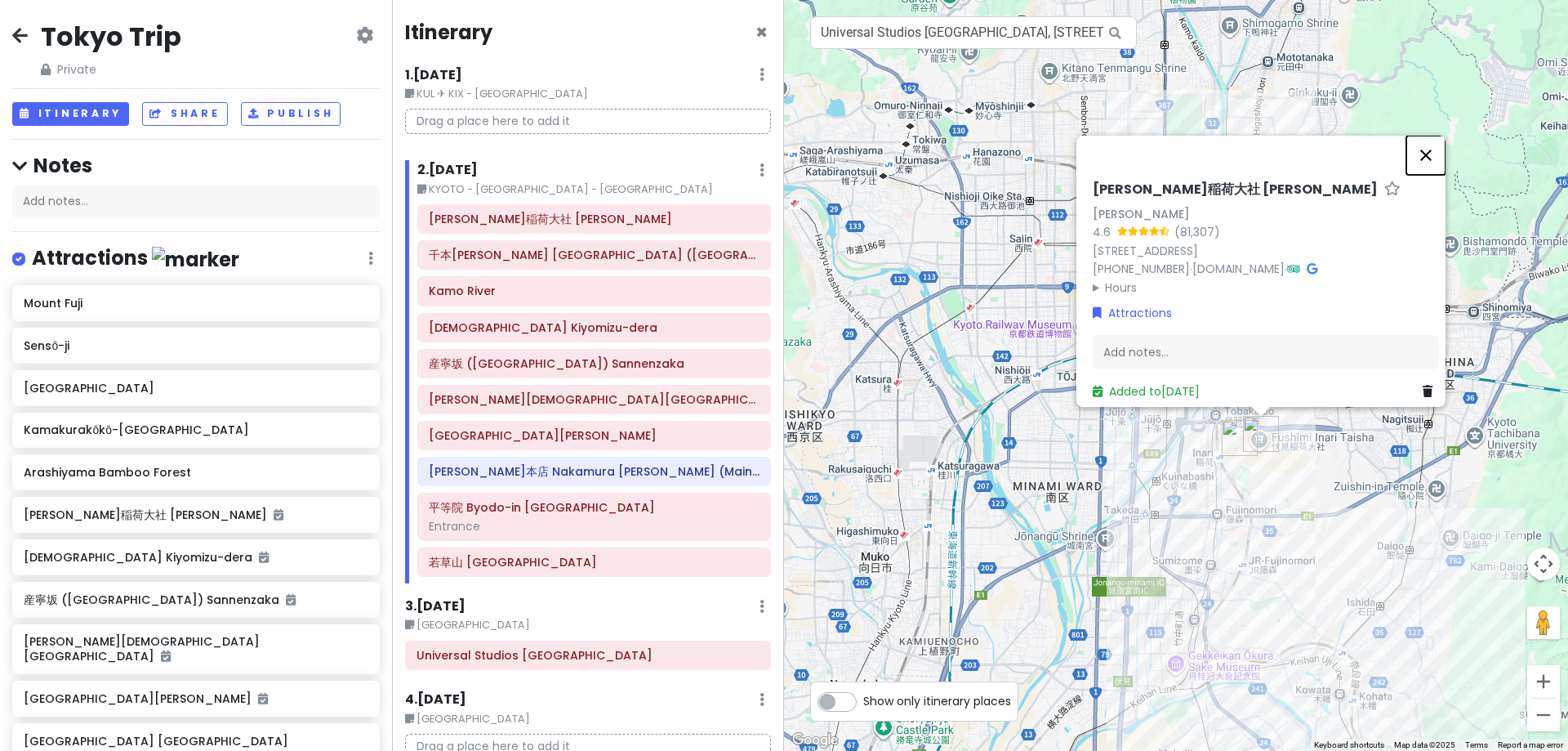
click at [1429, 136] on button "Close" at bounding box center [1426, 155] width 39 height 39
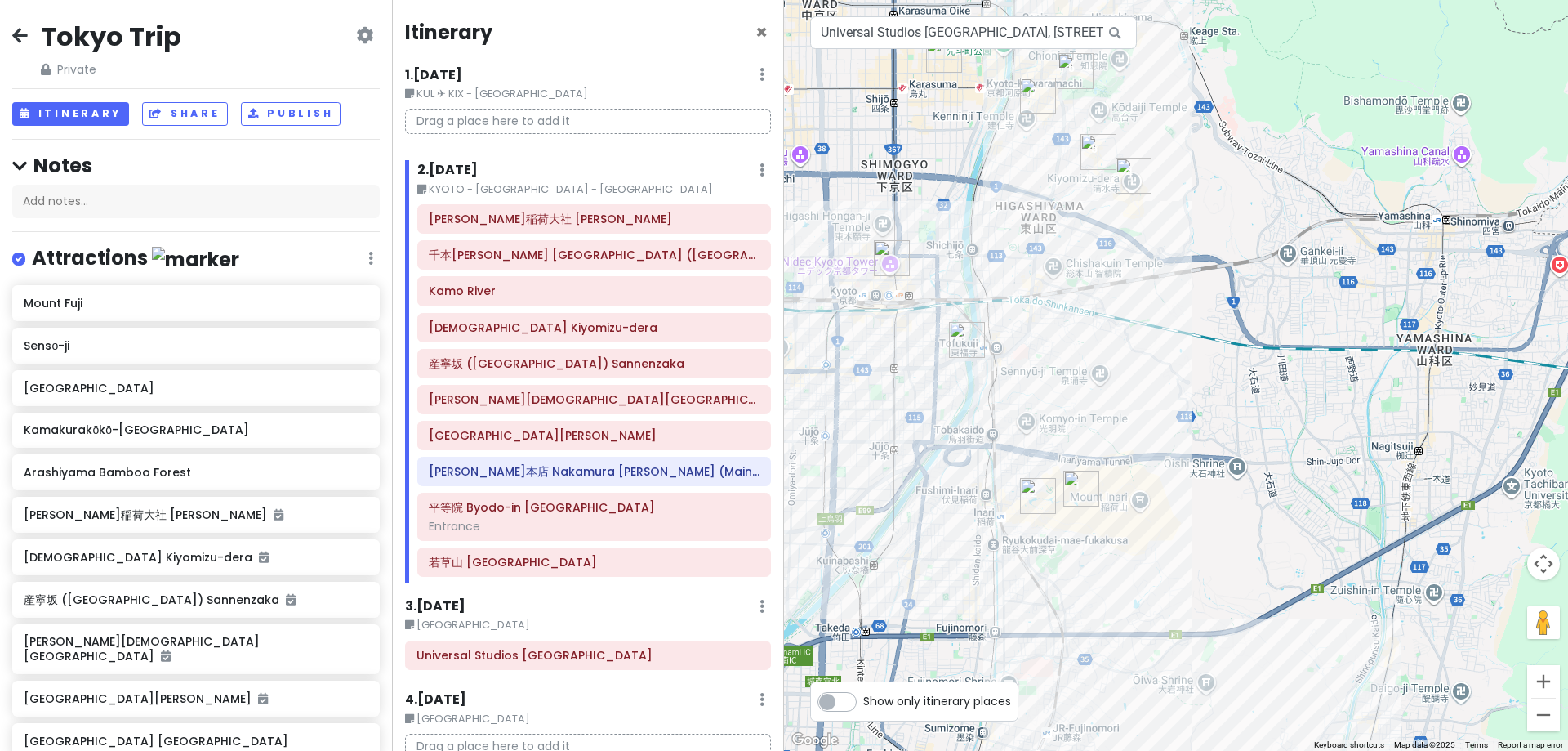
drag, startPoint x: 1349, startPoint y: 350, endPoint x: 1263, endPoint y: 328, distance: 88.8
click at [1263, 328] on div at bounding box center [1176, 375] width 784 height 751
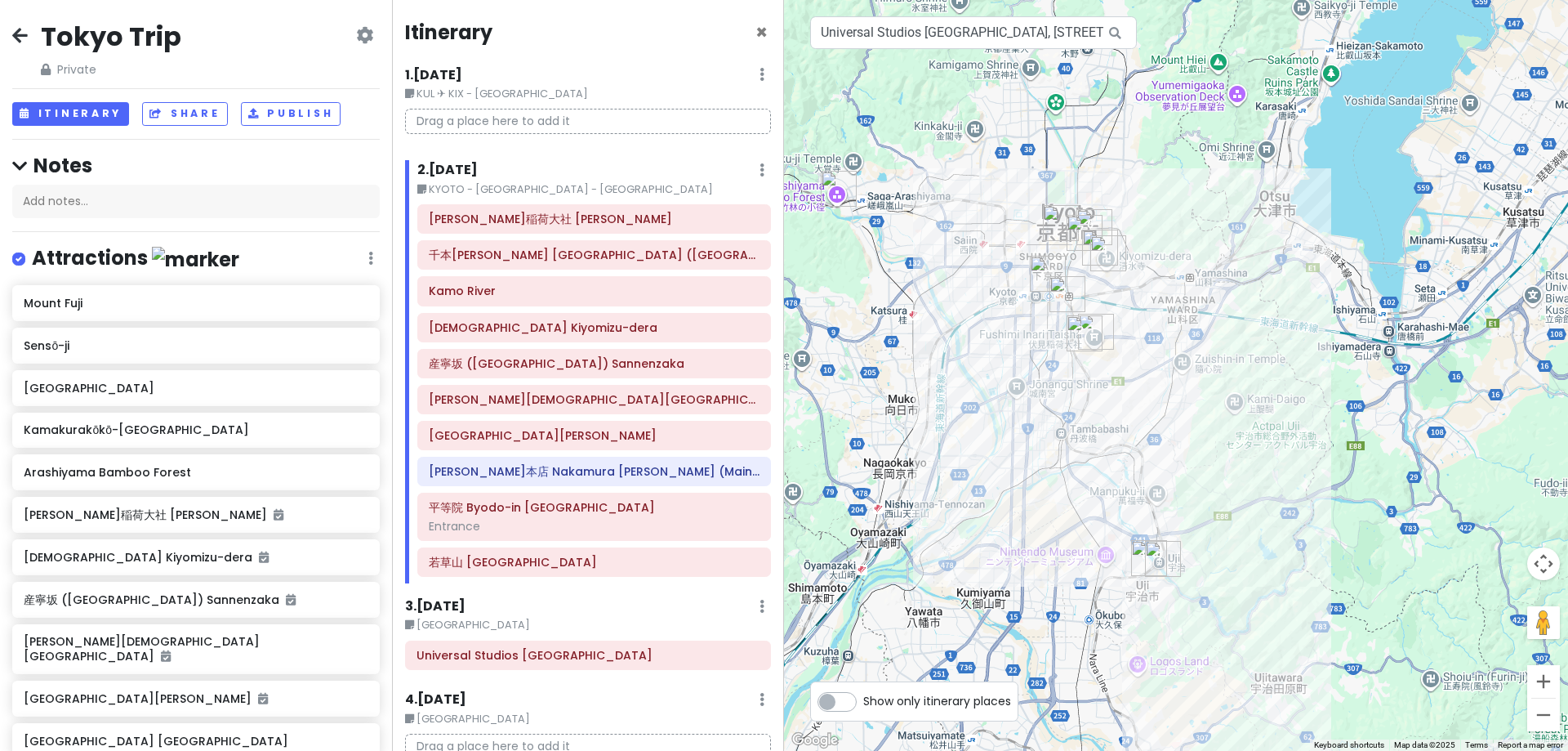
drag, startPoint x: 1131, startPoint y: 396, endPoint x: 1187, endPoint y: 309, distance: 103.5
click at [1187, 309] on div at bounding box center [1176, 375] width 784 height 751
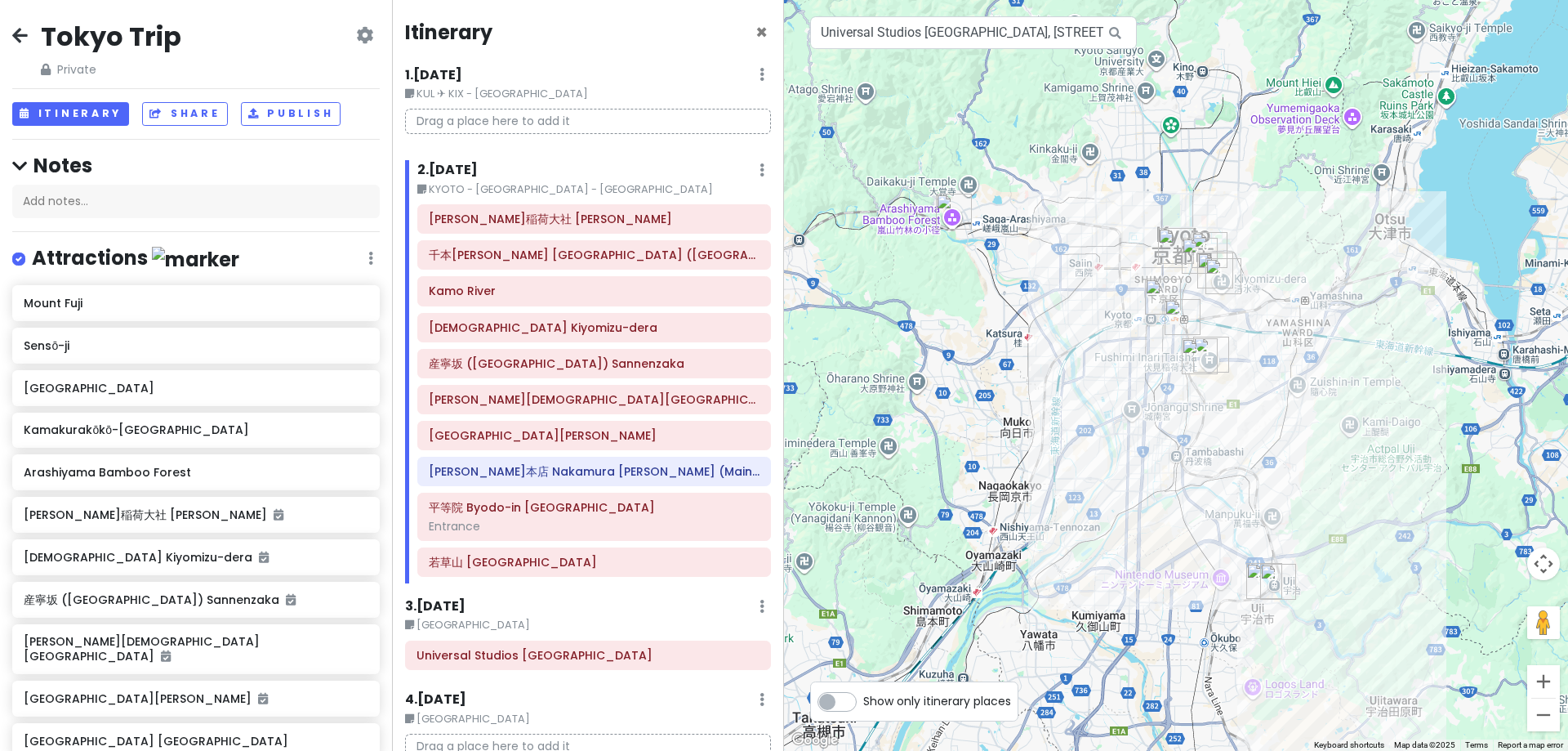
drag, startPoint x: 834, startPoint y: 201, endPoint x: 951, endPoint y: 224, distance: 119.2
click at [951, 224] on img "Arashiyama Bamboo Forest" at bounding box center [954, 211] width 36 height 36
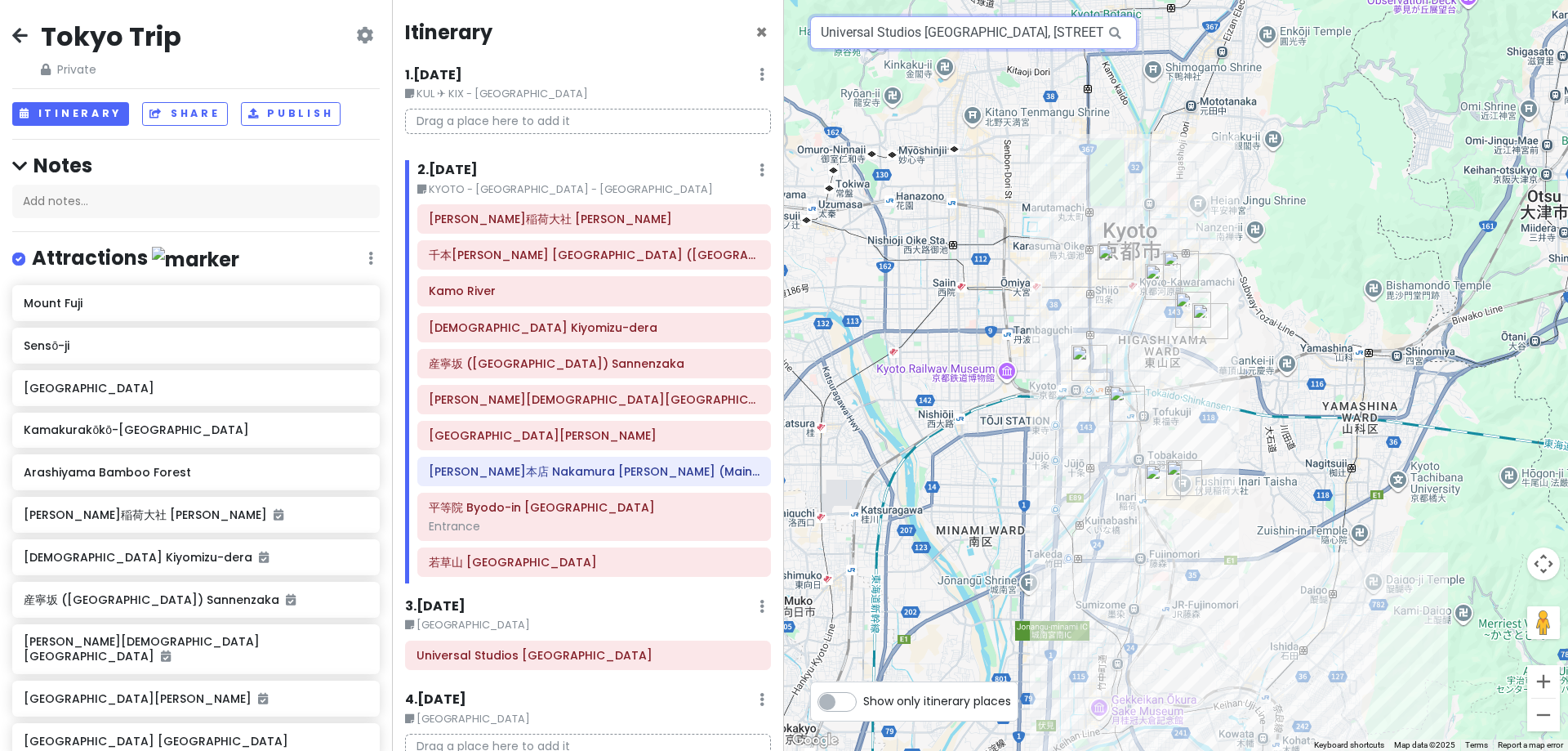
click at [901, 31] on input "Universal Studios [GEOGRAPHIC_DATA], [STREET_ADDRESS][PERSON_NAME]" at bounding box center [974, 33] width 326 height 33
paste input "Mikami Shrine"
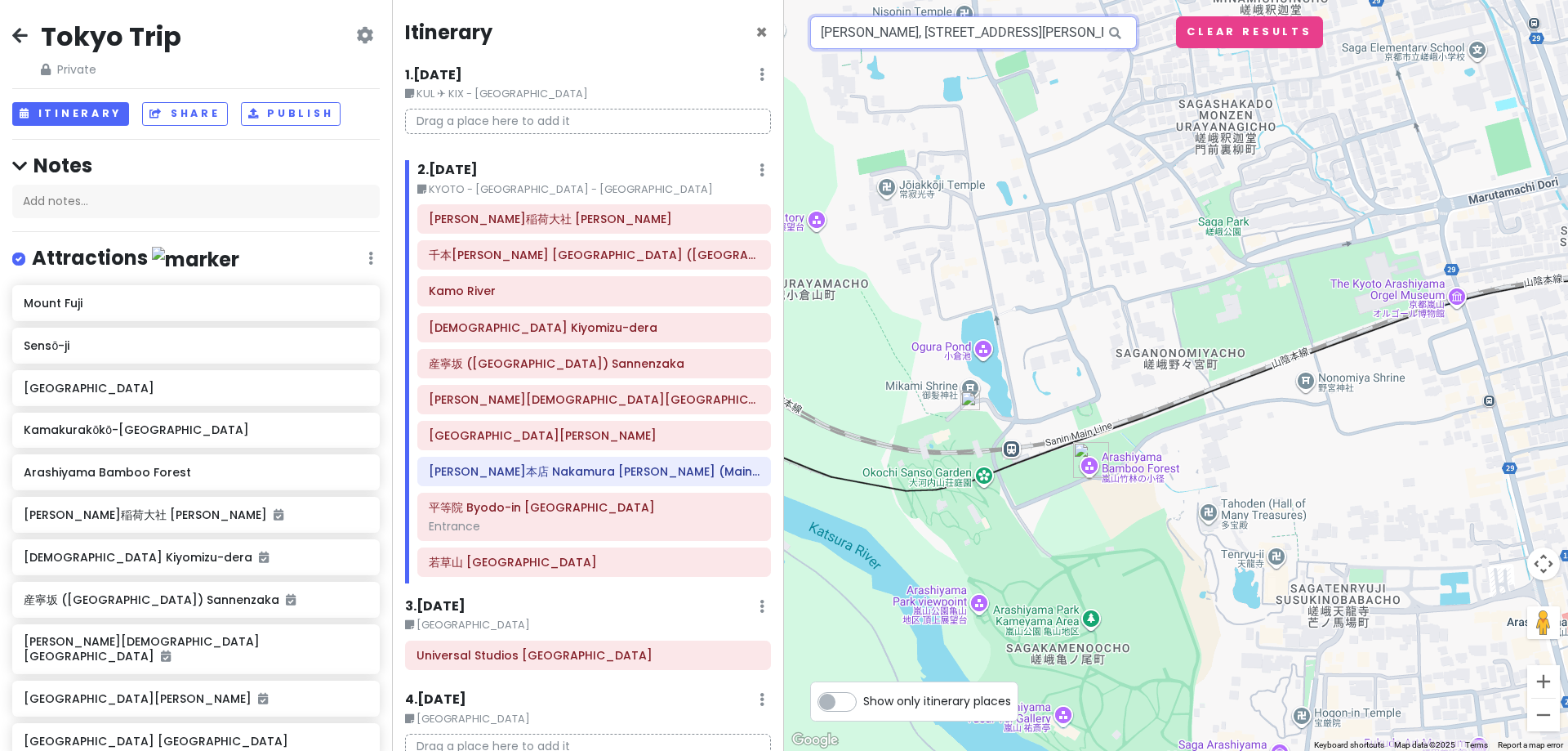
click at [954, 39] on input "Mikami Shrine, 10 Sagaogurayama Tabuchiyamachō, Ukyo Ward, Kyoto, Japan" at bounding box center [974, 33] width 326 height 33
paste input "Shichirigahama Beach"
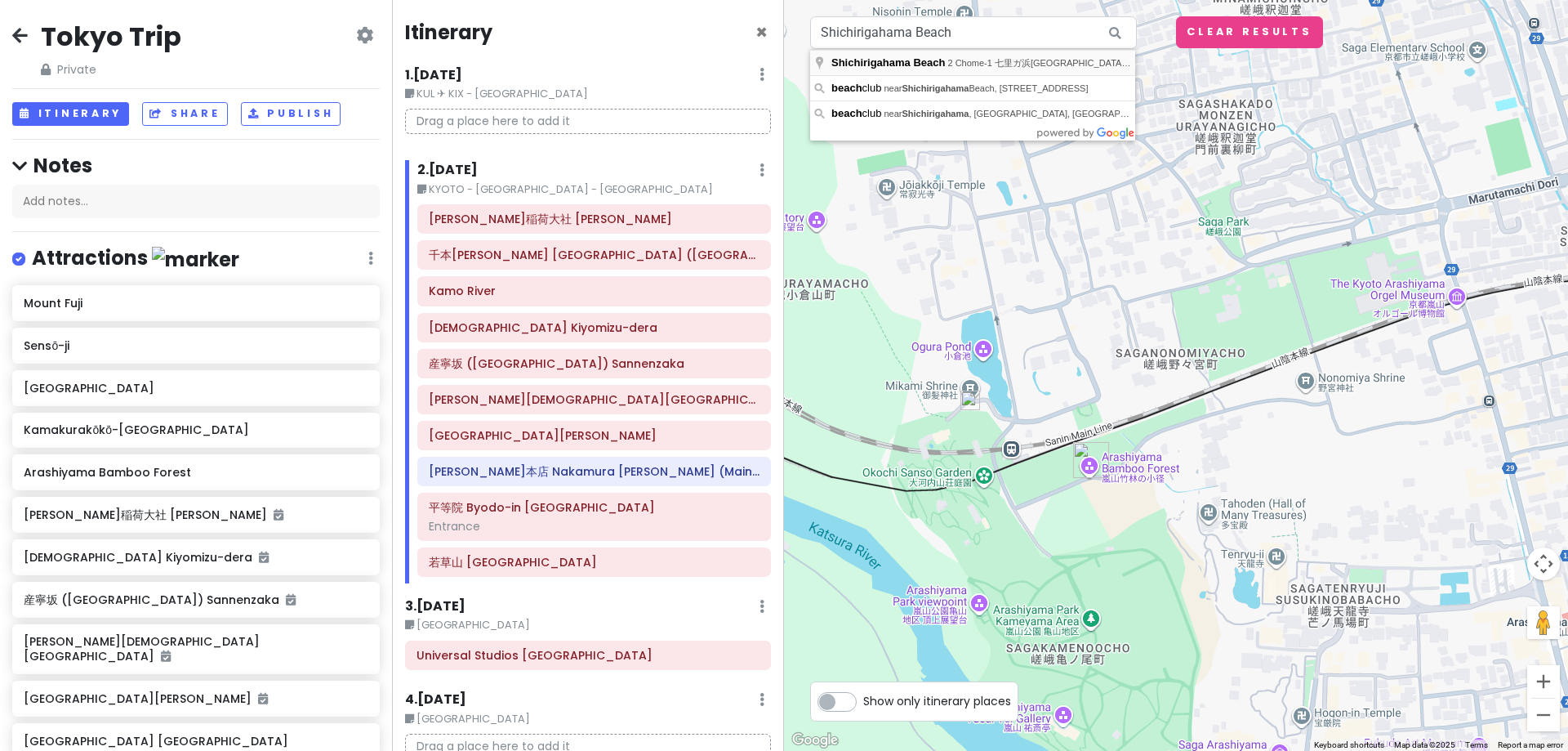
type input "Shichirigahama Beach, 2 Chome-1 七里ガ浜東 Kamakura, Kanagawa, Japan"
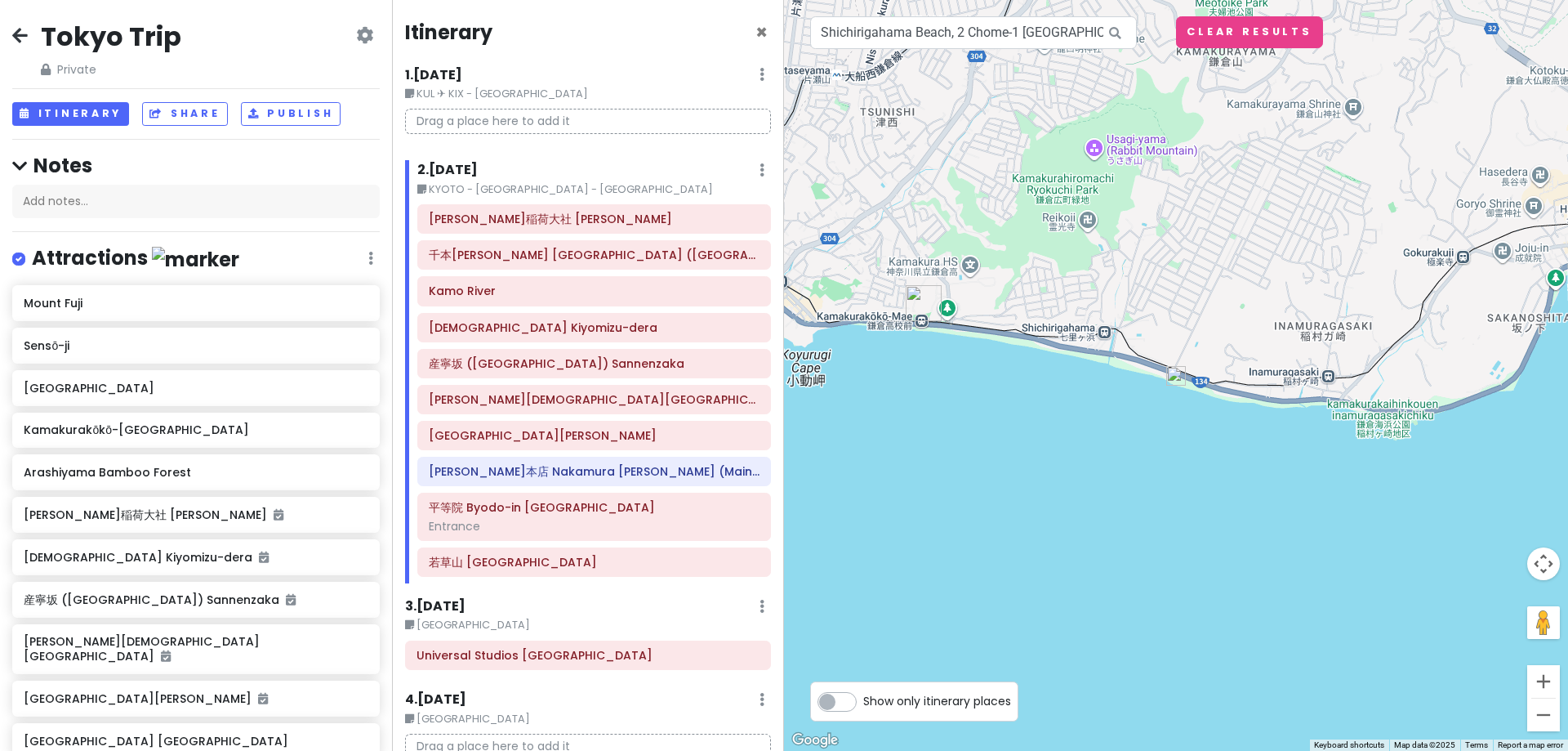
click at [1180, 370] on img at bounding box center [1176, 375] width 19 height 19
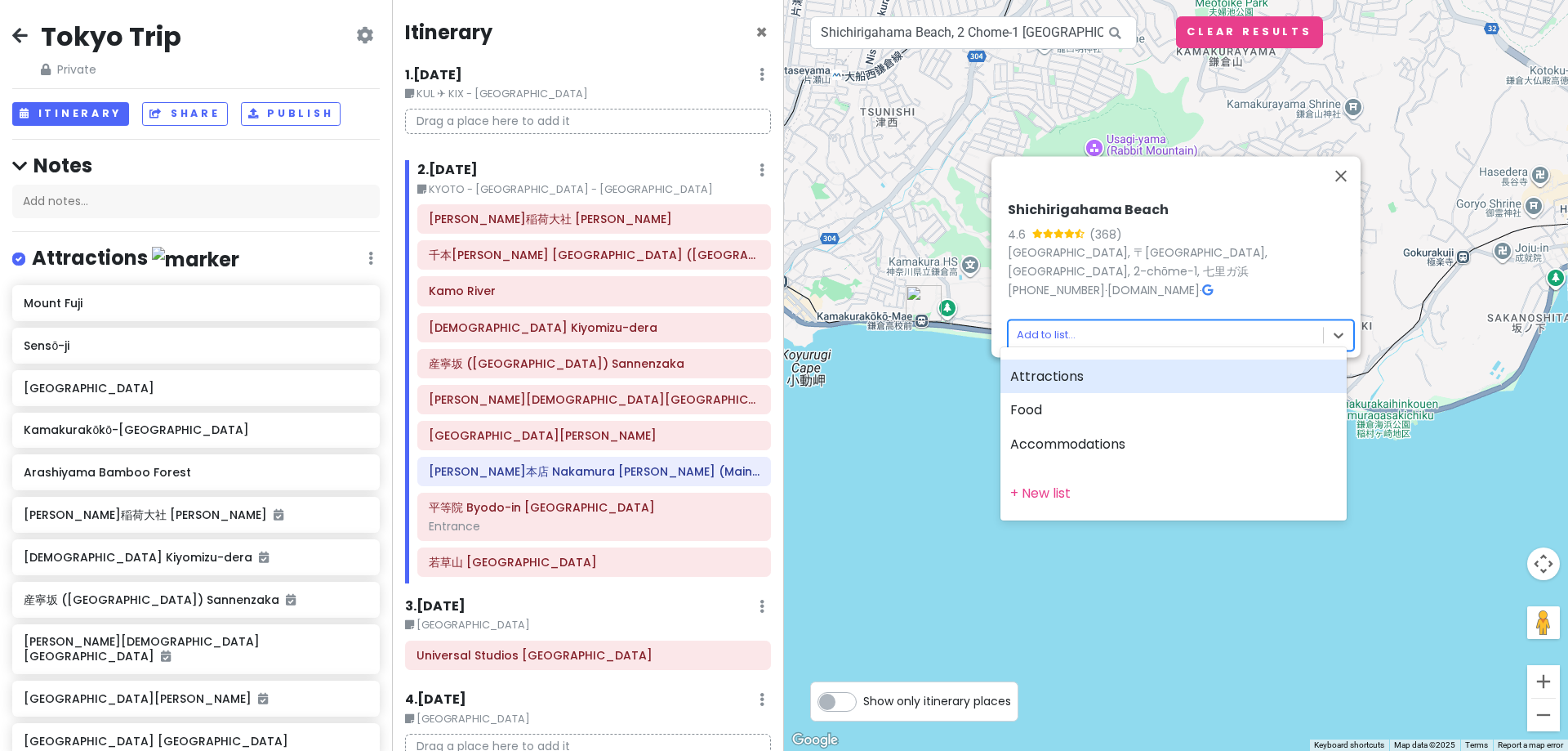
click at [1104, 318] on body "Tokyo Trip Private Change Dates Make a Copy Delete Trip Go Pro ⚡️ Give Feedback…" at bounding box center [784, 375] width 1568 height 751
click at [1095, 370] on div "Attractions" at bounding box center [1174, 376] width 347 height 34
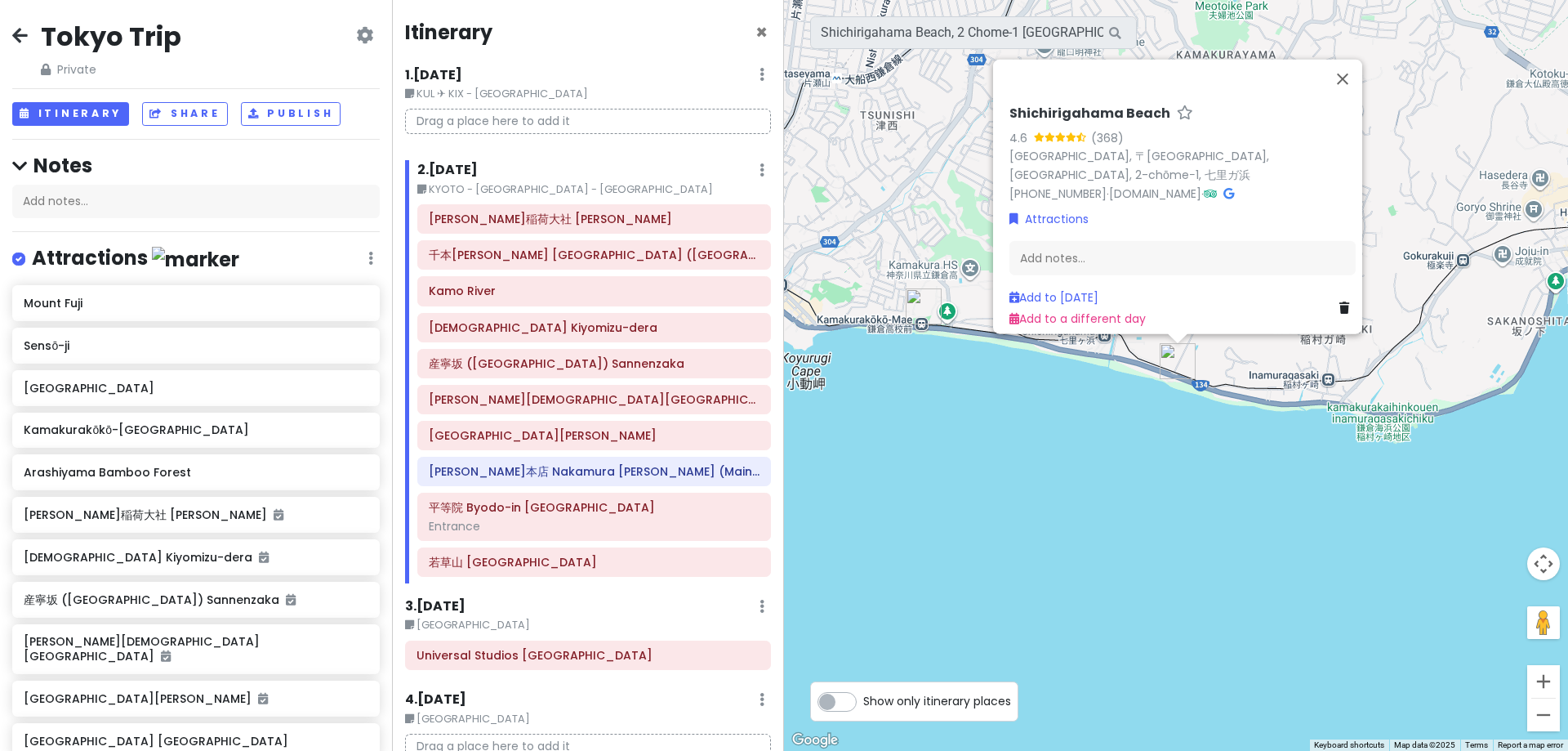
click at [1102, 443] on div "Shichirigahama Beach 4.6 (368) Japan, 〒248-0026 Kanagawa, Kamakura, Shichirigah…" at bounding box center [1176, 375] width 784 height 751
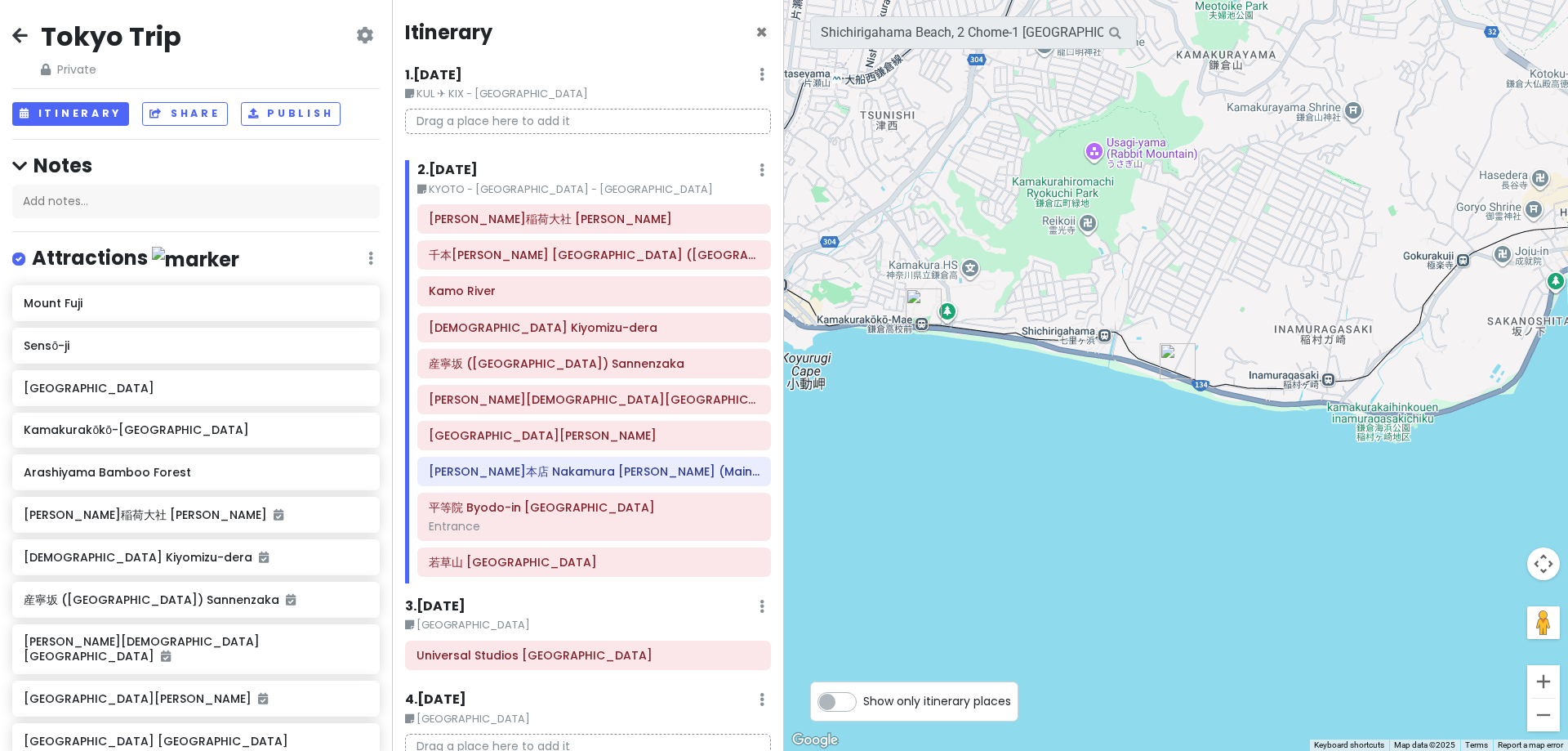
click at [919, 310] on img "Kamakurakōkō-Mae Station" at bounding box center [923, 305] width 36 height 36
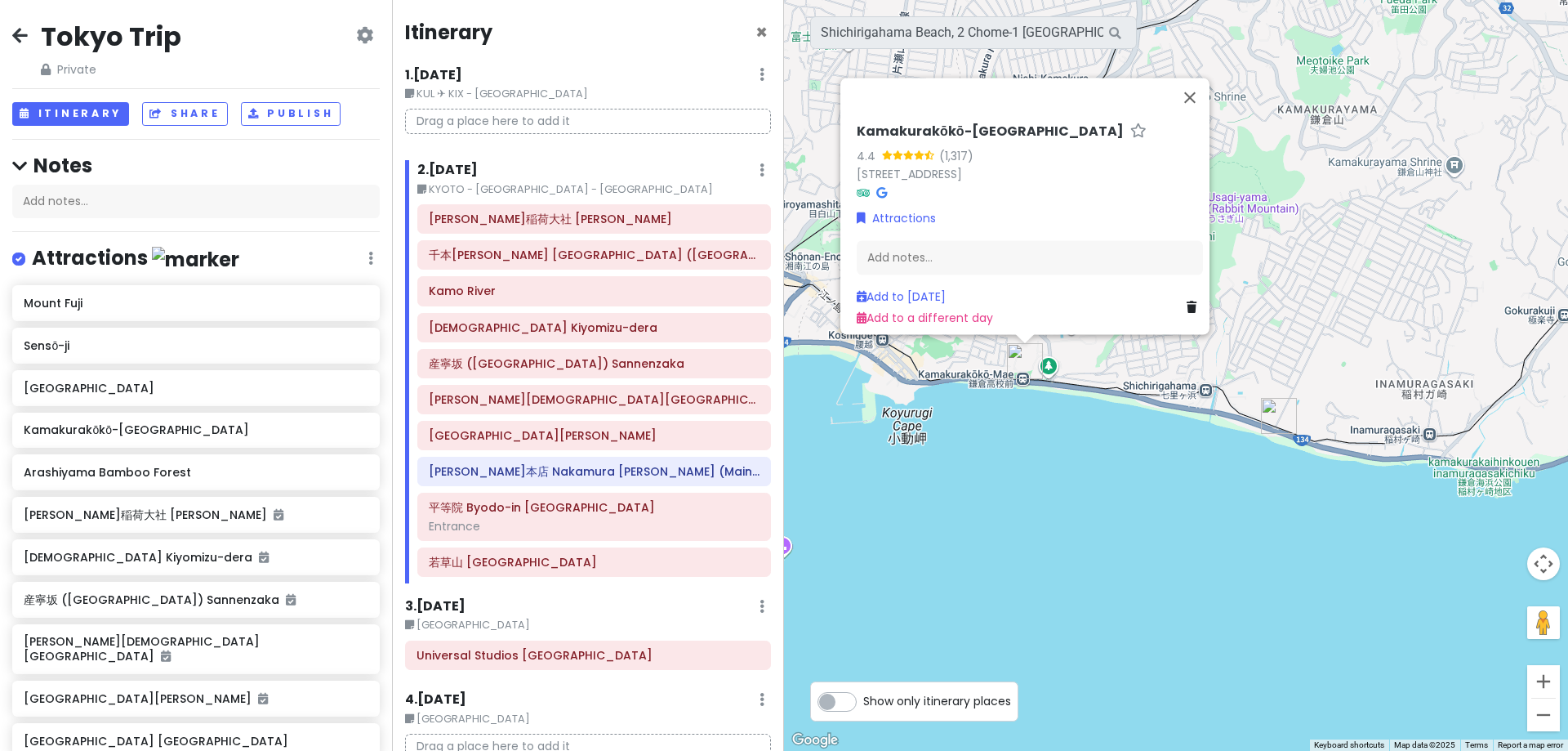
click at [1270, 420] on img "Shichirigahama Beach" at bounding box center [1278, 415] width 36 height 36
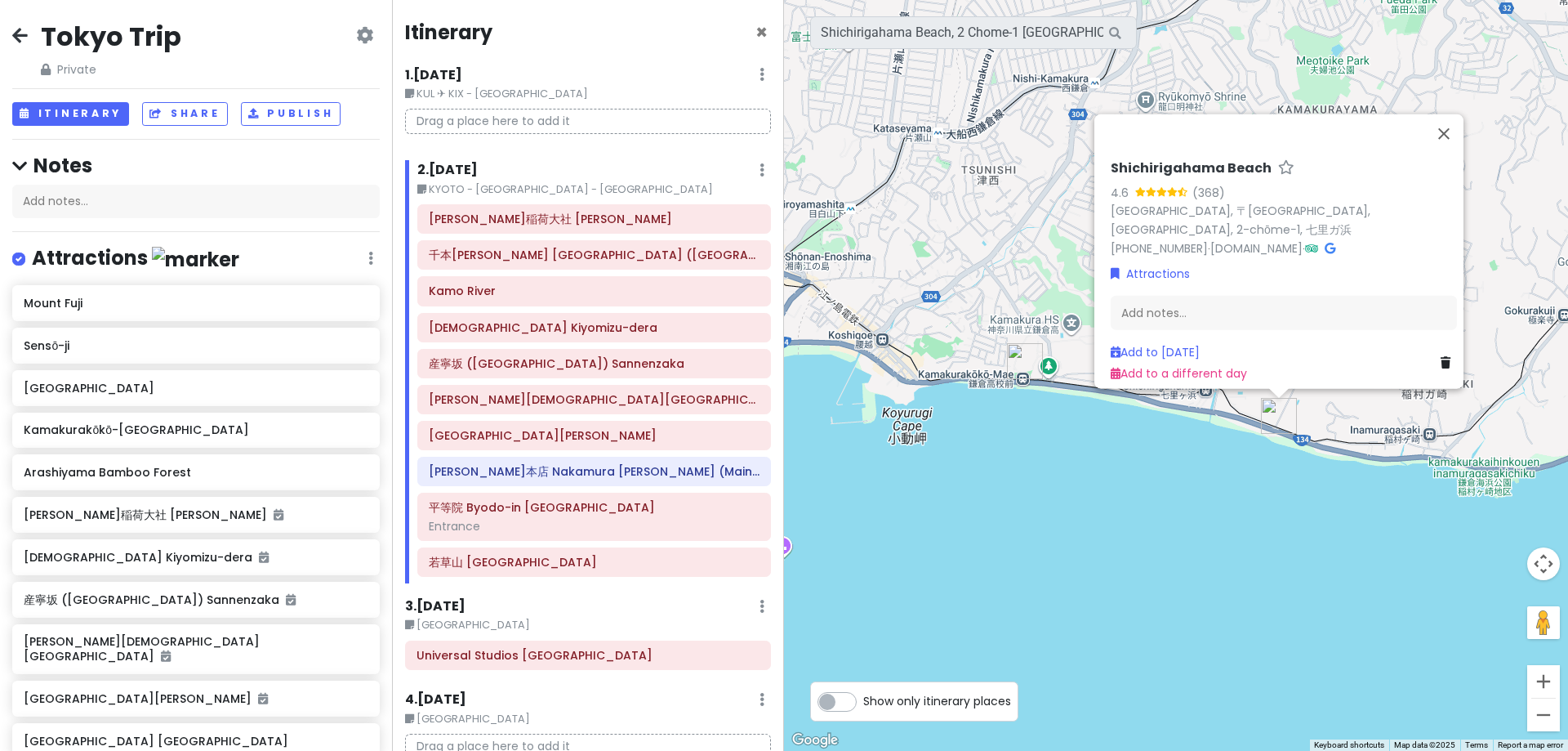
click at [1140, 160] on h6 "Shichirigahama Beach" at bounding box center [1190, 168] width 160 height 17
click at [1113, 153] on input "Shichirigahama Beach" at bounding box center [1284, 164] width 347 height 26
type input "七里ヶ浜 Shichirigahama Beach"
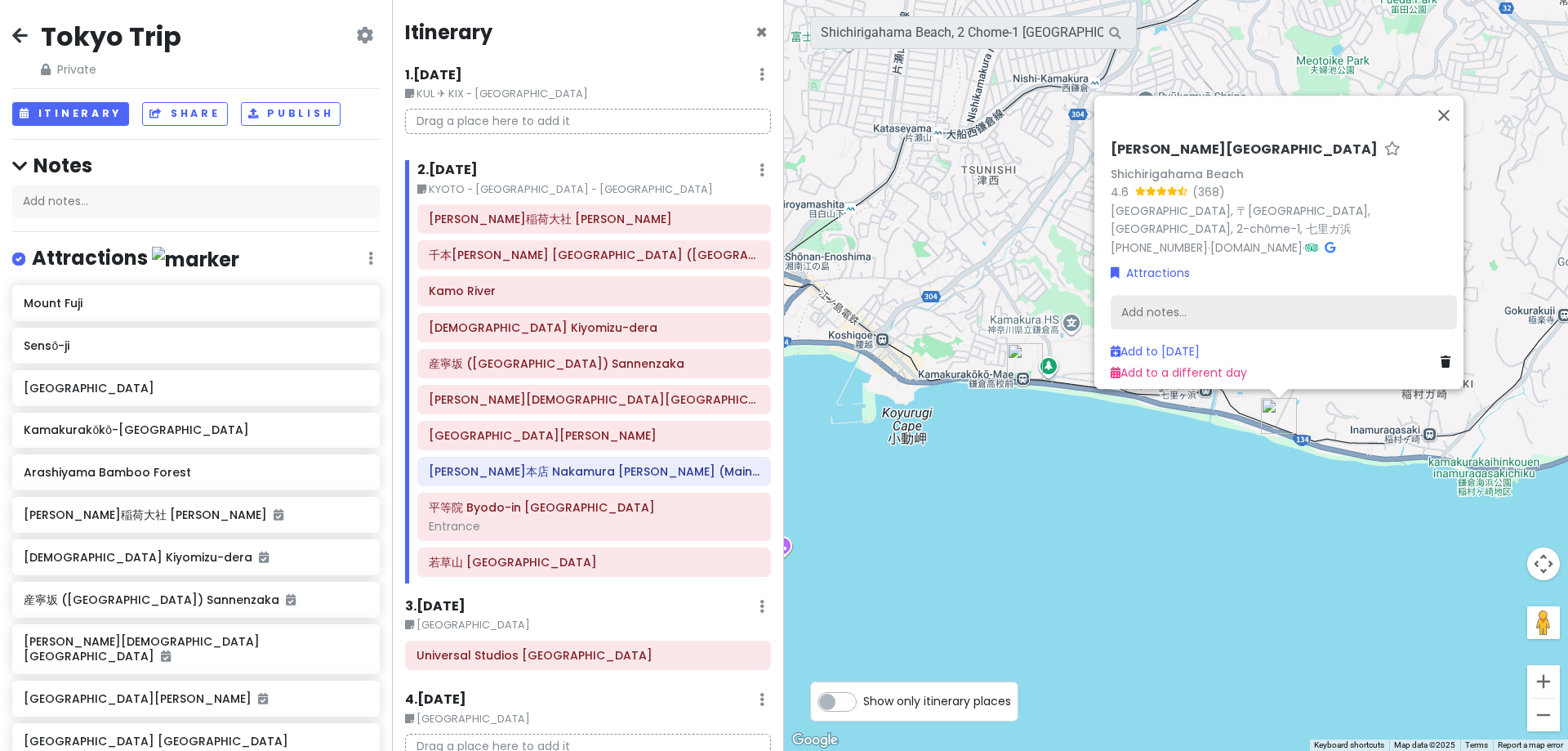
click at [1214, 301] on div "Add notes..." at bounding box center [1284, 312] width 347 height 34
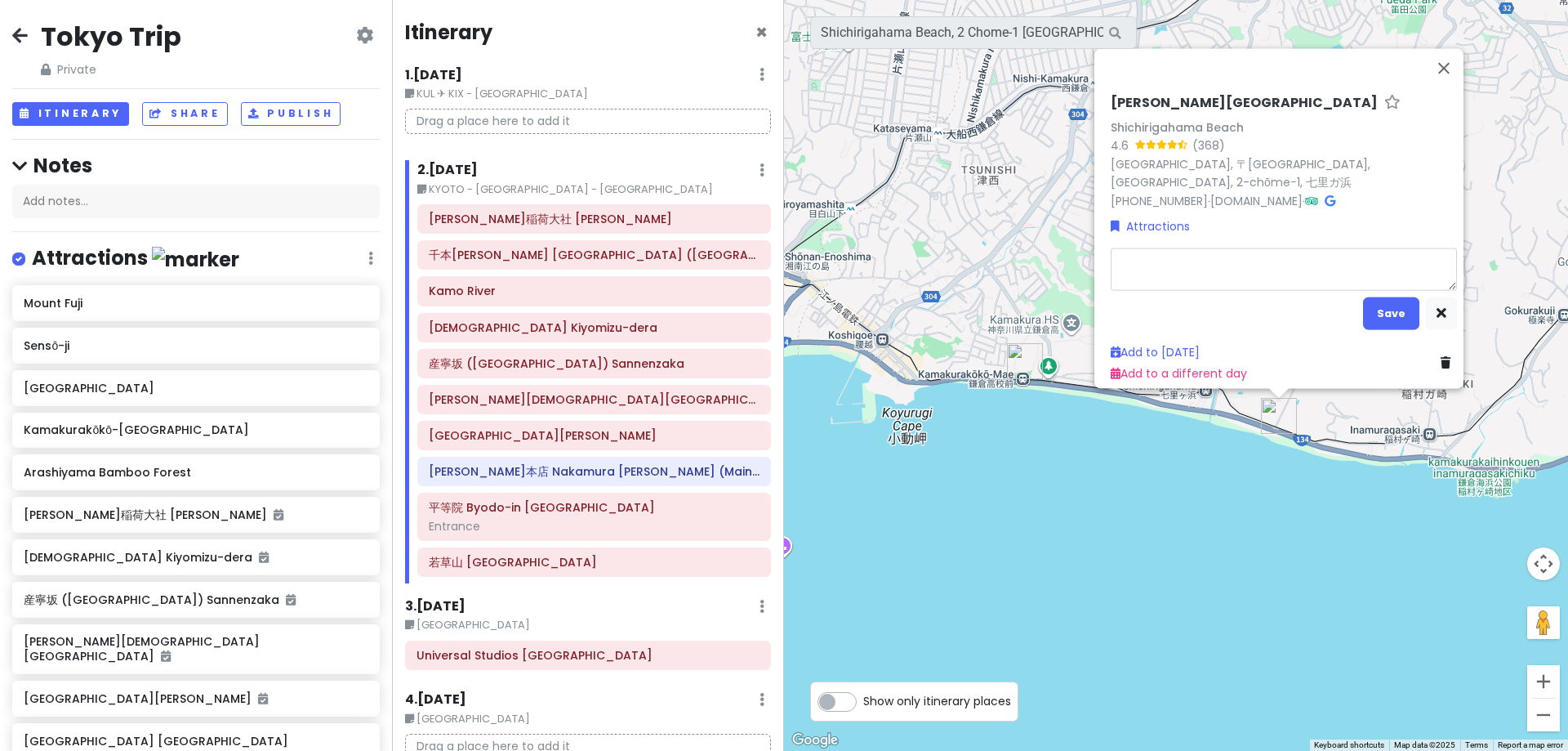
type textarea "x"
type textarea "F"
type textarea "x"
type textarea "Fu"
type textarea "x"
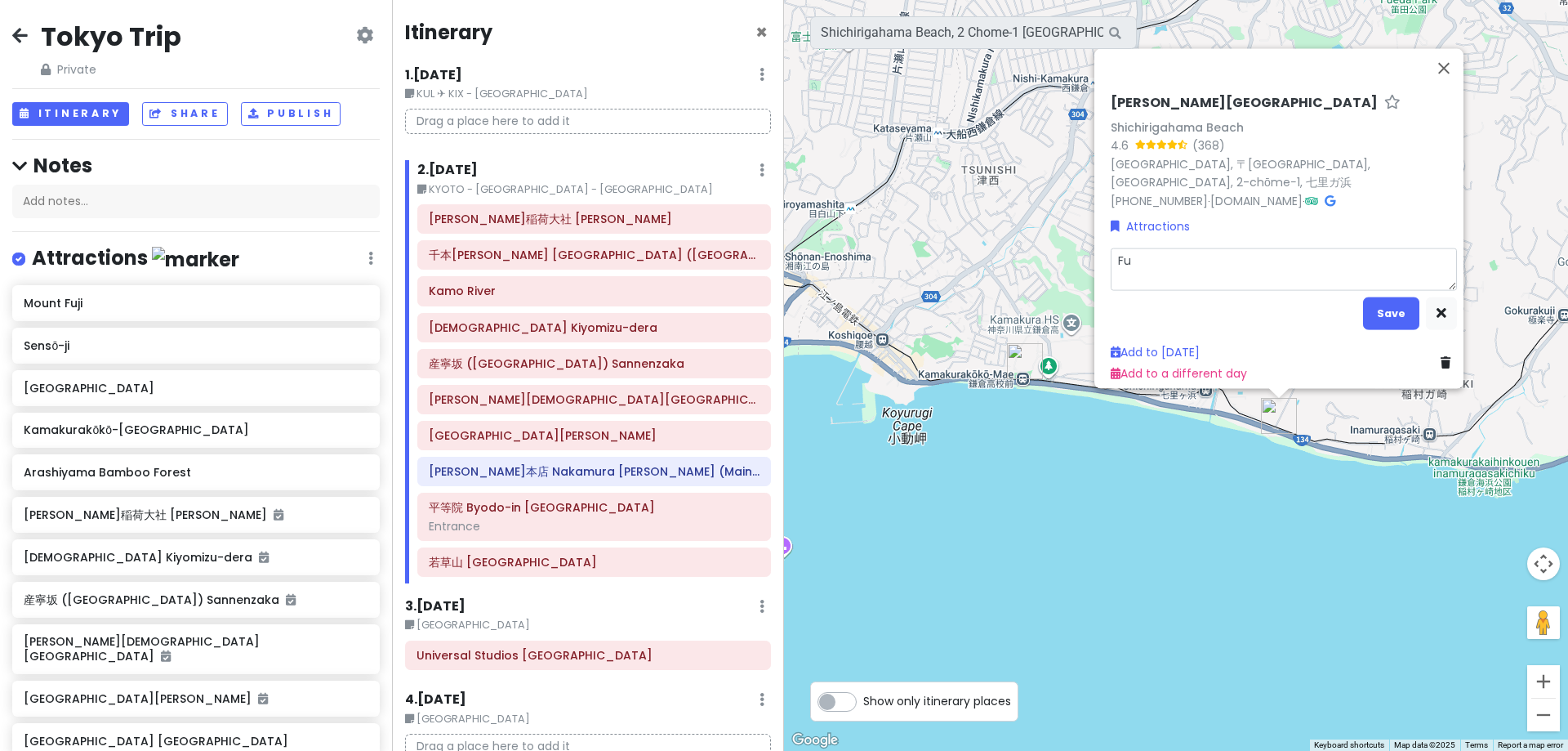
type textarea "Fuj"
type textarea "x"
type textarea "Fuji"
type textarea "x"
type textarea "Fuji"
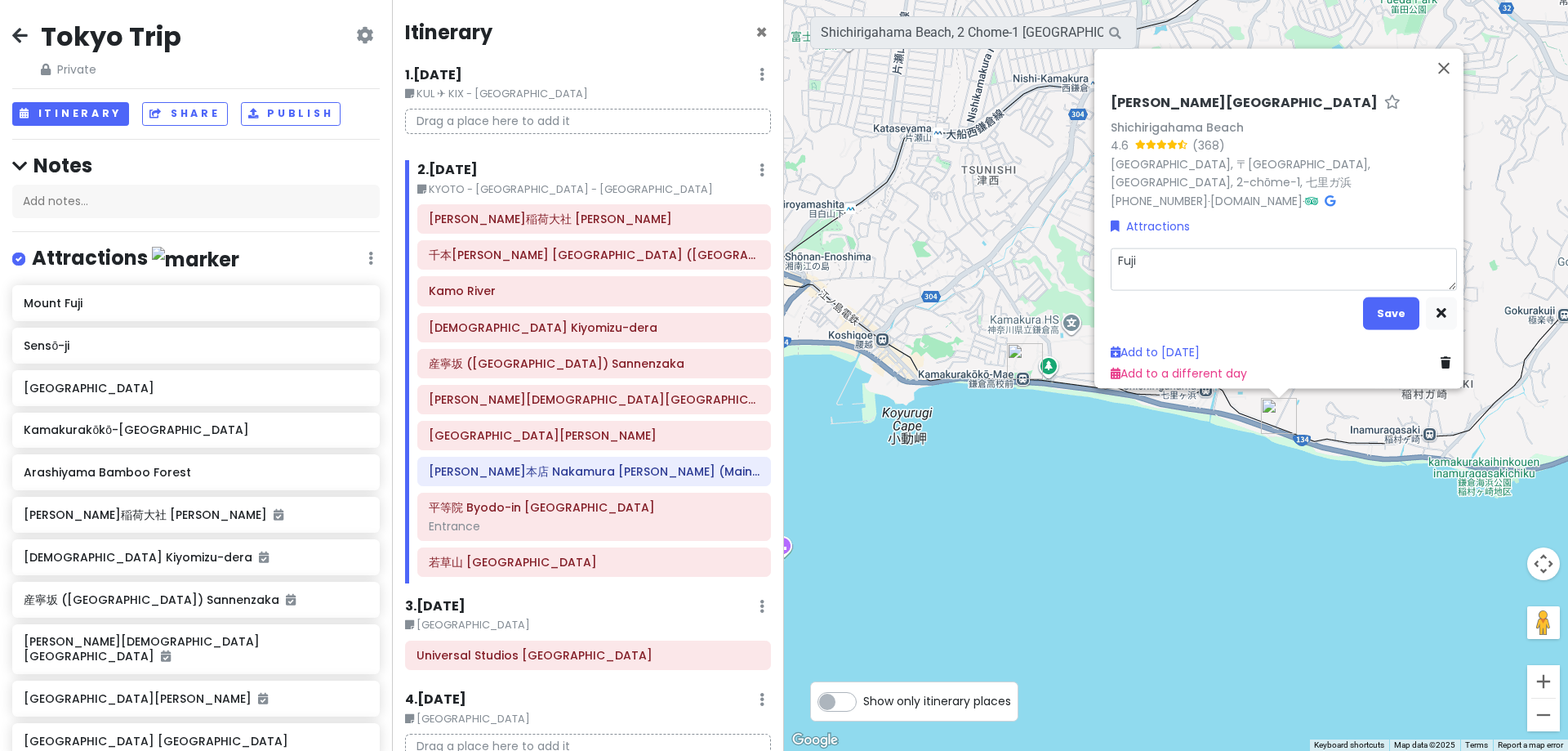
type textarea "x"
type textarea "Fuji v"
type textarea "x"
type textarea "Fuji vi"
type textarea "x"
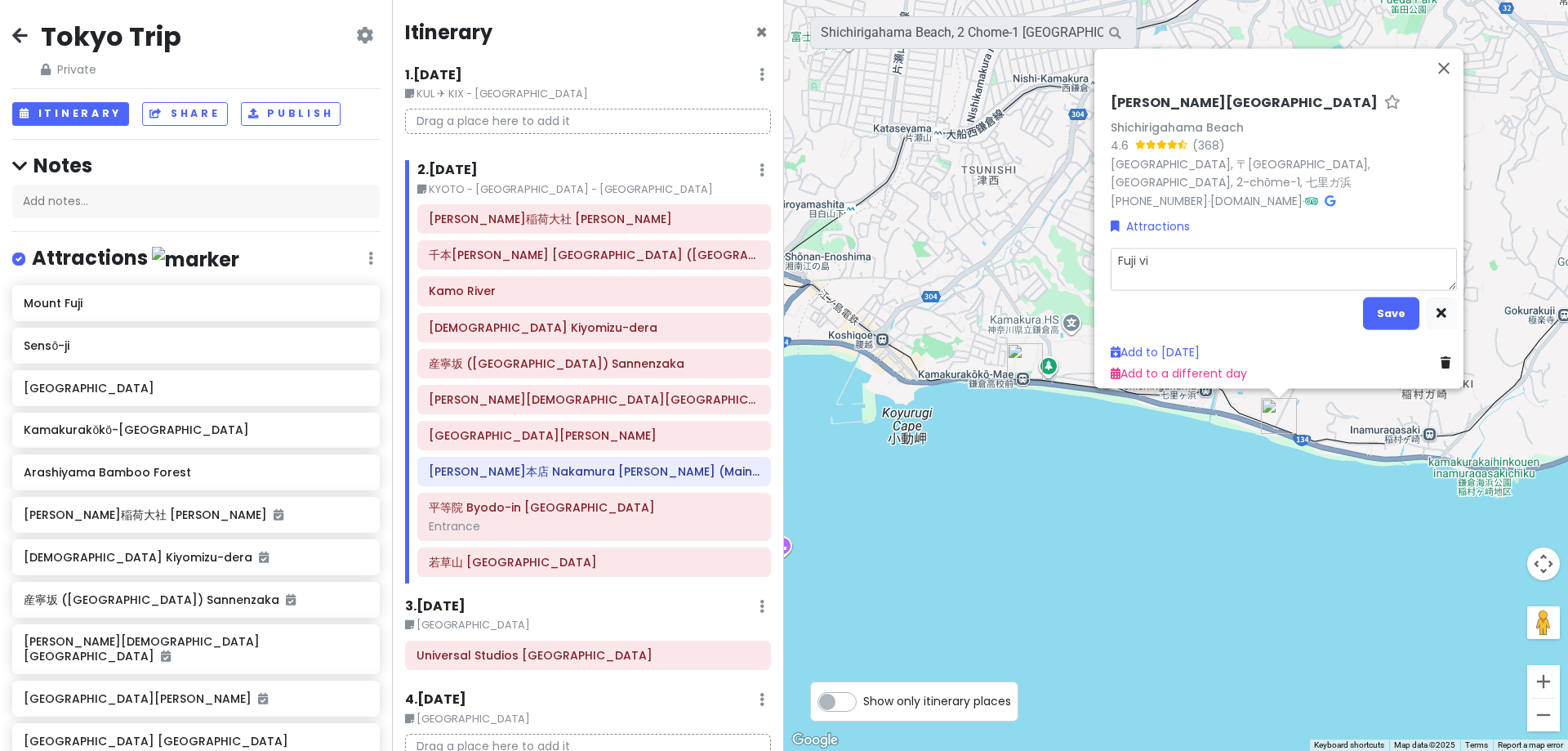
type textarea "Fuji vie"
type textarea "x"
type textarea "Fuji view"
type textarea "x"
type textarea "Fuji view"
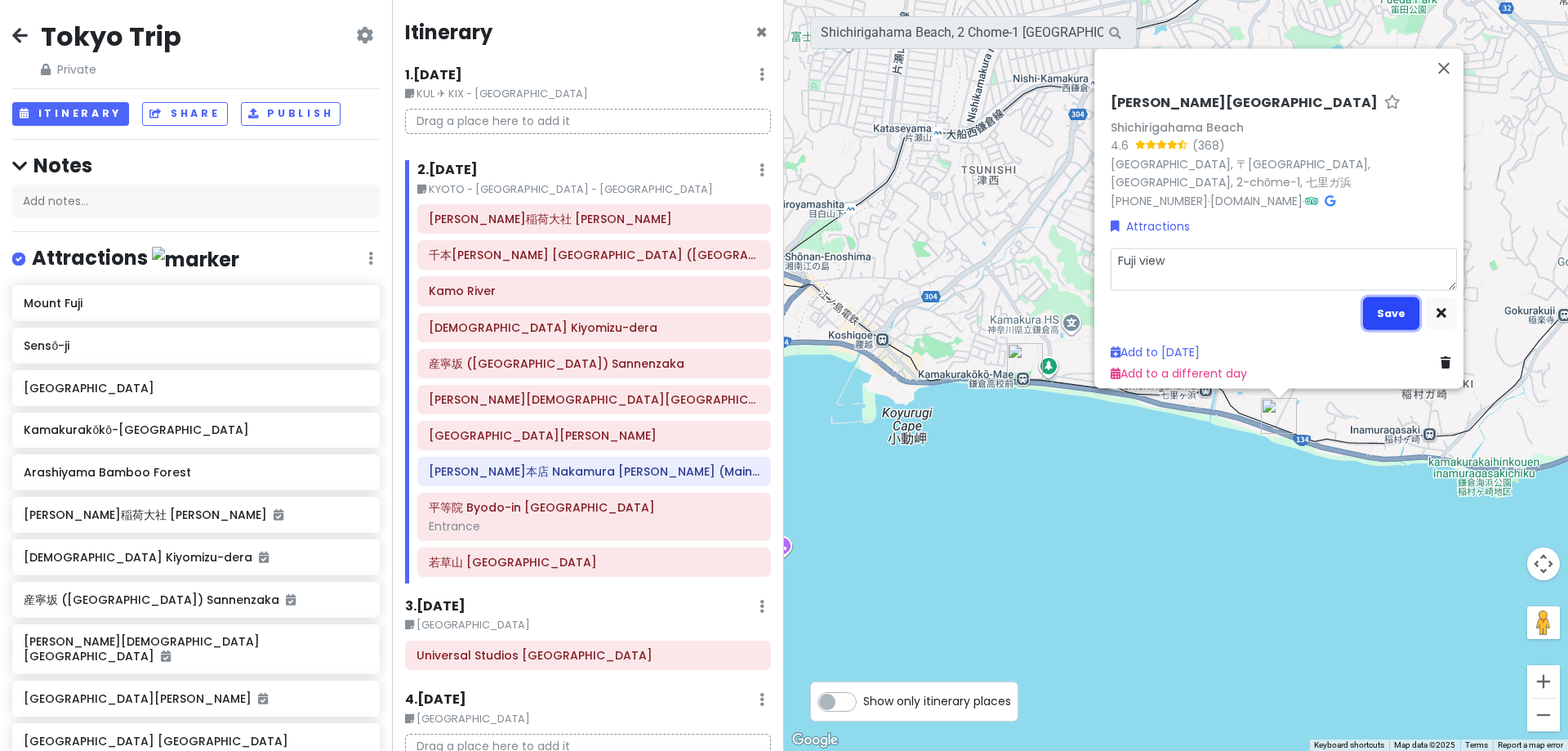
click at [1366, 296] on button "Save" at bounding box center [1391, 312] width 56 height 32
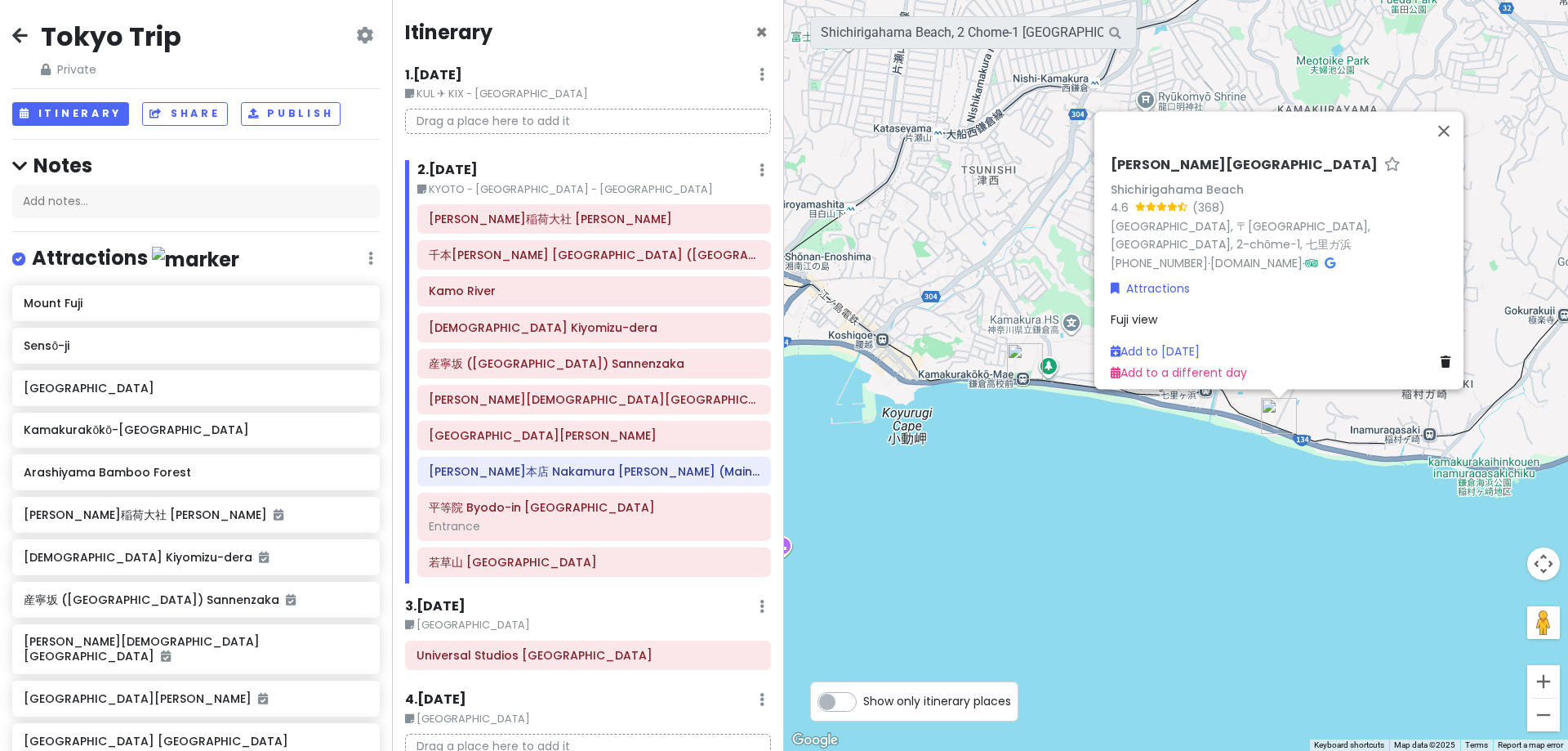
click at [1071, 455] on div "七里ヶ浜 Shichirigahama Beach Shichirigahama Beach 4.6 (368) Japan, 〒248-0026 Kanag…" at bounding box center [1176, 375] width 784 height 751
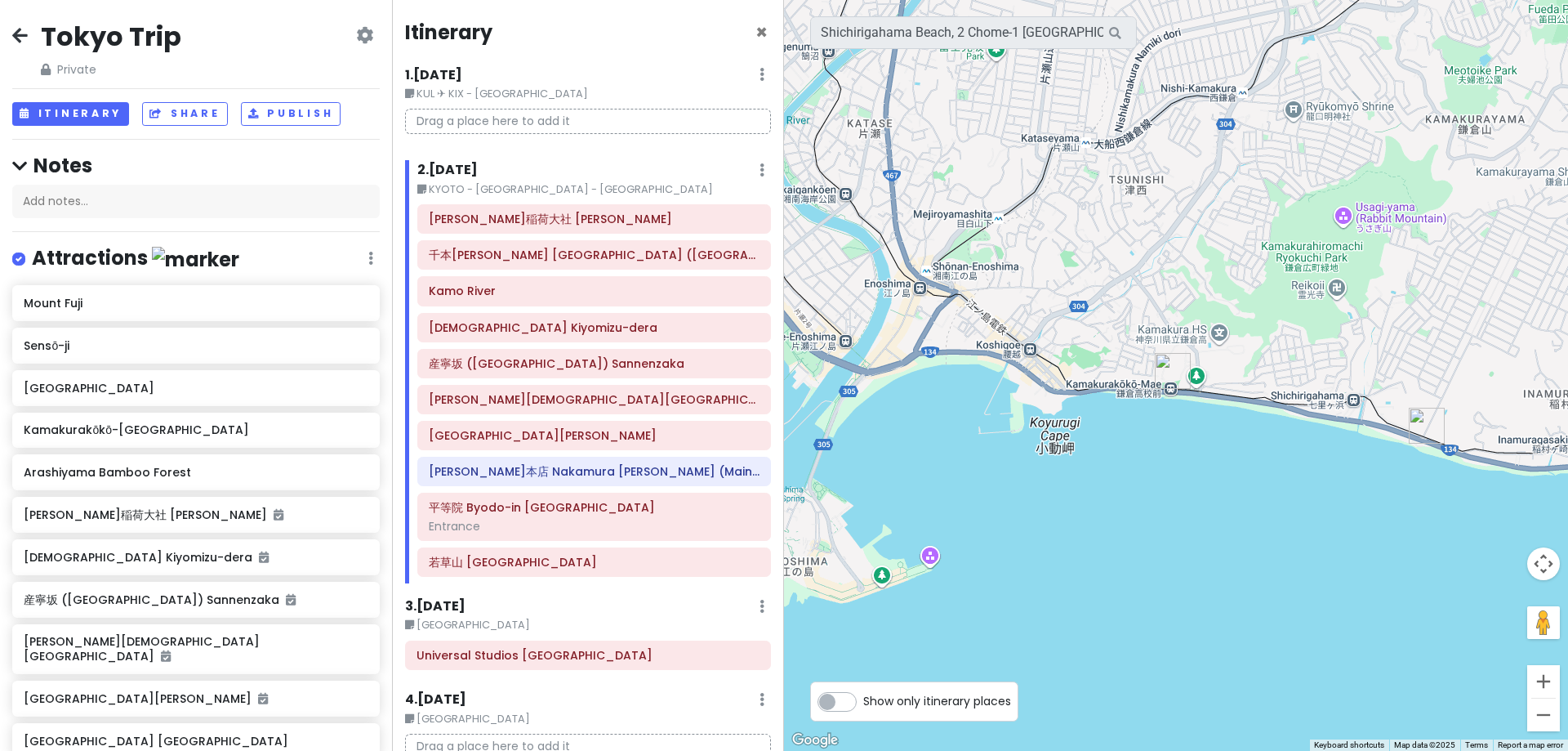
drag, startPoint x: 944, startPoint y: 455, endPoint x: 1096, endPoint y: 465, distance: 152.3
click at [1096, 465] on div at bounding box center [1176, 375] width 784 height 751
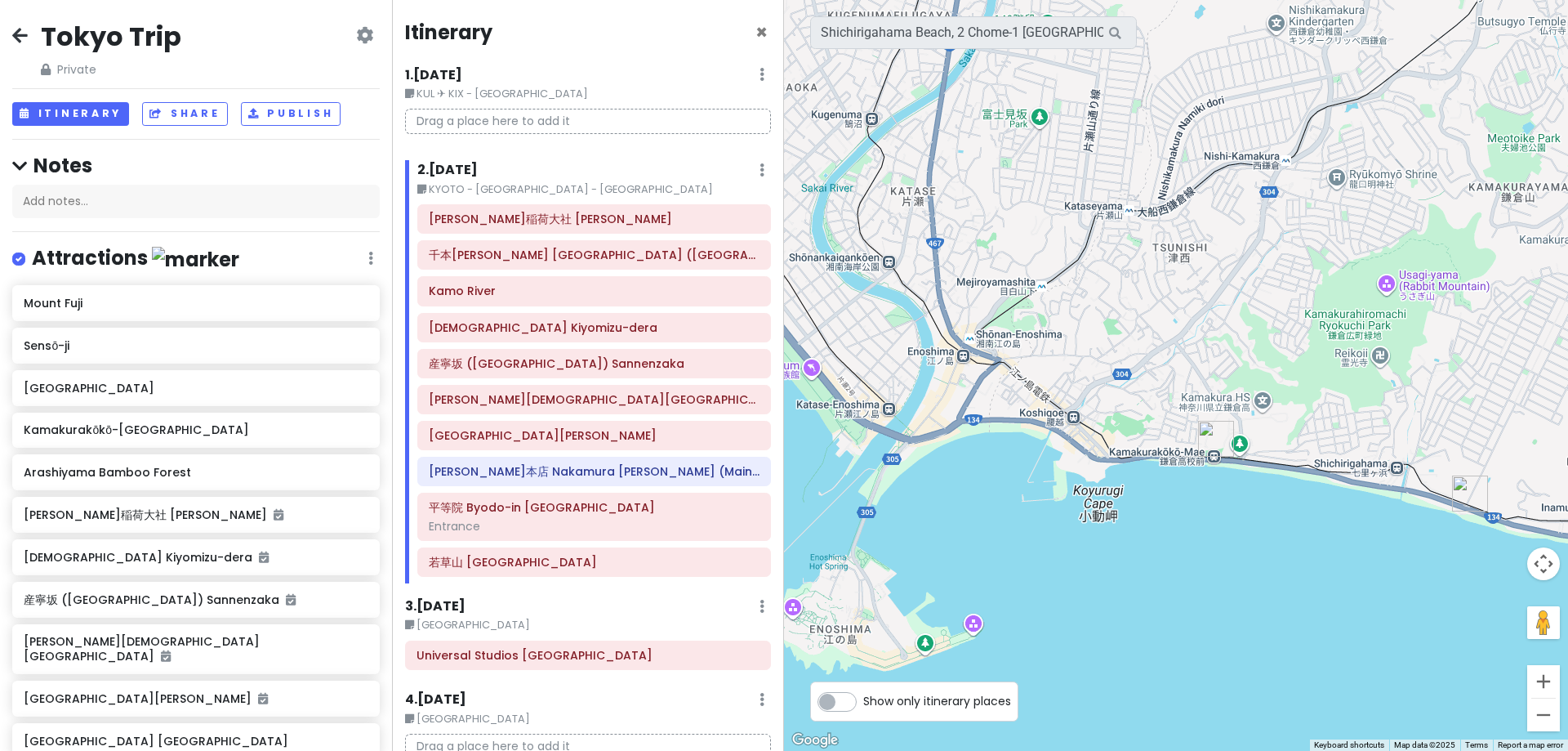
drag, startPoint x: 983, startPoint y: 395, endPoint x: 1028, endPoint y: 463, distance: 81.5
click at [1028, 463] on div at bounding box center [1176, 375] width 784 height 751
click at [1213, 439] on img "Kamakurakōkō-Mae Station" at bounding box center [1216, 438] width 36 height 36
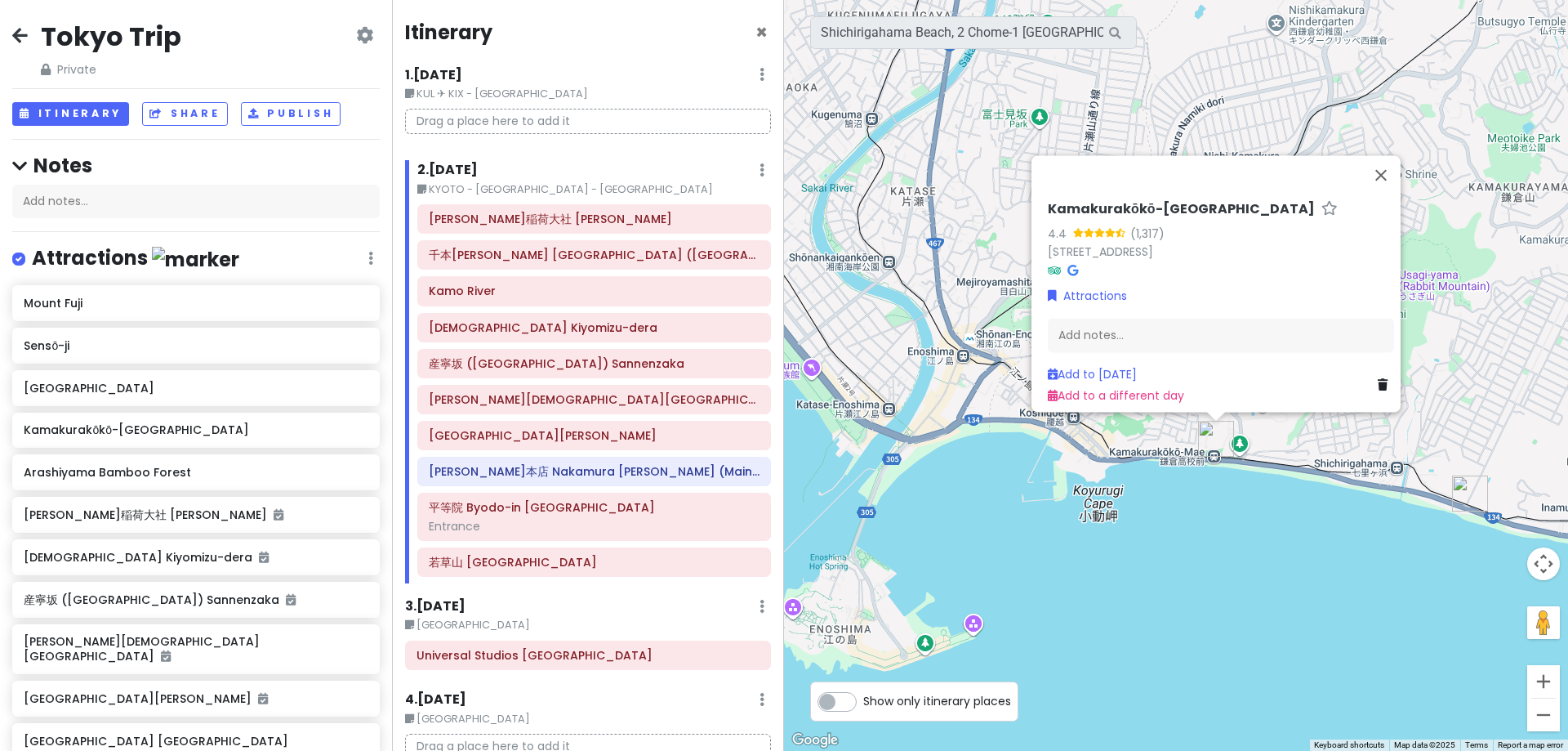
click at [1181, 469] on div "Kamakurakōkō-Mae Station 4.4 (1,317) 1 Chome-1 Koshigoe, Kamakura, Kanagawa 248…" at bounding box center [1176, 375] width 784 height 751
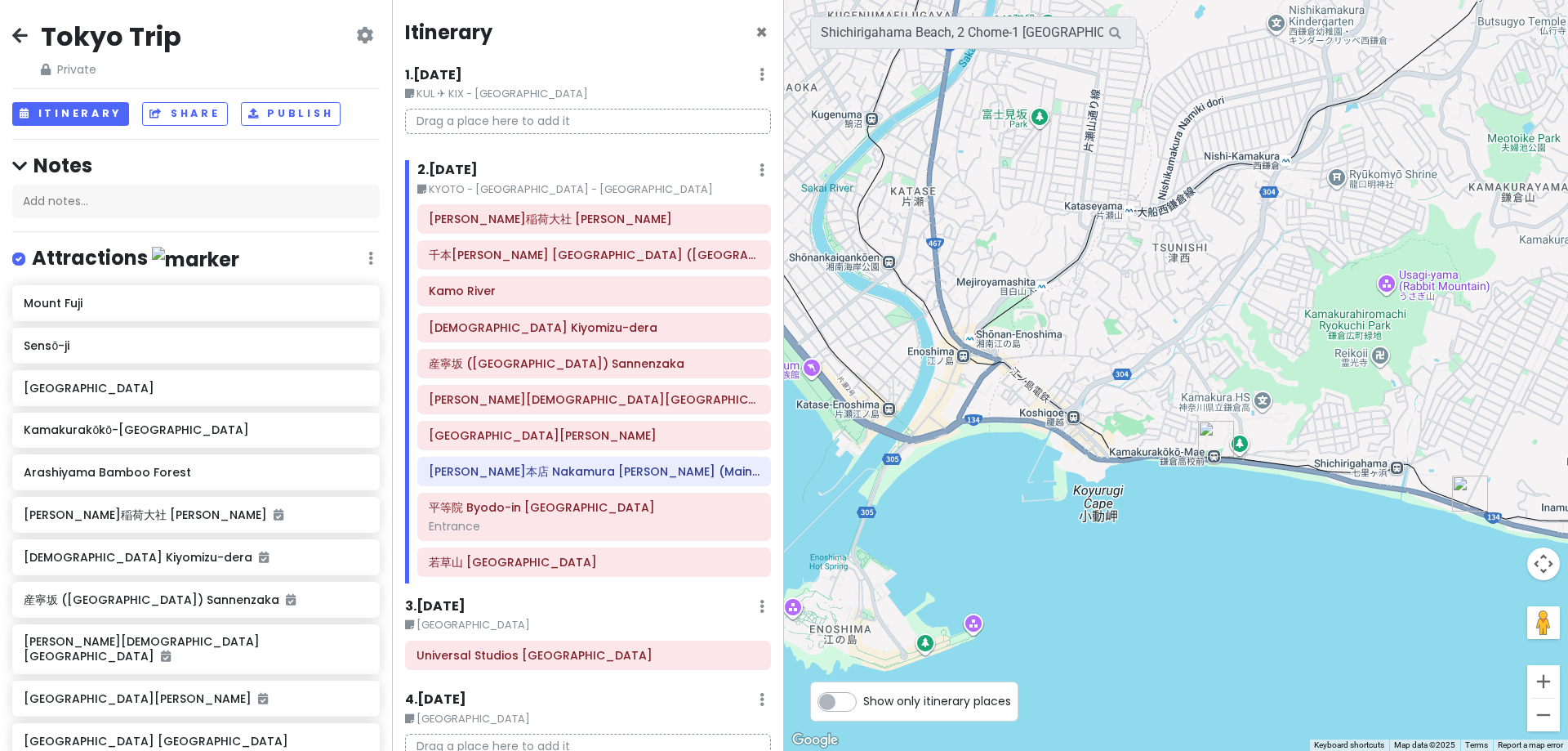
click at [1208, 448] on img "Kamakurakōkō-Mae Station" at bounding box center [1216, 438] width 36 height 36
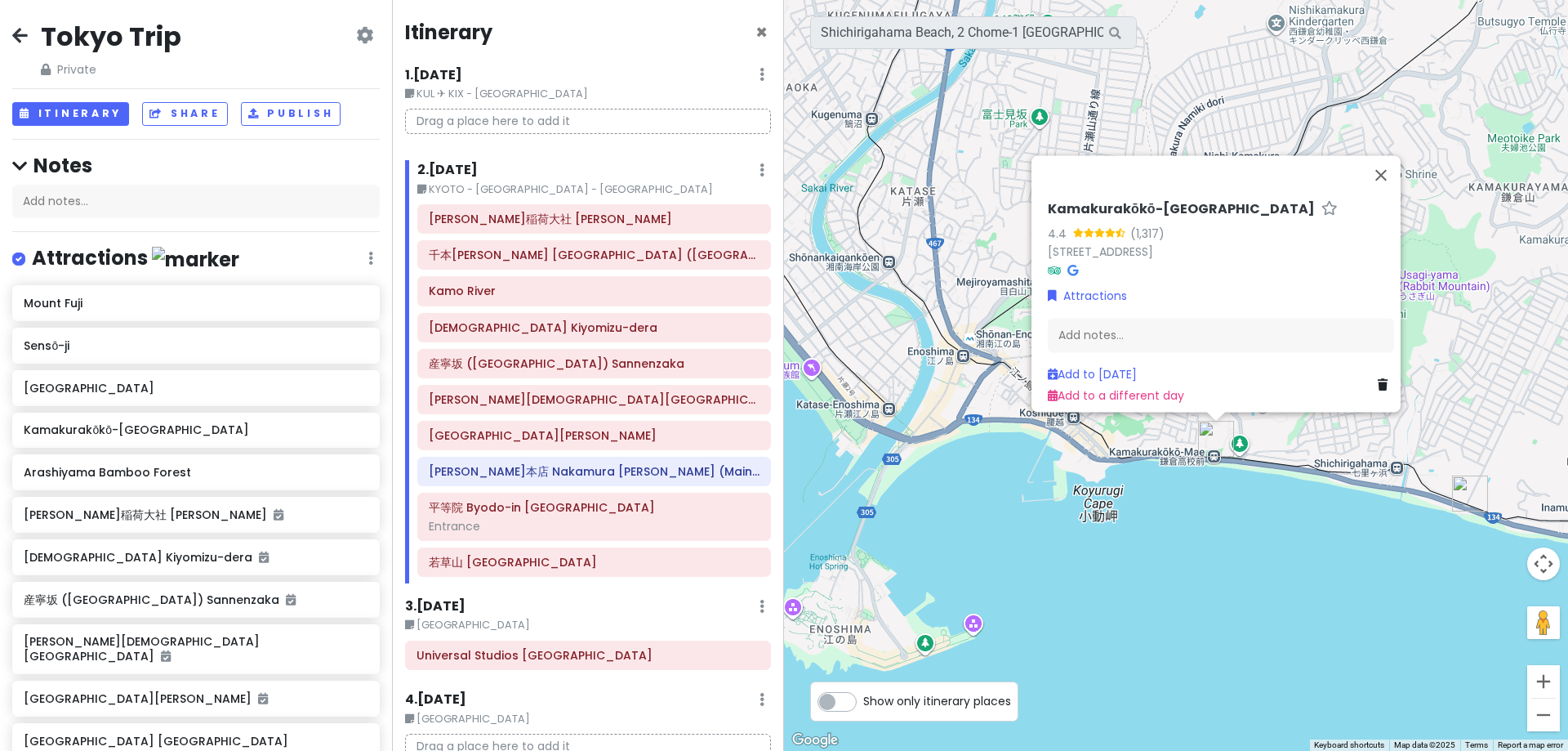
click at [1118, 201] on h6 "Kamakurakōkō-[GEOGRAPHIC_DATA]" at bounding box center [1181, 209] width 267 height 17
click at [1118, 193] on input "Kamakurakōkō-[GEOGRAPHIC_DATA]" at bounding box center [1221, 205] width 347 height 26
click at [1067, 201] on h6 "Kamakurakōkō-[GEOGRAPHIC_DATA]" at bounding box center [1181, 209] width 267 height 17
click at [1048, 193] on input "Kamakurakōkō-[GEOGRAPHIC_DATA]" at bounding box center [1221, 205] width 347 height 26
type input "鎌倉高校前駅 Kamakurakōkō-Mae Station"
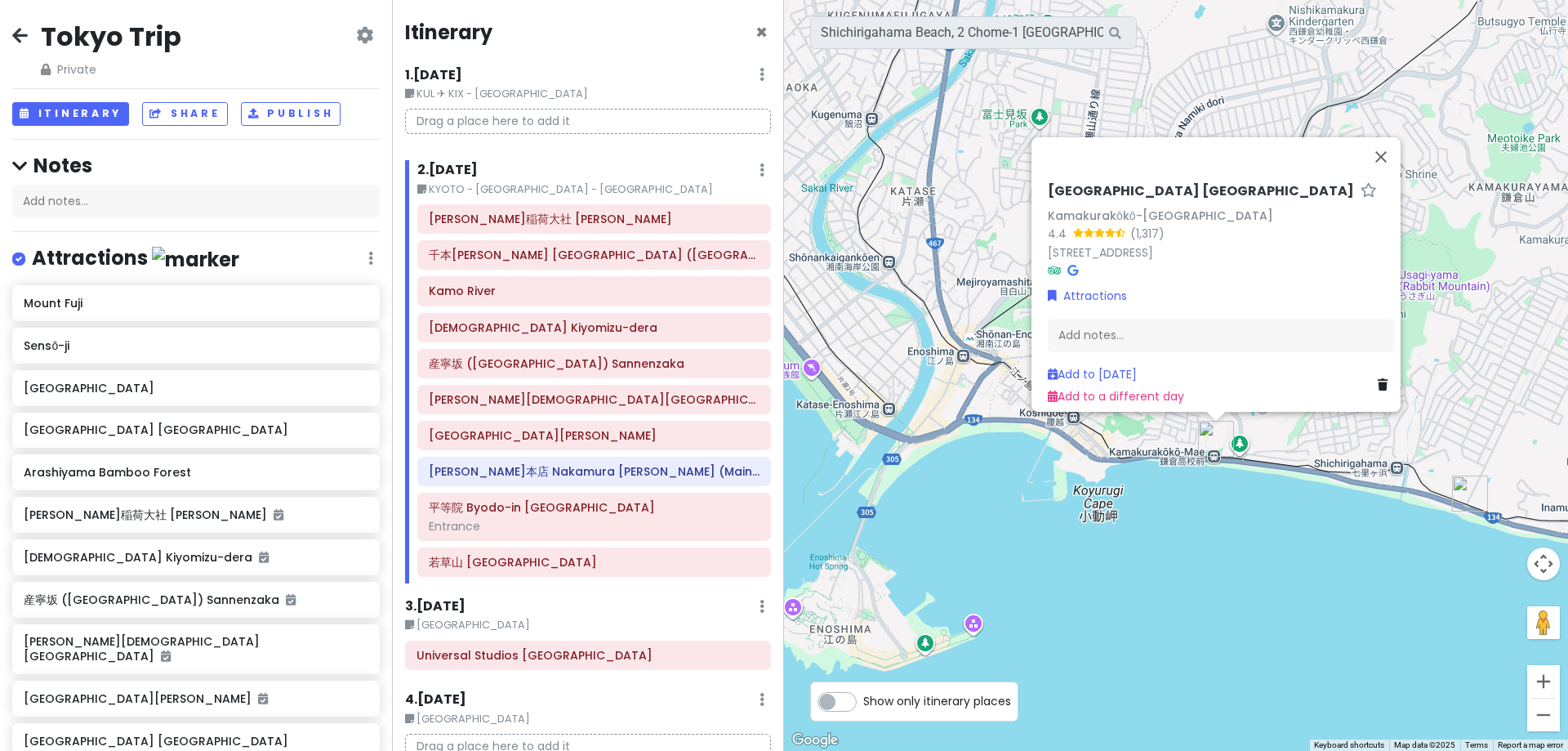
click at [1302, 275] on div "鎌倉高校前駅 Kamakurakōkō-Mae Station Kamakurakōkō-Mae Station 4.4 (1,317) 1 Chome-1 …" at bounding box center [1221, 293] width 359 height 236
click at [913, 43] on input "Shichirigahama Beach, 2 Chome-1 七里ガ浜東 Kamakura, Kanagawa, Japan" at bounding box center [974, 33] width 326 height 33
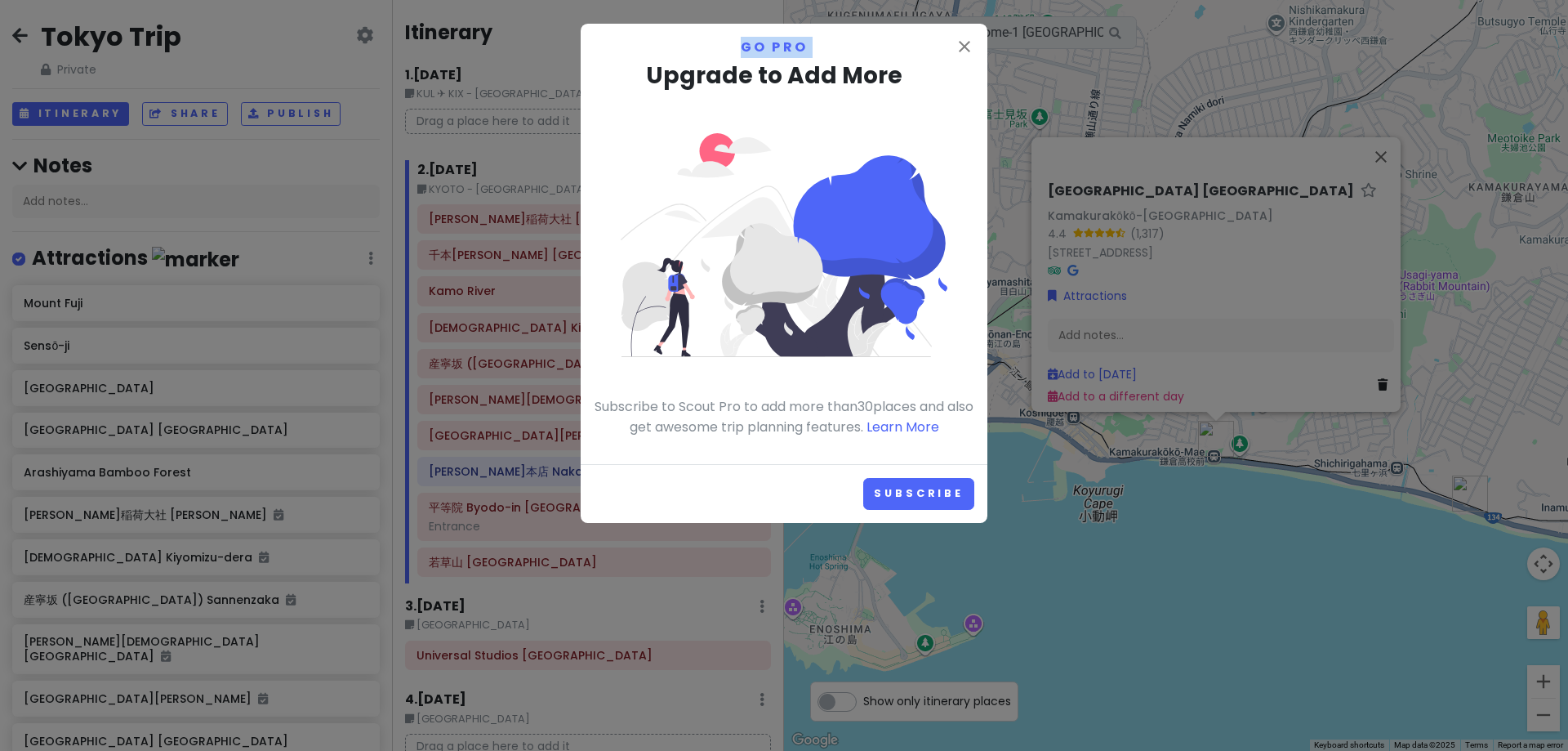
click at [913, 43] on p "Go Pro" at bounding box center [784, 47] width 381 height 21
click at [958, 41] on icon "close" at bounding box center [964, 46] width 19 height 19
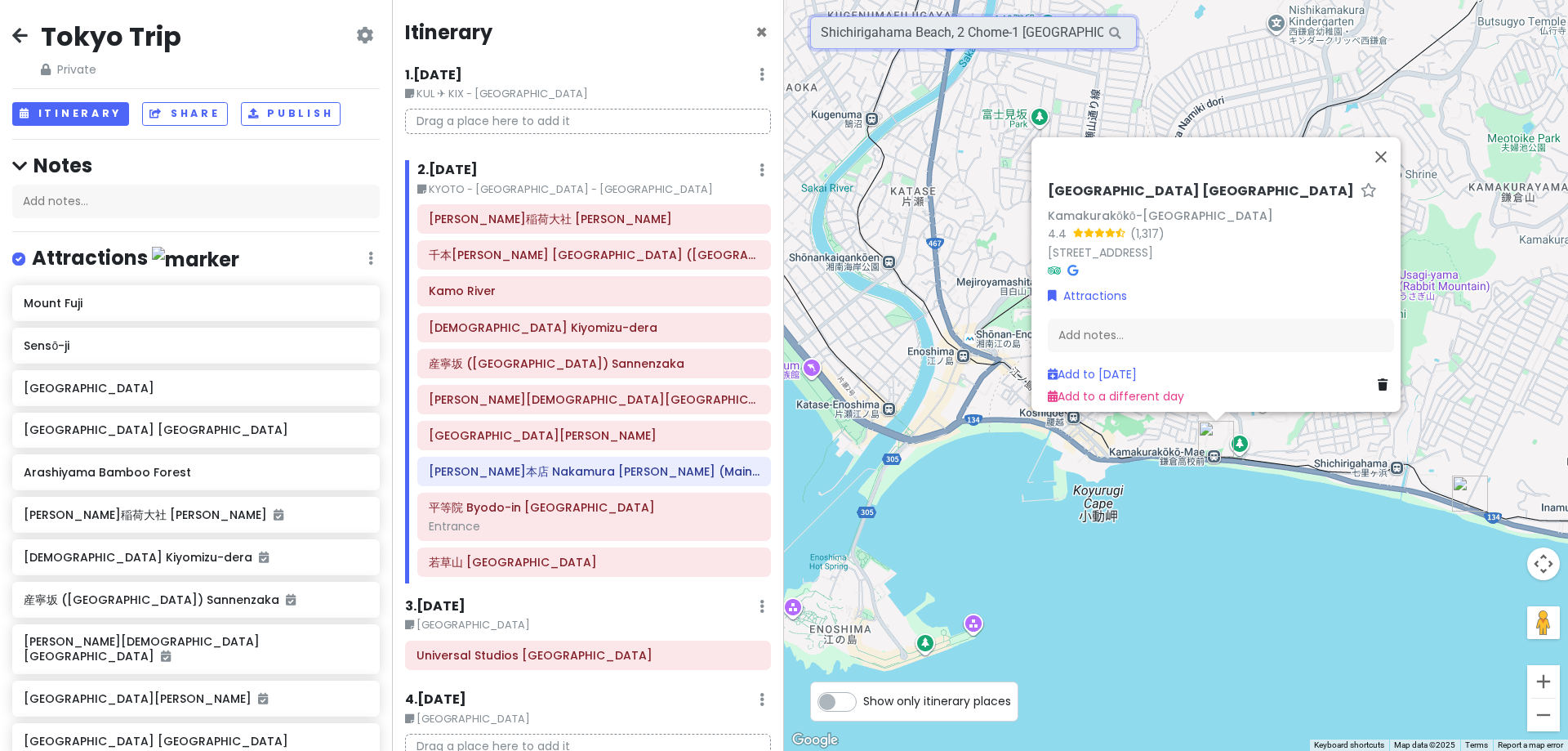
click at [944, 37] on input "Shichirigahama Beach, 2 Chome-1 七里ガ浜東 Kamakura, Kanagawa, Japan" at bounding box center [974, 33] width 326 height 33
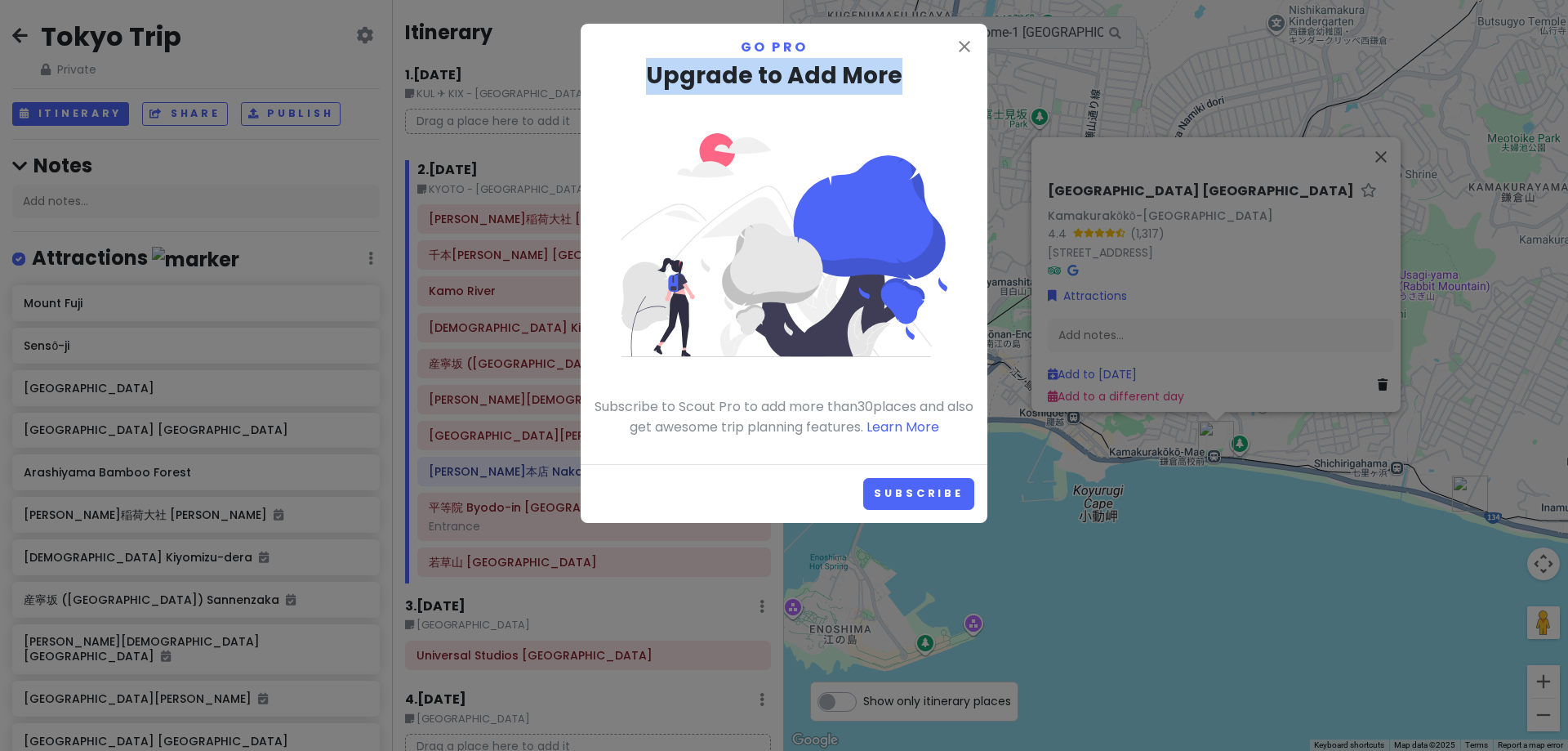
click at [944, 37] on div "Go Pro Upgrade to Add More Subscribe to Scout Pro to add more than 30 places an…" at bounding box center [784, 237] width 381 height 401
click at [968, 45] on icon "close" at bounding box center [964, 46] width 19 height 19
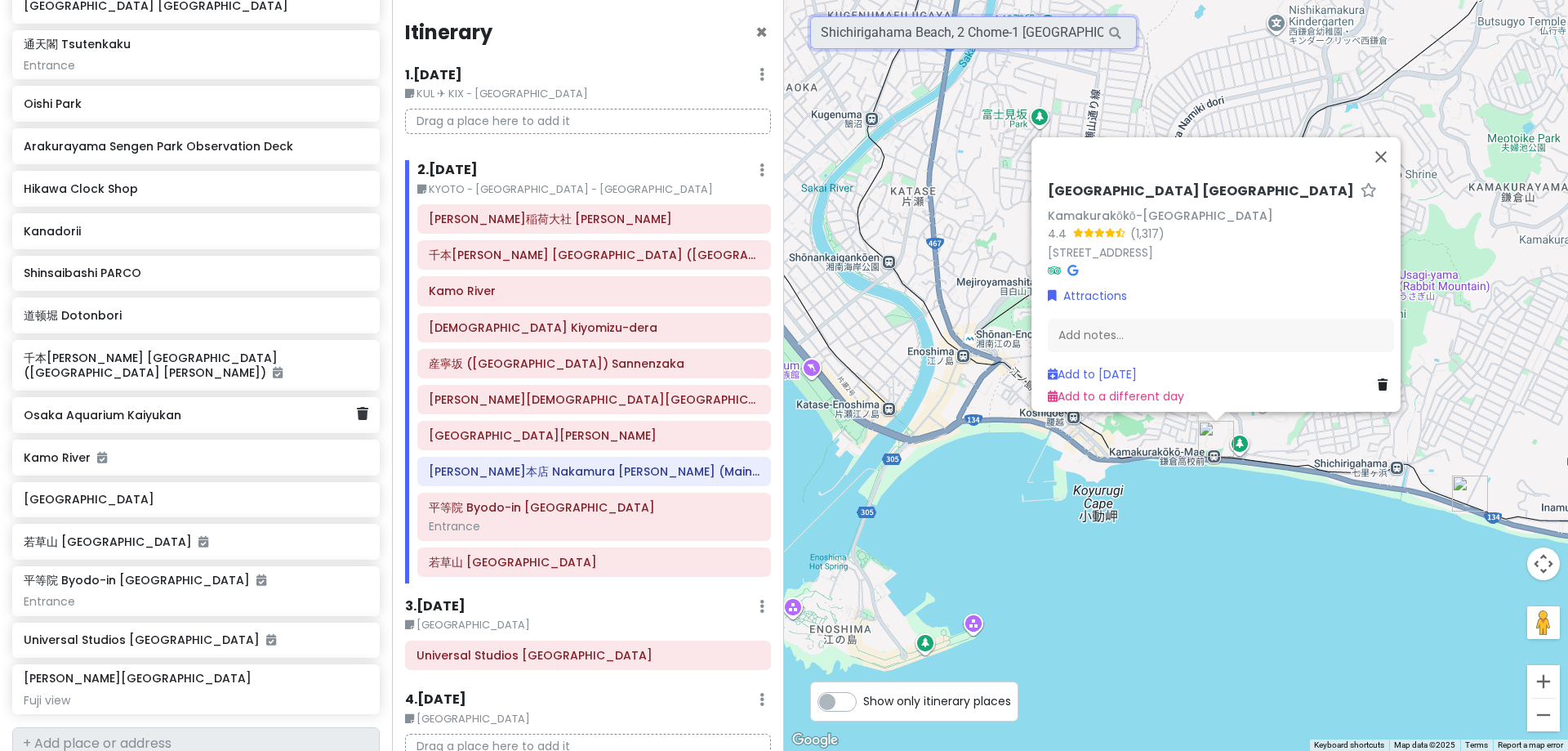
scroll to position [408, 0]
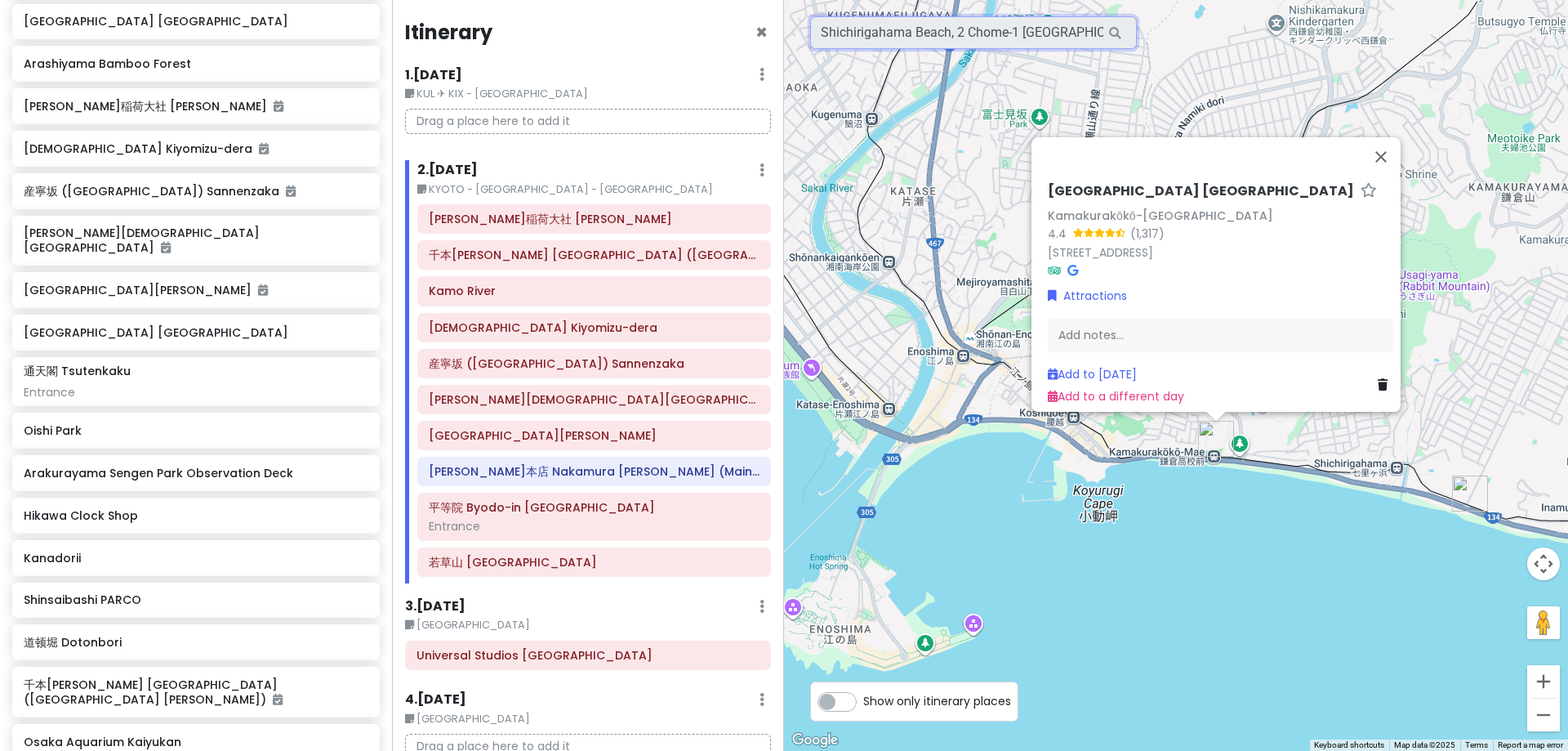
click at [949, 28] on input "Shichirigahama Beach, 2 Chome-1 七里ガ浜東 Kamakura, Kanagawa, Japan" at bounding box center [974, 33] width 326 height 33
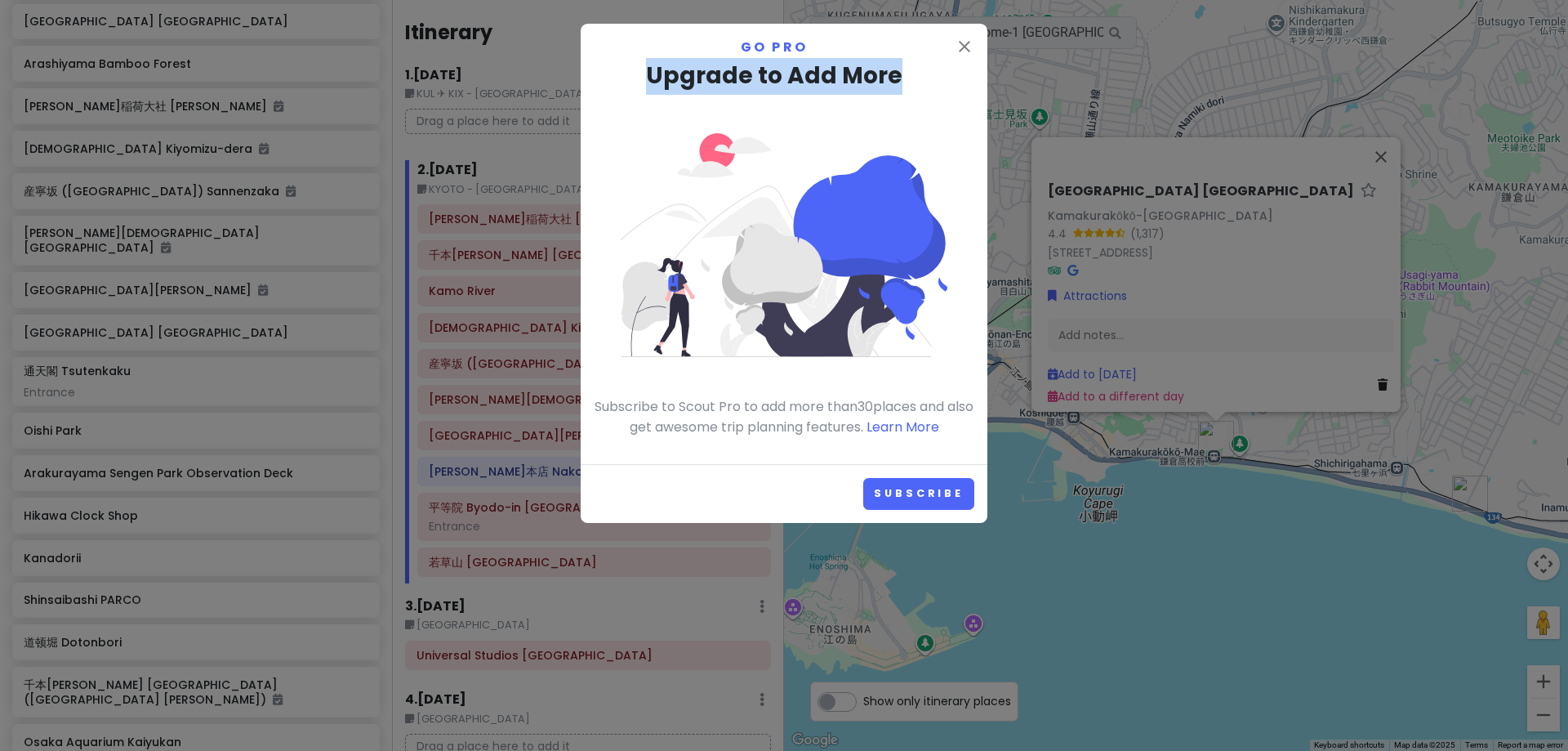
click at [949, 37] on div "Go Pro Upgrade to Add More Subscribe to Scout Pro to add more than 30 places an…" at bounding box center [784, 237] width 381 height 401
click at [949, 28] on div "close Go Pro Upgrade to Add More Subscribe to Scout Pro to add more than 30 pla…" at bounding box center [784, 244] width 407 height 440
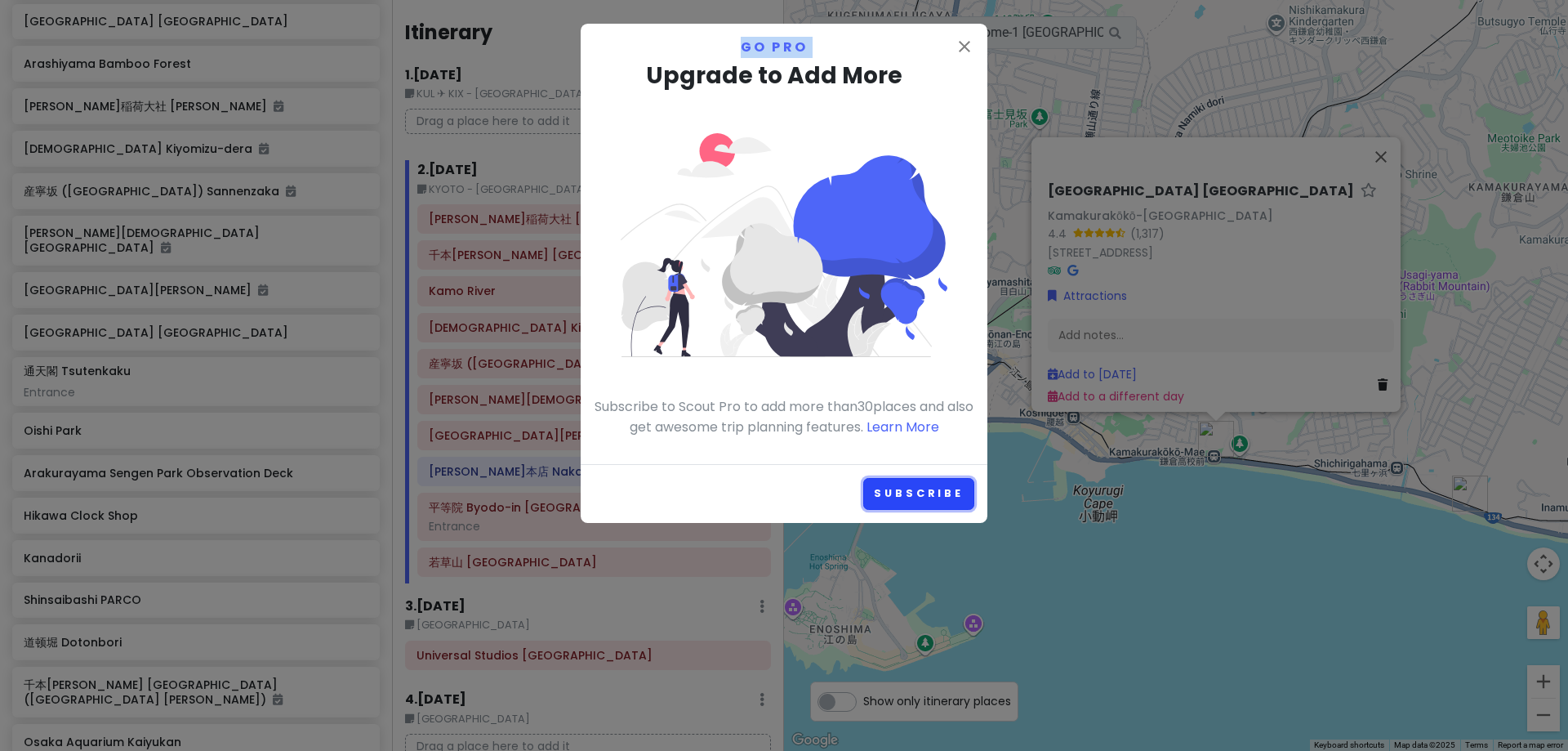
click at [912, 491] on link "Subscribe" at bounding box center [918, 493] width 111 height 32
click at [967, 40] on icon "close" at bounding box center [964, 46] width 19 height 19
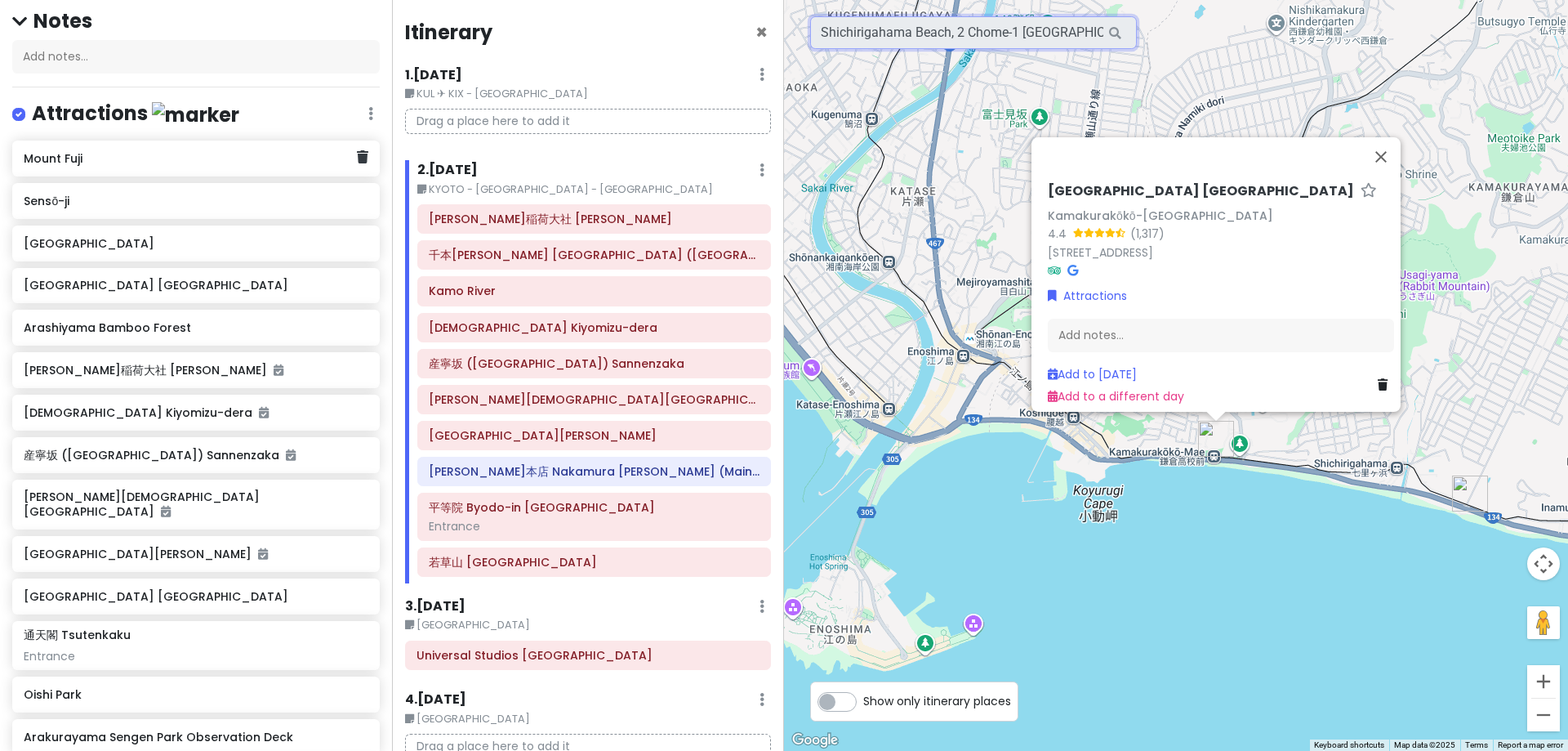
scroll to position [0, 0]
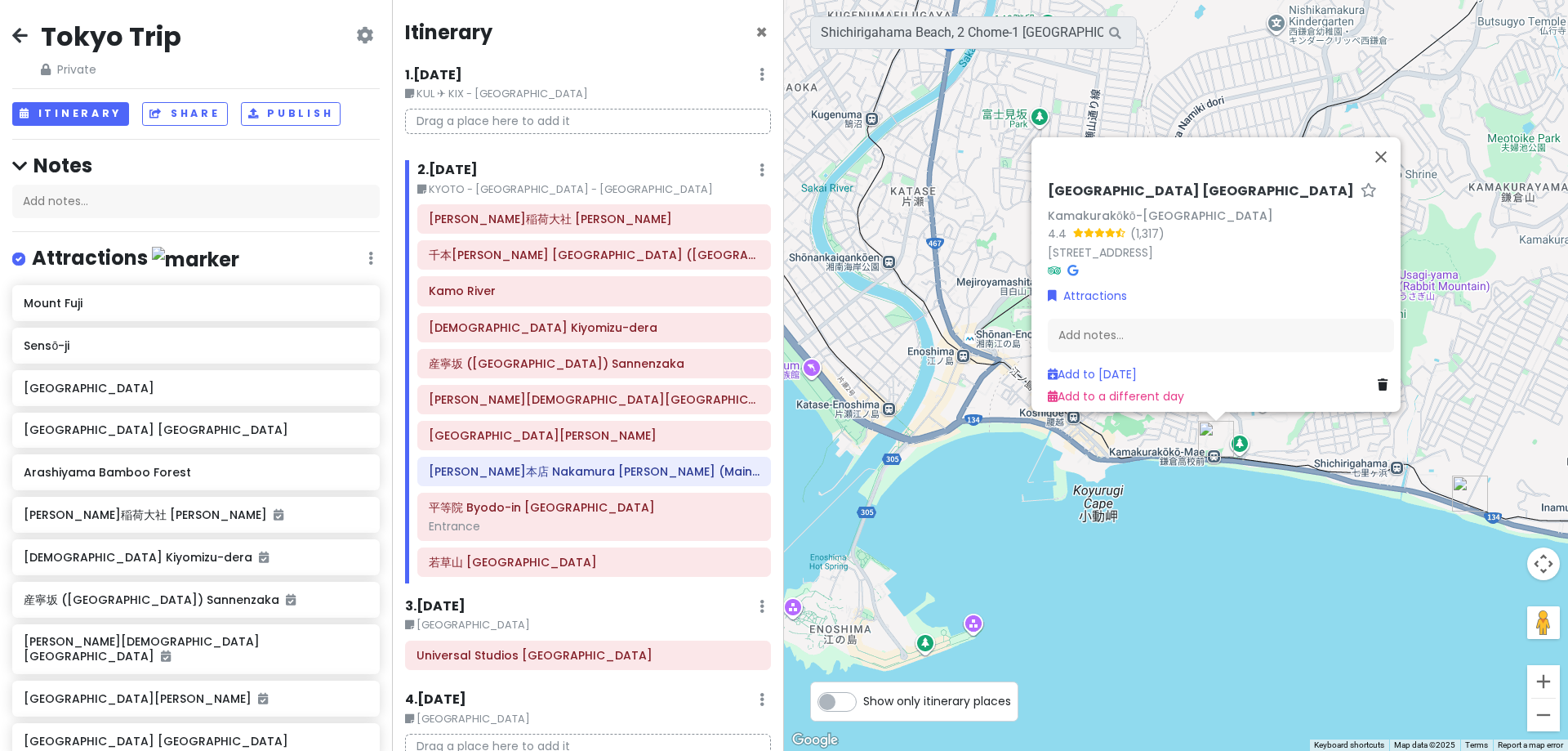
click at [356, 36] on icon at bounding box center [364, 35] width 17 height 13
click at [116, 22] on h2 "Tokyo Trip" at bounding box center [111, 36] width 140 height 34
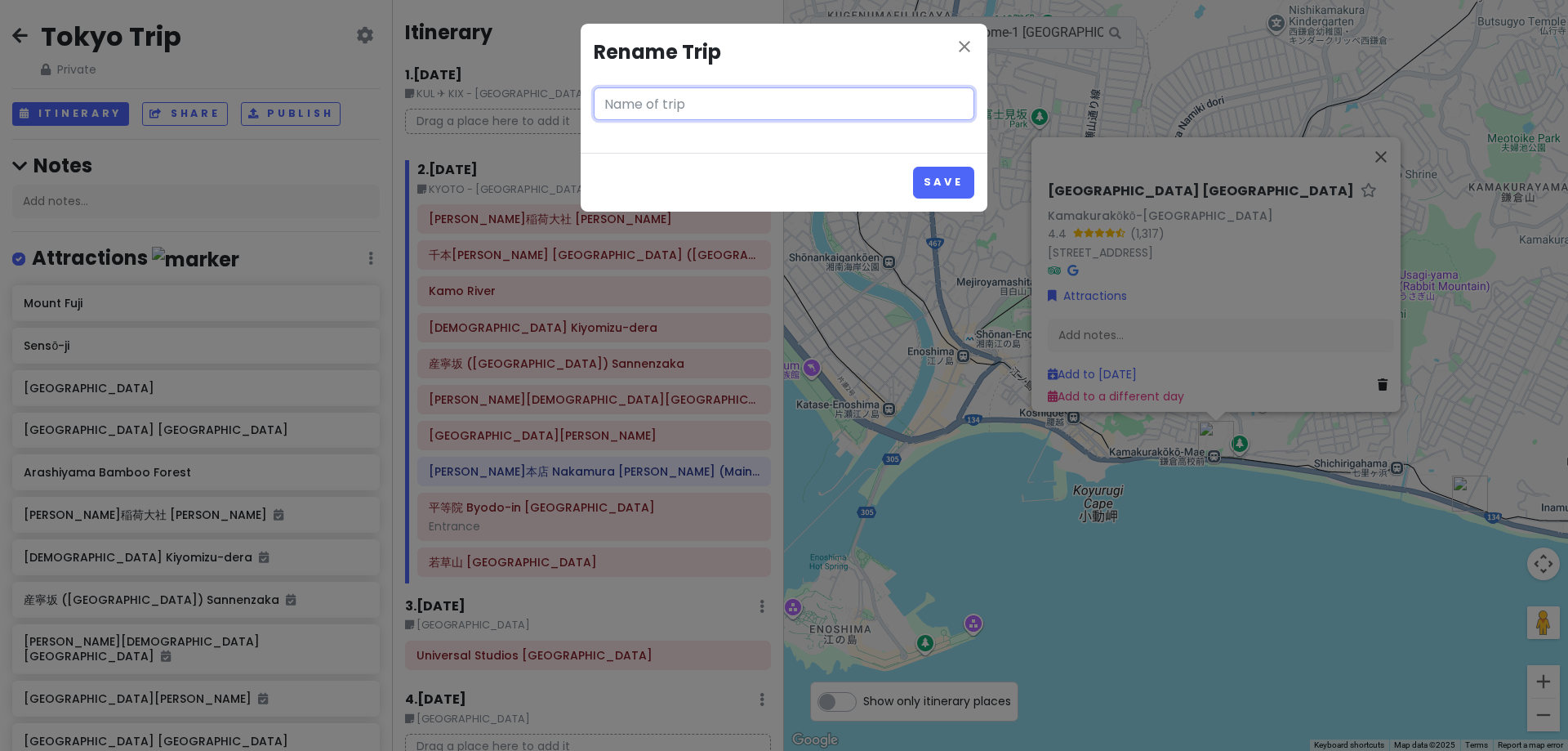
type input "Tokyo Trip"
click at [970, 42] on icon "close" at bounding box center [964, 46] width 19 height 19
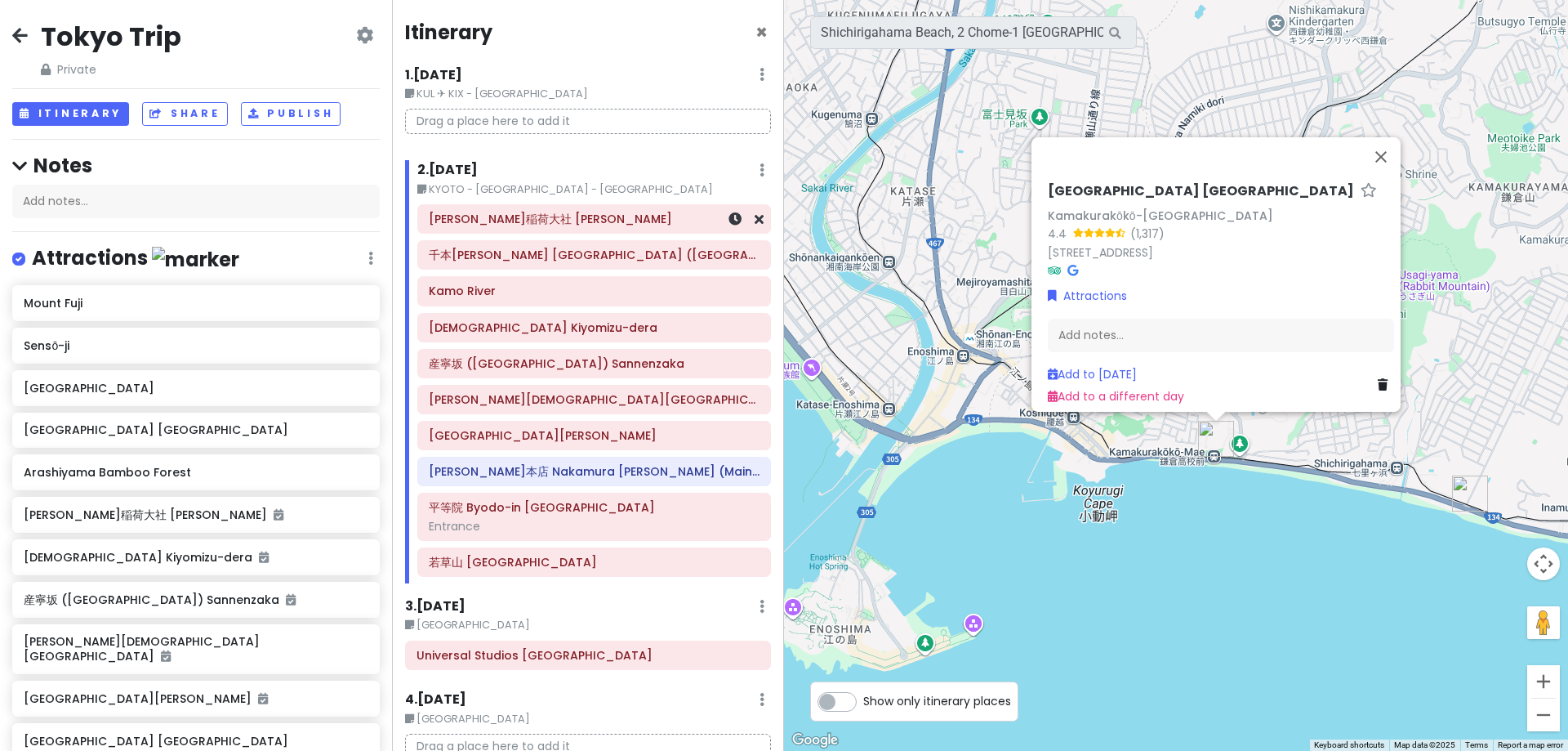
click at [499, 220] on h6 "伏見稲荷大社 [PERSON_NAME]" at bounding box center [594, 219] width 331 height 15
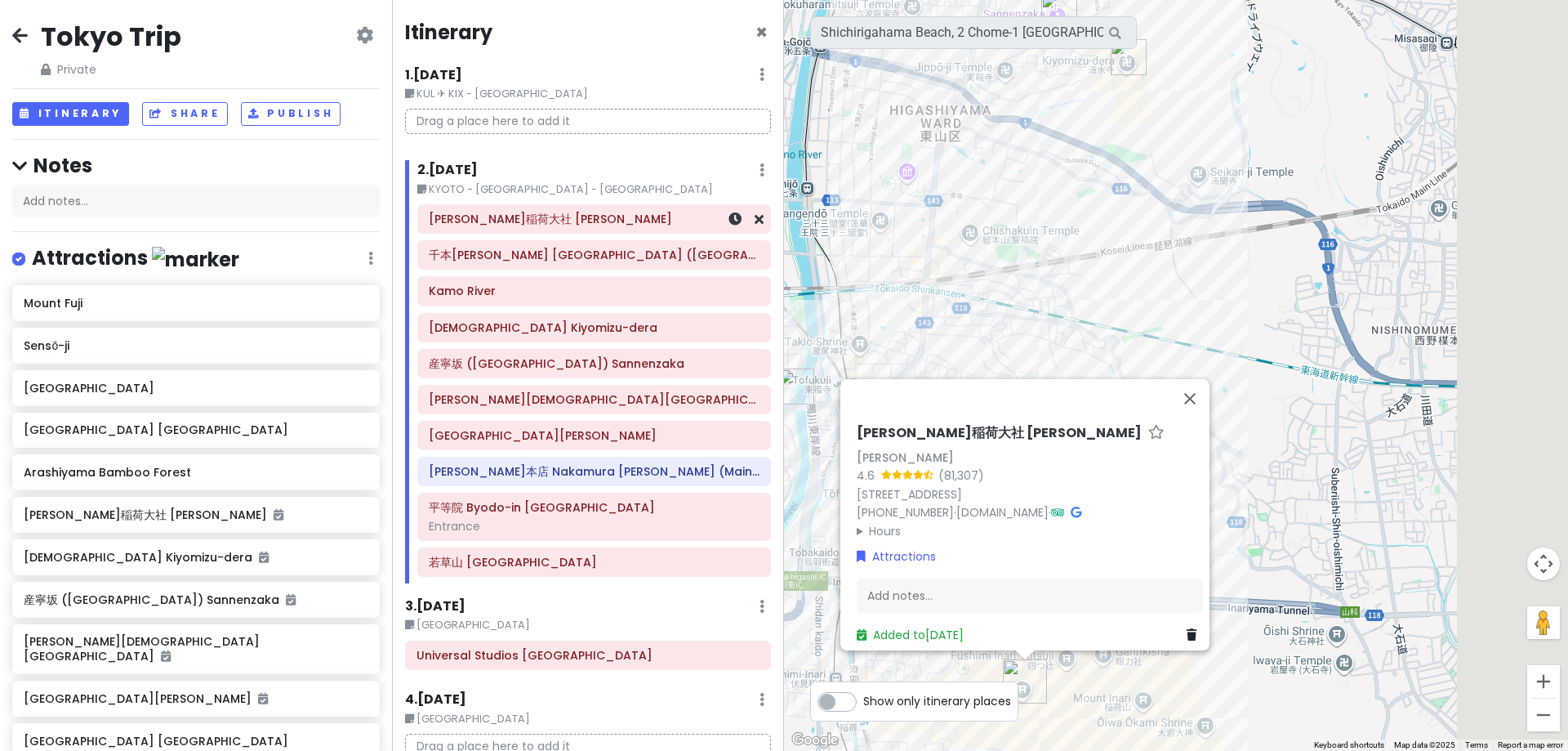
click at [499, 220] on h6 "伏見稲荷大社 [PERSON_NAME]" at bounding box center [594, 219] width 331 height 15
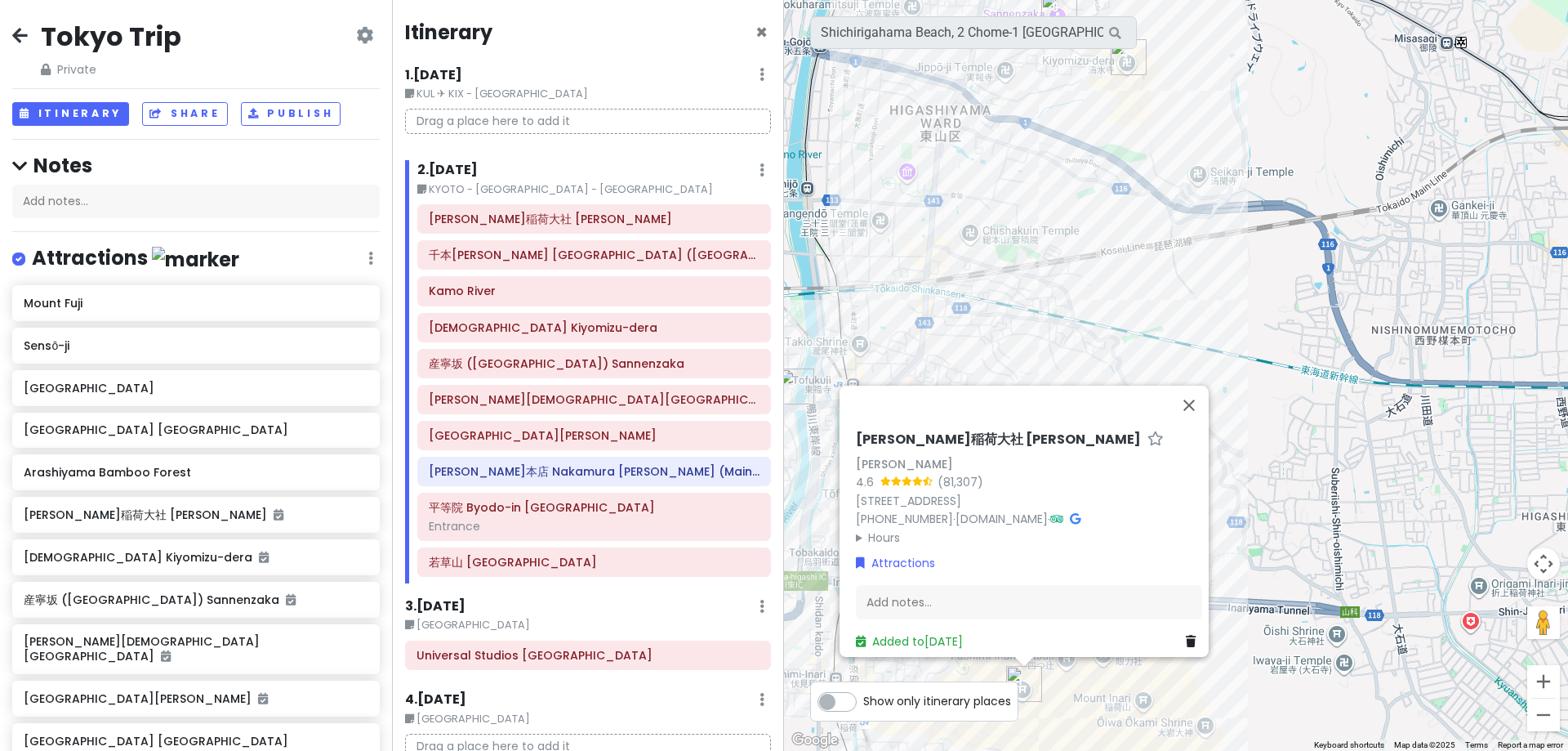
click at [911, 431] on h6 "伏見稲荷大社 [PERSON_NAME]" at bounding box center [998, 439] width 285 height 17
click at [911, 422] on input "伏見稲荷大社 [PERSON_NAME]" at bounding box center [1029, 435] width 347 height 26
click at [451, 243] on div "千本鳥居 [GEOGRAPHIC_DATA] ([GEOGRAPHIC_DATA][PERSON_NAME])" at bounding box center [594, 254] width 331 height 23
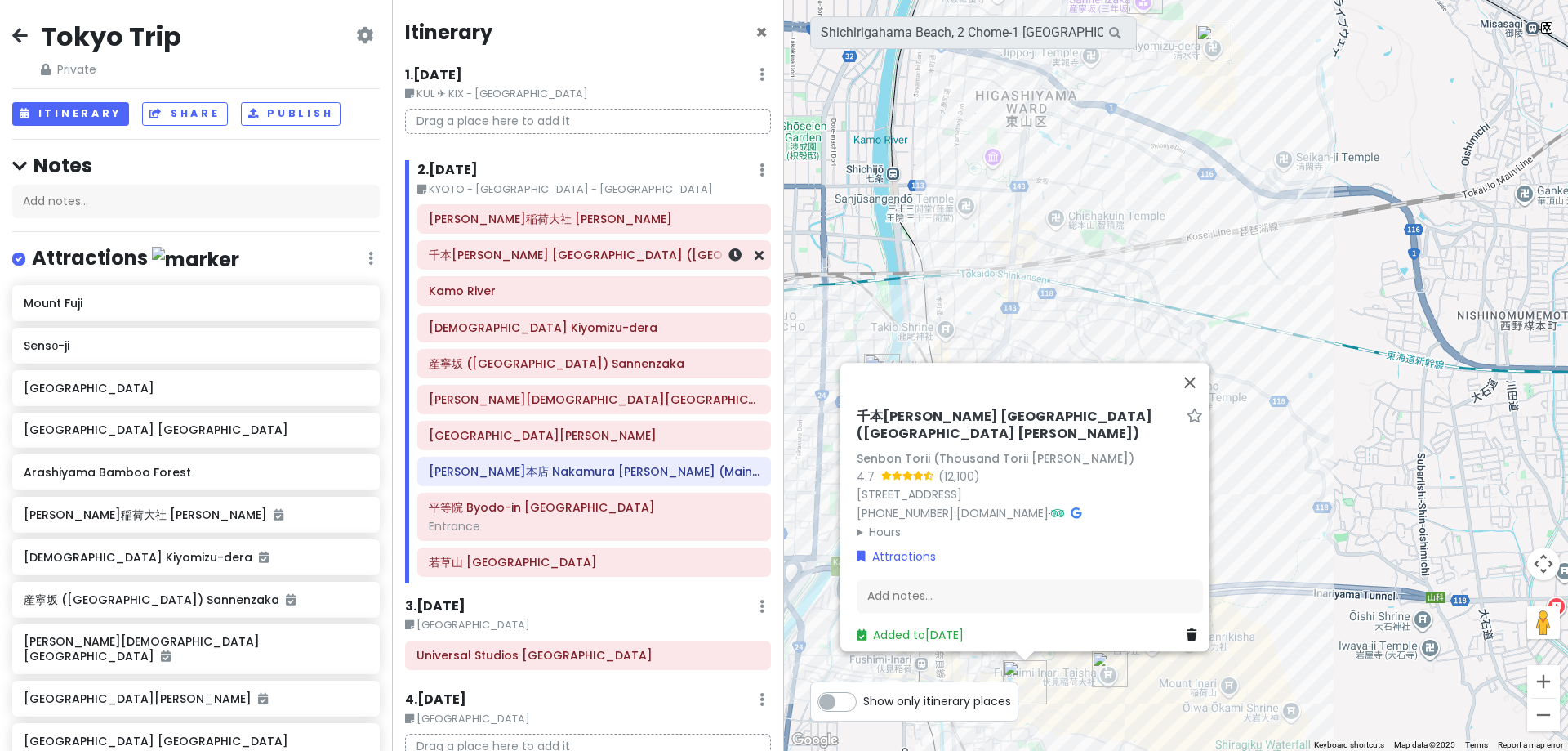
click at [459, 251] on h6 "千本鳥居 [GEOGRAPHIC_DATA] ([GEOGRAPHIC_DATA][PERSON_NAME])" at bounding box center [594, 255] width 331 height 15
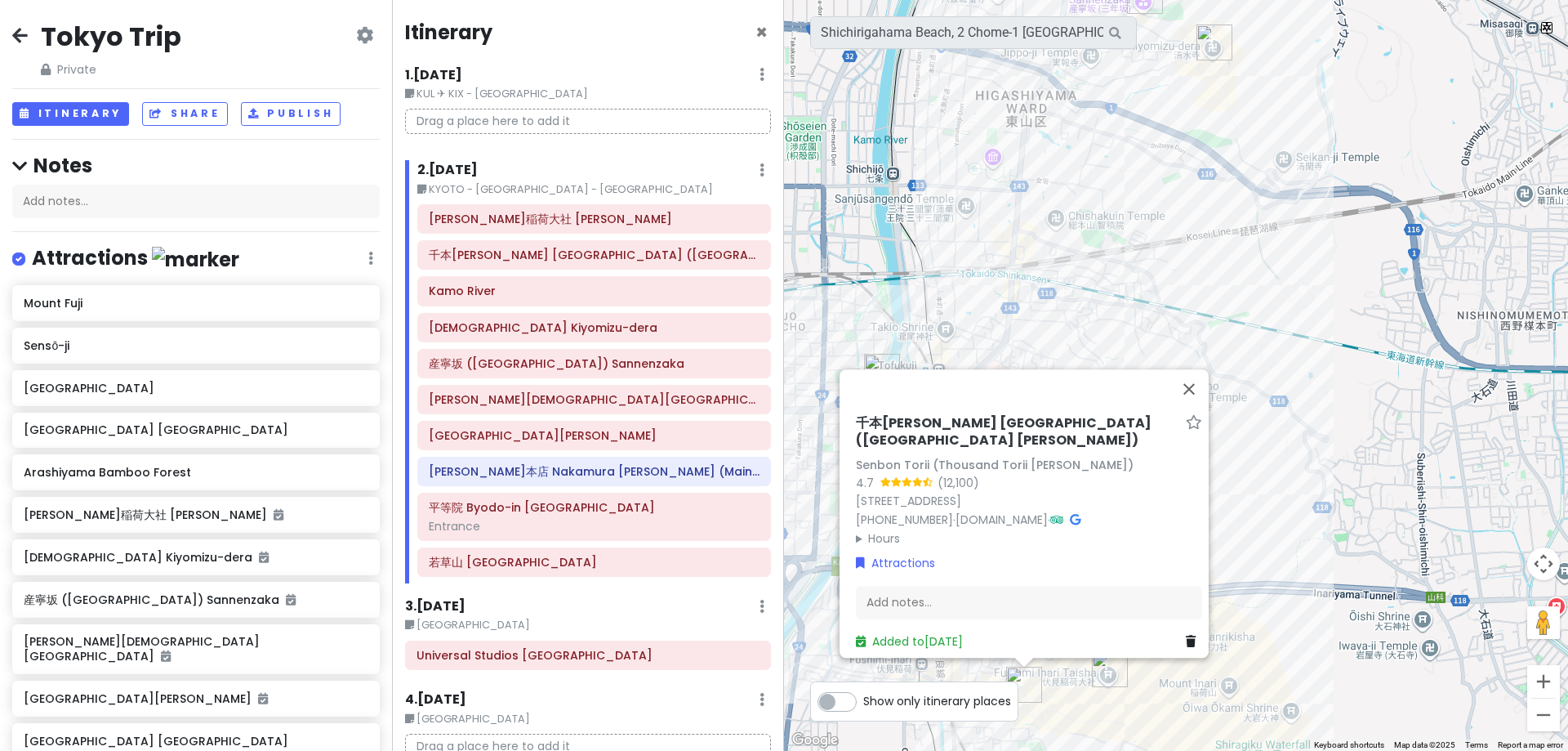
click at [949, 408] on div "千本鳥居 Senbon Torii (Thousand Torii Gates) Senbon Torii (Thousand Torii Gates) 4.…" at bounding box center [1029, 533] width 359 height 249
click at [952, 414] on h6 "千本鳥居 [GEOGRAPHIC_DATA] ([GEOGRAPHIC_DATA][PERSON_NAME])" at bounding box center [1017, 431] width 324 height 34
click at [954, 423] on input "千本鳥居 [GEOGRAPHIC_DATA] ([GEOGRAPHIC_DATA][PERSON_NAME])" at bounding box center [1029, 436] width 347 height 26
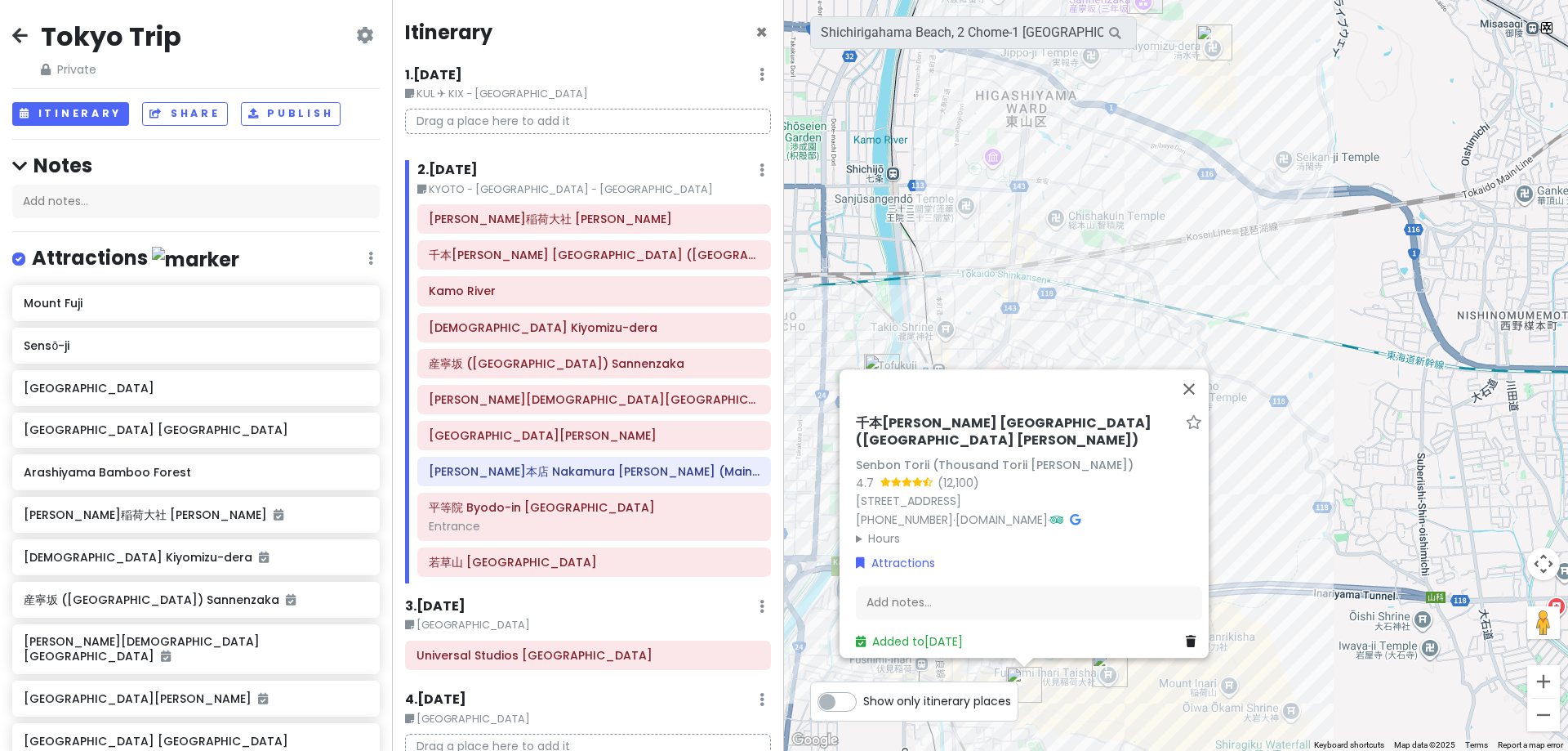
click at [28, 98] on div "Tokyo Trip Private Change Dates Make a Copy Delete Trip Go Pro ⚡️ Give Feedback…" at bounding box center [196, 375] width 392 height 751
click at [31, 109] on icon at bounding box center [25, 113] width 12 height 10
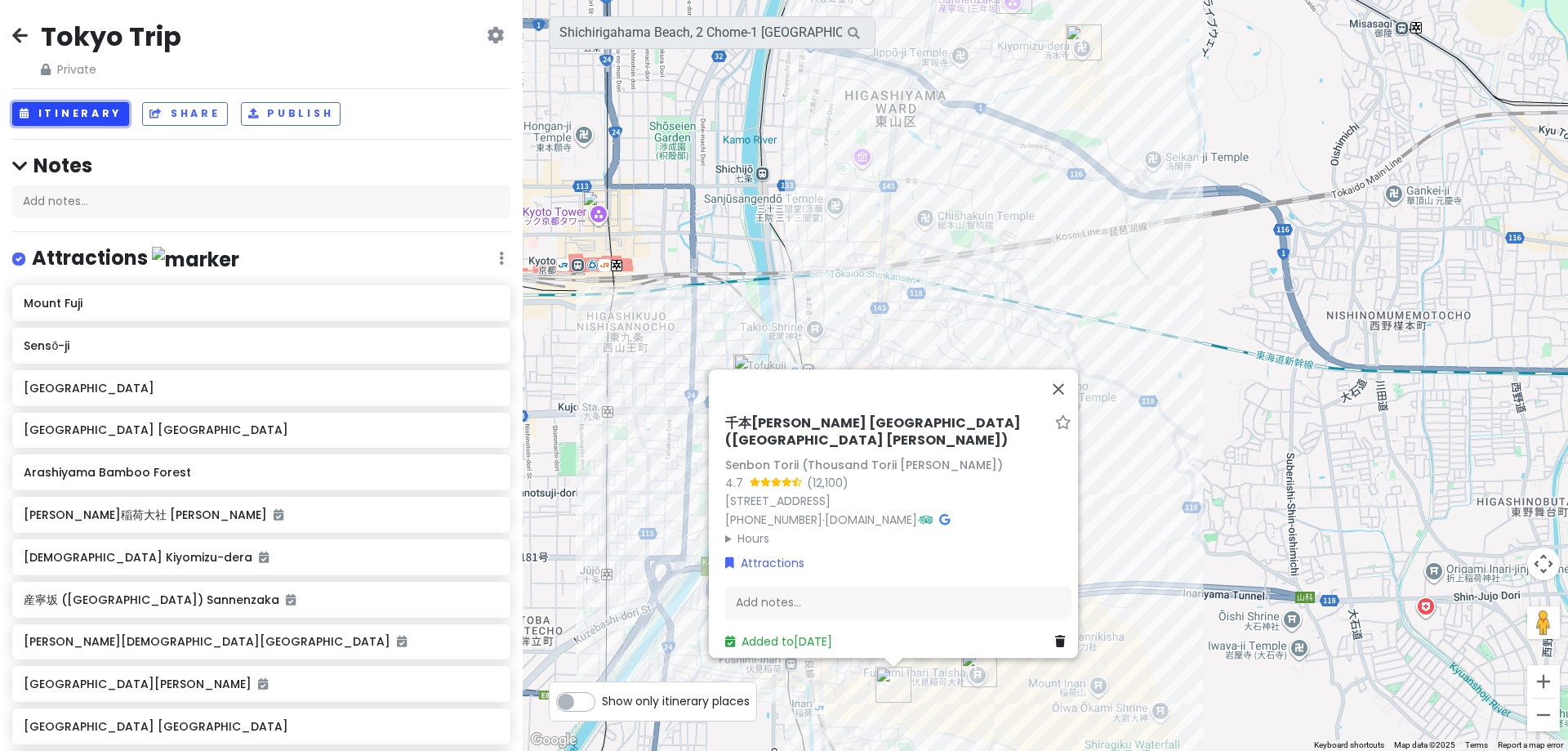
click at [31, 109] on icon at bounding box center [25, 113] width 12 height 10
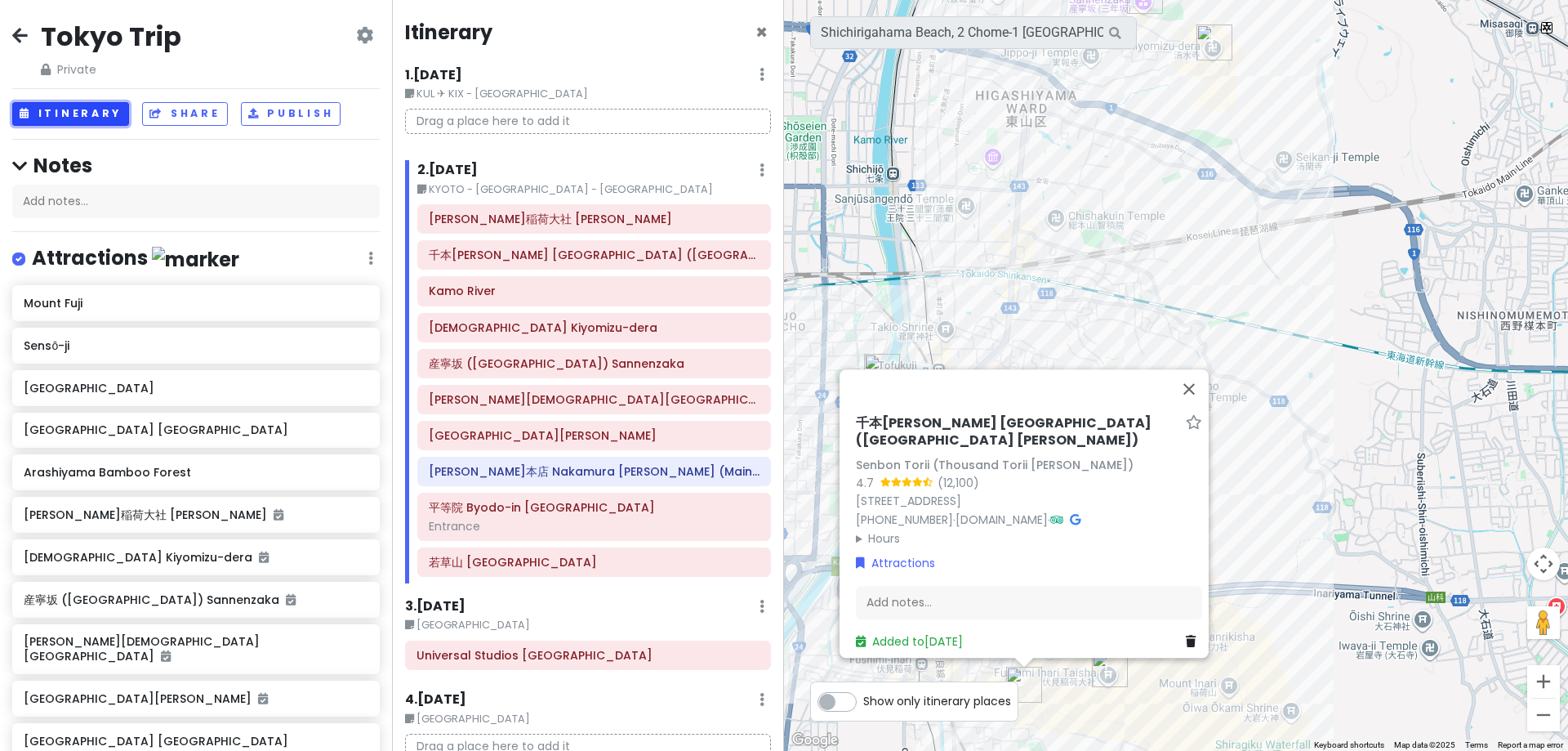
click at [31, 109] on icon at bounding box center [25, 113] width 12 height 10
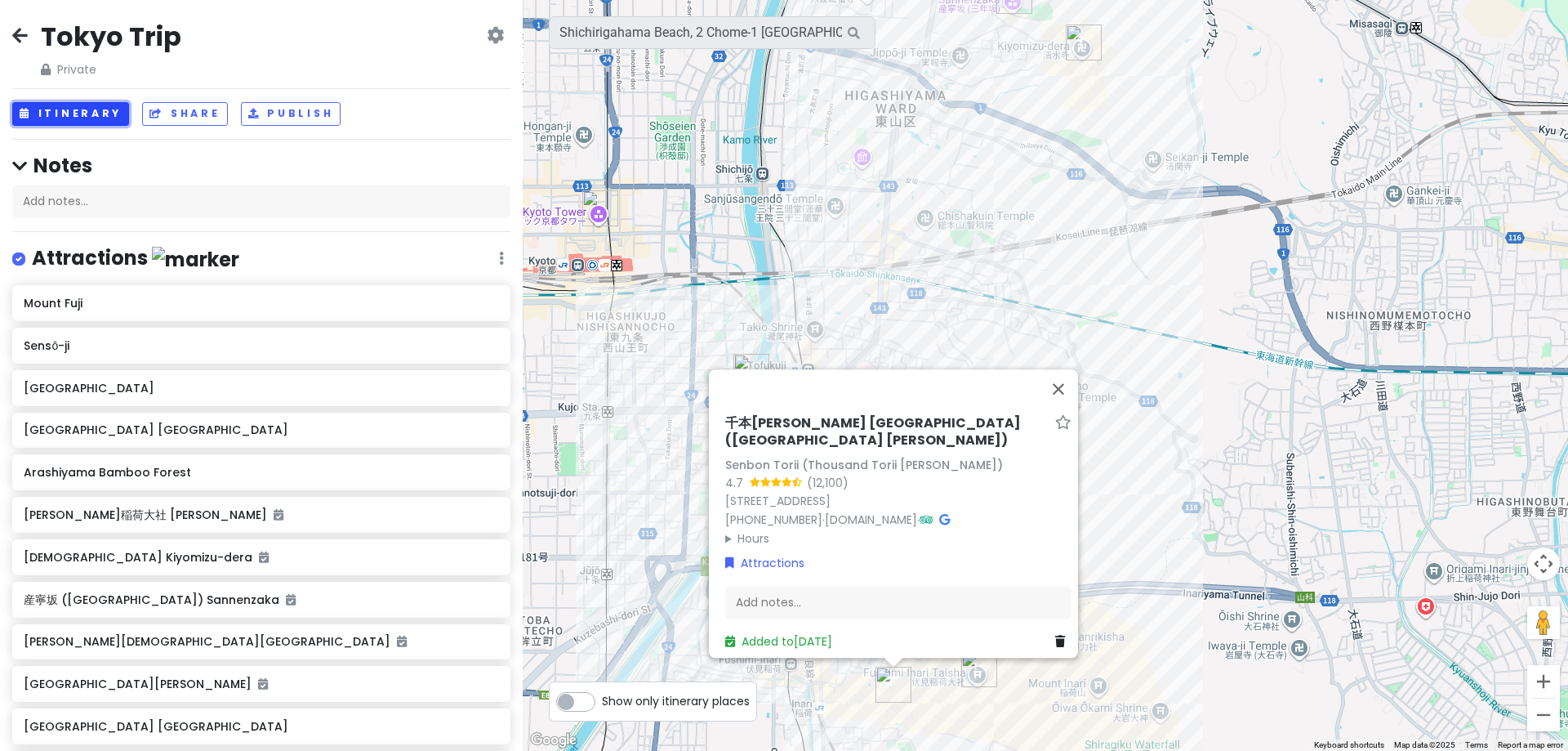
click at [31, 109] on icon at bounding box center [25, 113] width 12 height 10
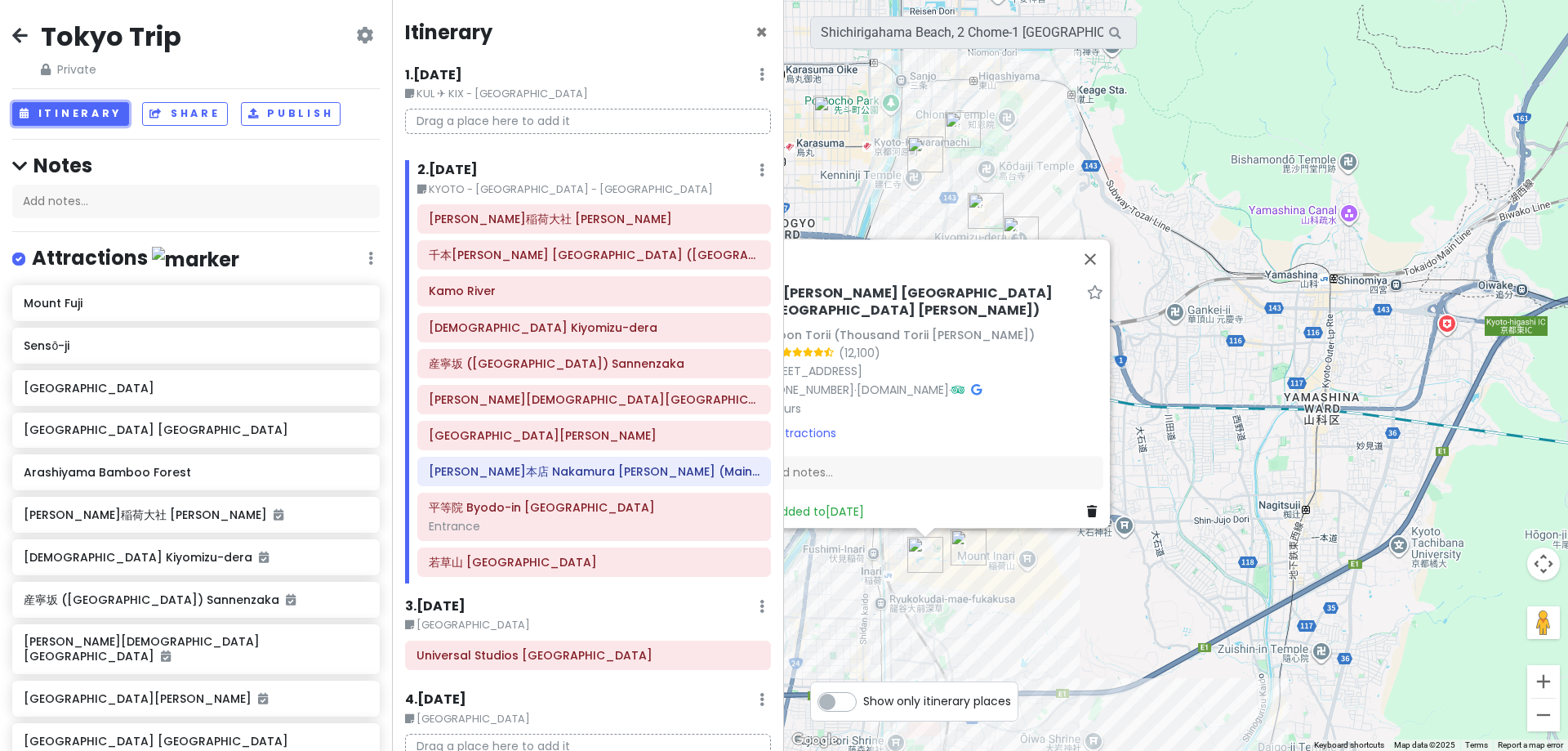
scroll to position [408, 0]
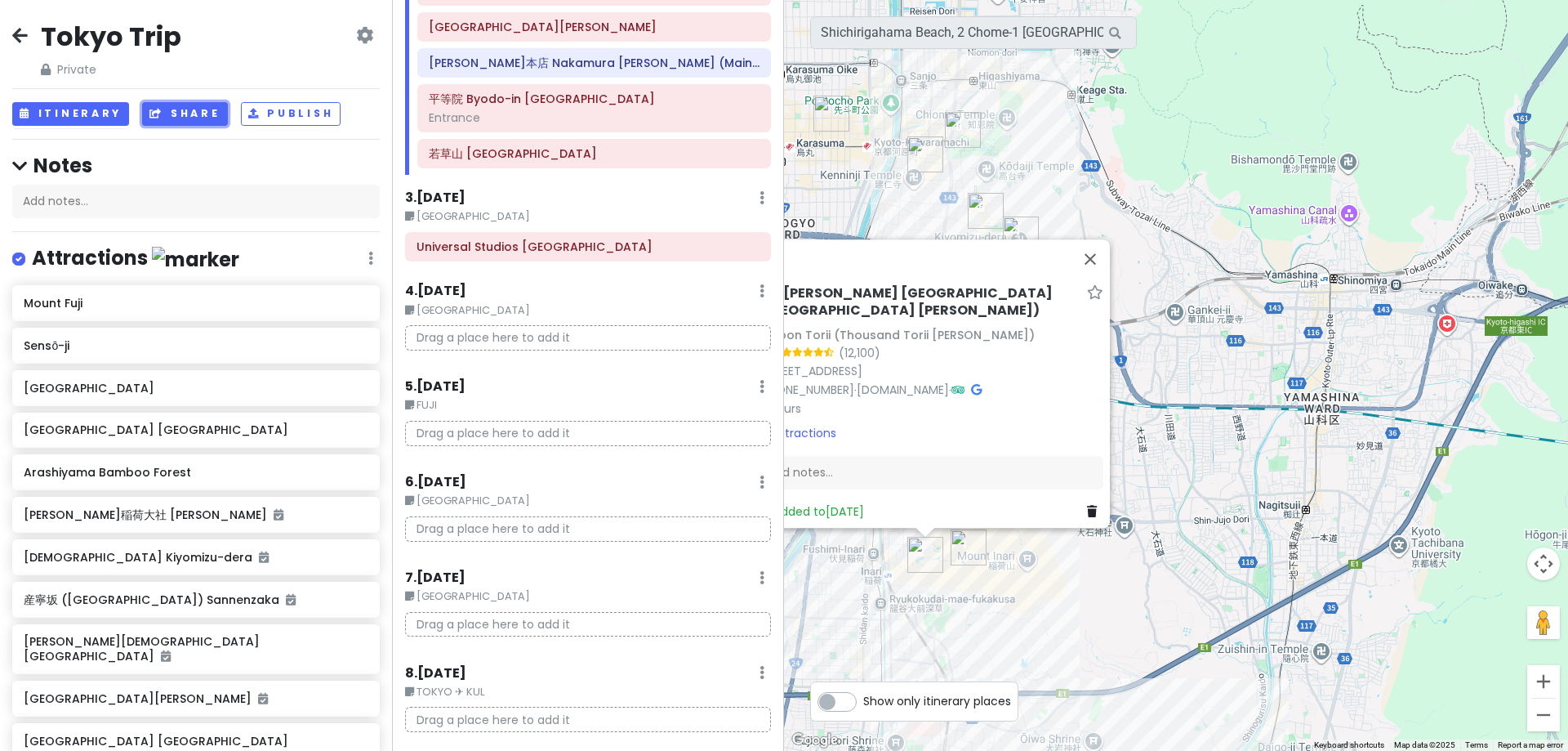
click at [174, 104] on button "Share" at bounding box center [184, 114] width 85 height 24
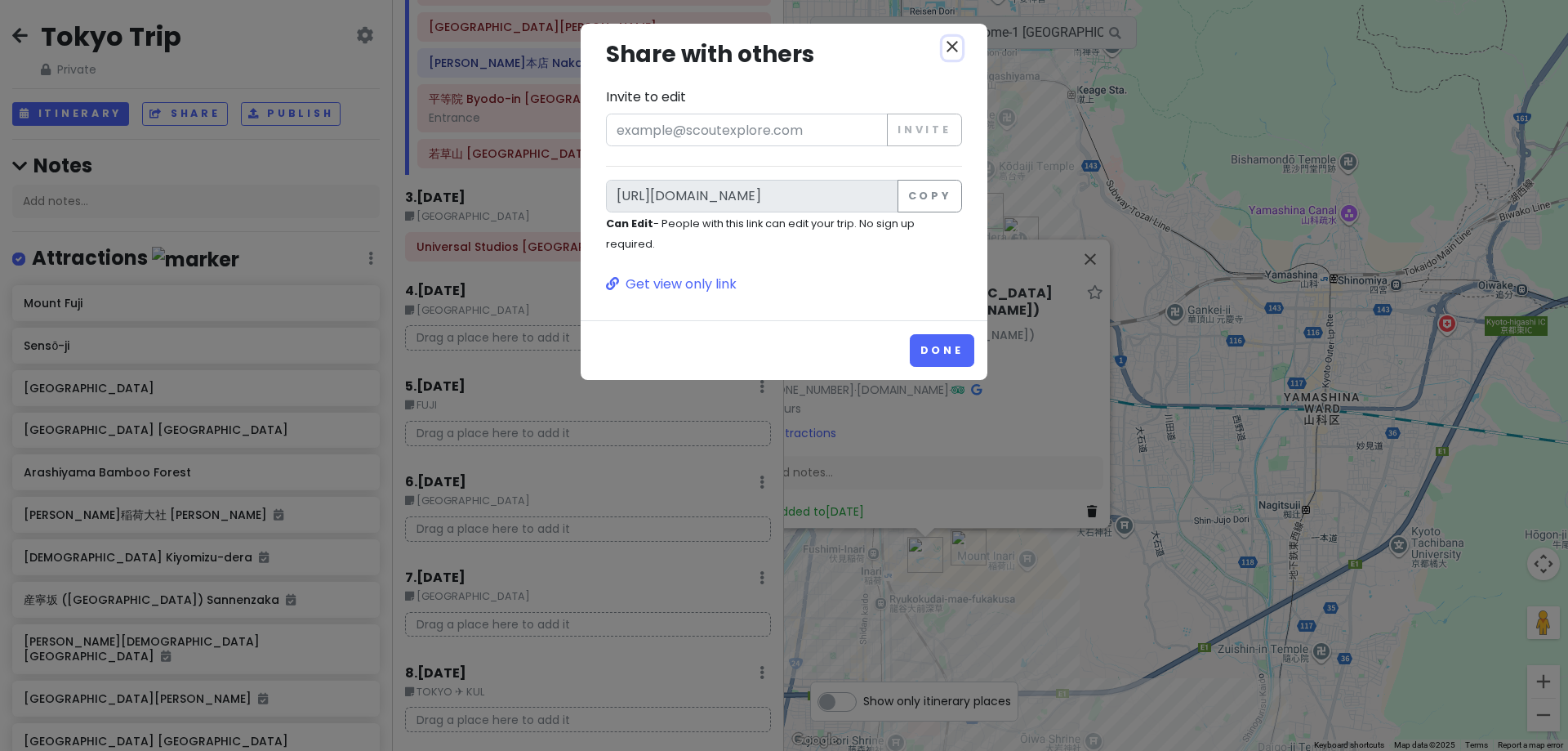
click at [959, 45] on icon "close" at bounding box center [952, 46] width 19 height 19
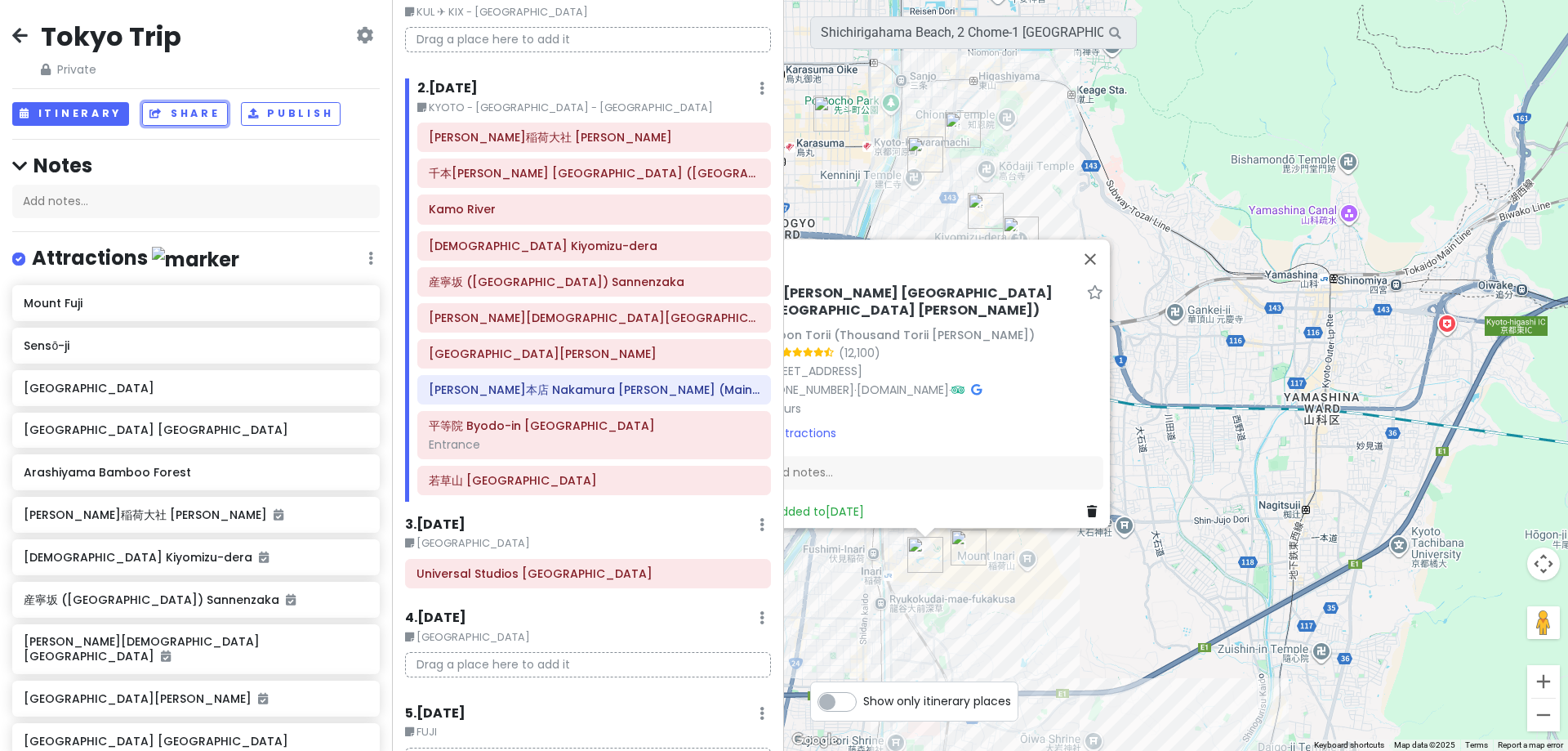
scroll to position [0, 0]
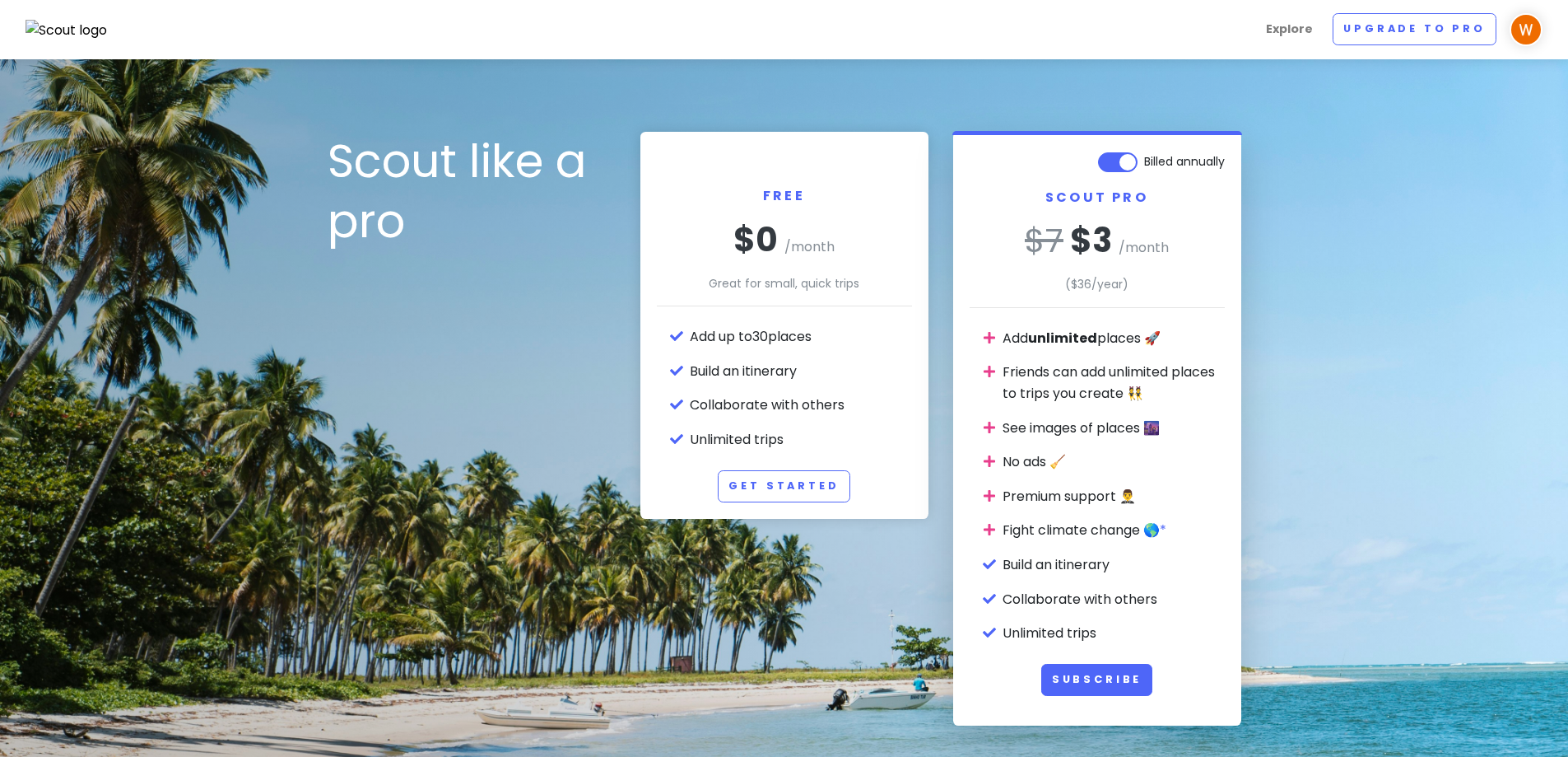
click at [1144, 162] on label "Billed annually" at bounding box center [1184, 157] width 80 height 19
click at [1214, 159] on input "Billed annually" at bounding box center [1220, 153] width 11 height 11
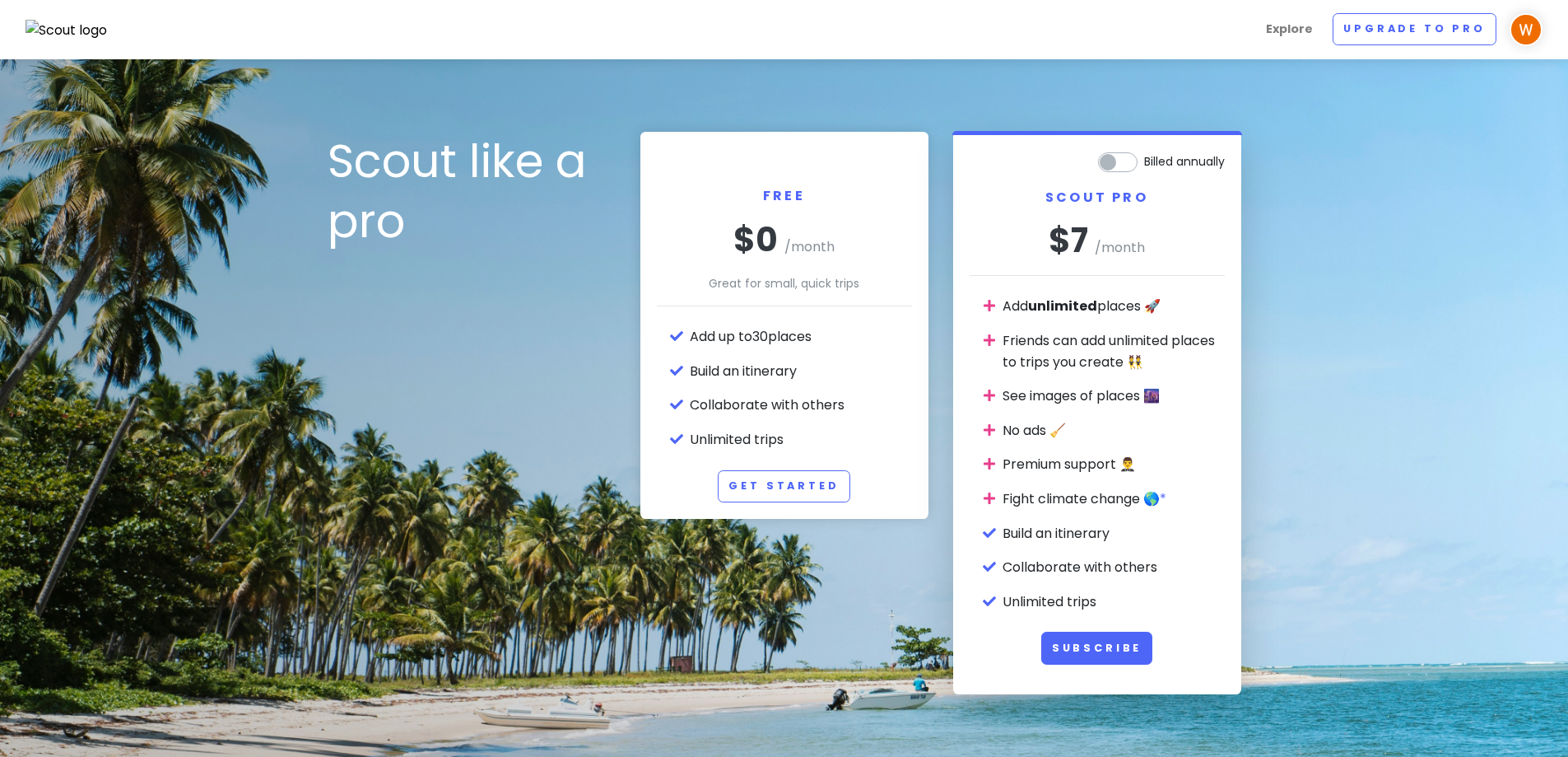
click at [1144, 162] on label "Billed annually" at bounding box center [1184, 157] width 80 height 19
click at [1214, 159] on input "Billed annually" at bounding box center [1220, 153] width 11 height 11
checkbox input "true"
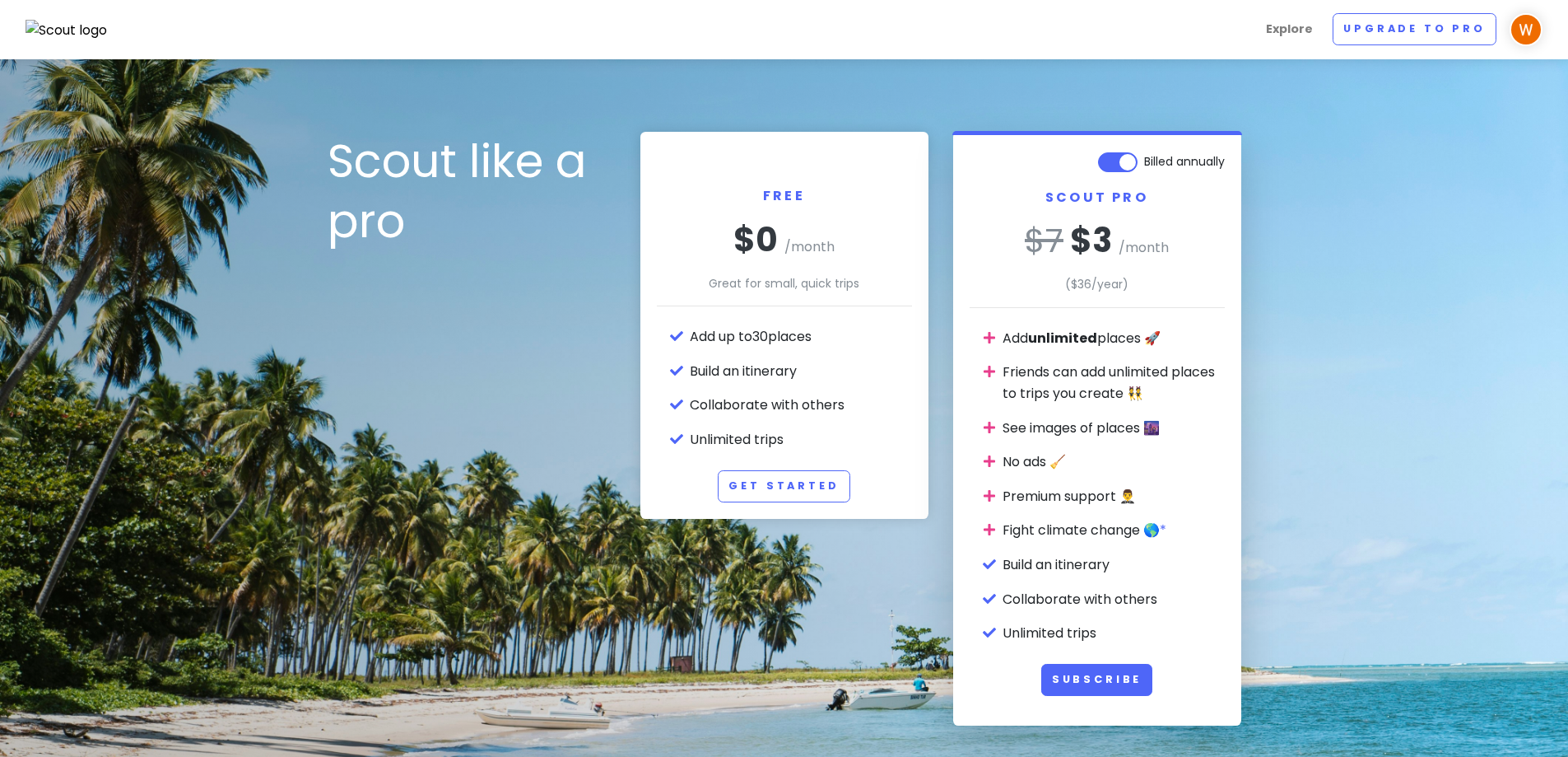
click at [1520, 29] on img at bounding box center [1526, 30] width 33 height 33
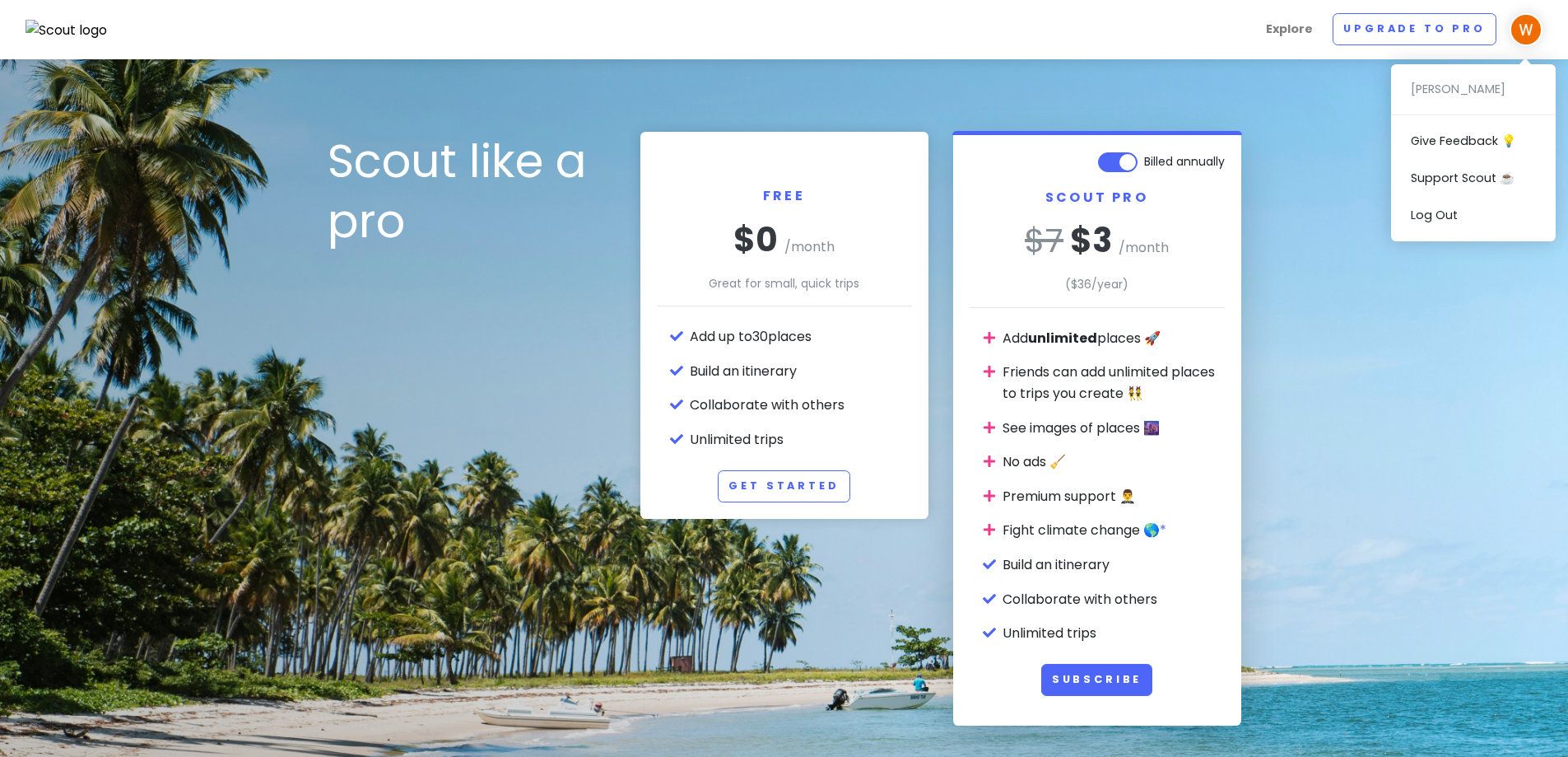
click at [1521, 37] on img at bounding box center [1526, 30] width 33 height 33
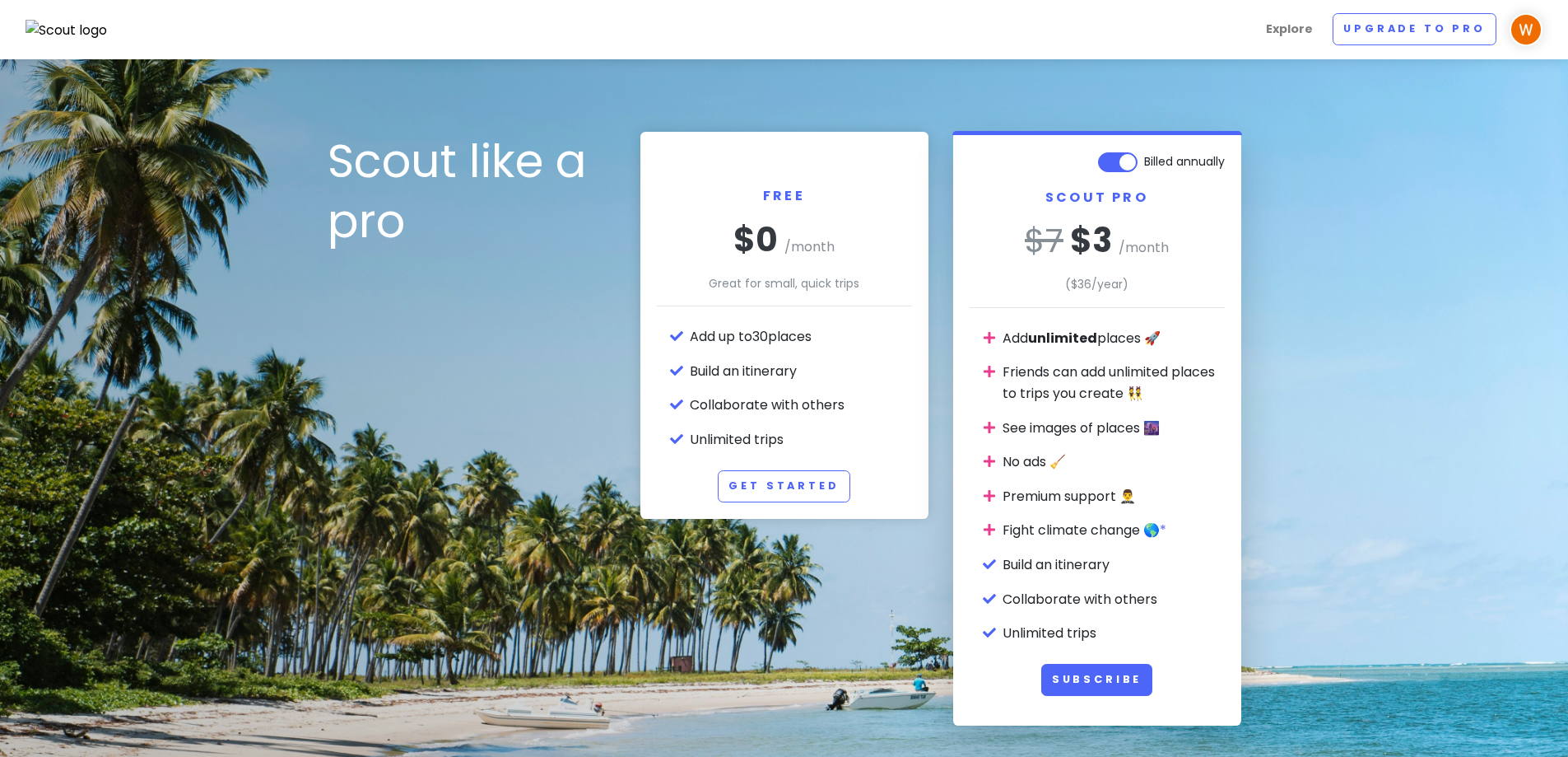
click at [1521, 37] on img at bounding box center [1526, 30] width 33 height 33
